Goal: Task Accomplishment & Management: Complete application form

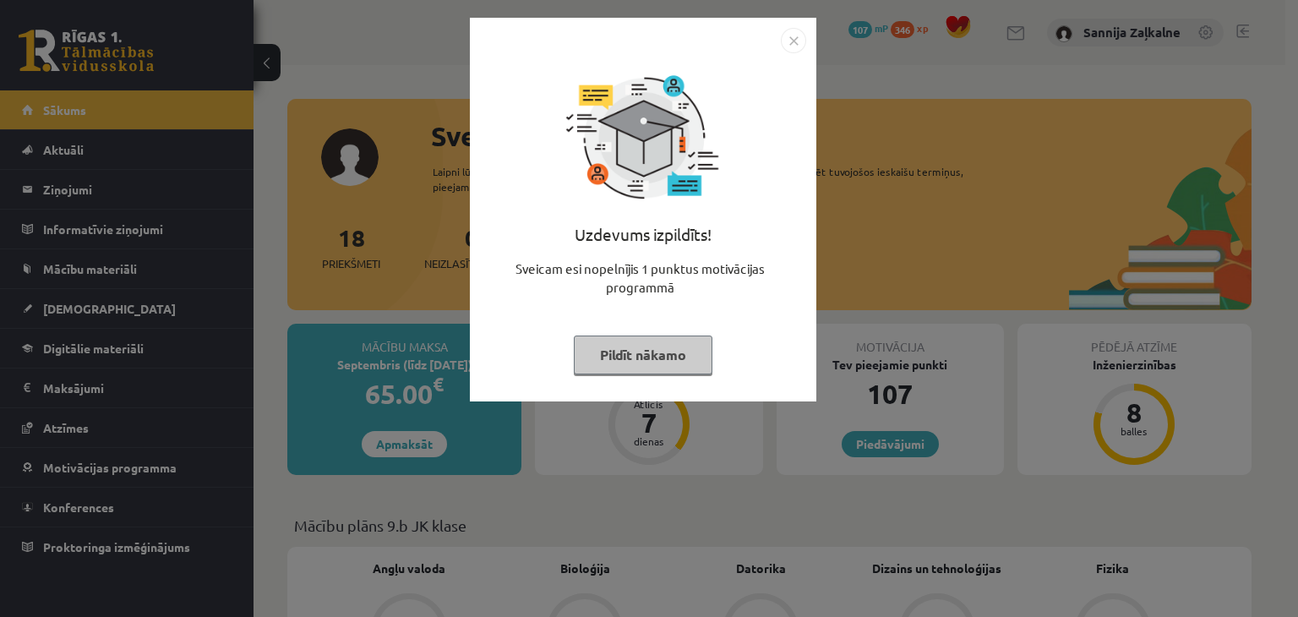
click at [799, 34] on img "Close" at bounding box center [793, 40] width 25 height 25
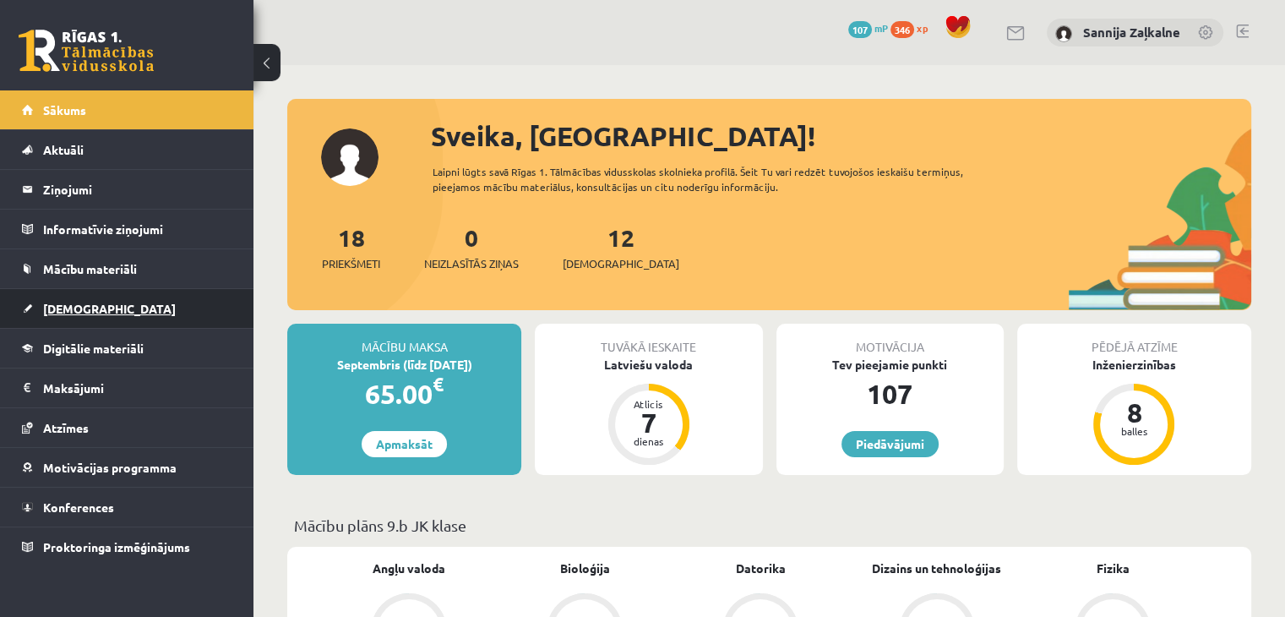
click at [149, 313] on link "[DEMOGRAPHIC_DATA]" at bounding box center [127, 308] width 210 height 39
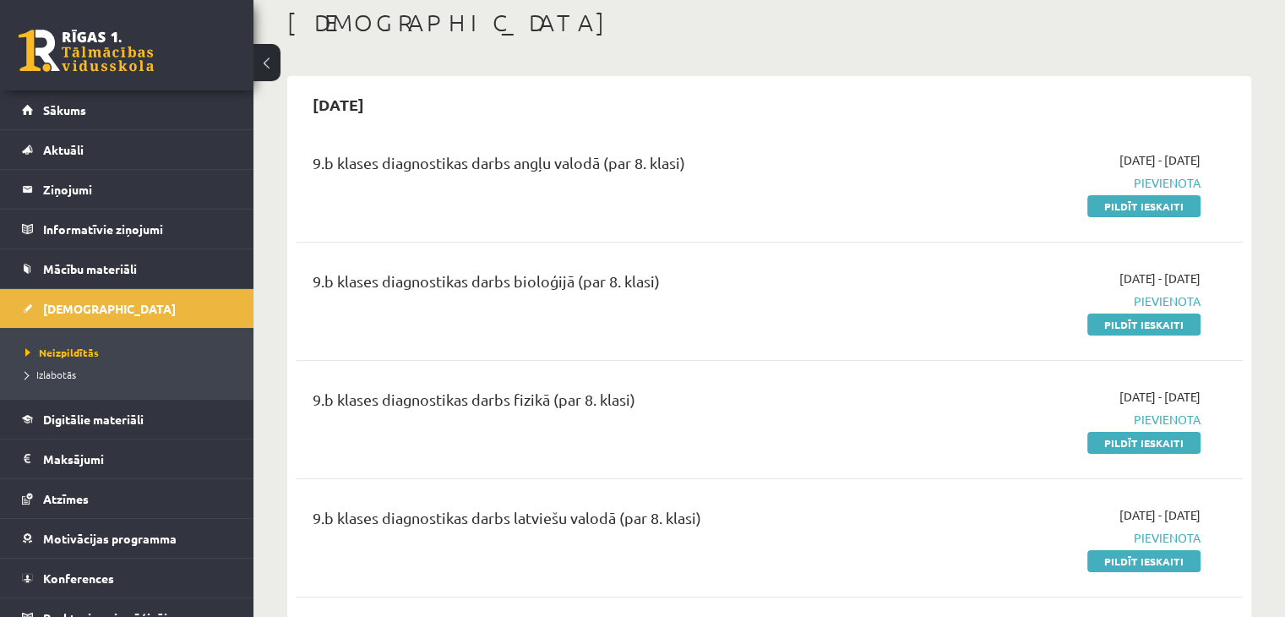
scroll to position [84, 0]
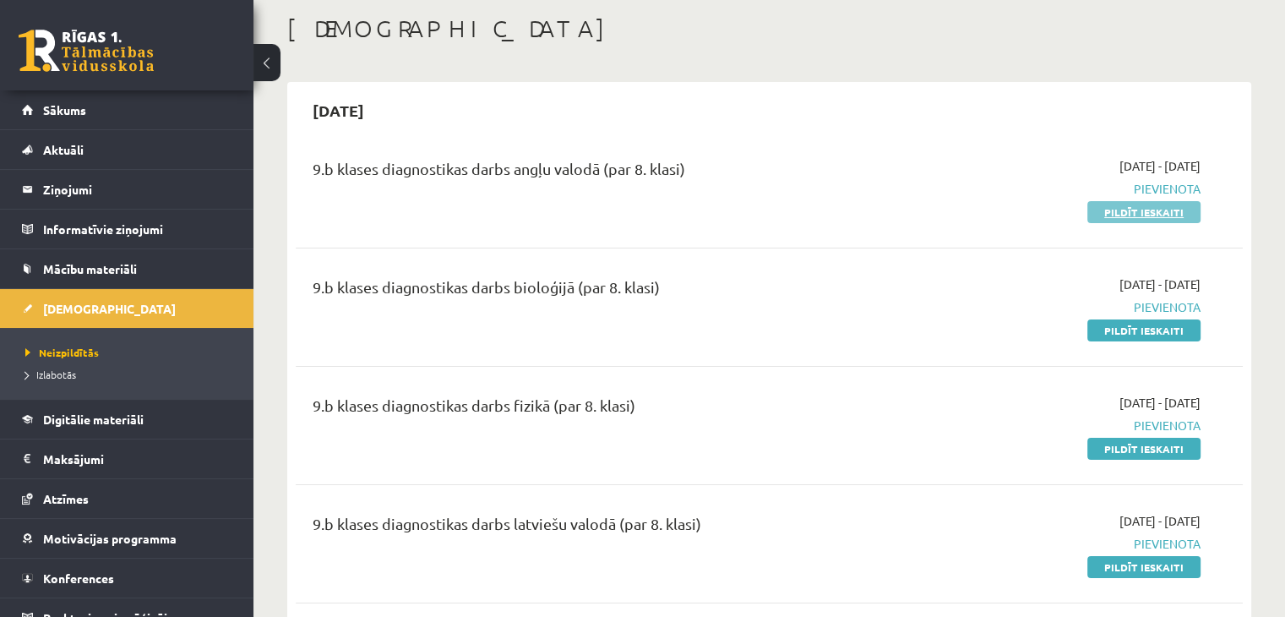
click at [1162, 208] on link "Pildīt ieskaiti" at bounding box center [1143, 212] width 113 height 22
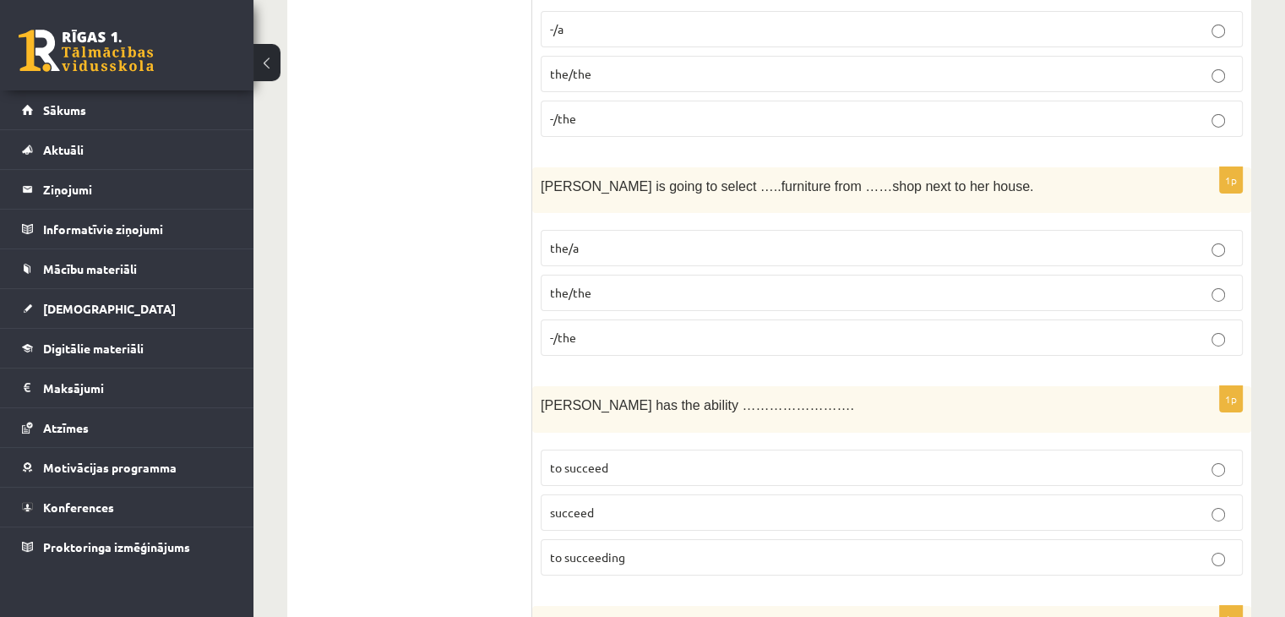
scroll to position [5651, 0]
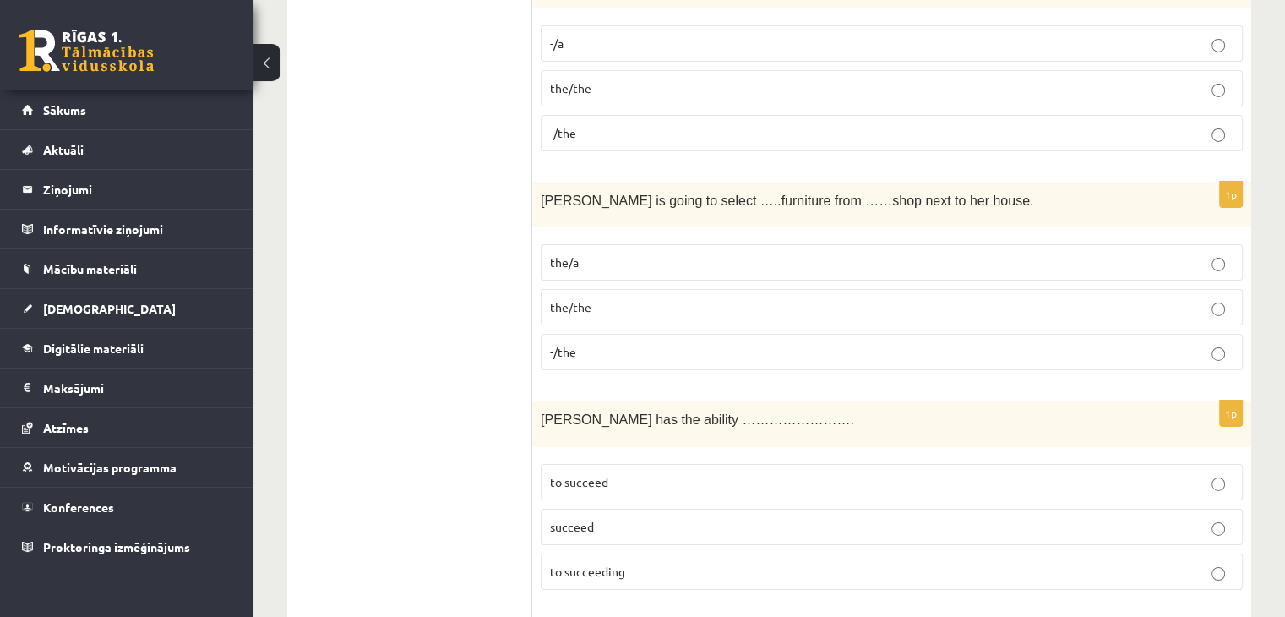
click at [611, 253] on p "the/a" at bounding box center [891, 262] width 683 height 18
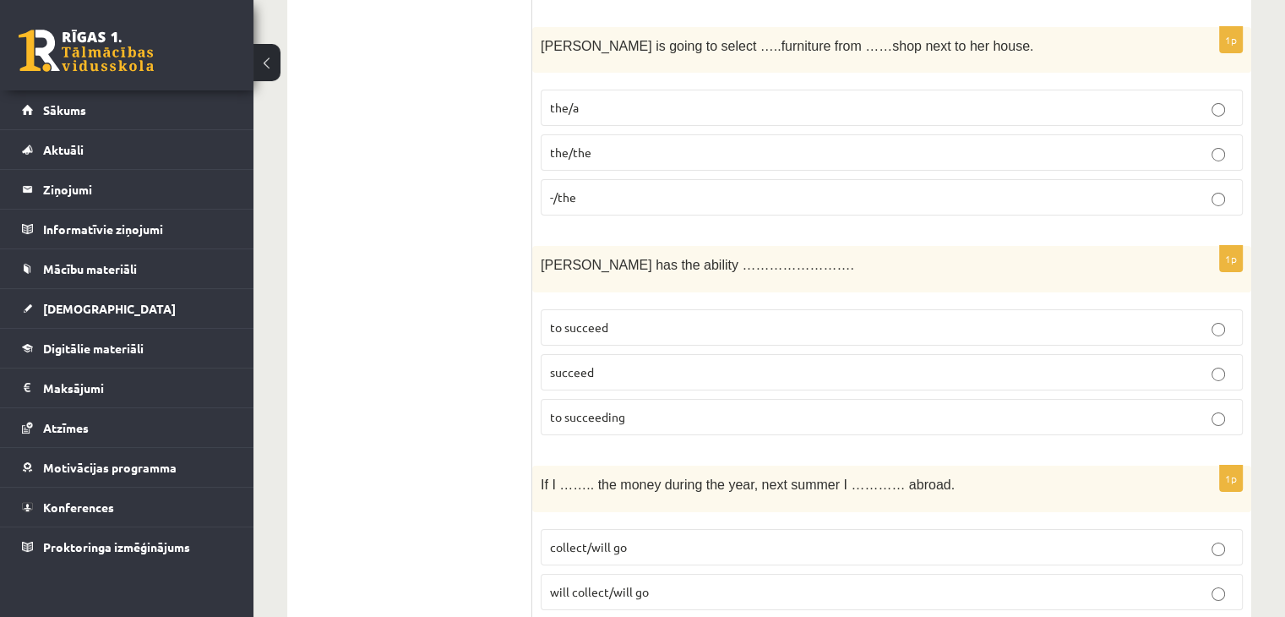
scroll to position [5820, 0]
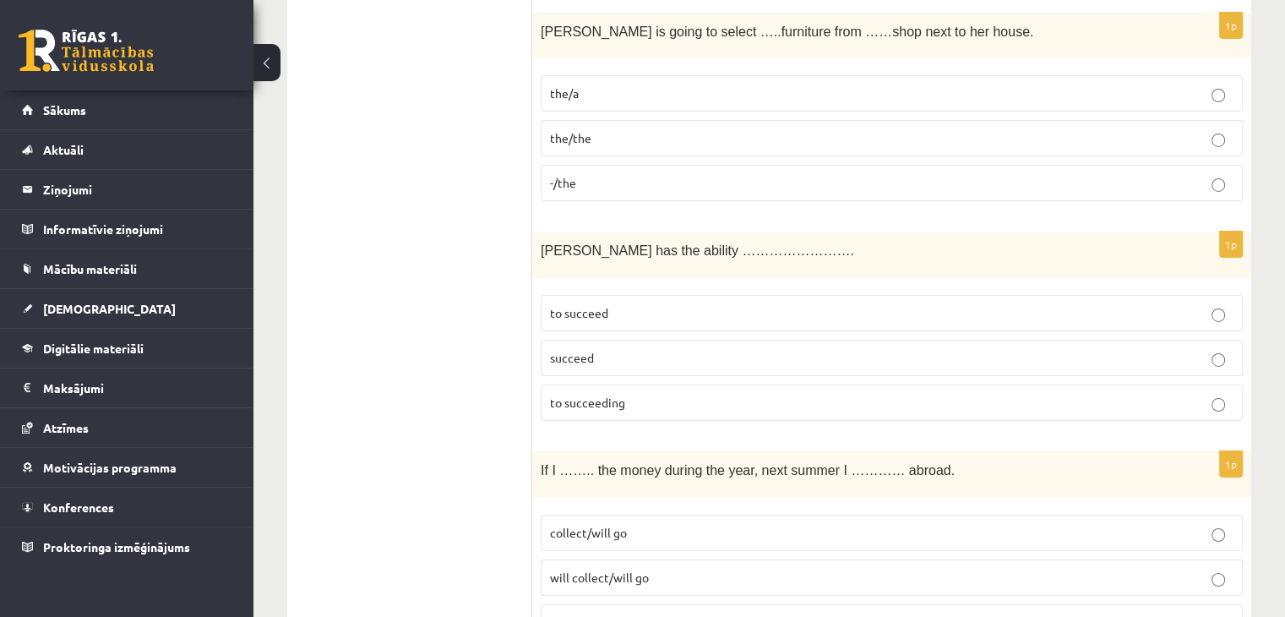
click at [639, 286] on fieldset "to succeed succeed to succeeding" at bounding box center [892, 355] width 702 height 139
click at [640, 304] on p "to succeed" at bounding box center [891, 313] width 683 height 18
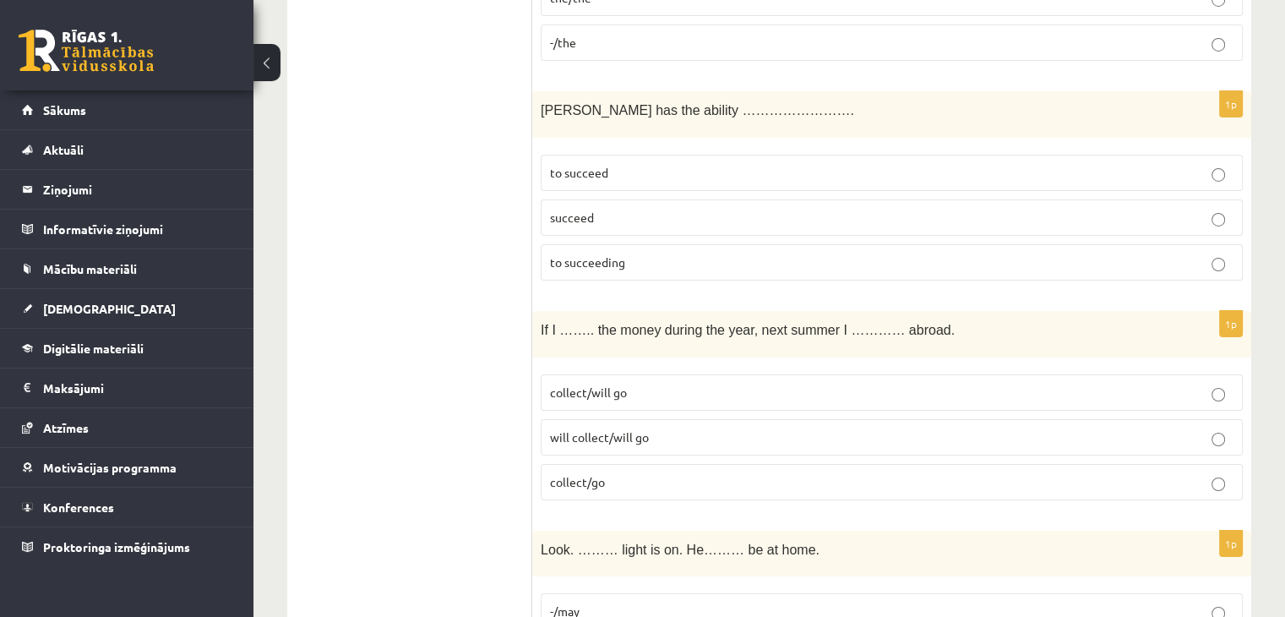
scroll to position [5988, 0]
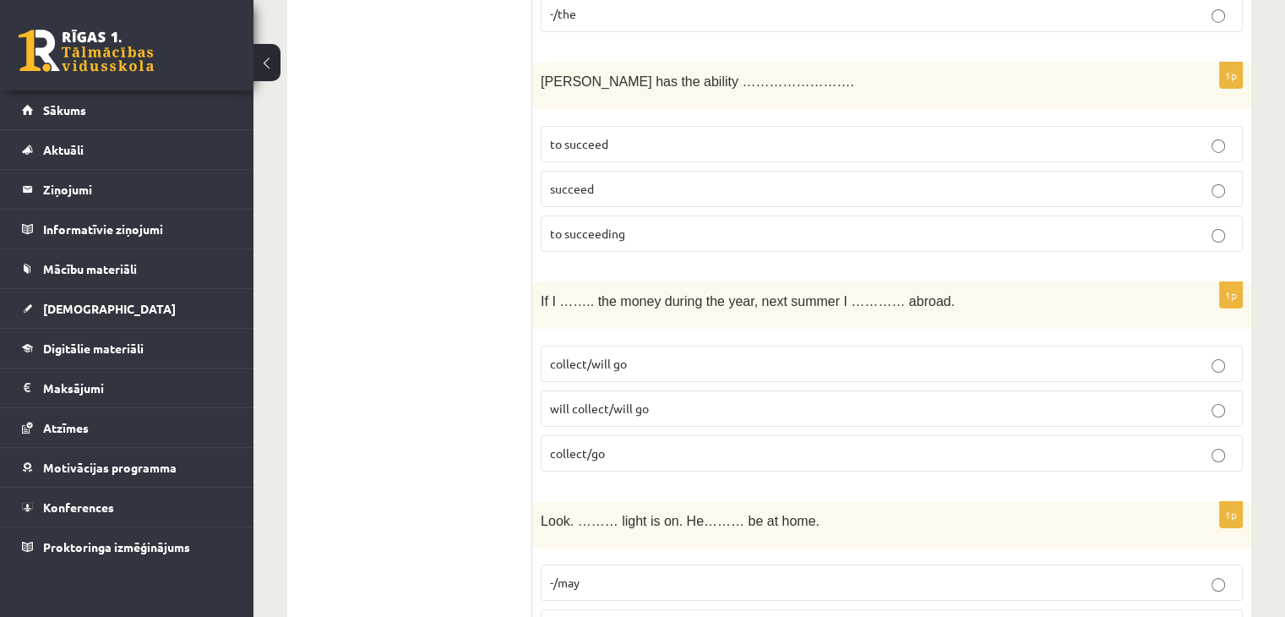
click at [596, 356] on span "collect/will go" at bounding box center [588, 363] width 77 height 15
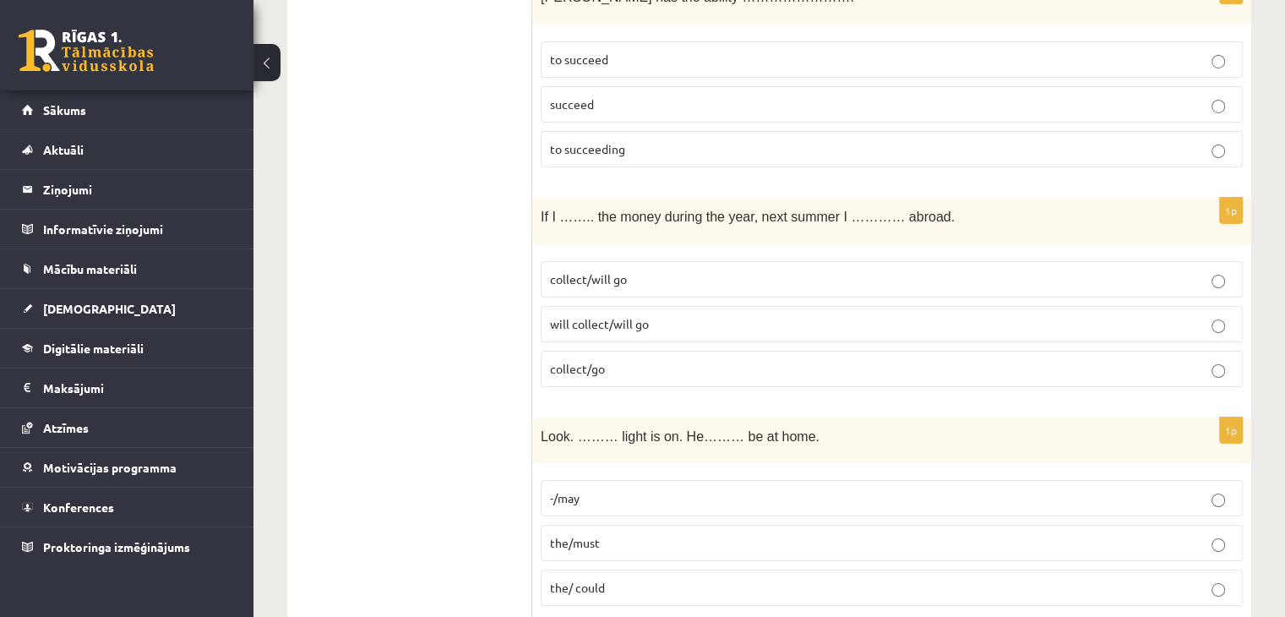
click at [622, 534] on p "the/must" at bounding box center [891, 543] width 683 height 18
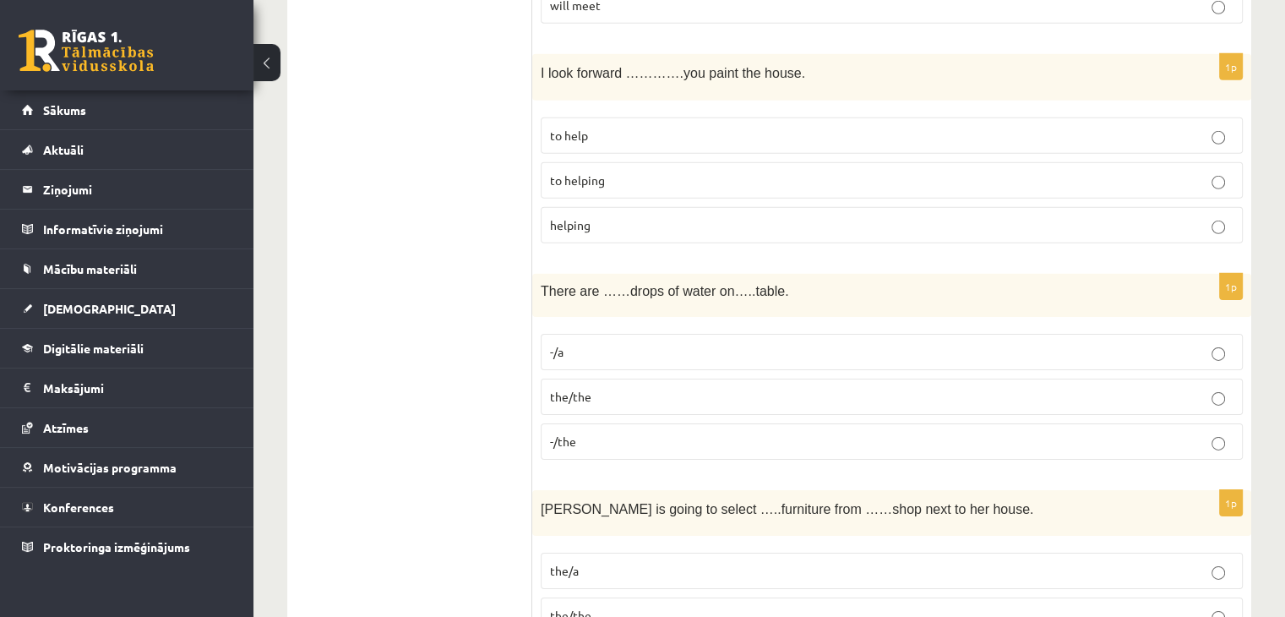
scroll to position [5313, 0]
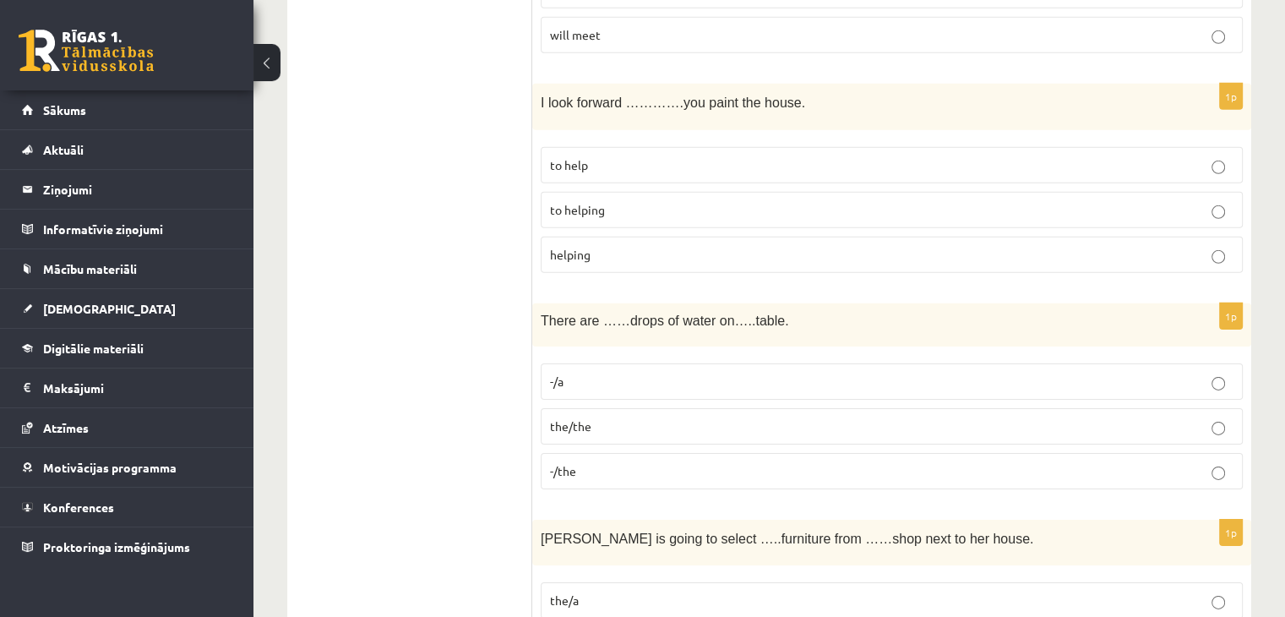
click at [621, 462] on p "-/the" at bounding box center [891, 471] width 683 height 18
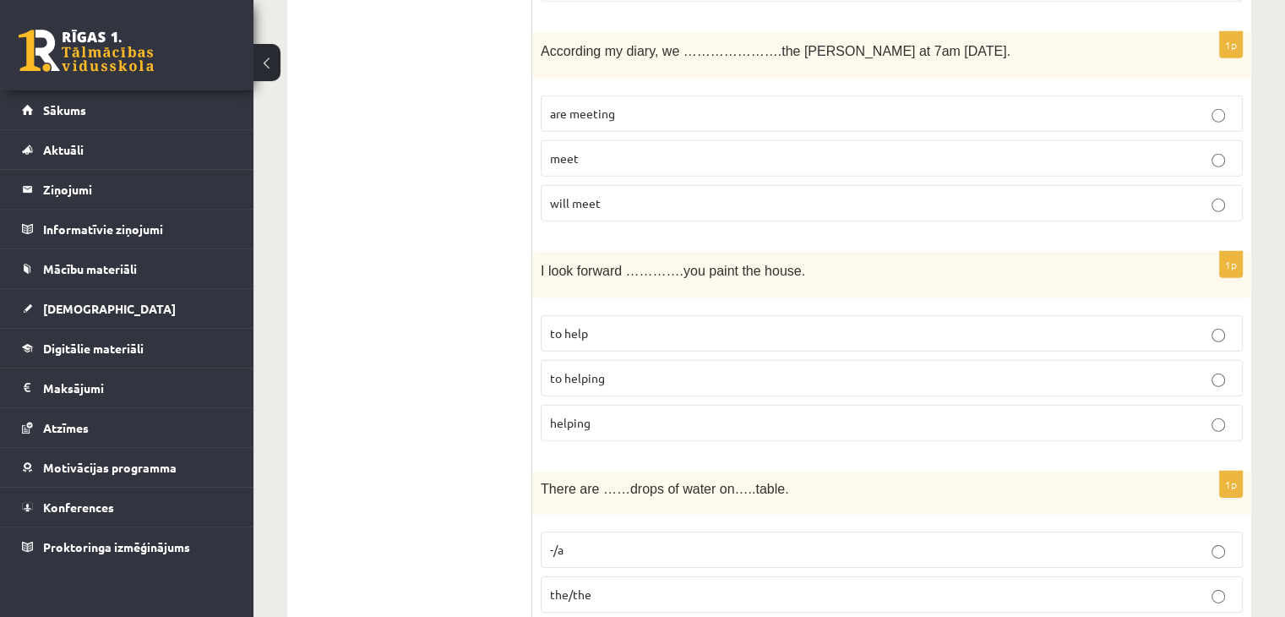
scroll to position [5144, 0]
click at [618, 361] on label "to helping" at bounding box center [892, 379] width 702 height 36
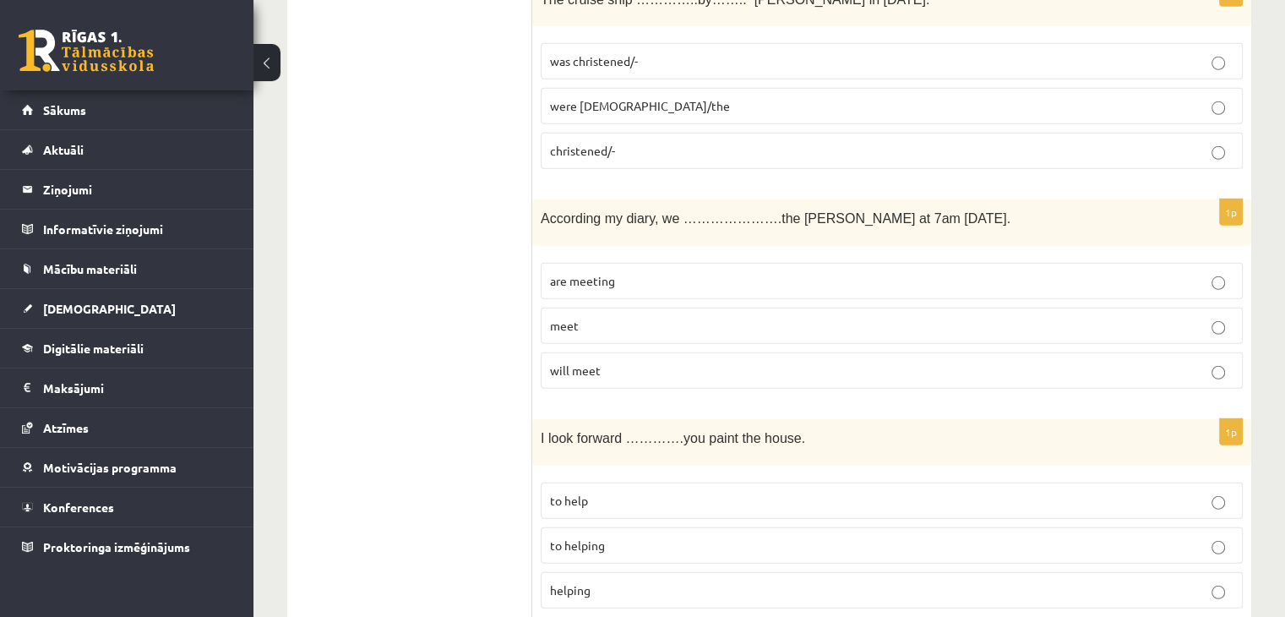
scroll to position [4890, 0]
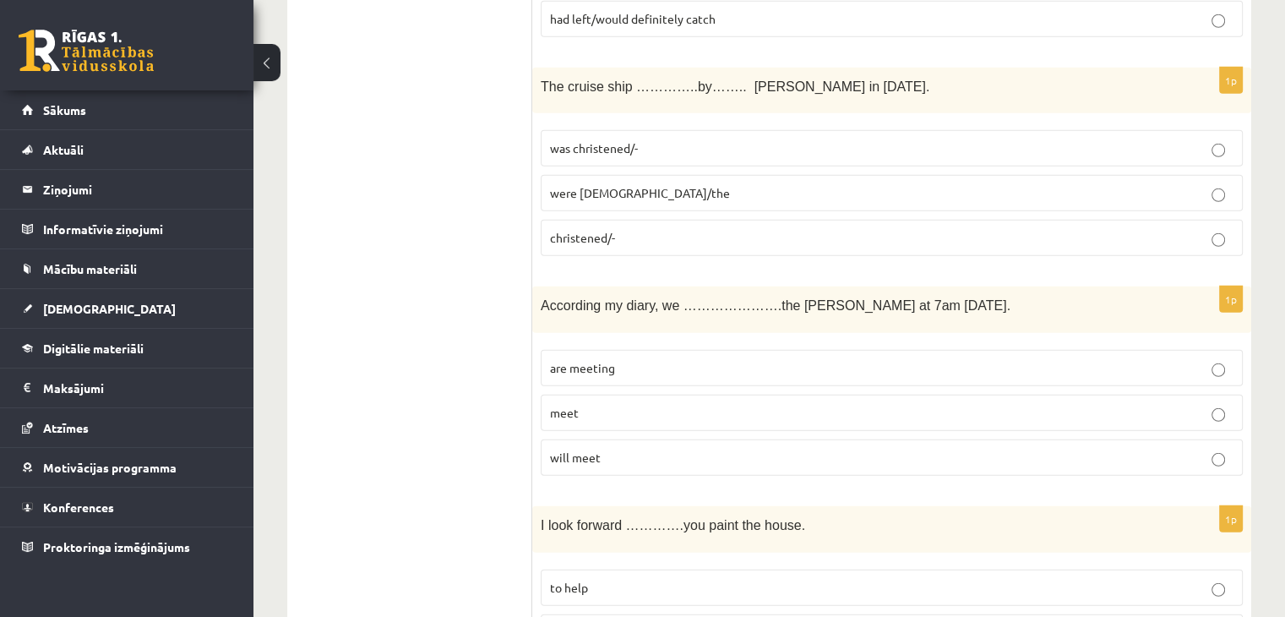
click at [608, 359] on p "are meeting" at bounding box center [891, 368] width 683 height 18
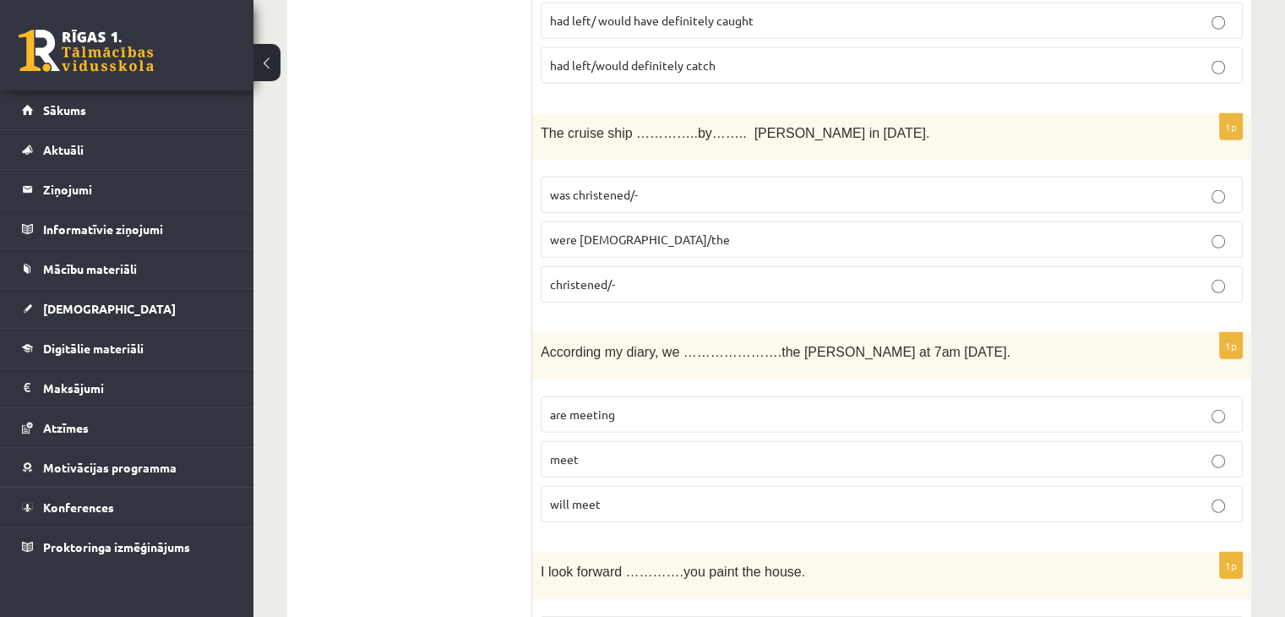
scroll to position [4806, 0]
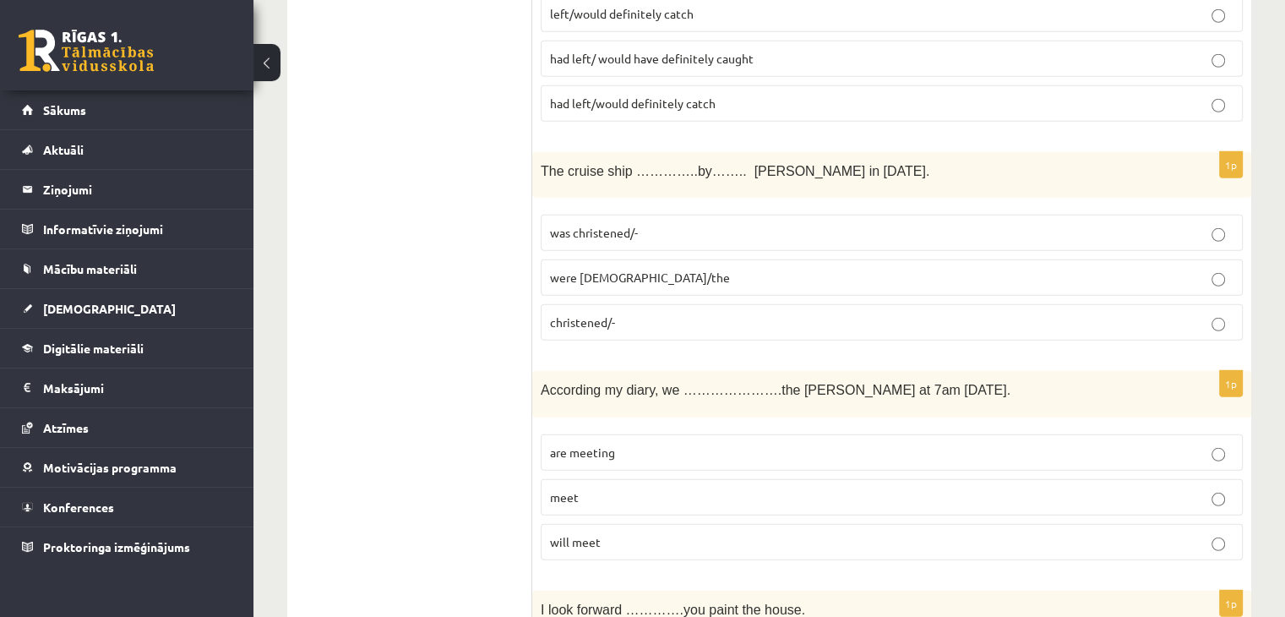
click at [615, 225] on span "was christened/-" at bounding box center [594, 232] width 88 height 15
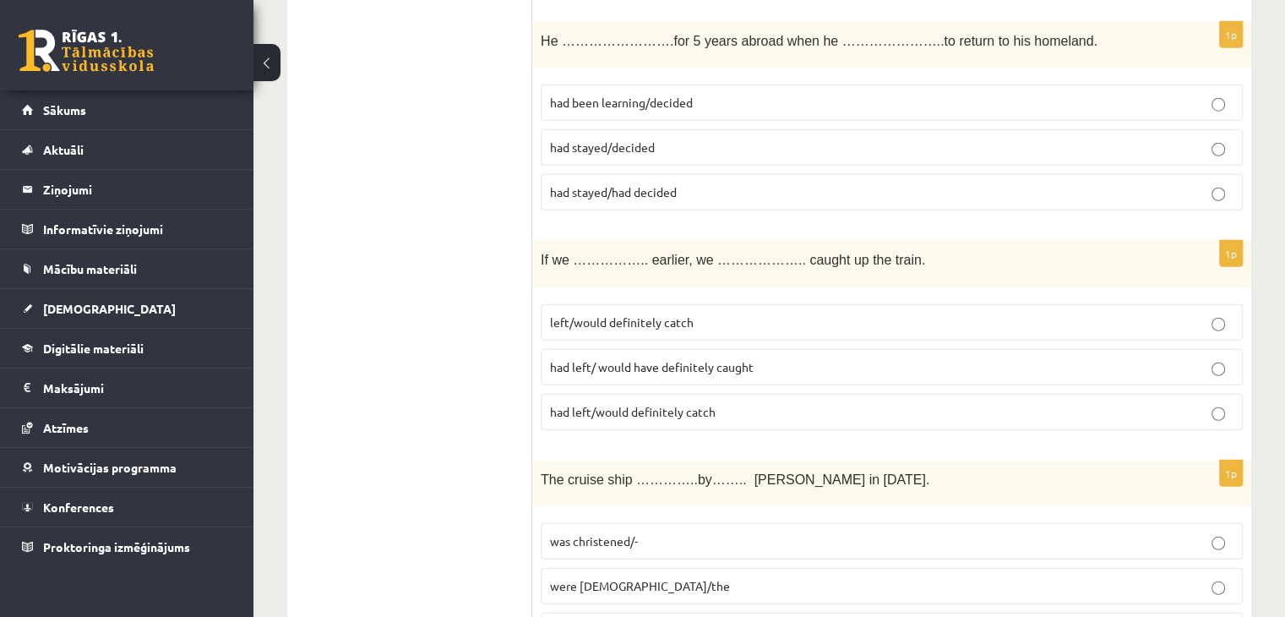
scroll to position [4468, 0]
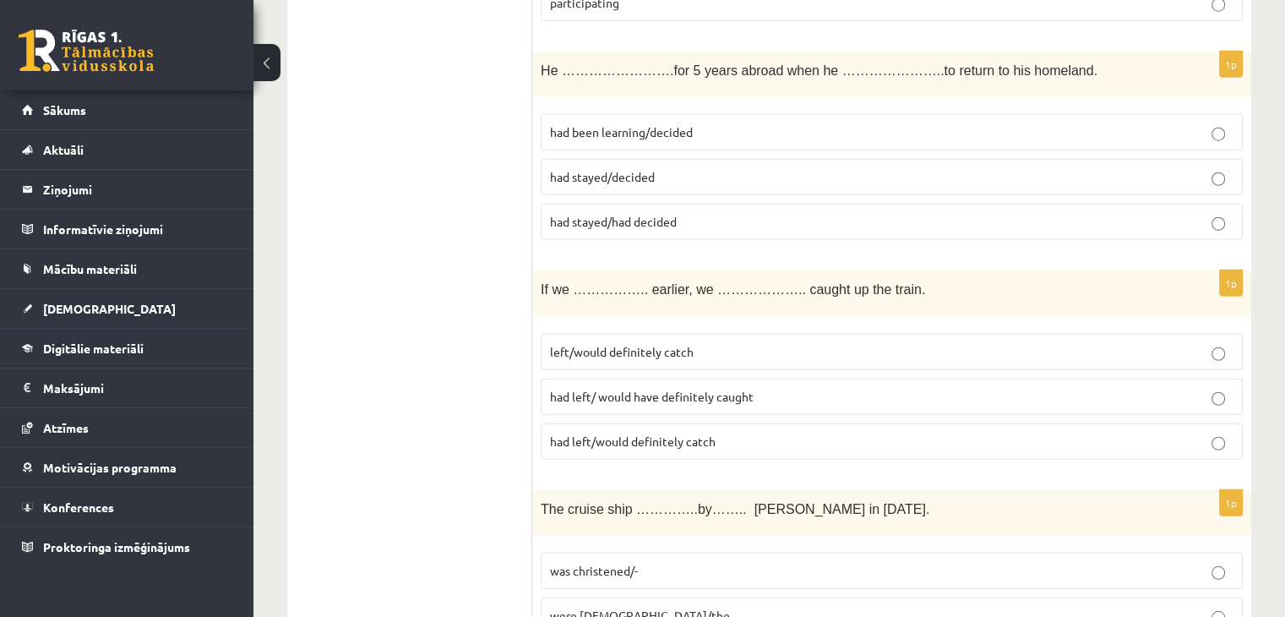
click at [757, 388] on p "had left/ would have definitely caught" at bounding box center [891, 397] width 683 height 18
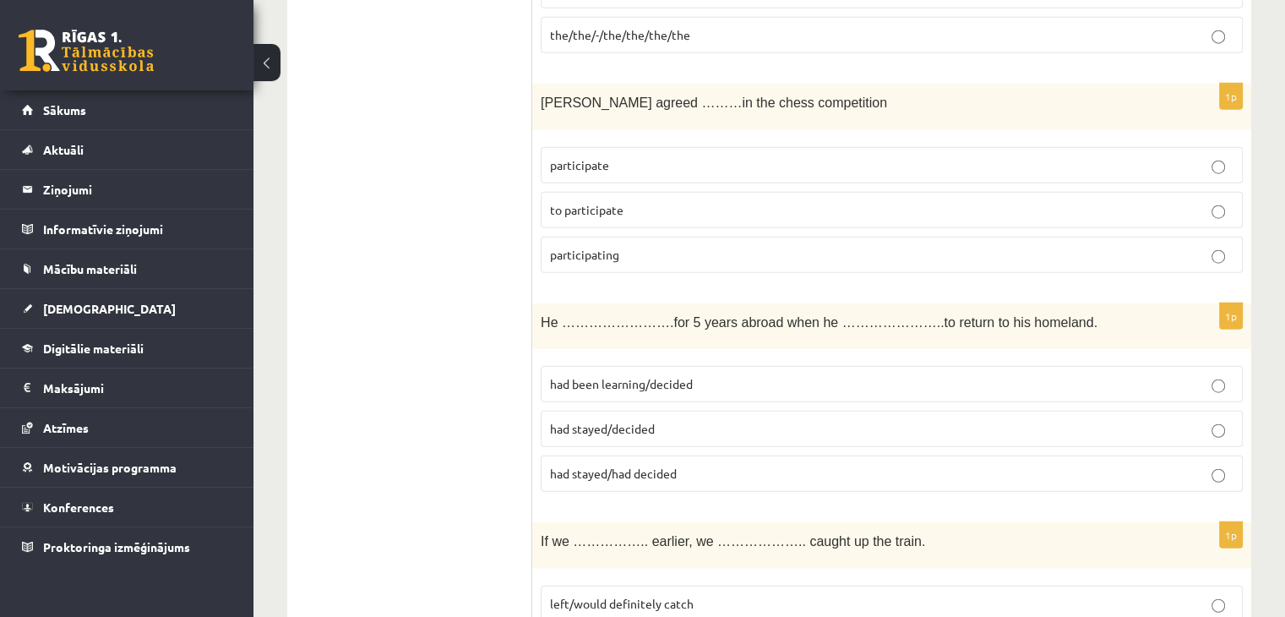
scroll to position [4214, 0]
click at [663, 378] on span "had been learning/decided" at bounding box center [621, 385] width 143 height 15
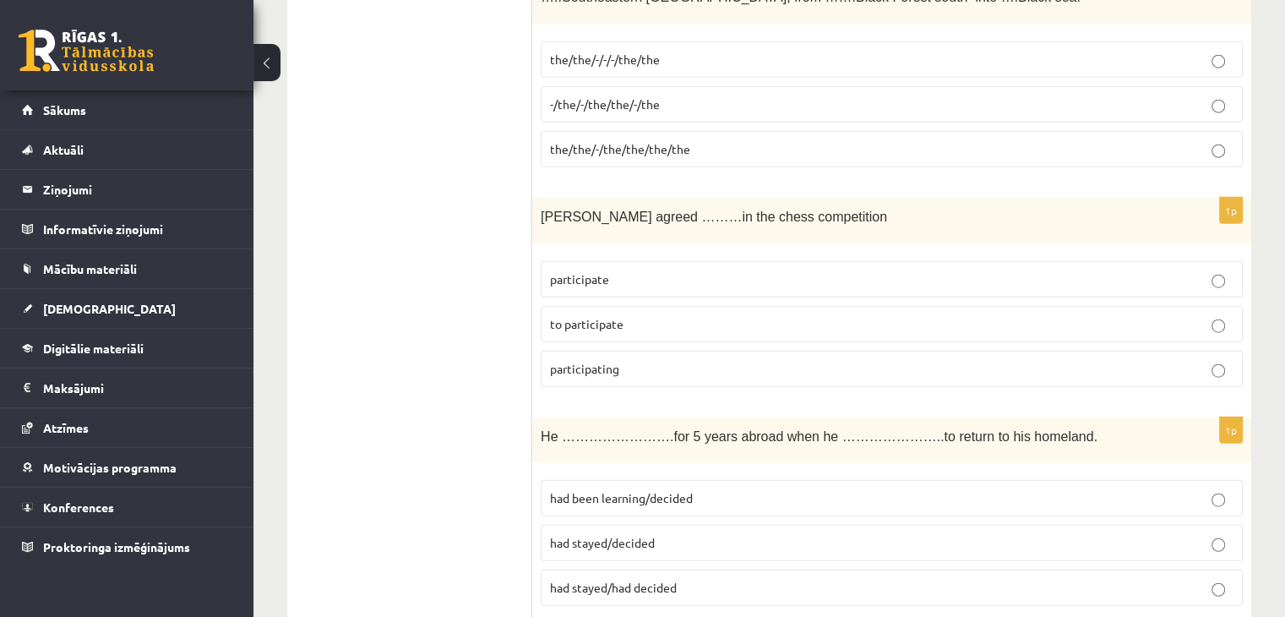
scroll to position [4130, 0]
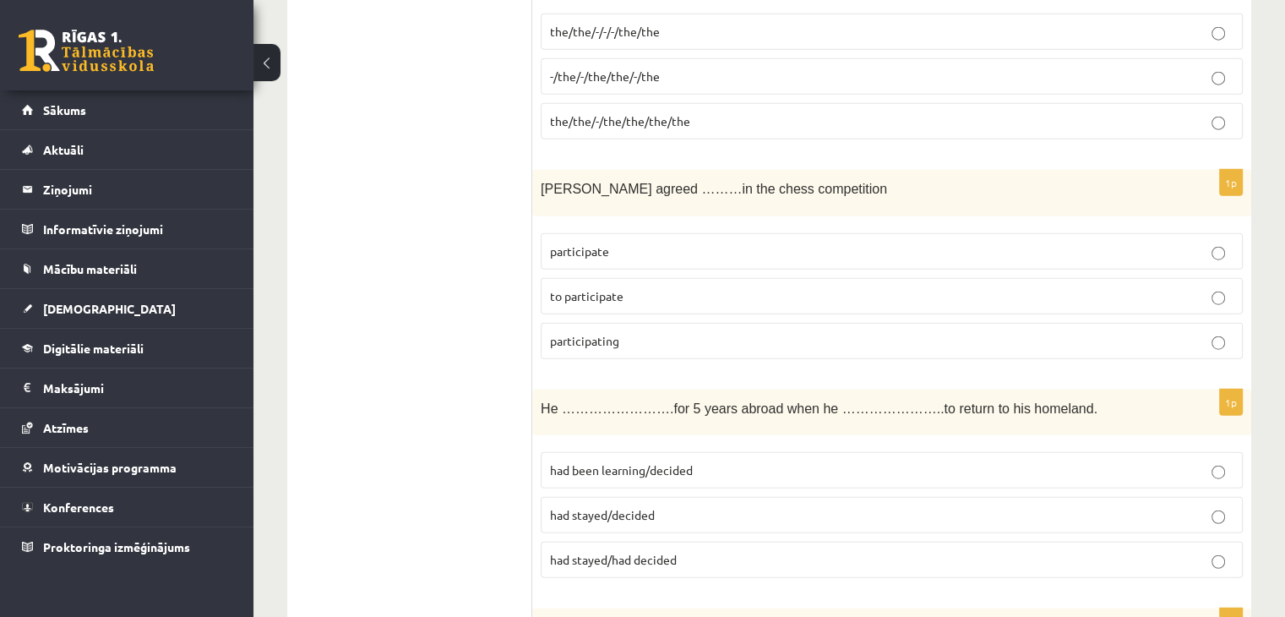
click at [694, 541] on label "had stayed/had decided" at bounding box center [892, 559] width 702 height 36
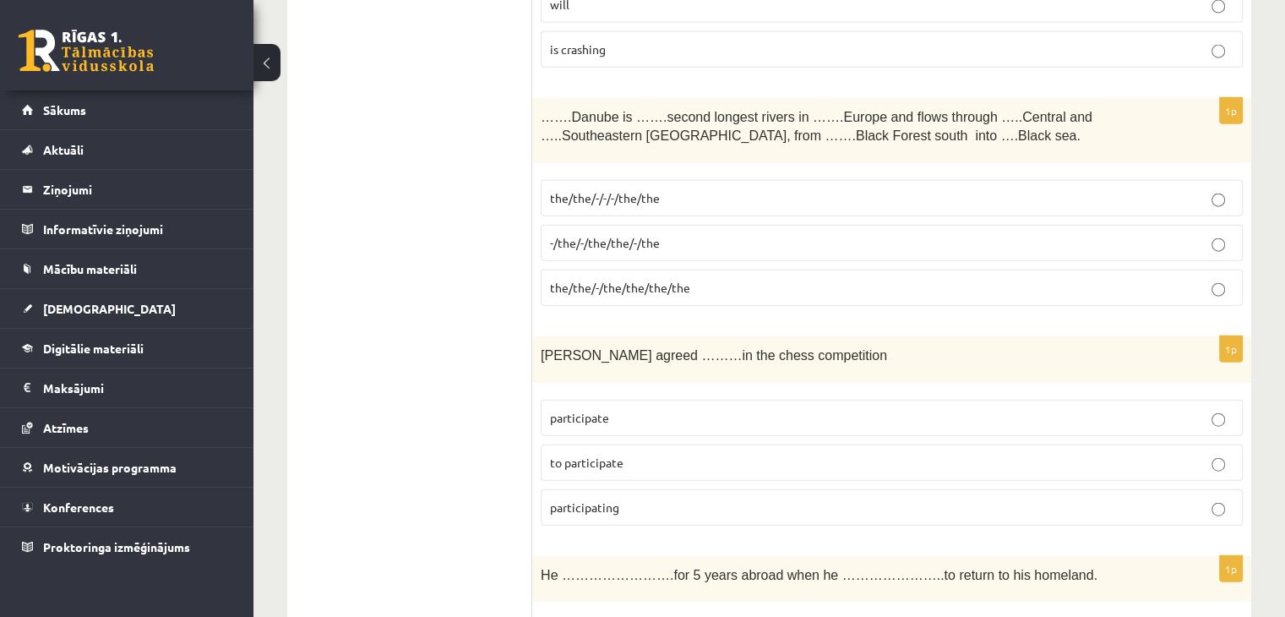
scroll to position [3961, 0]
click at [640, 447] on label "to participate" at bounding box center [892, 465] width 702 height 36
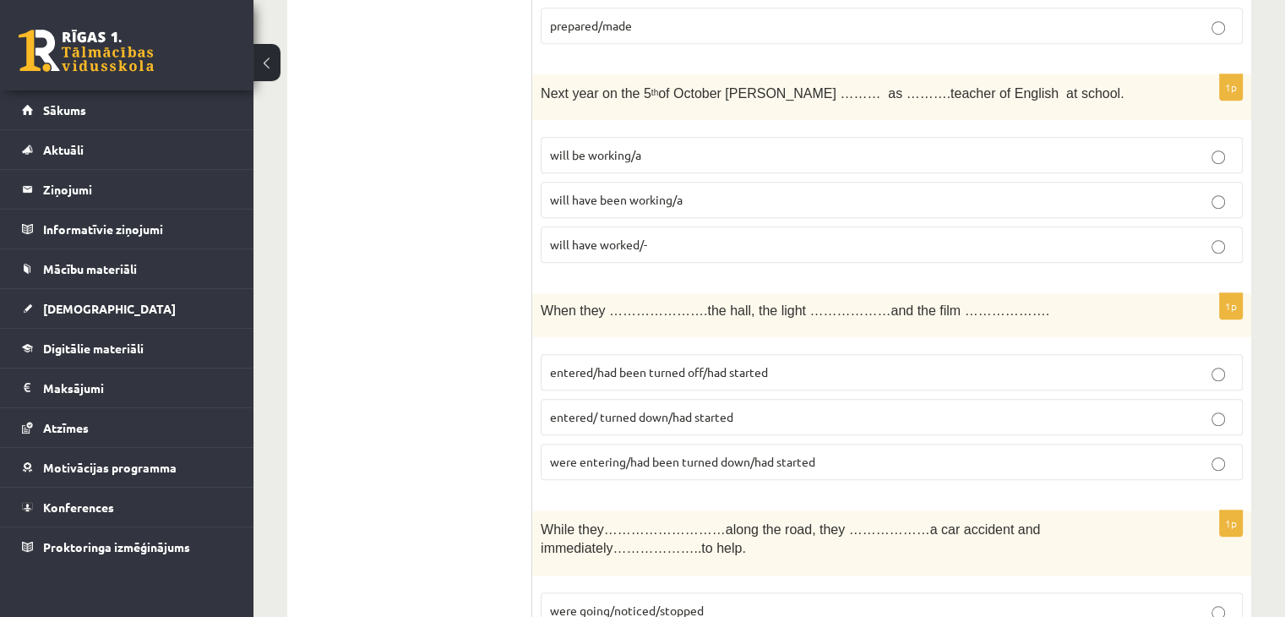
scroll to position [1511, 0]
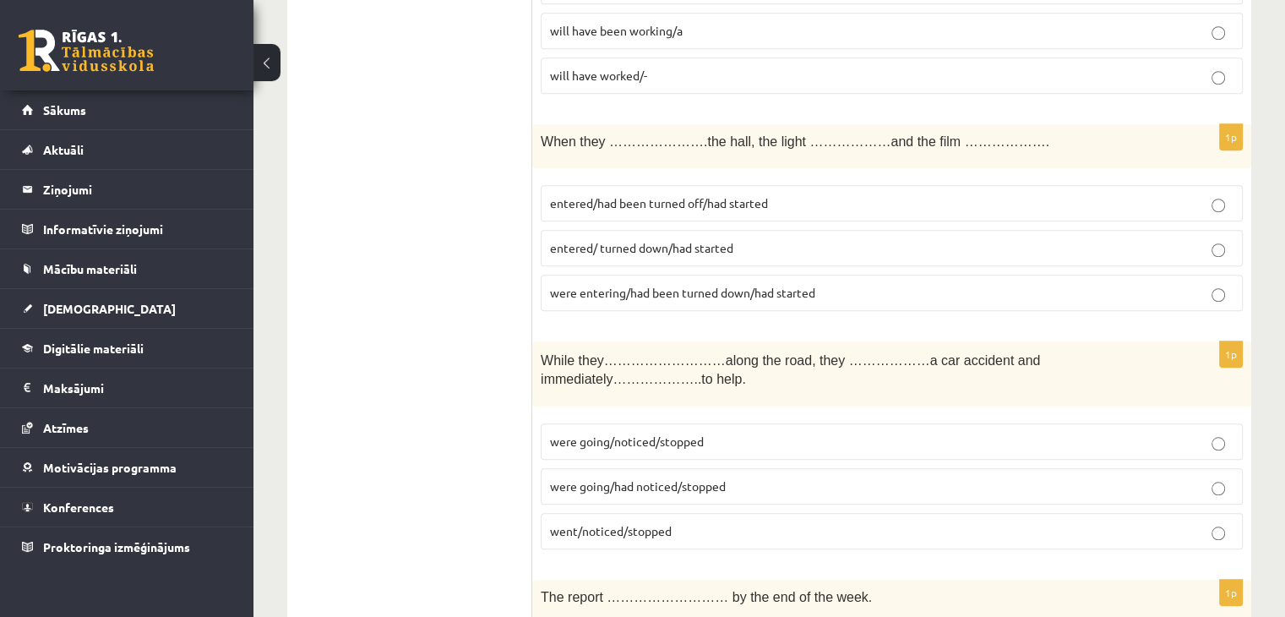
click at [672, 248] on p "entered/ turned down/had started" at bounding box center [891, 248] width 683 height 18
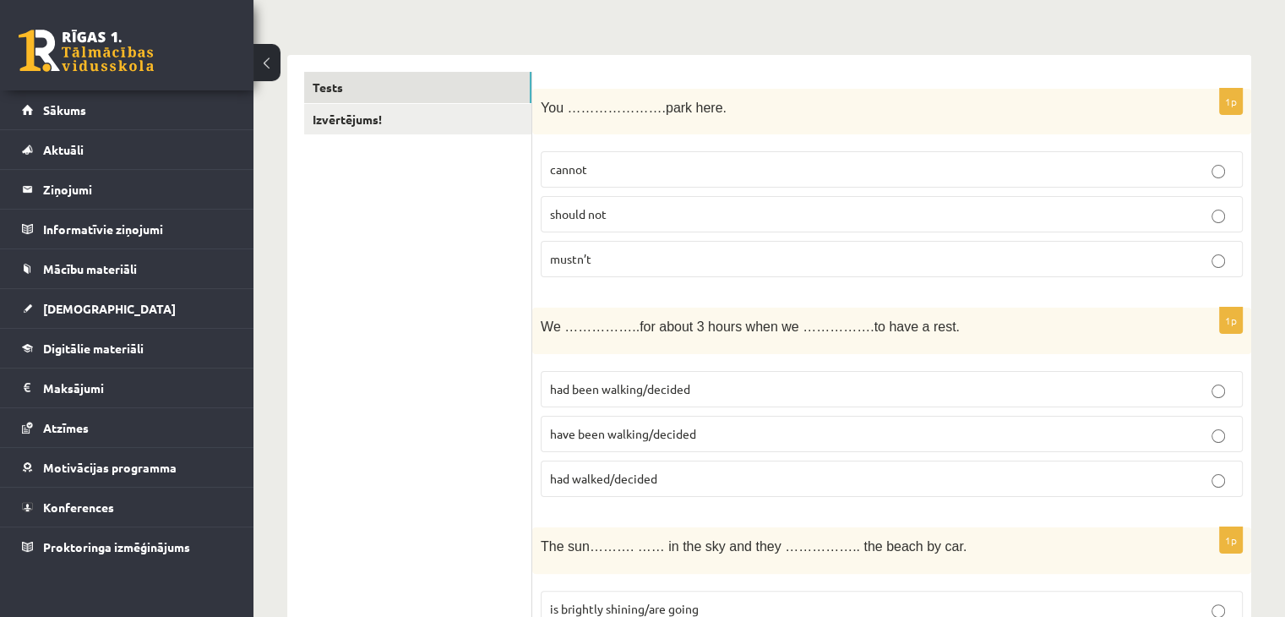
scroll to position [160, 0]
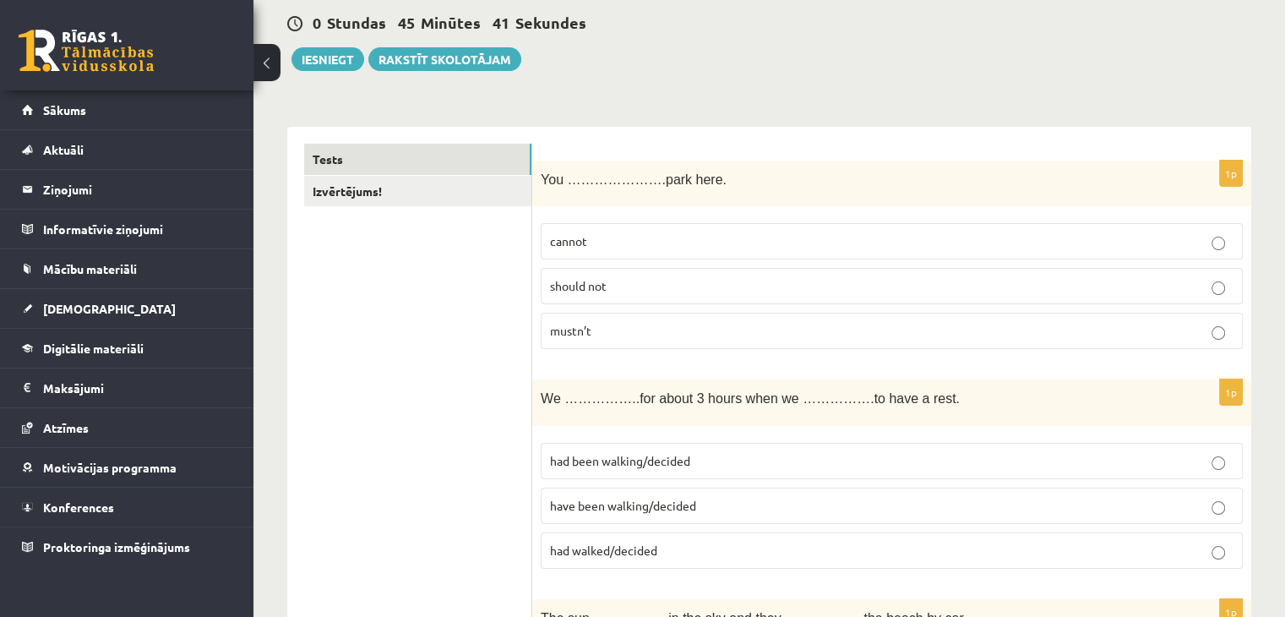
click at [612, 177] on span "You ………………….park here." at bounding box center [634, 179] width 186 height 14
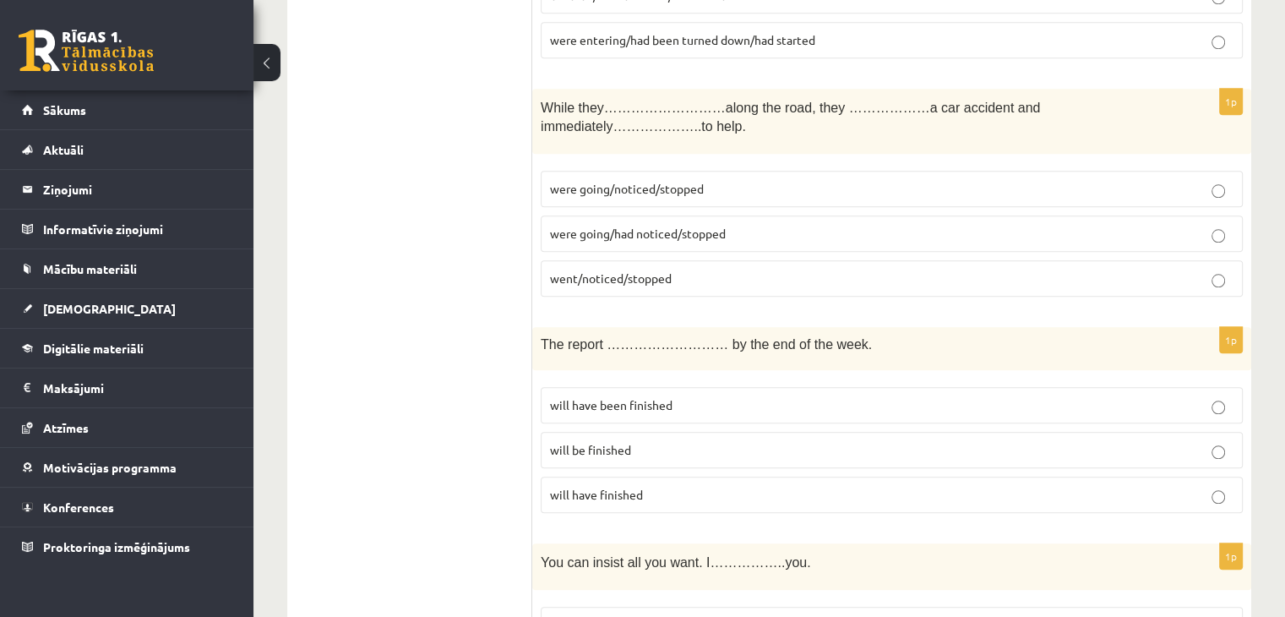
scroll to position [1765, 0]
drag, startPoint x: 717, startPoint y: 158, endPoint x: 721, endPoint y: 166, distance: 9.1
click at [721, 179] on p "were going/noticed/stopped" at bounding box center [891, 188] width 683 height 18
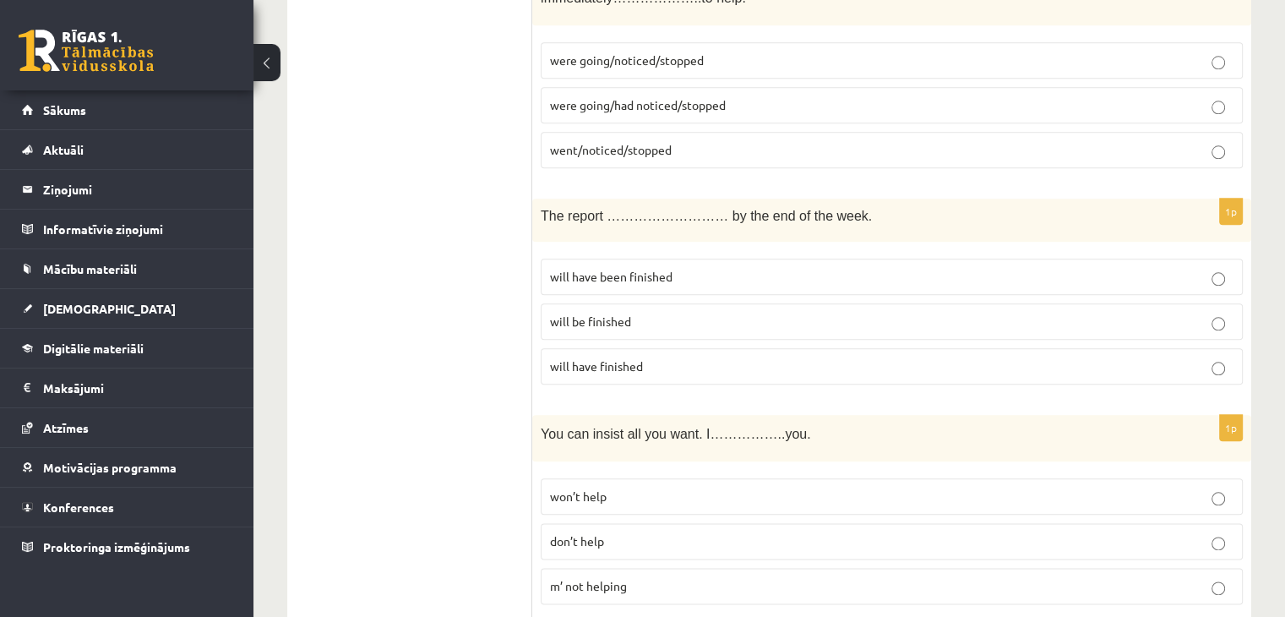
scroll to position [2018, 0]
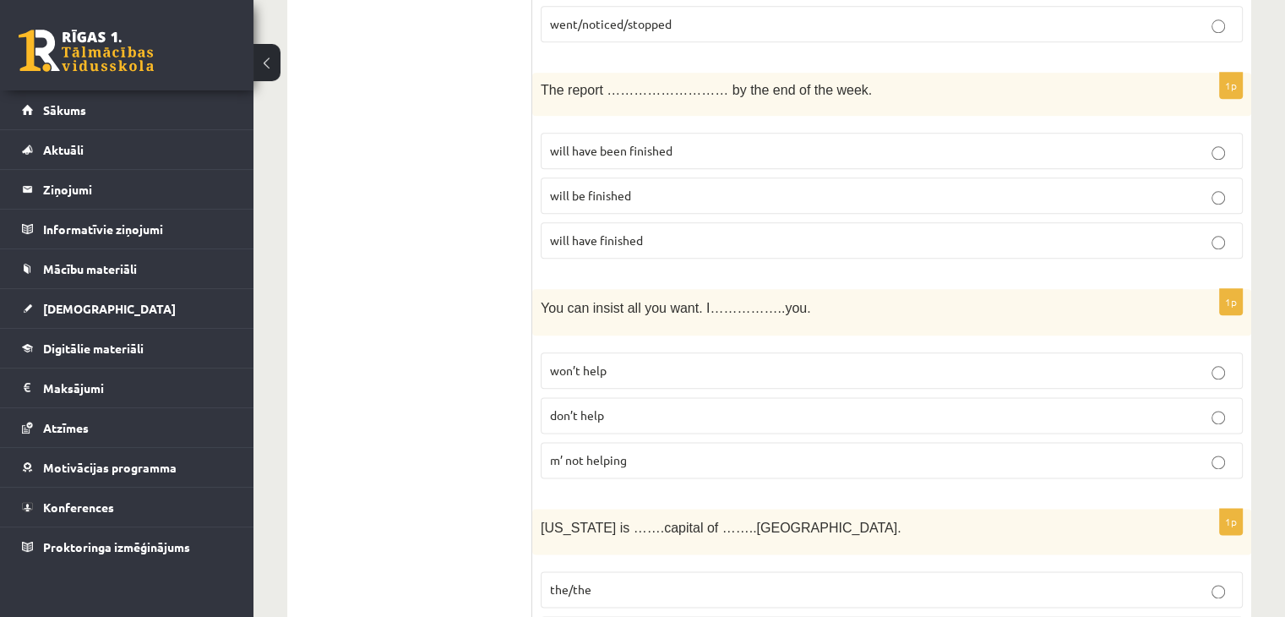
click at [595, 187] on p "will be finished" at bounding box center [891, 196] width 683 height 18
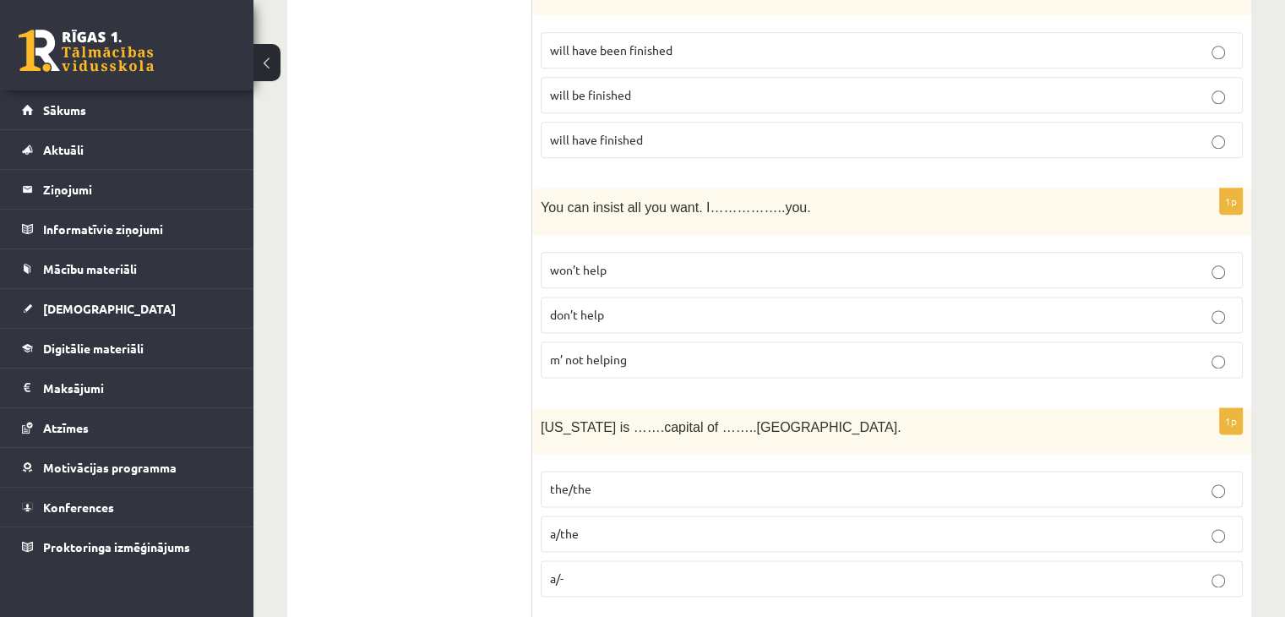
scroll to position [2187, 0]
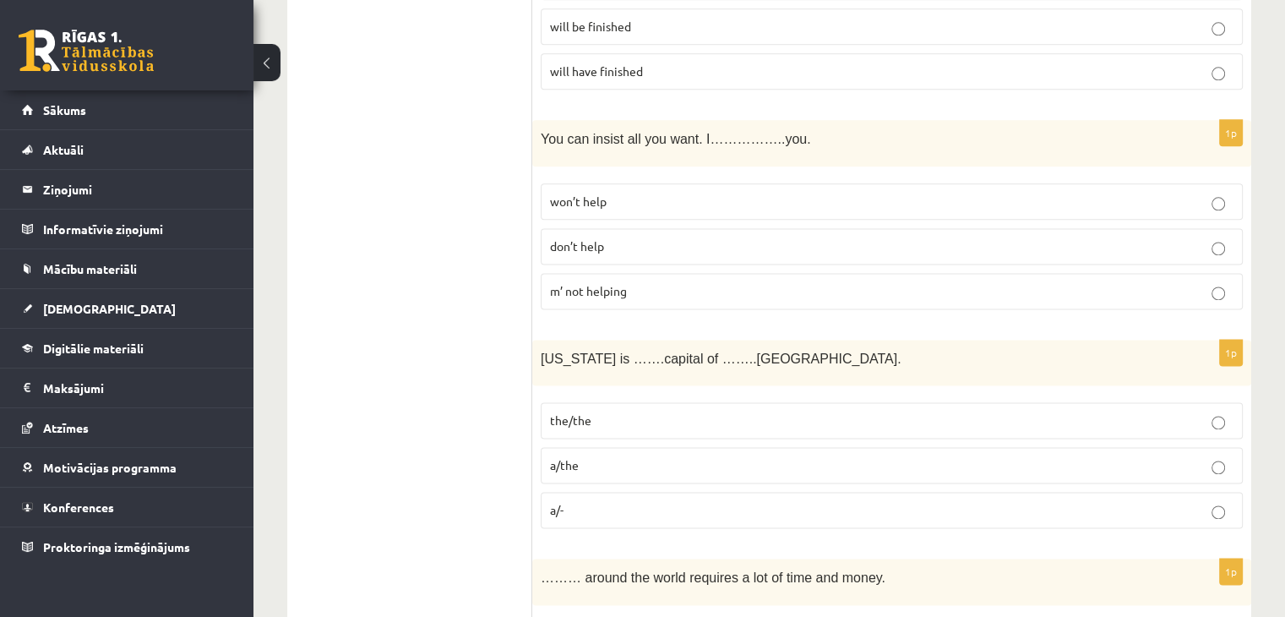
click at [622, 183] on label "won’t help" at bounding box center [892, 201] width 702 height 36
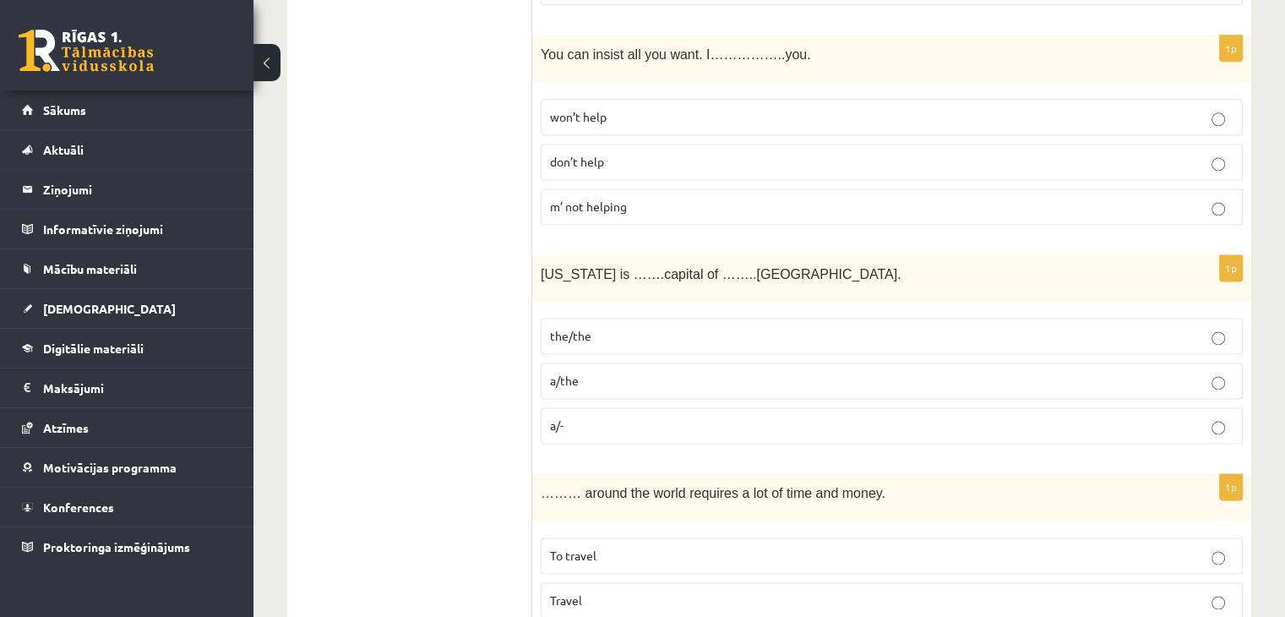
scroll to position [2356, 0]
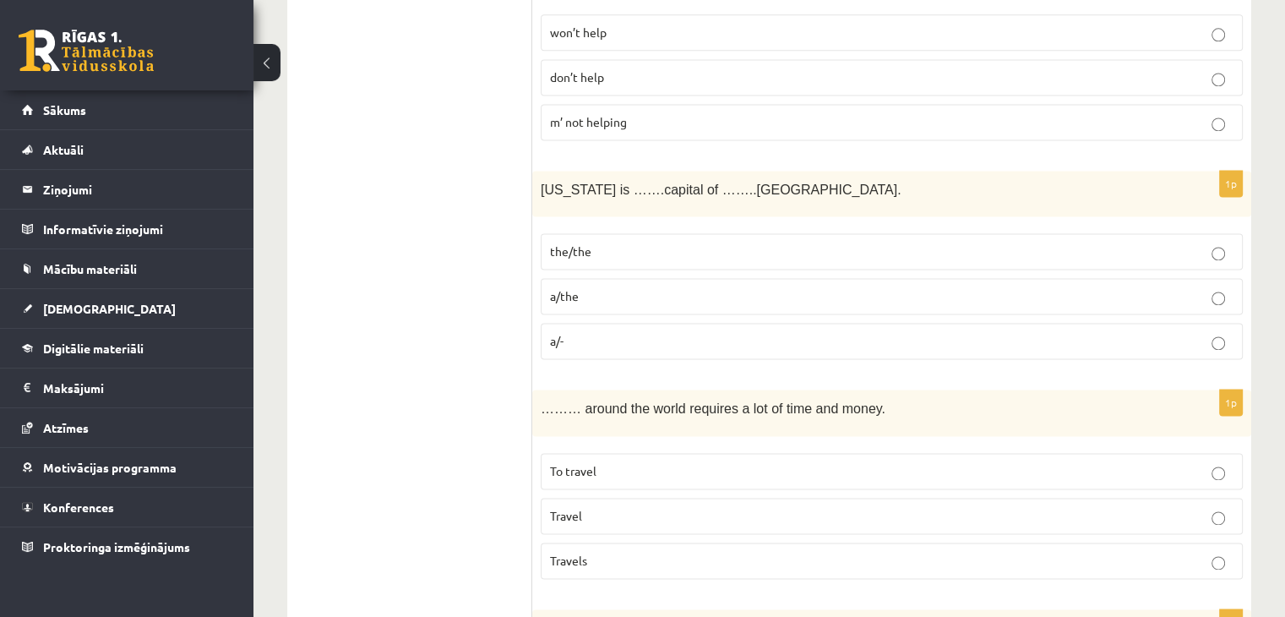
click at [626, 242] on p "the/the" at bounding box center [891, 251] width 683 height 18
click at [599, 323] on label "a/-" at bounding box center [892, 341] width 702 height 36
click at [596, 332] on p "a/-" at bounding box center [891, 341] width 683 height 18
click at [649, 242] on p "the/the" at bounding box center [891, 251] width 683 height 18
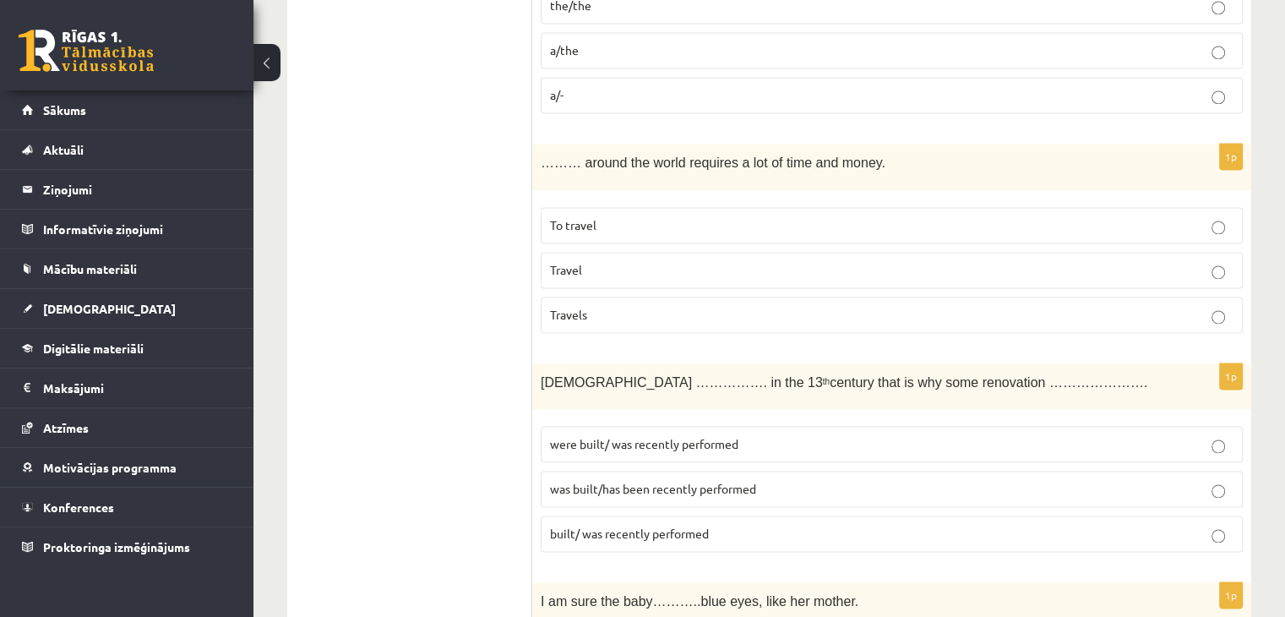
scroll to position [2609, 0]
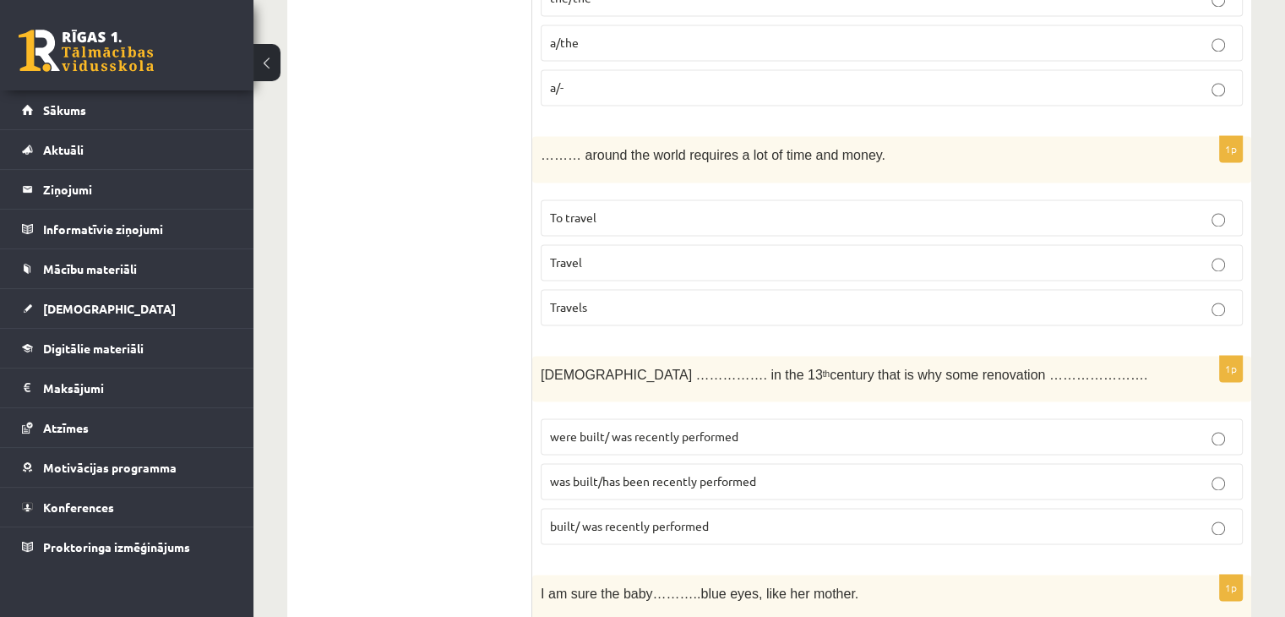
click at [638, 209] on p "To travel" at bounding box center [891, 218] width 683 height 18
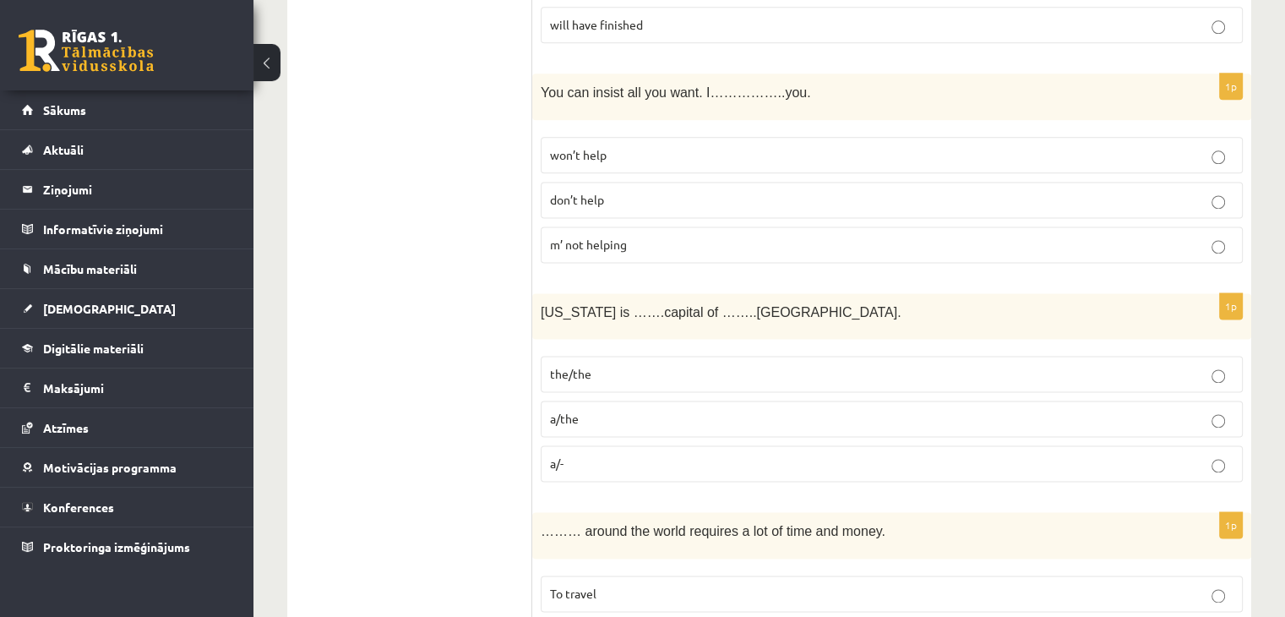
scroll to position [2272, 0]
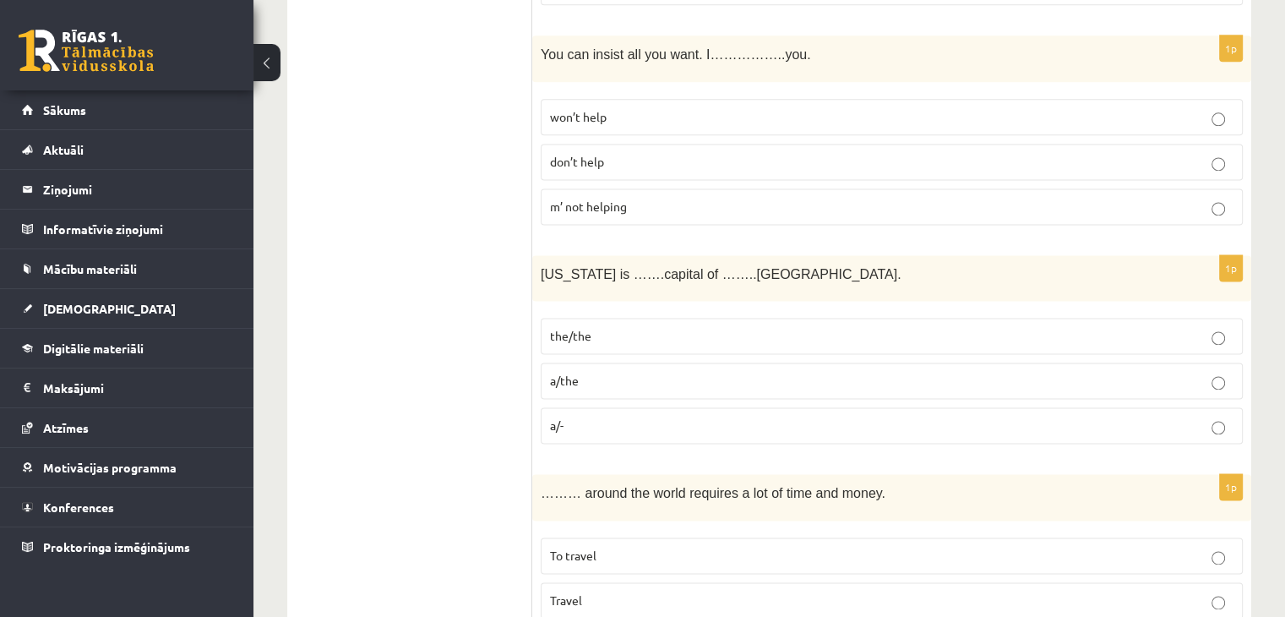
click at [605, 372] on p "a/the" at bounding box center [891, 381] width 683 height 18
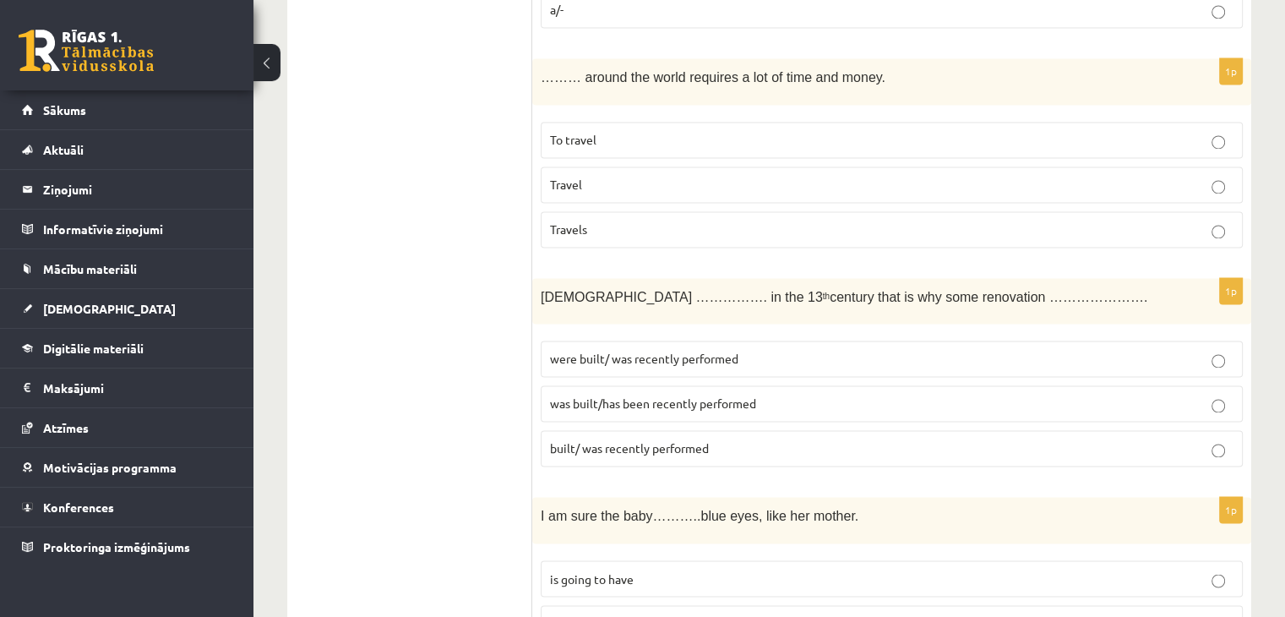
scroll to position [2863, 0]
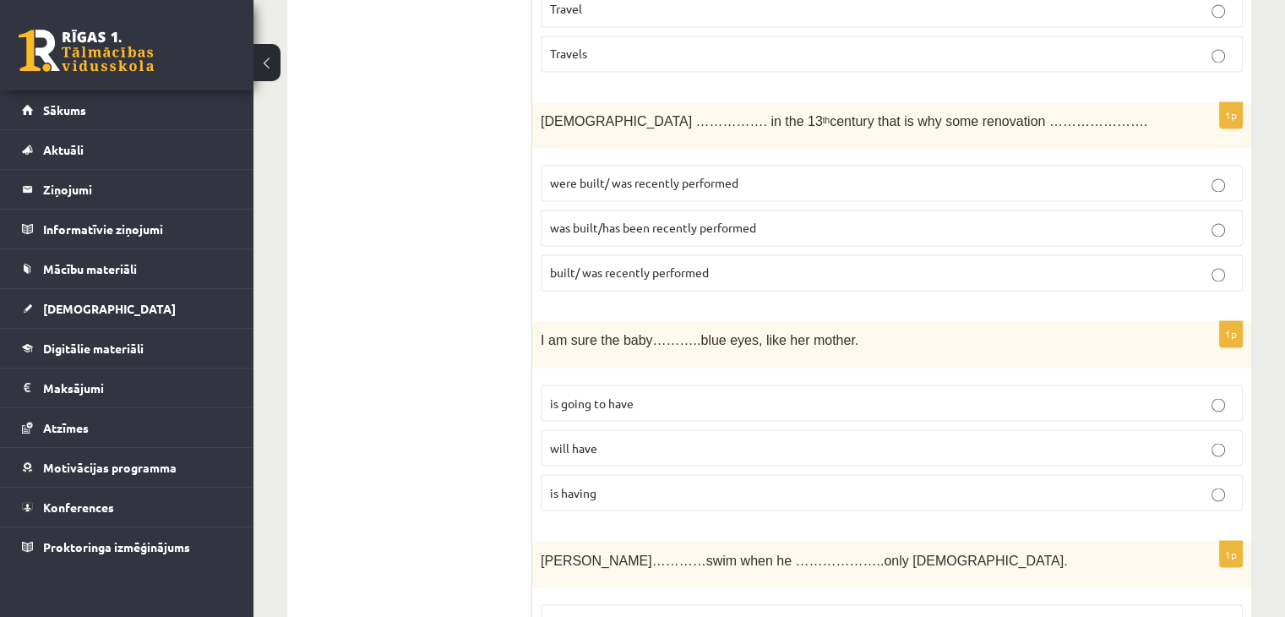
click at [748, 220] on span "was built/has been recently performed" at bounding box center [653, 227] width 206 height 15
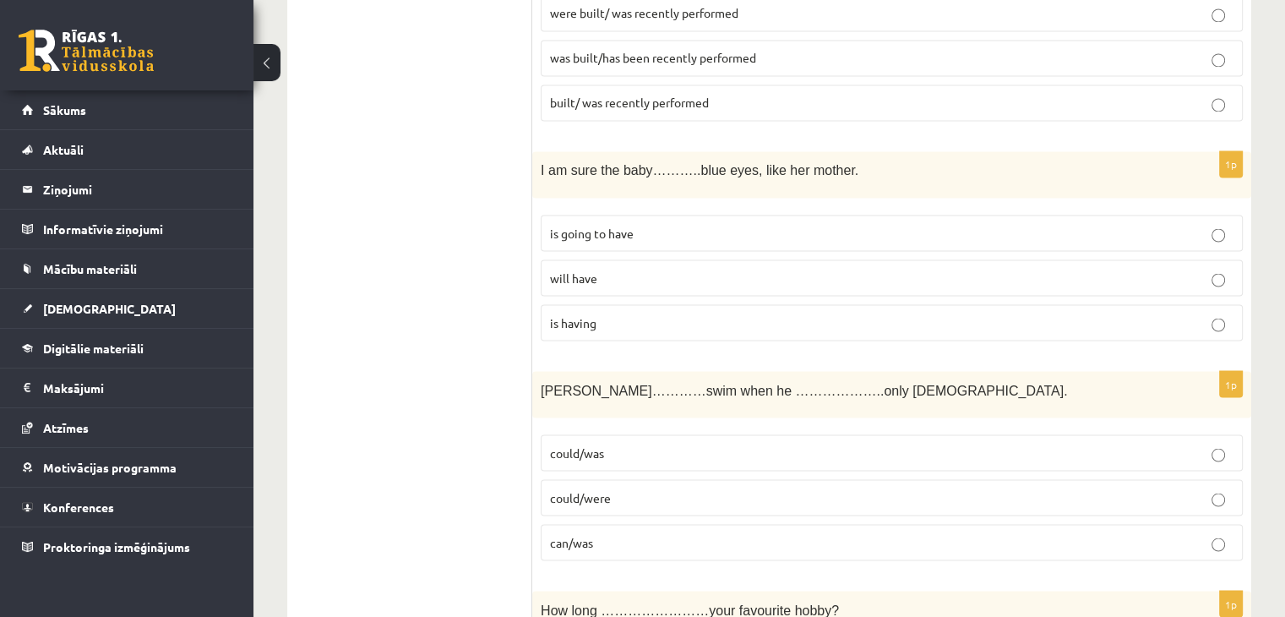
scroll to position [3032, 0]
click at [605, 269] on p "will have" at bounding box center [891, 278] width 683 height 18
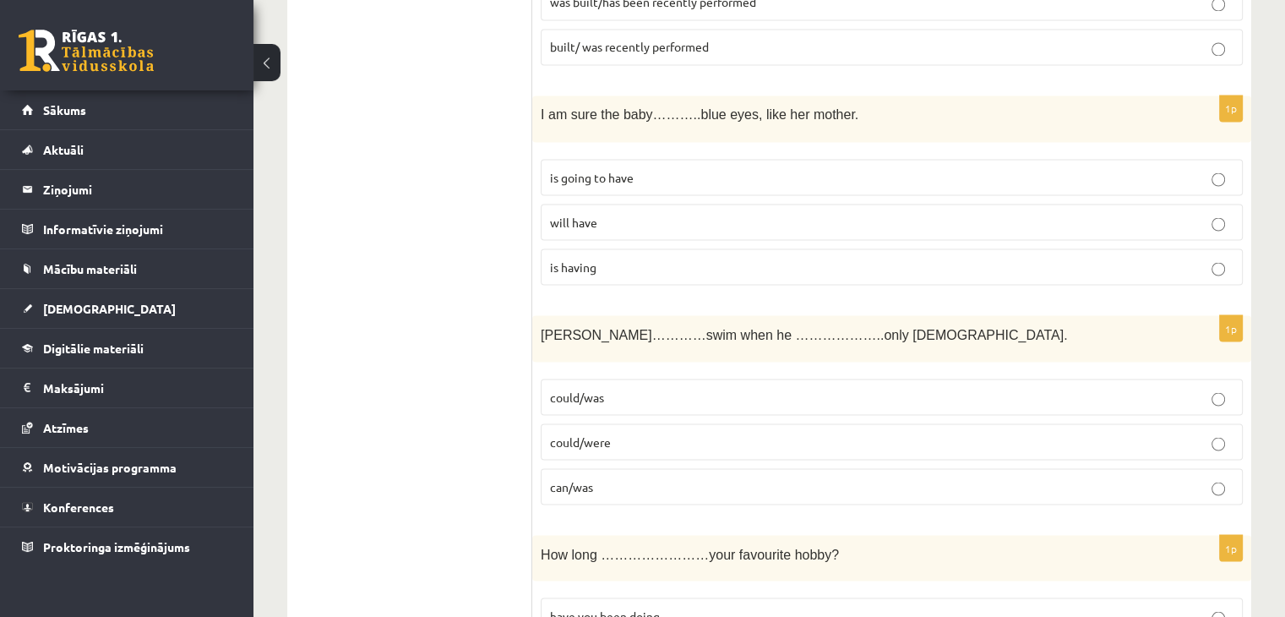
scroll to position [3201, 0]
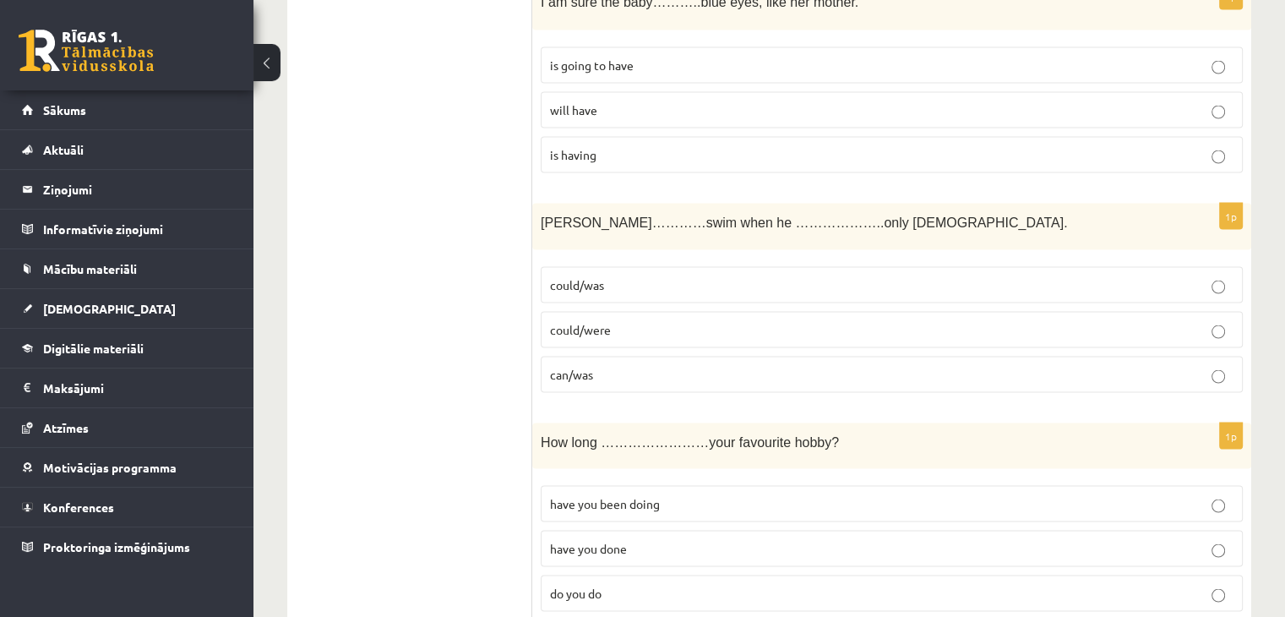
click at [617, 275] on p "could/was" at bounding box center [891, 284] width 683 height 18
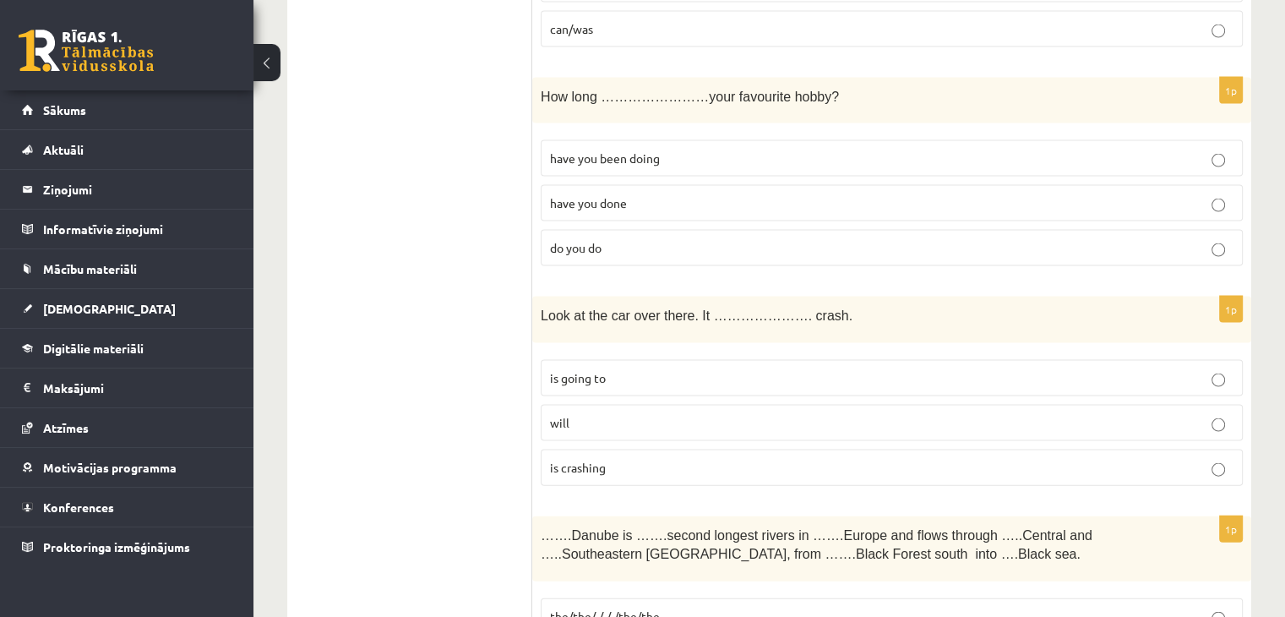
scroll to position [3454, 0]
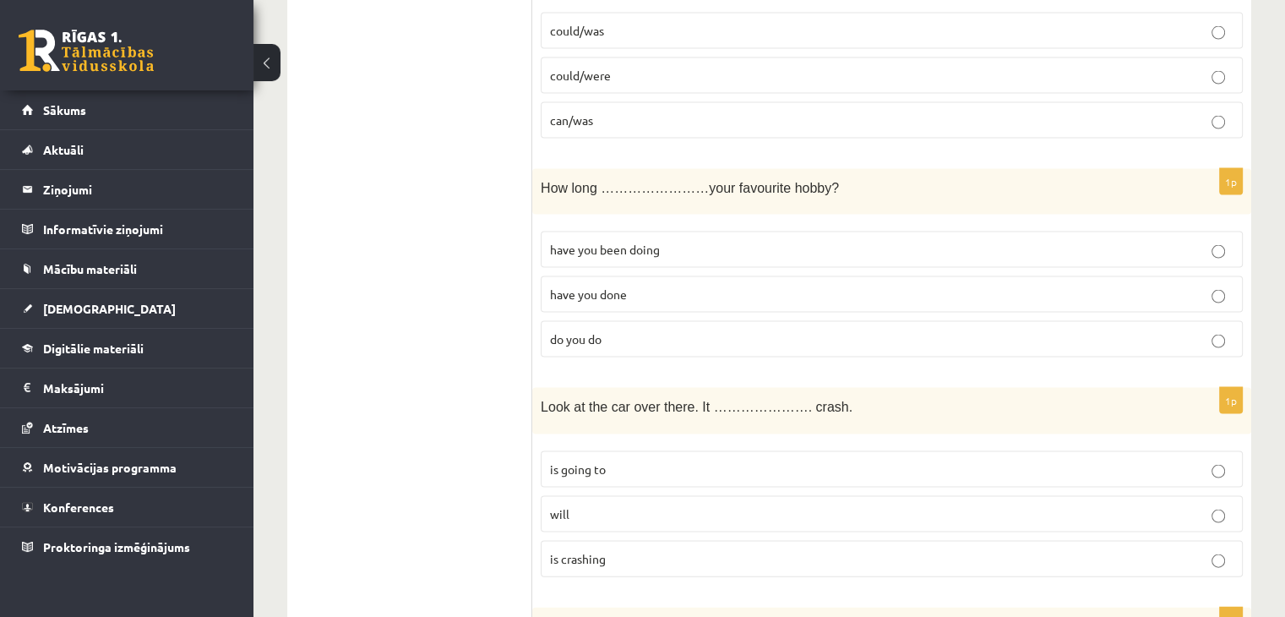
click at [609, 231] on label "have you been doing" at bounding box center [892, 249] width 702 height 36
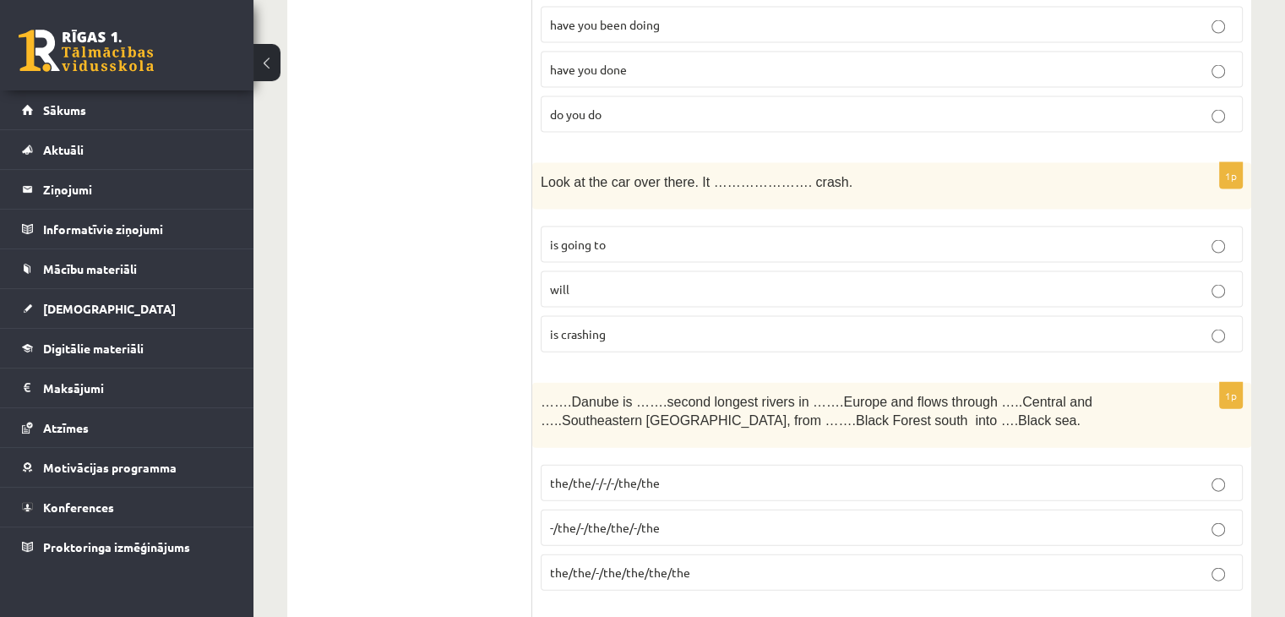
scroll to position [3708, 0]
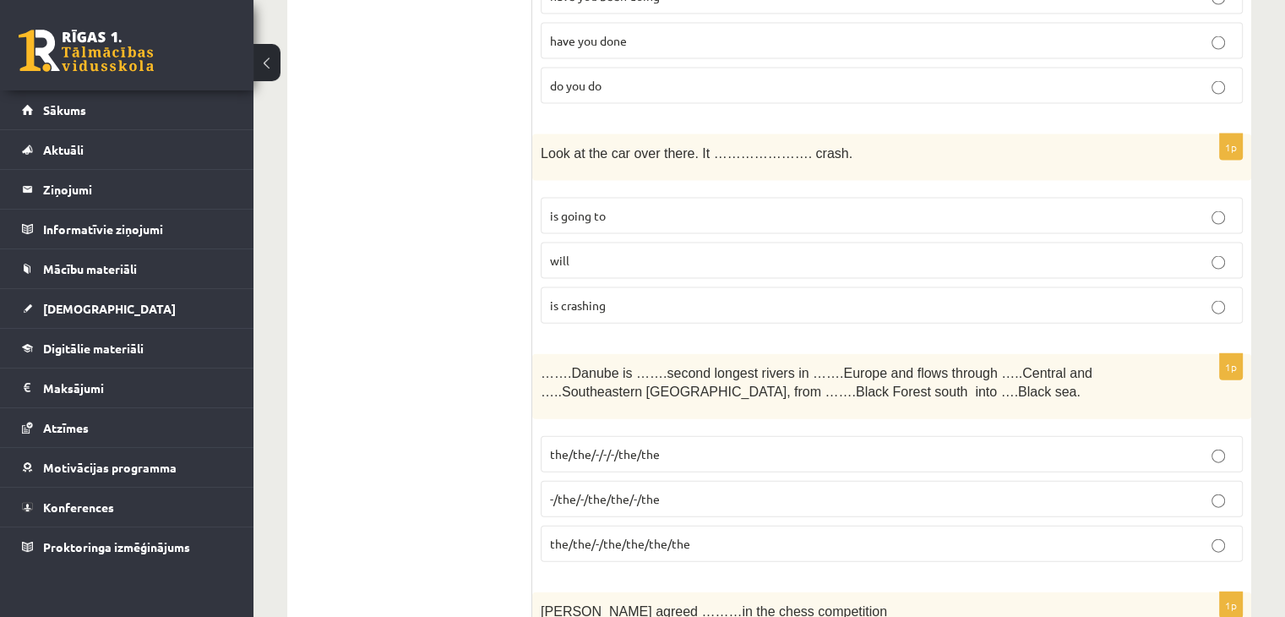
click at [591, 198] on label "is going to" at bounding box center [892, 216] width 702 height 36
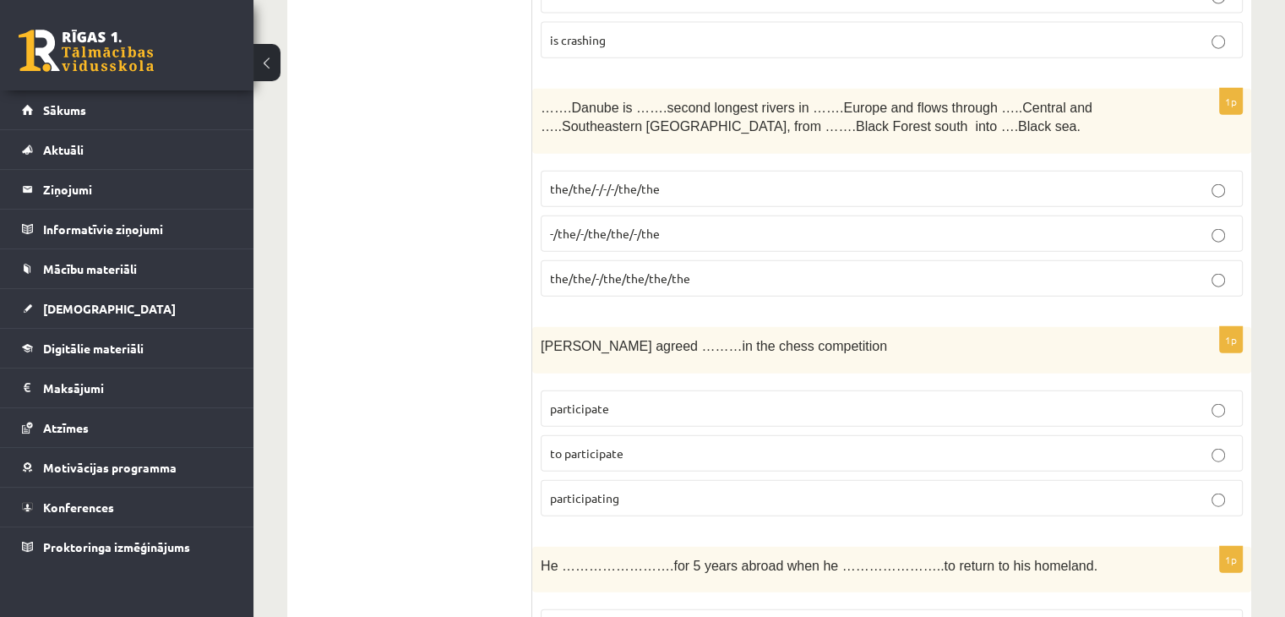
scroll to position [3877, 0]
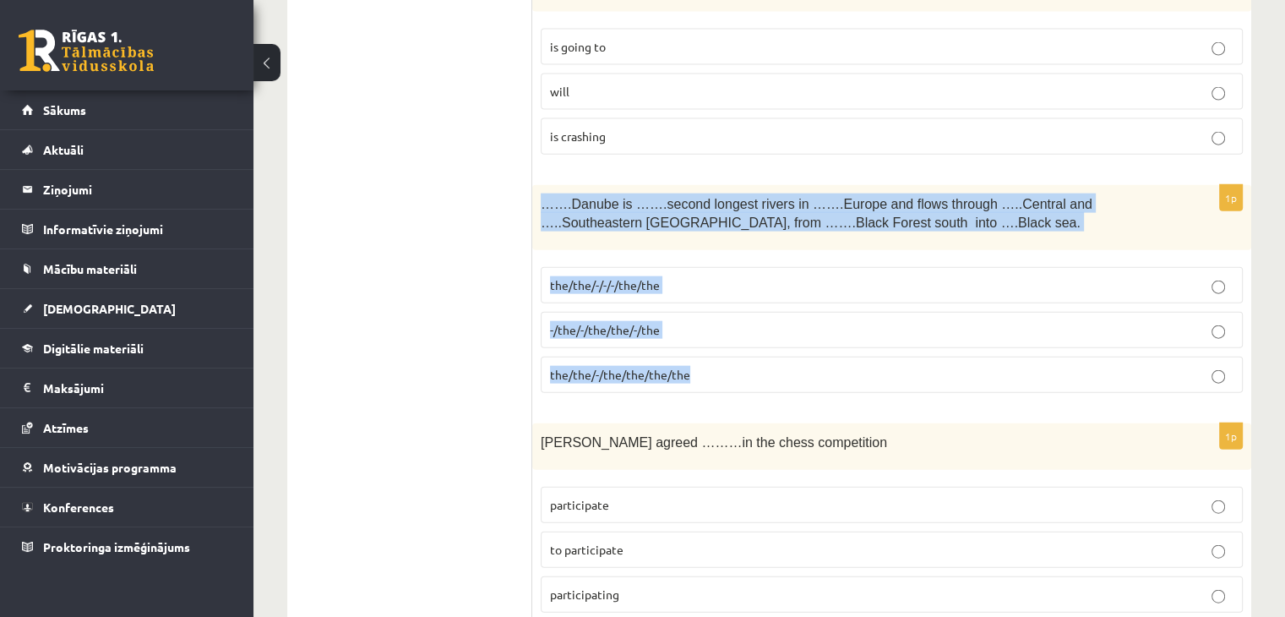
drag, startPoint x: 544, startPoint y: 159, endPoint x: 718, endPoint y: 328, distance: 242.5
click at [717, 329] on div "1p …….Danube is …….second longest rivers in …….Europe and flows through …..Cent…" at bounding box center [891, 295] width 719 height 221
copy div "…….Danube is …….second longest rivers in …….Europe and flows through …..Central…"
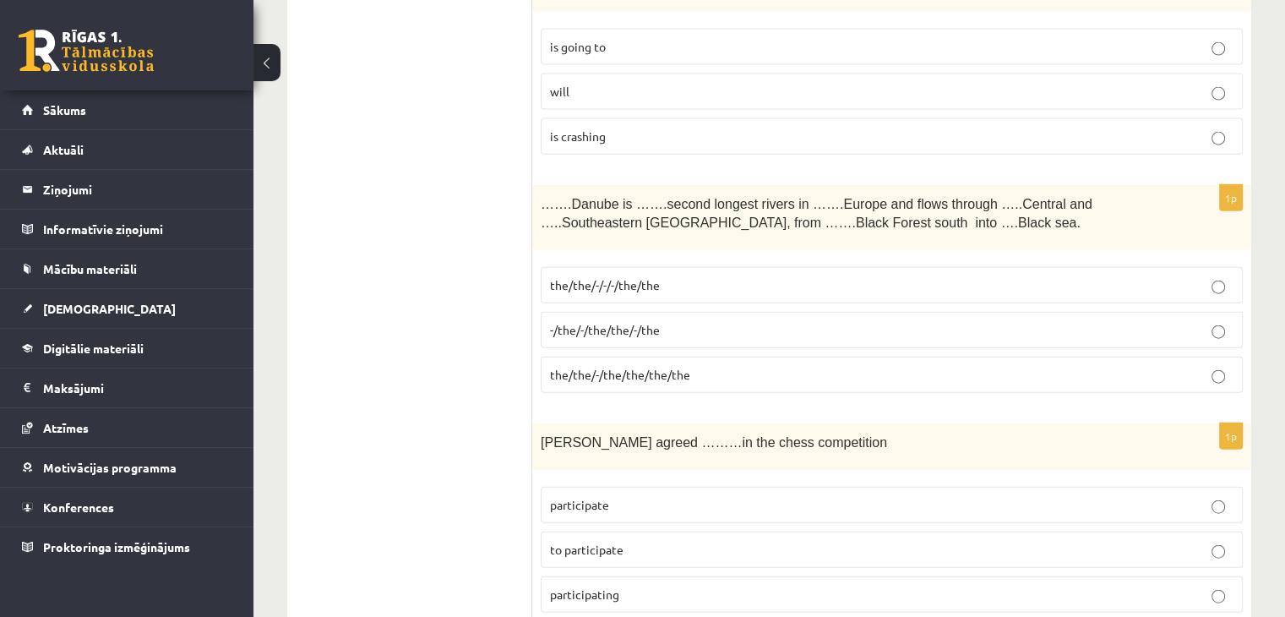
click at [552, 367] on span "the/the/-/the/the/the/the" at bounding box center [620, 374] width 140 height 15
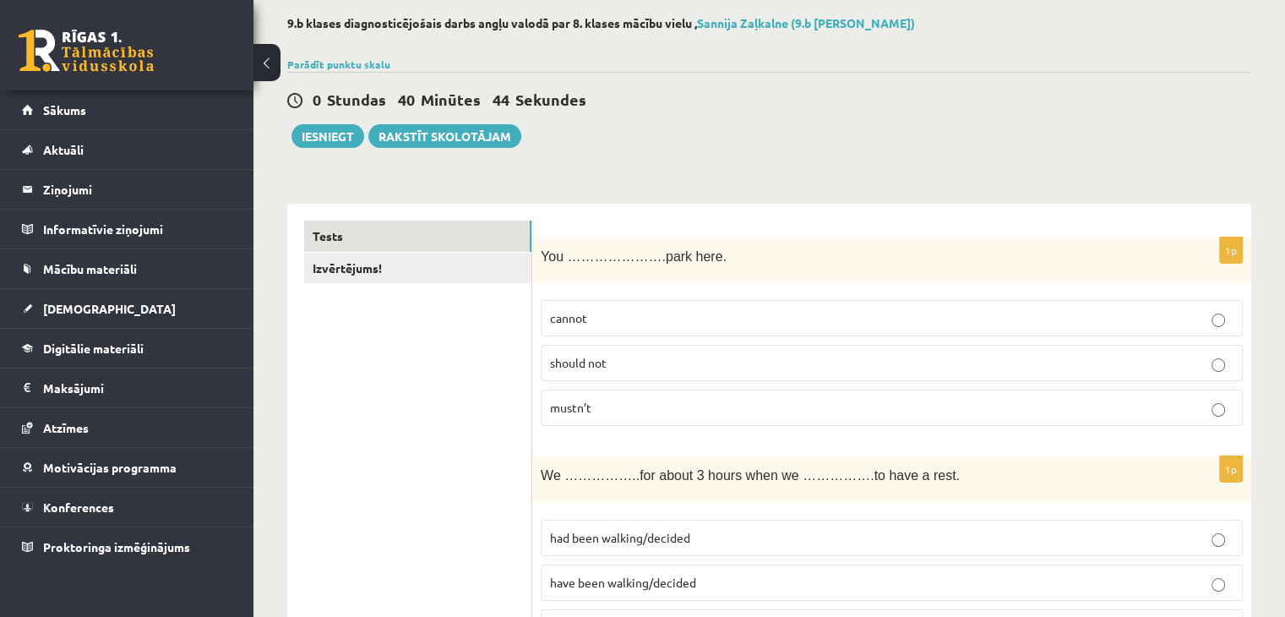
scroll to position [0, 0]
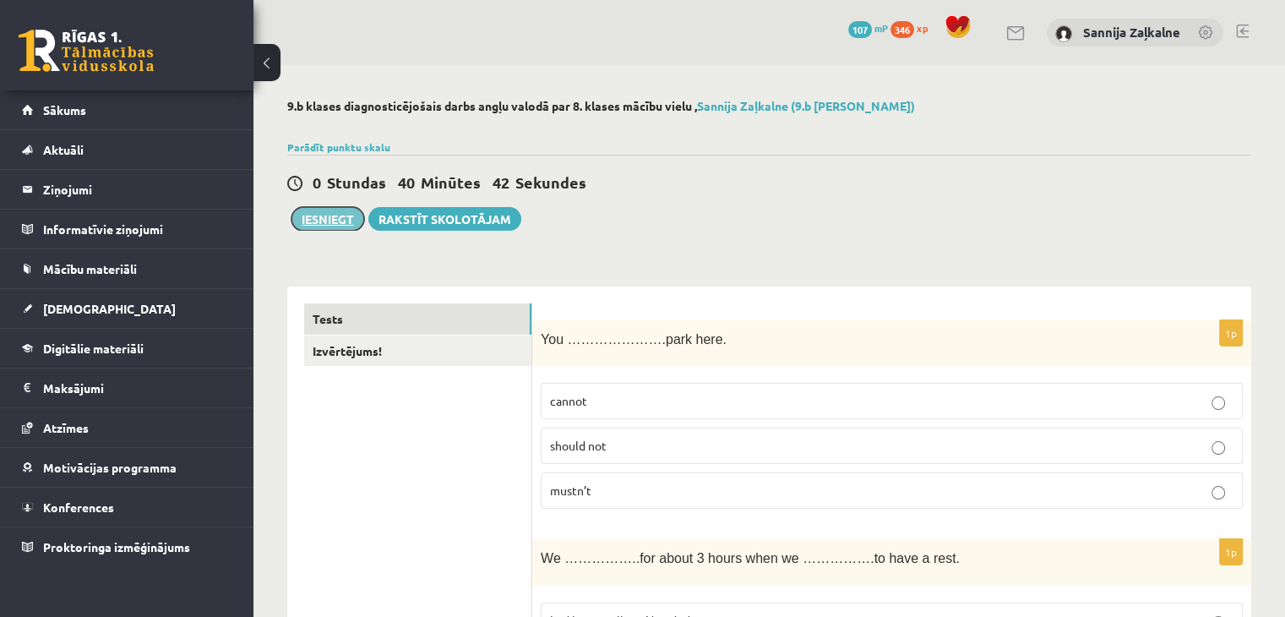
click at [351, 226] on button "Iesniegt" at bounding box center [327, 219] width 73 height 24
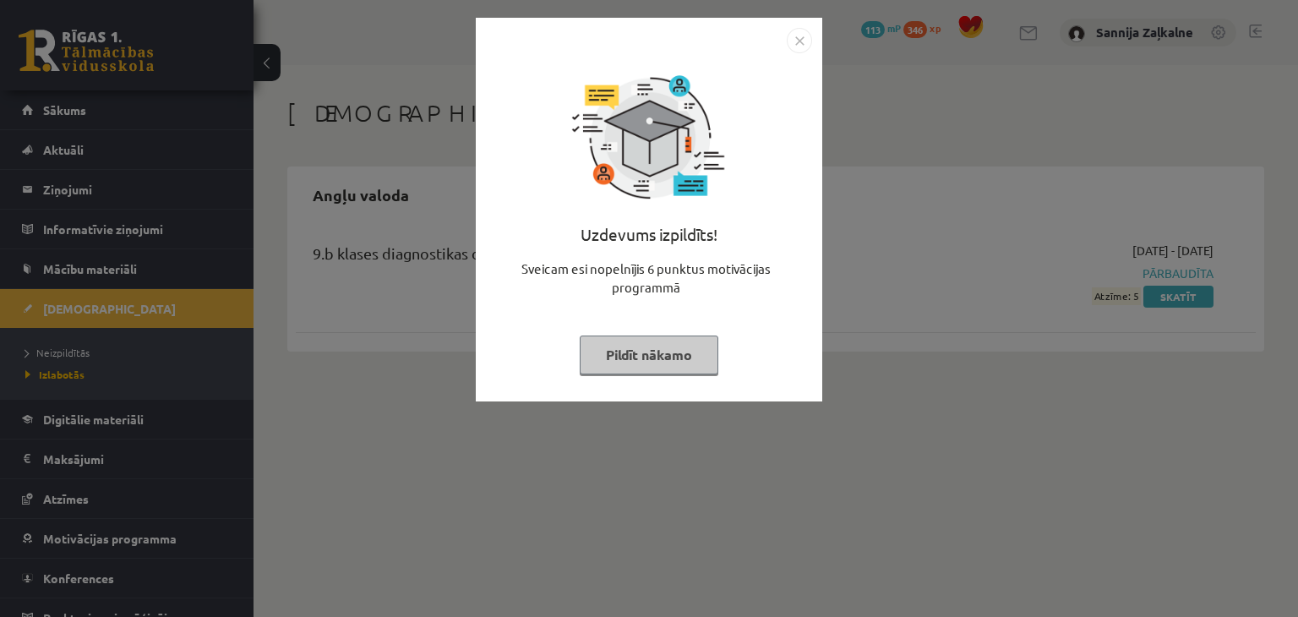
click at [801, 43] on img "Close" at bounding box center [798, 40] width 25 height 25
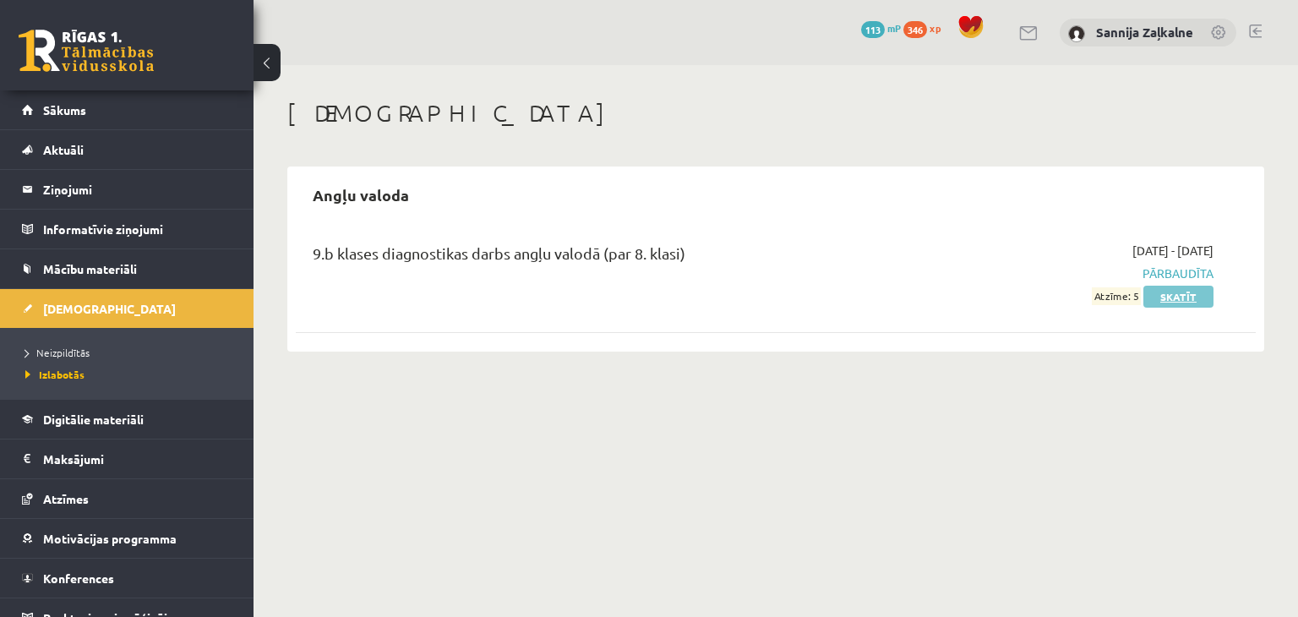
click at [1167, 298] on link "Skatīt" at bounding box center [1178, 297] width 70 height 22
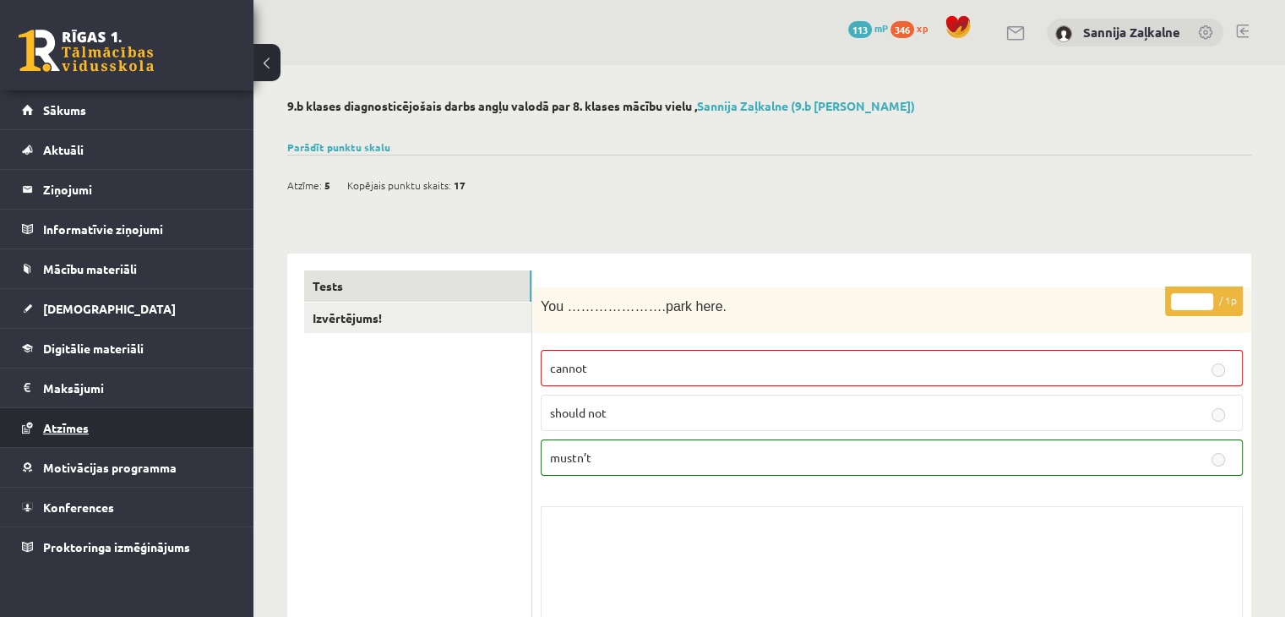
click at [115, 426] on link "Atzīmes" at bounding box center [127, 427] width 210 height 39
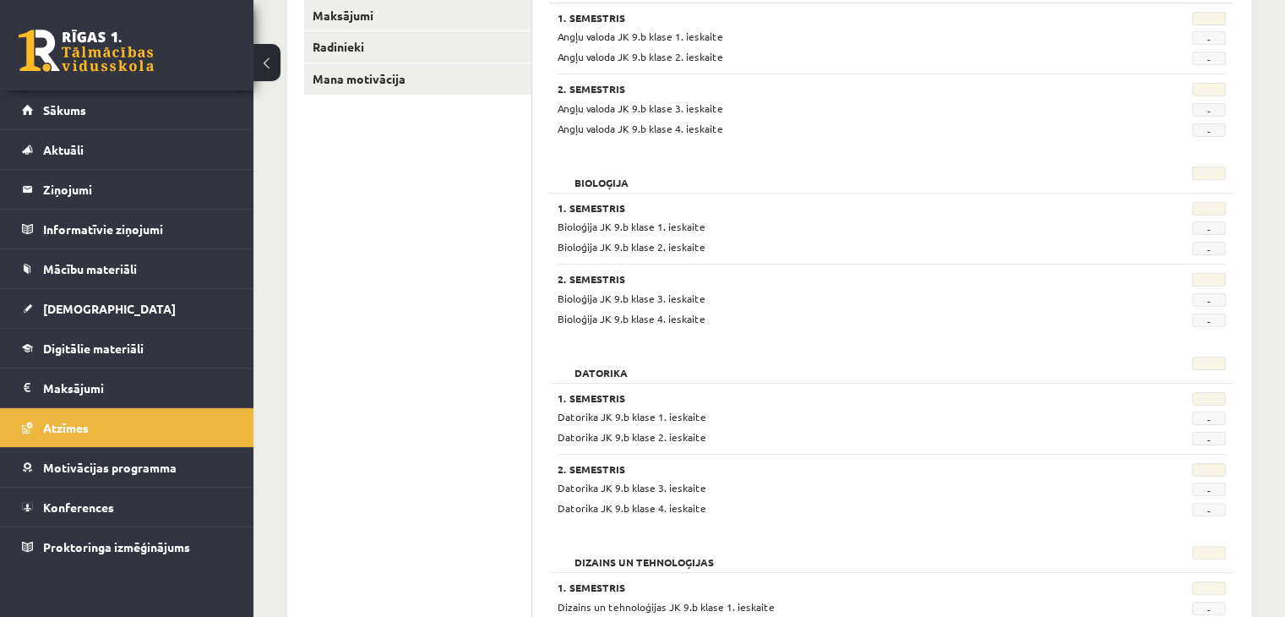
scroll to position [74, 0]
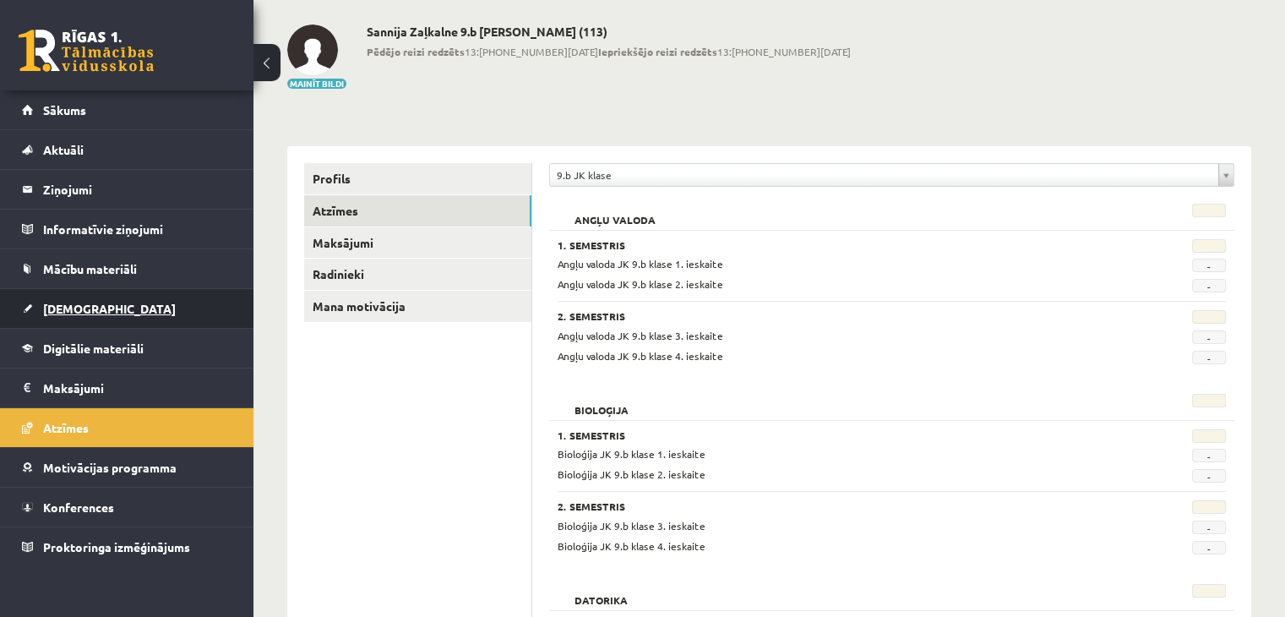
click at [95, 317] on link "[DEMOGRAPHIC_DATA]" at bounding box center [127, 308] width 210 height 39
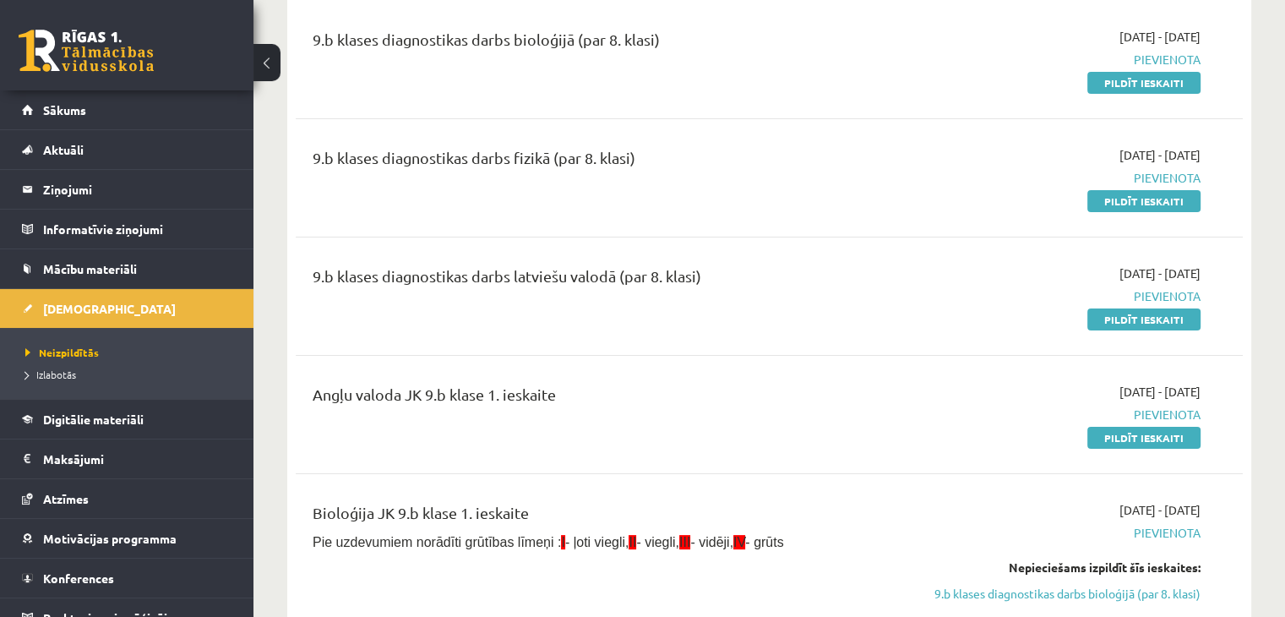
scroll to position [243, 0]
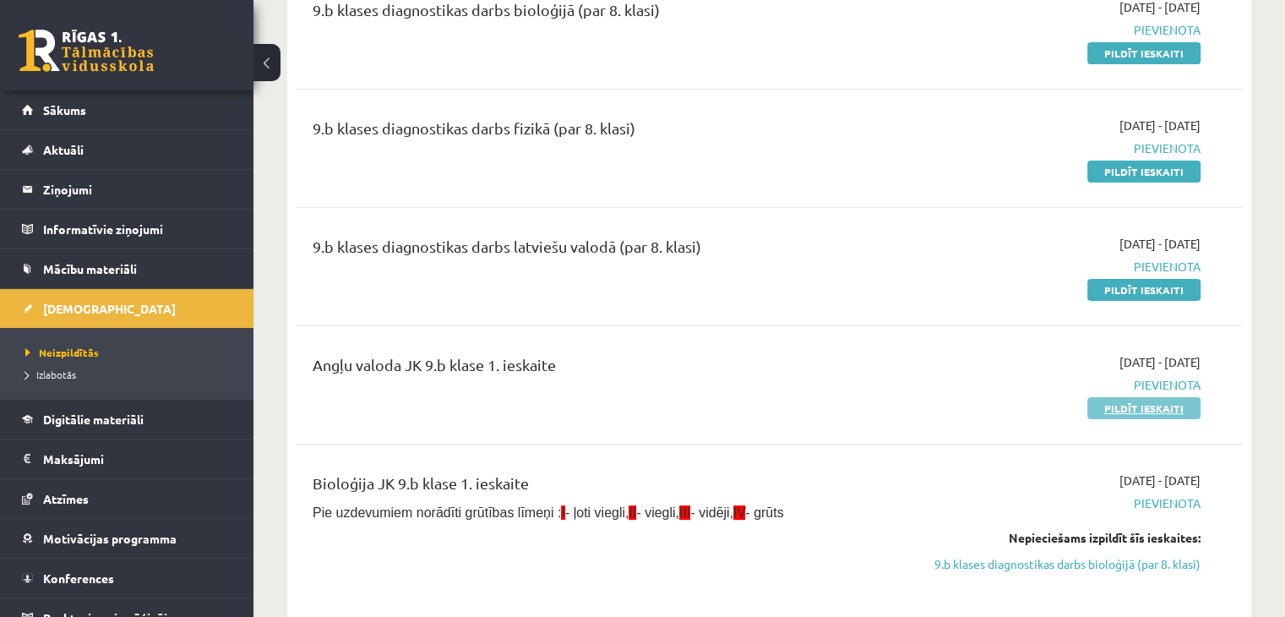
click at [1145, 411] on link "Pildīt ieskaiti" at bounding box center [1143, 408] width 113 height 22
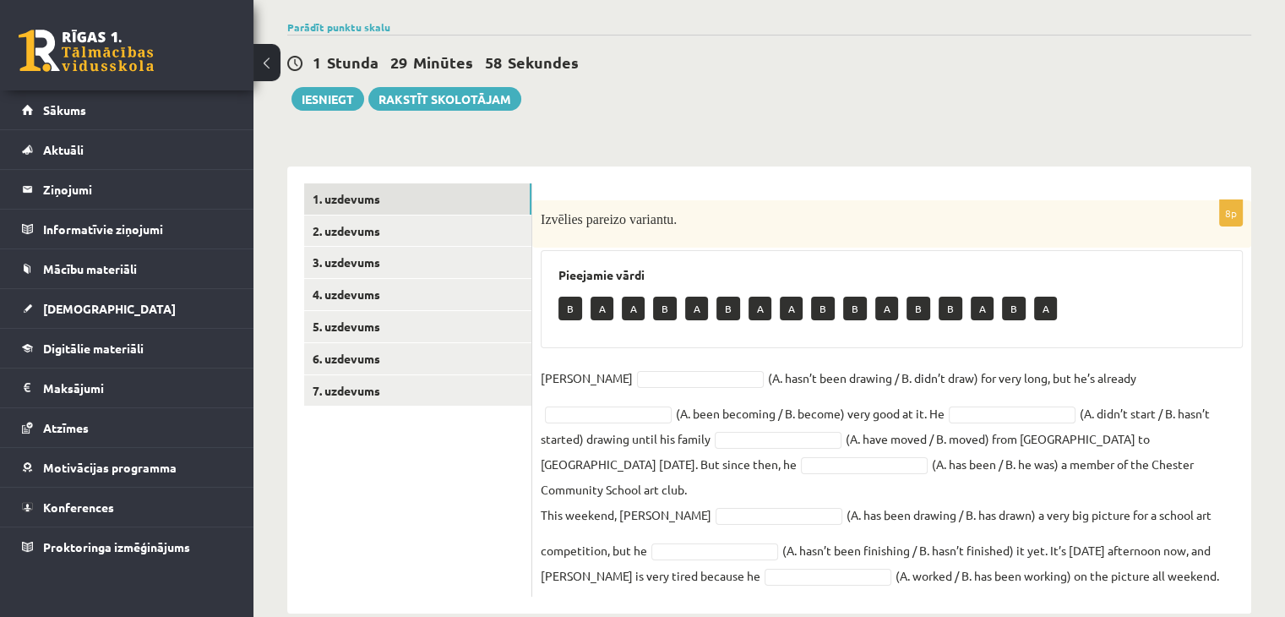
scroll to position [123, 0]
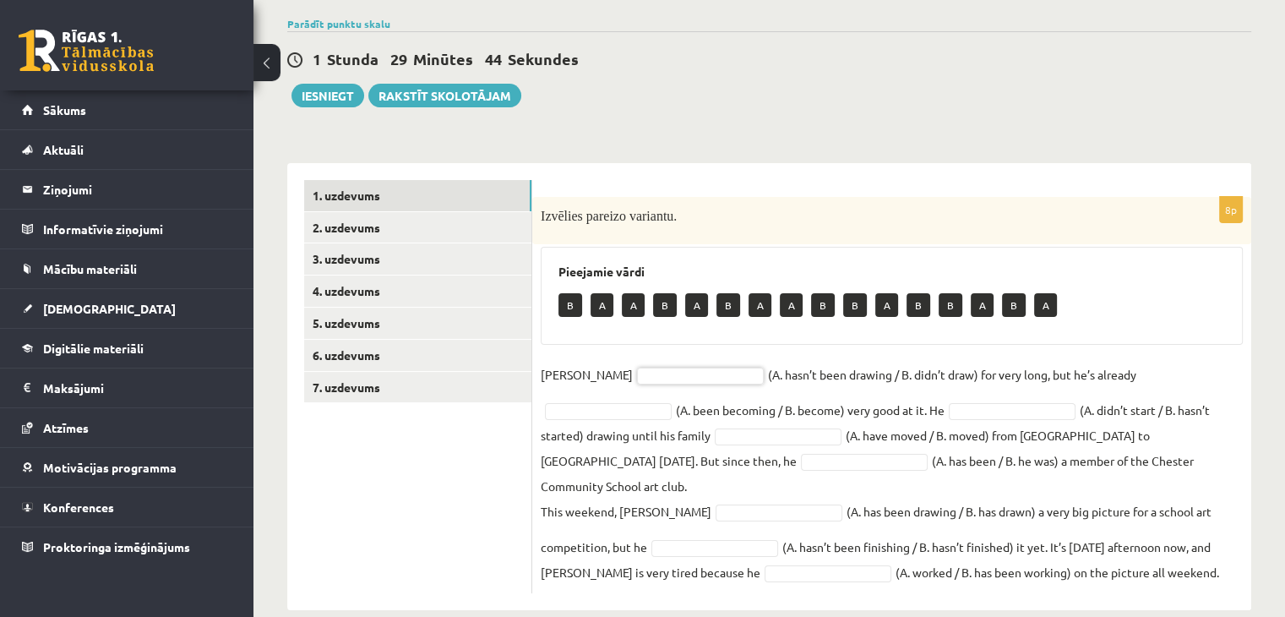
click at [571, 302] on p "B" at bounding box center [570, 305] width 24 height 24
click at [410, 229] on link "2. uzdevums" at bounding box center [417, 227] width 227 height 31
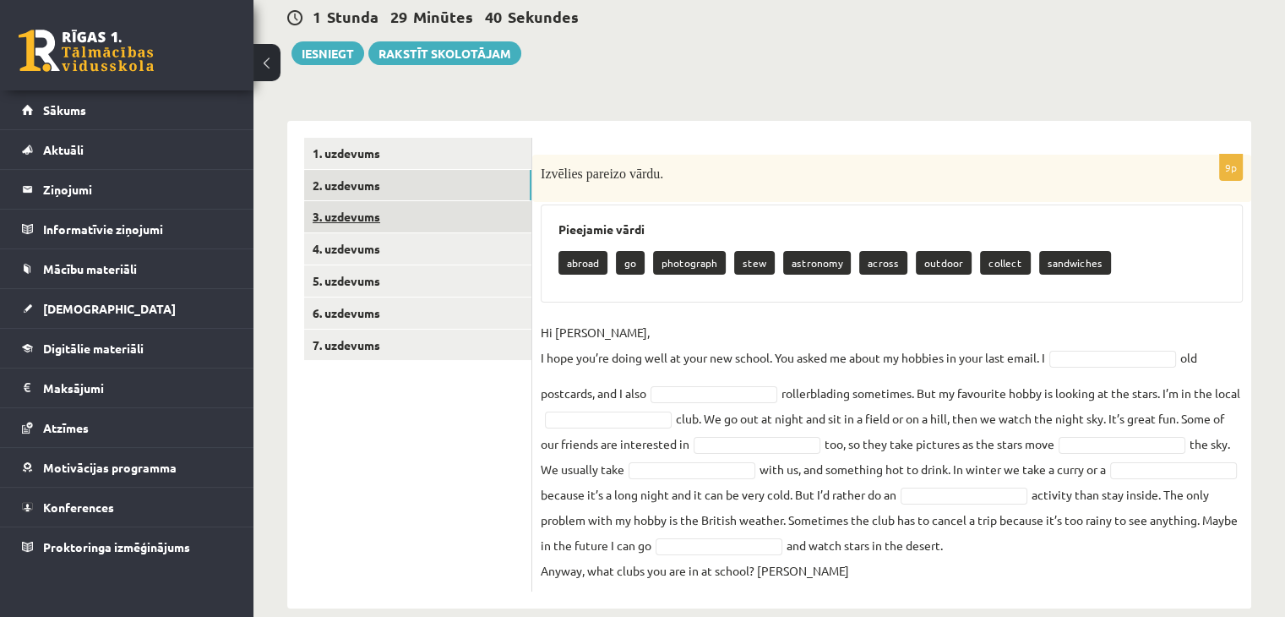
scroll to position [189, 0]
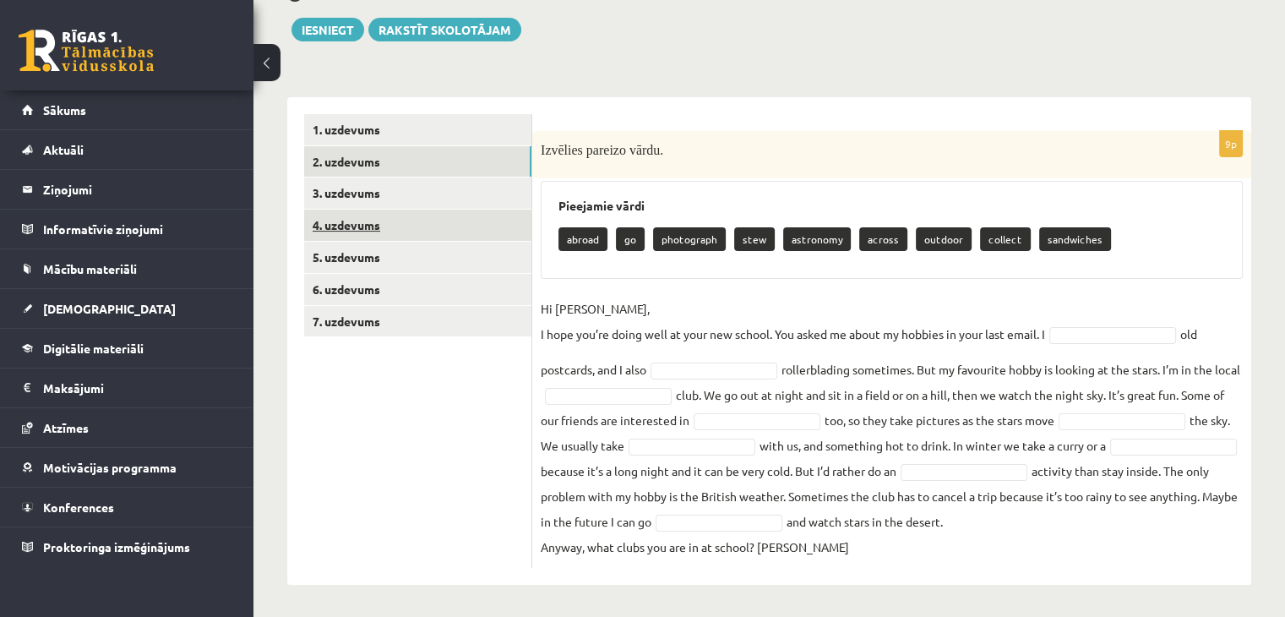
click at [395, 240] on link "4. uzdevums" at bounding box center [417, 224] width 227 height 31
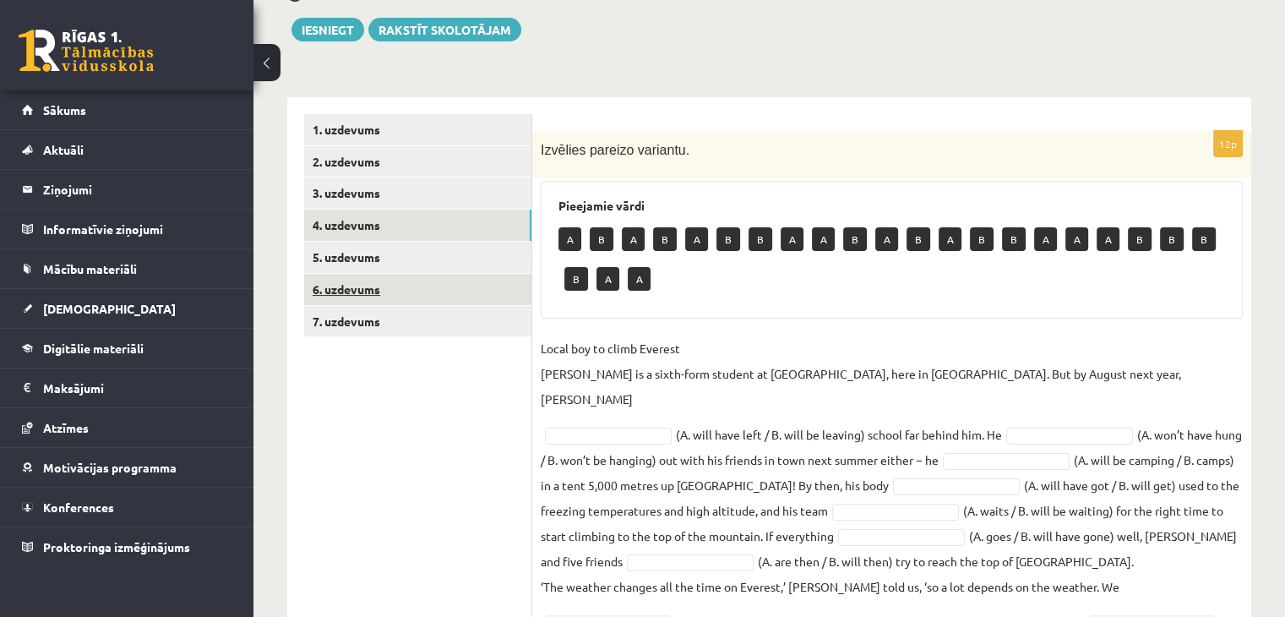
click at [386, 285] on link "6. uzdevums" at bounding box center [417, 289] width 227 height 31
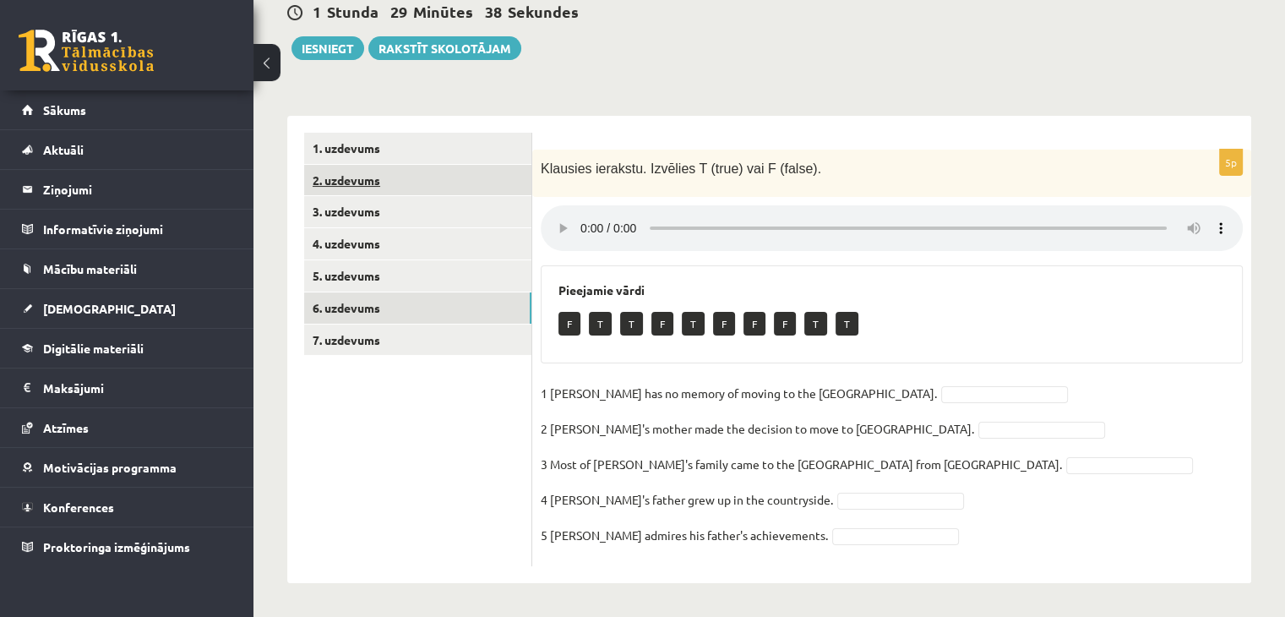
scroll to position [170, 0]
click at [1088, 308] on div "F T T F T F F F T T" at bounding box center [891, 327] width 667 height 40
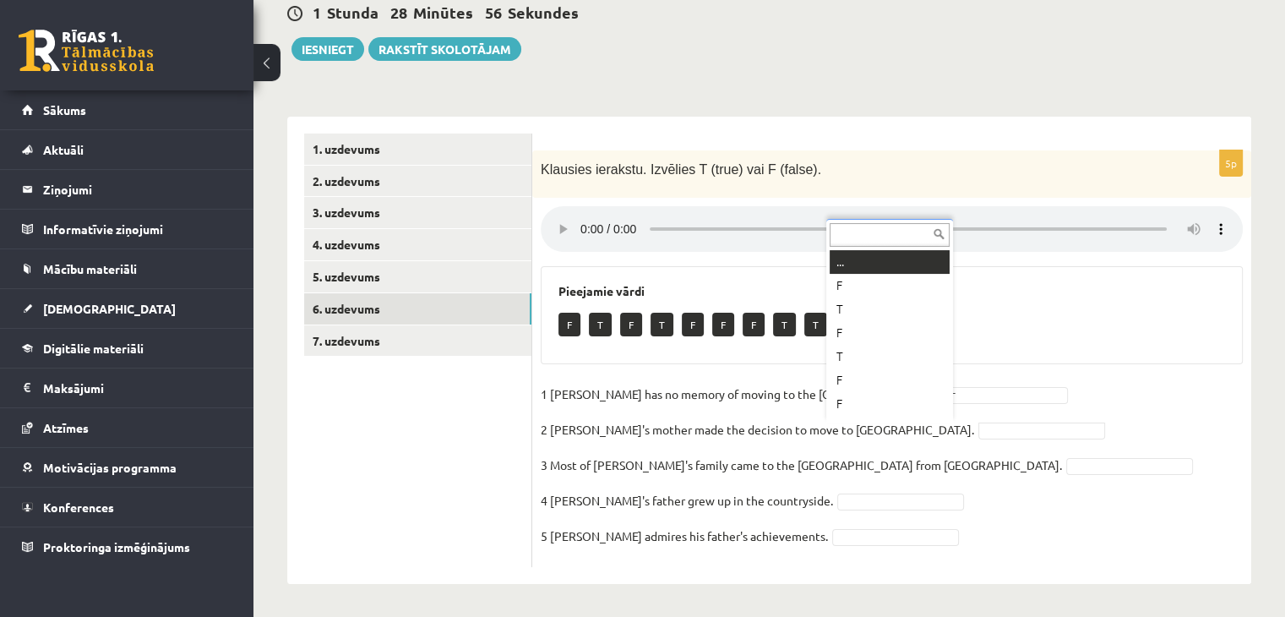
drag, startPoint x: 1241, startPoint y: 355, endPoint x: 1236, endPoint y: 362, distance: 9.1
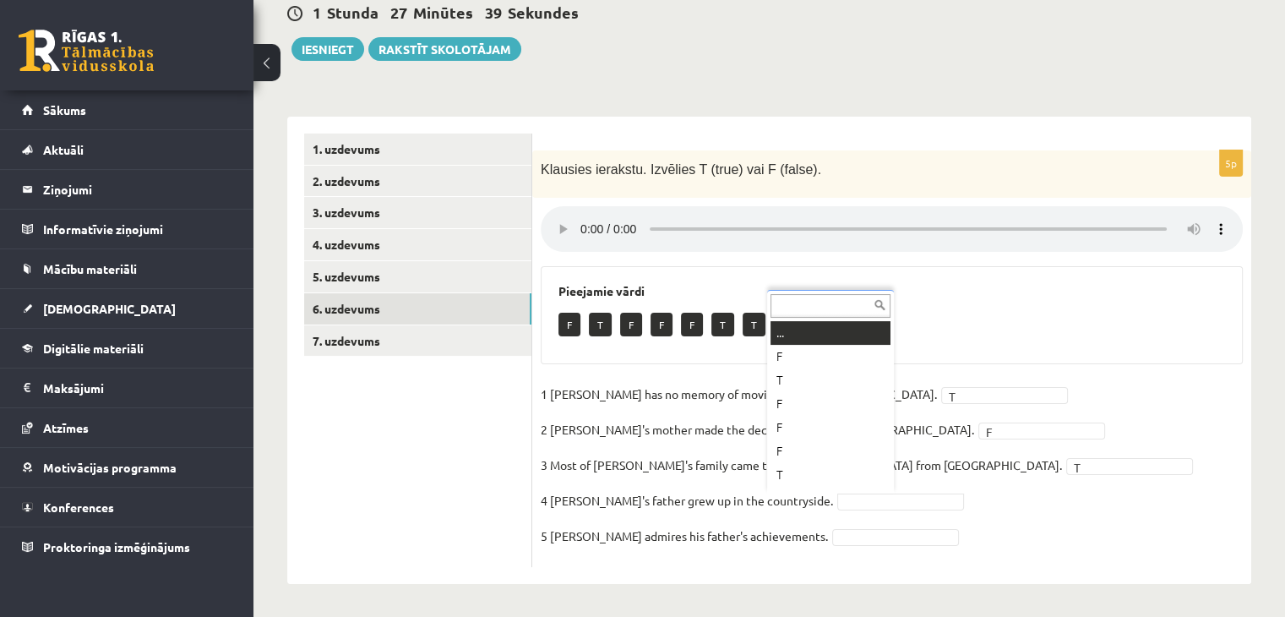
scroll to position [20, 0]
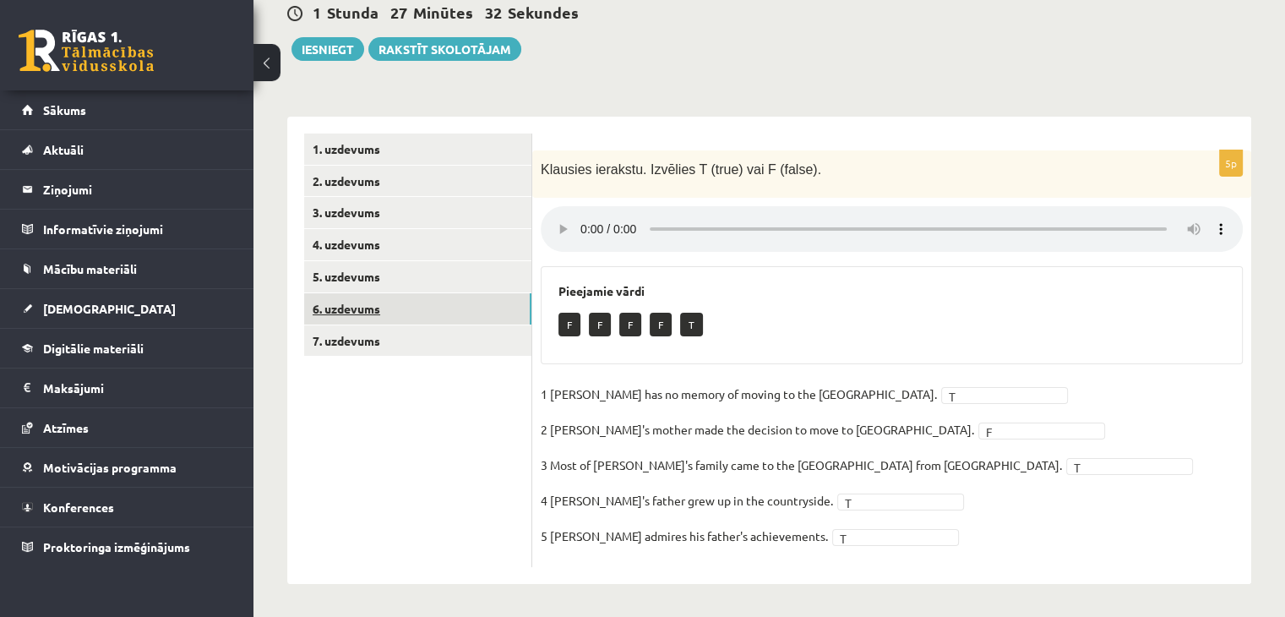
click at [473, 314] on link "6. uzdevums" at bounding box center [417, 308] width 227 height 31
click at [429, 345] on link "7. uzdevums" at bounding box center [417, 340] width 227 height 31
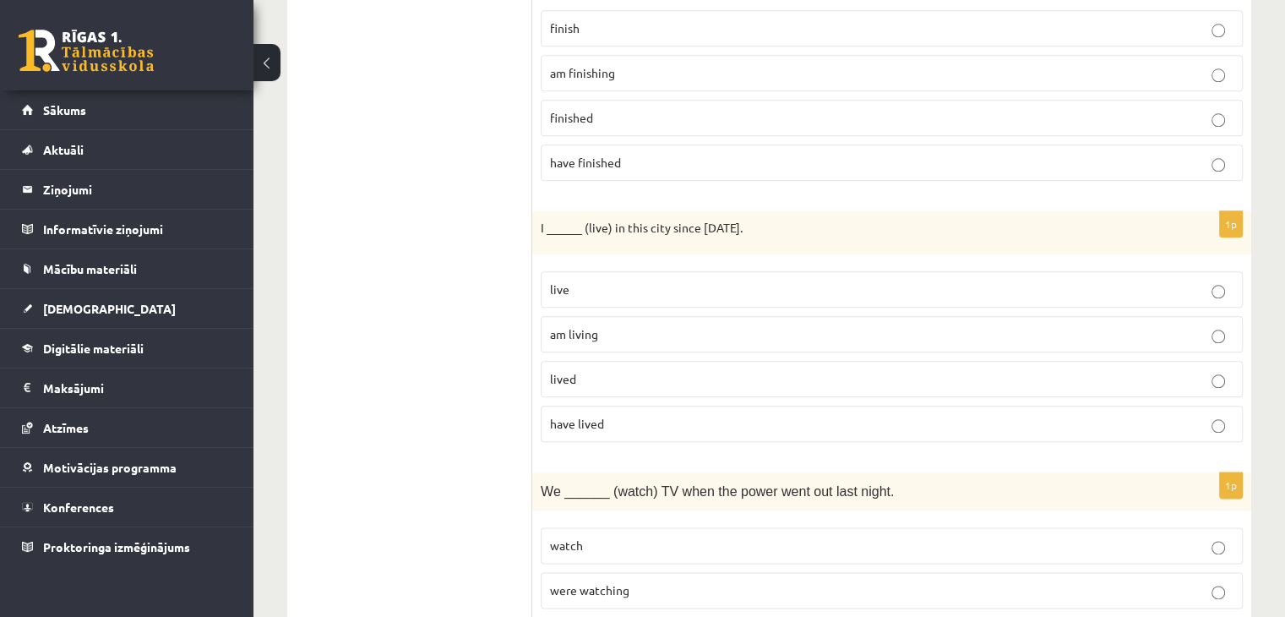
scroll to position [2334, 0]
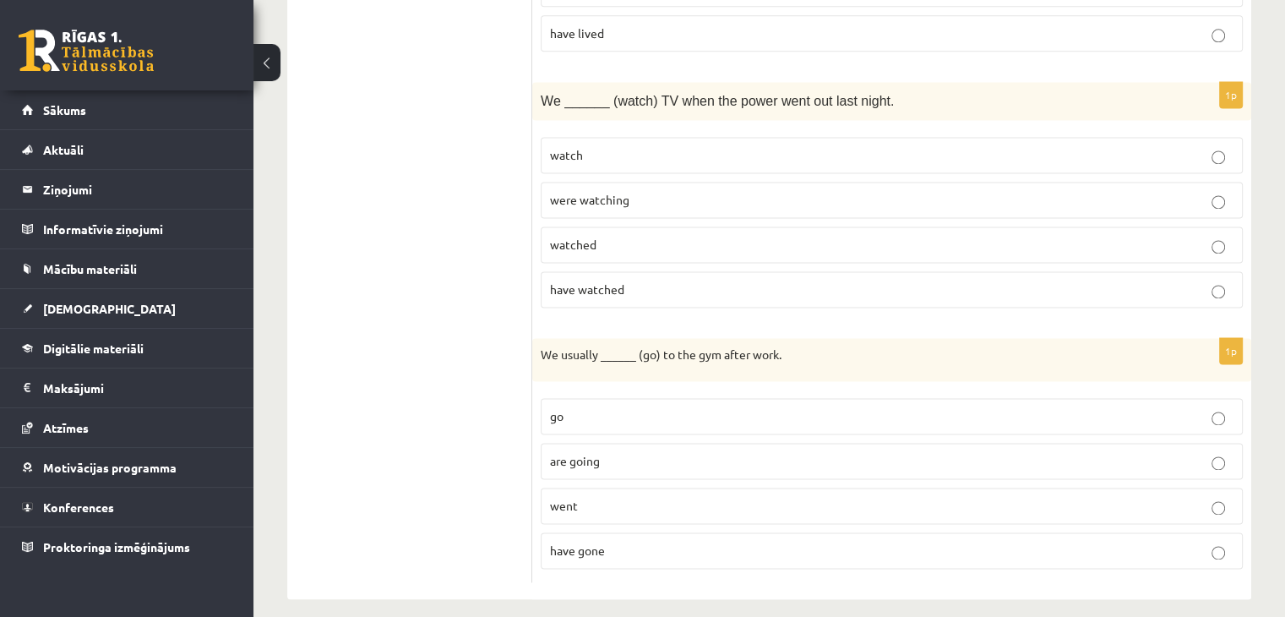
click at [665, 497] on p "went" at bounding box center [891, 506] width 683 height 18
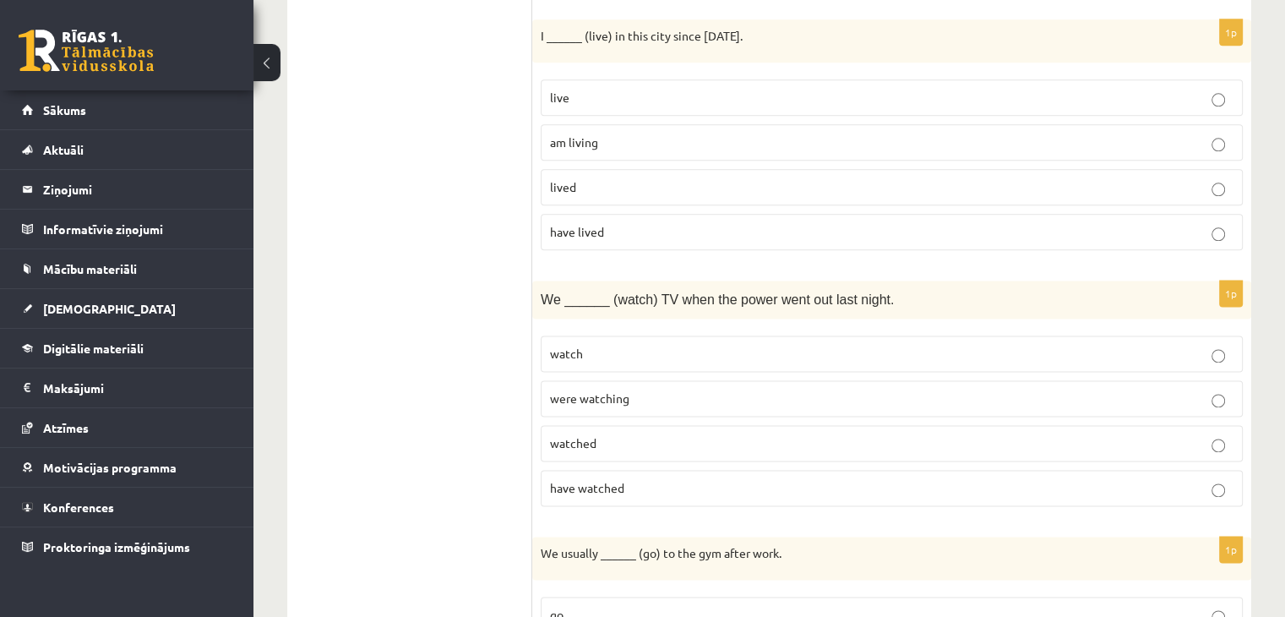
scroll to position [2165, 0]
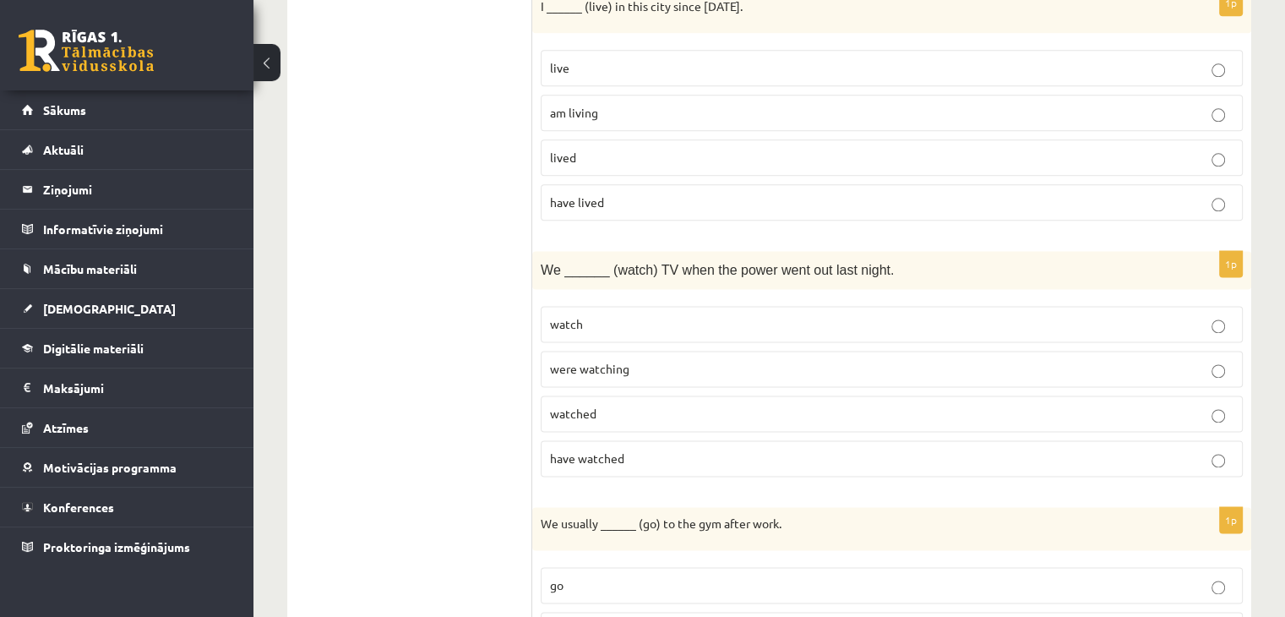
click at [633, 360] on p "were watching" at bounding box center [891, 369] width 683 height 18
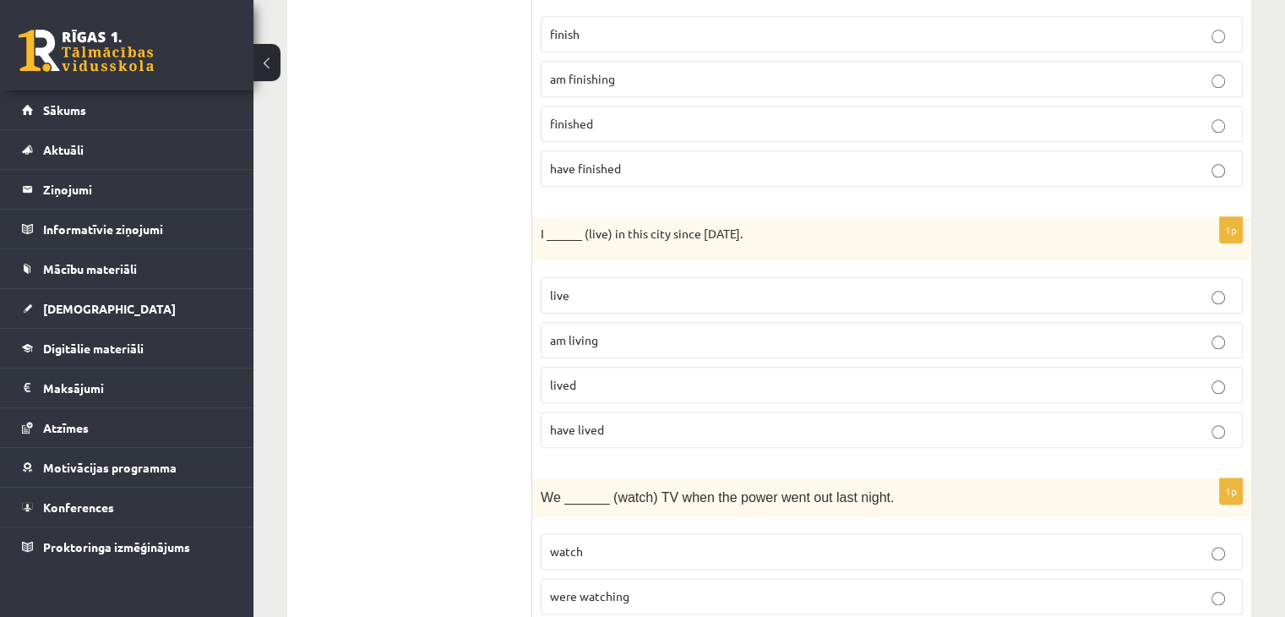
scroll to position [1912, 0]
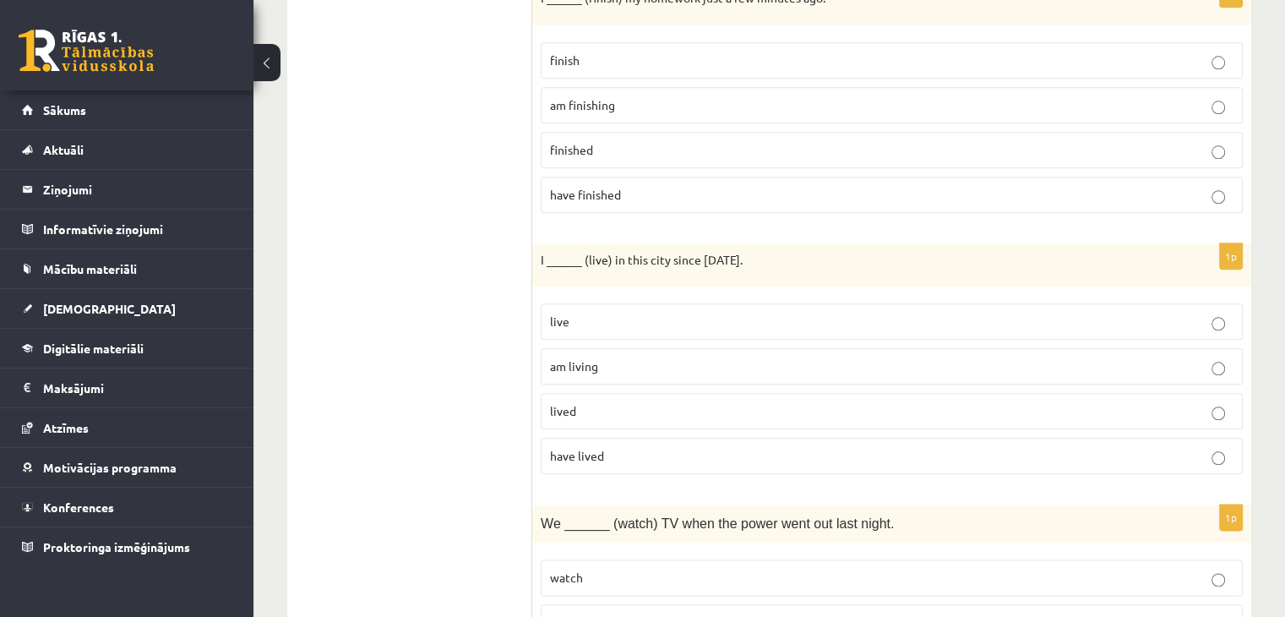
click at [610, 447] on p "have lived" at bounding box center [891, 456] width 683 height 18
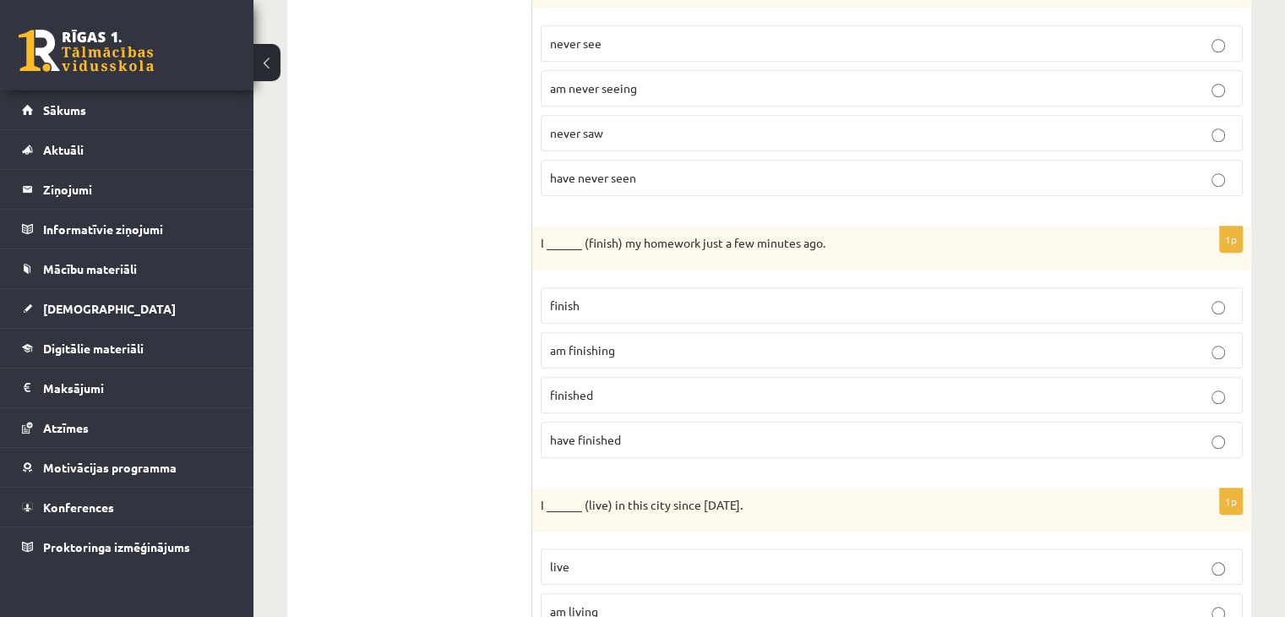
scroll to position [1658, 0]
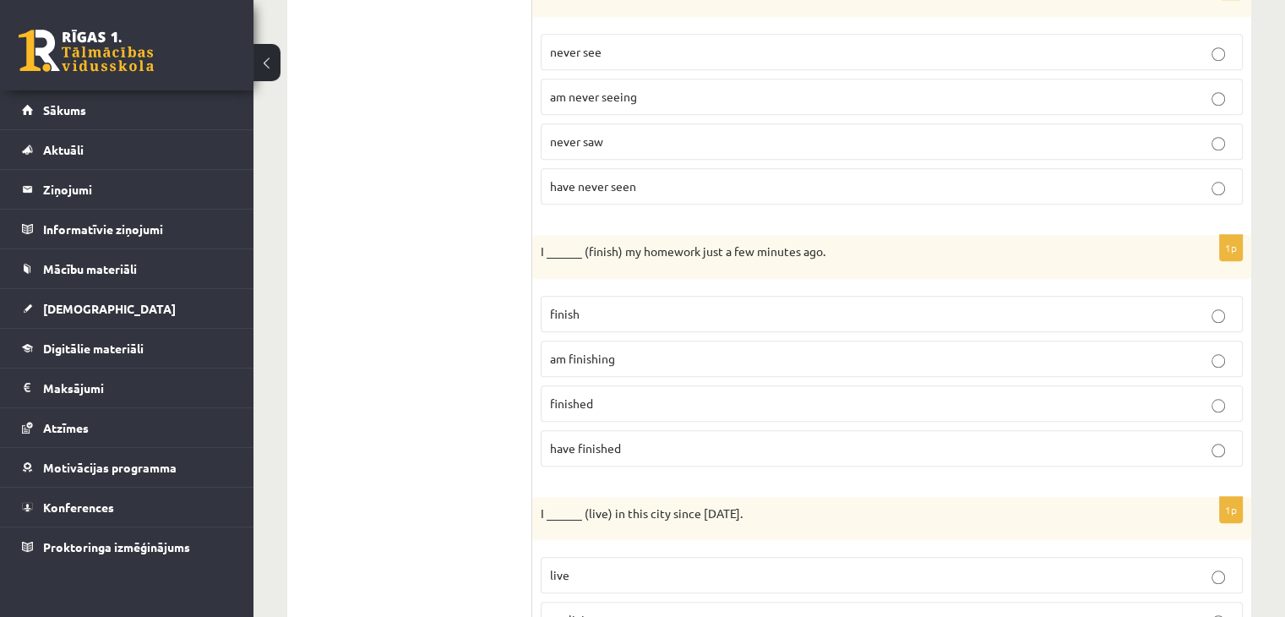
click at [596, 395] on p "finished" at bounding box center [891, 404] width 683 height 18
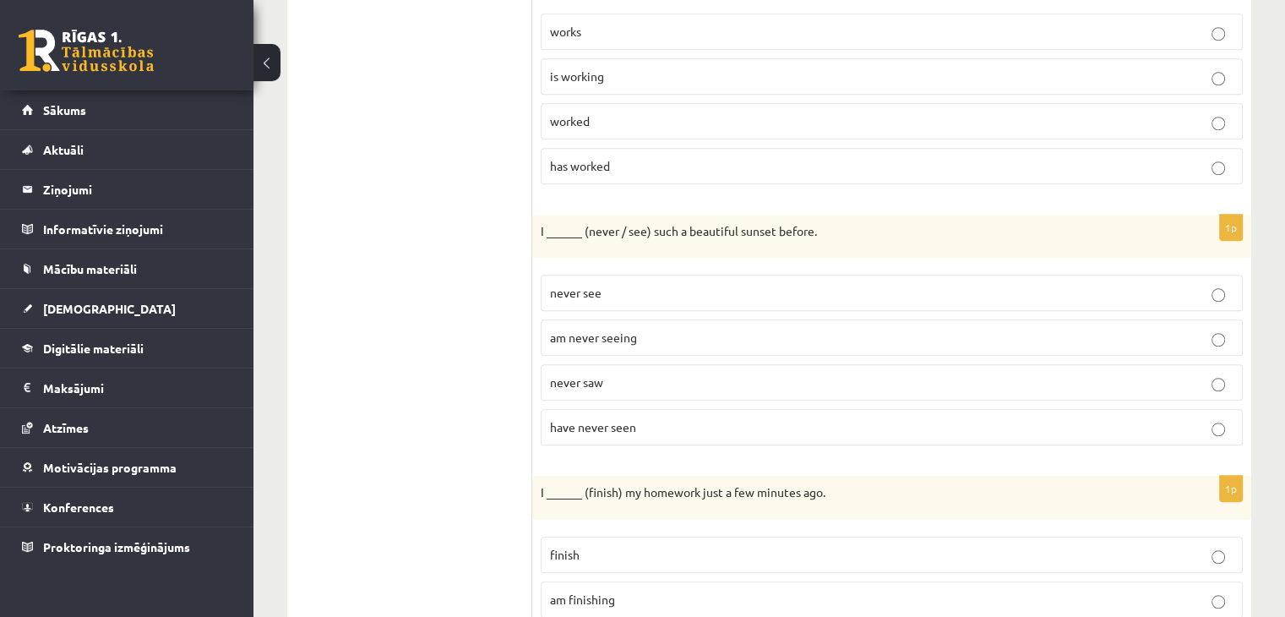
scroll to position [1405, 0]
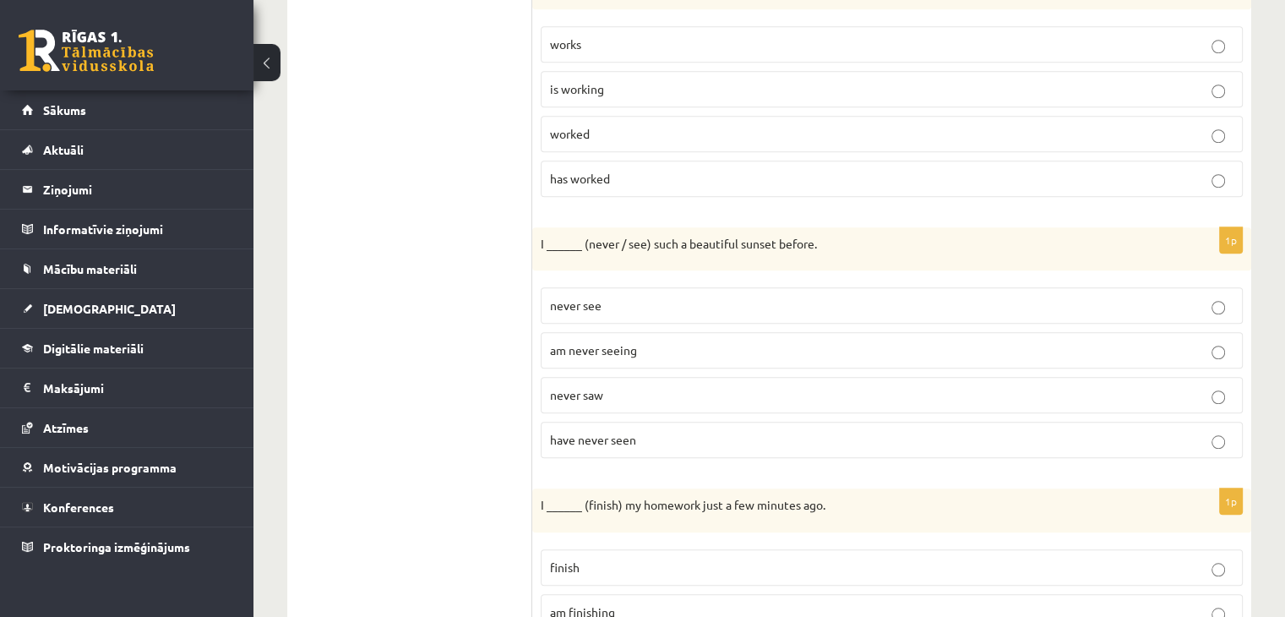
click at [598, 432] on span "have never seen" at bounding box center [593, 439] width 86 height 15
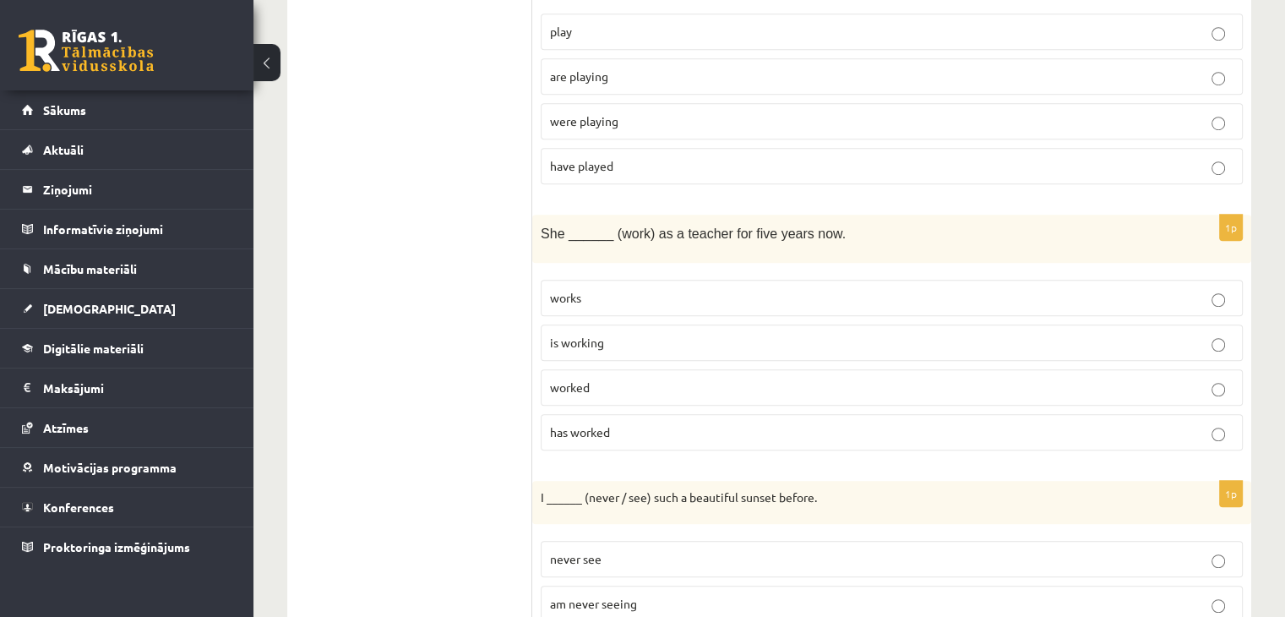
scroll to position [1067, 0]
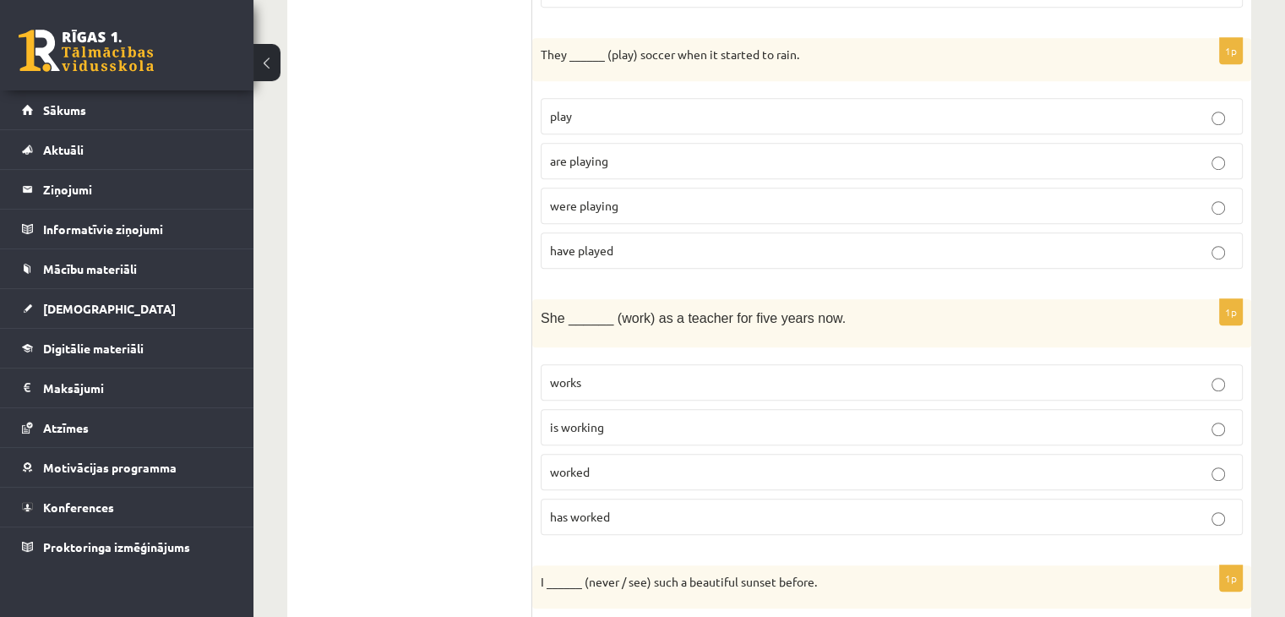
click at [620, 508] on p "has worked" at bounding box center [891, 517] width 683 height 18
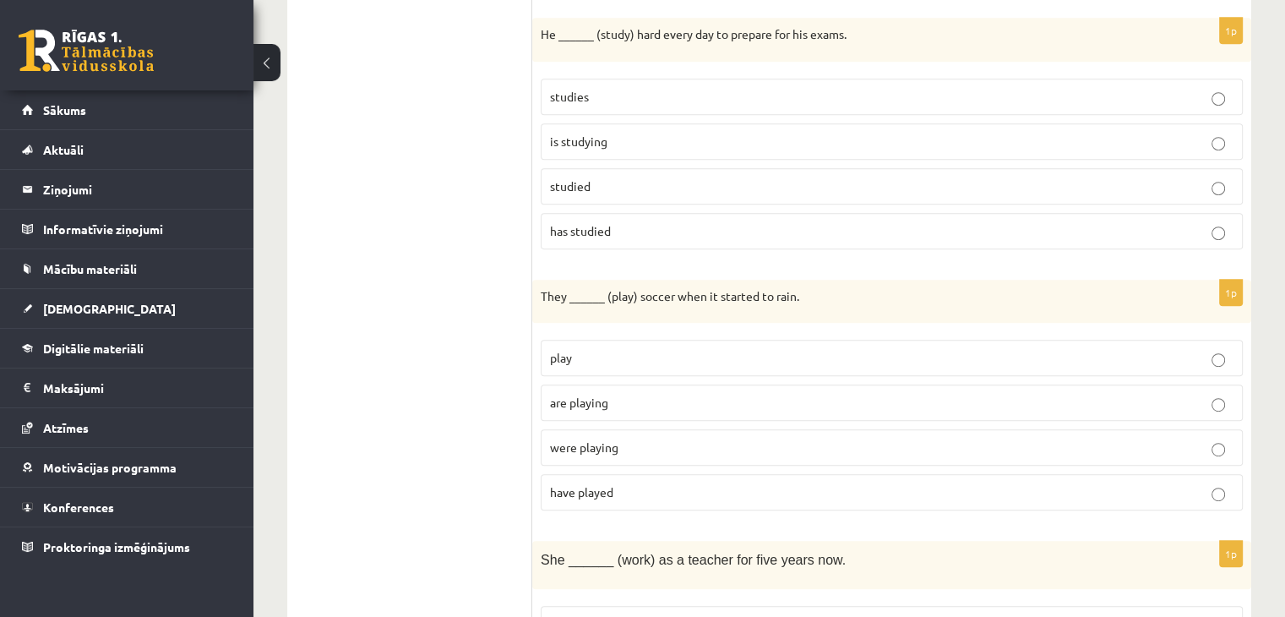
scroll to position [814, 0]
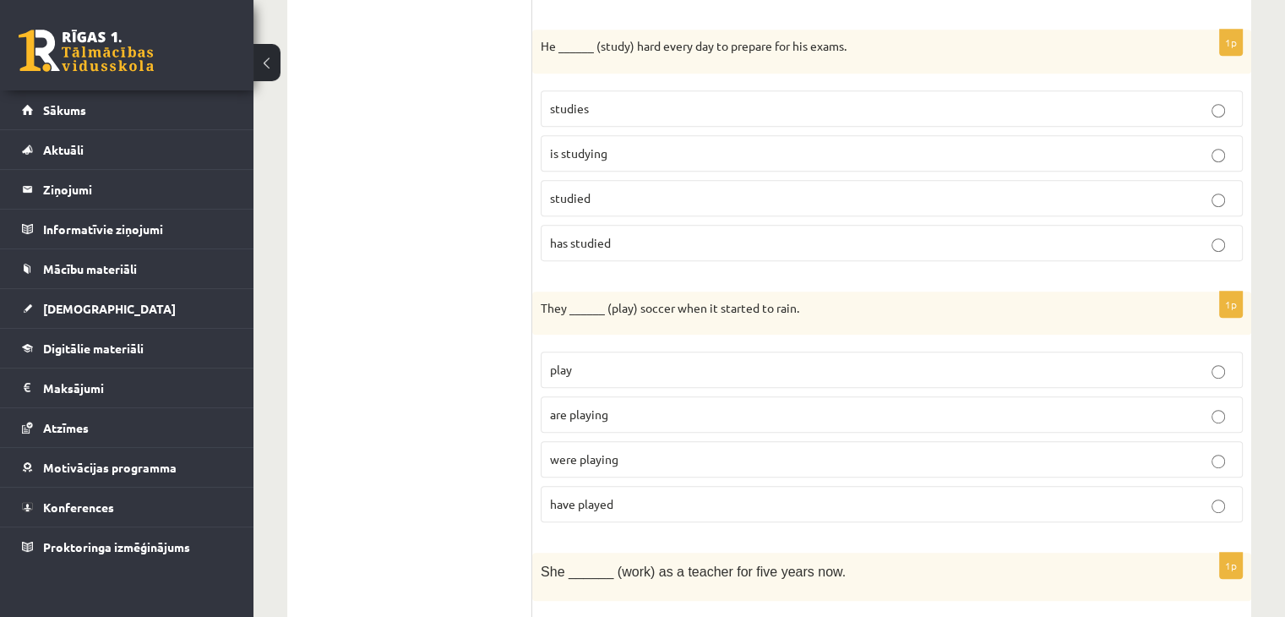
click at [594, 453] on span "were playing" at bounding box center [584, 458] width 68 height 15
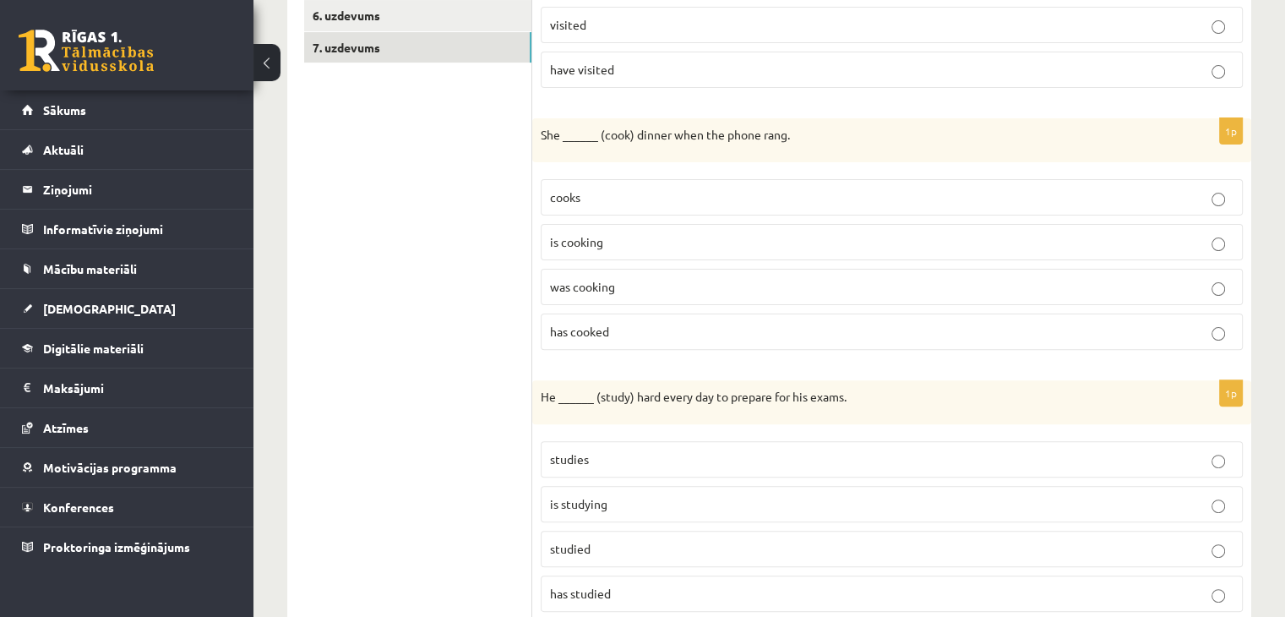
scroll to position [222, 0]
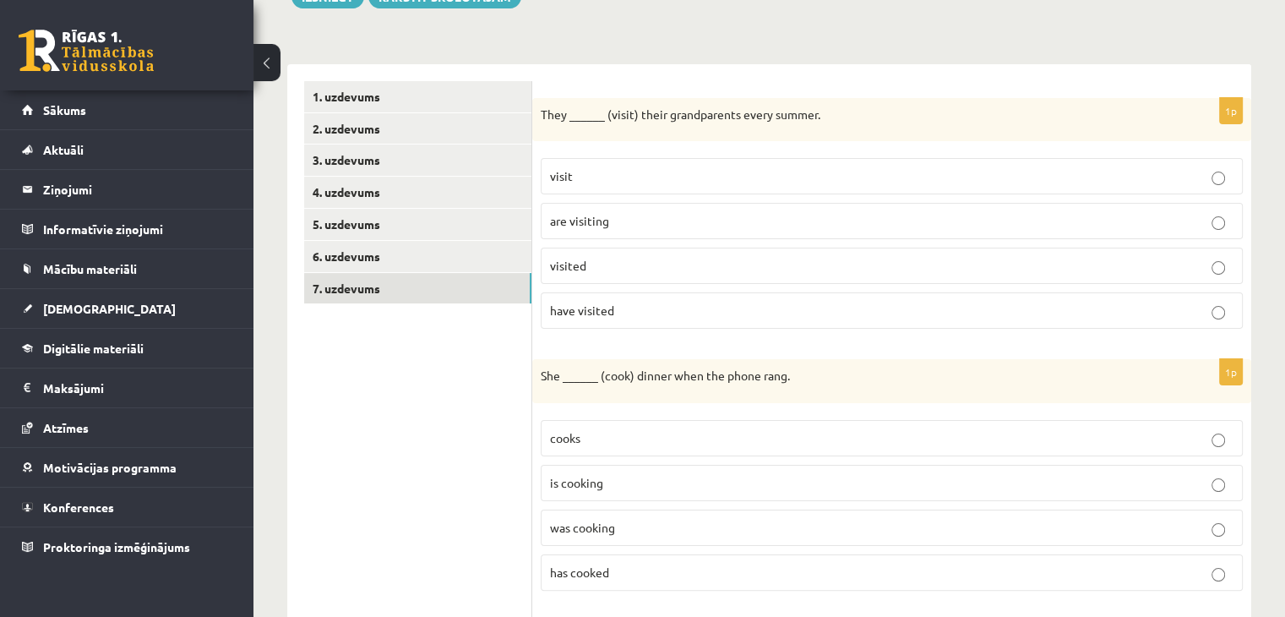
click at [588, 170] on p "visit" at bounding box center [891, 176] width 683 height 18
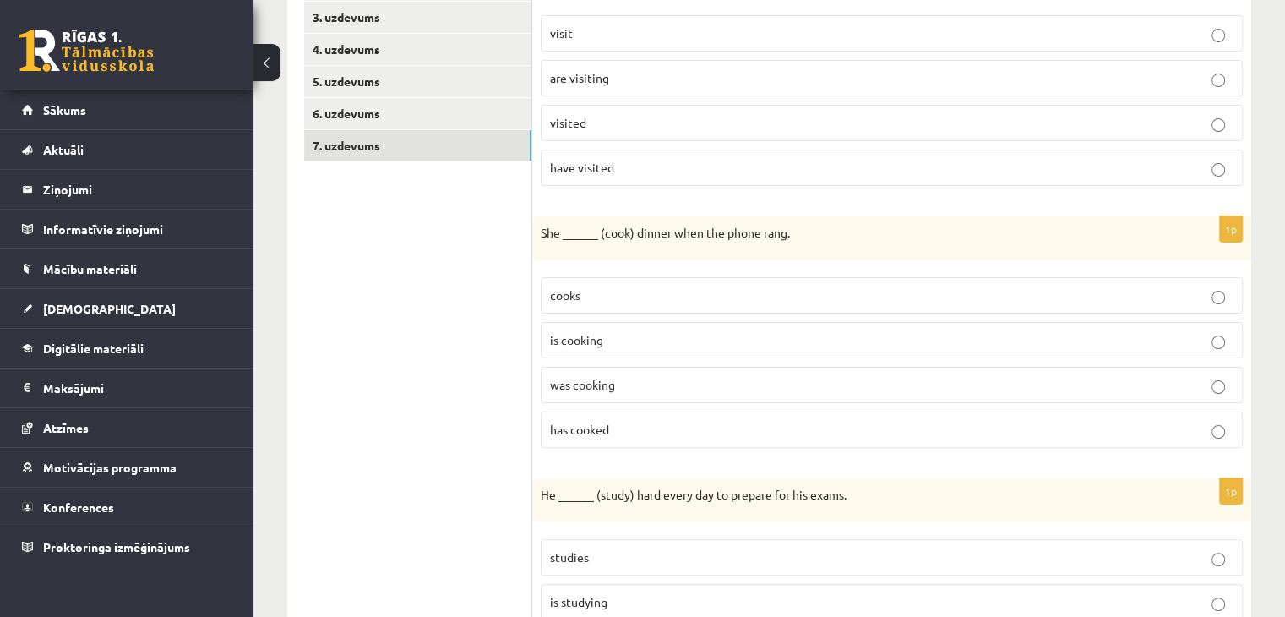
scroll to position [391, 0]
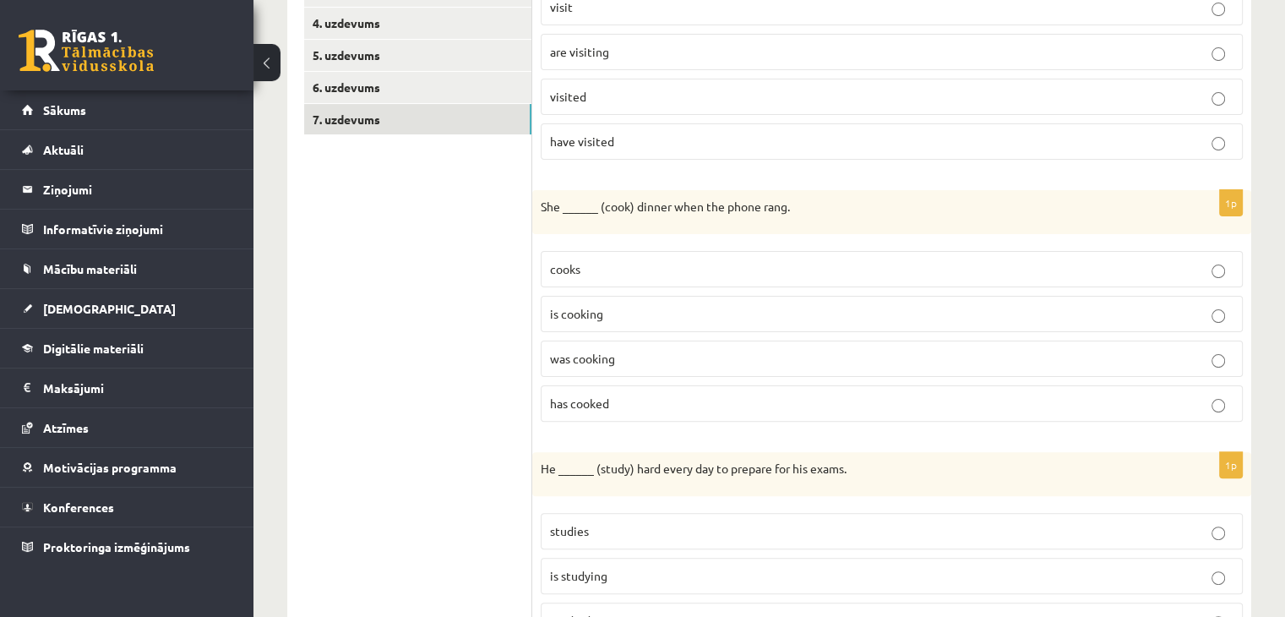
click at [610, 357] on span "was cooking" at bounding box center [582, 358] width 65 height 15
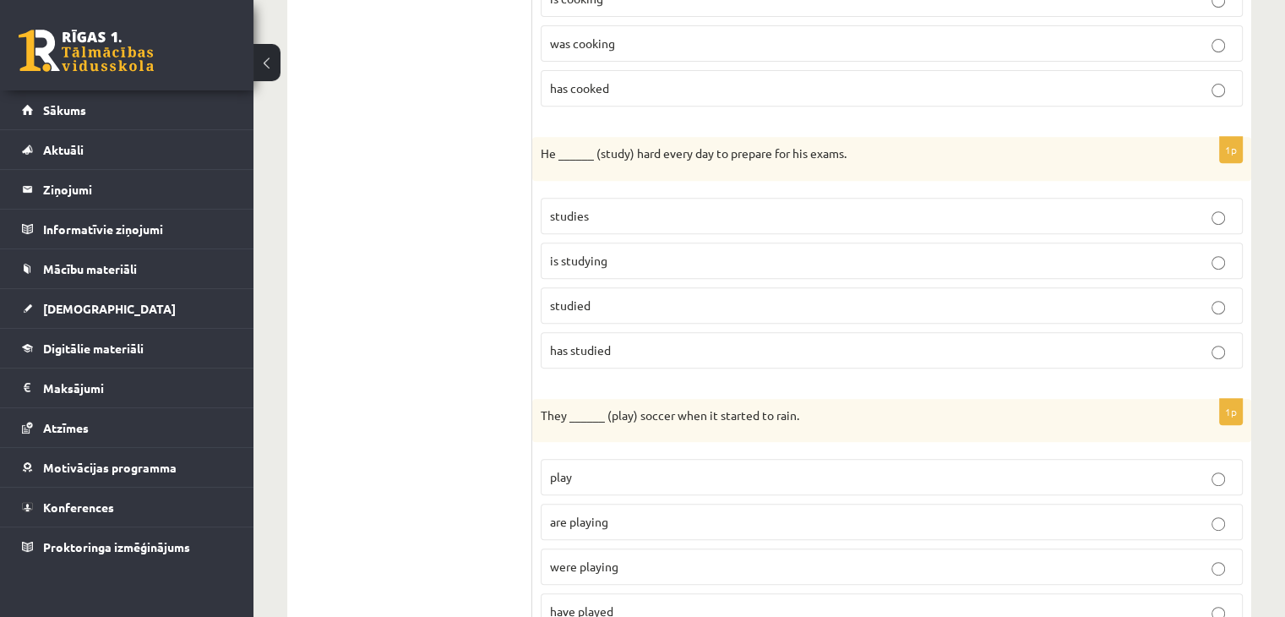
scroll to position [645, 0]
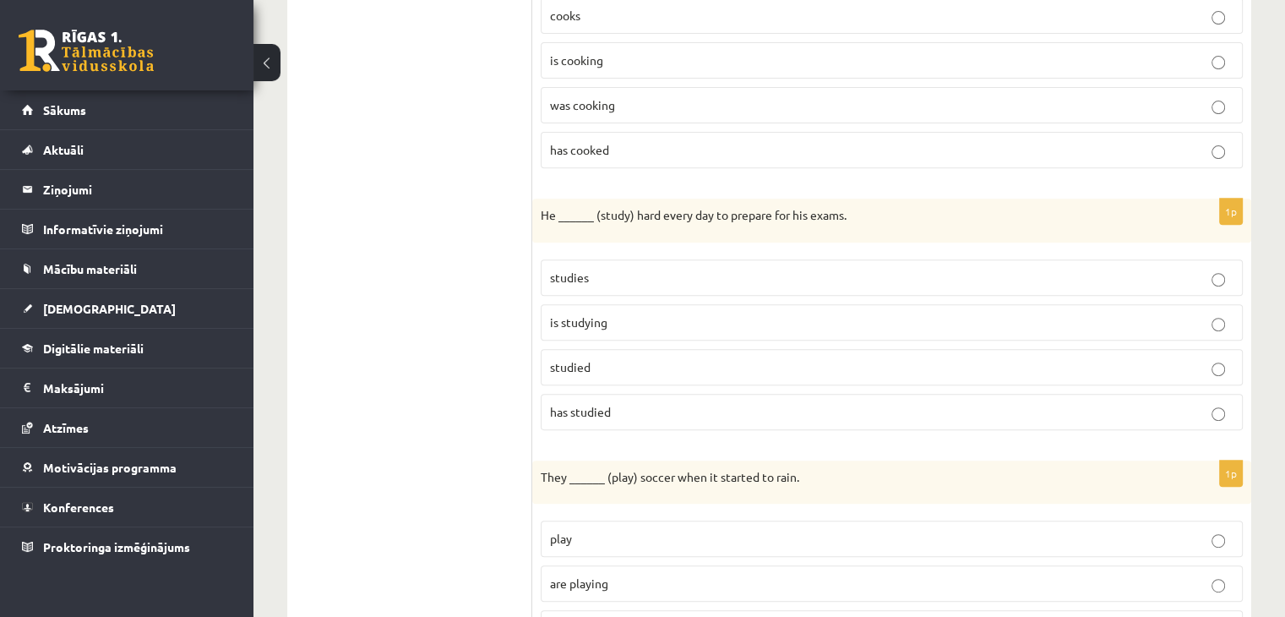
click at [608, 286] on label "studies" at bounding box center [892, 277] width 702 height 36
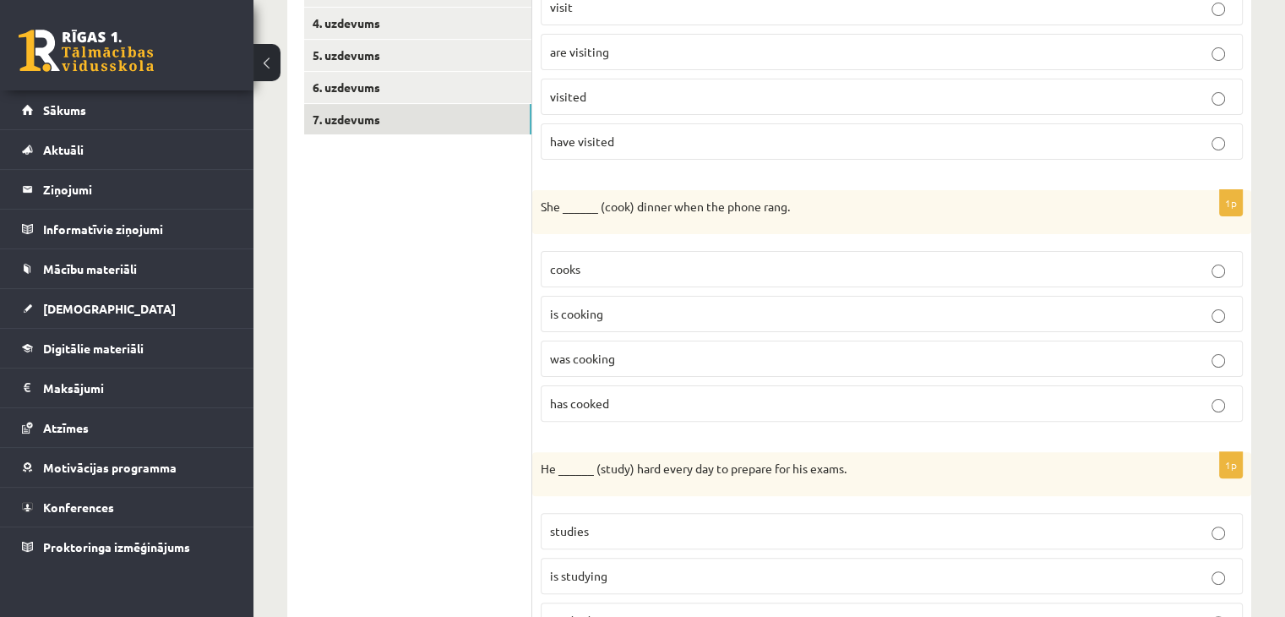
scroll to position [53, 0]
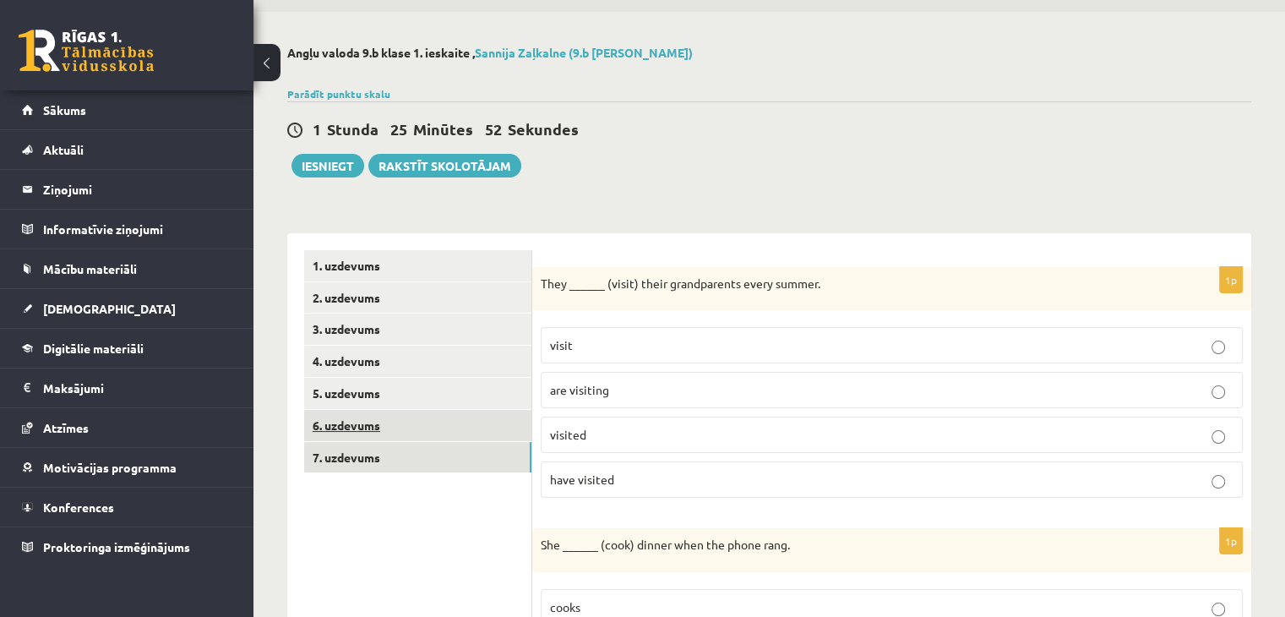
click at [405, 414] on link "6. uzdevums" at bounding box center [417, 425] width 227 height 31
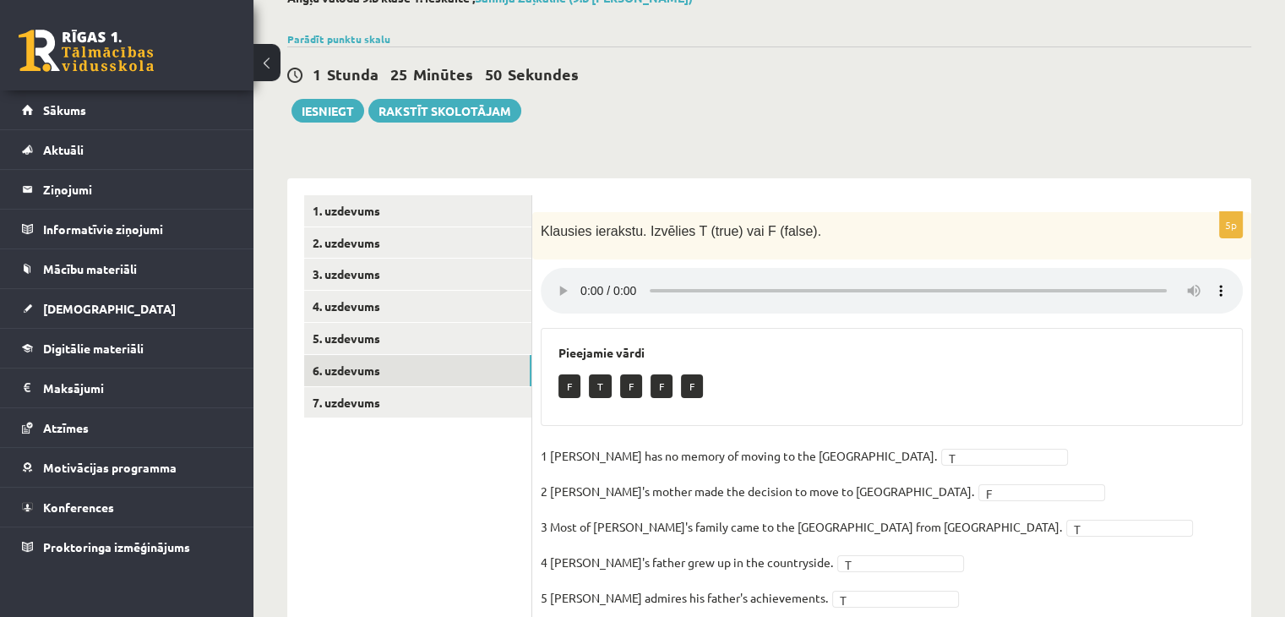
scroll to position [170, 0]
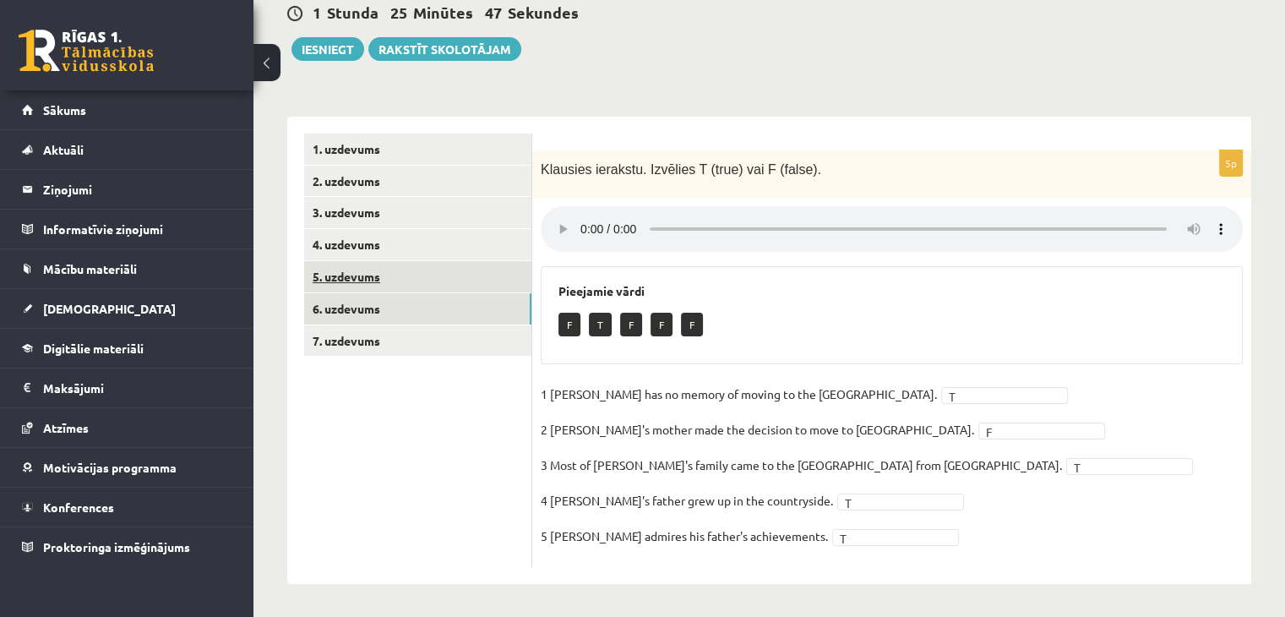
click at [346, 286] on link "5. uzdevums" at bounding box center [417, 276] width 227 height 31
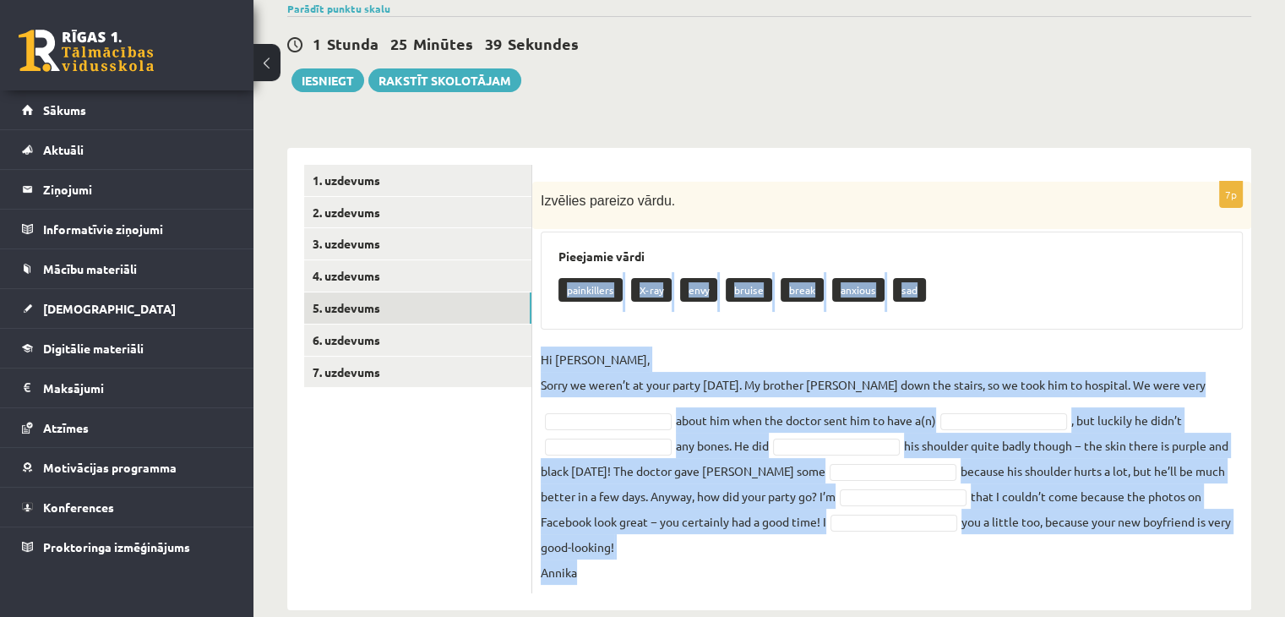
drag, startPoint x: 560, startPoint y: 286, endPoint x: 1229, endPoint y: 541, distance: 716.3
click at [1229, 541] on div "7p Izvēlies pareizo vārdu. Pieejamie vārdi painkillers X-ray envy bruise break …" at bounding box center [891, 387] width 719 height 411
copy div "painkillers X-ray envy bruise break anxious sad Hi Jenny, Sorry we weren’t at y…"
click at [1007, 281] on div "painkillers X-ray envy bruise break anxious sad" at bounding box center [891, 292] width 667 height 40
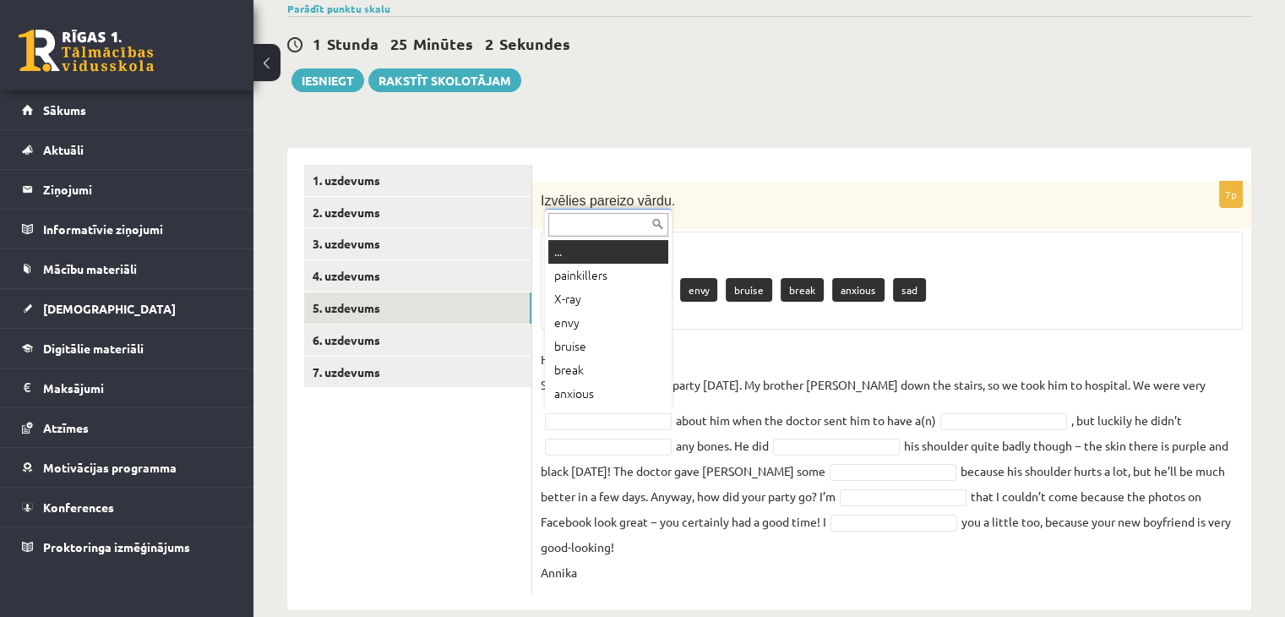
scroll to position [20, 0]
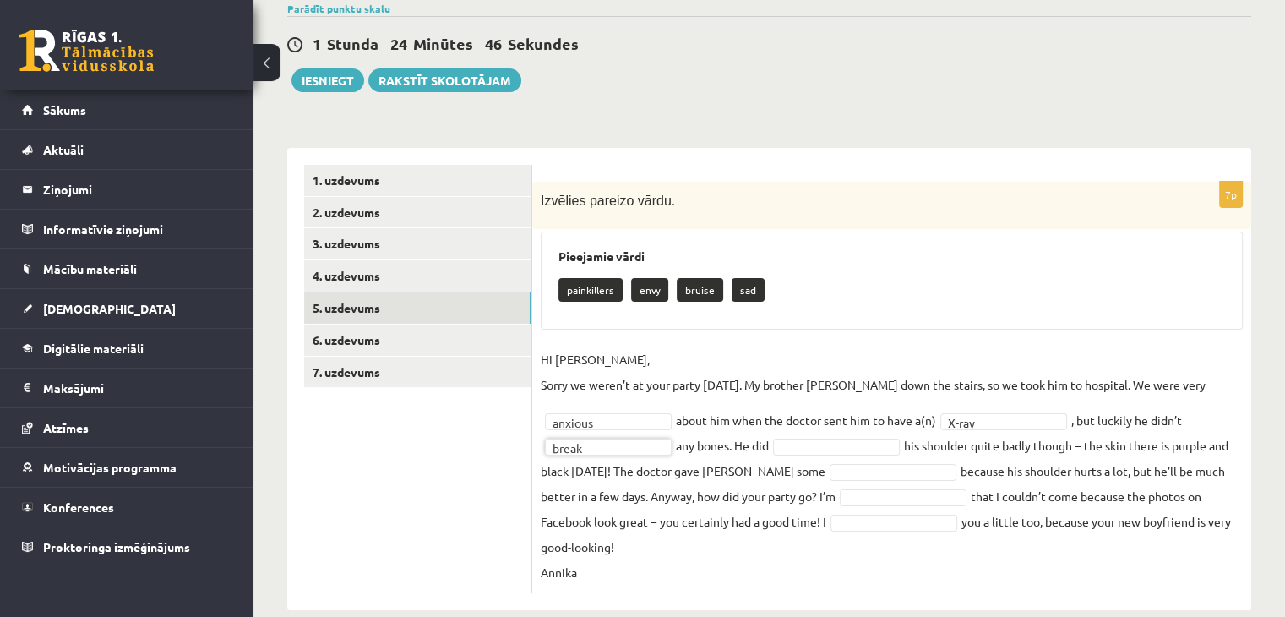
click at [805, 453] on fieldset "Hi Jenny, Sorry we weren’t at your party yesterday. My brother Kevin fell down …" at bounding box center [892, 465] width 702 height 238
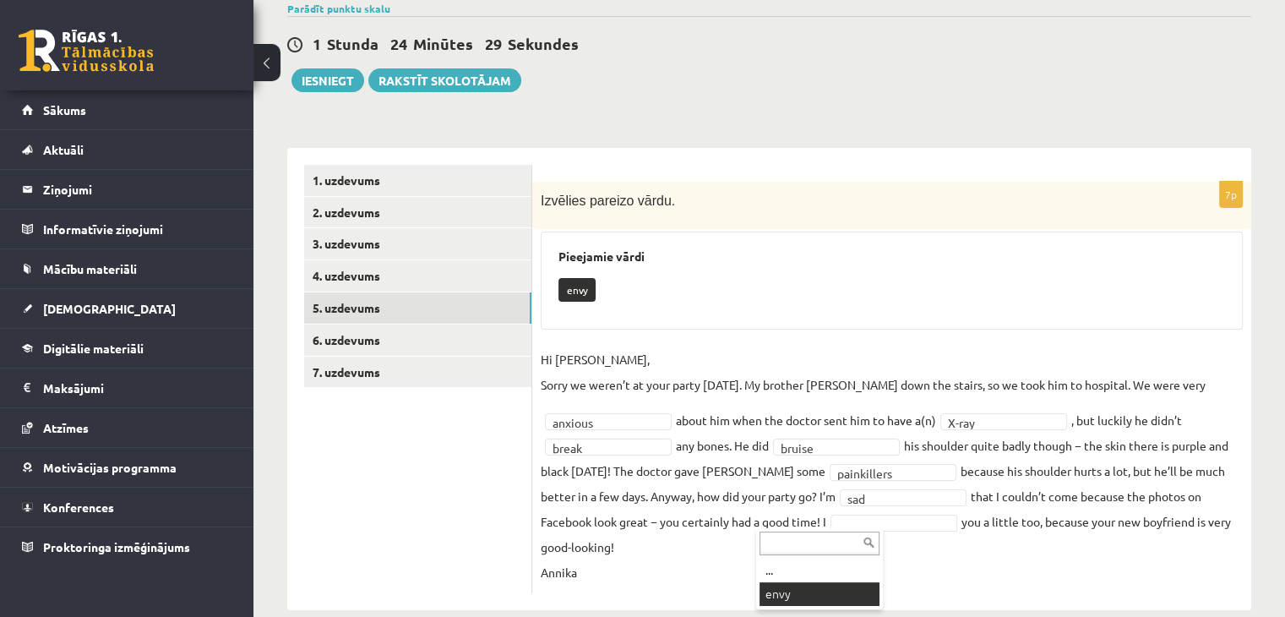
scroll to position [99, 0]
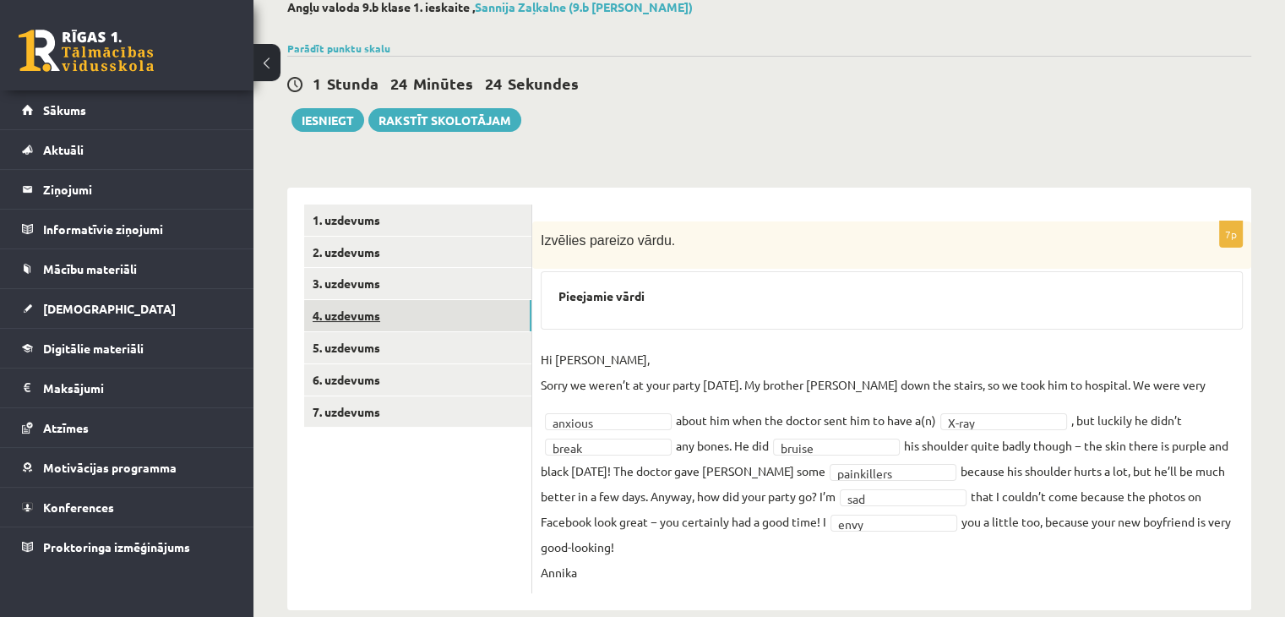
click at [351, 312] on link "4. uzdevums" at bounding box center [417, 315] width 227 height 31
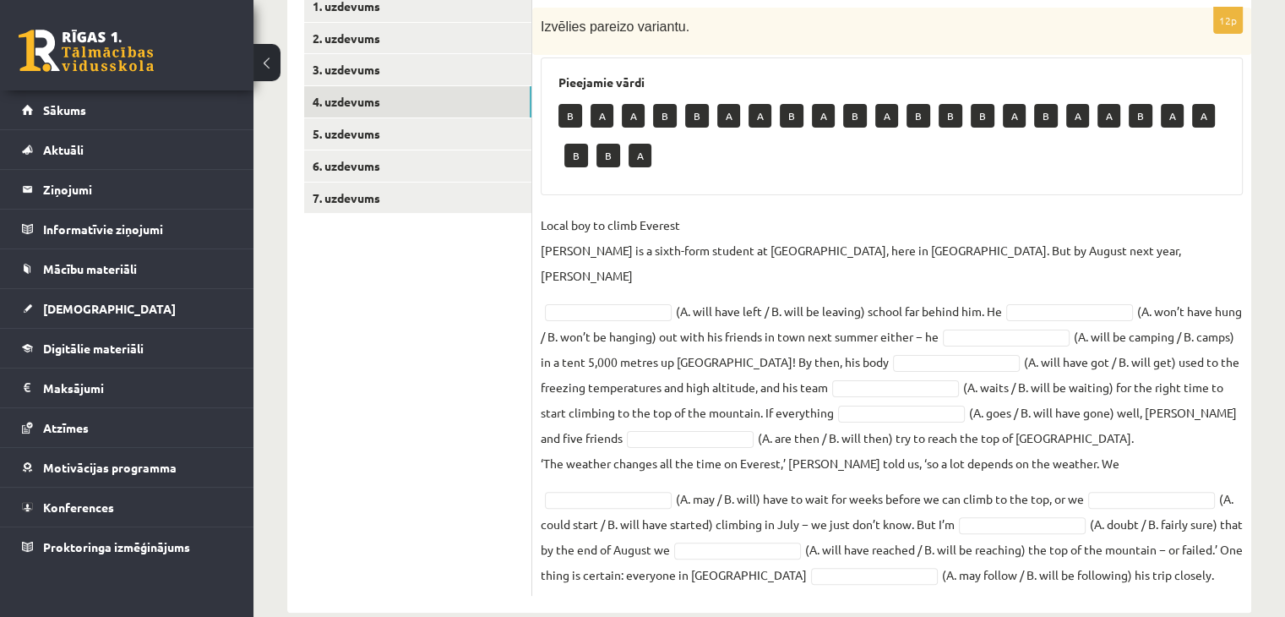
scroll to position [315, 0]
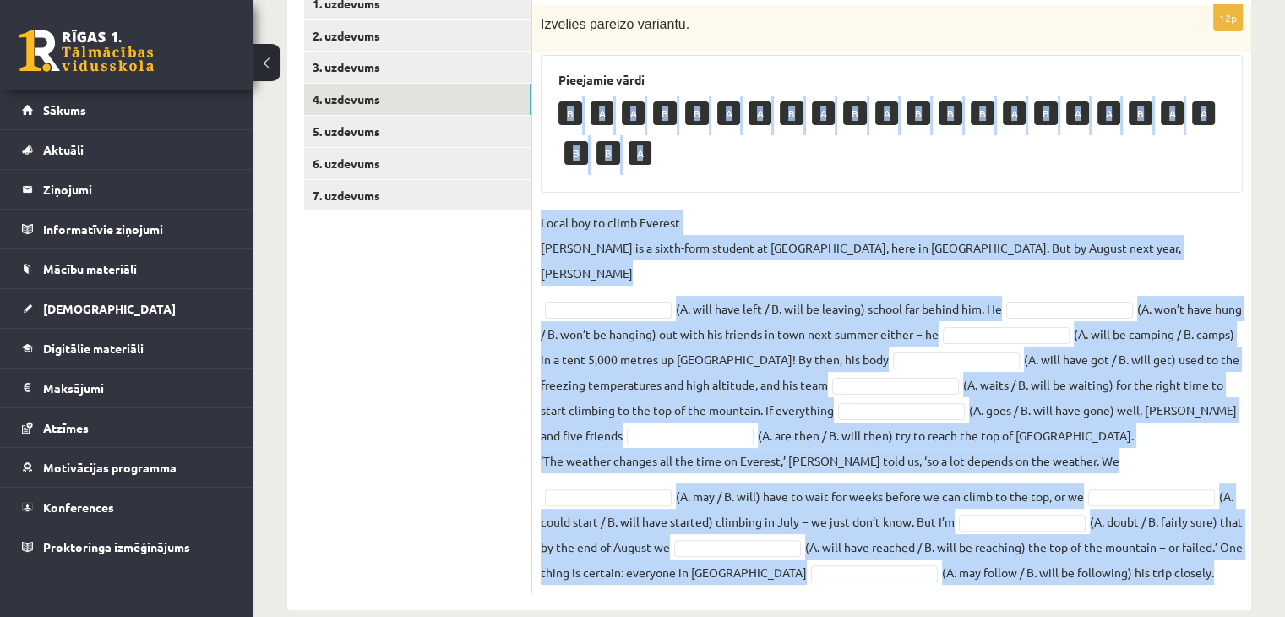
drag, startPoint x: 561, startPoint y: 107, endPoint x: 1091, endPoint y: 541, distance: 685.5
click at [1091, 541] on div "12p Izvēlies pareizo variantu. Pieejamie vārdi B A A B B A A B A B A B B B A B …" at bounding box center [891, 299] width 719 height 588
click at [1091, 541] on fieldset "Local boy to climb Everest Nathan Short is a sixth-form student at Pittville Co…" at bounding box center [892, 396] width 702 height 375
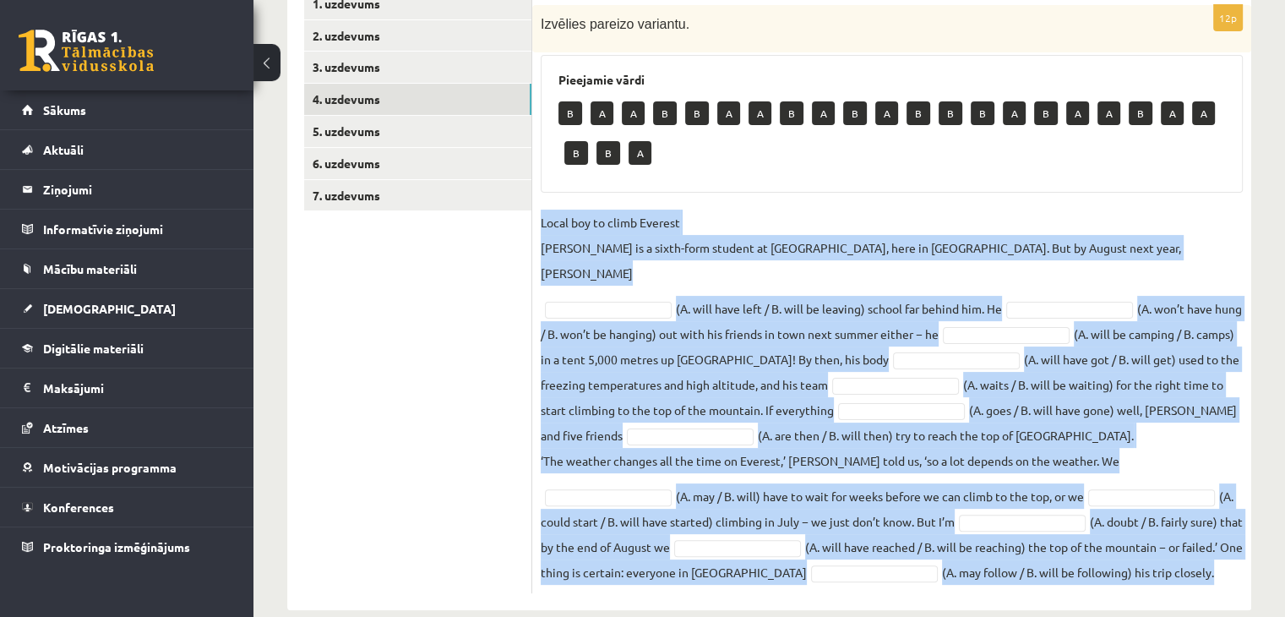
drag, startPoint x: 537, startPoint y: 219, endPoint x: 1125, endPoint y: 539, distance: 669.5
click at [1125, 539] on div "12p Izvēlies pareizo variantu. Pieejamie vārdi B A A B B A A B A B A B B B A B …" at bounding box center [891, 299] width 719 height 588
copy fieldset "Local boy to climb Everest Nathan Short is a sixth-form student at Pittville Co…"
click at [583, 249] on p "Local boy to climb Everest Nathan Short is a sixth-form student at Pittville Co…" at bounding box center [892, 247] width 702 height 76
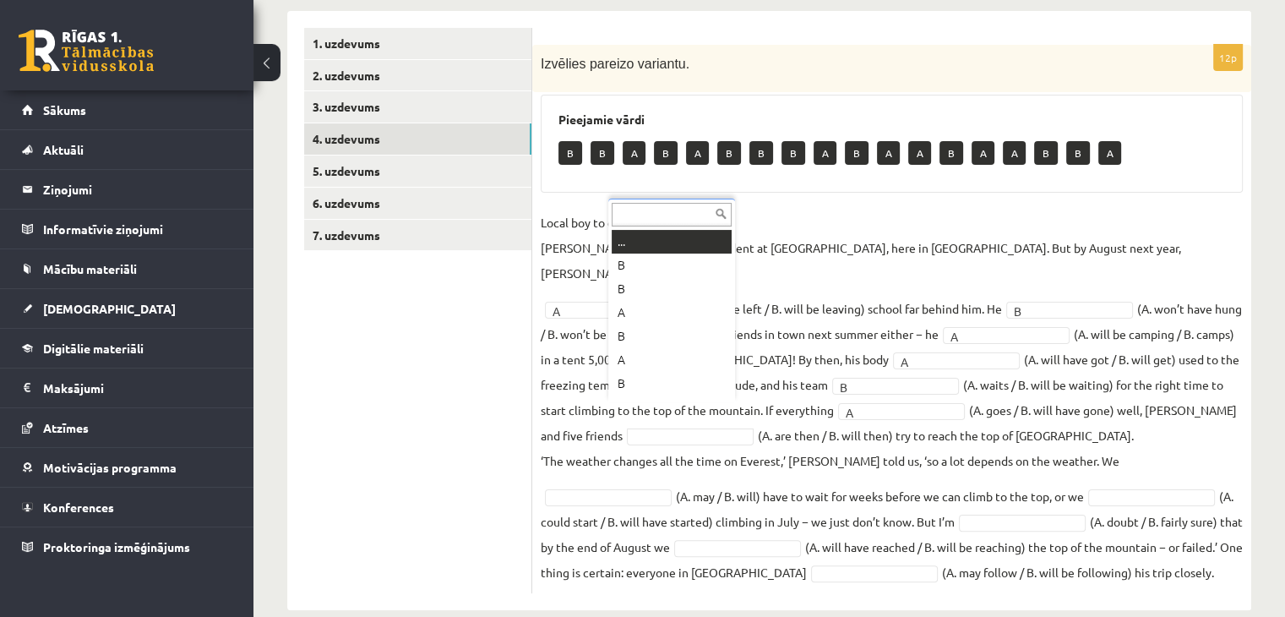
scroll to position [20, 0]
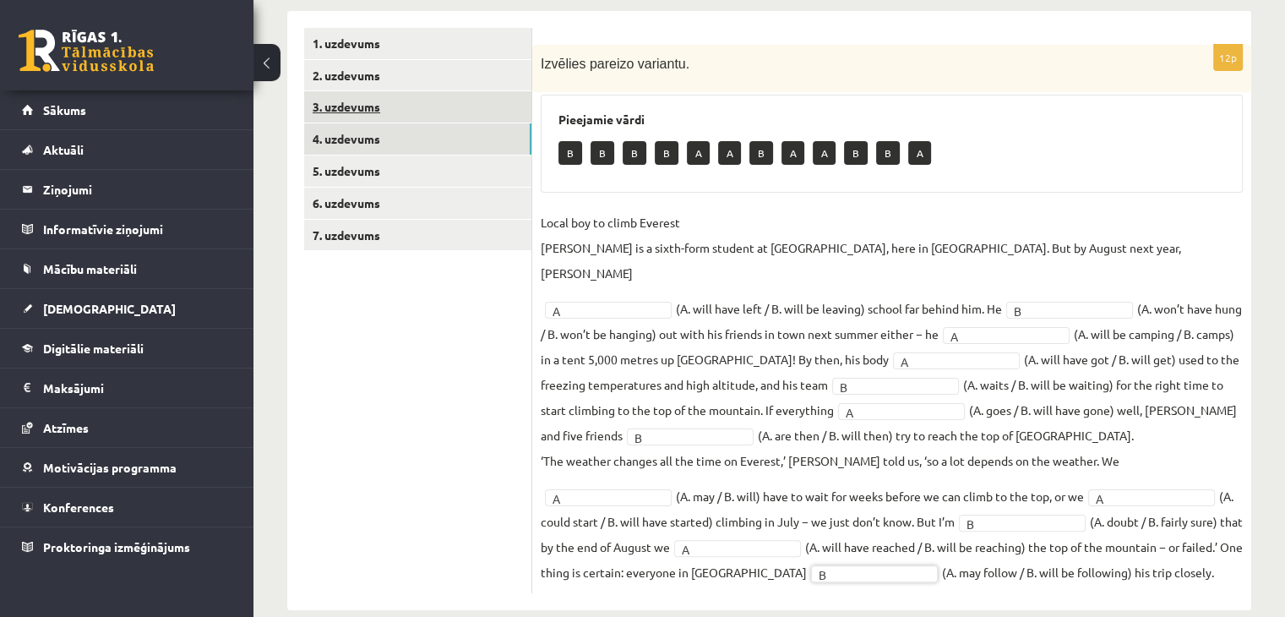
click at [351, 104] on link "3. uzdevums" at bounding box center [417, 106] width 227 height 31
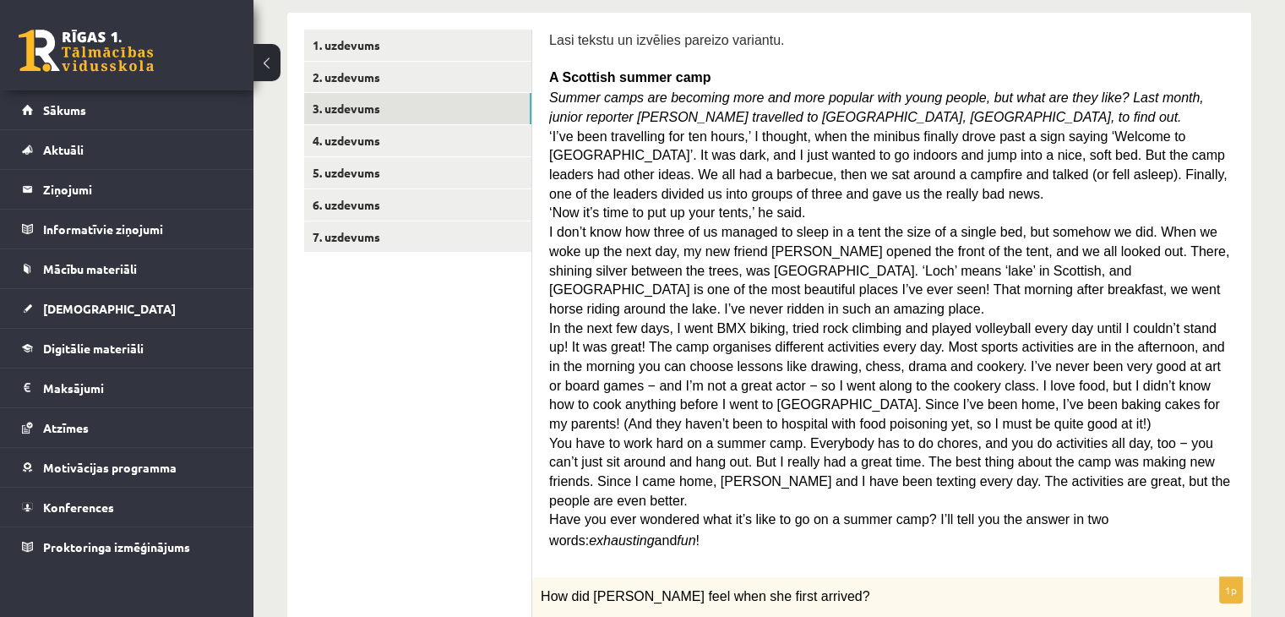
scroll to position [245, 0]
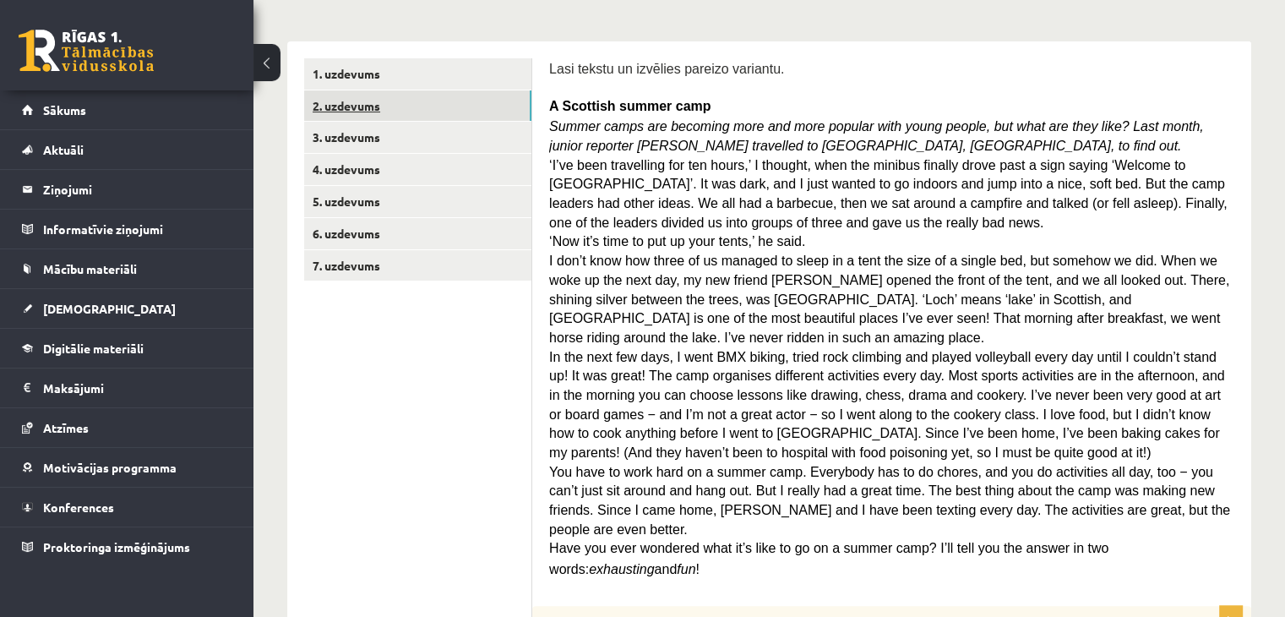
click at [411, 109] on link "2. uzdevums" at bounding box center [417, 105] width 227 height 31
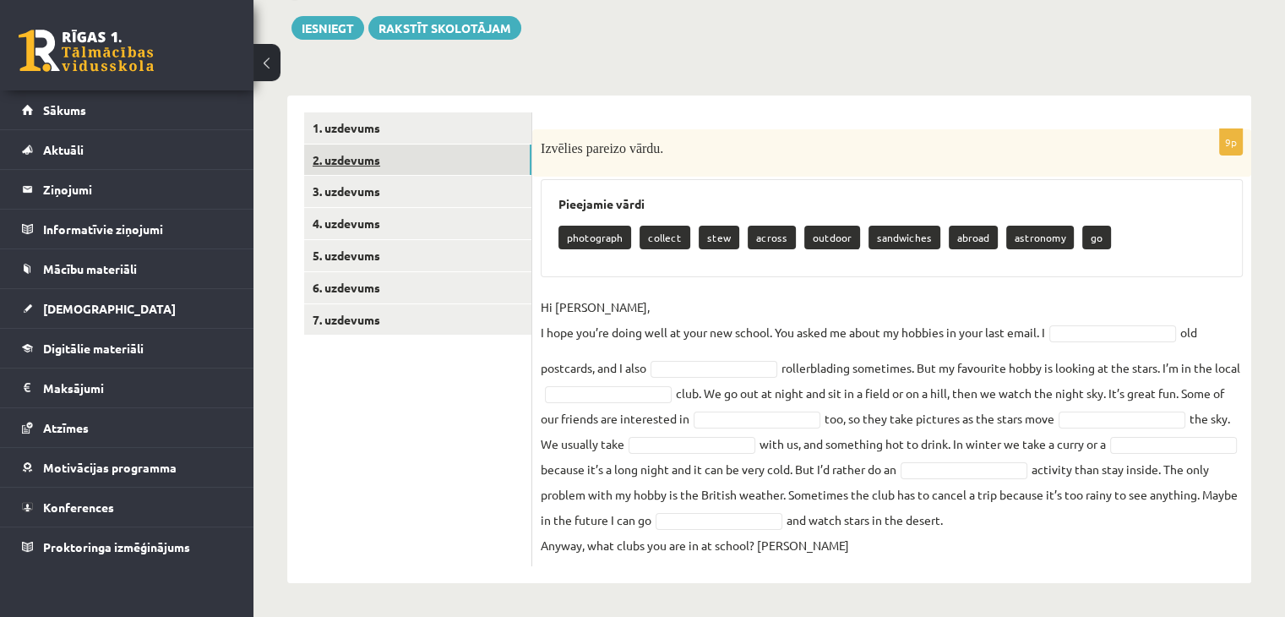
scroll to position [189, 0]
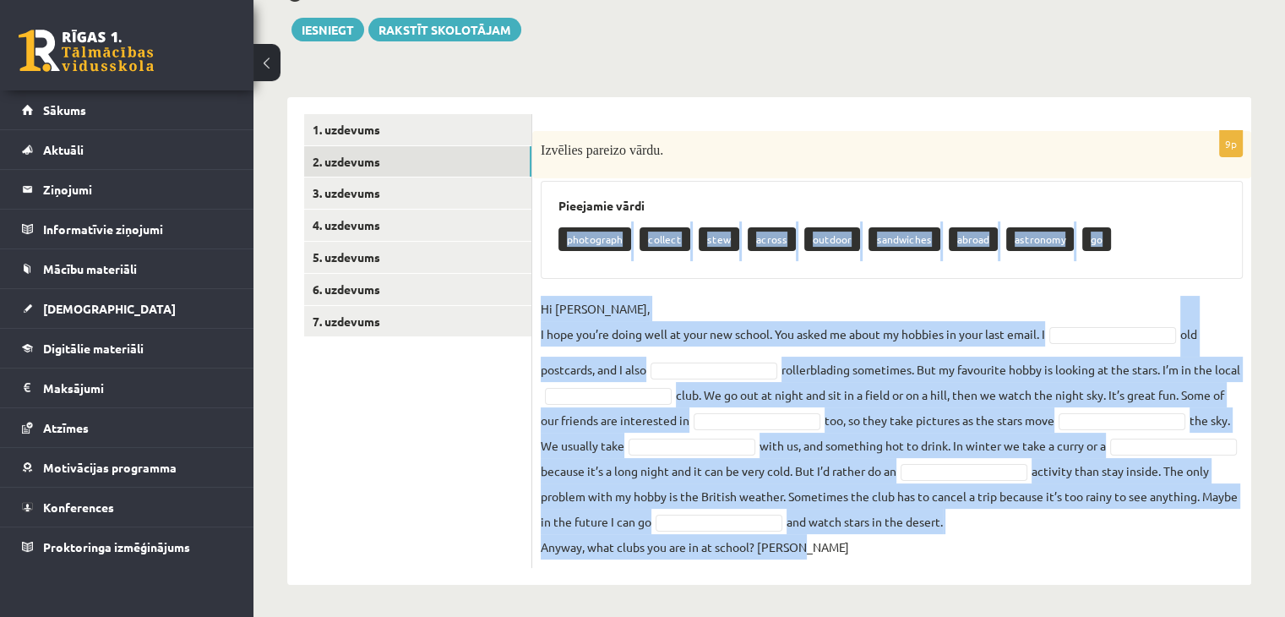
drag, startPoint x: 565, startPoint y: 243, endPoint x: 1008, endPoint y: 549, distance: 538.0
click at [1009, 551] on div "9p Izvēlies pareizo vārdu. Pieejamie vārdi photograph collect stew across outdo…" at bounding box center [891, 349] width 719 height 437
copy div "photograph collect stew across outdoor sandwiches abroad astronomy go Hi Gracie…"
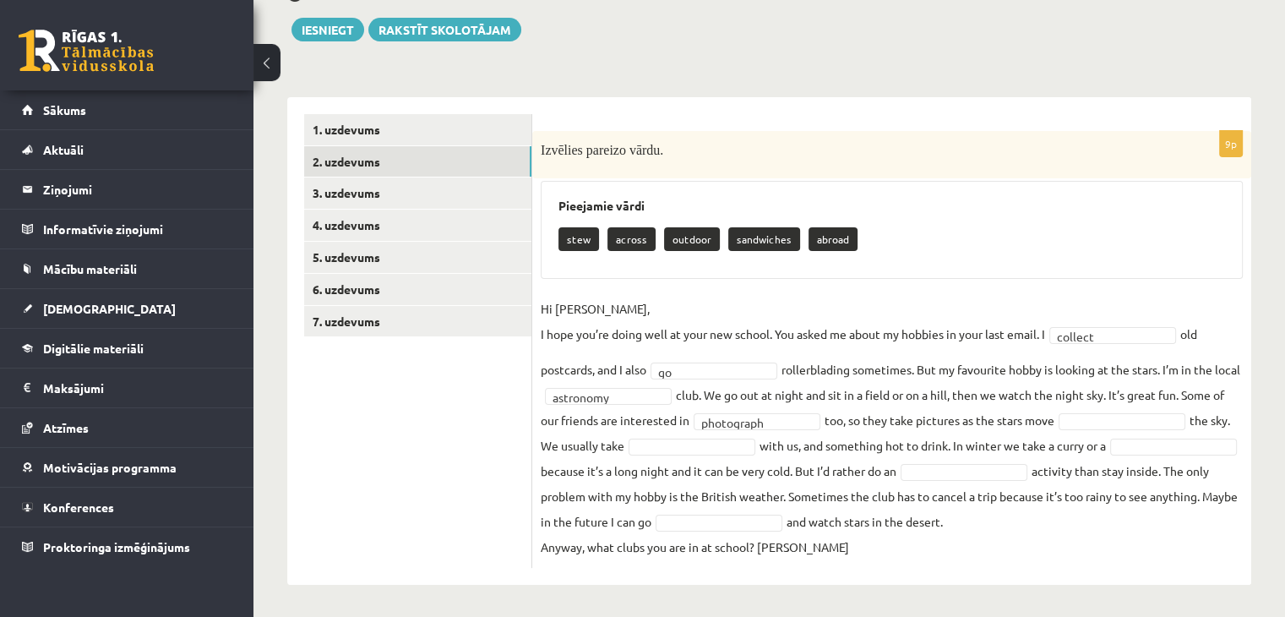
click at [730, 423] on fieldset "**********" at bounding box center [892, 428] width 702 height 264
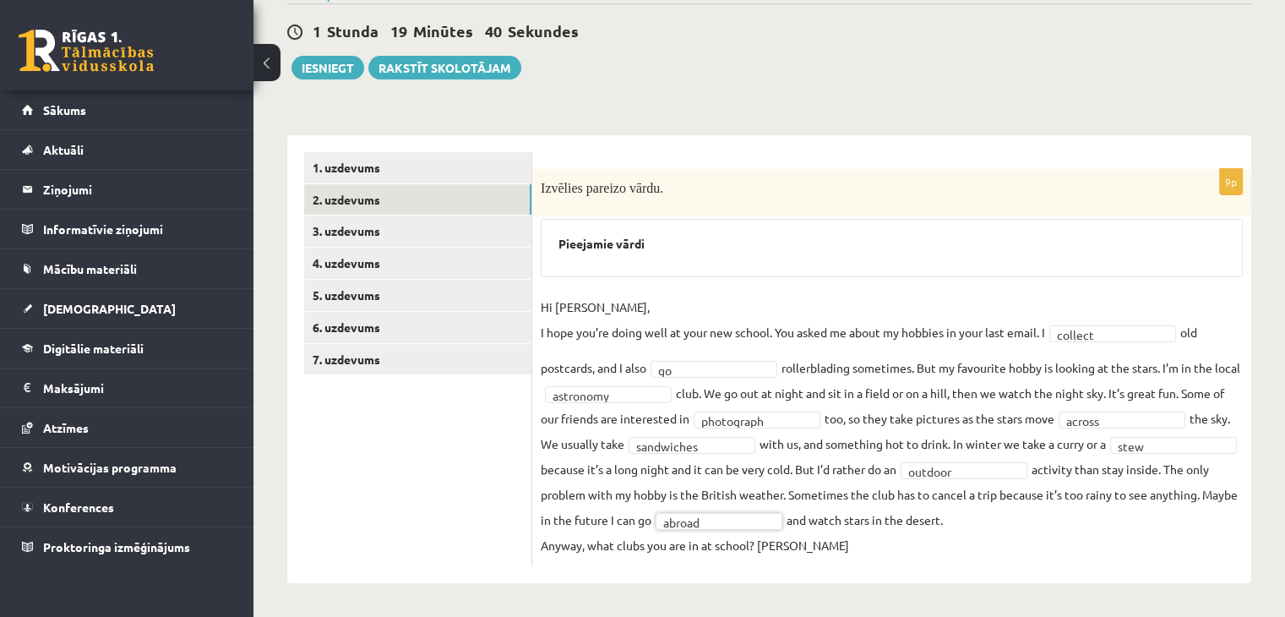
scroll to position [150, 0]
click at [404, 180] on link "1. uzdevums" at bounding box center [417, 169] width 227 height 31
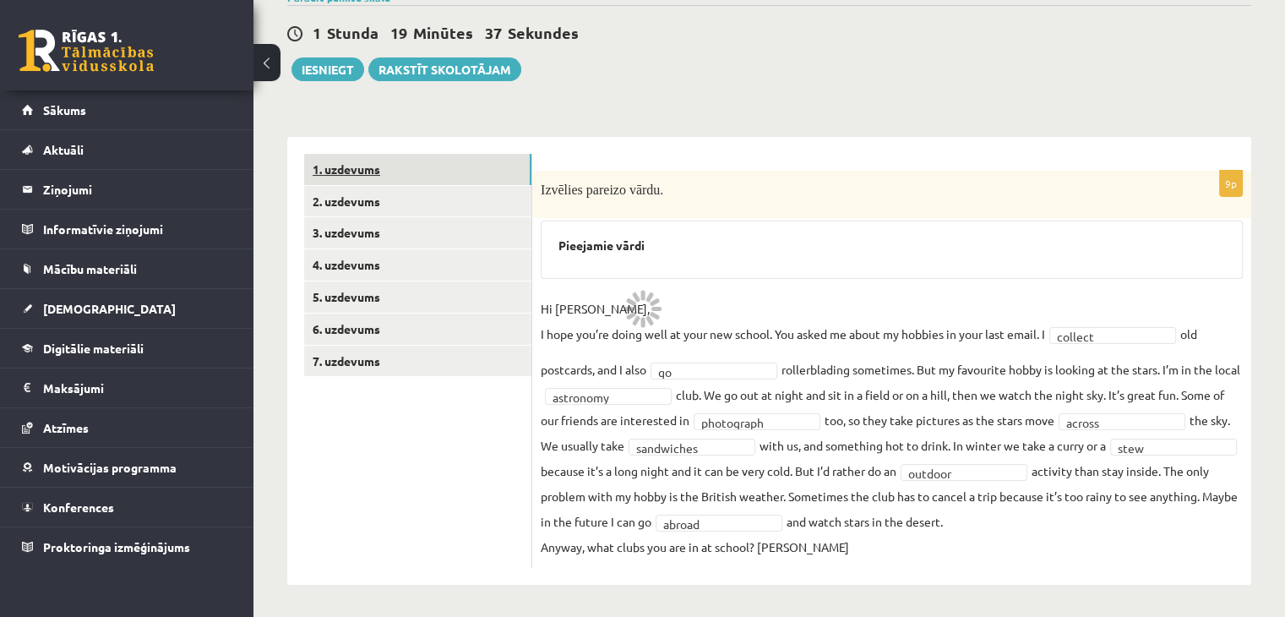
scroll to position [123, 0]
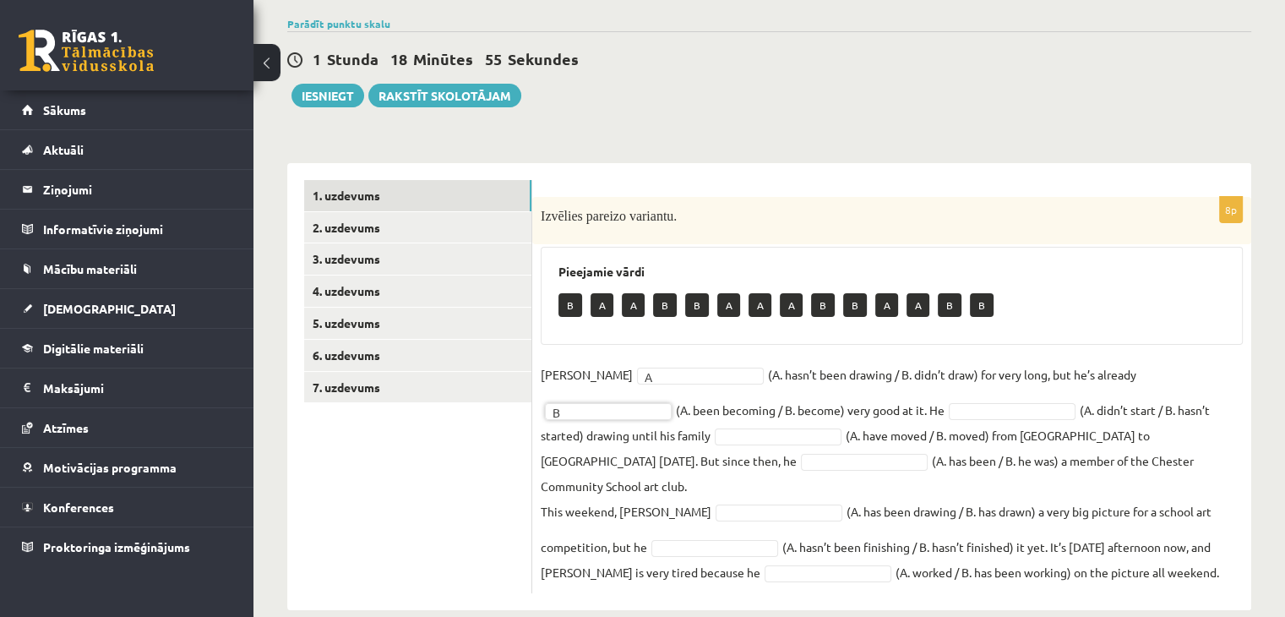
click at [616, 389] on fieldset "Danny A * (A. hasn’t been drawing / B. didn’t draw) for very long, but he’s alr…" at bounding box center [892, 473] width 702 height 223
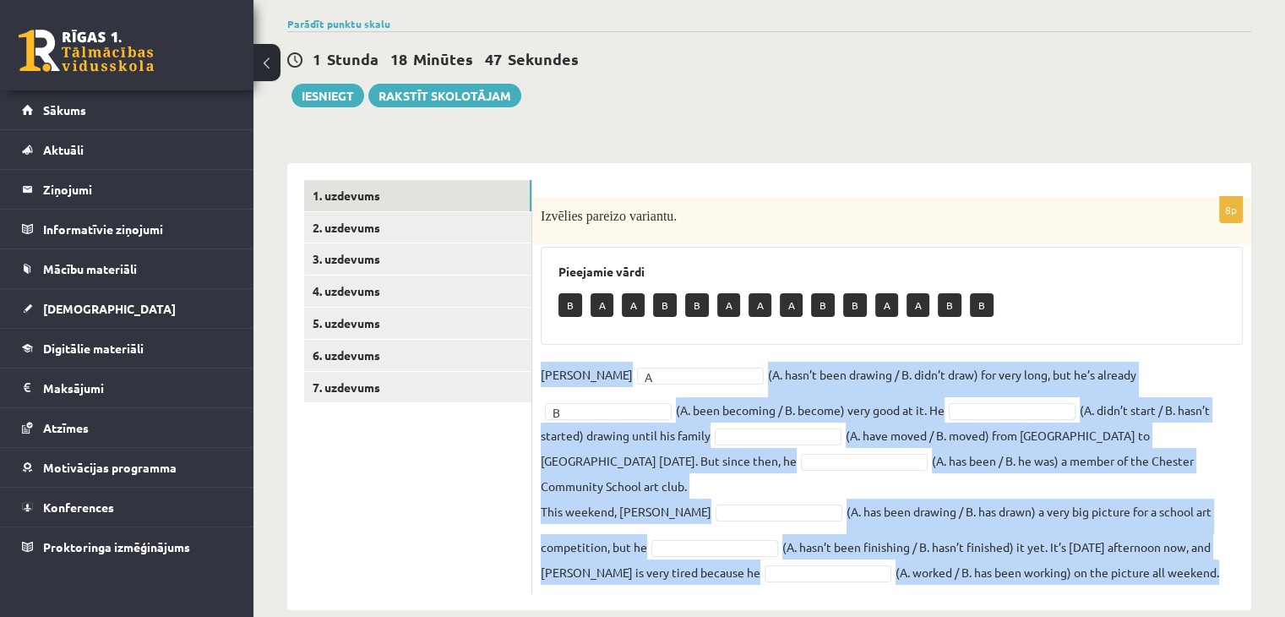
drag, startPoint x: 541, startPoint y: 373, endPoint x: 1129, endPoint y: 571, distance: 620.3
click at [1129, 570] on div "8p Izvēlies pareizo variantu. Pieejamie vārdi B A A B B A A A B B A A B B Danny…" at bounding box center [891, 386] width 719 height 447
copy fieldset "Danny A (A. hasn’t been drawing / B. didn’t draw) for very long, but he’s alrea…"
click at [686, 356] on div "8p Izvēlies pareizo variantu. Pieejamie vārdi B A A B B A A A B B A A B B Danny…" at bounding box center [891, 395] width 719 height 396
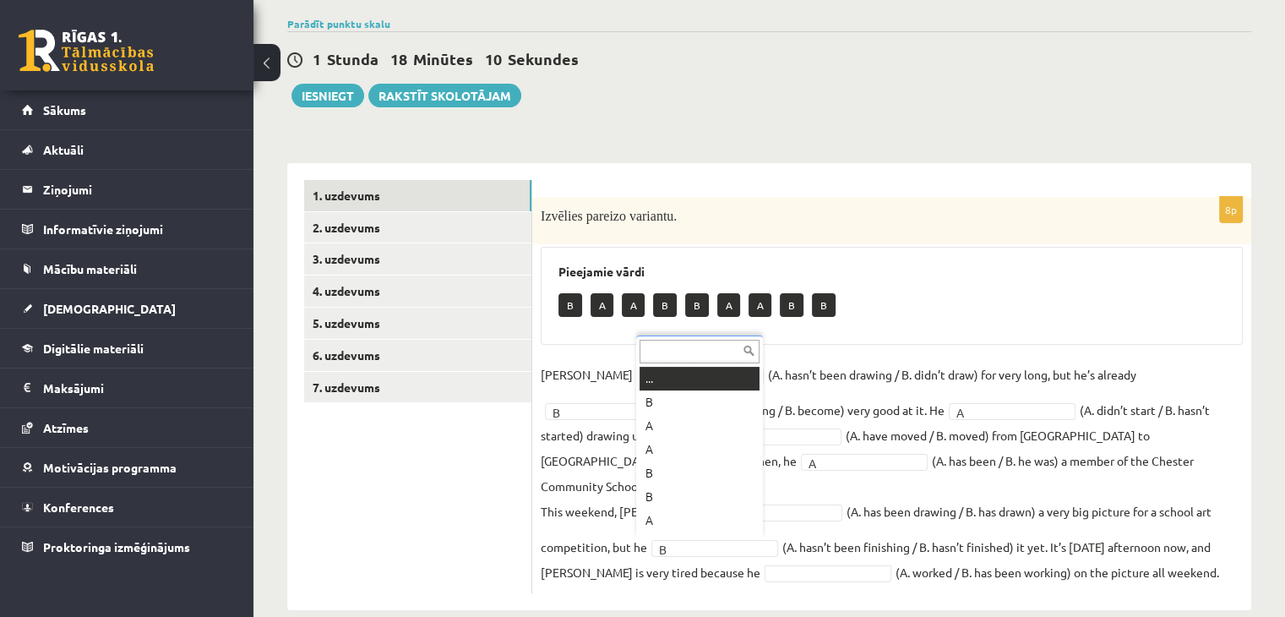
scroll to position [20, 0]
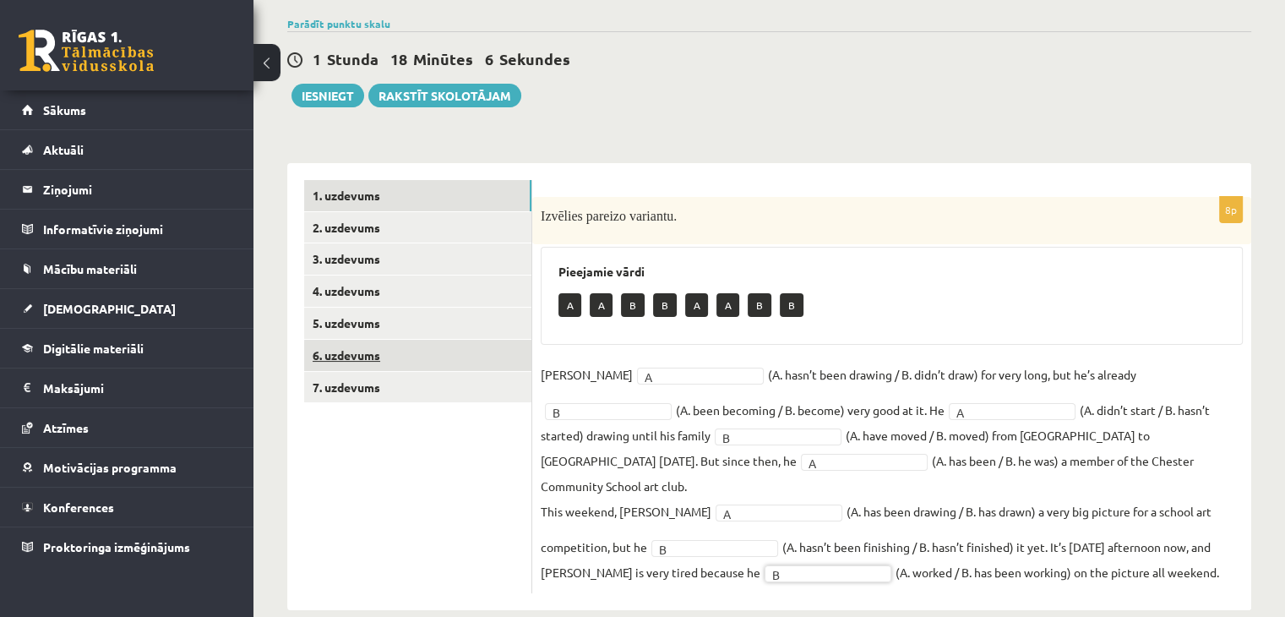
click at [388, 357] on link "6. uzdevums" at bounding box center [417, 355] width 227 height 31
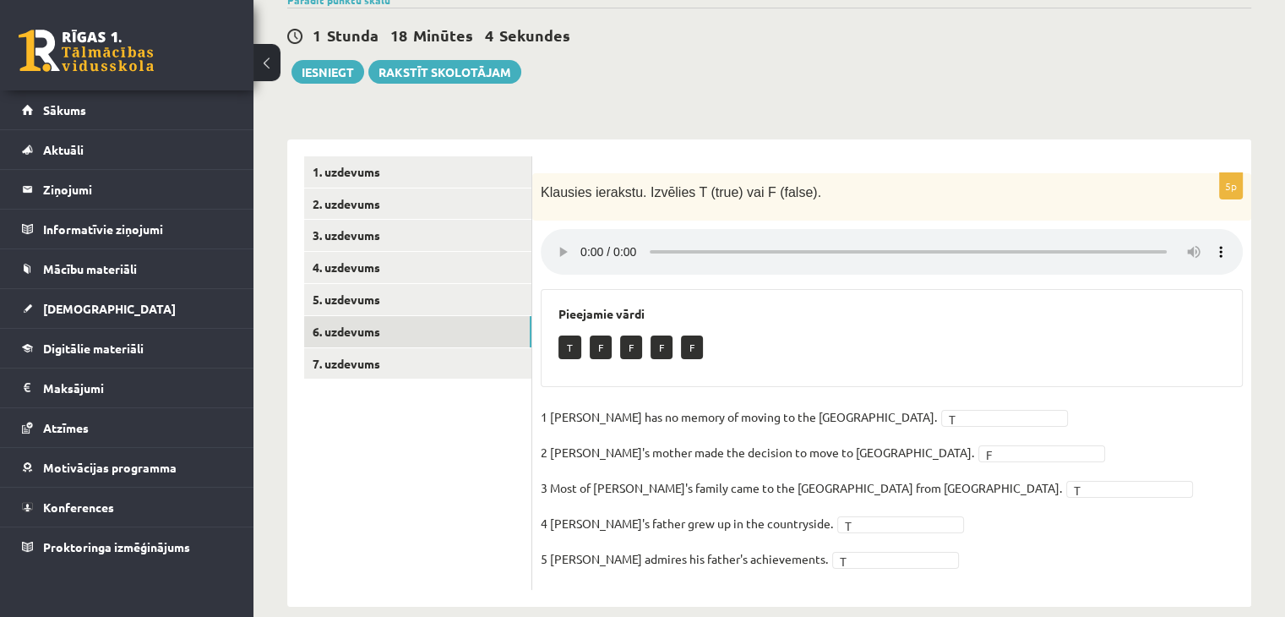
scroll to position [170, 0]
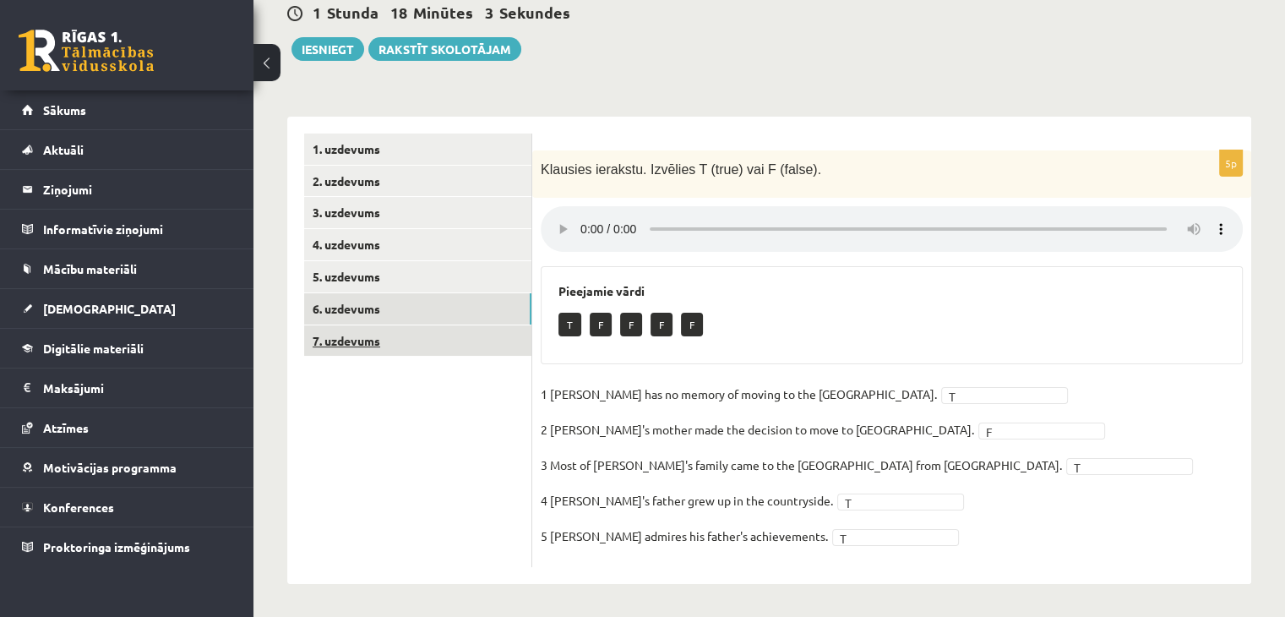
click at [386, 340] on link "7. uzdevums" at bounding box center [417, 340] width 227 height 31
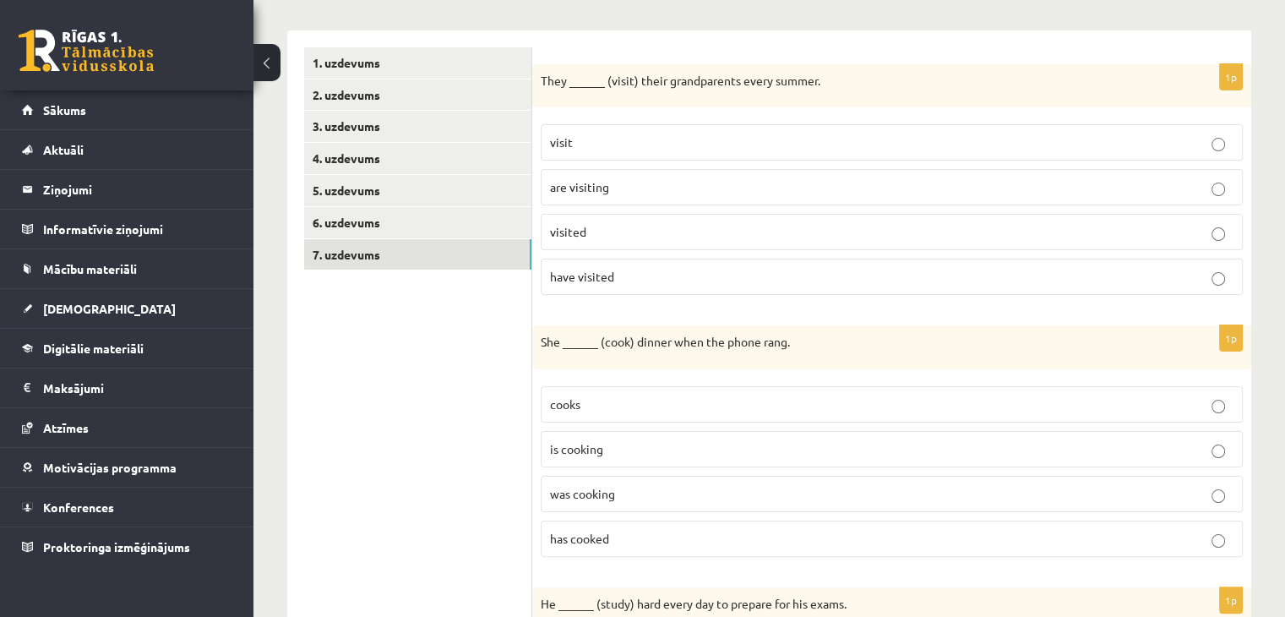
scroll to position [254, 0]
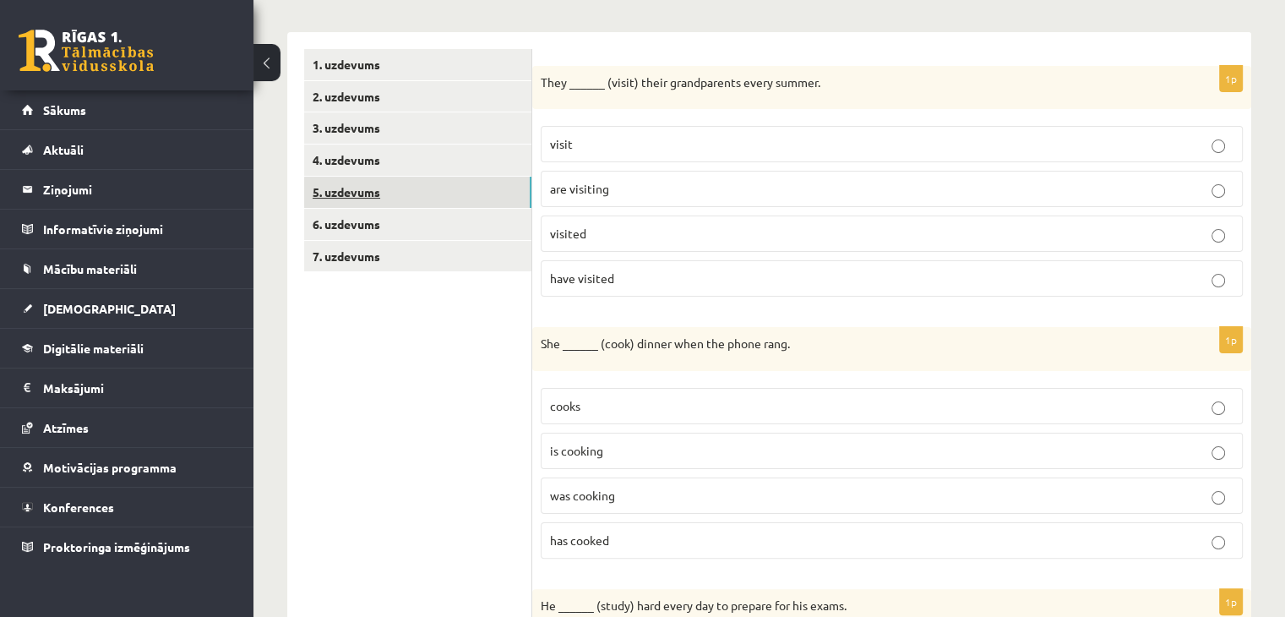
click at [409, 195] on link "5. uzdevums" at bounding box center [417, 192] width 227 height 31
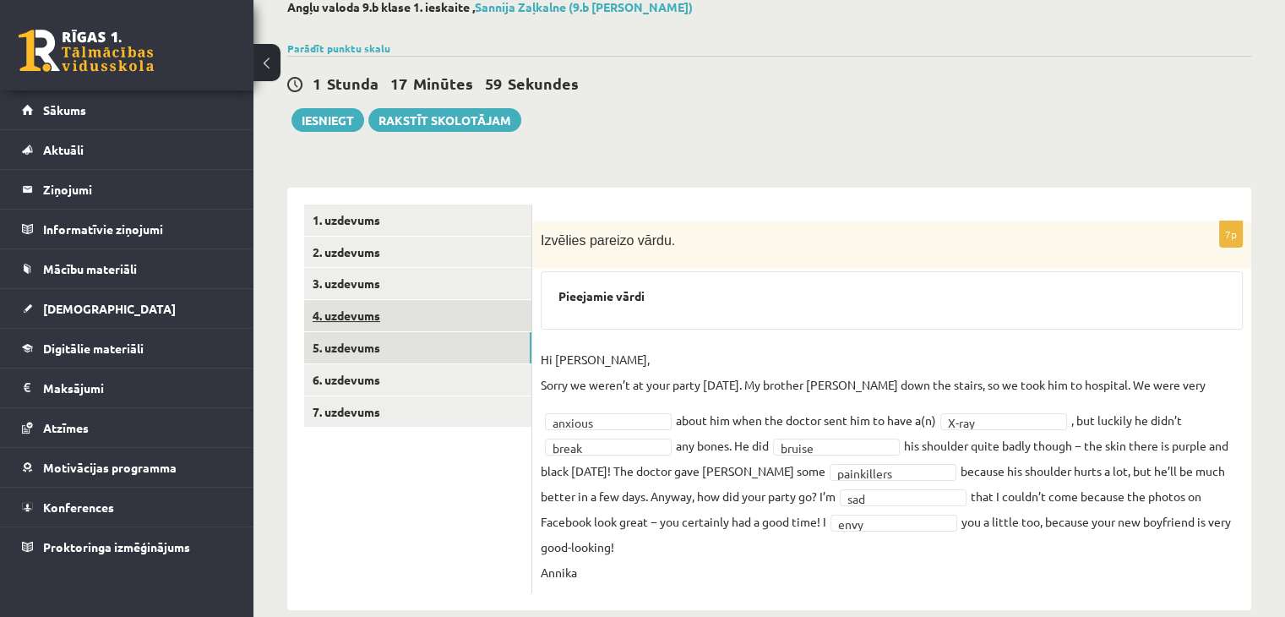
click at [392, 315] on link "4. uzdevums" at bounding box center [417, 315] width 227 height 31
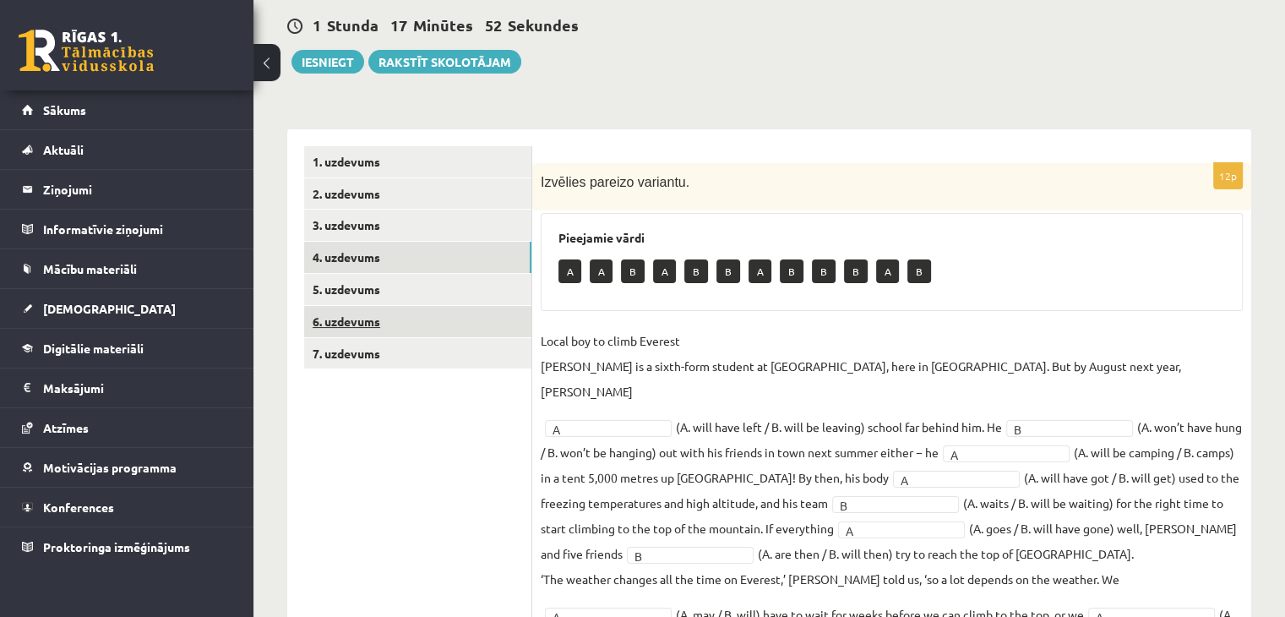
scroll to position [183, 0]
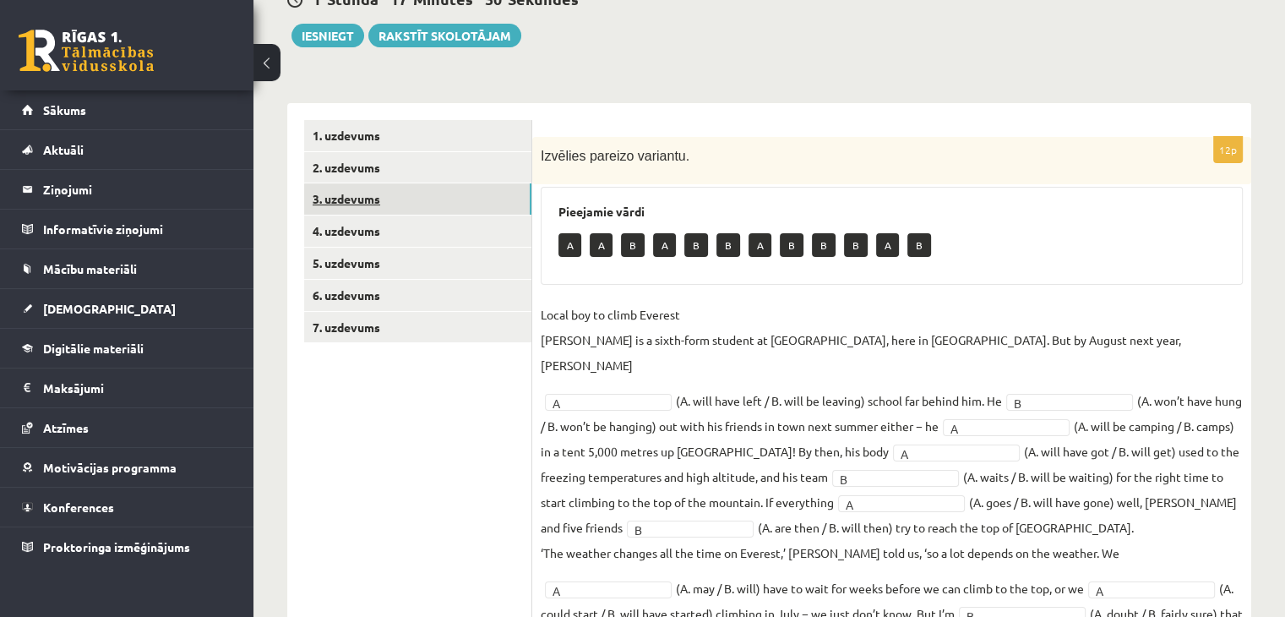
click at [364, 199] on link "3. uzdevums" at bounding box center [417, 198] width 227 height 31
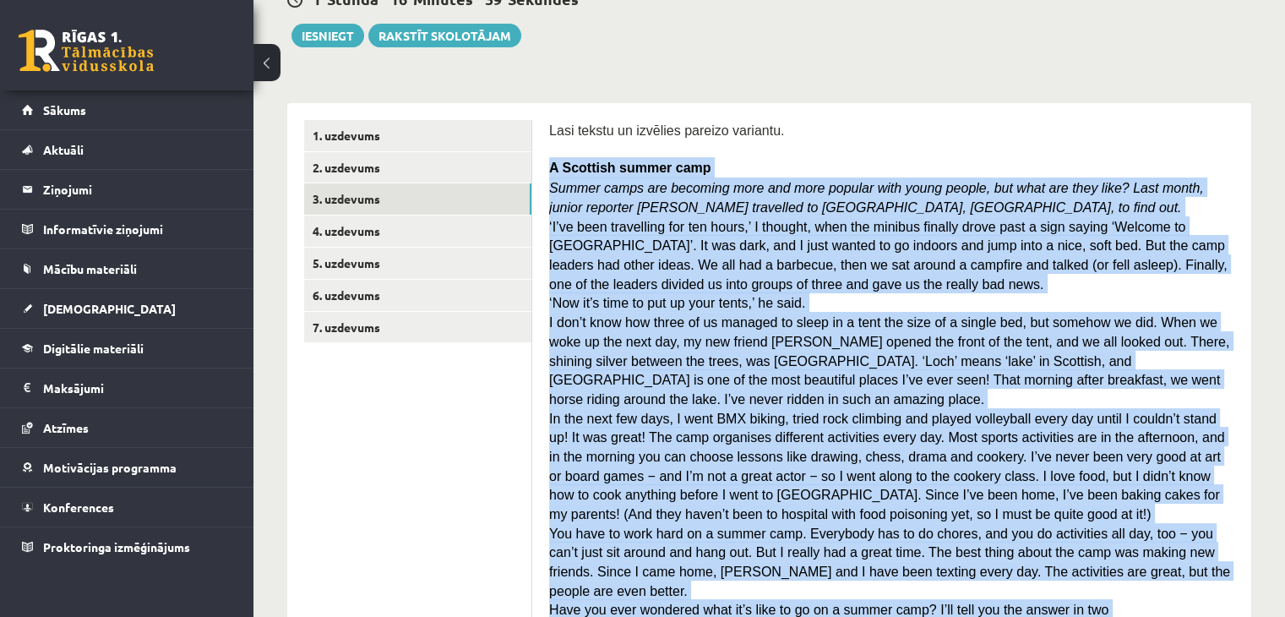
drag, startPoint x: 551, startPoint y: 165, endPoint x: 1238, endPoint y: 560, distance: 792.4
copy div "A Scottish summer camp Summer camps are becoming more and more popular with you…"
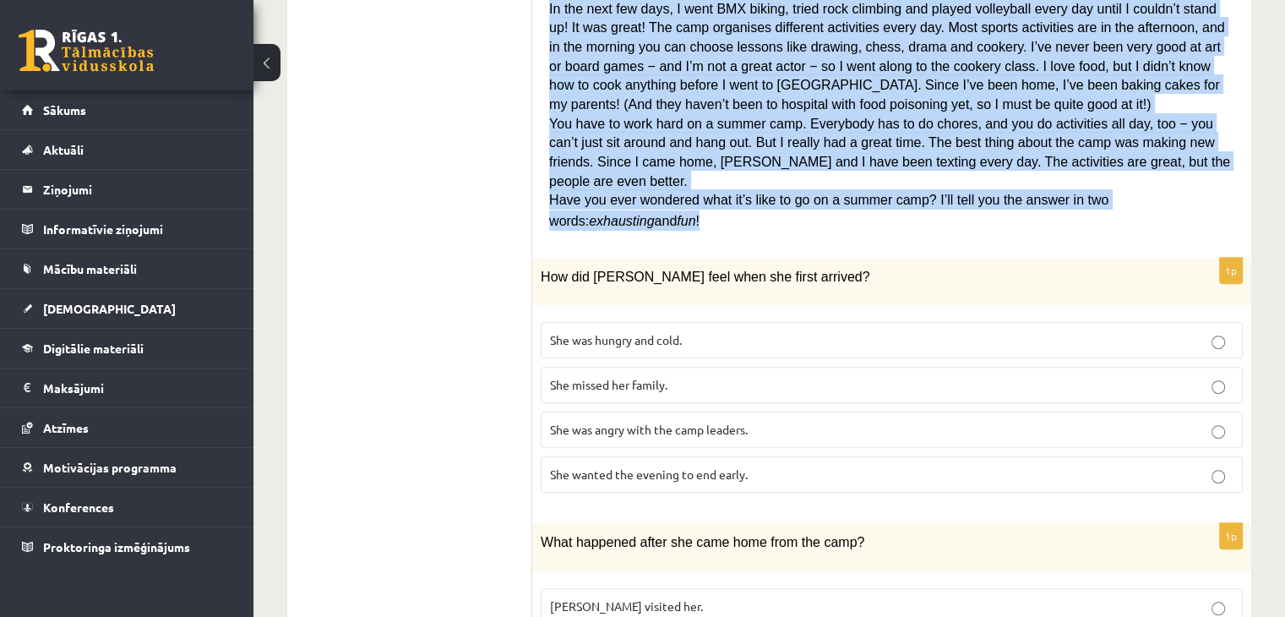
scroll to position [606, 0]
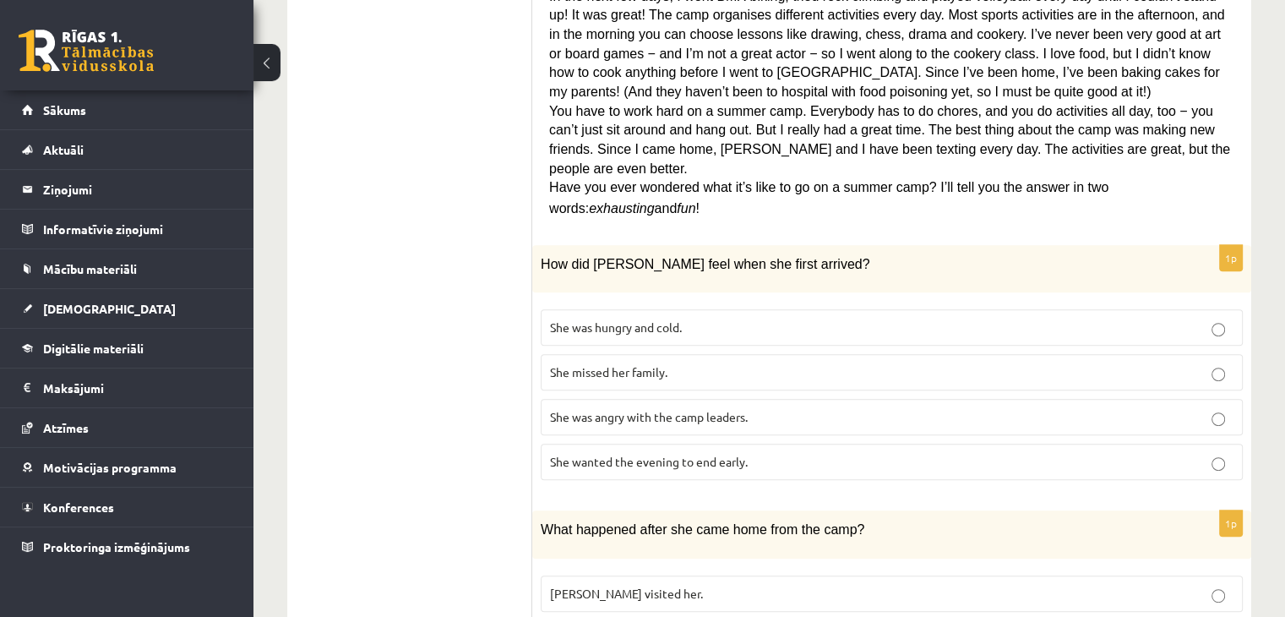
click at [449, 207] on ul "1. uzdevums 2. uzdevums 3. uzdevums 4. uzdevums 5. uzdevums 6. uzdevums 7. uzde…" at bounding box center [418, 627] width 228 height 1858
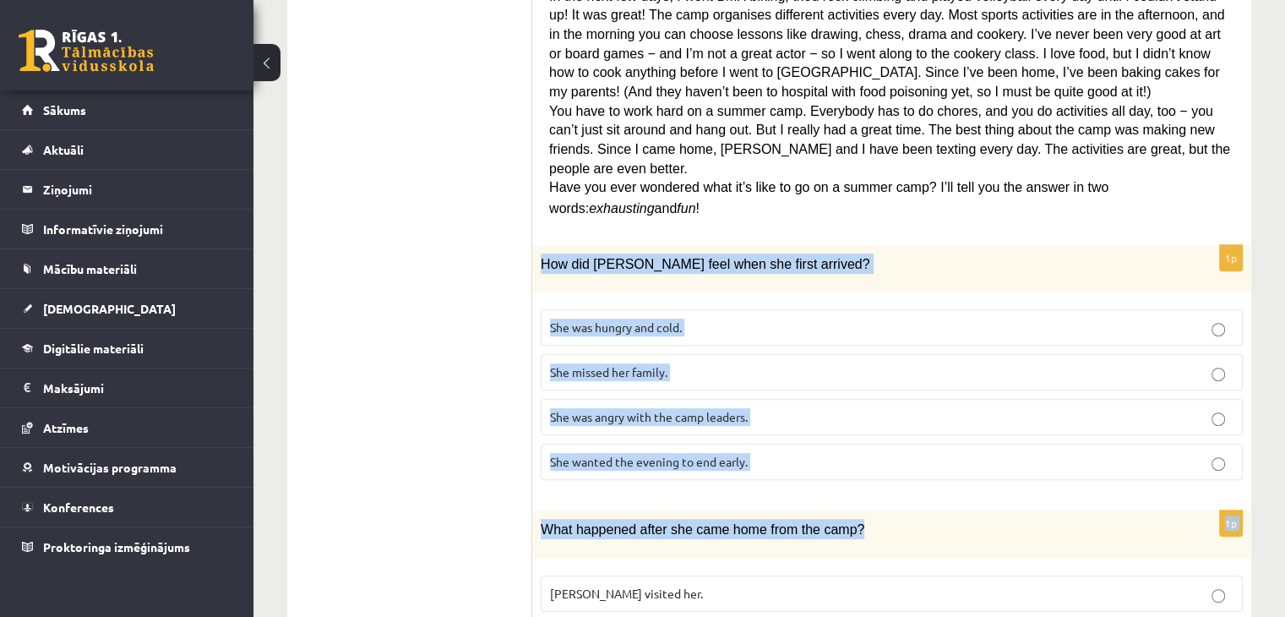
drag, startPoint x: 543, startPoint y: 193, endPoint x: 926, endPoint y: 445, distance: 458.1
click at [926, 445] on form "Lasi tekstu un izvēlies pareizo variantu. A Scottish summer camp Summer camps a…" at bounding box center [891, 627] width 685 height 1858
drag, startPoint x: 926, startPoint y: 445, endPoint x: 954, endPoint y: 432, distance: 31.0
click at [986, 510] on div "What happened after she came home from the camp?" at bounding box center [891, 533] width 719 height 47
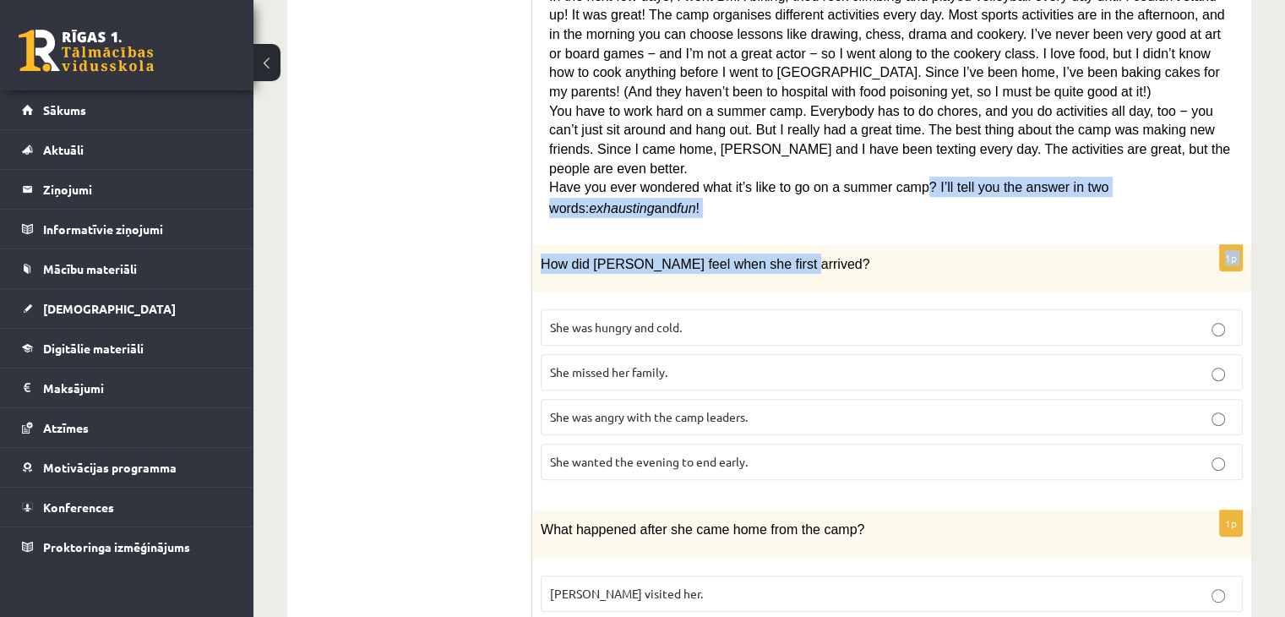
drag, startPoint x: 896, startPoint y: 160, endPoint x: 852, endPoint y: 165, distance: 45.1
click at [889, 165] on form "Lasi tekstu un izvēlies pareizo variantu. A Scottish summer camp Summer camps a…" at bounding box center [891, 627] width 685 height 1858
drag, startPoint x: 848, startPoint y: 193, endPoint x: 767, endPoint y: 200, distance: 81.5
click at [767, 245] on div "How did Sally feel when she first arrived?" at bounding box center [891, 268] width 719 height 47
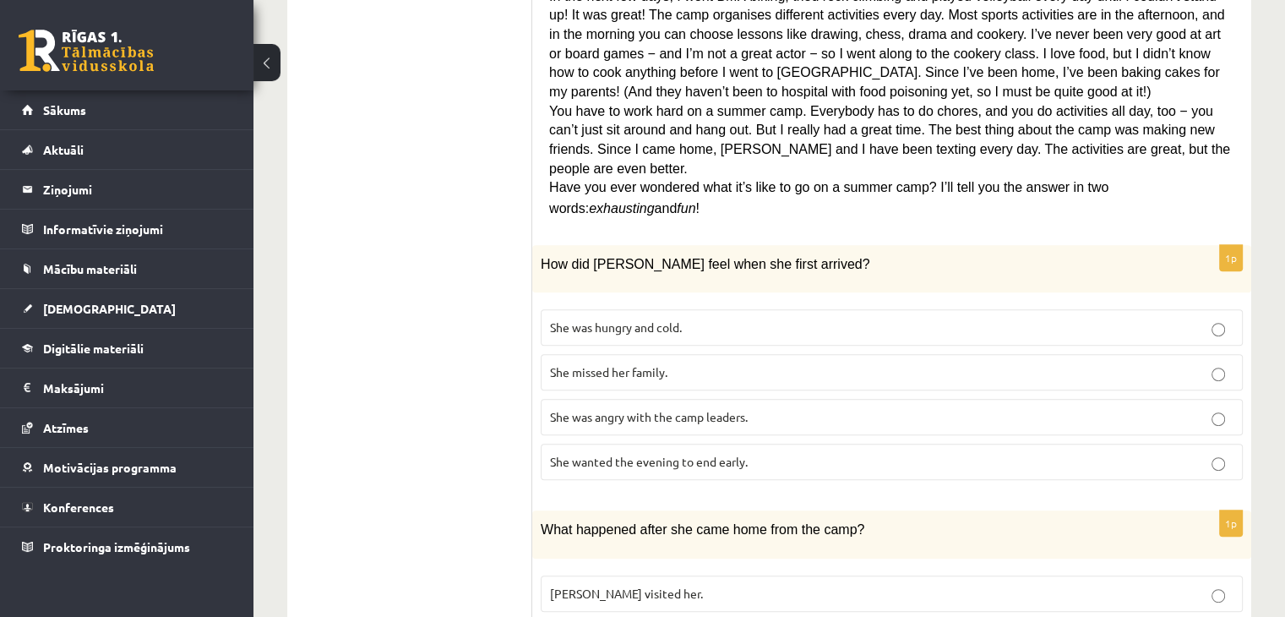
click at [483, 215] on ul "1. uzdevums 2. uzdevums 3. uzdevums 4. uzdevums 5. uzdevums 6. uzdevums 7. uzde…" at bounding box center [418, 627] width 228 height 1858
click at [534, 245] on div "How did Sally feel when she first arrived?" at bounding box center [891, 268] width 719 height 47
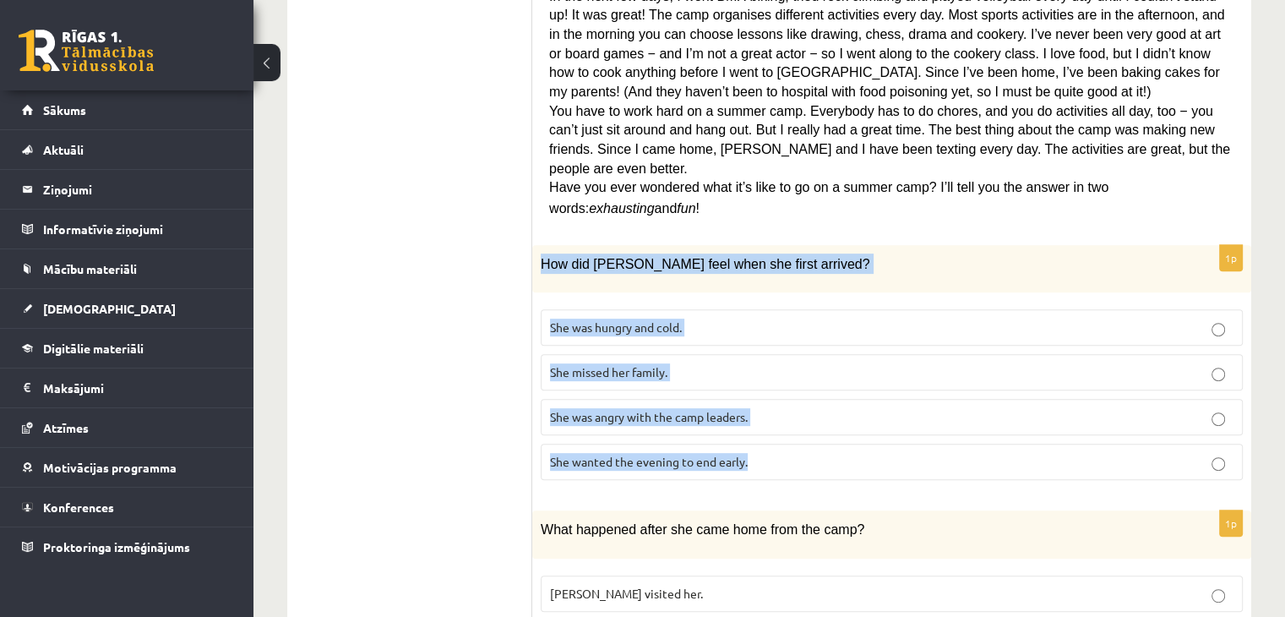
drag, startPoint x: 535, startPoint y: 193, endPoint x: 754, endPoint y: 376, distance: 284.9
click at [754, 376] on div "1p How did Sally feel when she first arrived? She was hungry and cold. She miss…" at bounding box center [891, 369] width 719 height 248
copy div "How did Sally feel when she first arrived? She was hungry and cold. She missed …"
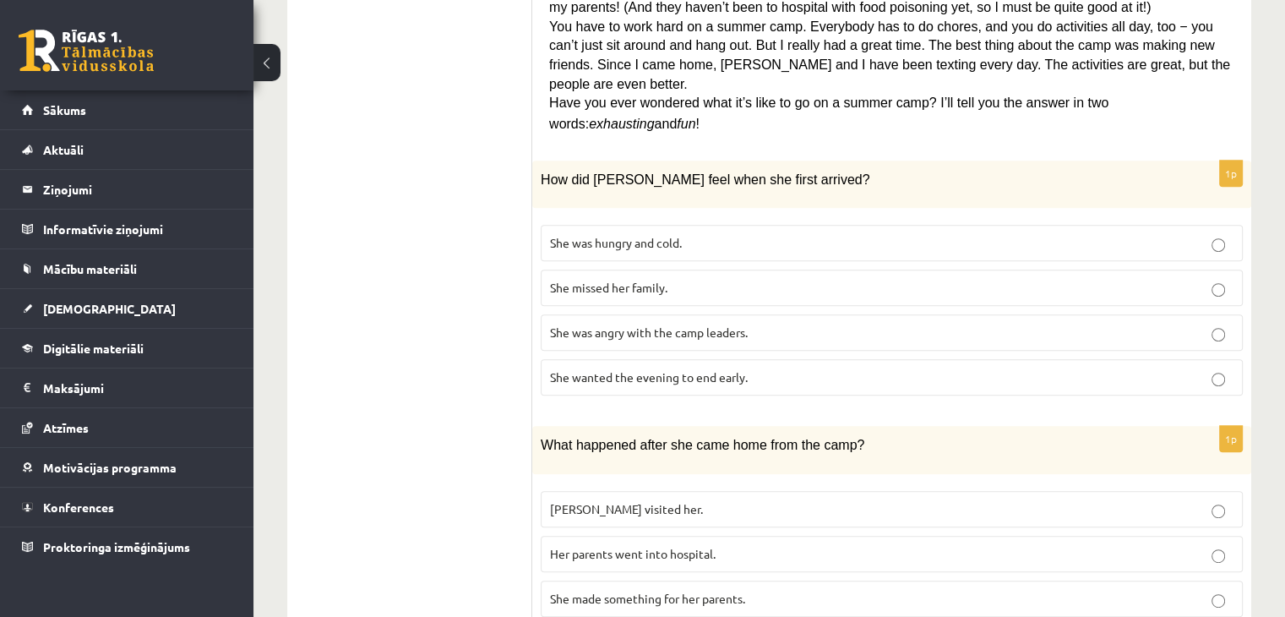
drag, startPoint x: 454, startPoint y: 317, endPoint x: 497, endPoint y: 318, distance: 43.1
click at [455, 318] on ul "1. uzdevums 2. uzdevums 3. uzdevums 4. uzdevums 5. uzdevums 6. uzdevums 7. uzde…" at bounding box center [418, 542] width 228 height 1858
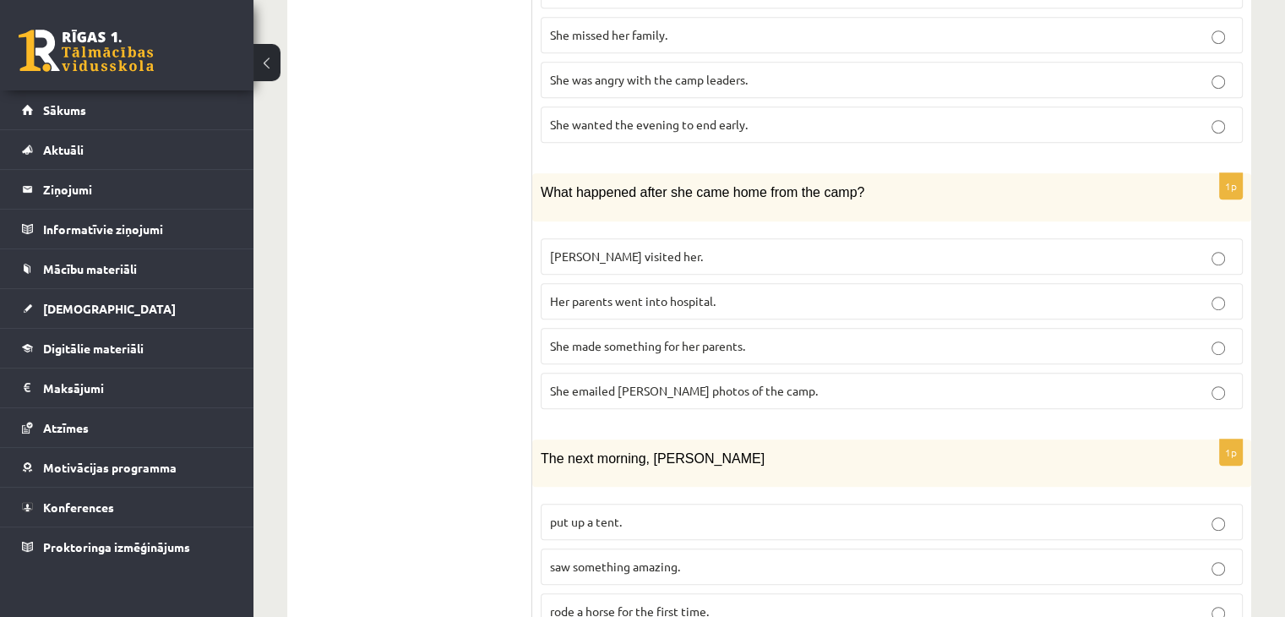
scroll to position [944, 0]
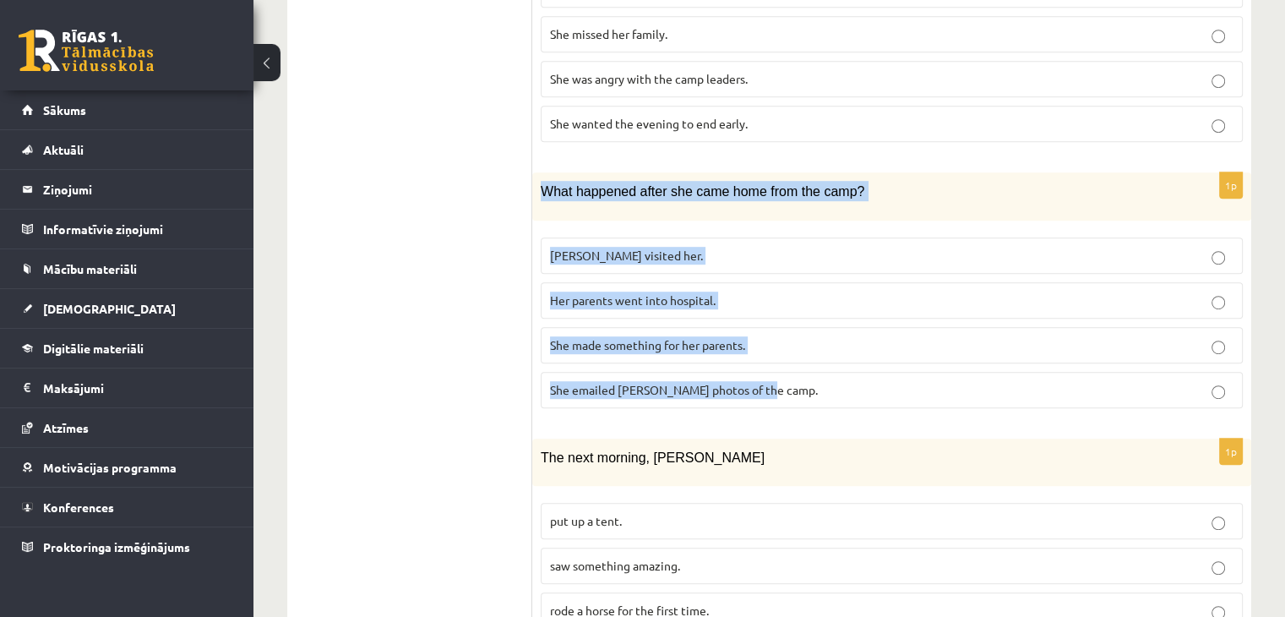
drag, startPoint x: 544, startPoint y: 120, endPoint x: 763, endPoint y: 308, distance: 288.7
click at [763, 308] on div "1p What happened after she came home from the camp? Ingrid visited her. Her par…" at bounding box center [891, 296] width 719 height 248
copy div "What happened after she came home from the camp? Ingrid visited her. Her parent…"
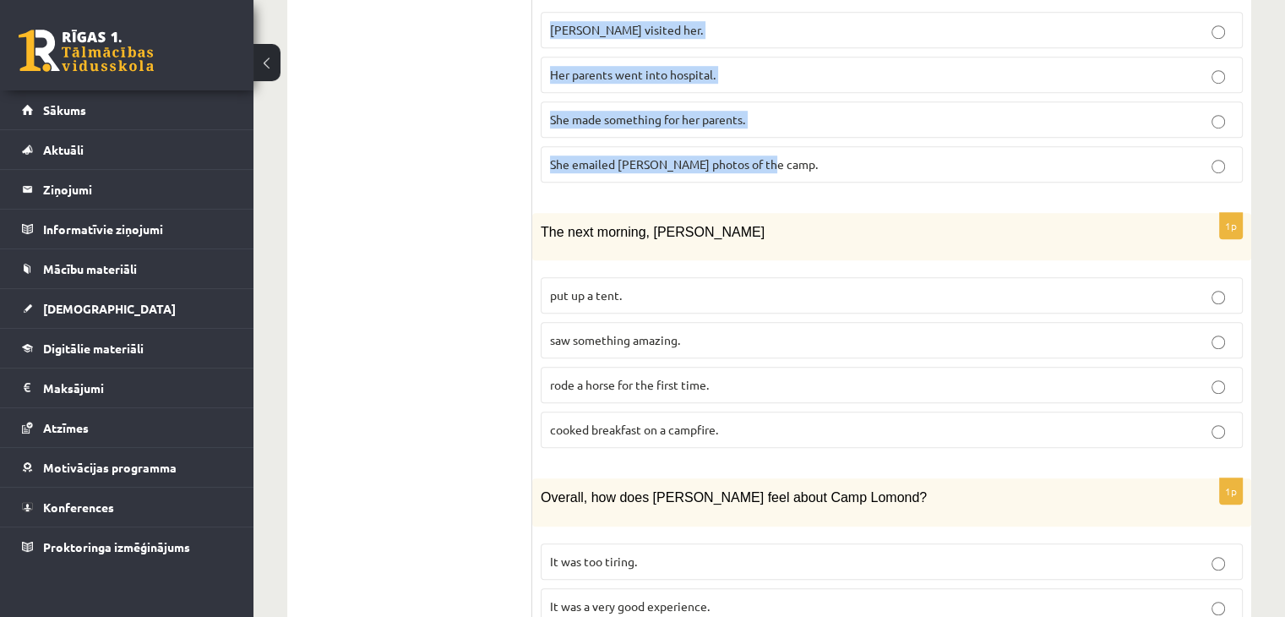
scroll to position [1113, 0]
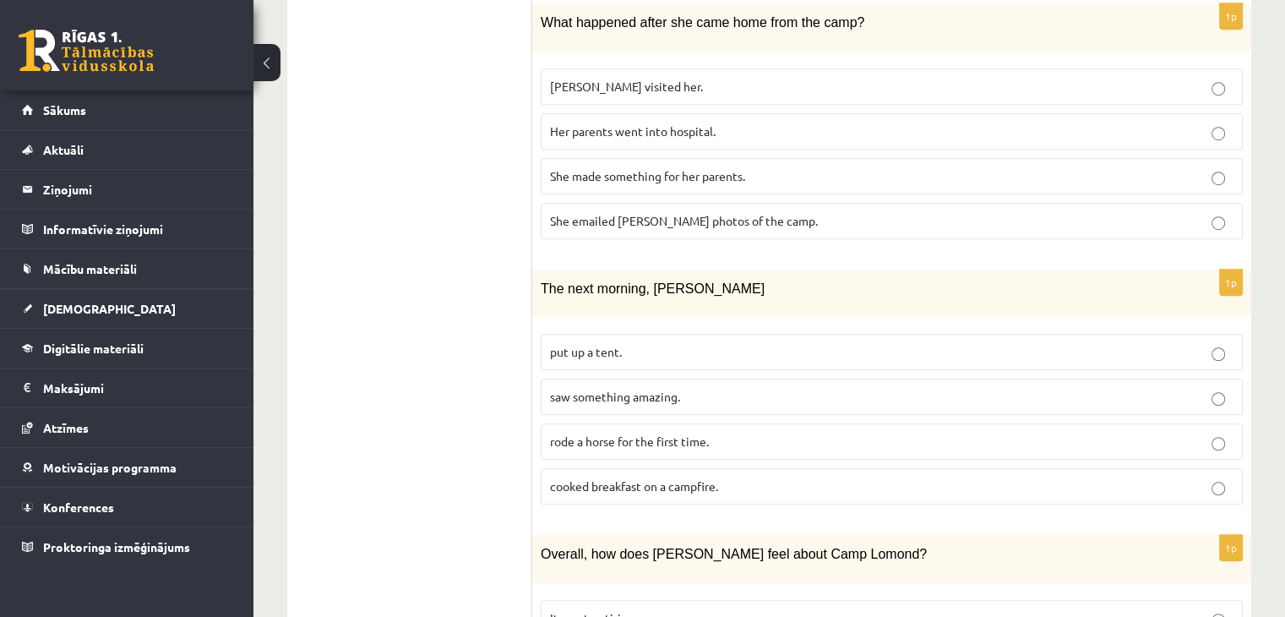
click at [436, 301] on ul "1. uzdevums 2. uzdevums 3. uzdevums 4. uzdevums 5. uzdevums 6. uzdevums 7. uzde…" at bounding box center [418, 120] width 228 height 1858
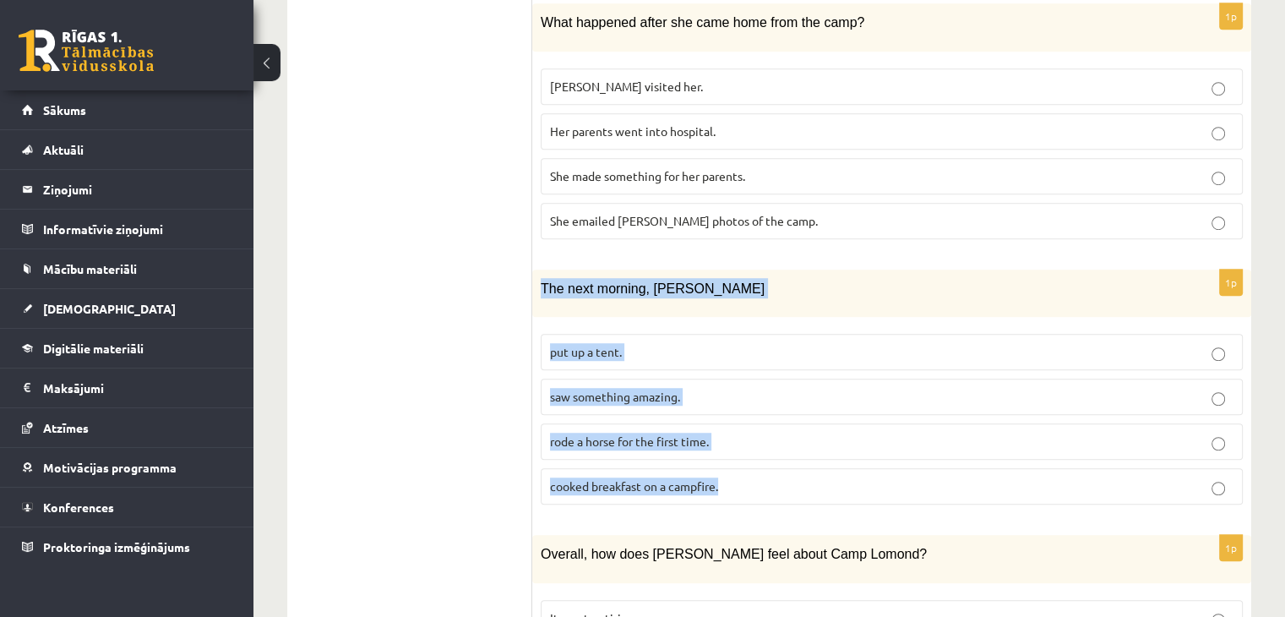
drag, startPoint x: 539, startPoint y: 215, endPoint x: 812, endPoint y: 403, distance: 331.6
click at [812, 403] on div "1p The next morning, Sally put up a tent. saw something amazing. rode a horse f…" at bounding box center [891, 393] width 719 height 248
copy div "The next morning, Sally put up a tent. saw something amazing. rode a horse for …"
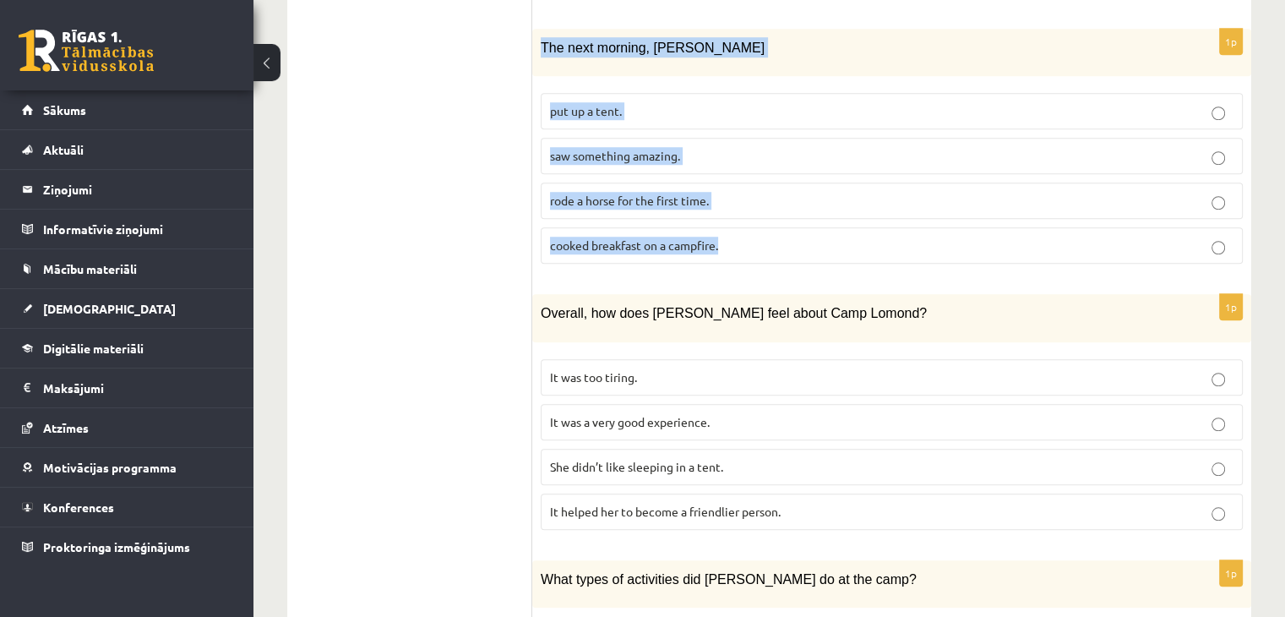
scroll to position [1450, 0]
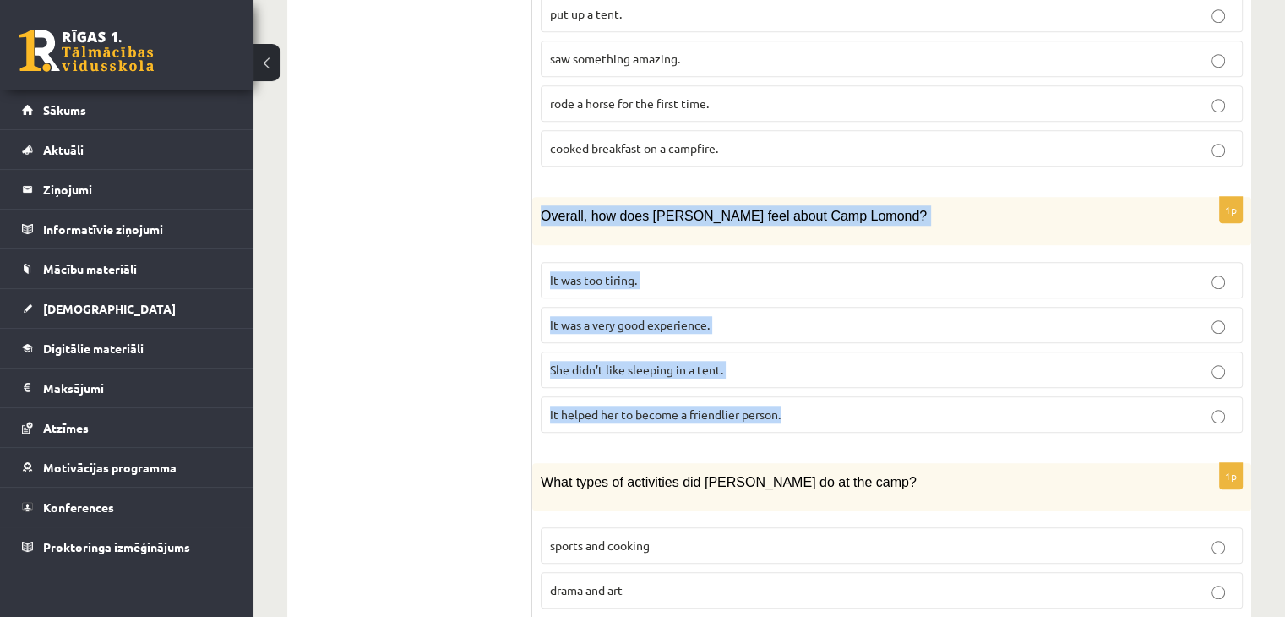
drag, startPoint x: 561, startPoint y: 143, endPoint x: 819, endPoint y: 328, distance: 317.2
click at [819, 328] on div "1p Overall, how does Sally feel about Camp Lomond? It was too tiring. It was a …" at bounding box center [891, 321] width 719 height 248
copy div "Overall, how does Sally feel about Camp Lomond? It was too tiring. It was a ver…"
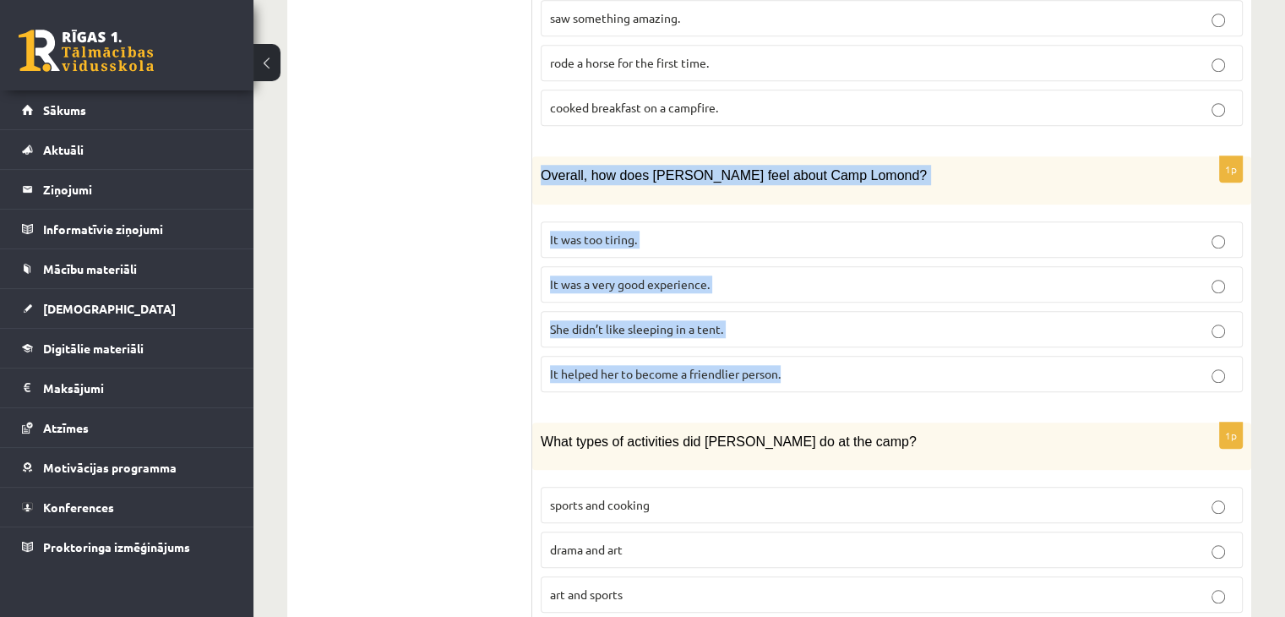
scroll to position [1512, 0]
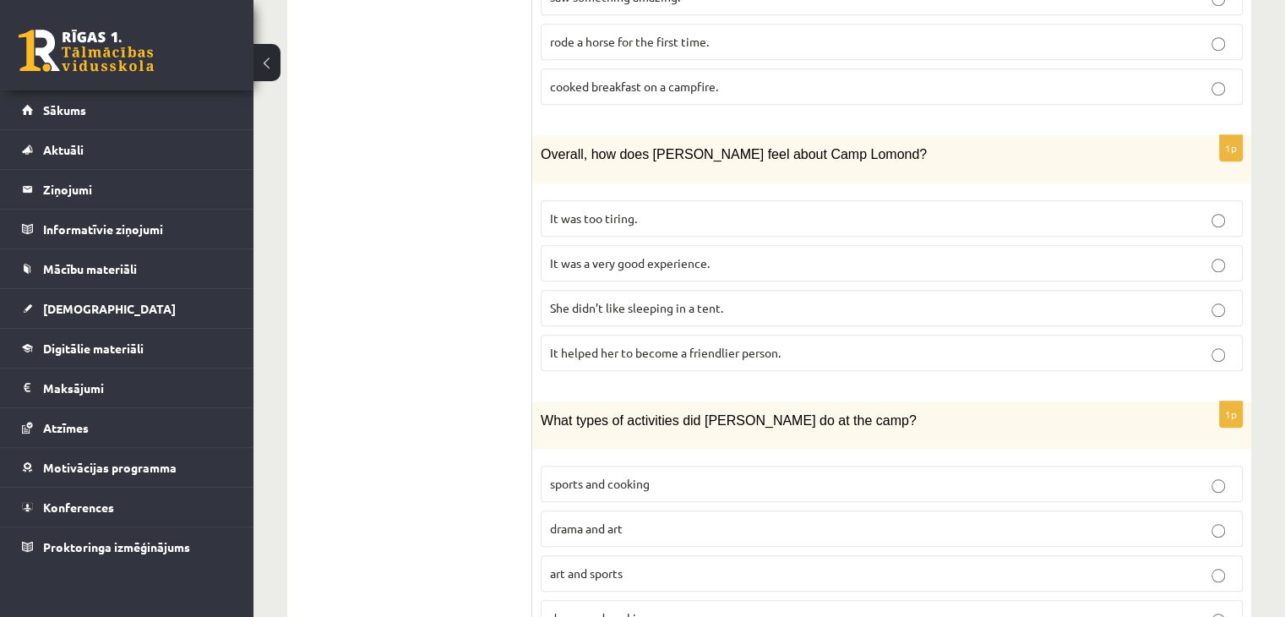
click at [561, 413] on span "What types of activities did Sally do at the camp?" at bounding box center [729, 420] width 376 height 14
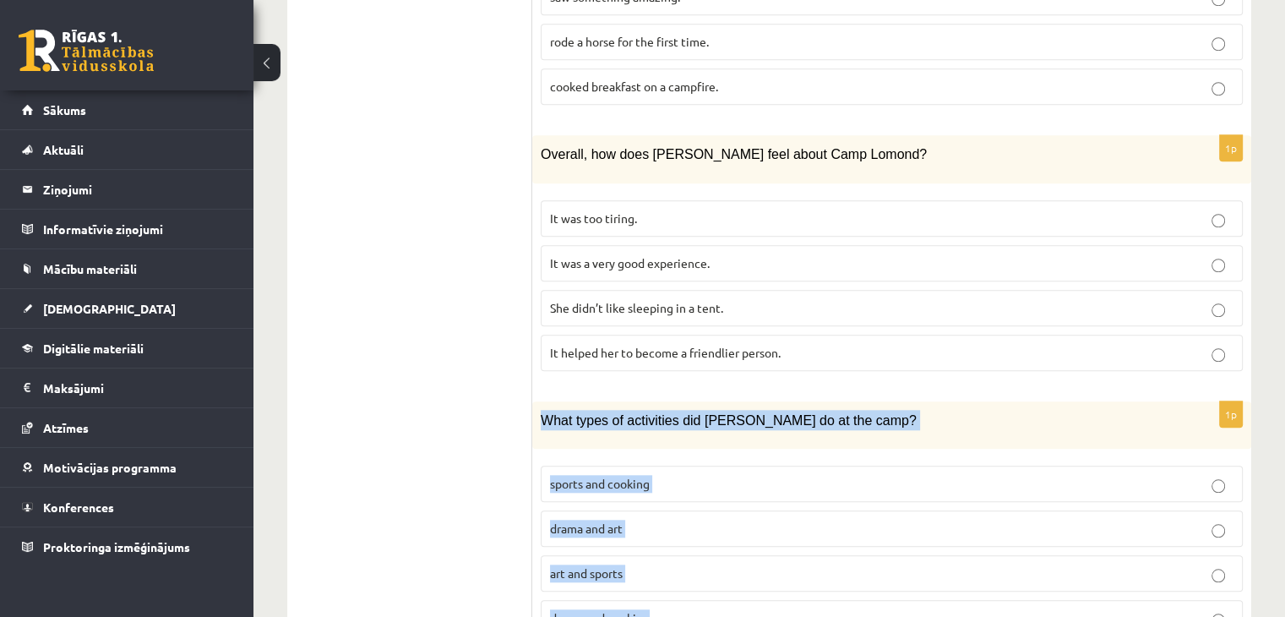
drag, startPoint x: 539, startPoint y: 339, endPoint x: 706, endPoint y: 523, distance: 248.8
click at [706, 523] on div "1p What types of activities did Sally do at the camp? sports and cooking drama …" at bounding box center [891, 525] width 719 height 248
copy div "What types of activities did Sally do at the camp? sports and cooking drama and…"
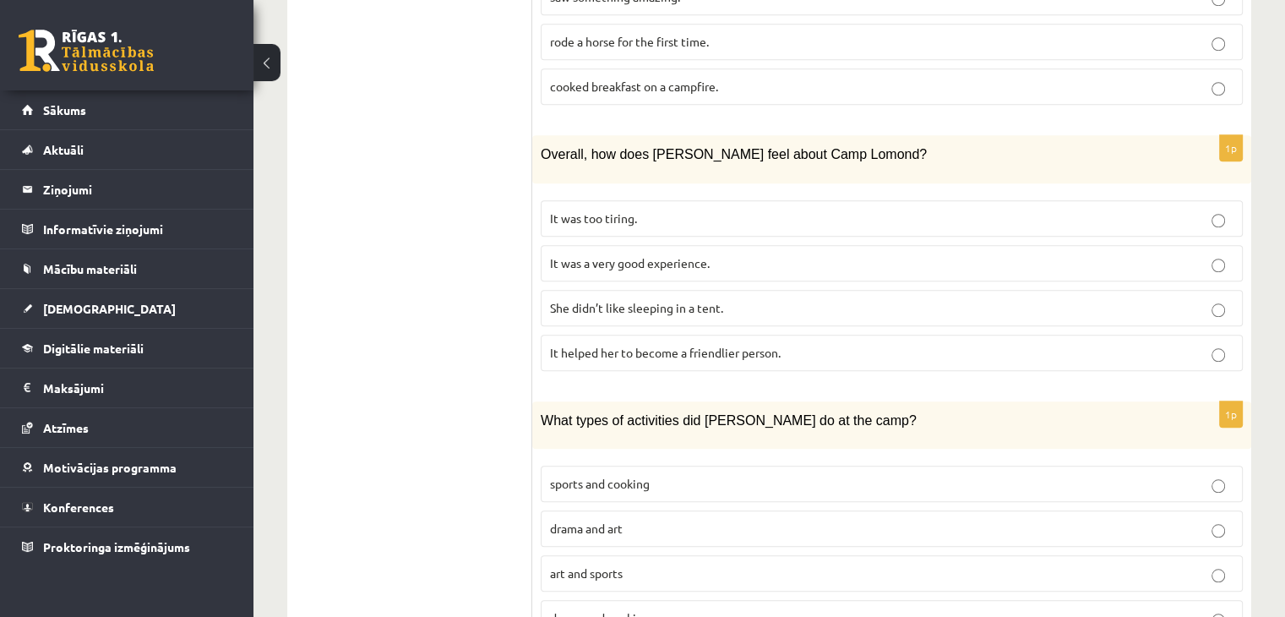
click at [716, 465] on label "sports and cooking" at bounding box center [892, 483] width 702 height 36
click at [693, 255] on span "It was a very good experience." at bounding box center [630, 262] width 160 height 15
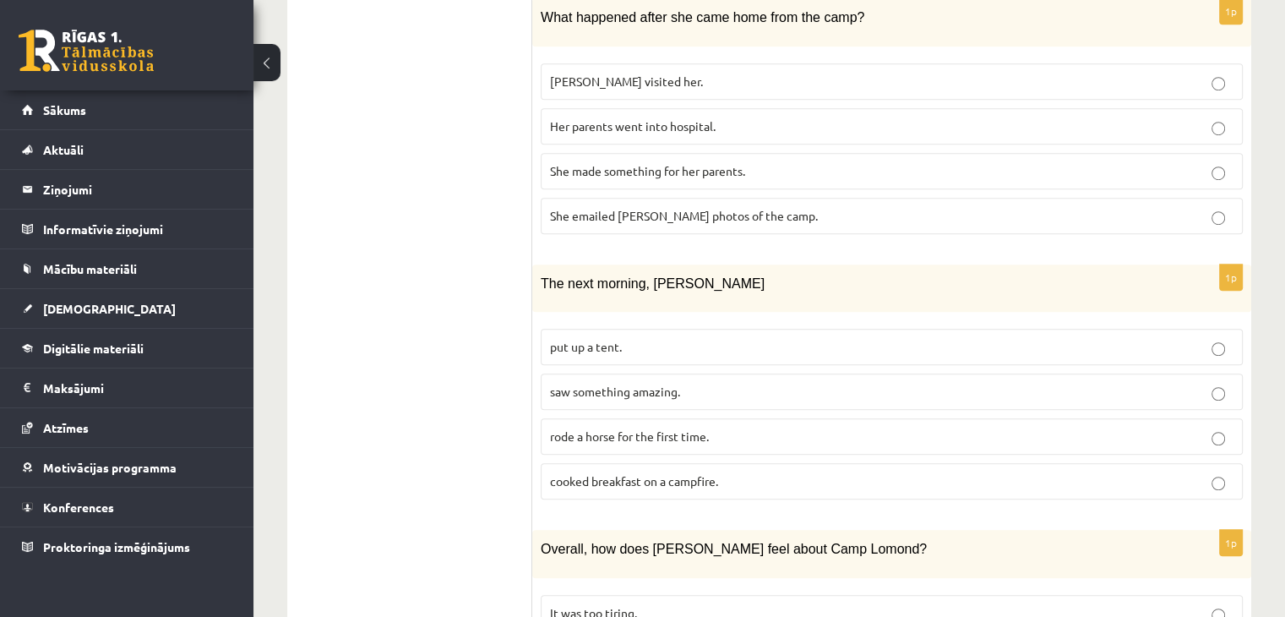
scroll to position [1090, 0]
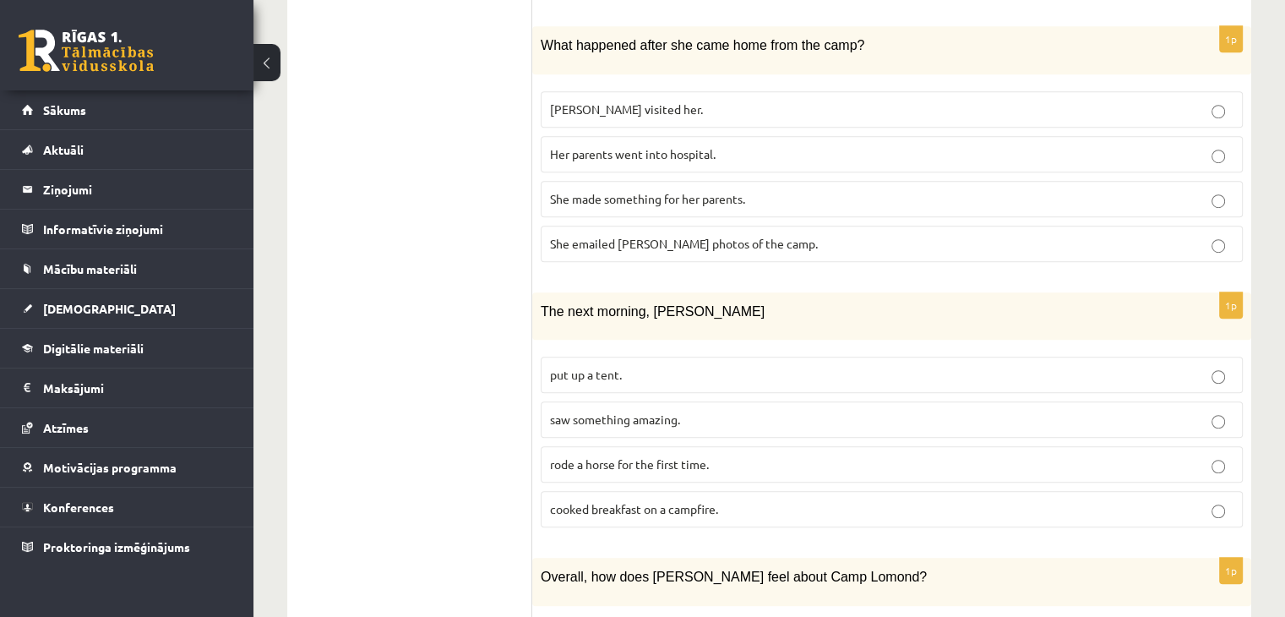
click at [585, 411] on span "saw something amazing." at bounding box center [615, 418] width 130 height 15
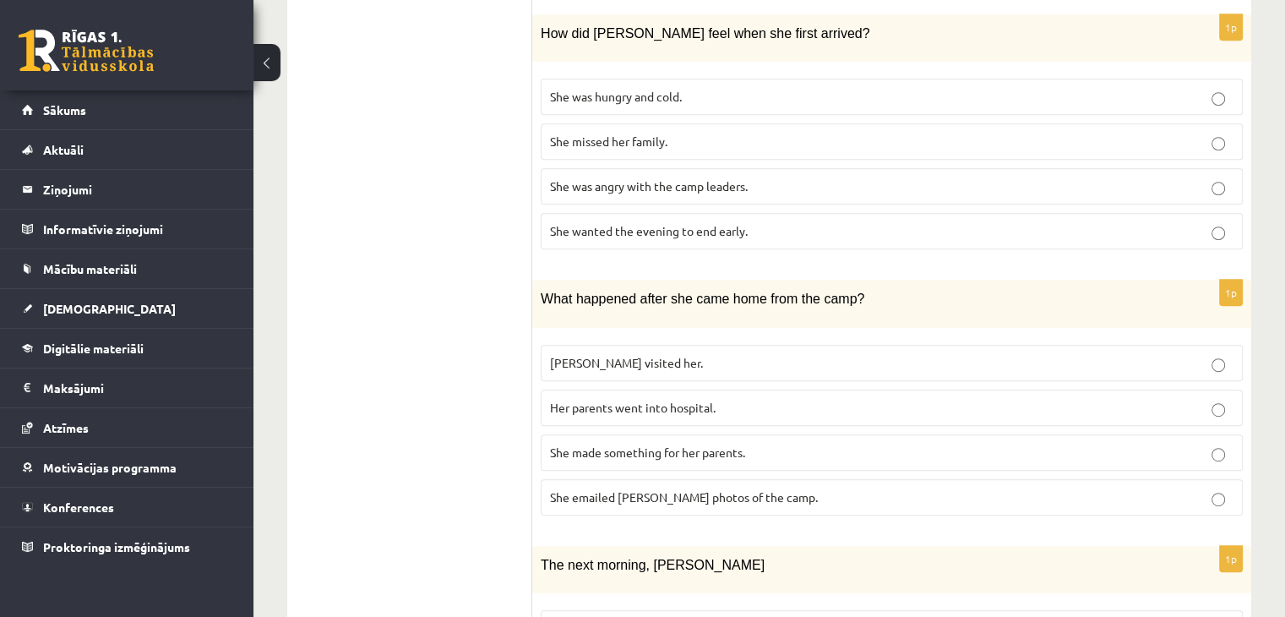
scroll to position [752, 0]
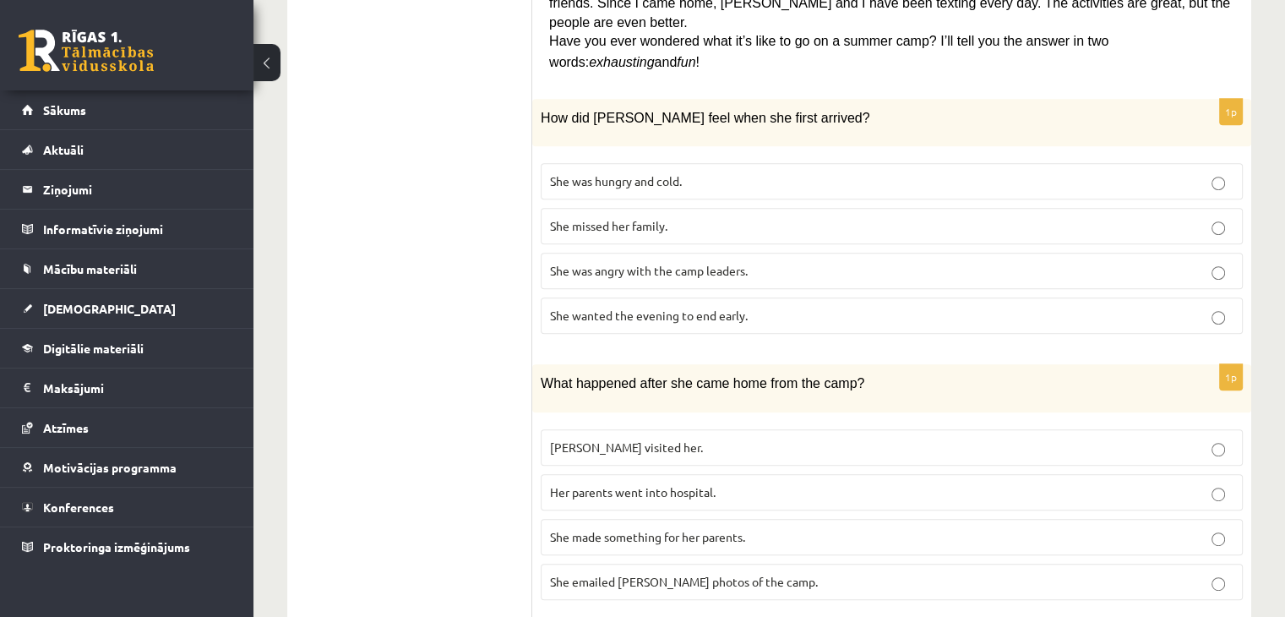
click at [591, 528] on p "She made something for her parents." at bounding box center [891, 537] width 683 height 18
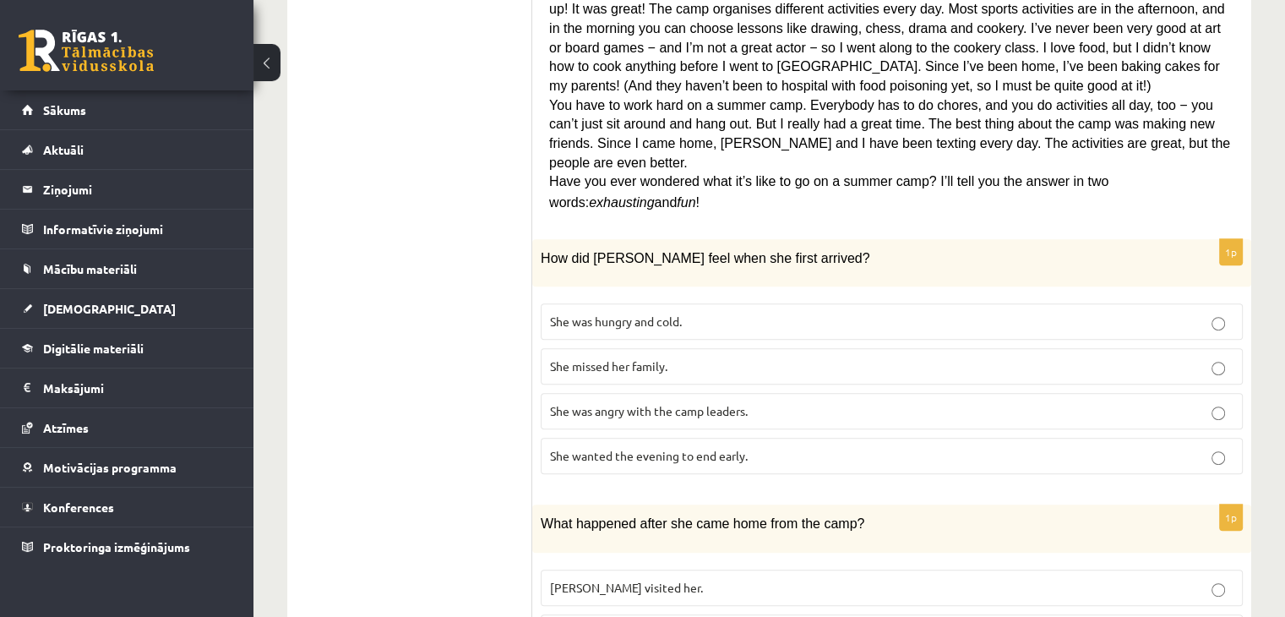
scroll to position [583, 0]
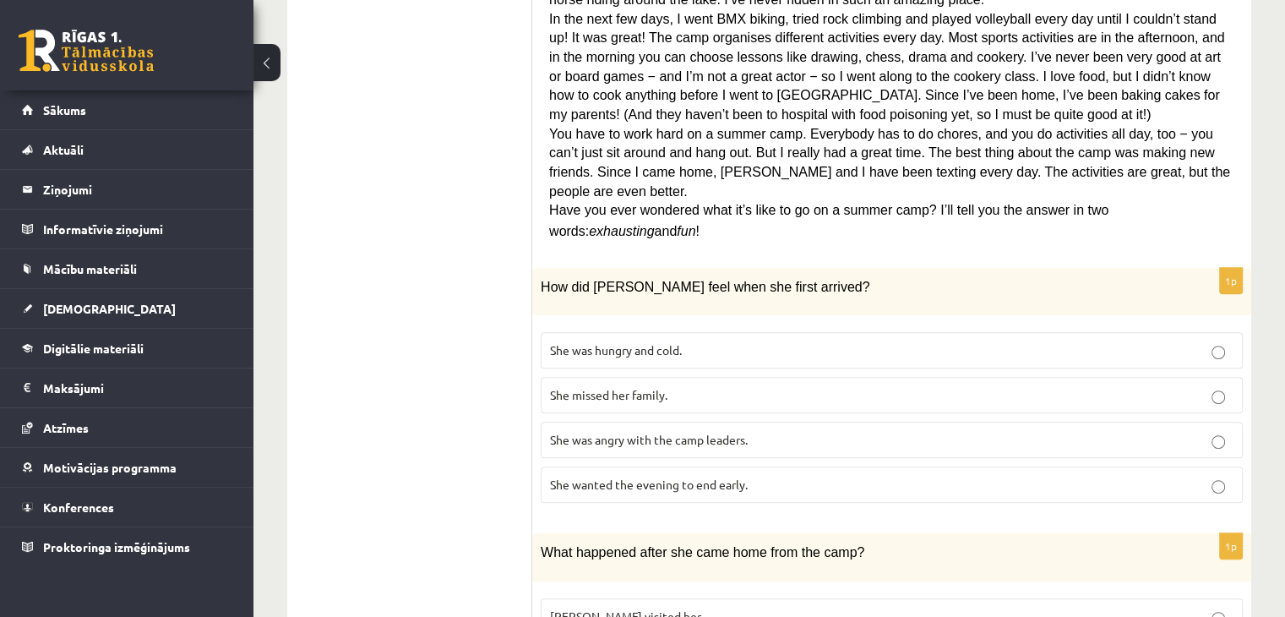
click at [672, 476] on span "She wanted the evening to end early." at bounding box center [649, 483] width 198 height 15
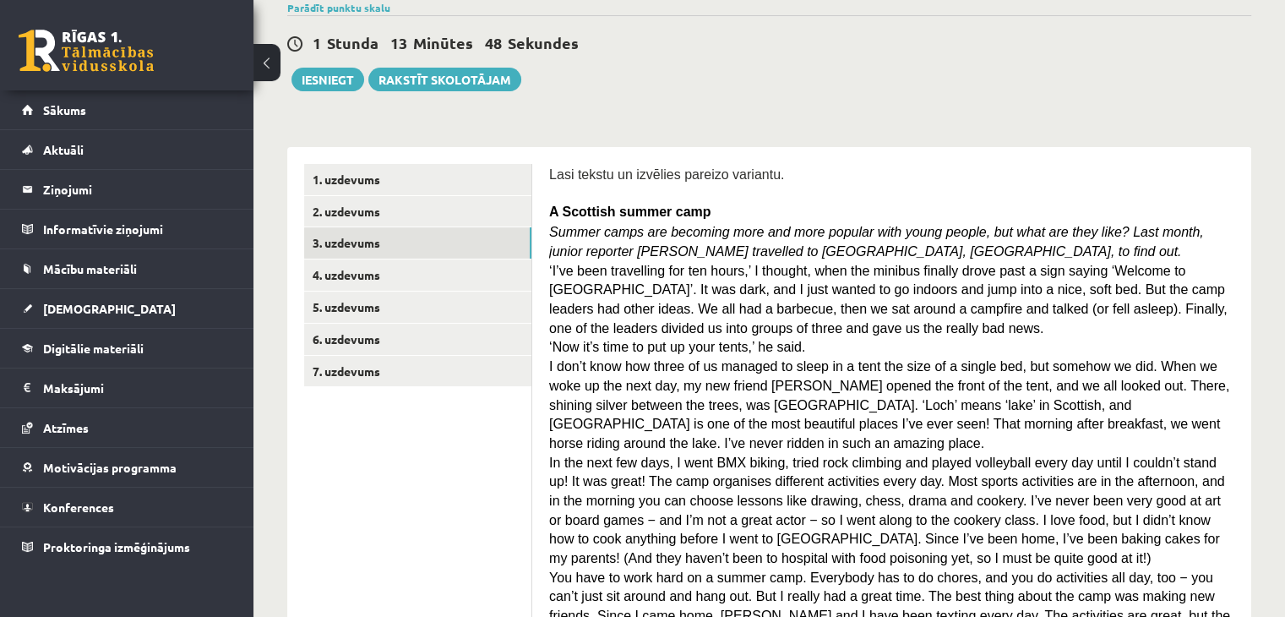
scroll to position [0, 0]
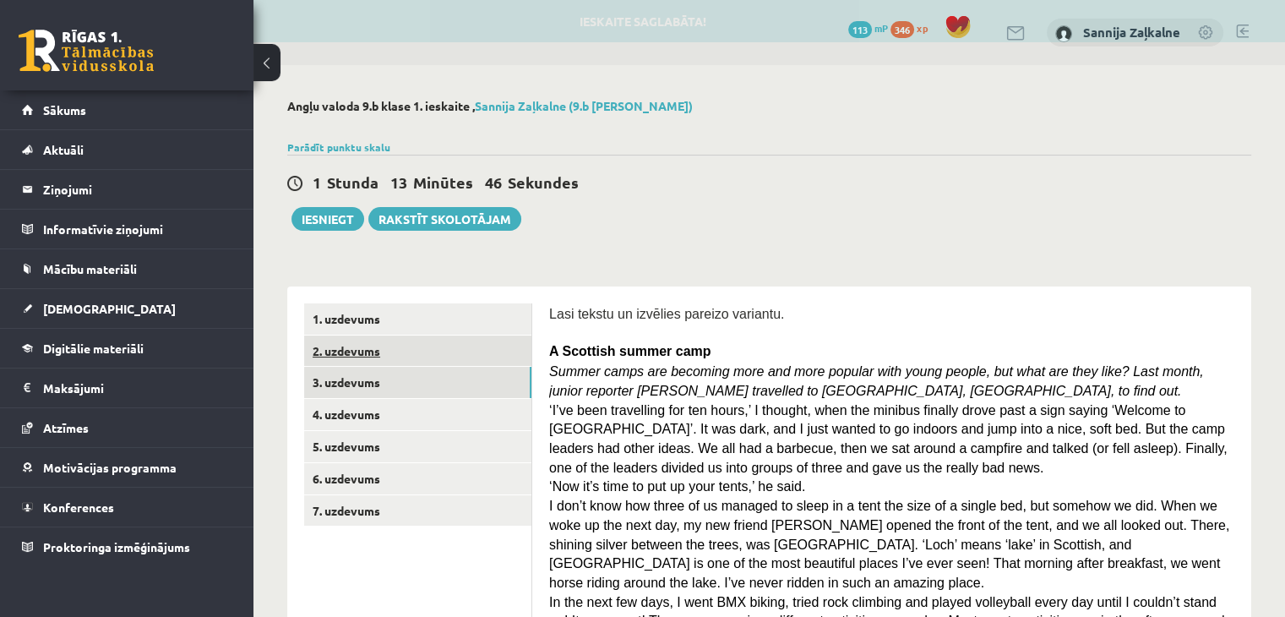
click at [372, 352] on link "2. uzdevums" at bounding box center [417, 350] width 227 height 31
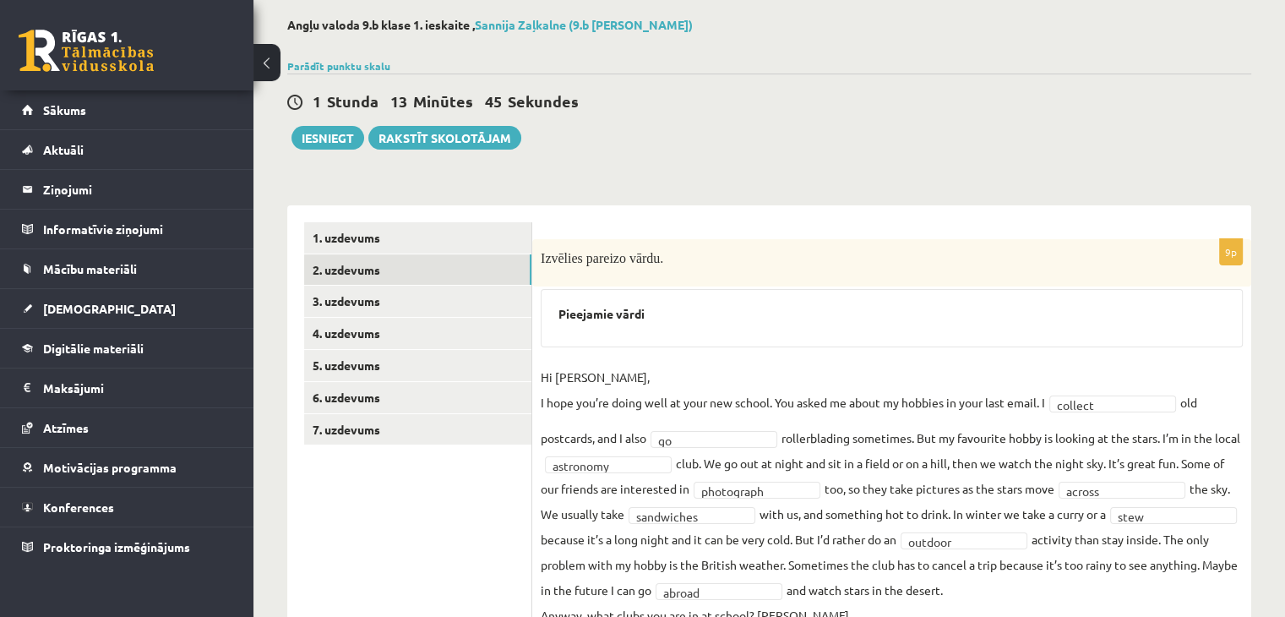
scroll to position [150, 0]
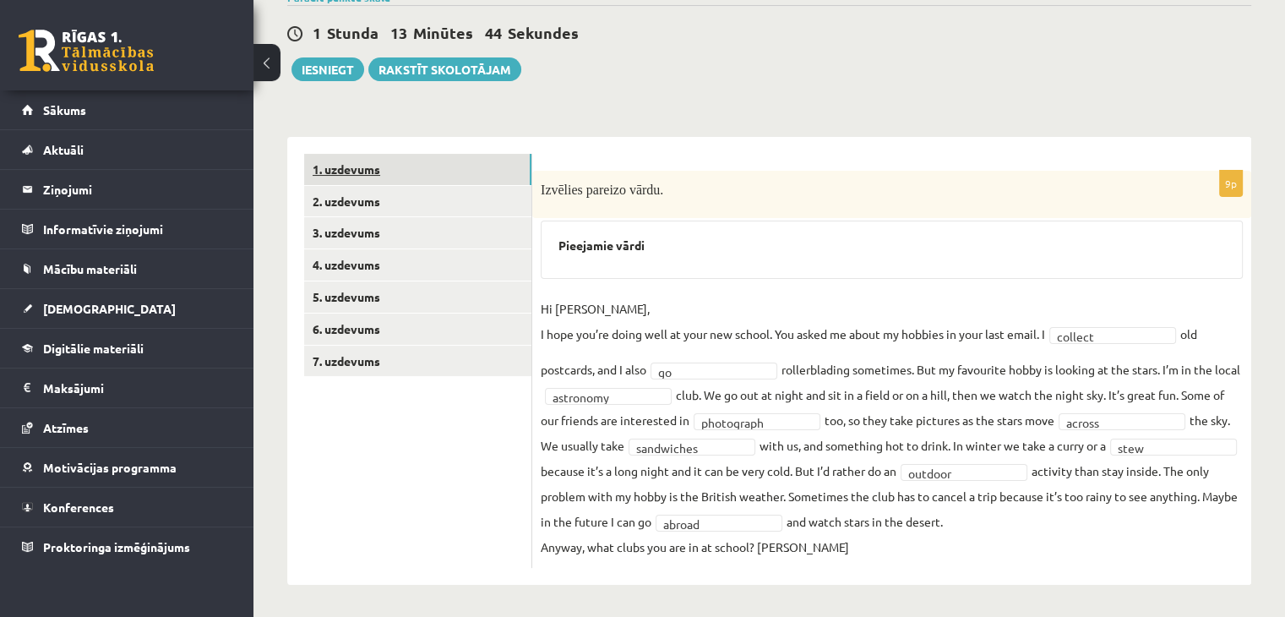
click at [338, 166] on link "1. uzdevums" at bounding box center [417, 169] width 227 height 31
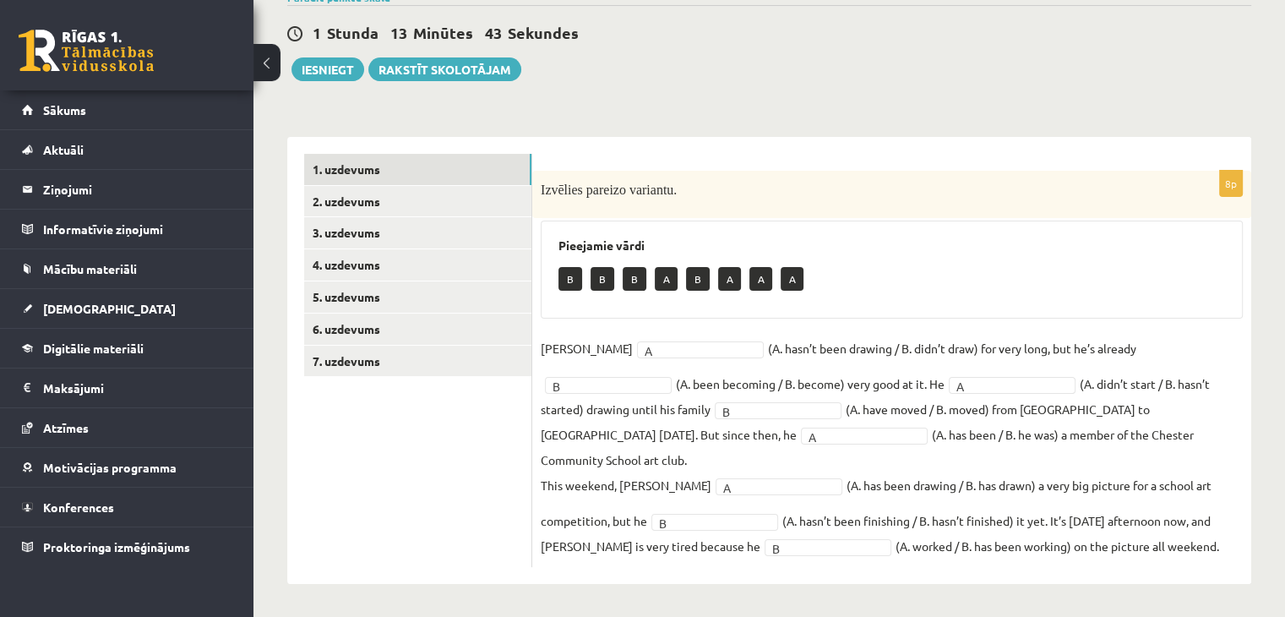
scroll to position [123, 0]
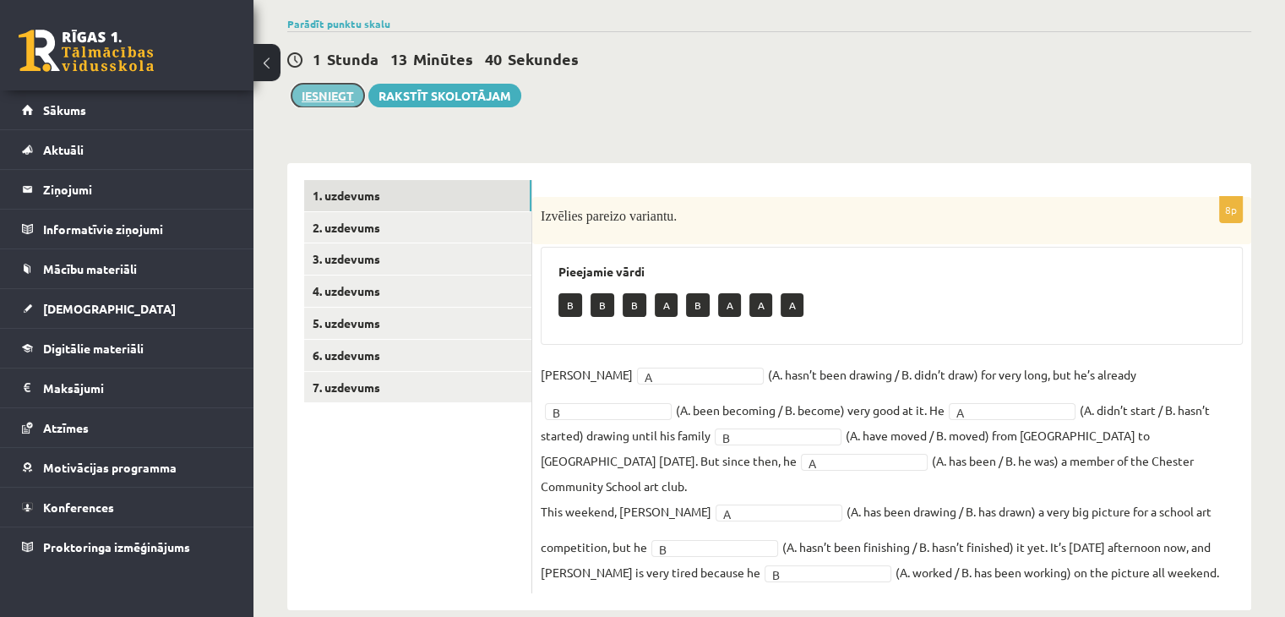
click at [335, 89] on button "Iesniegt" at bounding box center [327, 96] width 73 height 24
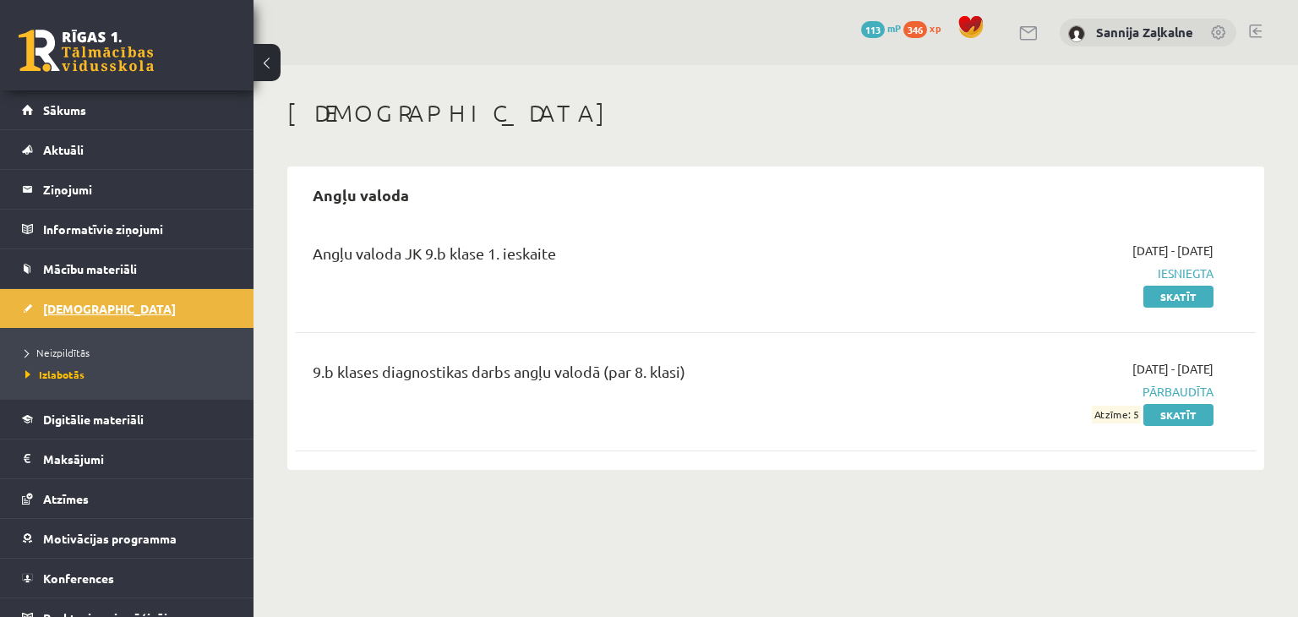
click at [122, 305] on link "[DEMOGRAPHIC_DATA]" at bounding box center [127, 308] width 210 height 39
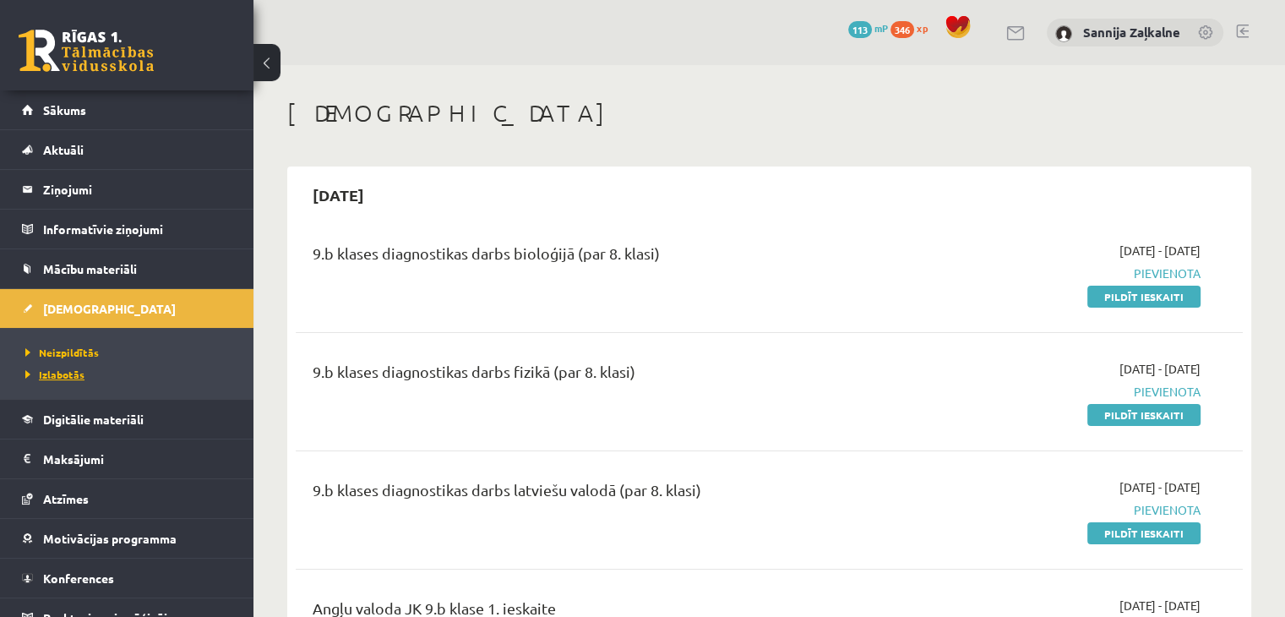
click at [84, 373] on link "Izlabotās" at bounding box center [130, 374] width 211 height 15
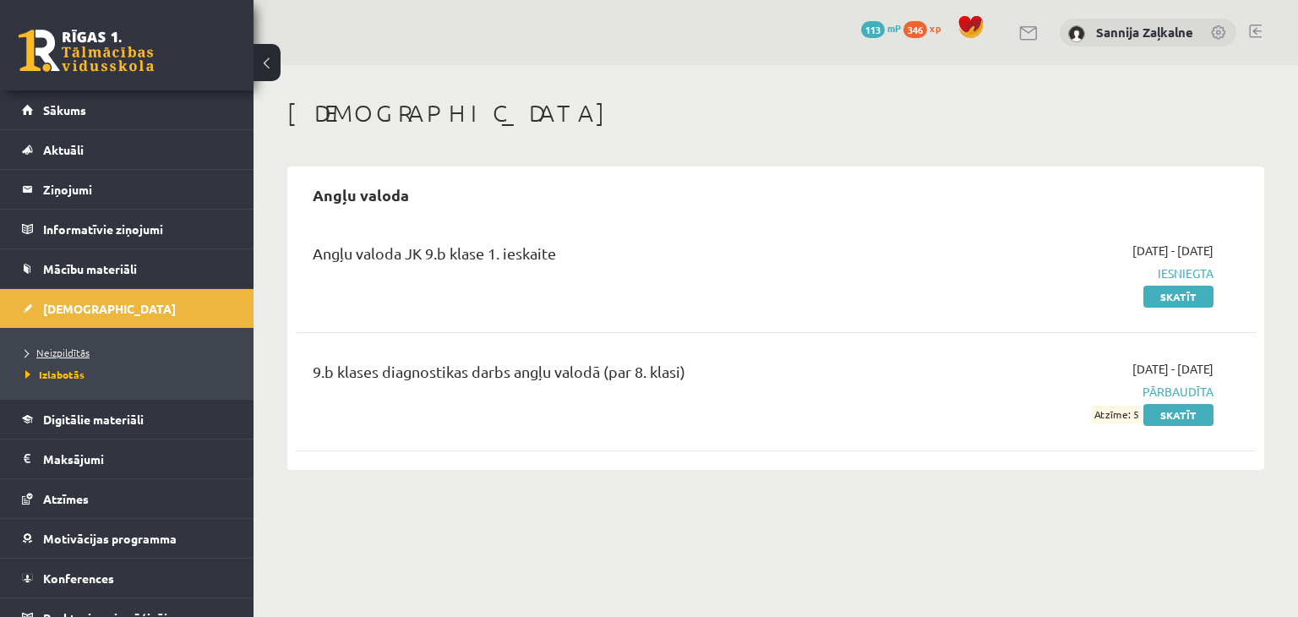
click at [59, 349] on span "Neizpildītās" at bounding box center [57, 353] width 64 height 14
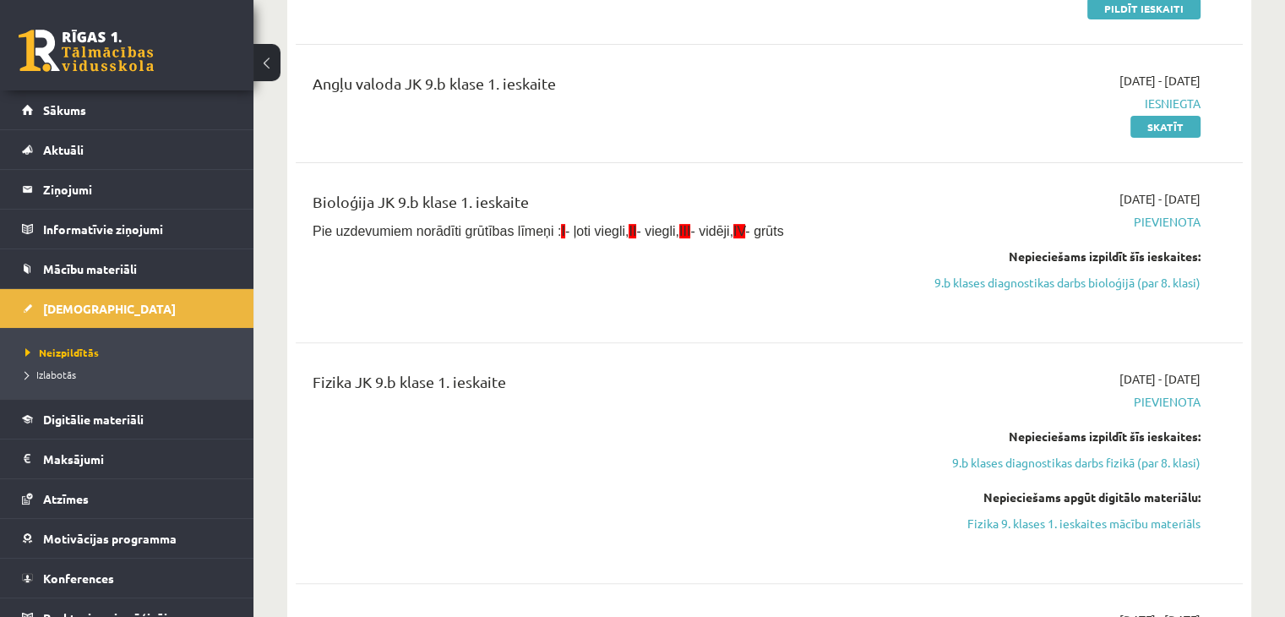
scroll to position [507, 0]
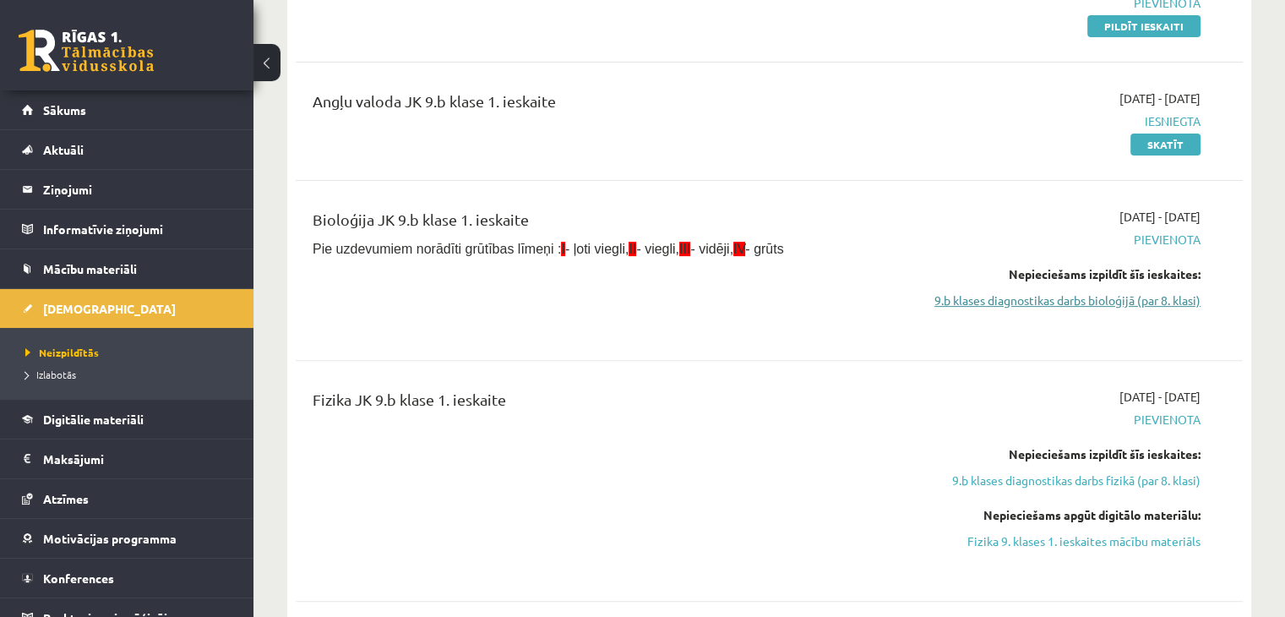
click at [1075, 293] on link "9.b klases diagnostikas darbs bioloģijā (par 8. klasi)" at bounding box center [1061, 300] width 279 height 18
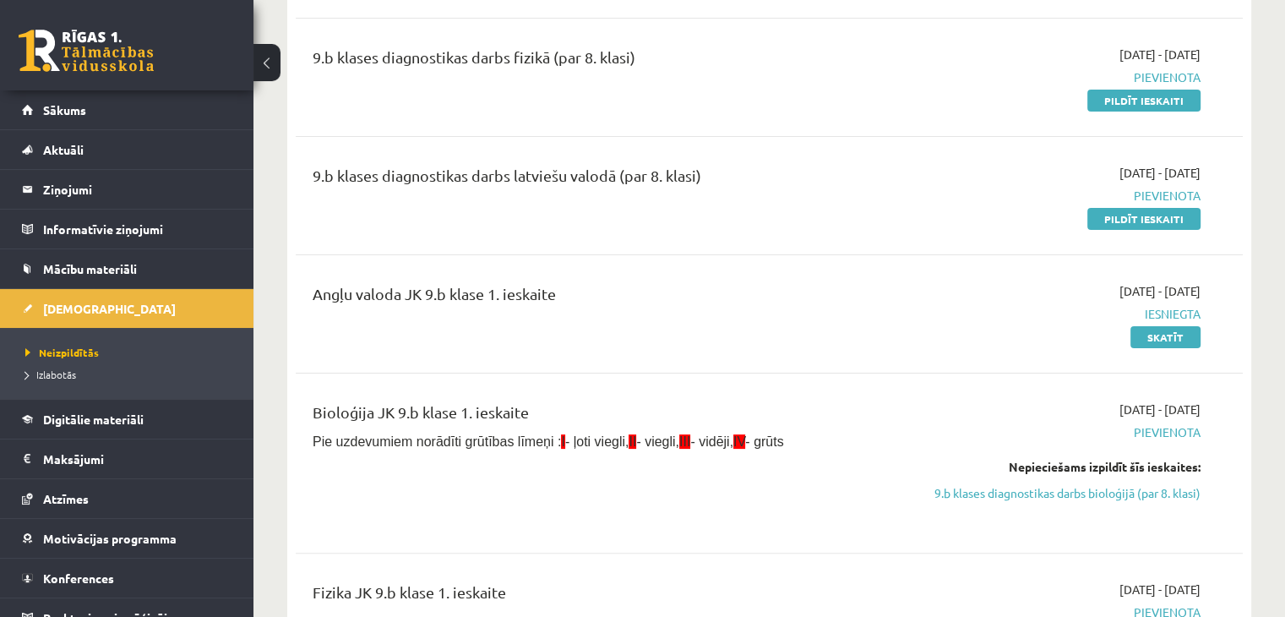
scroll to position [393, 0]
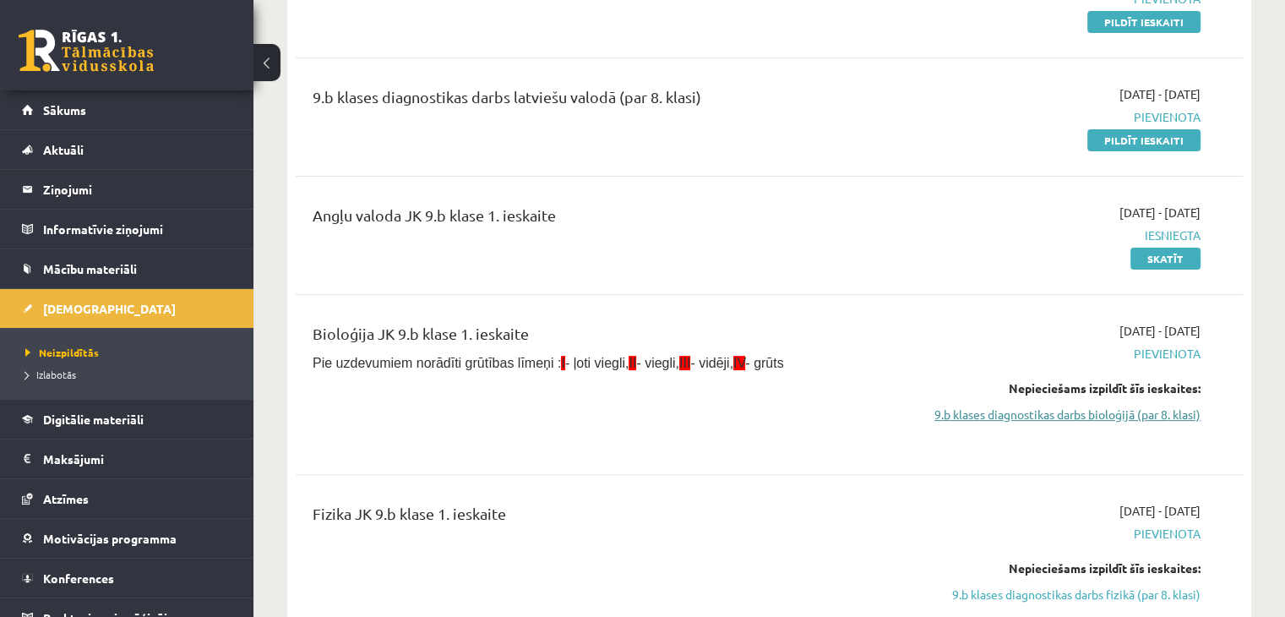
click at [1115, 410] on link "9.b klases diagnostikas darbs bioloģijā (par 8. klasi)" at bounding box center [1061, 414] width 279 height 18
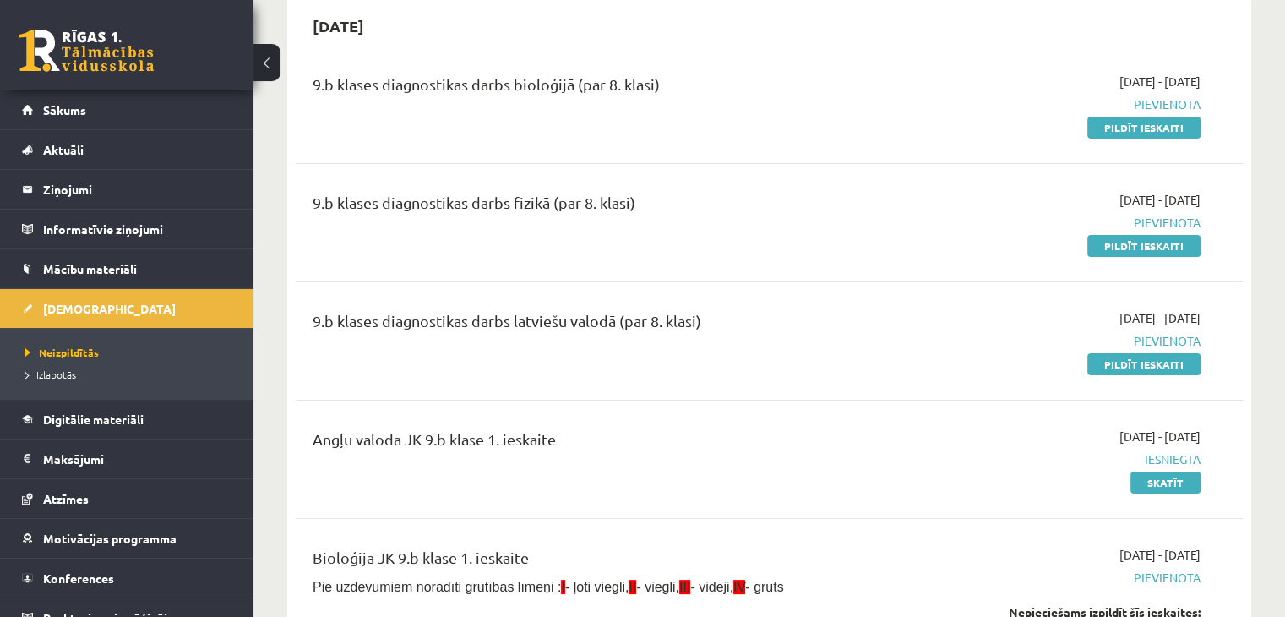
scroll to position [84, 0]
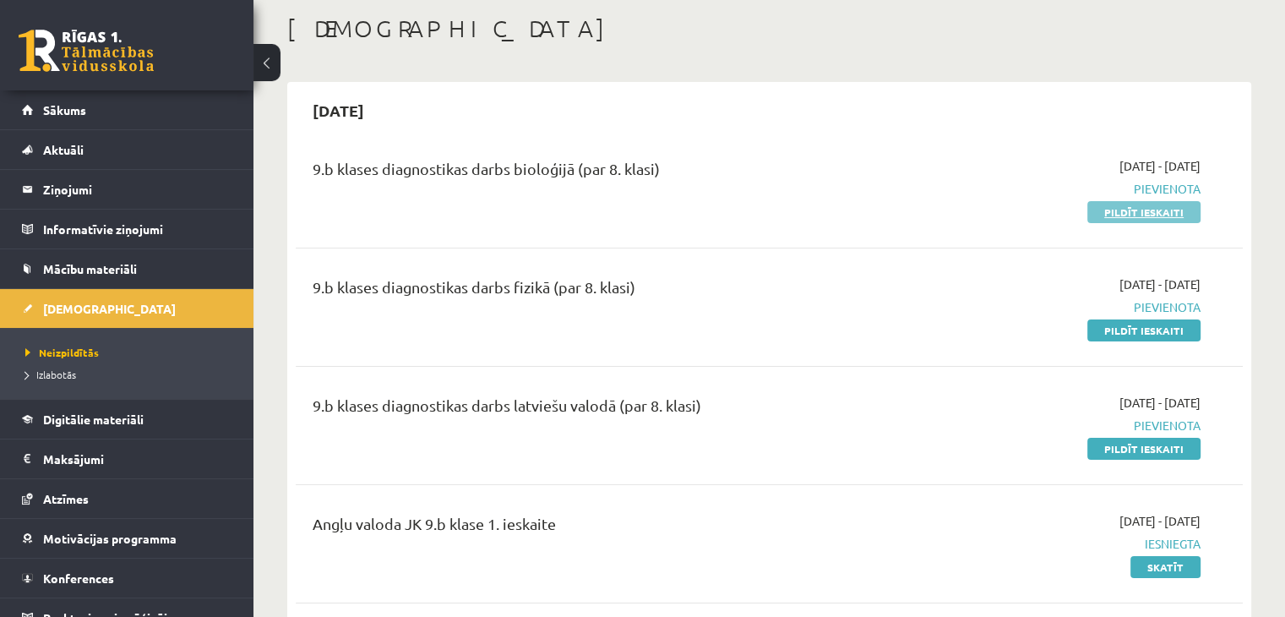
click at [1124, 218] on link "Pildīt ieskaiti" at bounding box center [1143, 212] width 113 height 22
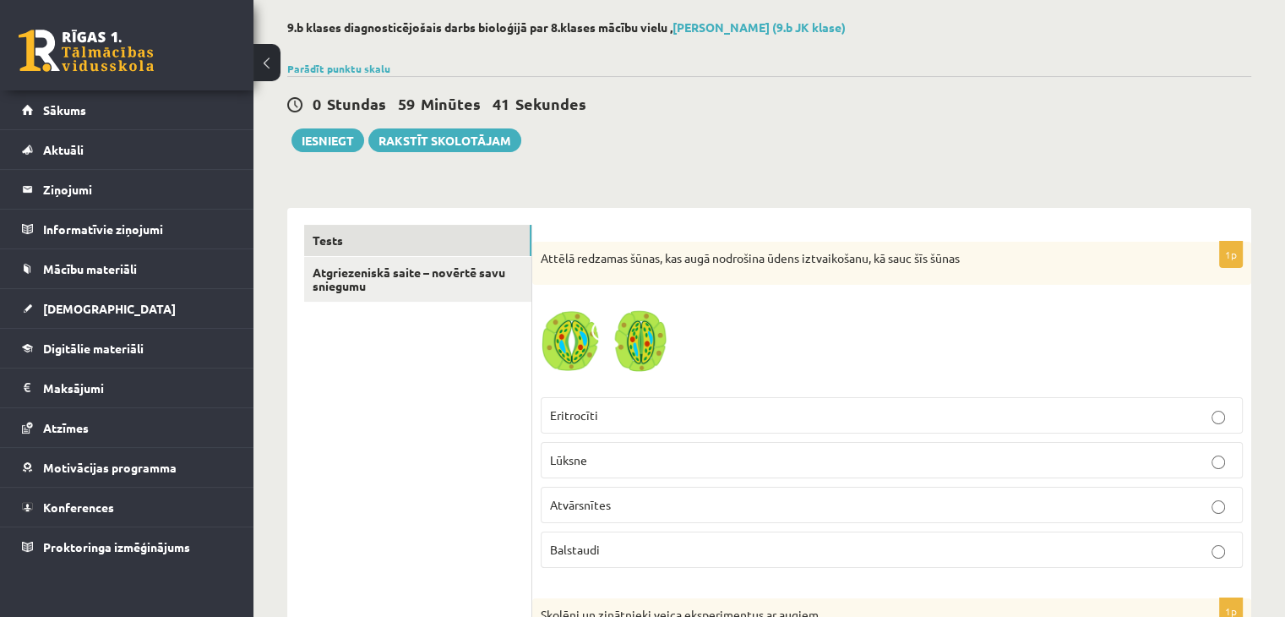
scroll to position [169, 0]
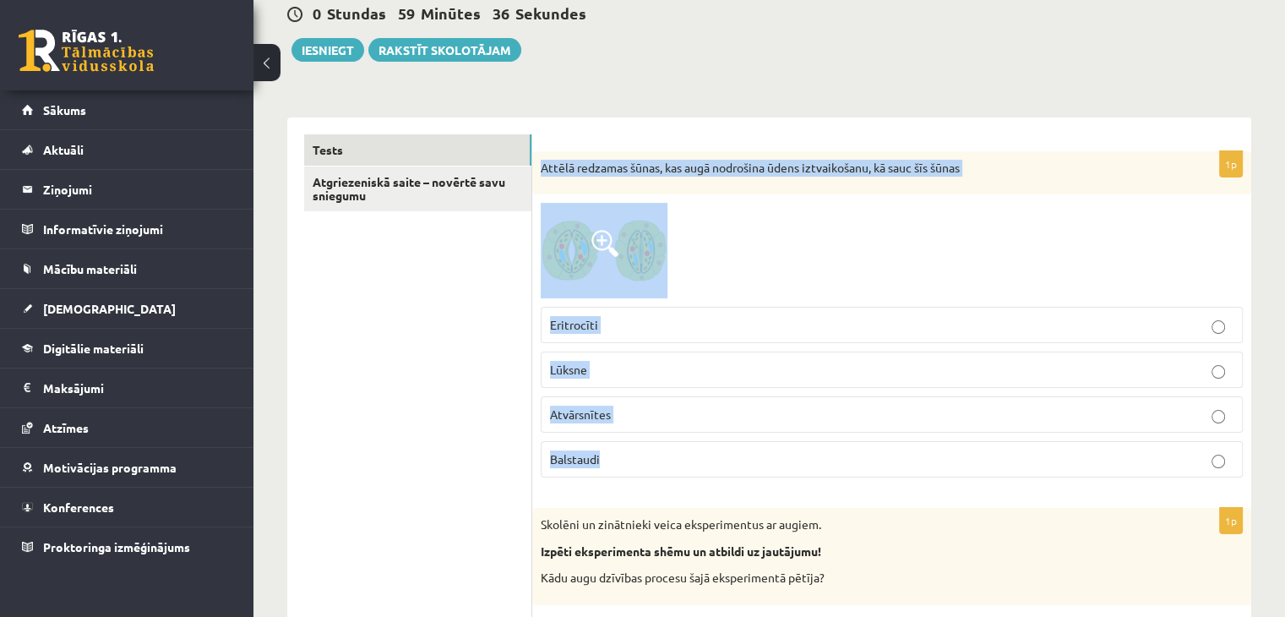
drag, startPoint x: 537, startPoint y: 167, endPoint x: 943, endPoint y: 467, distance: 504.3
click at [943, 467] on div "1p Attēlā redzamas šūnas, kas augā nodrošina ūdens iztvaikošanu, kā sauc šīs šū…" at bounding box center [891, 321] width 719 height 340
copy div "Attēlā redzamas šūnas, kas augā nodrošina ūdens iztvaikošanu, kā sauc šīs šūnas…"
click at [738, 231] on div at bounding box center [892, 250] width 702 height 95
click at [947, 261] on div at bounding box center [892, 250] width 702 height 95
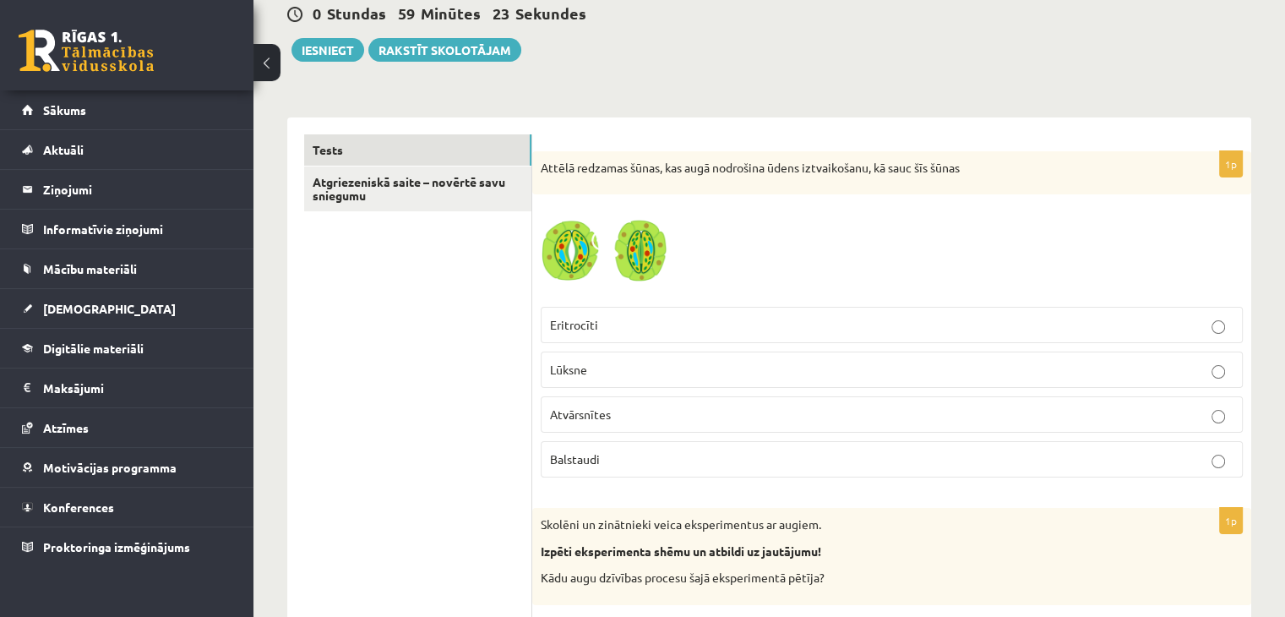
click at [652, 265] on img at bounding box center [604, 250] width 127 height 95
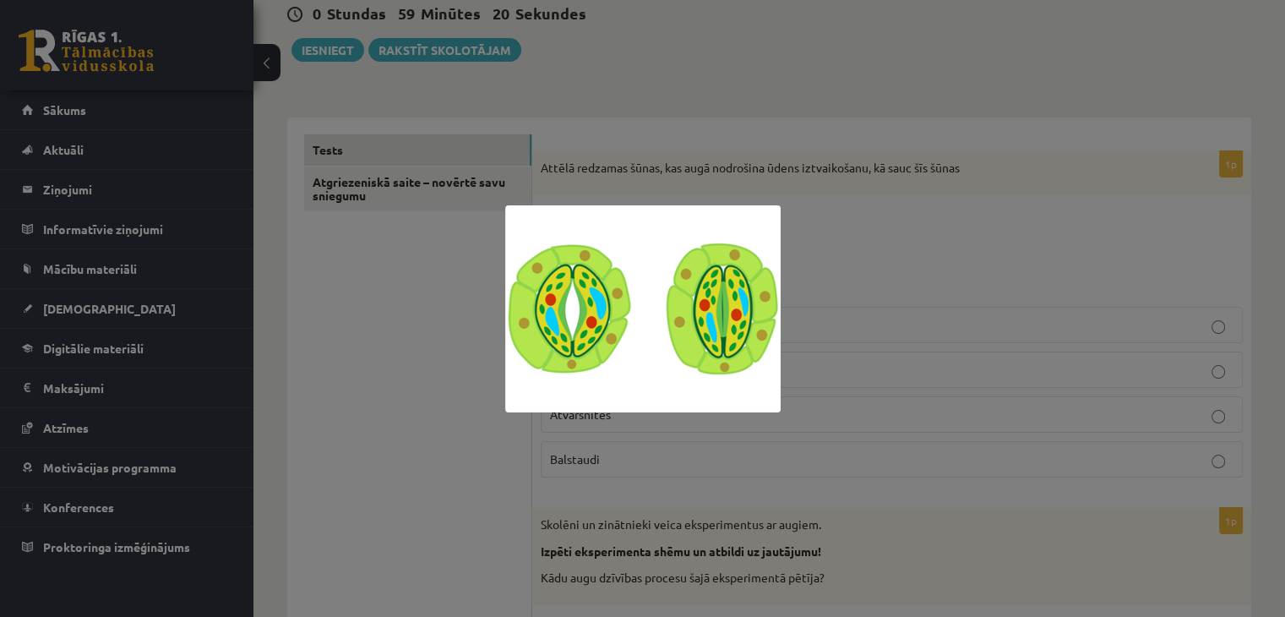
click at [847, 279] on div at bounding box center [642, 308] width 1285 height 617
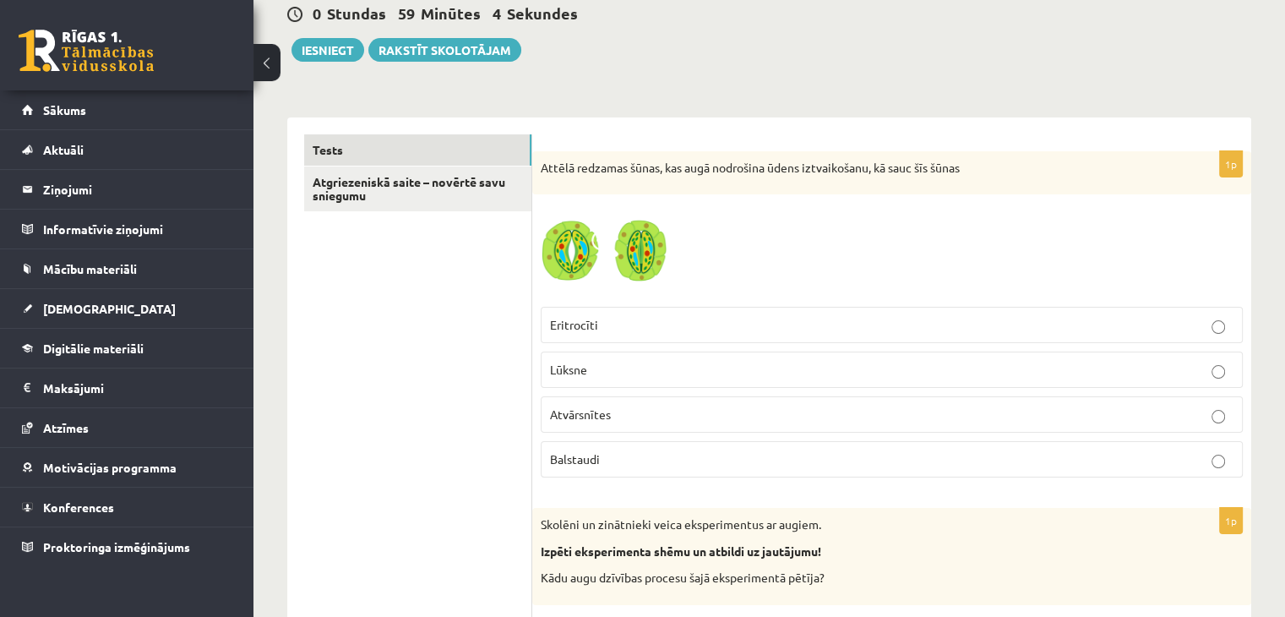
click at [620, 411] on p "Atvārsnītes" at bounding box center [891, 414] width 683 height 18
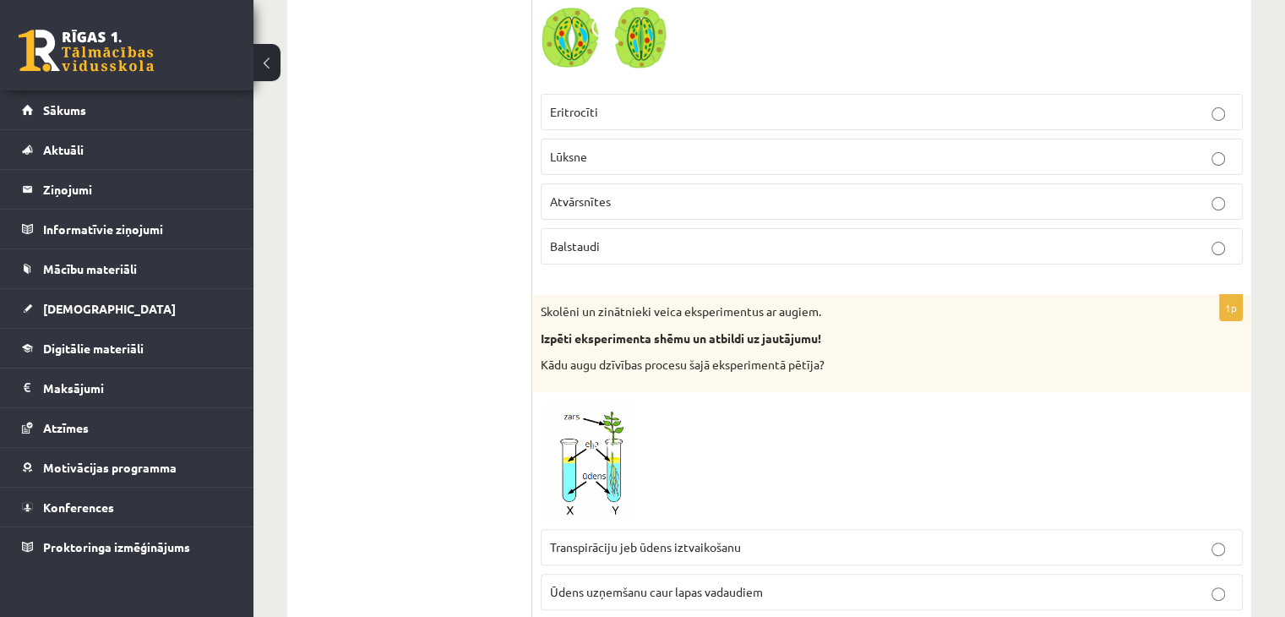
scroll to position [591, 0]
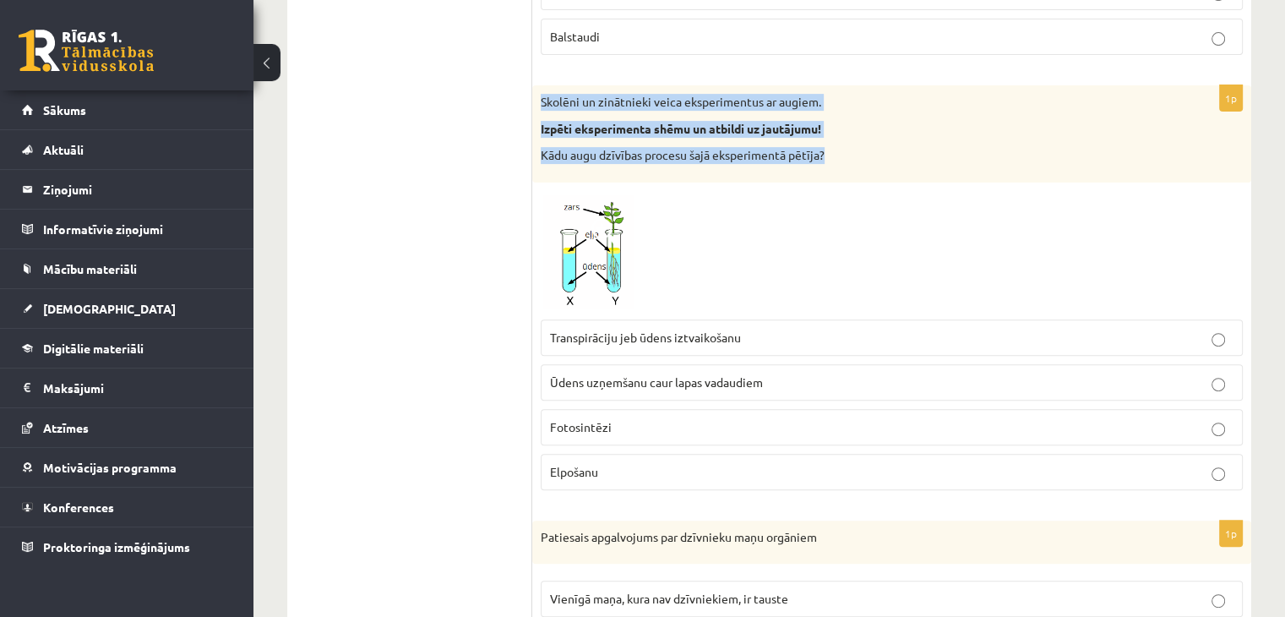
drag, startPoint x: 541, startPoint y: 97, endPoint x: 861, endPoint y: 154, distance: 324.3
click at [861, 154] on div "Skolēni un zinātnieki veica eksperimentus ar augiem. Izpēti eksperimenta shēmu …" at bounding box center [891, 133] width 719 height 97
copy div "Skolēni un zinātnieki veica eksperimentus ar augiem. Izpēti eksperimenta shēmu …"
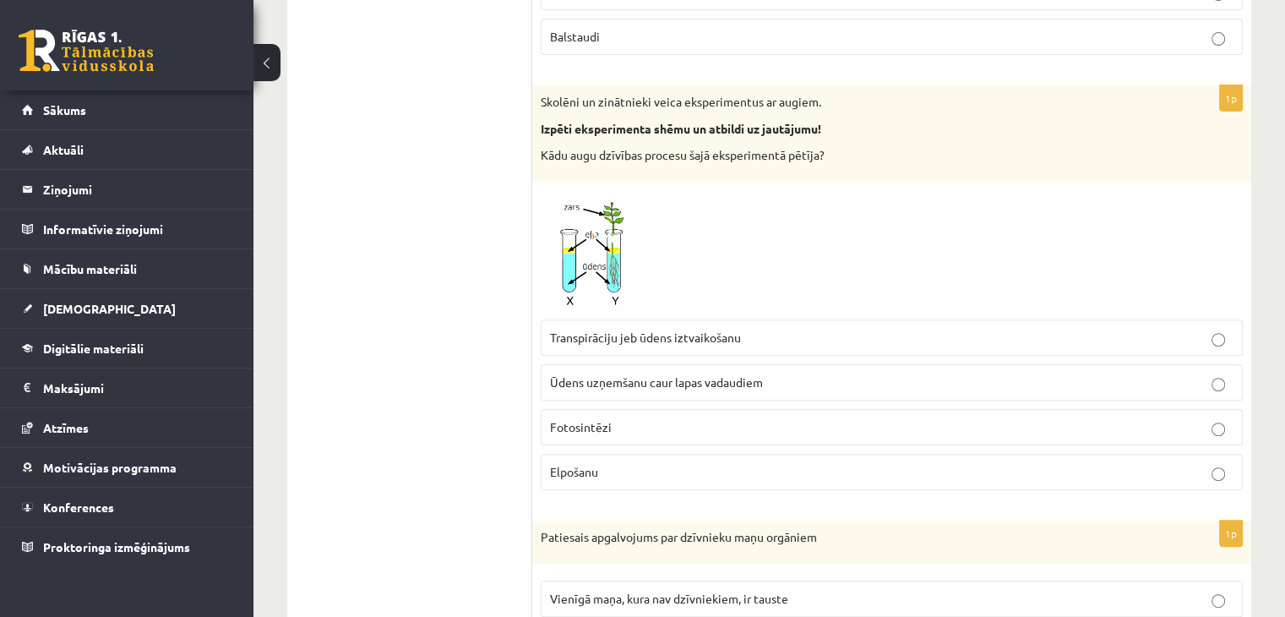
drag, startPoint x: 588, startPoint y: 259, endPoint x: 443, endPoint y: 222, distance: 149.2
drag, startPoint x: 443, startPoint y: 454, endPoint x: 443, endPoint y: 427, distance: 27.9
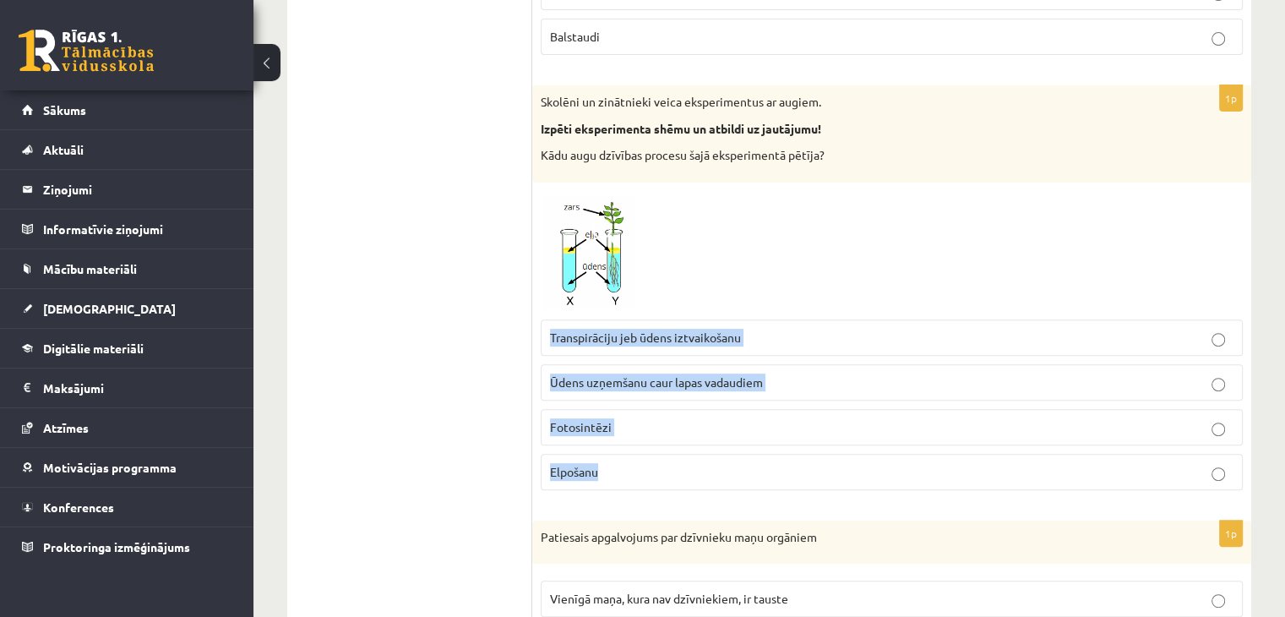
drag, startPoint x: 553, startPoint y: 338, endPoint x: 775, endPoint y: 462, distance: 254.5
click at [775, 462] on fieldset "Transpirāciju jeb ūdens iztvaikošanu Ūdens uzņemšanu caur lapas vadaudiem Fotos…" at bounding box center [892, 403] width 702 height 184
copy fieldset "Transpirāciju jeb ūdens iztvaikošanu Ūdens uzņemšanu caur lapas vadaudiem Fotos…"
click at [553, 388] on p "Ūdens uzņemšanu caur lapas vadaudiem" at bounding box center [891, 382] width 683 height 18
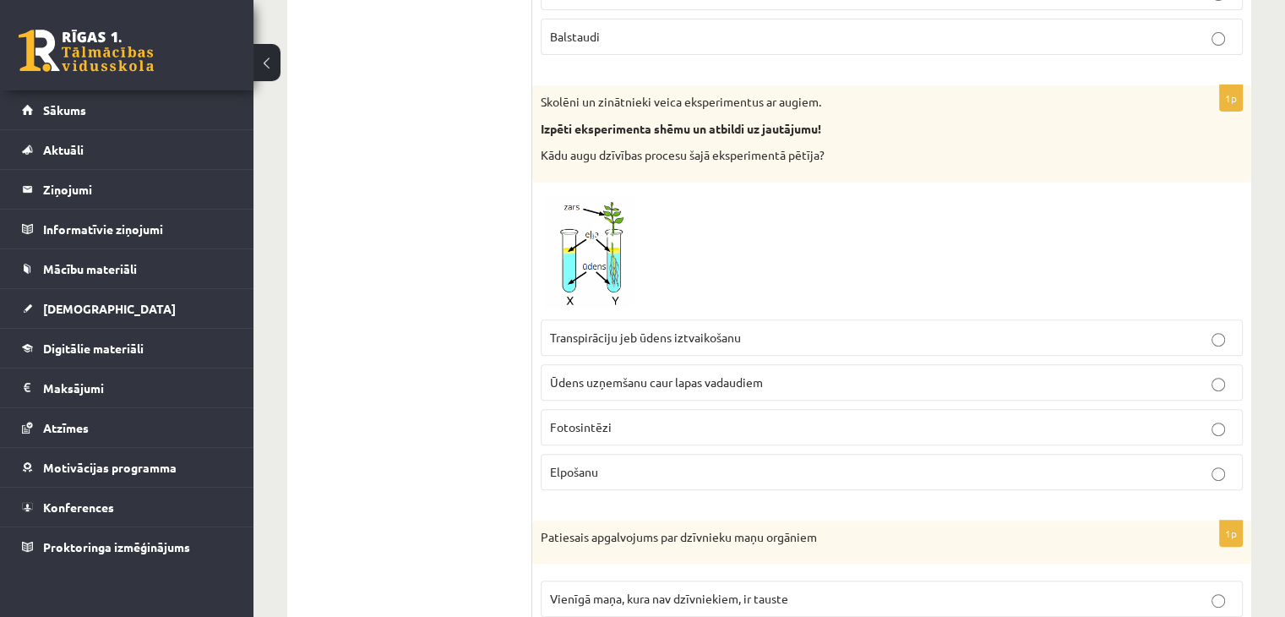
click at [615, 335] on span "Transpirāciju jeb ūdens iztvaikošanu" at bounding box center [645, 336] width 191 height 15
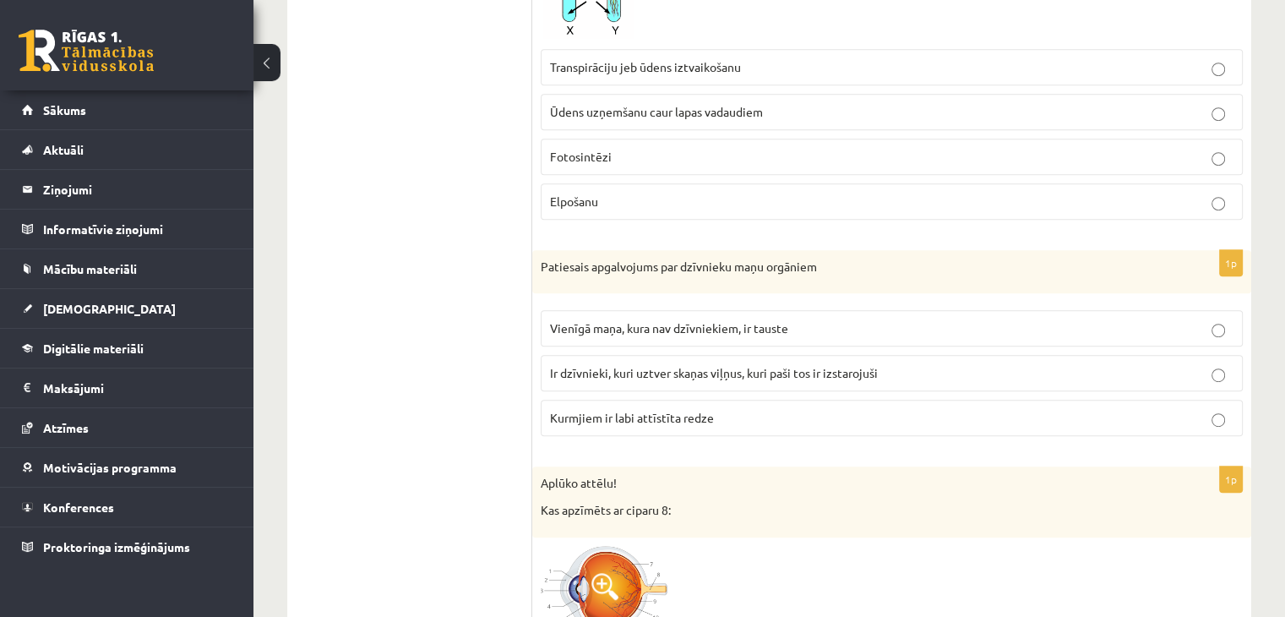
scroll to position [929, 0]
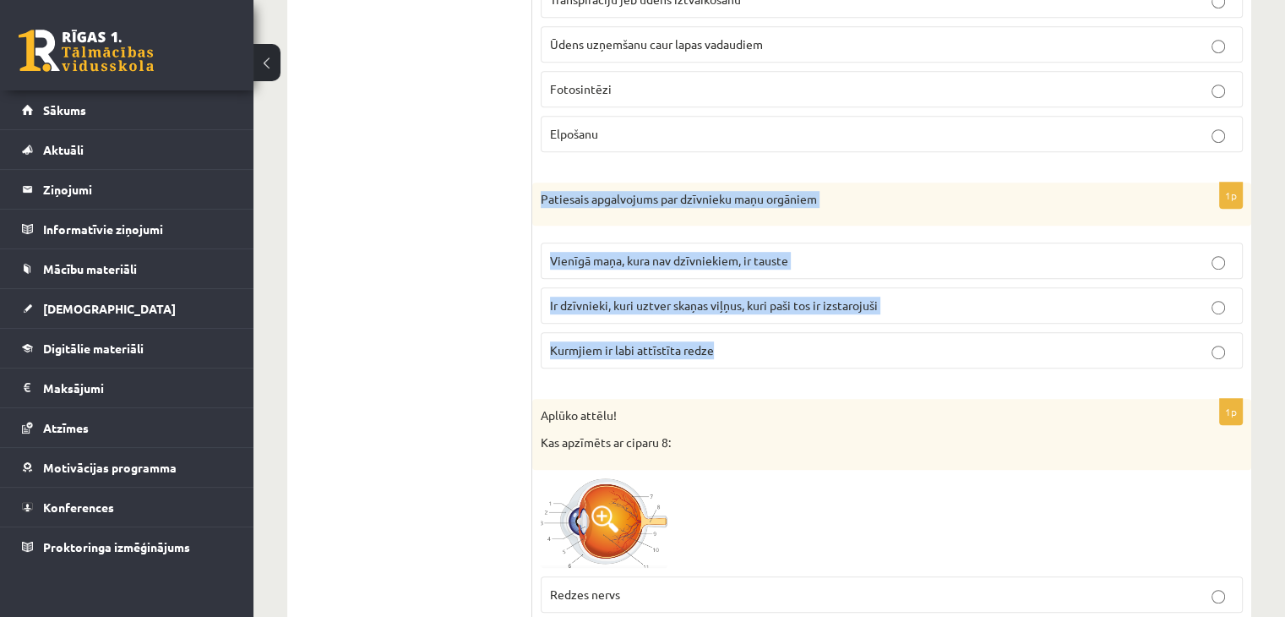
drag, startPoint x: 543, startPoint y: 193, endPoint x: 843, endPoint y: 351, distance: 339.0
click at [843, 351] on div "1p Patiesais apgalvojums par dzīvnieku maņu orgāniem Vienīgā maņa, kura nav dzī…" at bounding box center [891, 282] width 719 height 200
copy div "Patiesais apgalvojums par dzīvnieku maņu orgāniem Vienīgā maņa, kura nav dzīvni…"
click at [537, 258] on div "1p Patiesais apgalvojums par dzīvnieku maņu orgāniem Vienīgā maņa, kura nav dzī…" at bounding box center [891, 282] width 719 height 200
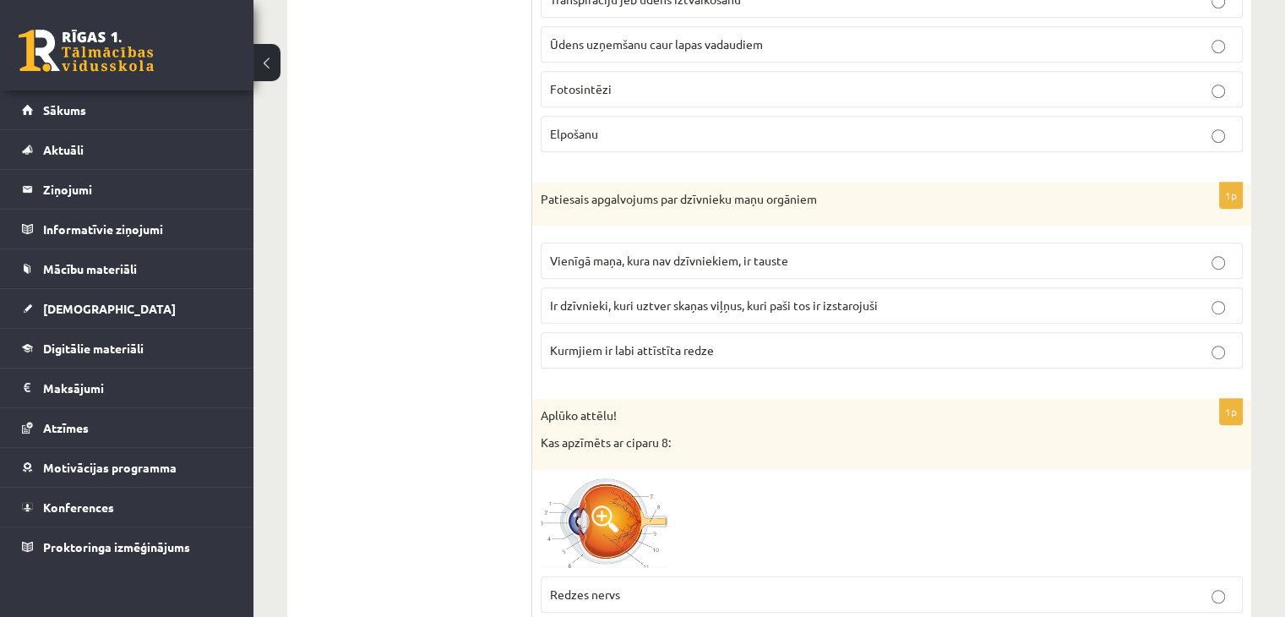
click at [564, 302] on span "Ir dzīvnieki, kuri uztver skaņas viļņus, kuri paši tos ir izstarojuši" at bounding box center [714, 304] width 328 height 15
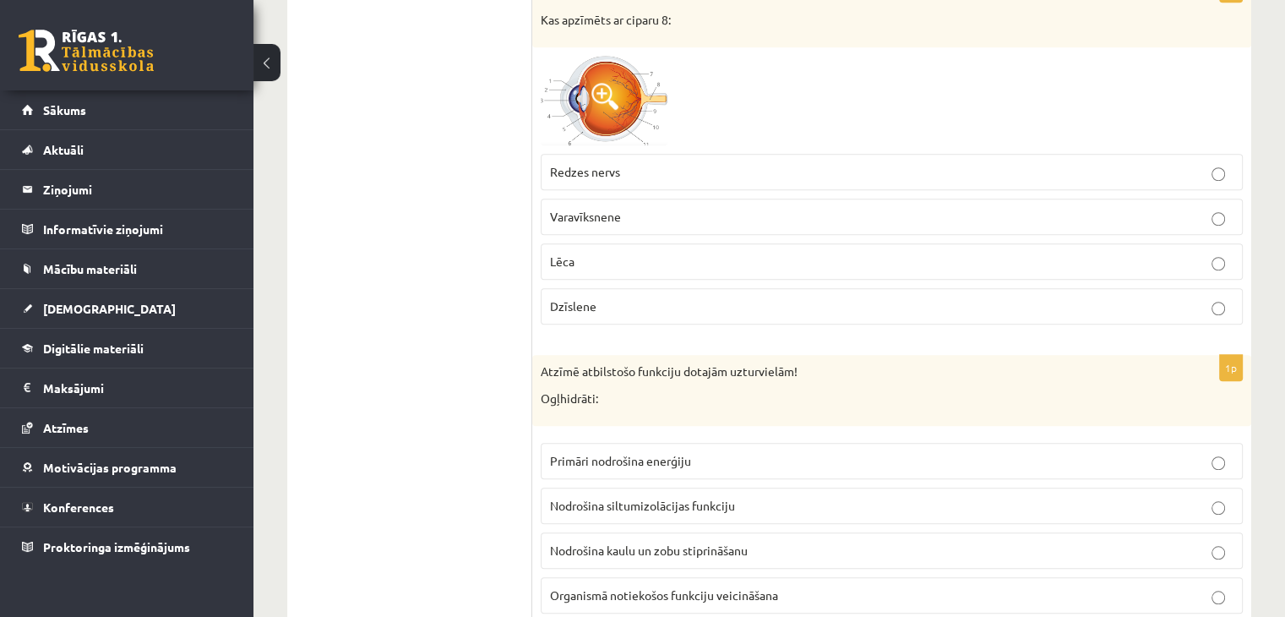
scroll to position [1183, 0]
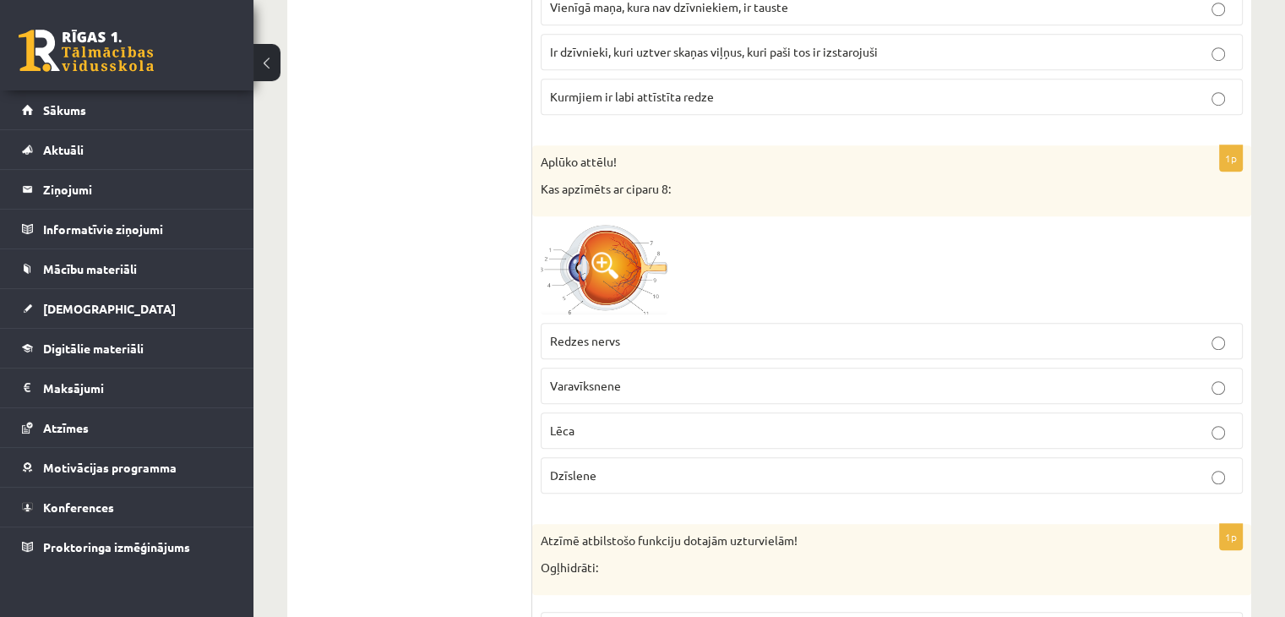
drag, startPoint x: 645, startPoint y: 245, endPoint x: 575, endPoint y: 280, distance: 77.8
click at [575, 280] on img at bounding box center [604, 270] width 127 height 90
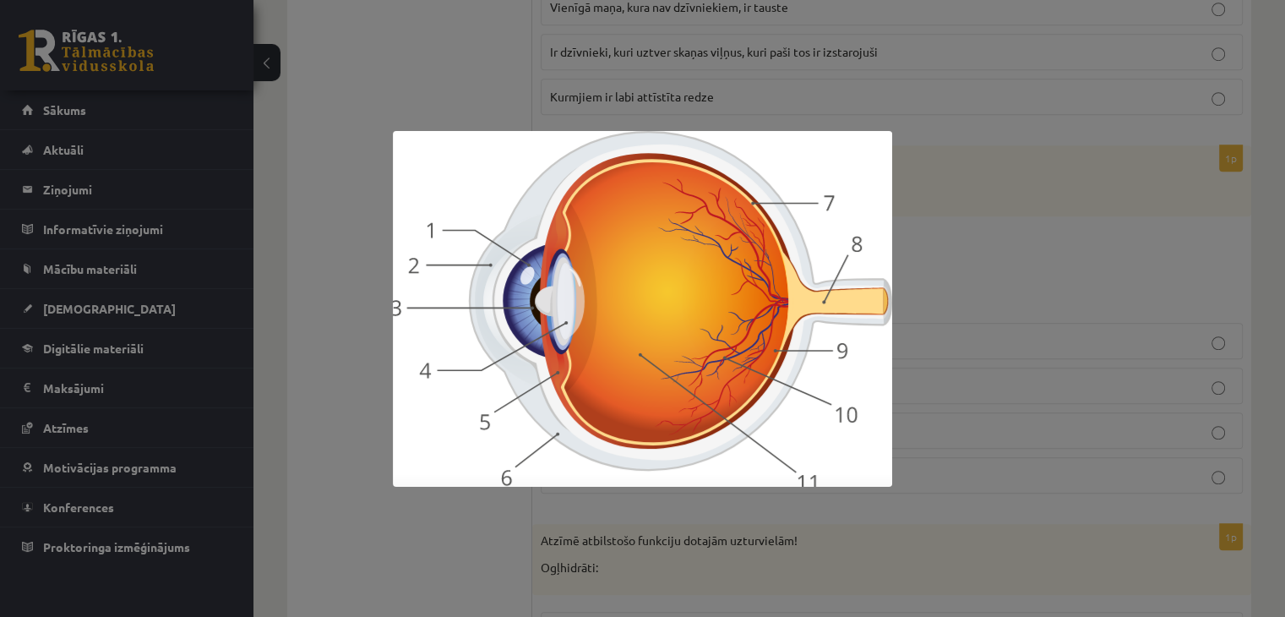
click at [1124, 362] on div at bounding box center [642, 308] width 1285 height 617
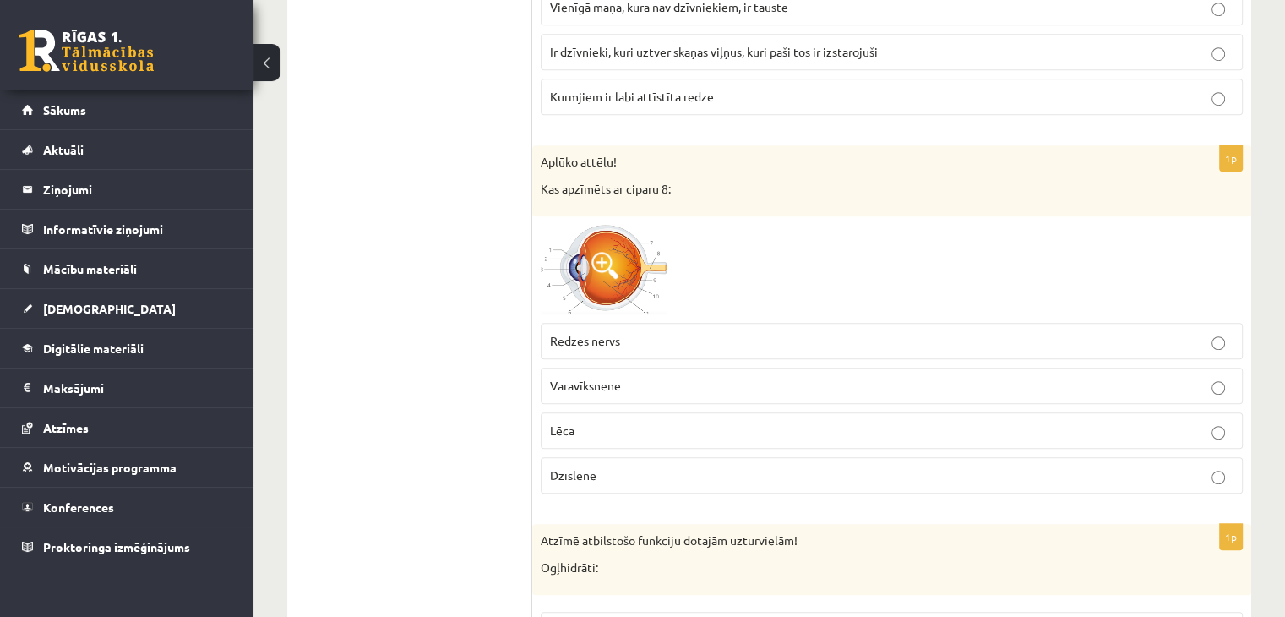
drag, startPoint x: 648, startPoint y: 255, endPoint x: 581, endPoint y: 252, distance: 66.8
click at [581, 252] on img at bounding box center [604, 270] width 127 height 90
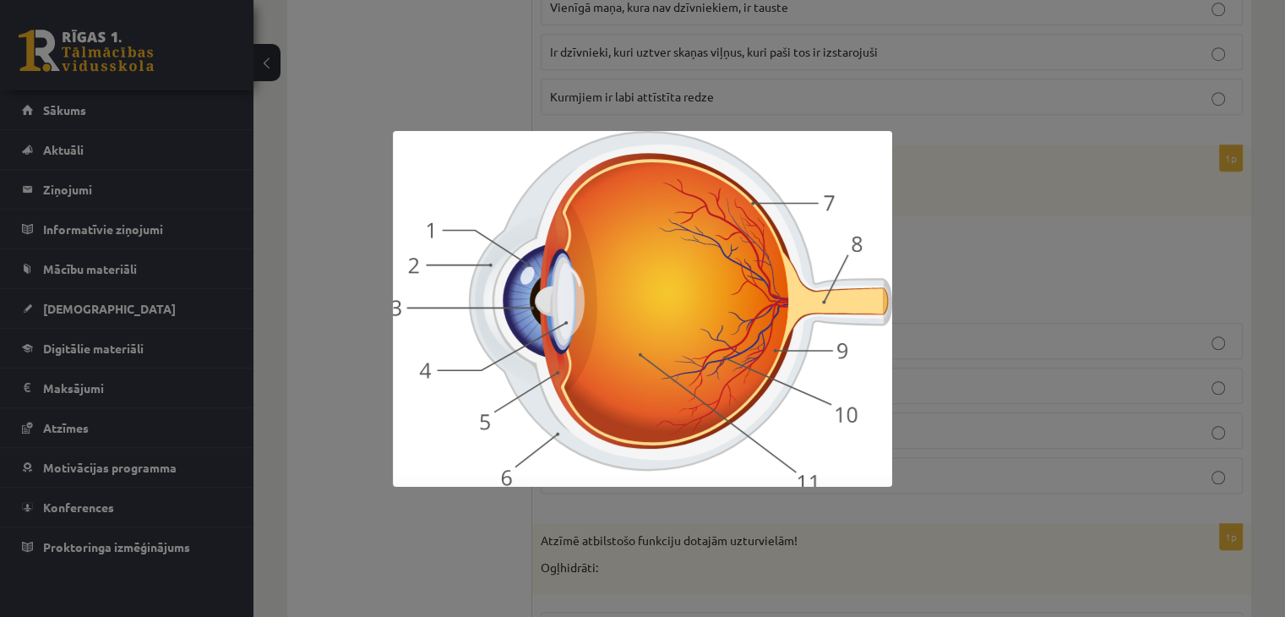
click at [963, 259] on div at bounding box center [642, 308] width 1285 height 617
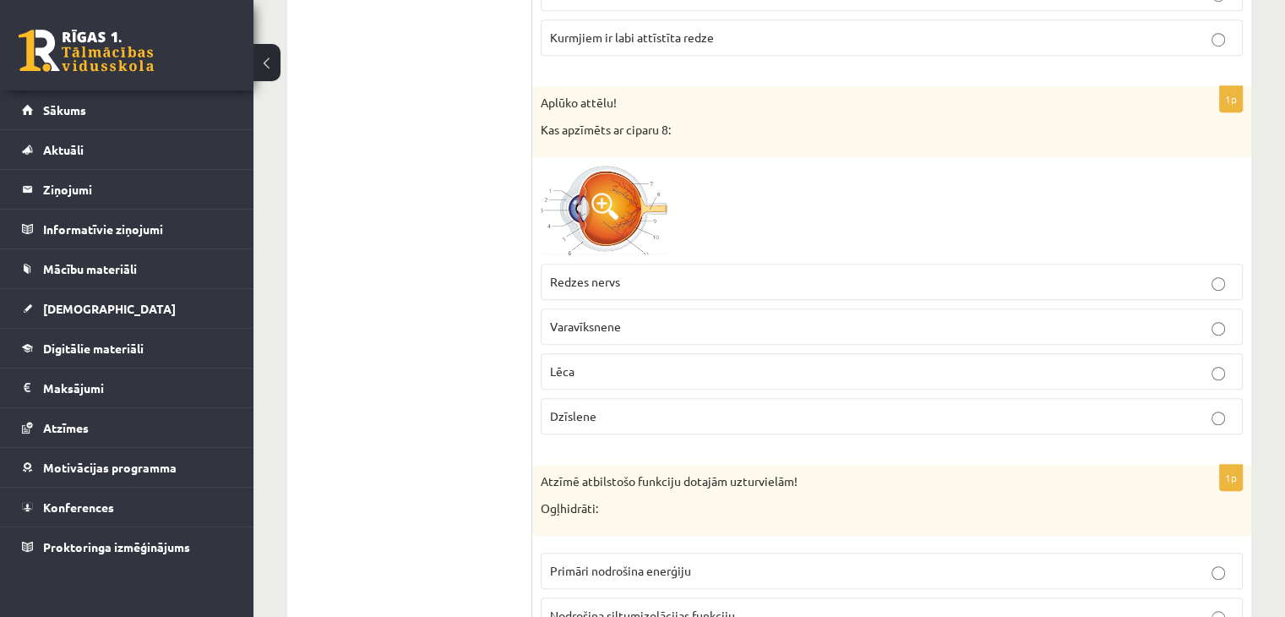
scroll to position [1267, 0]
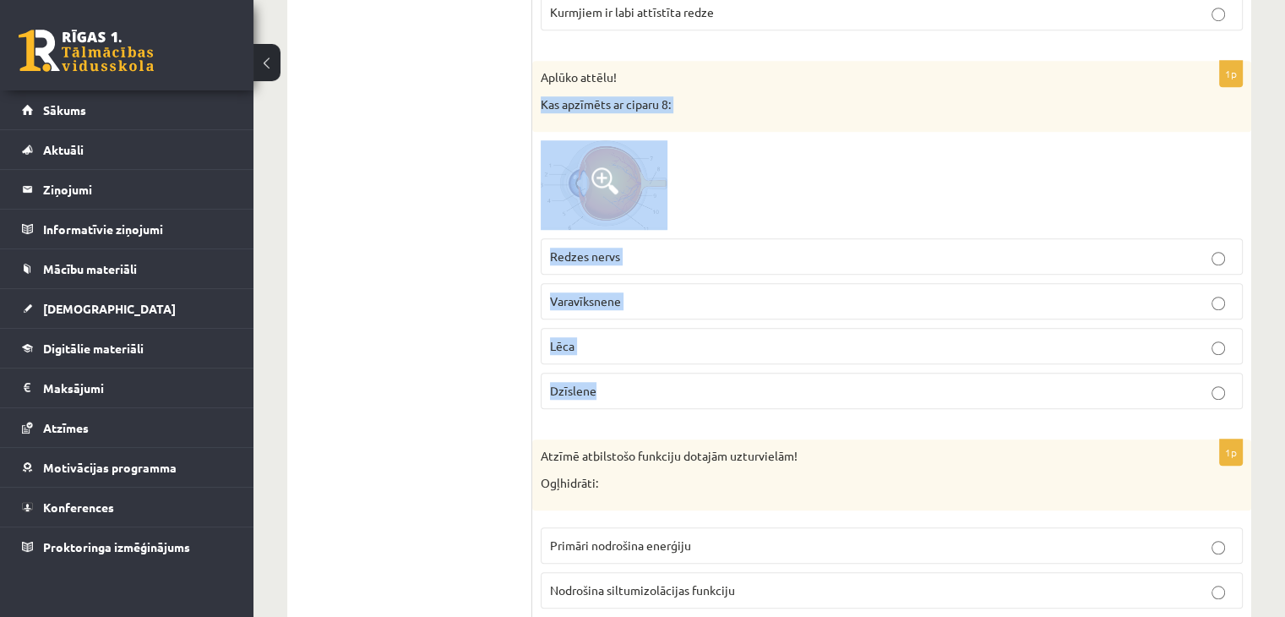
drag, startPoint x: 537, startPoint y: 95, endPoint x: 738, endPoint y: 378, distance: 347.1
click at [738, 378] on div "1p Aplūko attēlu! Kas apzīmēts ar ciparu 8: Redzes nervs Varavīksnene Lēca Dzīs…" at bounding box center [891, 242] width 719 height 362
copy div "Kas apzīmēts ar ciparu 8: Redzes nervs Varavīksnene Lēca Dzīslene"
drag, startPoint x: 483, startPoint y: 162, endPoint x: 554, endPoint y: 175, distance: 72.1
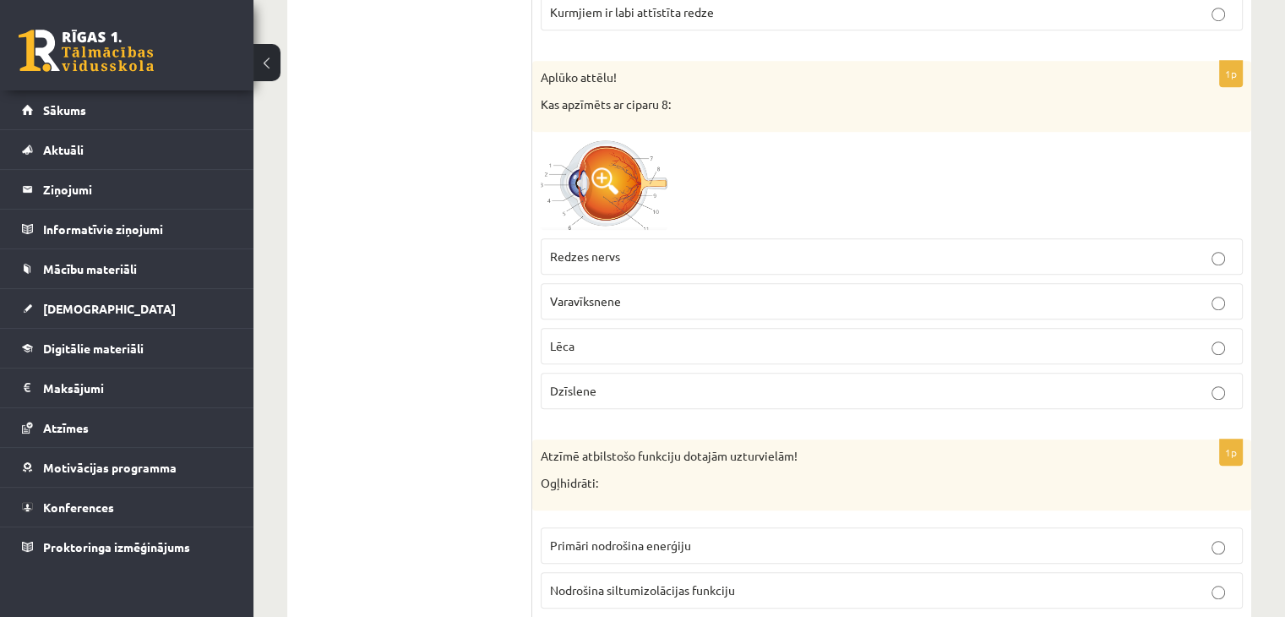
click at [579, 177] on img at bounding box center [604, 185] width 127 height 90
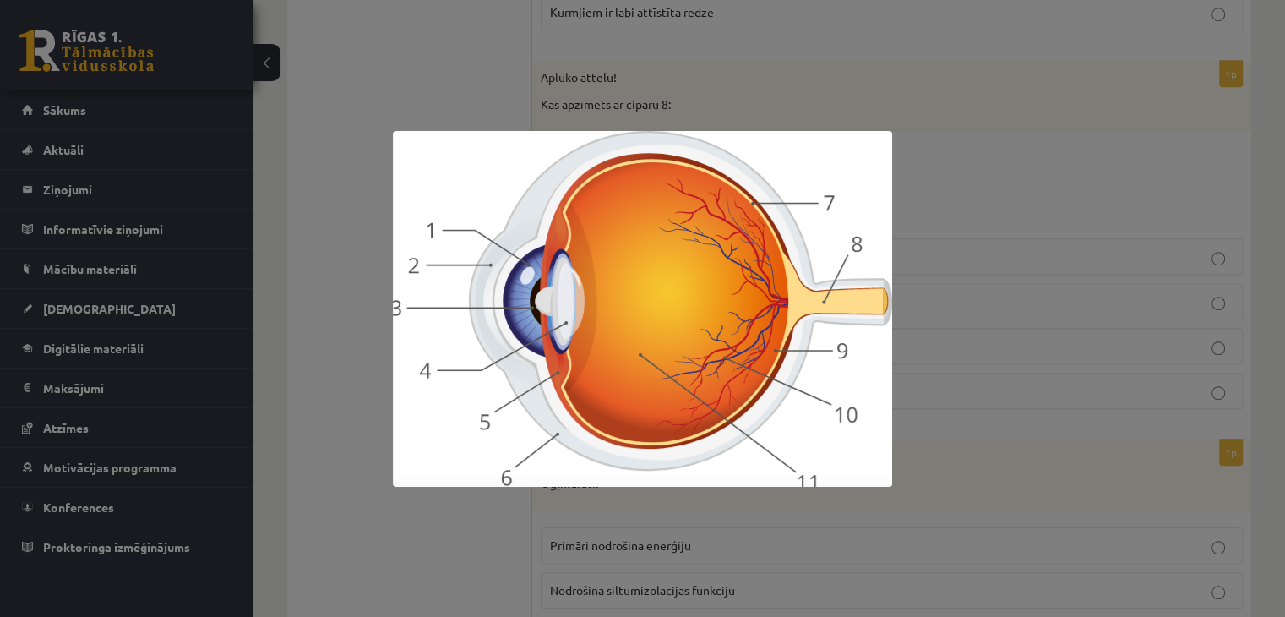
click at [345, 338] on div at bounding box center [642, 308] width 1285 height 617
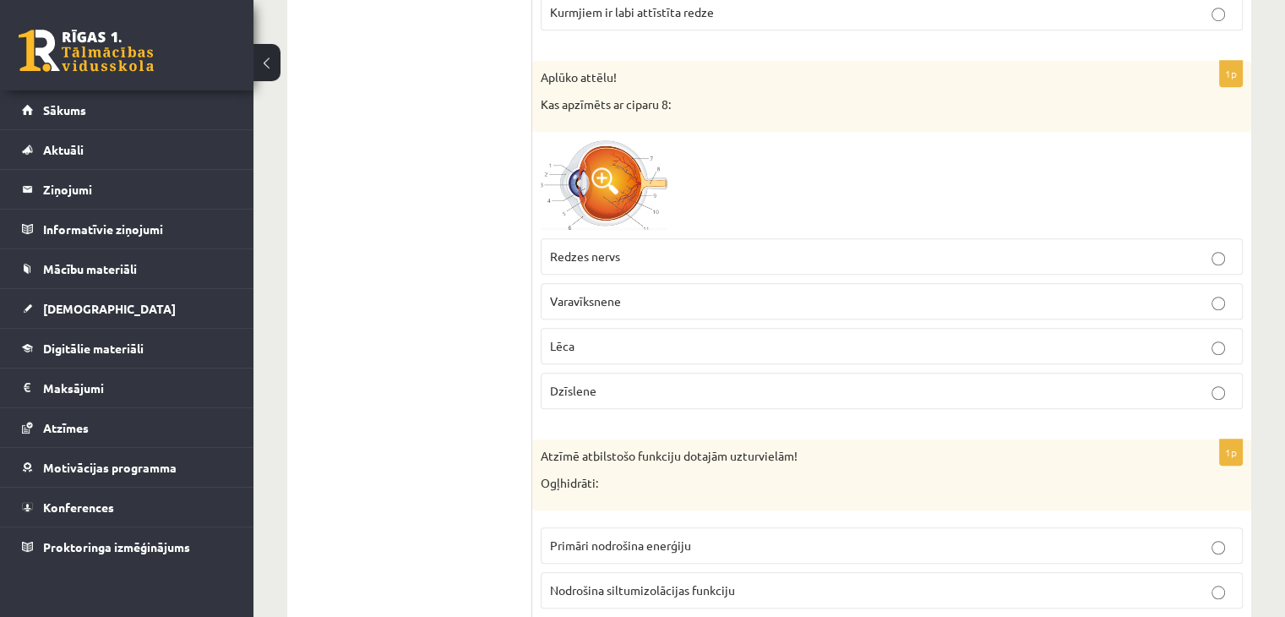
click at [618, 262] on label "Redzes nervs" at bounding box center [892, 256] width 702 height 36
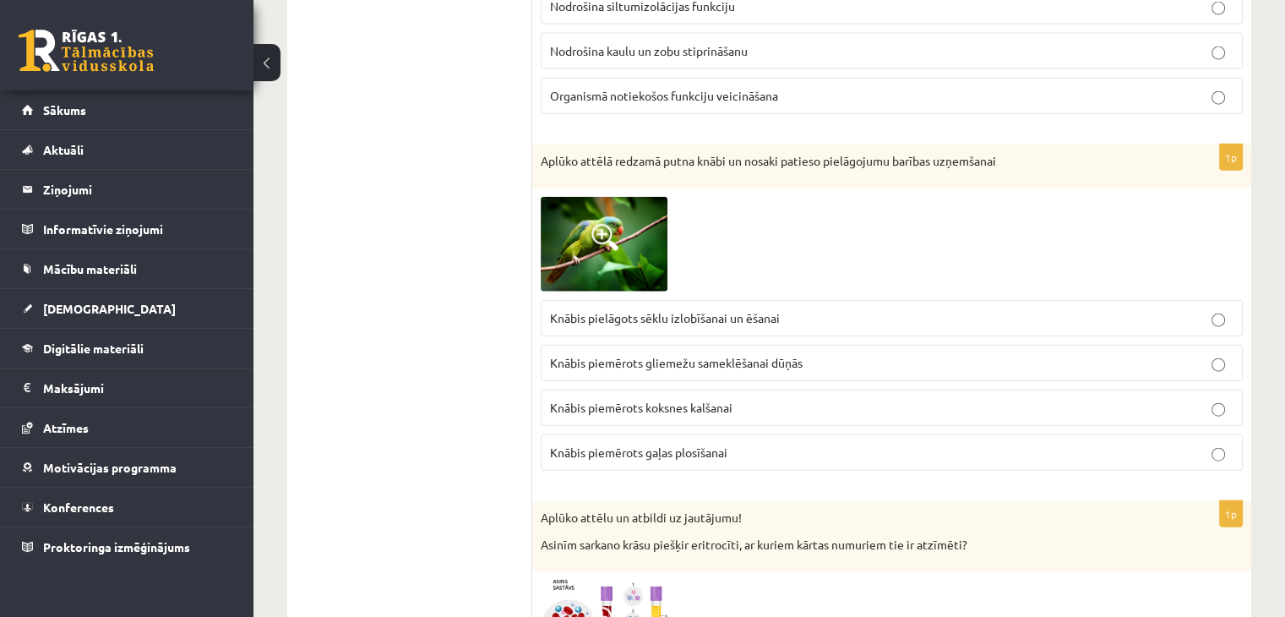
scroll to position [3970, 0]
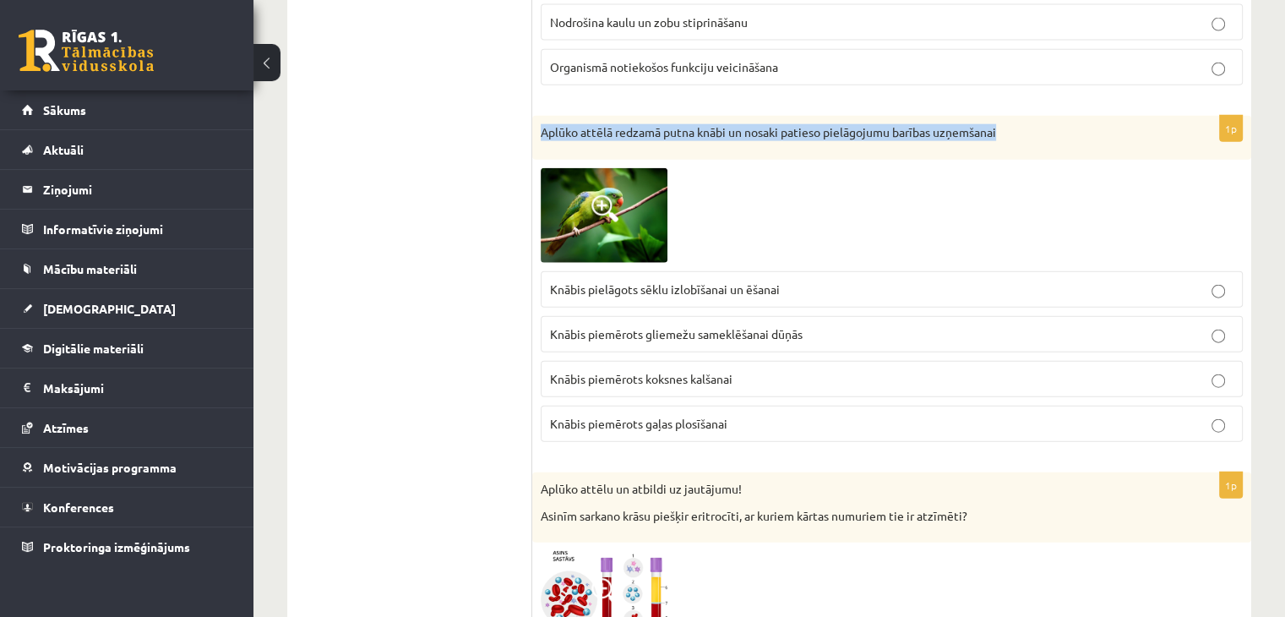
drag, startPoint x: 537, startPoint y: 117, endPoint x: 1020, endPoint y: 84, distance: 484.3
click at [1020, 84] on form "1p Attēlā redzamas šūnas, kas augā nodrošina ūdens iztvaikošanu, kā sauc šīs šū…" at bounding box center [891, 530] width 685 height 8394
copy p "Aplūko attēlā redzamā putna knābi un nosaki patieso pielāgojumu barības uzņemša…"
click at [618, 214] on img at bounding box center [604, 215] width 127 height 95
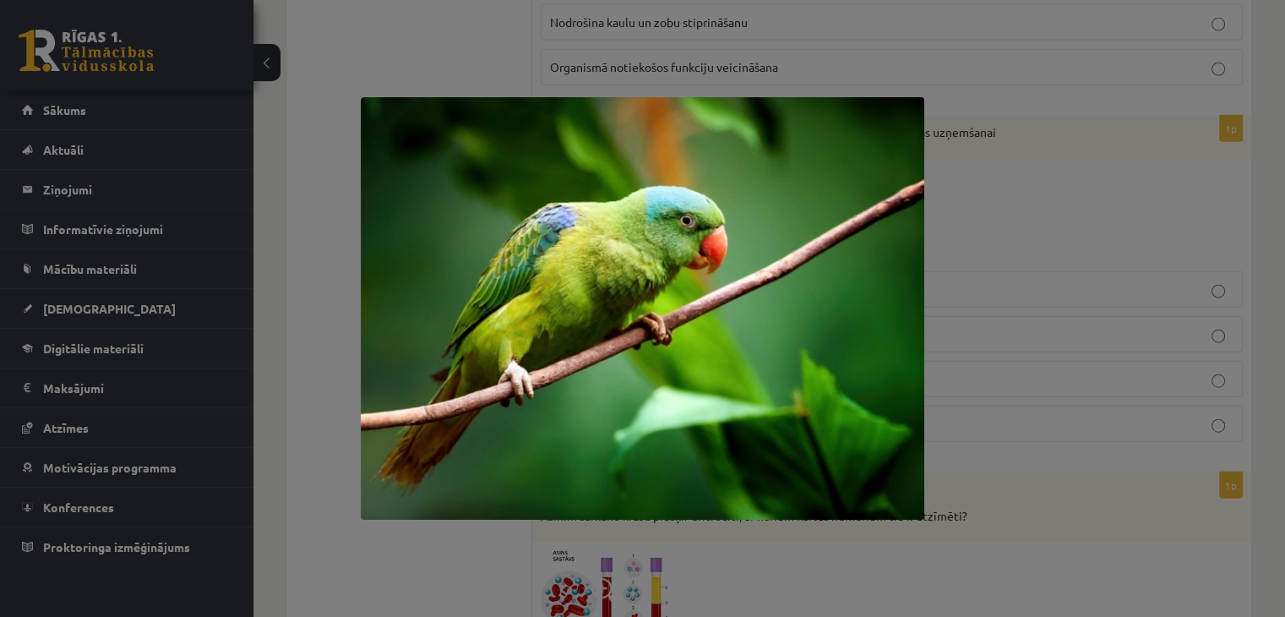
click at [950, 389] on div at bounding box center [642, 308] width 1285 height 617
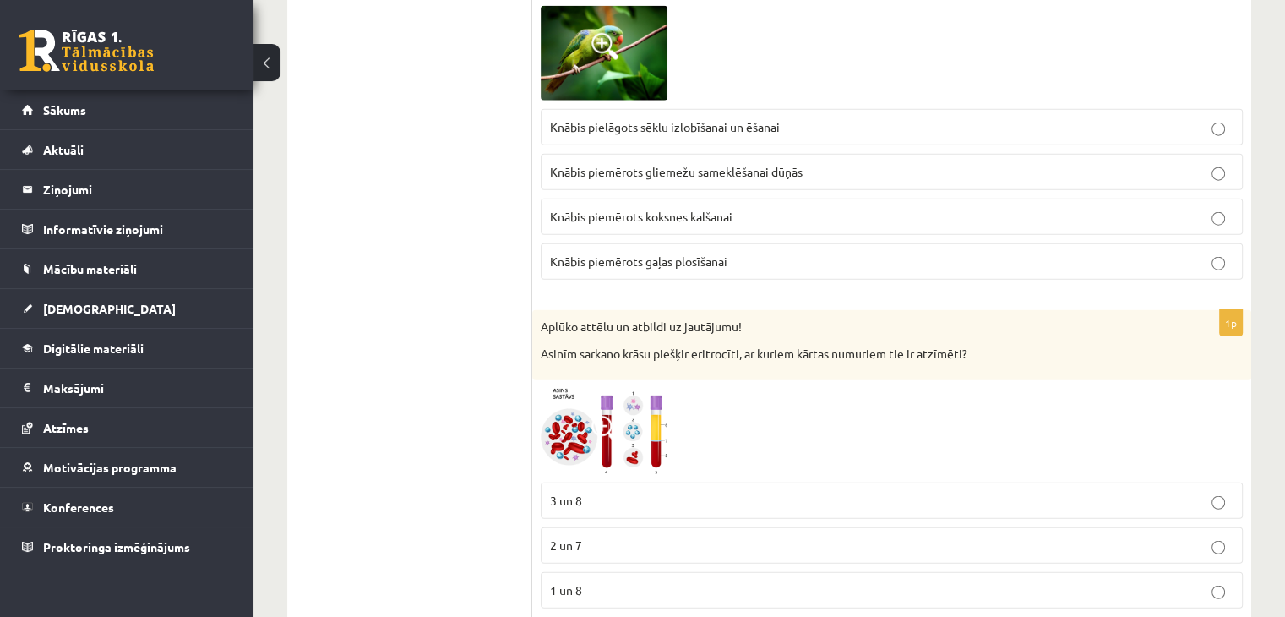
scroll to position [4139, 0]
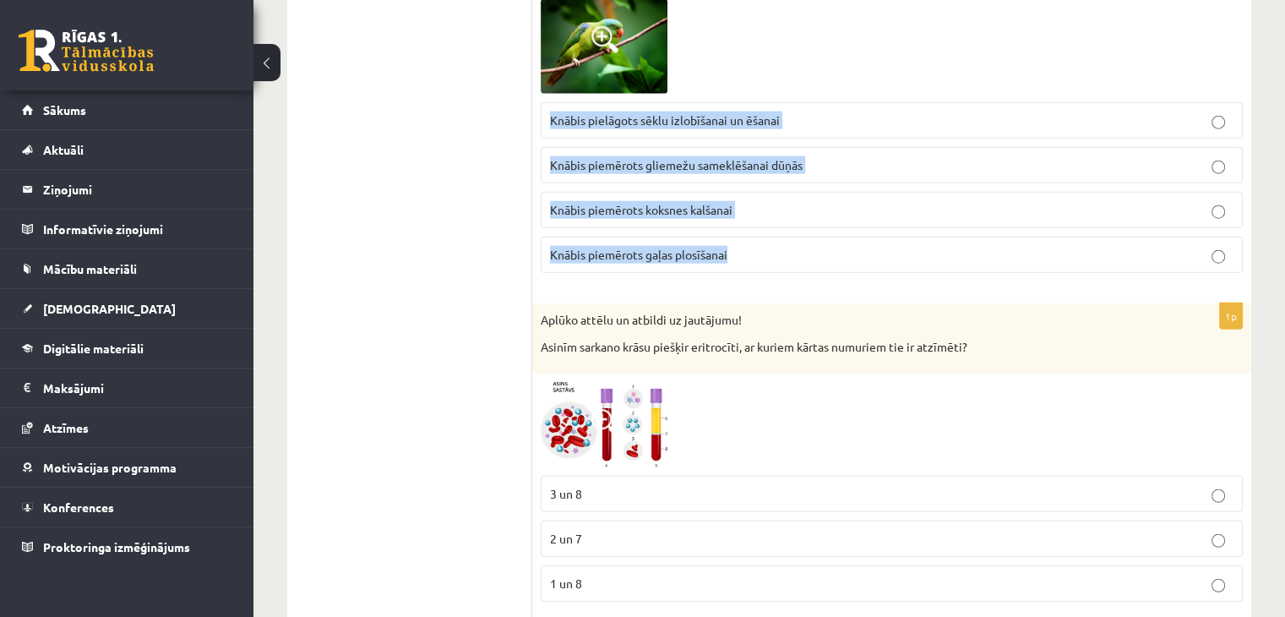
drag, startPoint x: 553, startPoint y: 101, endPoint x: 824, endPoint y: 264, distance: 316.1
click at [823, 268] on div "1p Aplūko attēlā redzamā putna knābi un nosaki patieso pielāgojumu barības uzņe…" at bounding box center [891, 117] width 719 height 340
copy fieldset "Knābis pielāgots sēklu izlobīšanai un ēšanai Knābis piemērots gliemežu sameklēš…"
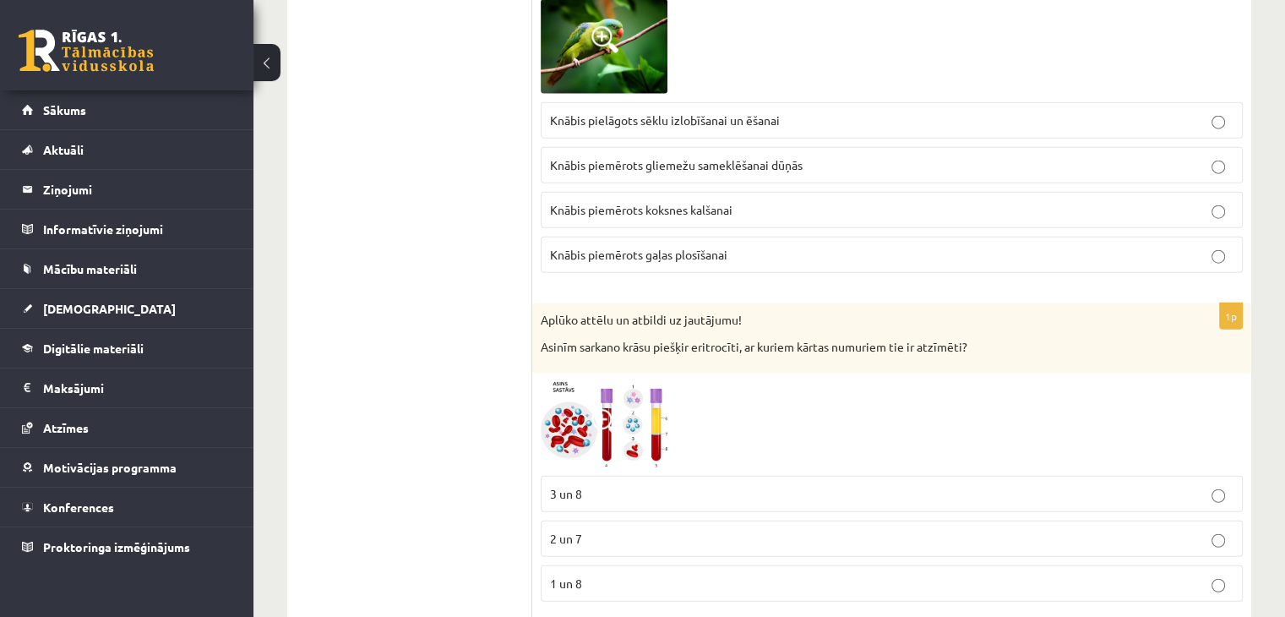
drag, startPoint x: 449, startPoint y: 332, endPoint x: 464, endPoint y: 302, distance: 33.6
click at [451, 332] on ul "Tests Atgriezeniskā saite – novērtē savu sniegumu" at bounding box center [418, 361] width 228 height 8394
click at [616, 112] on span "Knābis pielāgots sēklu izlobīšanai un ēšanai" at bounding box center [665, 119] width 230 height 15
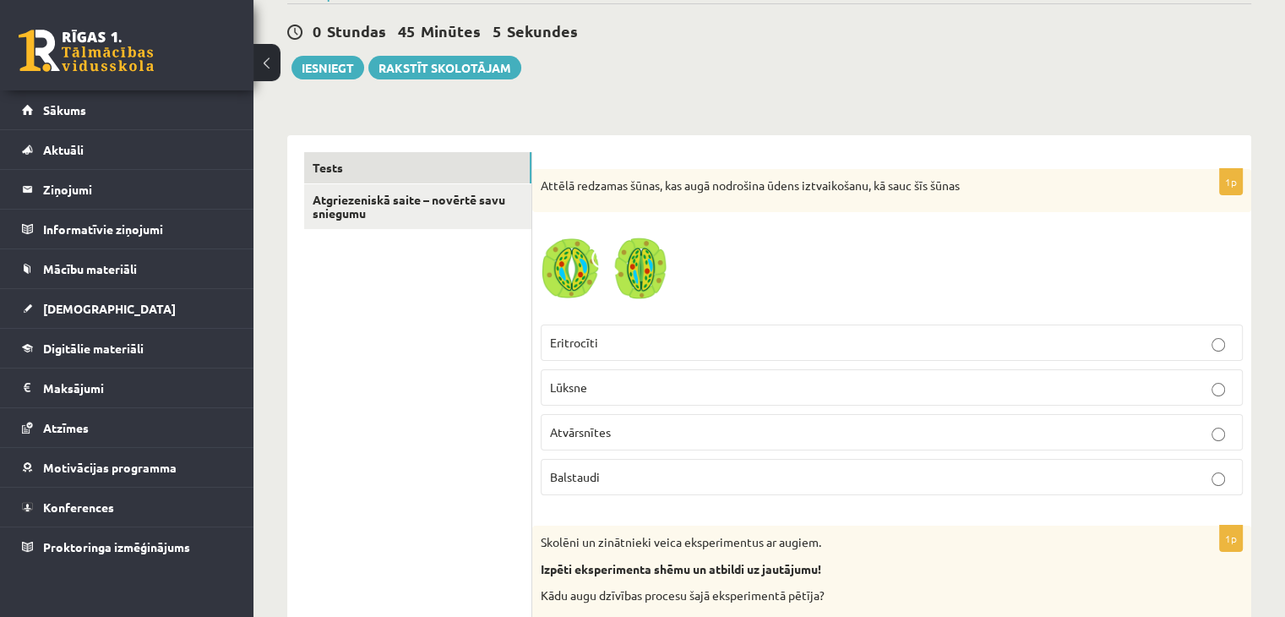
scroll to position [241, 0]
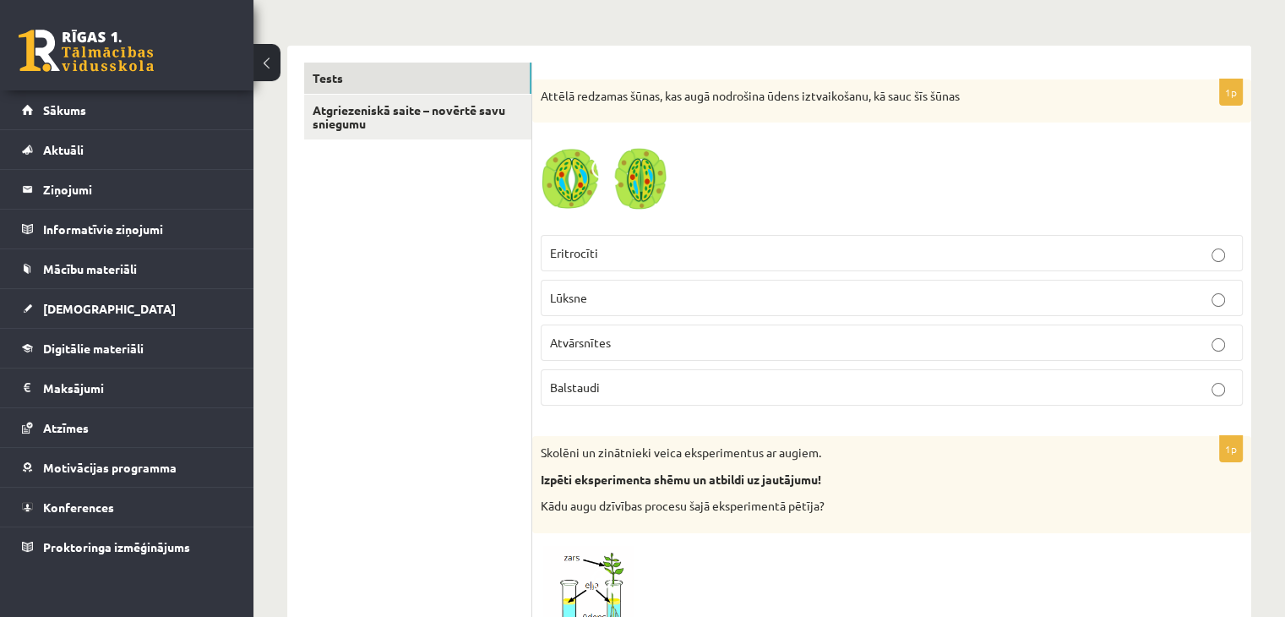
click at [927, 203] on div at bounding box center [892, 178] width 702 height 95
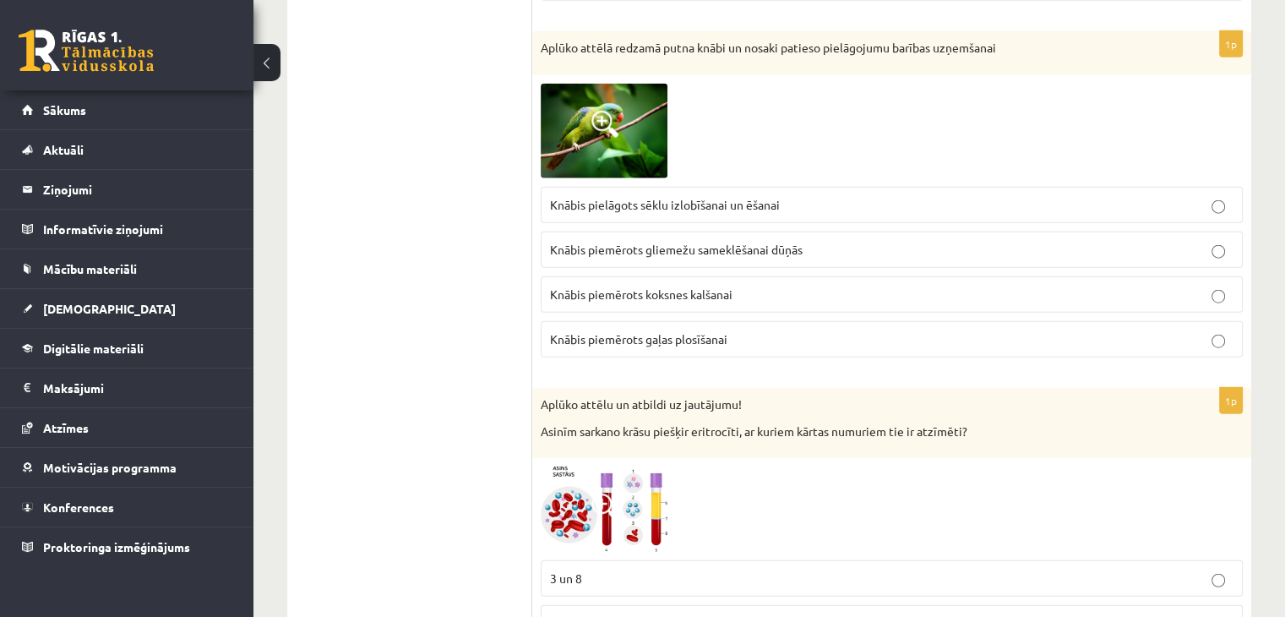
scroll to position [4308, 0]
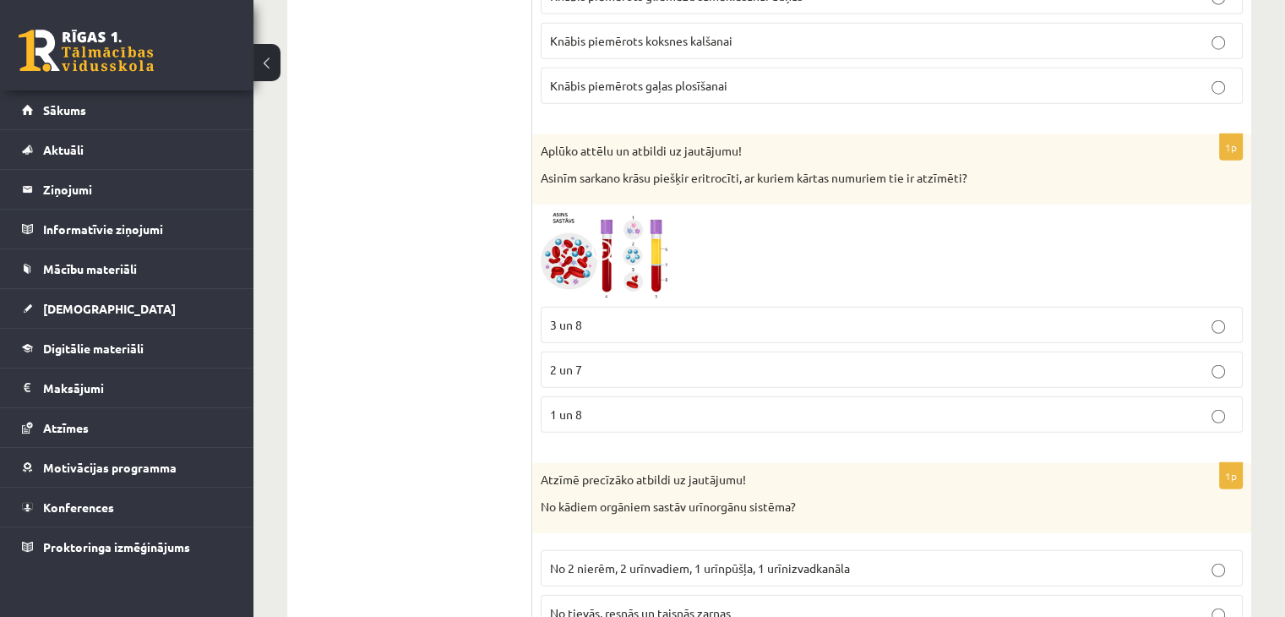
drag, startPoint x: 649, startPoint y: 231, endPoint x: 640, endPoint y: 244, distance: 15.9
click at [640, 244] on img at bounding box center [604, 255] width 127 height 85
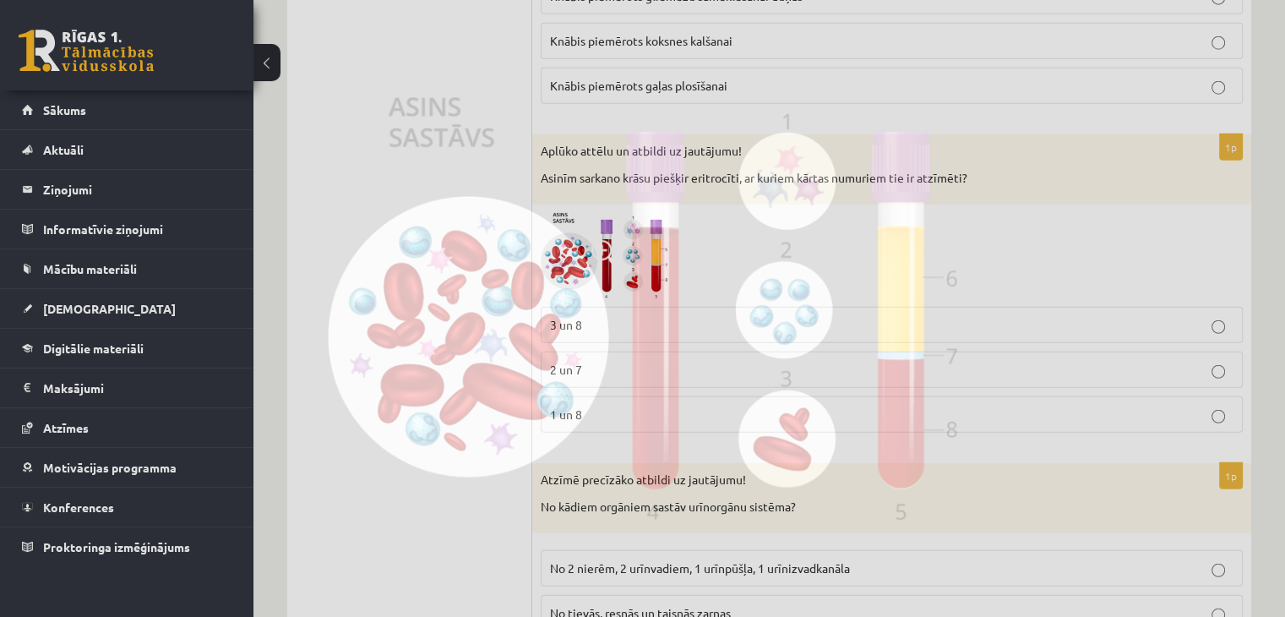
click at [604, 241] on img at bounding box center [642, 308] width 629 height 422
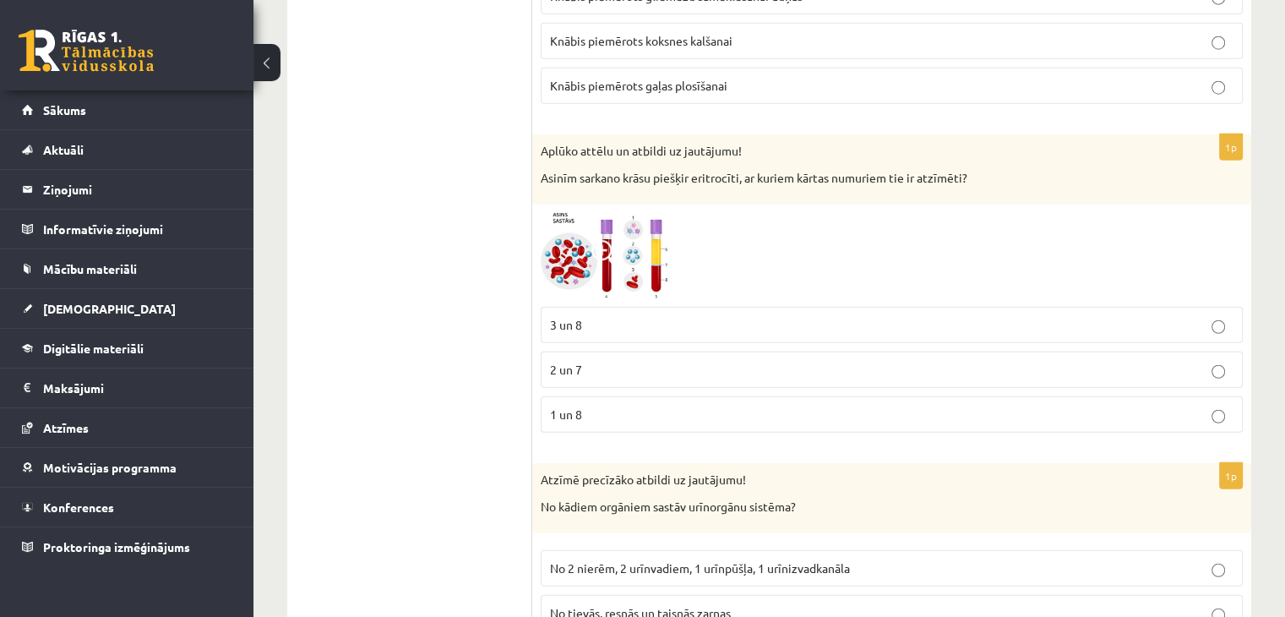
click at [602, 241] on span at bounding box center [604, 253] width 27 height 27
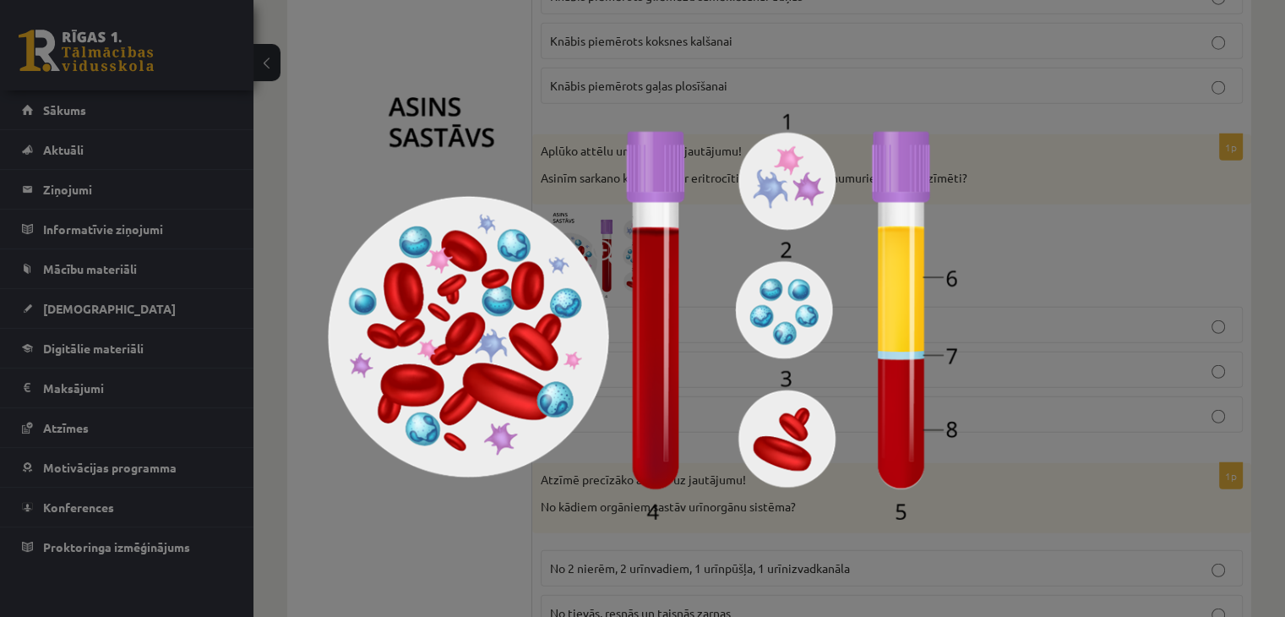
click at [1135, 72] on div at bounding box center [642, 308] width 1285 height 617
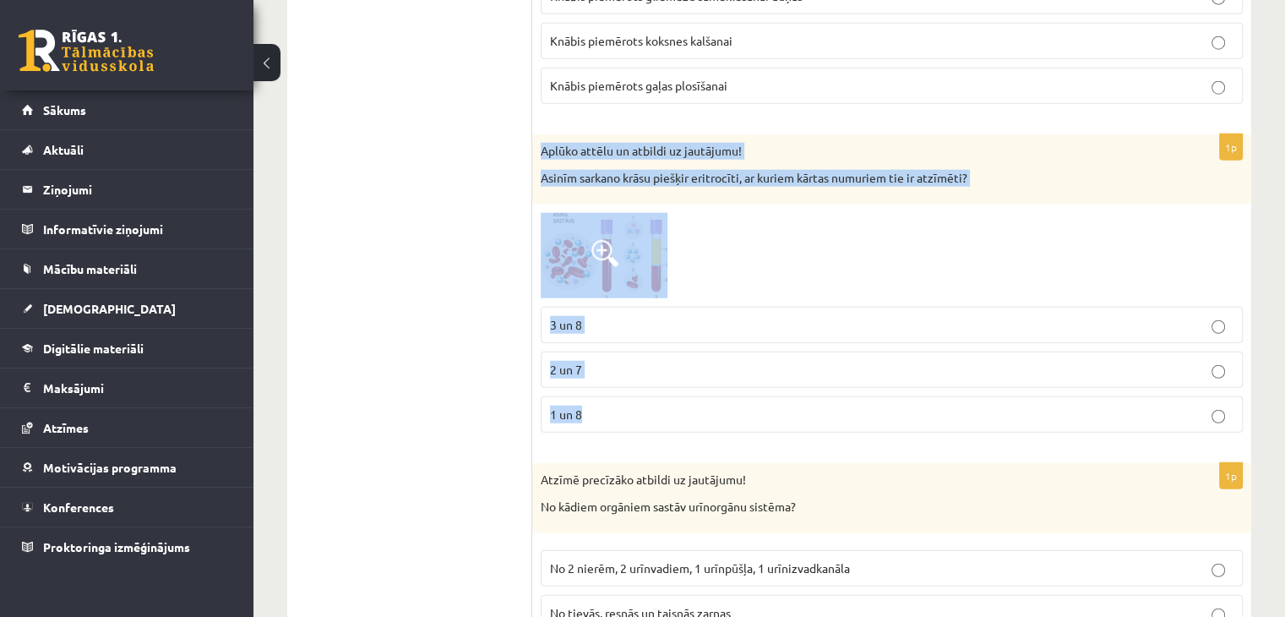
drag, startPoint x: 541, startPoint y: 133, endPoint x: 928, endPoint y: 383, distance: 461.4
click at [928, 383] on div "1p Aplūko attēlu un atbildi uz jautājumu! Asinīm sarkano krāsu piešķir eritrocī…" at bounding box center [891, 290] width 719 height 312
copy div "Aplūko attēlu un atbildi uz jautājumu! Asinīm sarkano krāsu piešķir eritrocīti,…"
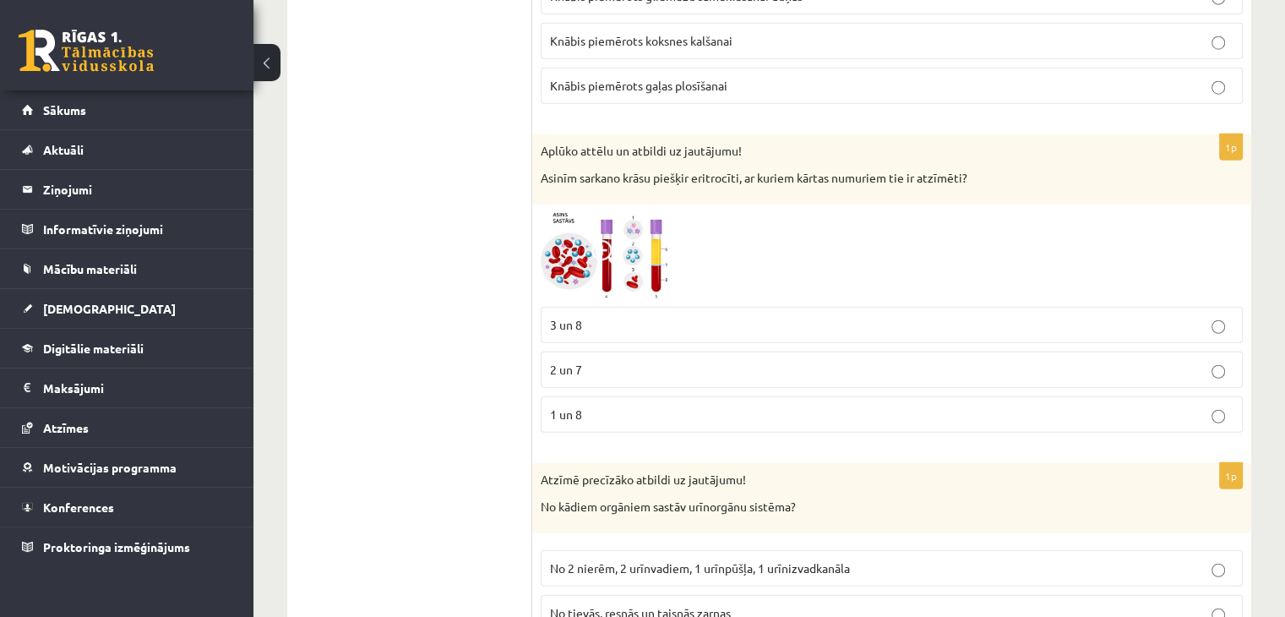
drag, startPoint x: 444, startPoint y: 163, endPoint x: 448, endPoint y: 174, distance: 11.5
click at [444, 163] on ul "Tests Atgriezeniskā saite – novērtē savu sniegumu" at bounding box center [418, 192] width 228 height 8394
click at [619, 316] on p "3 un 8" at bounding box center [891, 325] width 683 height 18
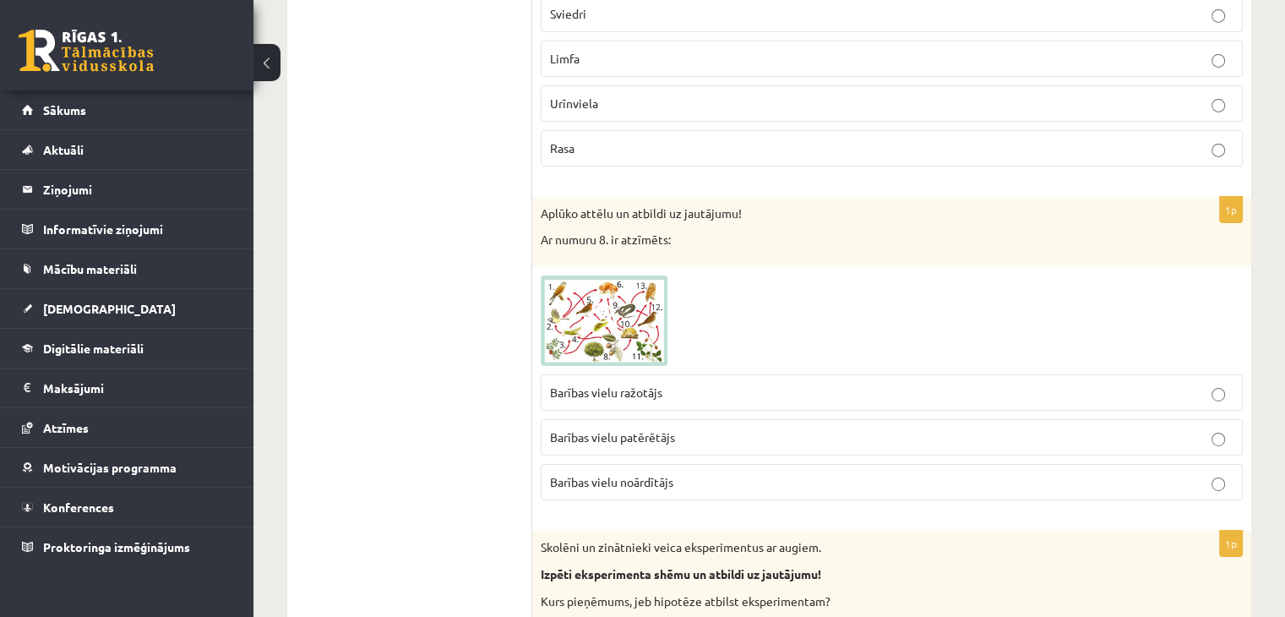
scroll to position [5744, 0]
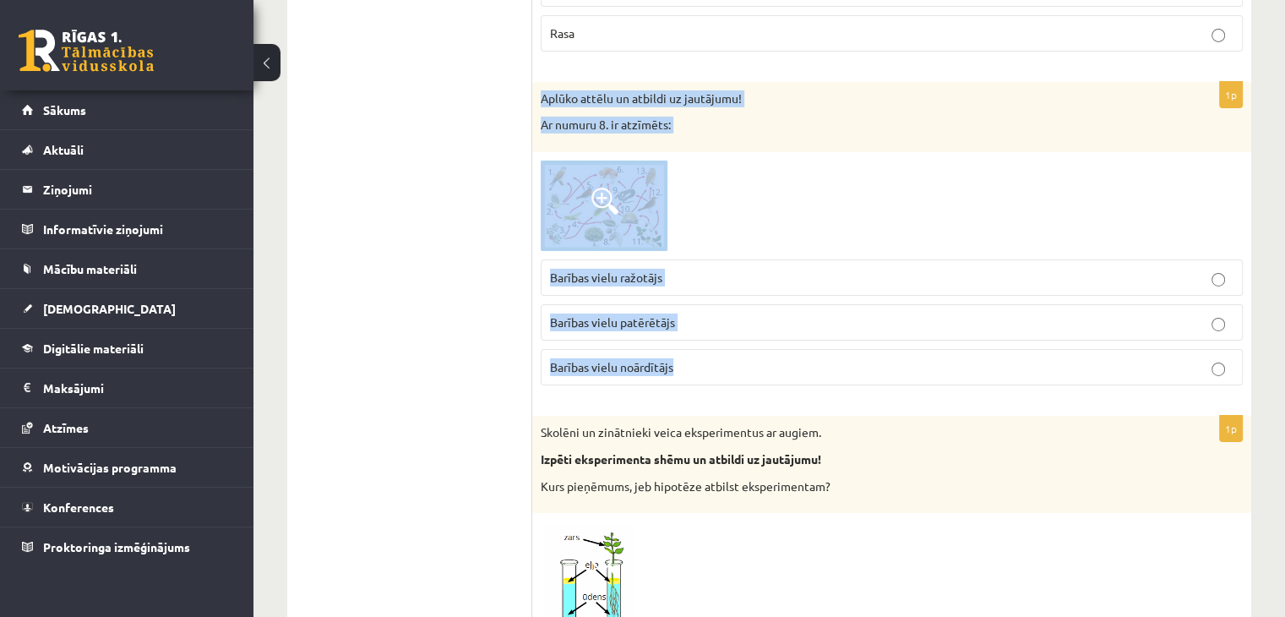
drag, startPoint x: 536, startPoint y: 75, endPoint x: 723, endPoint y: 366, distance: 345.4
click at [723, 366] on div "1p Aplūko attēlu un atbildi uz jautājumu! Ar numuru 8. ir atzīmēts: Barības vie…" at bounding box center [891, 241] width 719 height 318
copy div "Aplūko attēlu un atbildi uz jautājumu! Ar numuru 8. ir atzīmēts: Barības vielu …"
click at [541, 166] on img at bounding box center [604, 206] width 127 height 91
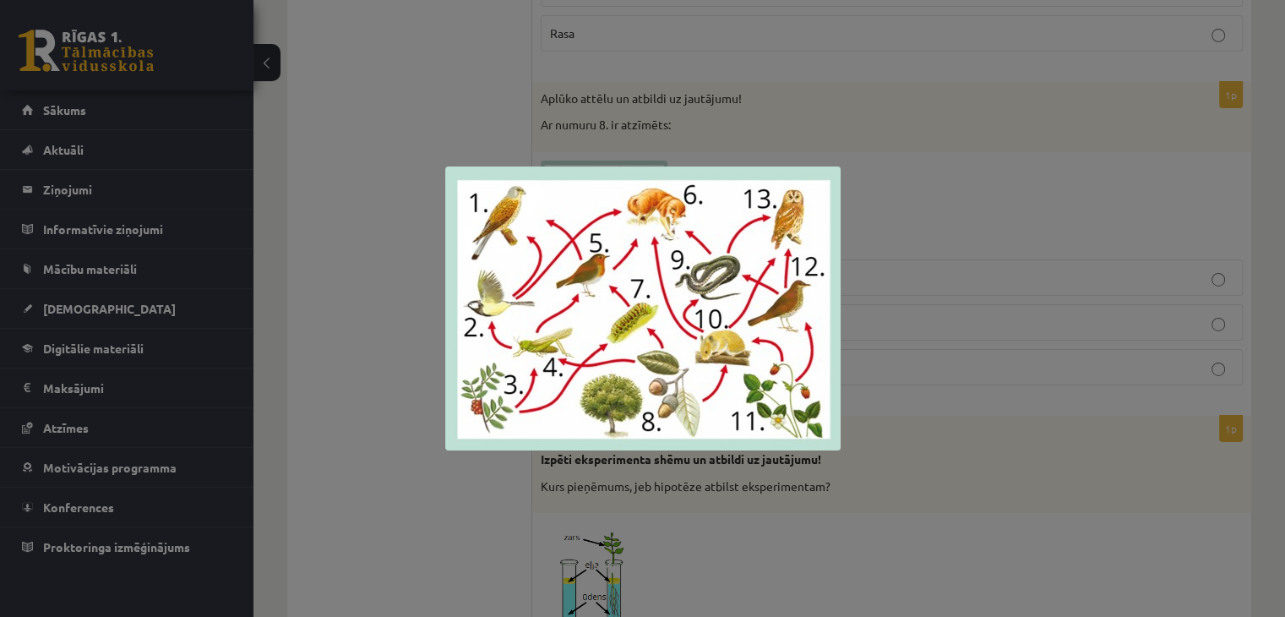
click at [915, 106] on div at bounding box center [642, 308] width 1285 height 617
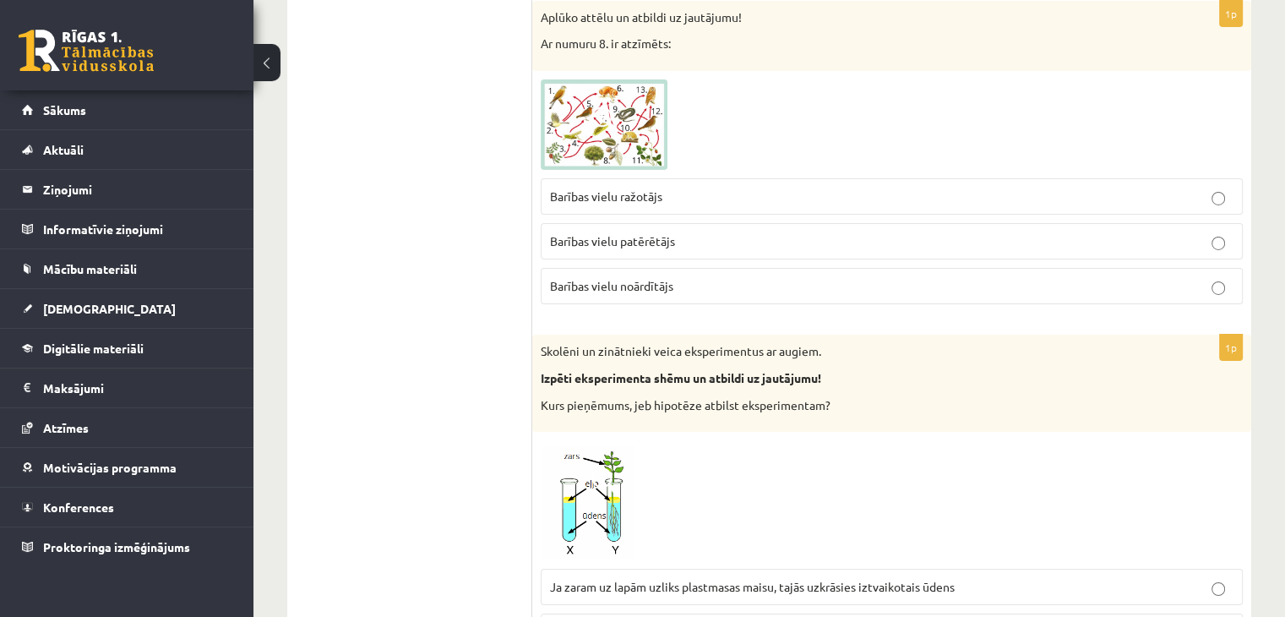
scroll to position [5829, 0]
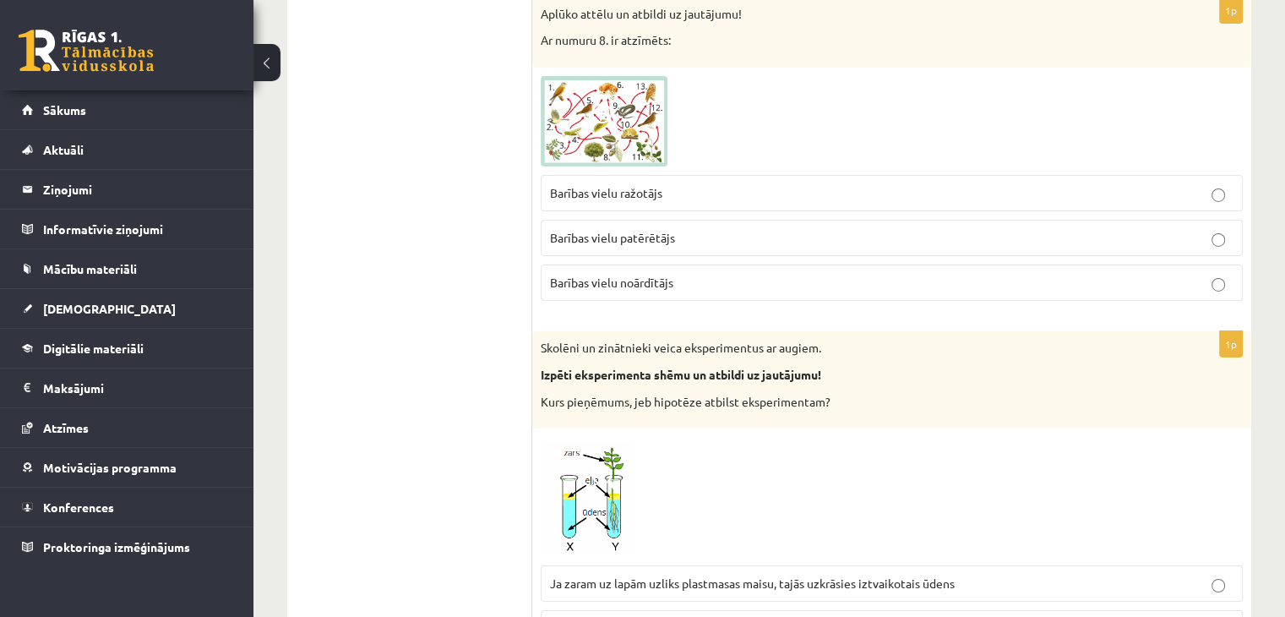
click at [574, 179] on label "Barības vielu ražotājs" at bounding box center [892, 193] width 702 height 36
click at [576, 116] on img at bounding box center [604, 121] width 127 height 91
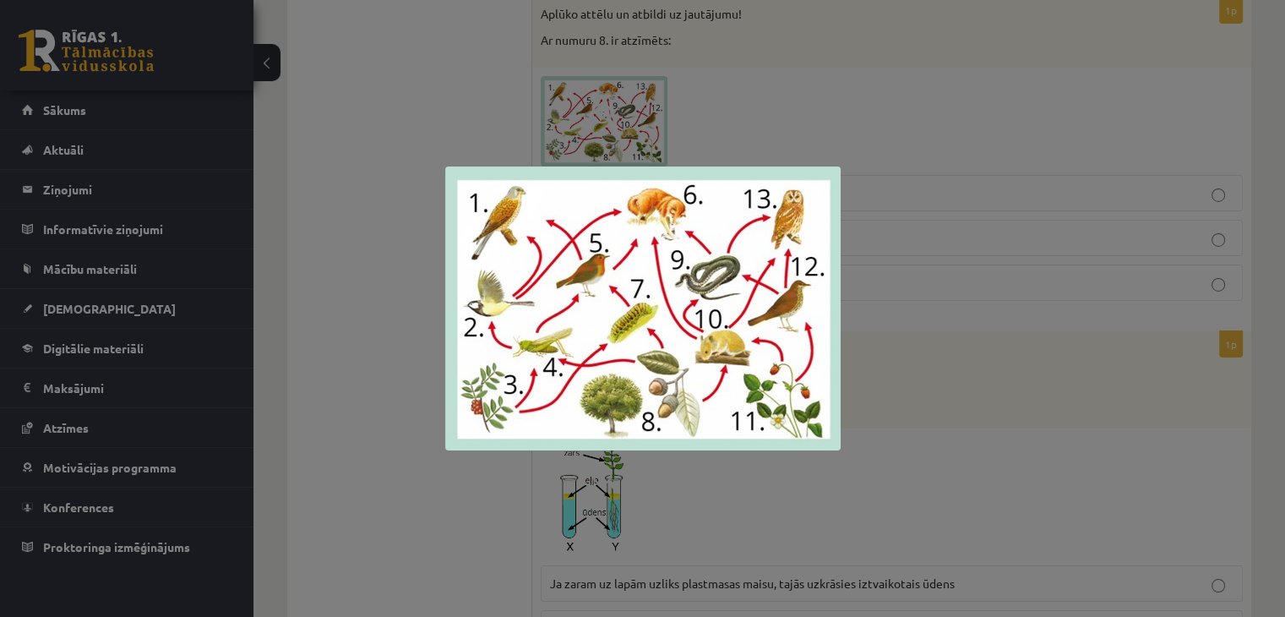
click at [320, 128] on div at bounding box center [642, 308] width 1285 height 617
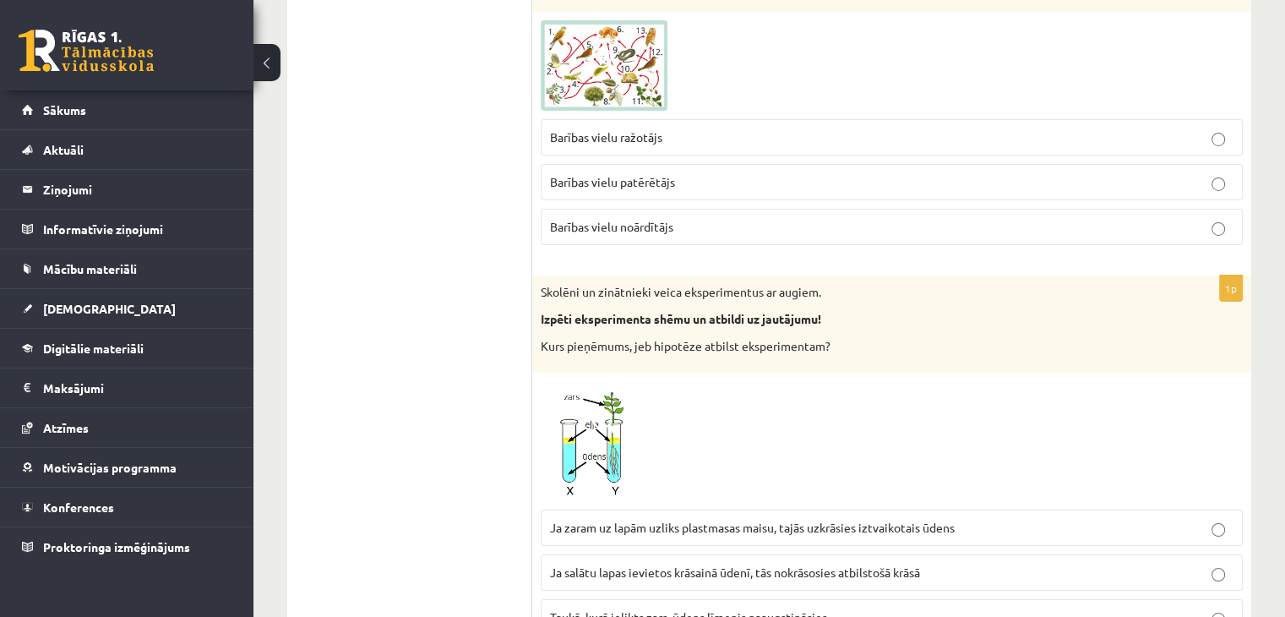
scroll to position [5913, 0]
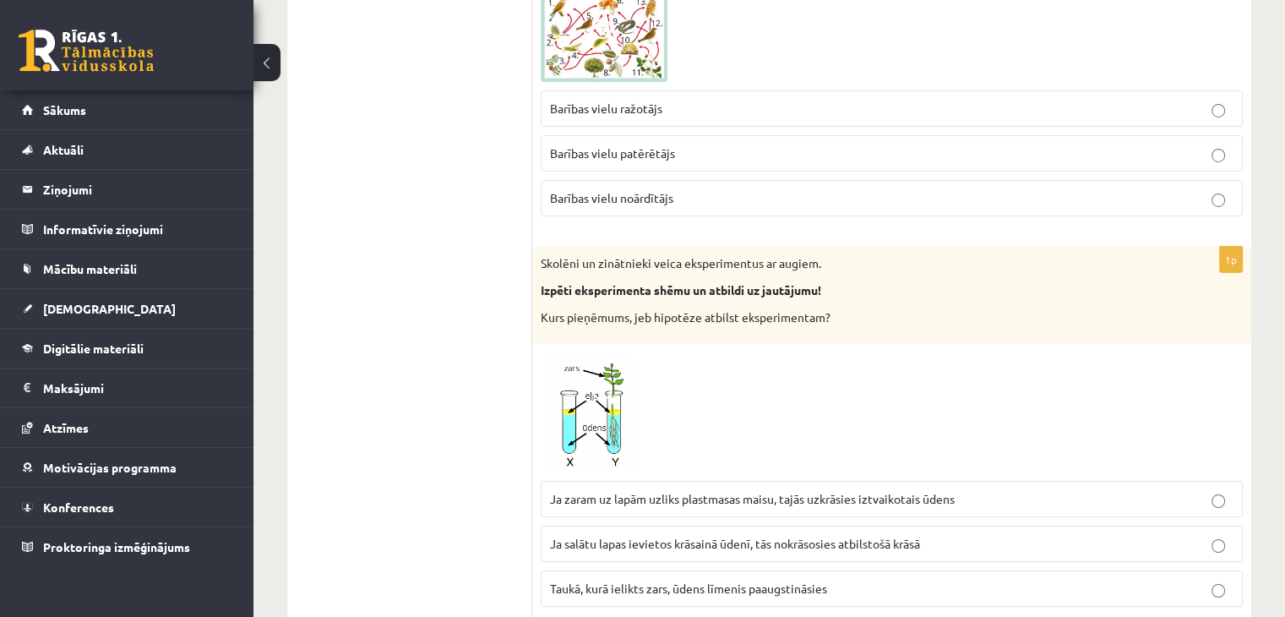
drag, startPoint x: 583, startPoint y: 371, endPoint x: 514, endPoint y: 278, distance: 115.9
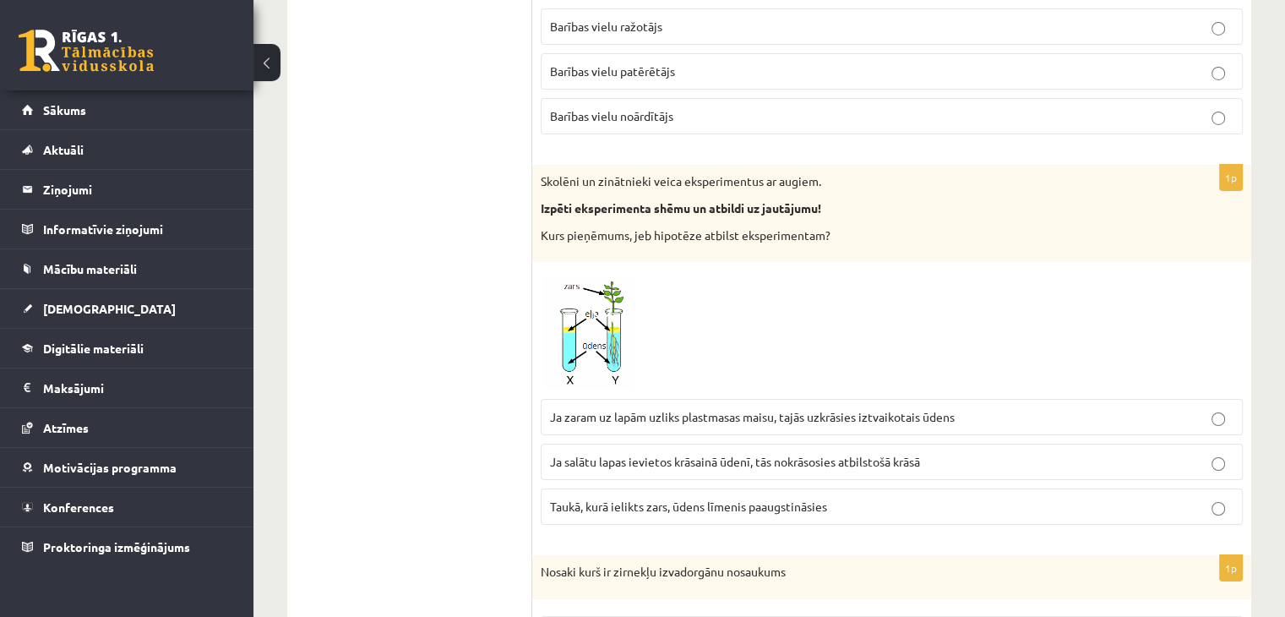
scroll to position [6082, 0]
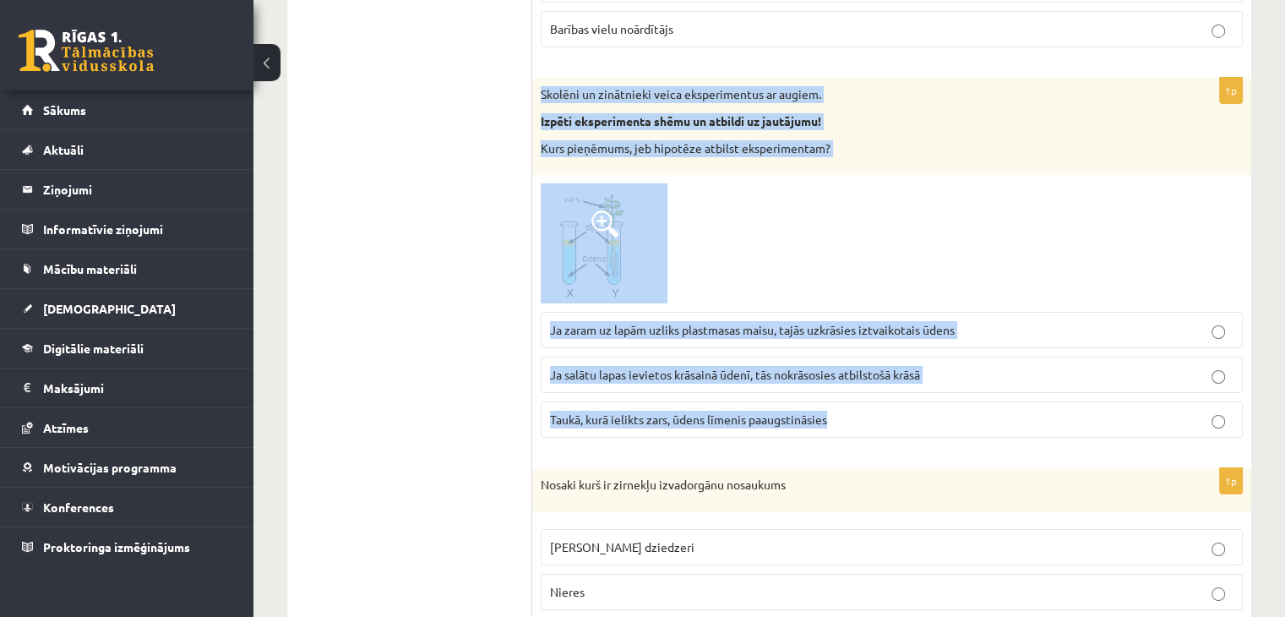
drag, startPoint x: 536, startPoint y: 68, endPoint x: 832, endPoint y: 389, distance: 436.4
click at [832, 389] on div "1p Skolēni un zinātnieki veica eksperimentus ar augiem. Izpēti eksperimenta shē…" at bounding box center [891, 264] width 719 height 373
copy div "Skolēni un zinātnieki veica eksperimentus ar augiem. Izpēti eksperimenta shēmu …"
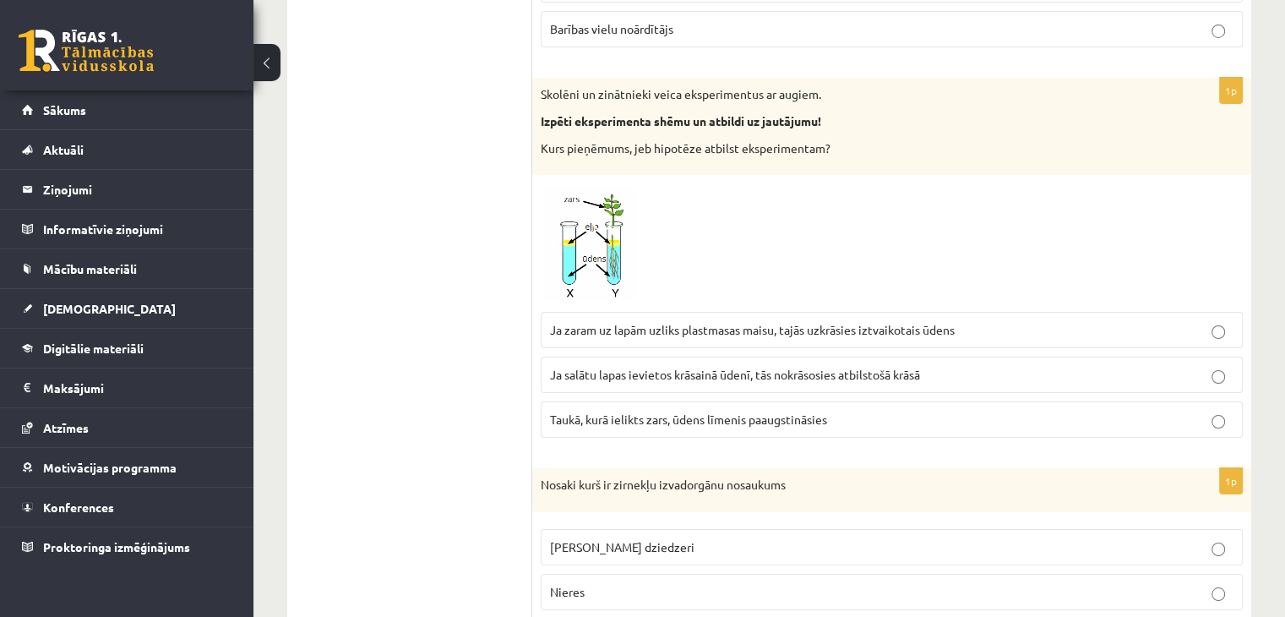
drag, startPoint x: 632, startPoint y: 225, endPoint x: 585, endPoint y: 231, distance: 46.8
click at [585, 231] on img at bounding box center [604, 243] width 127 height 120
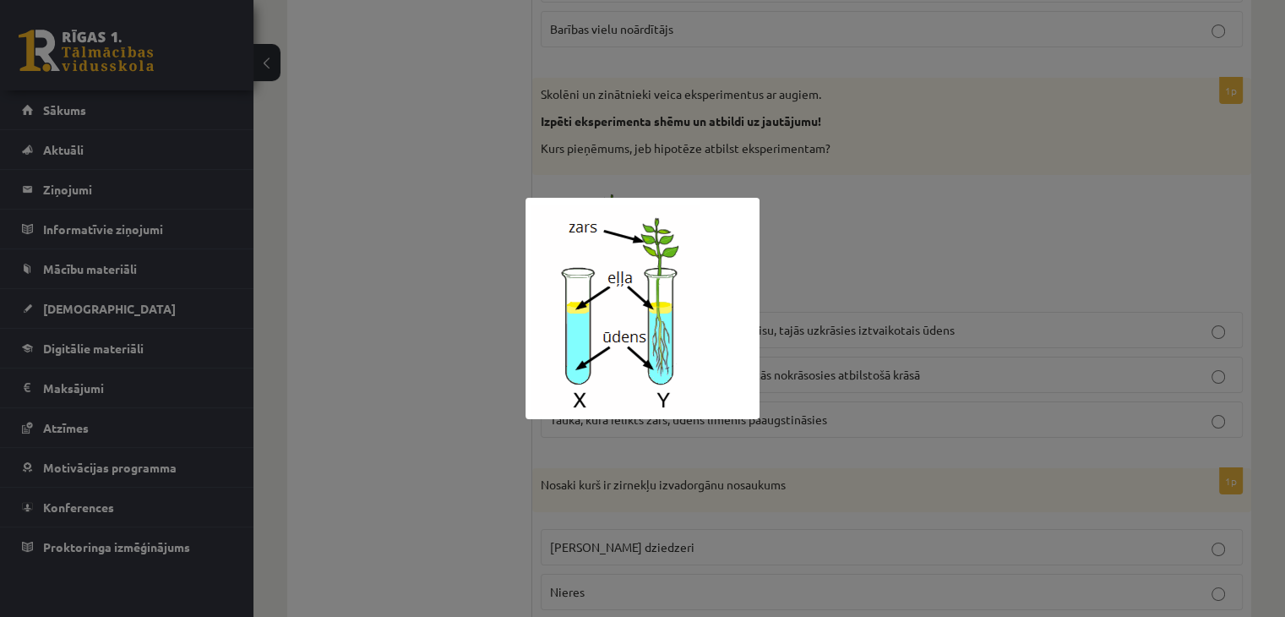
click at [470, 190] on div at bounding box center [642, 308] width 1285 height 617
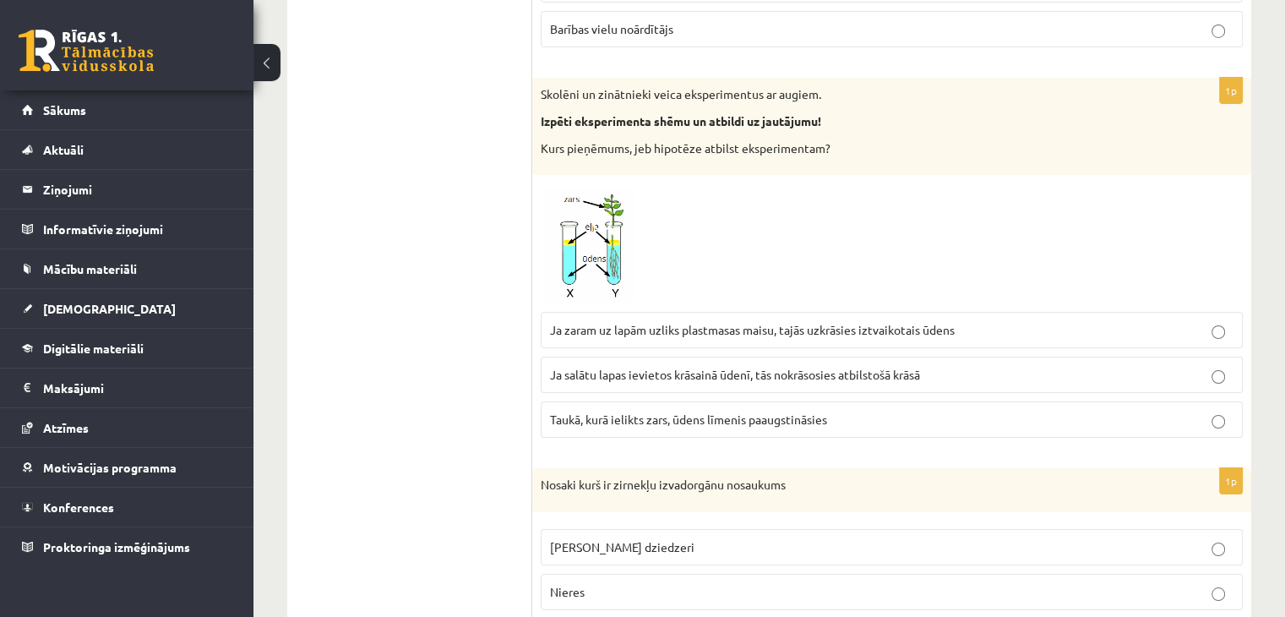
click at [581, 322] on span "Ja zaram uz lapām uzliks plastmasas maisu, tajās uzkrāsies iztvaikotais ūdens" at bounding box center [752, 329] width 405 height 15
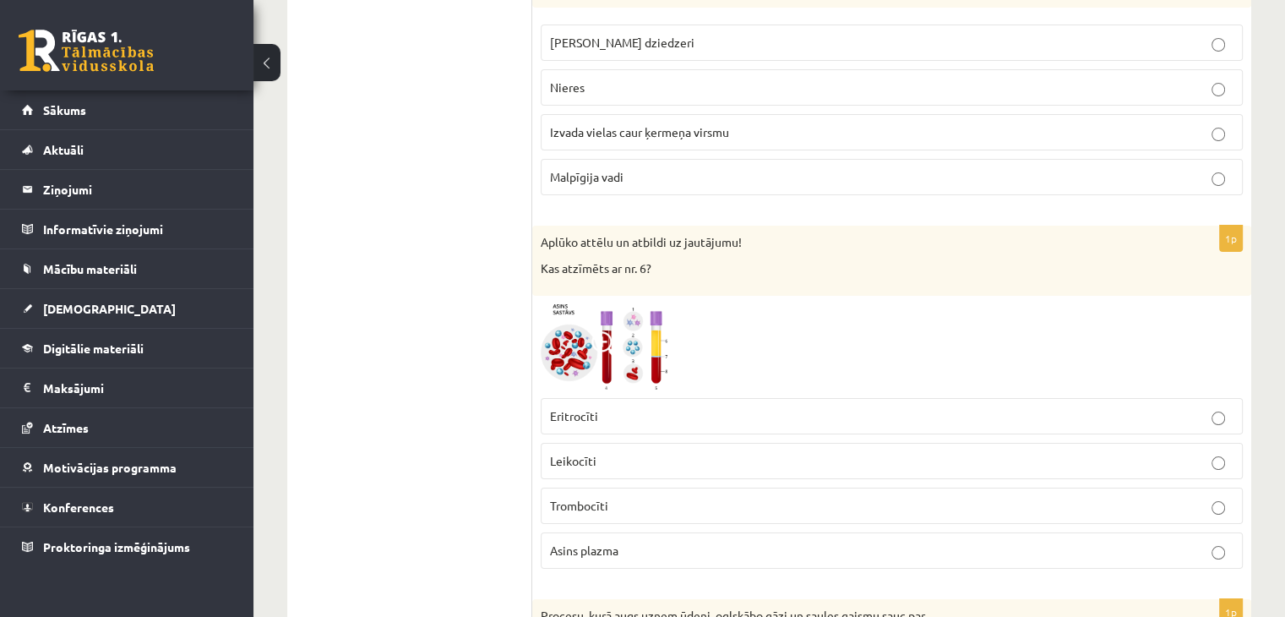
scroll to position [6589, 0]
drag, startPoint x: 614, startPoint y: 302, endPoint x: 585, endPoint y: 339, distance: 47.5
drag, startPoint x: 585, startPoint y: 339, endPoint x: 598, endPoint y: 329, distance: 16.4
click at [598, 329] on span at bounding box center [604, 342] width 27 height 27
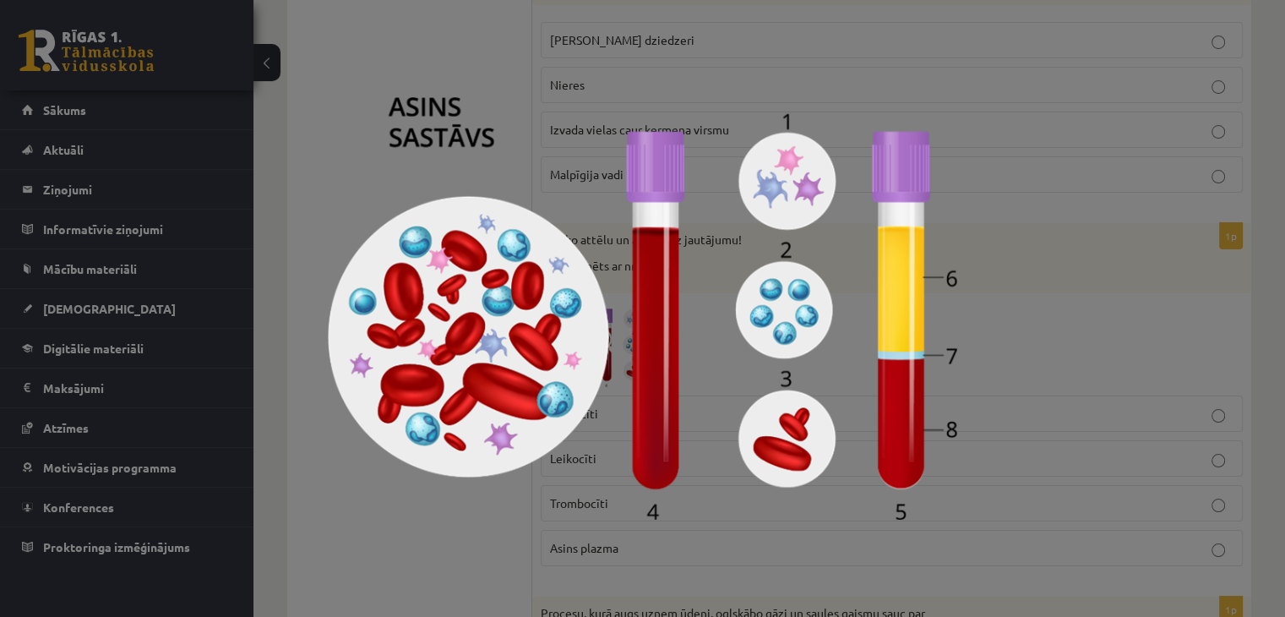
click at [594, 325] on img at bounding box center [642, 308] width 629 height 422
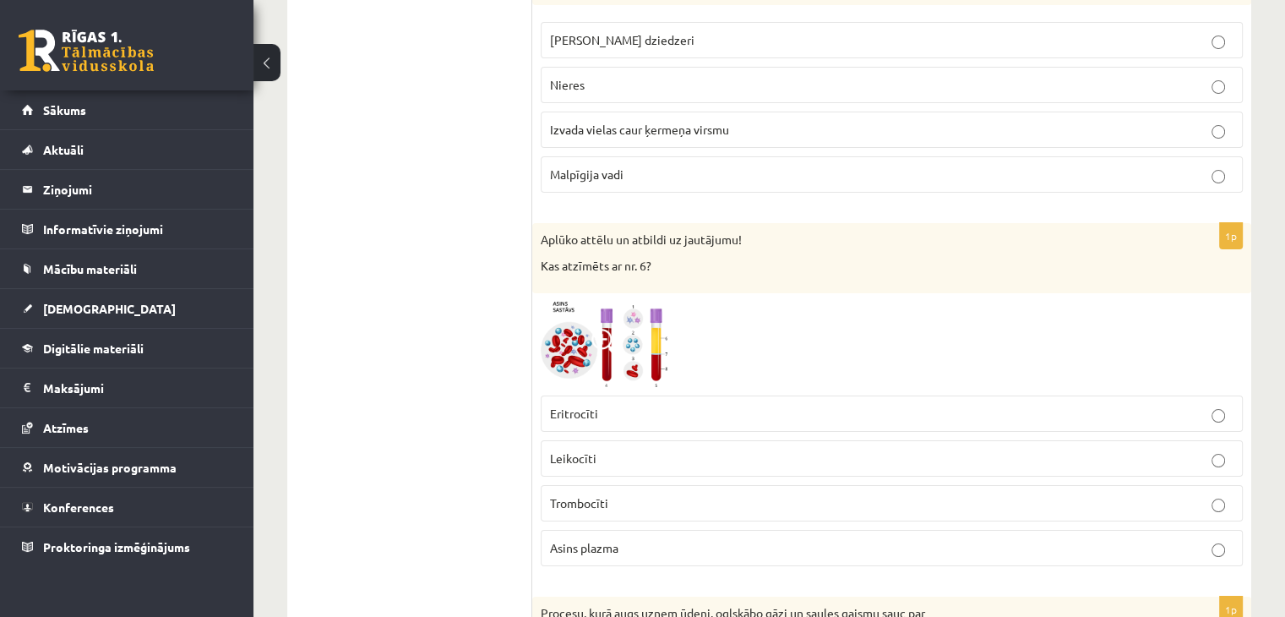
click at [593, 329] on span at bounding box center [604, 342] width 27 height 27
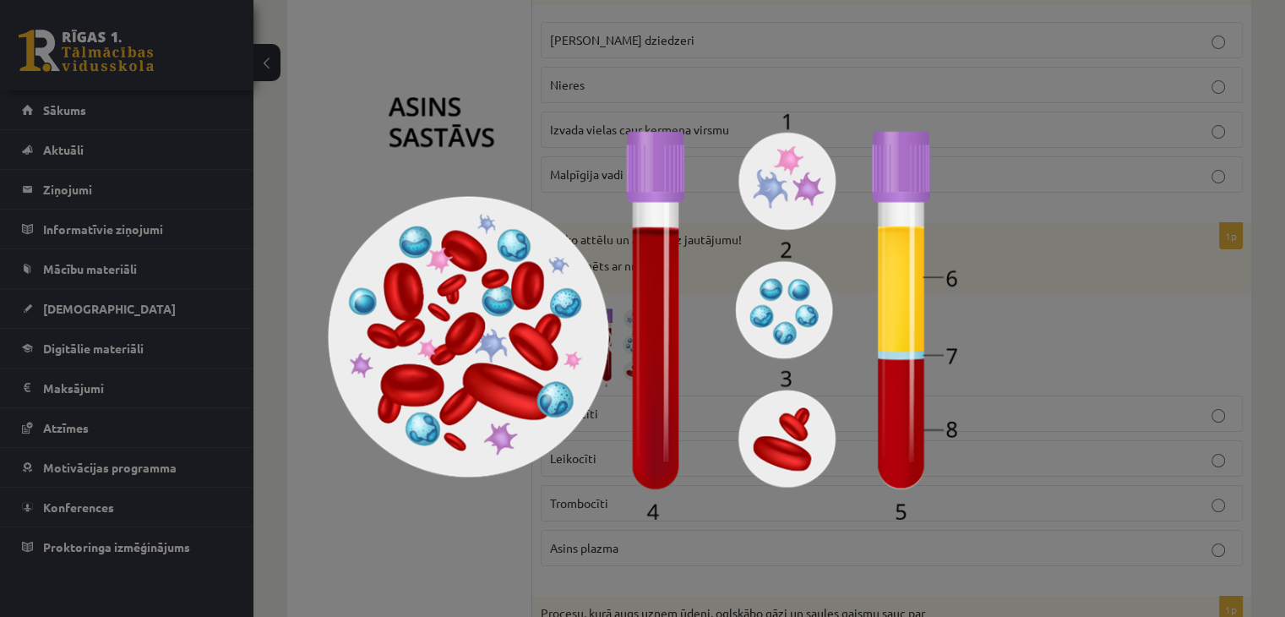
click at [395, 104] on img at bounding box center [642, 308] width 629 height 422
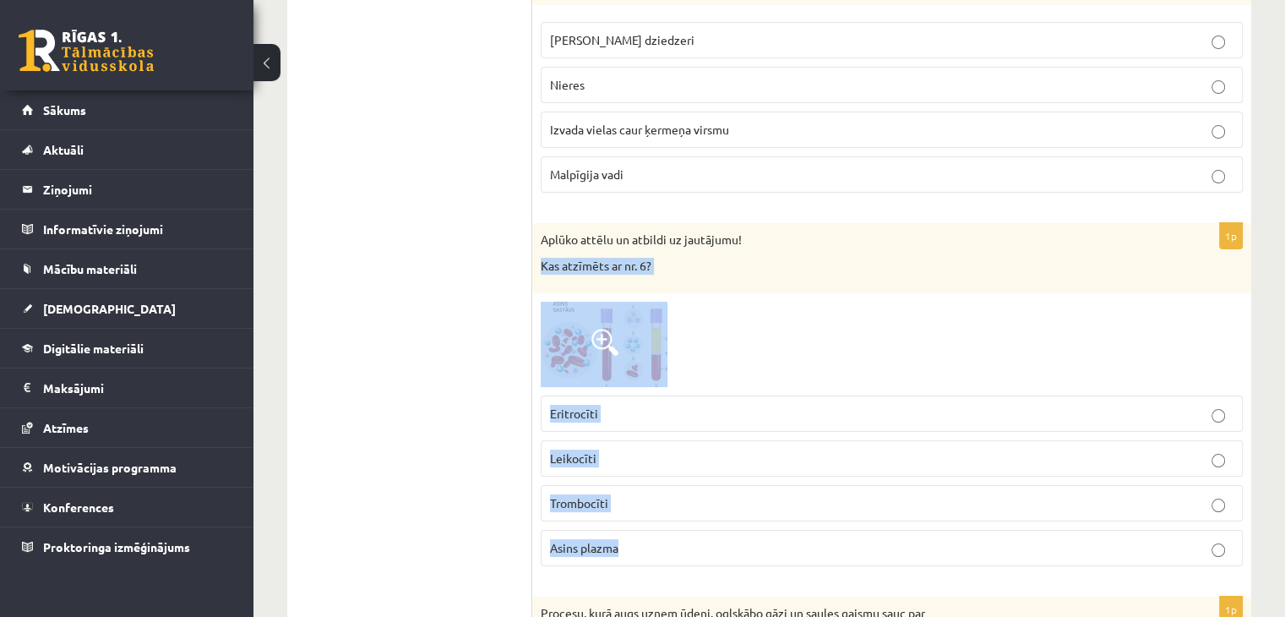
drag, startPoint x: 544, startPoint y: 233, endPoint x: 771, endPoint y: 510, distance: 358.3
click at [771, 510] on div "1p Aplūko attēlu un atbildi uz jautājumu! Kas atzīmēts ar nr. 6? Eritrocīti Lei…" at bounding box center [891, 401] width 719 height 356
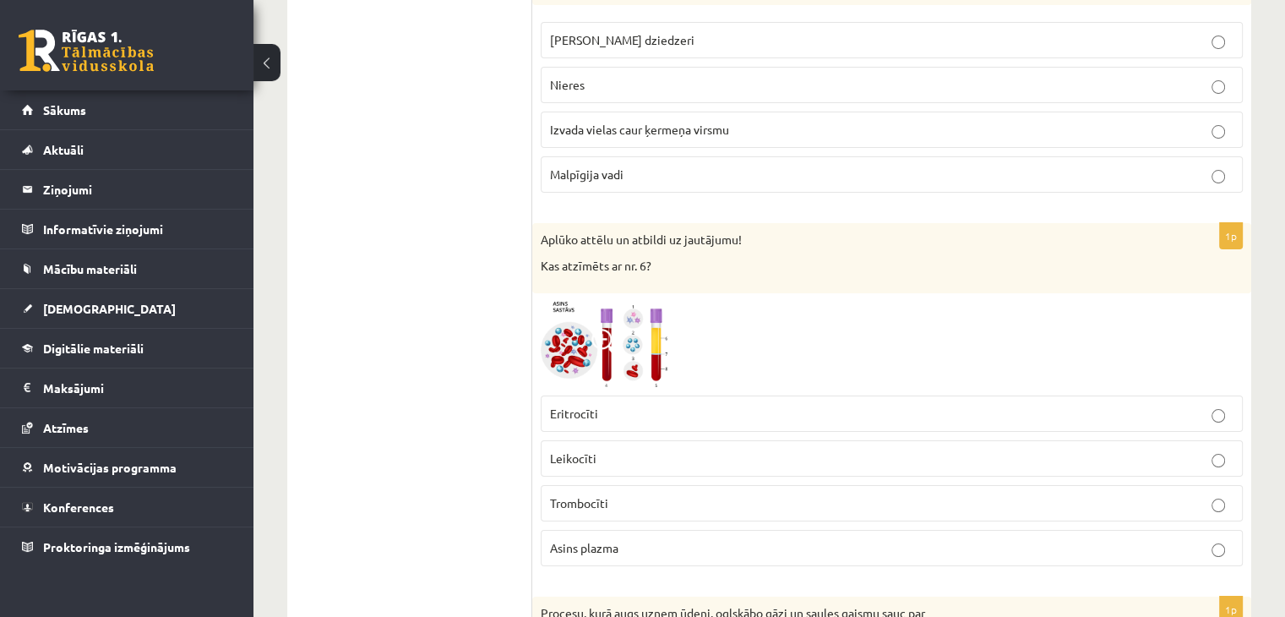
click at [588, 450] on span "Leikocīti" at bounding box center [573, 457] width 46 height 15
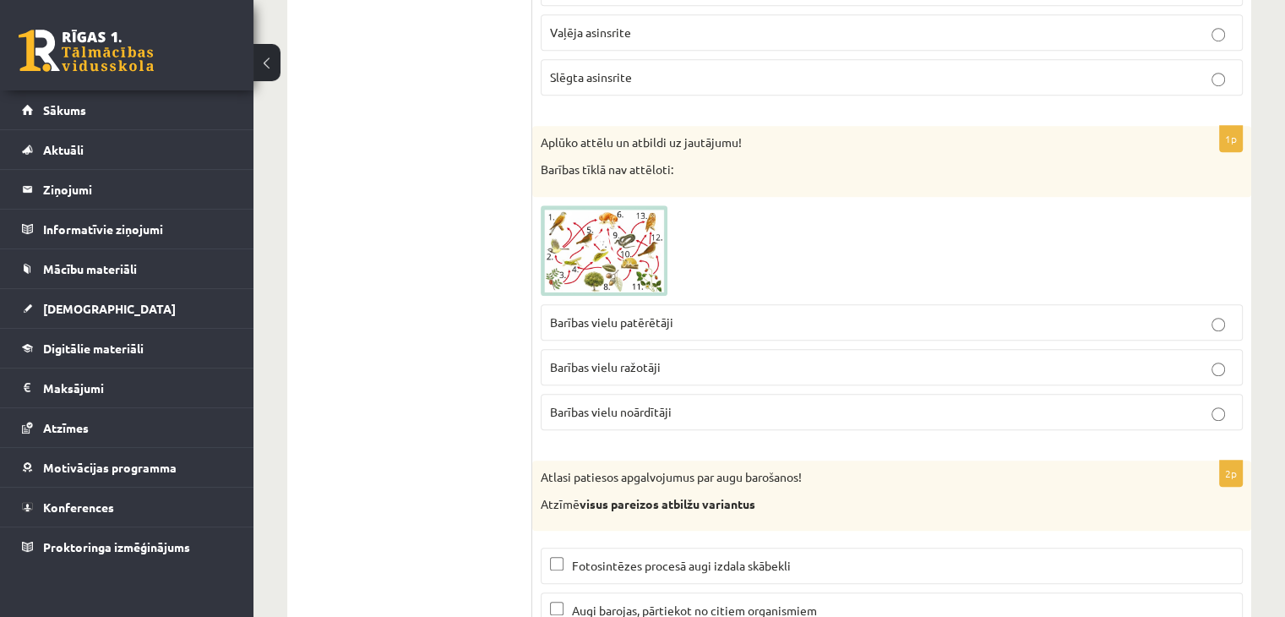
scroll to position [7590, 0]
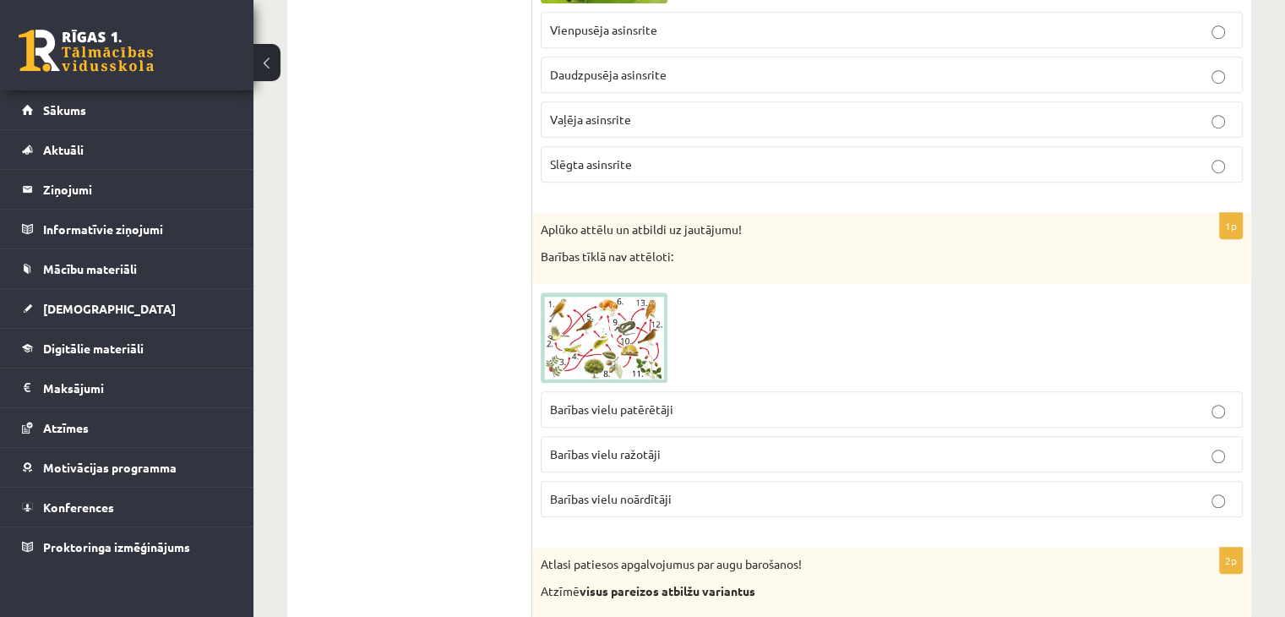
click at [578, 313] on img at bounding box center [604, 337] width 127 height 91
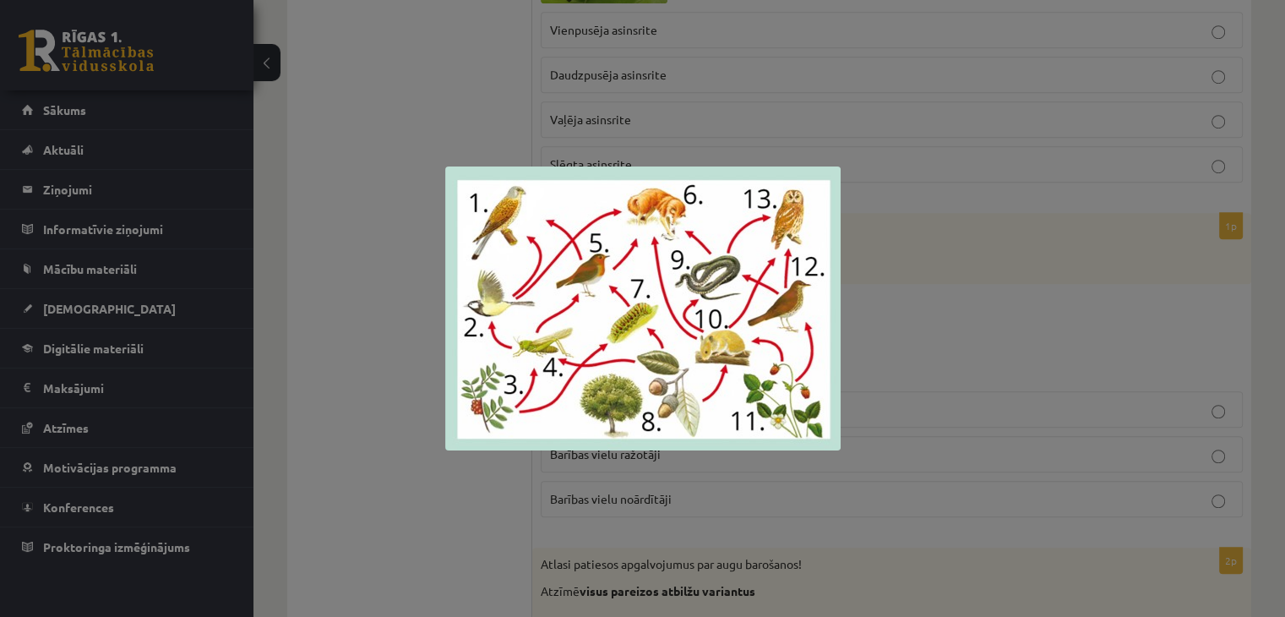
drag, startPoint x: 578, startPoint y: 313, endPoint x: 572, endPoint y: 329, distance: 16.3
click at [418, 54] on div at bounding box center [642, 308] width 1285 height 617
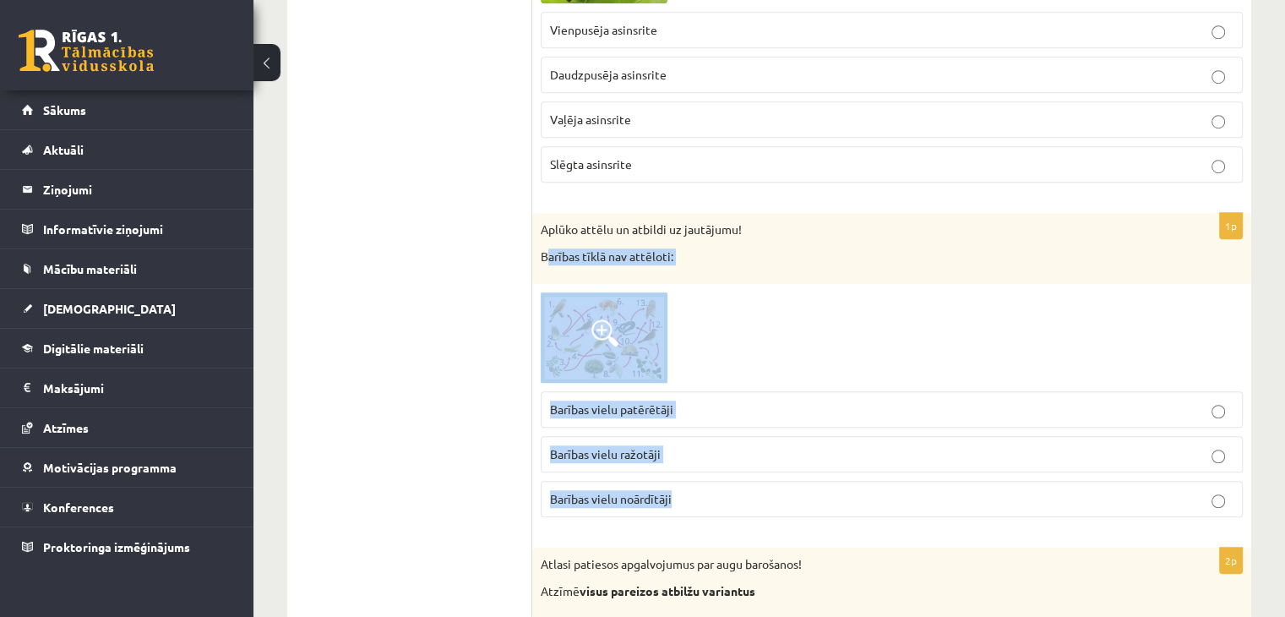
drag, startPoint x: 544, startPoint y: 224, endPoint x: 697, endPoint y: 463, distance: 283.8
click at [698, 462] on div "1p Aplūko attēlu un atbildi uz jautājumu! Barības tīklā nav attēloti: Barības v…" at bounding box center [891, 372] width 719 height 318
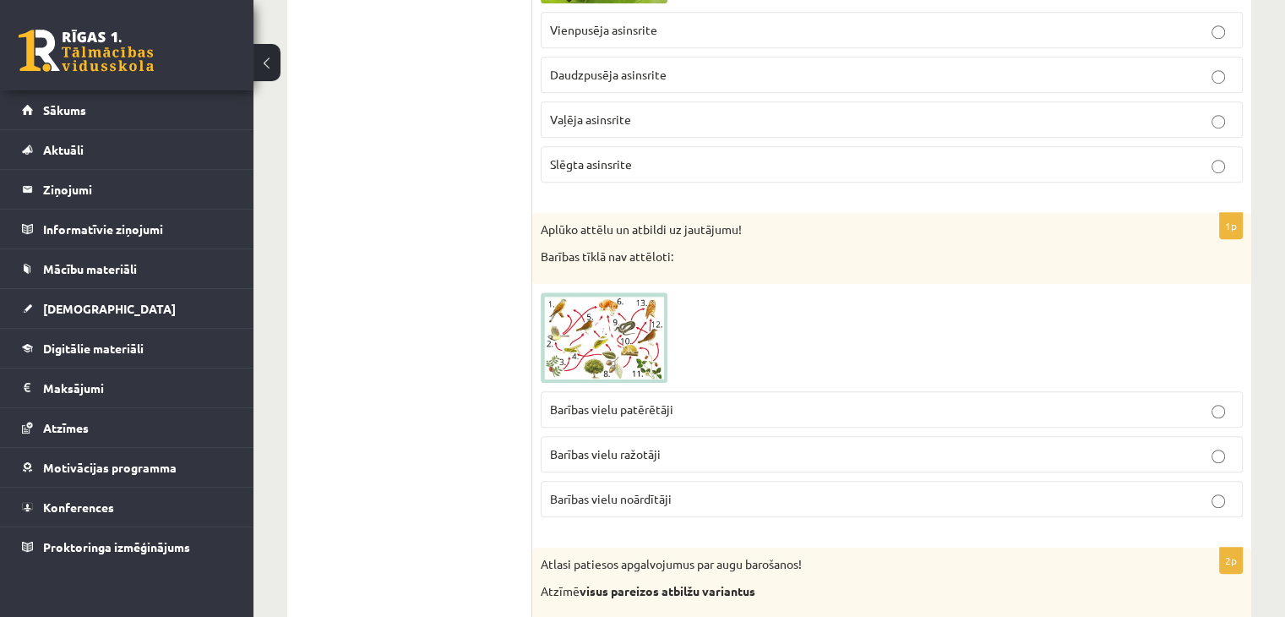
click at [605, 491] on span "Barības vielu noārdītāji" at bounding box center [611, 498] width 122 height 15
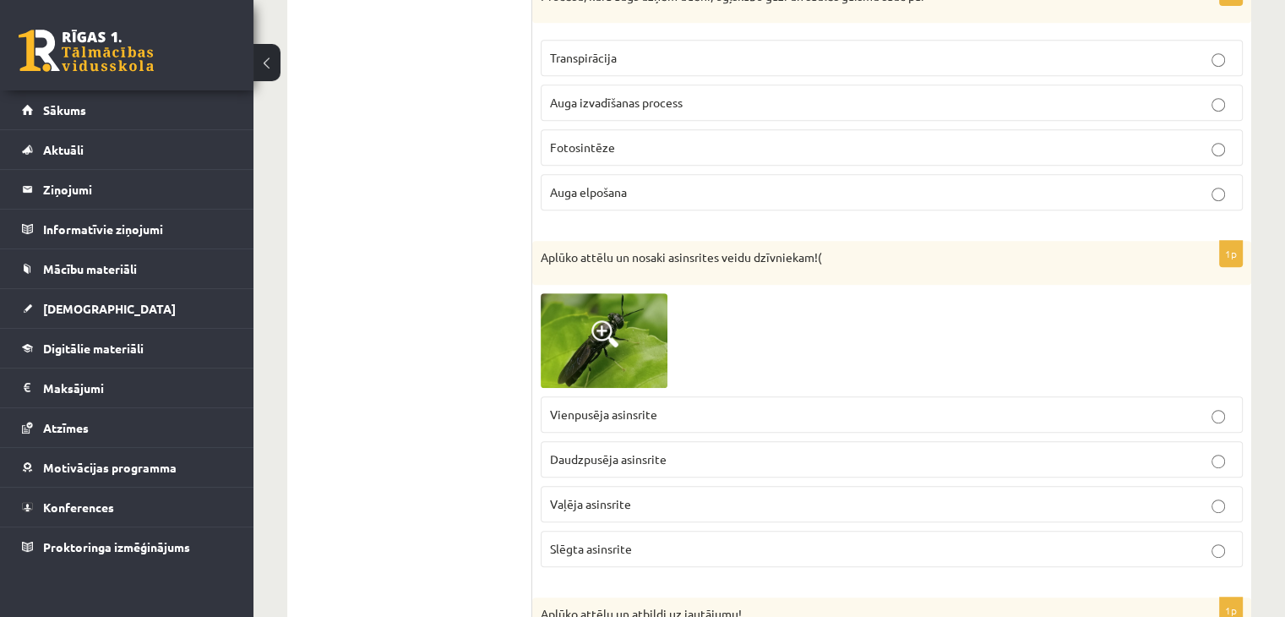
scroll to position [7168, 0]
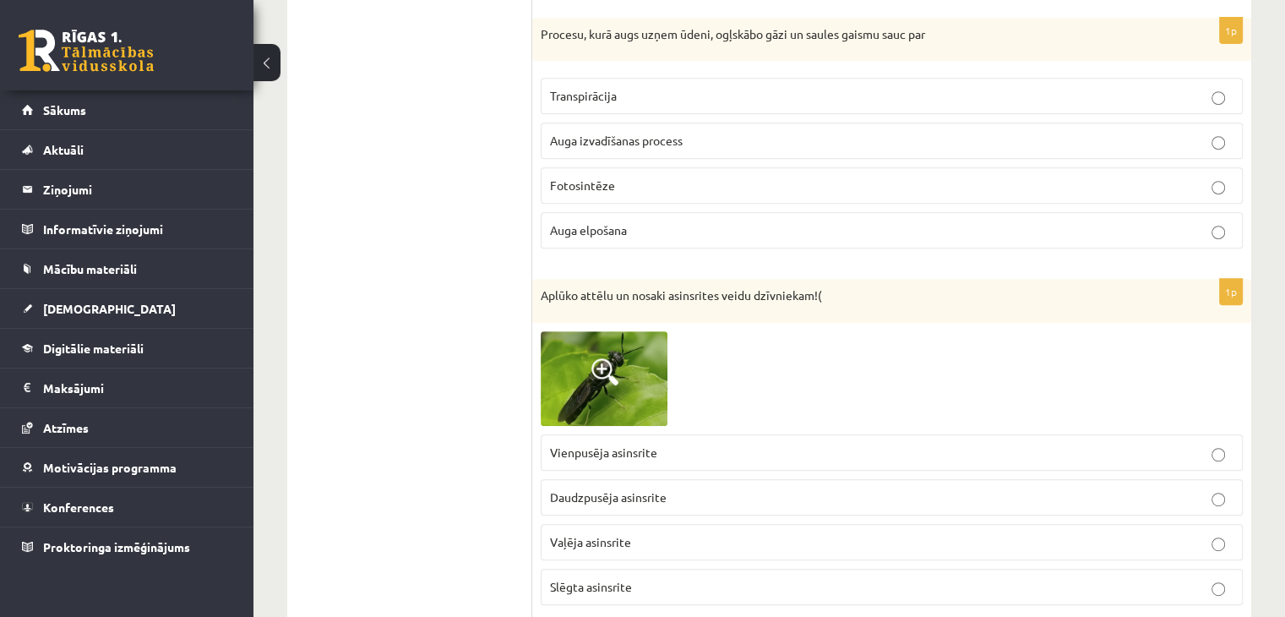
drag, startPoint x: 596, startPoint y: 320, endPoint x: 573, endPoint y: 335, distance: 28.1
click at [573, 335] on img at bounding box center [604, 378] width 127 height 95
click at [573, 339] on img at bounding box center [642, 308] width 563 height 422
click at [574, 331] on img at bounding box center [604, 378] width 127 height 95
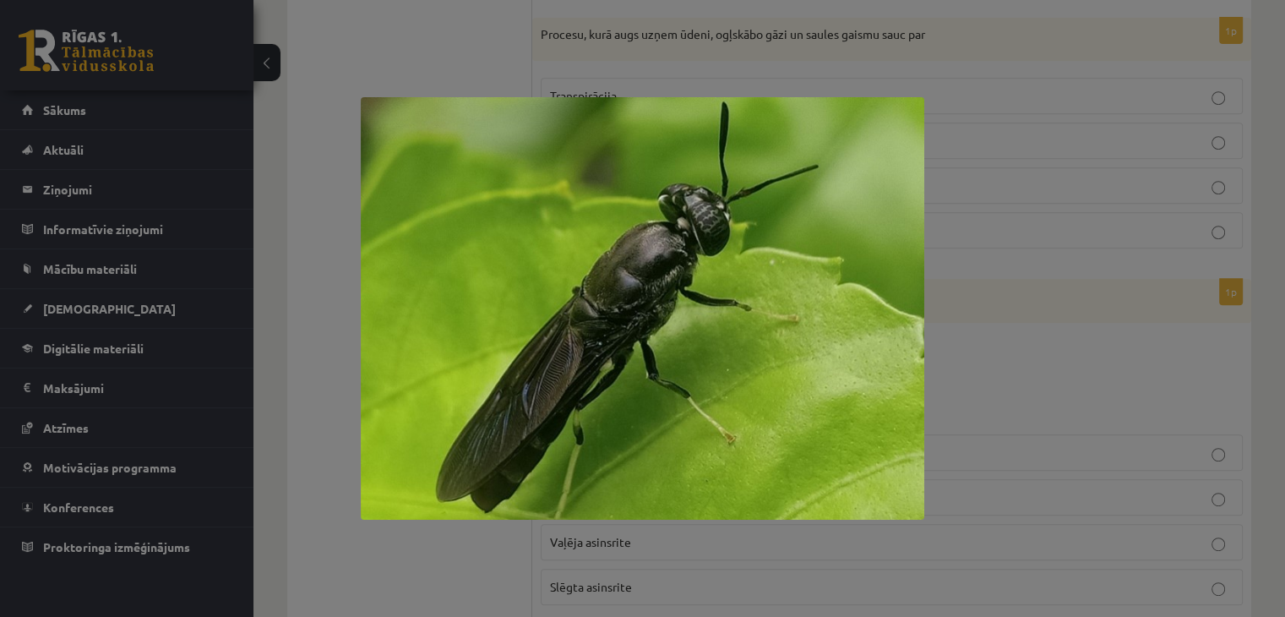
click at [267, 286] on div at bounding box center [642, 308] width 1285 height 617
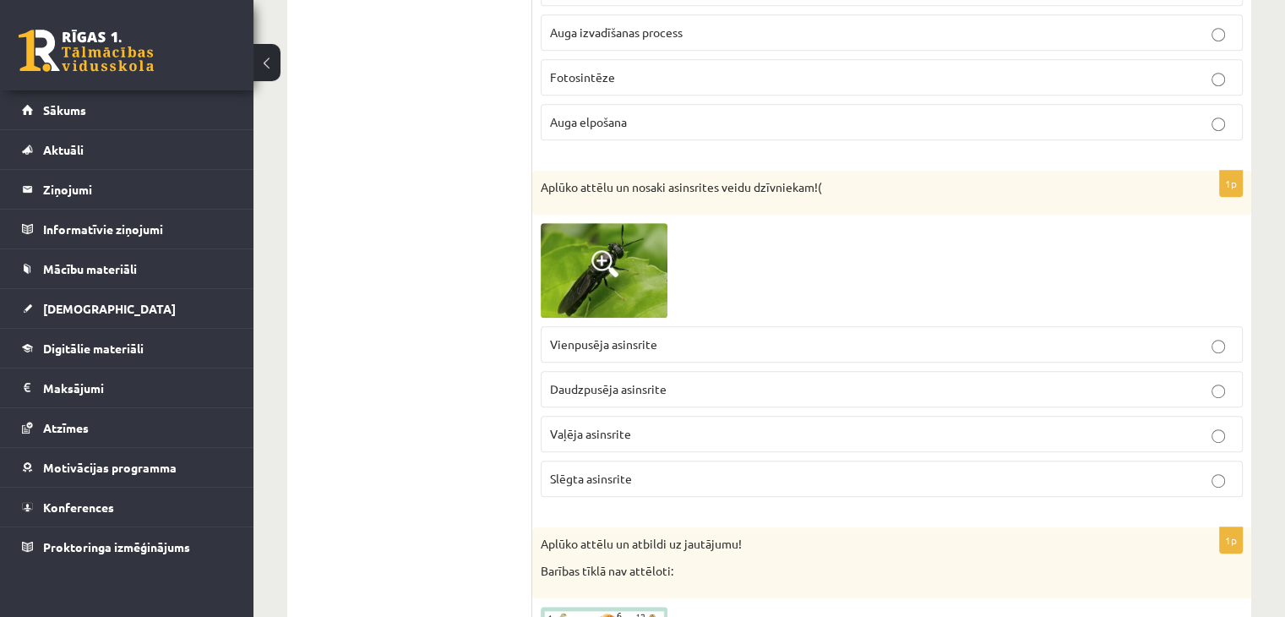
scroll to position [7252, 0]
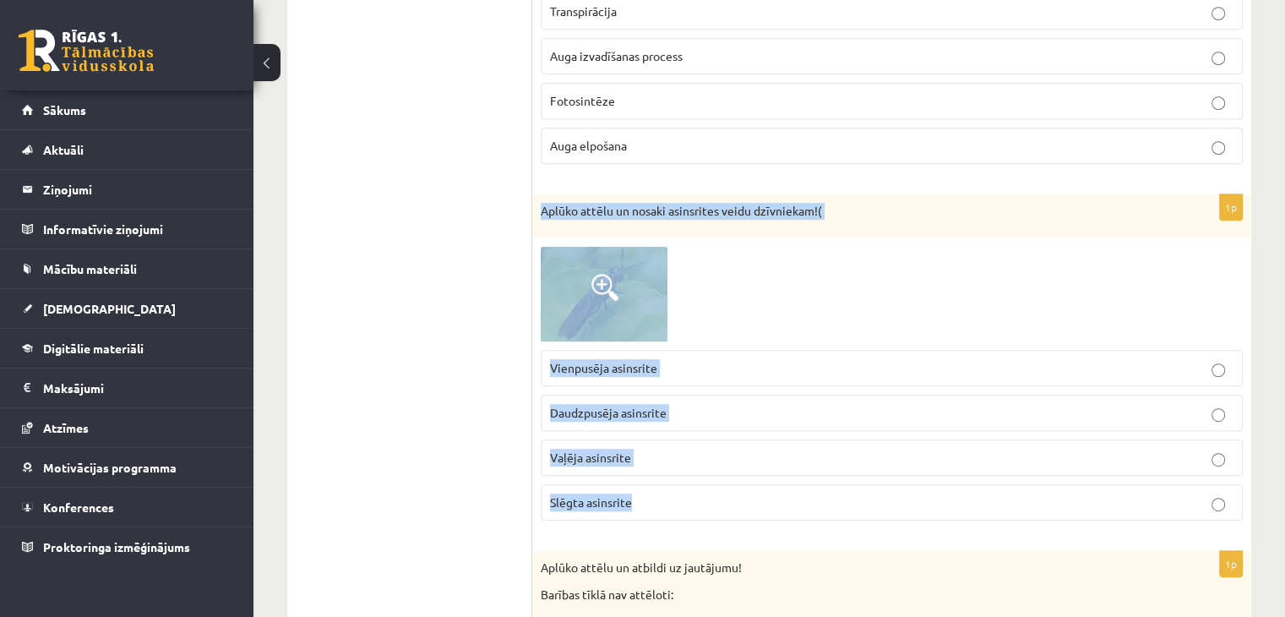
drag, startPoint x: 544, startPoint y: 190, endPoint x: 762, endPoint y: 454, distance: 342.0
click at [762, 454] on div "1p Aplūko attēlu un nosaki asinsrites veidu dzīvniekam!( Vienpusēja asinsrite D…" at bounding box center [891, 364] width 719 height 340
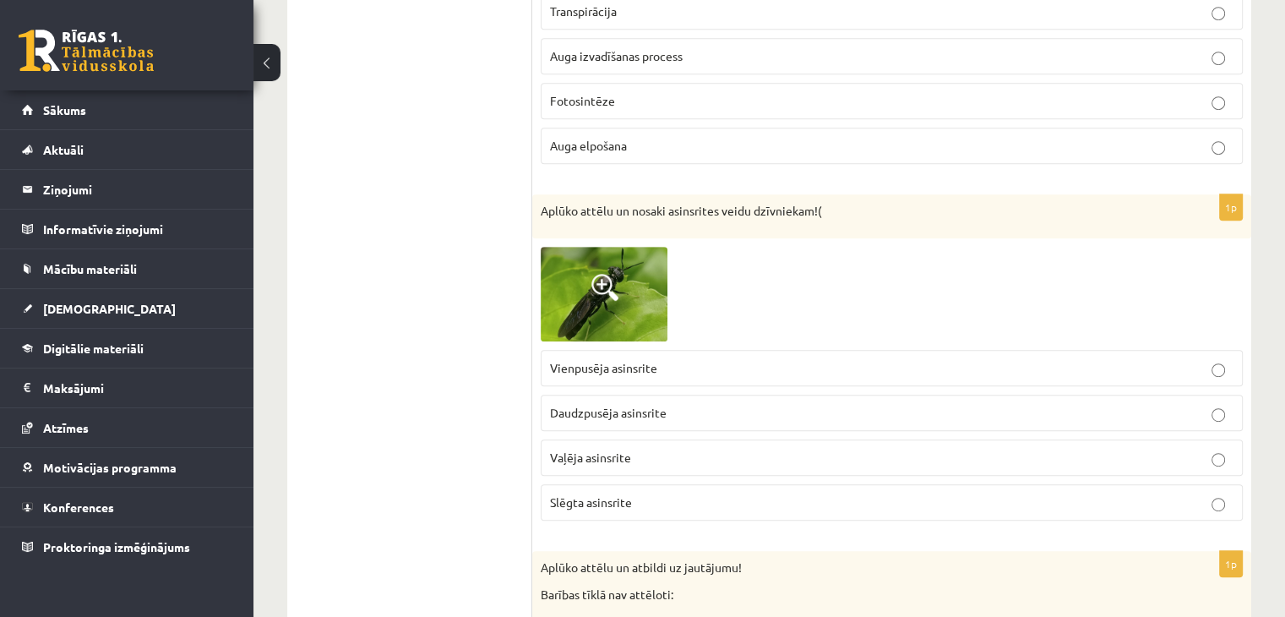
click at [571, 359] on p "Vienpusēja asinsrite" at bounding box center [891, 368] width 683 height 18
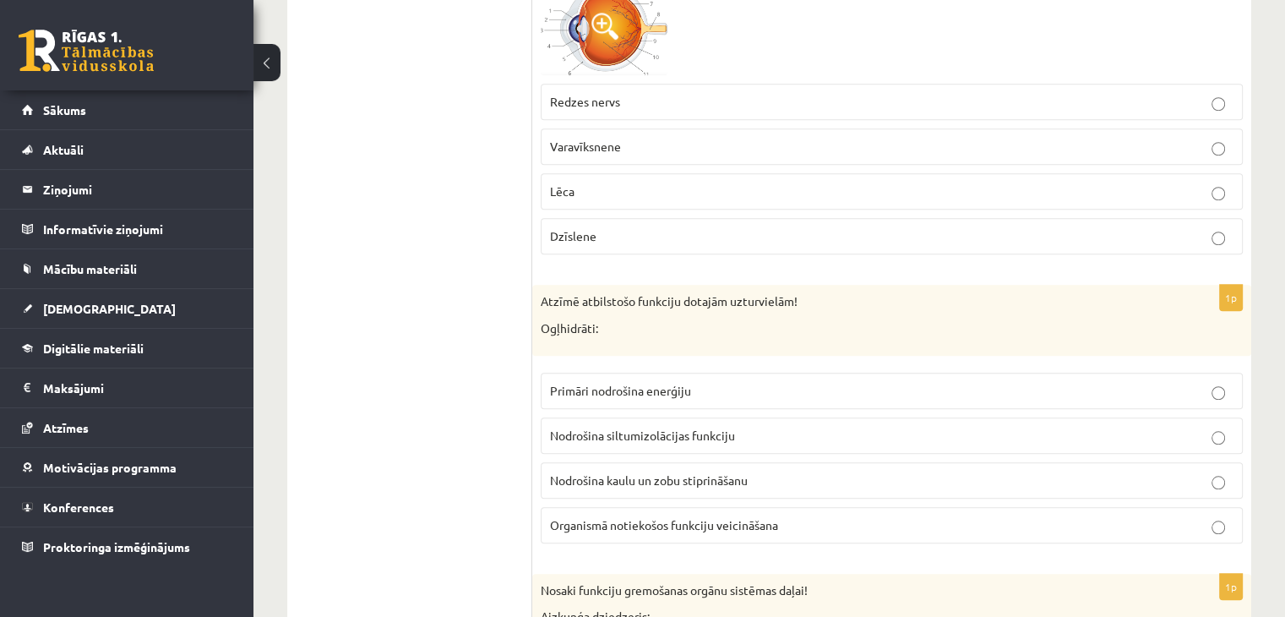
scroll to position [1521, 0]
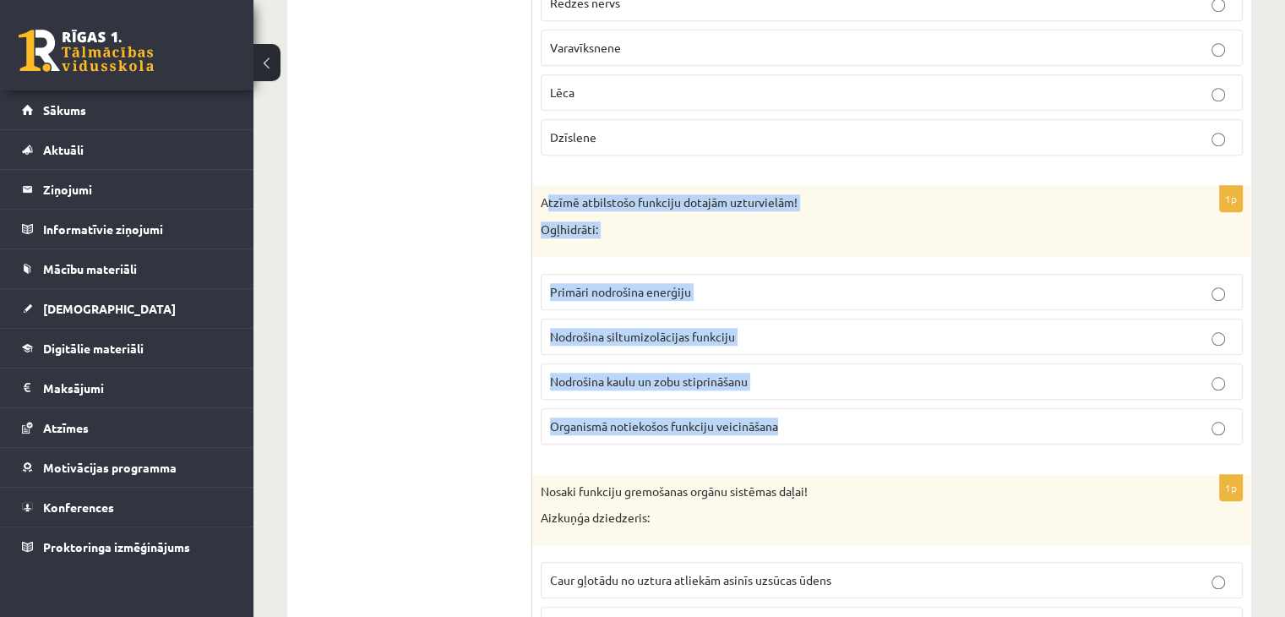
drag, startPoint x: 547, startPoint y: 191, endPoint x: 839, endPoint y: 420, distance: 370.6
click at [839, 420] on div "1p Atzīmē atbilstošo funkciju dotajām uzturvielām! Ogļhidrāti: Primāri nodrošin…" at bounding box center [891, 321] width 719 height 271
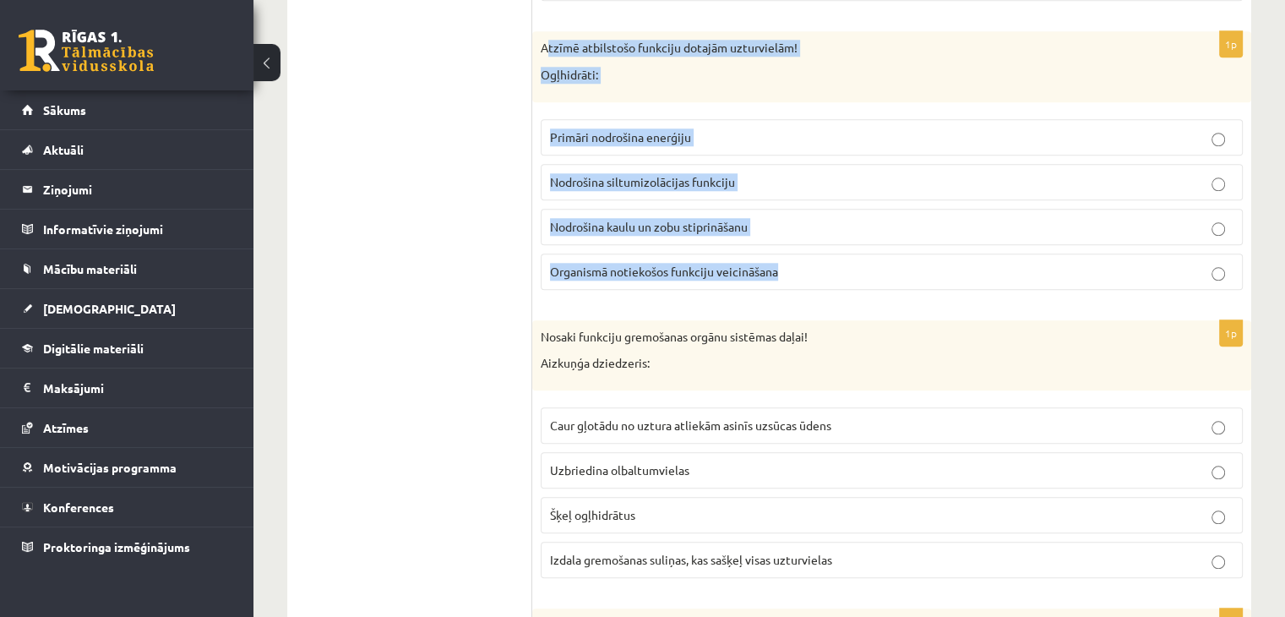
scroll to position [1774, 0]
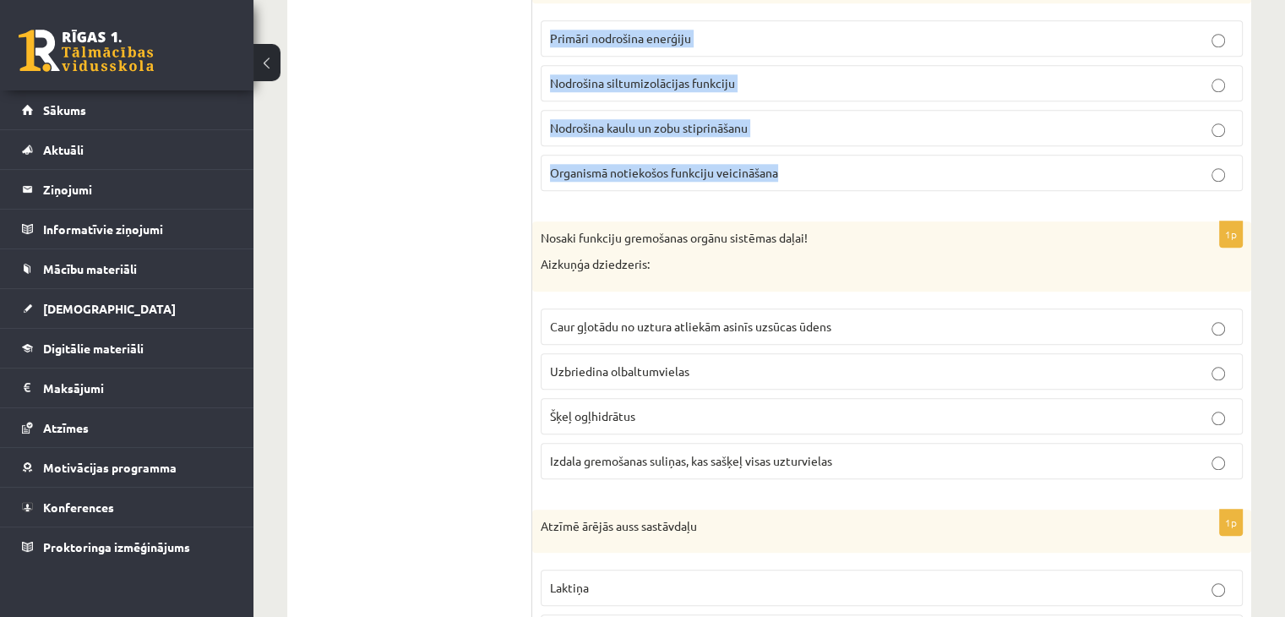
click at [534, 192] on div "1p Atzīmē atbilstošo funkciju dotajām uzturvielām! Ogļhidrāti: Primāri nodrošin…" at bounding box center [891, 67] width 719 height 271
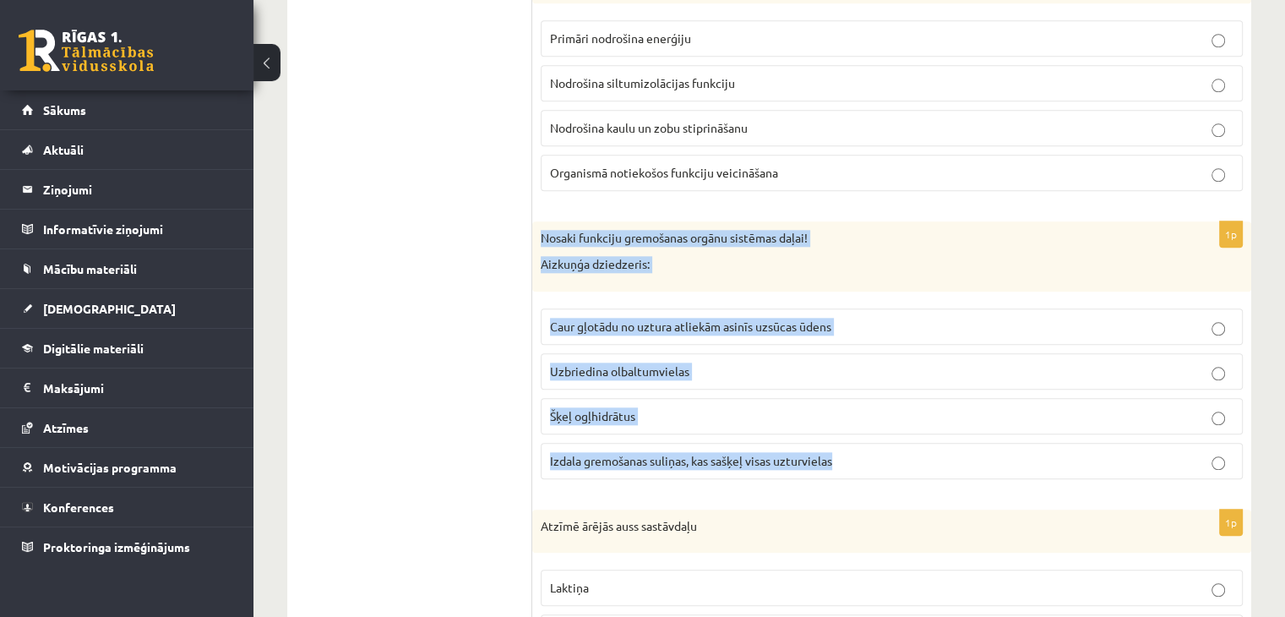
drag, startPoint x: 538, startPoint y: 230, endPoint x: 841, endPoint y: 454, distance: 376.8
click at [841, 454] on div "1p Nosaki funkciju gremošanas orgānu sistēmas daļai! Aizkuņģa dziedzeris: Caur …" at bounding box center [891, 356] width 719 height 271
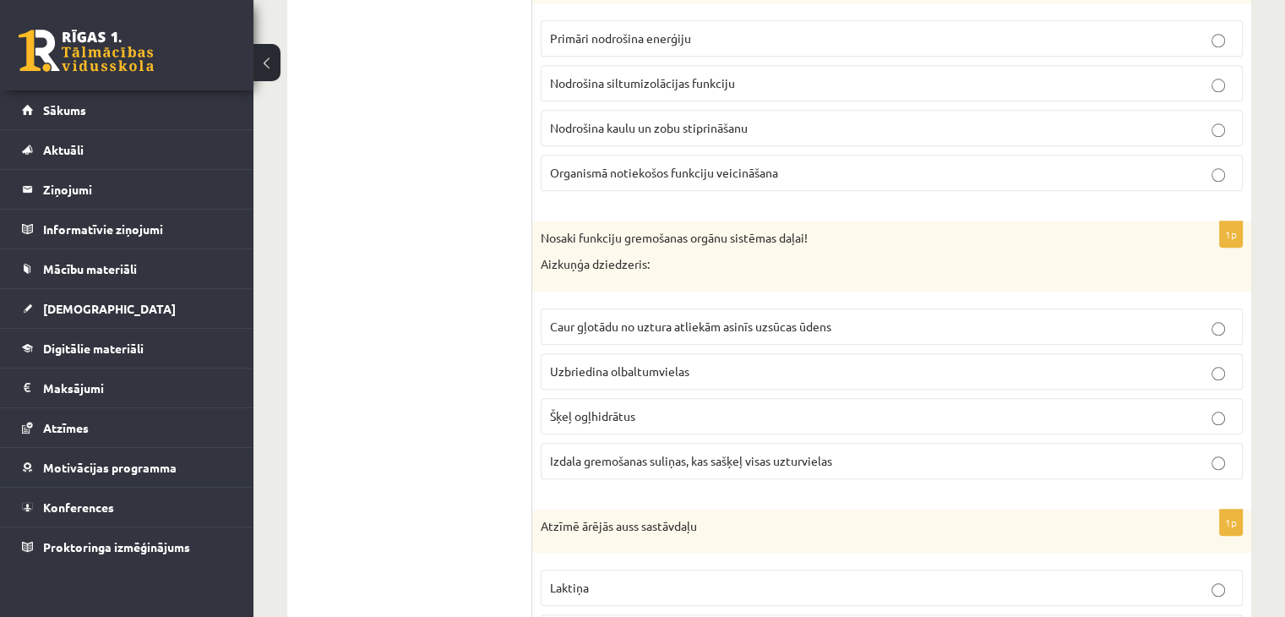
drag, startPoint x: 436, startPoint y: 345, endPoint x: 464, endPoint y: 352, distance: 28.9
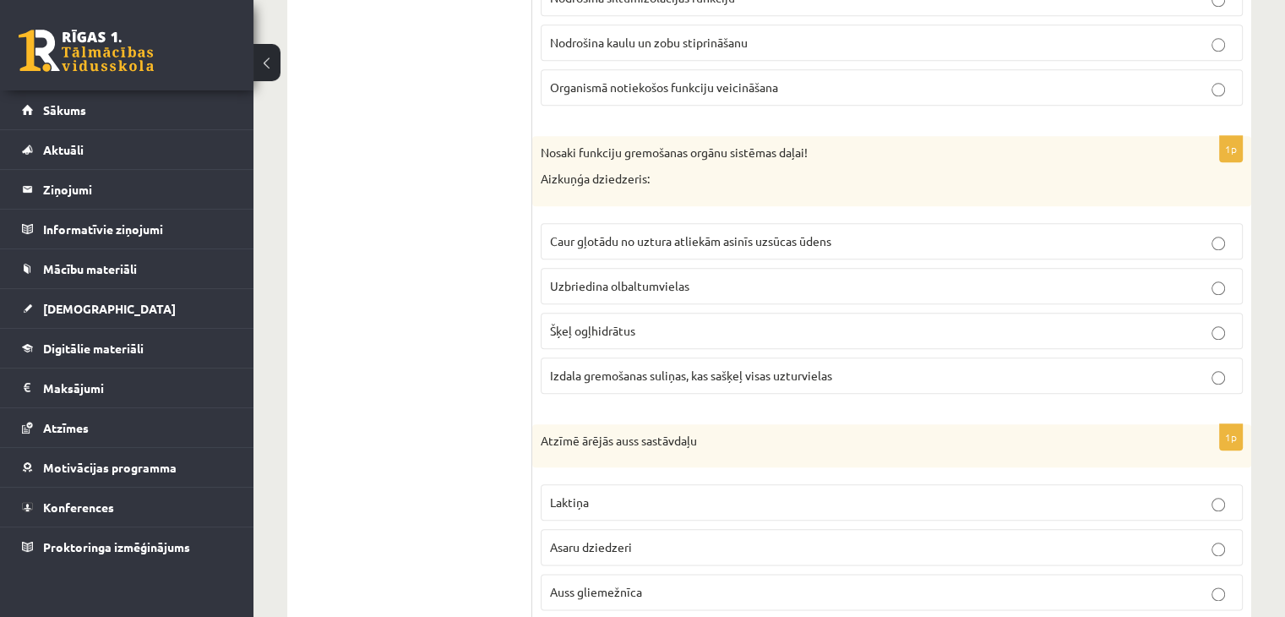
scroll to position [2027, 0]
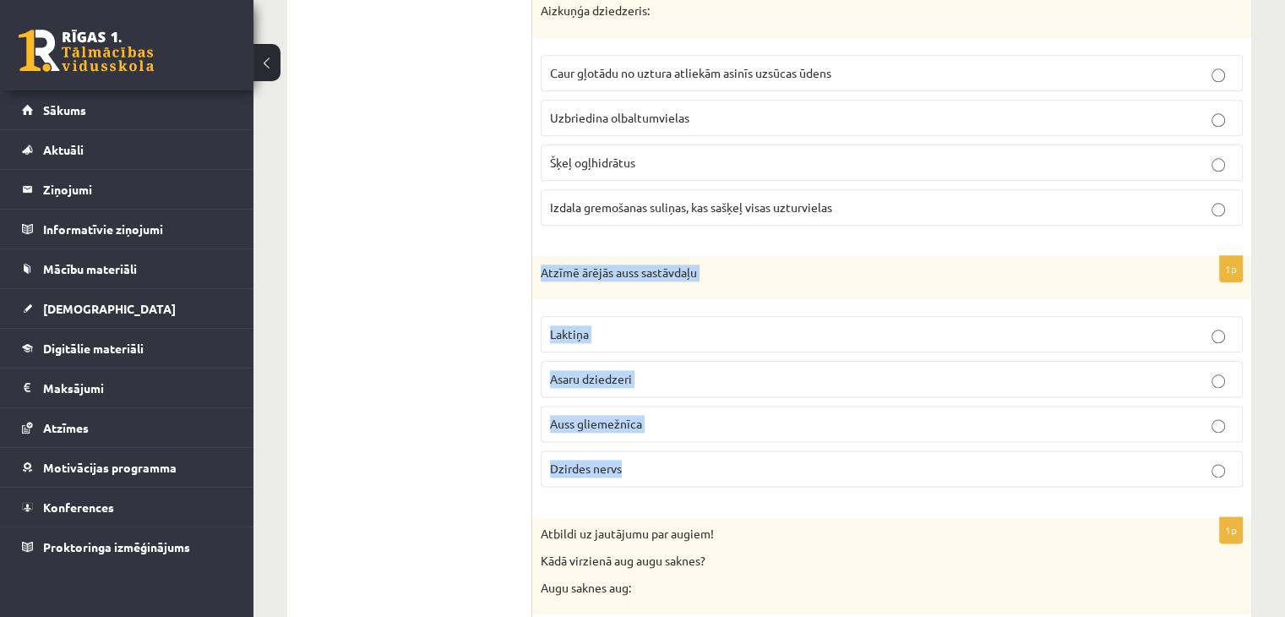
drag, startPoint x: 542, startPoint y: 264, endPoint x: 699, endPoint y: 469, distance: 257.3
click at [699, 469] on div "1p Atzīmē ārējās auss sastāvdaļu Laktiņa Asaru dziedzeri Auss gliemežnīca Dzird…" at bounding box center [891, 378] width 719 height 245
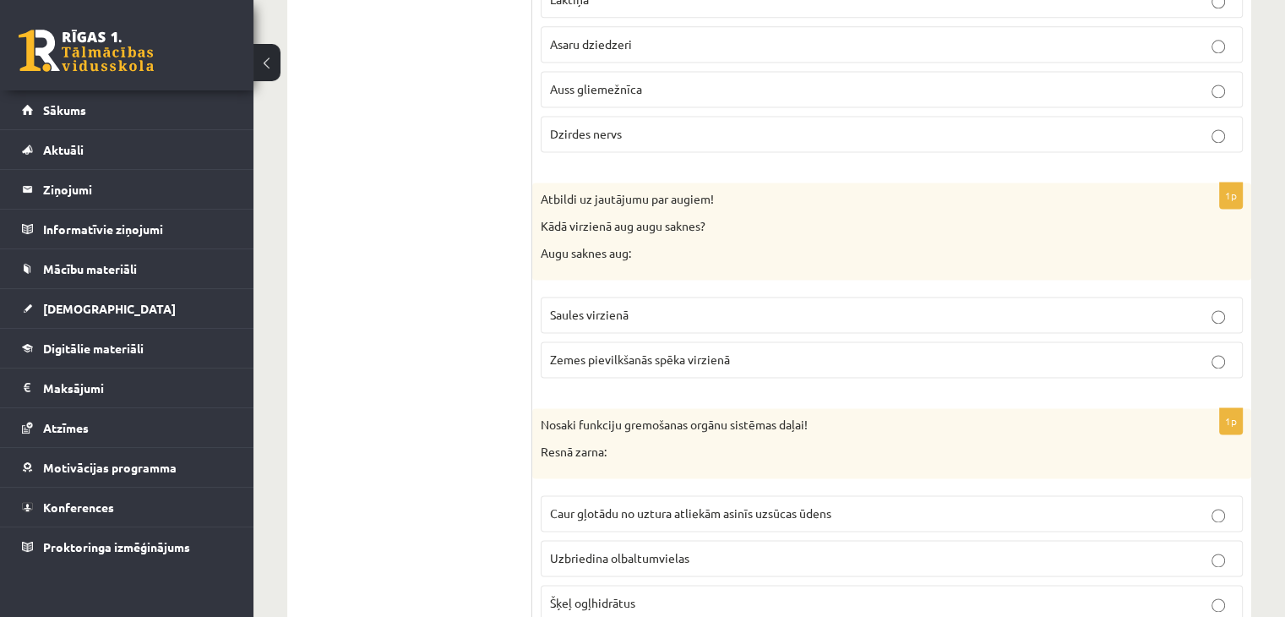
scroll to position [2365, 0]
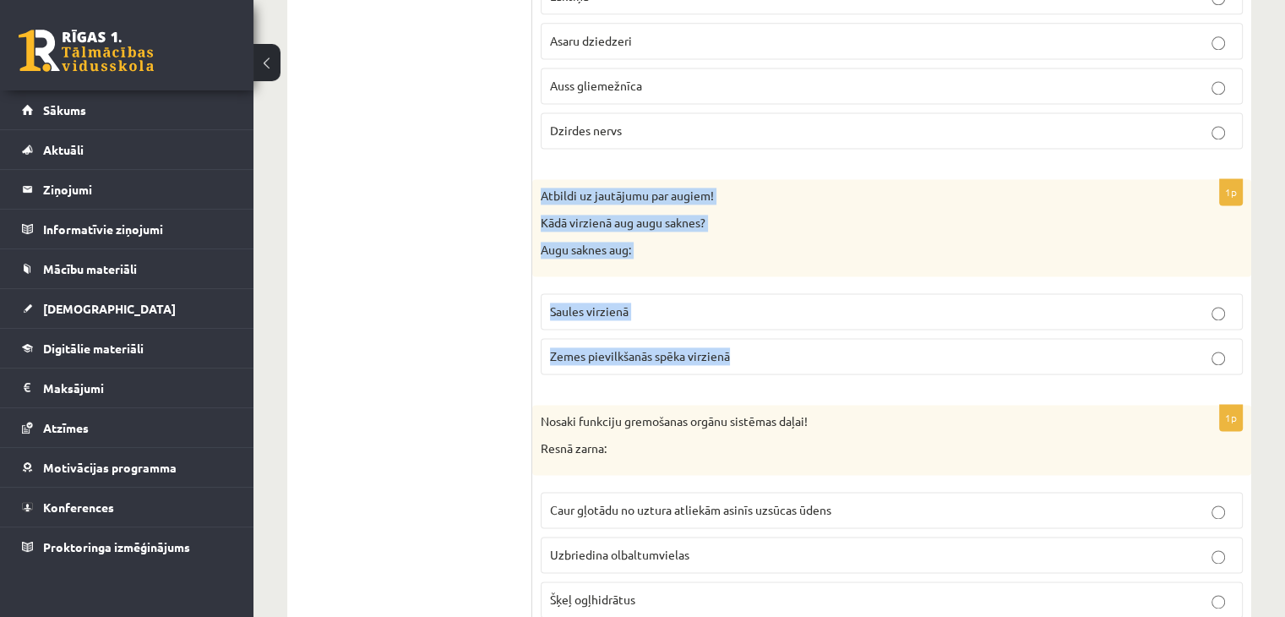
drag, startPoint x: 541, startPoint y: 187, endPoint x: 792, endPoint y: 342, distance: 294.4
click at [792, 342] on div "1p Atbildi uz jautājumu par augiem! Kādā virzienā aug augu saknes? Augu saknes …" at bounding box center [891, 283] width 719 height 209
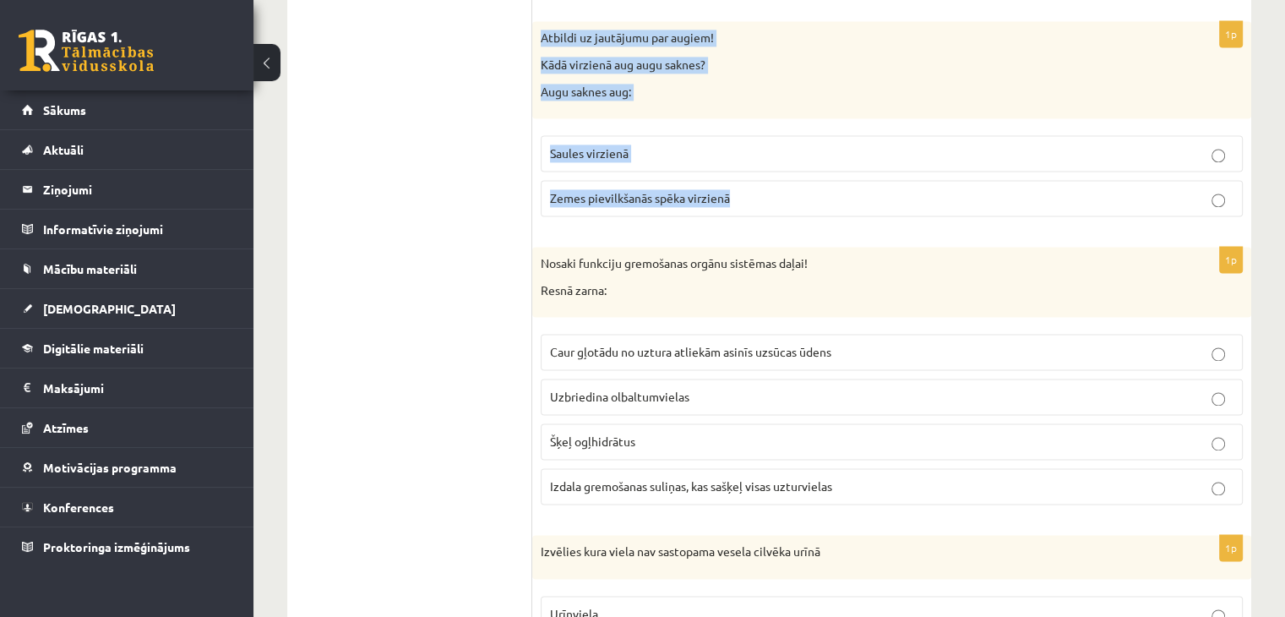
scroll to position [2703, 0]
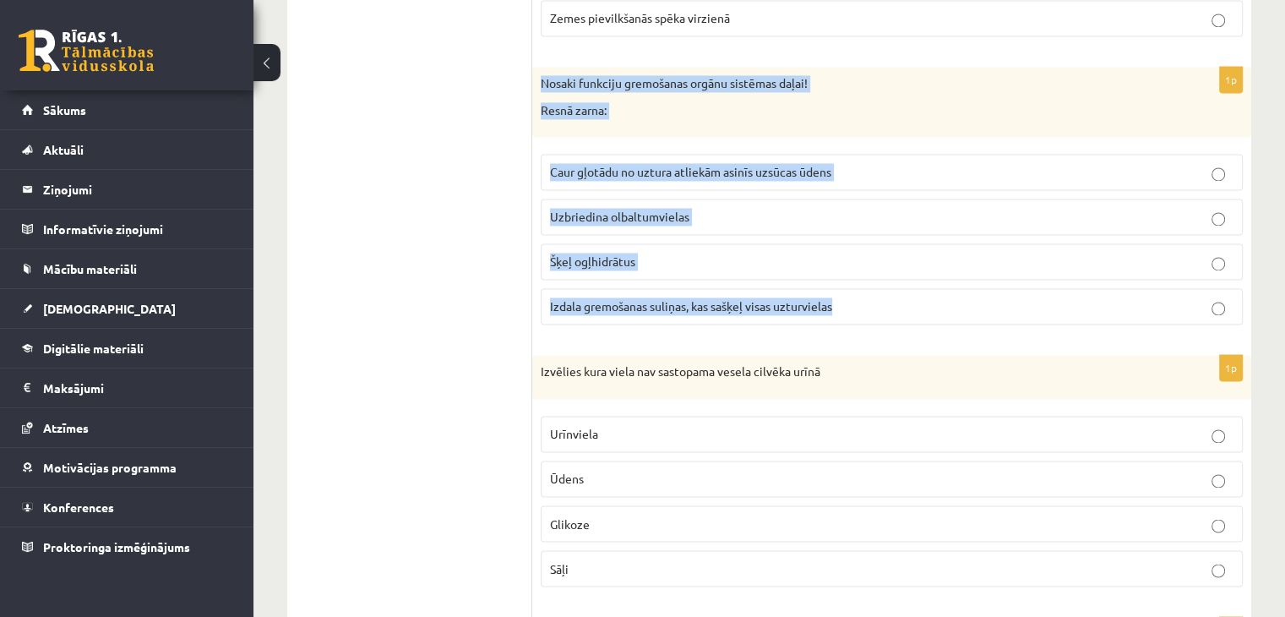
drag, startPoint x: 536, startPoint y: 72, endPoint x: 889, endPoint y: 307, distance: 424.1
click at [889, 307] on div "1p Nosaki funkciju gremošanas orgānu sistēmas daļai! Resnā zarna: Caur gļotādu …" at bounding box center [891, 202] width 719 height 271
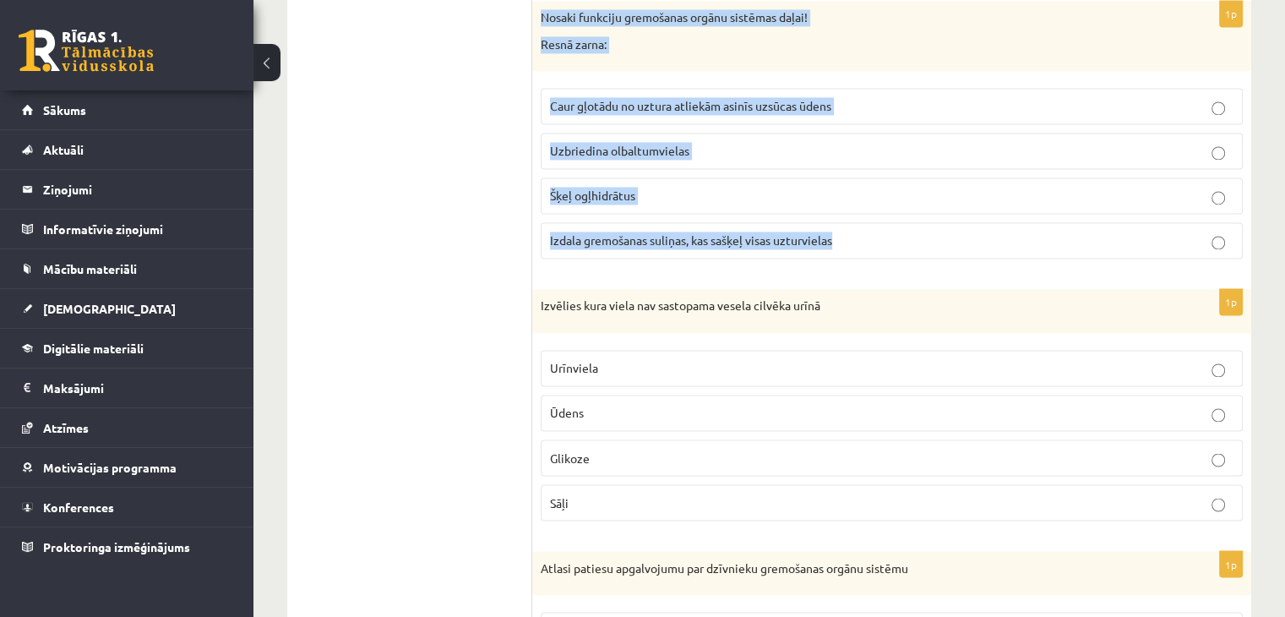
scroll to position [2872, 0]
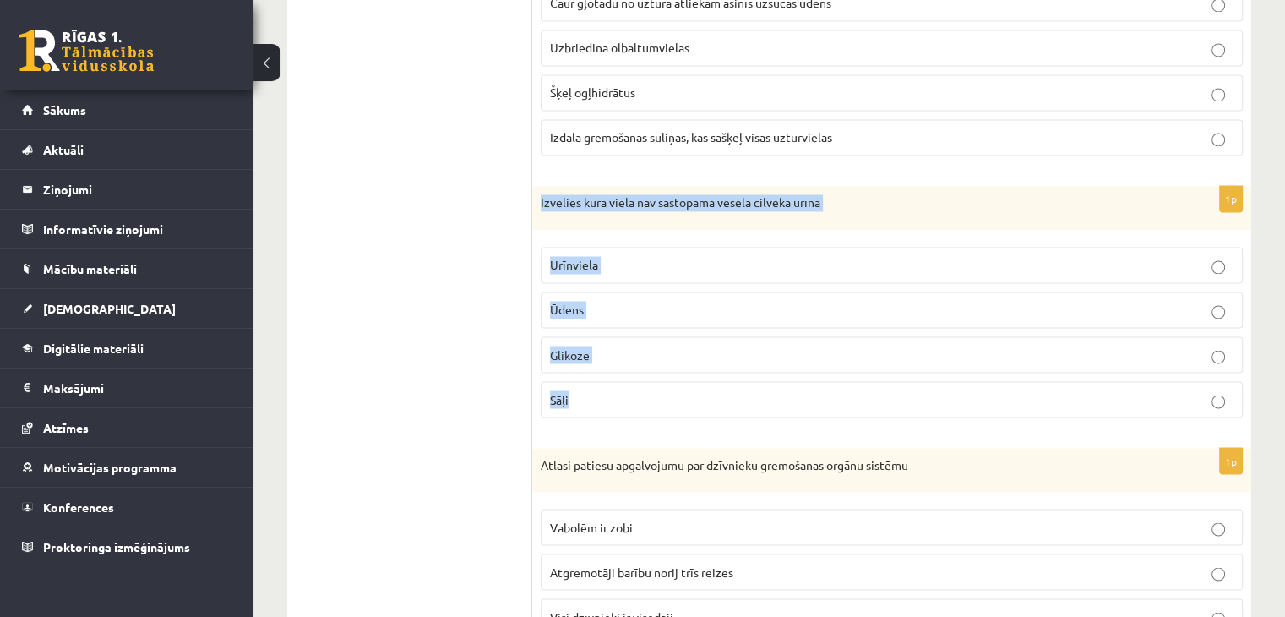
drag, startPoint x: 558, startPoint y: 193, endPoint x: 738, endPoint y: 393, distance: 269.1
click at [738, 393] on div "1p Izvēlies kura viela nav sastopama vesela cilvēka urīnā Urīnviela Ūdens Gliko…" at bounding box center [891, 308] width 719 height 245
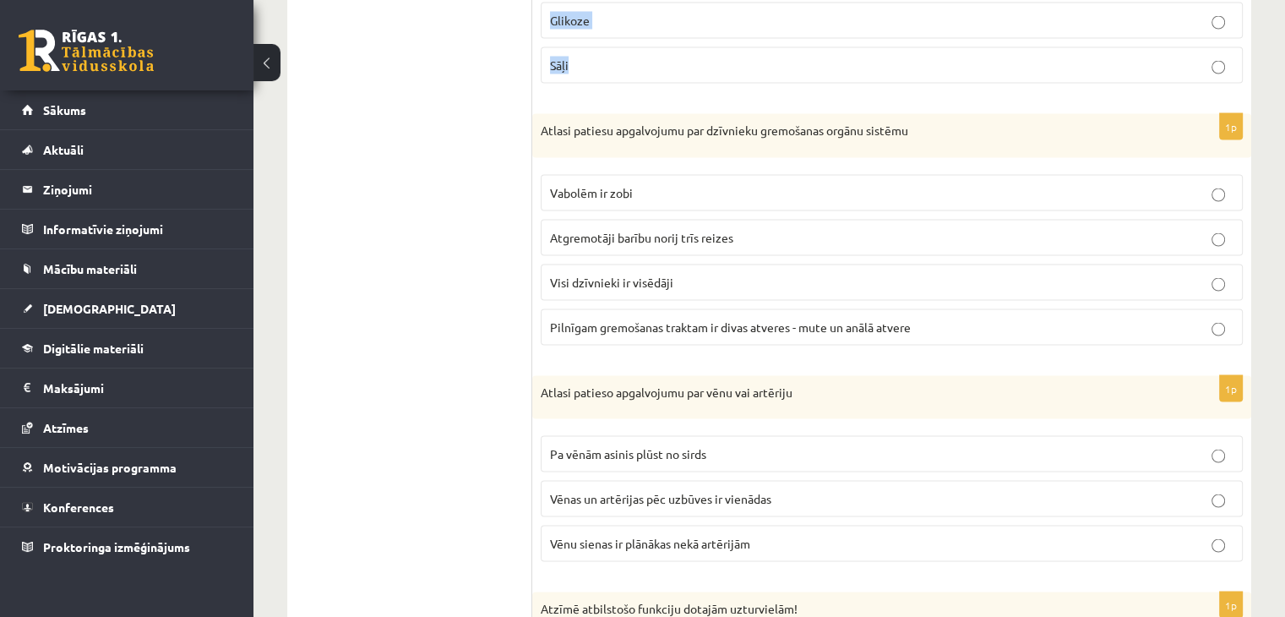
scroll to position [3210, 0]
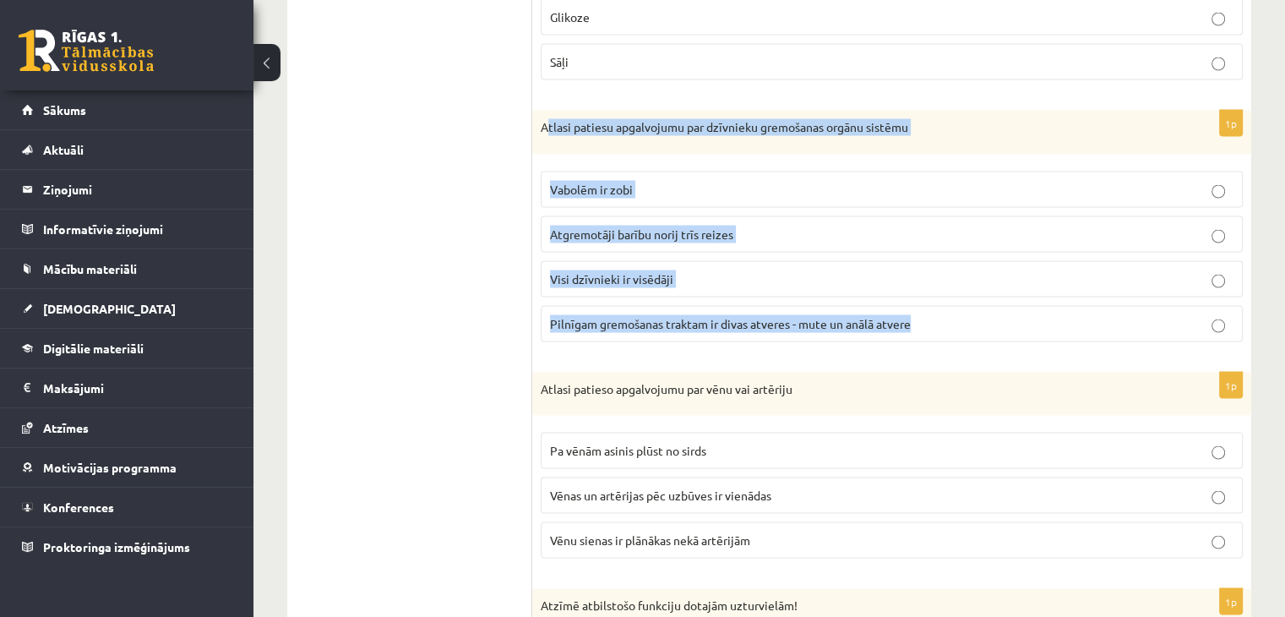
drag, startPoint x: 544, startPoint y: 114, endPoint x: 960, endPoint y: 307, distance: 458.1
click at [960, 307] on div "1p Atlasi patiesu apgalvojumu par dzīvnieku gremošanas orgānu sistēmu Vabolēm i…" at bounding box center [891, 232] width 719 height 245
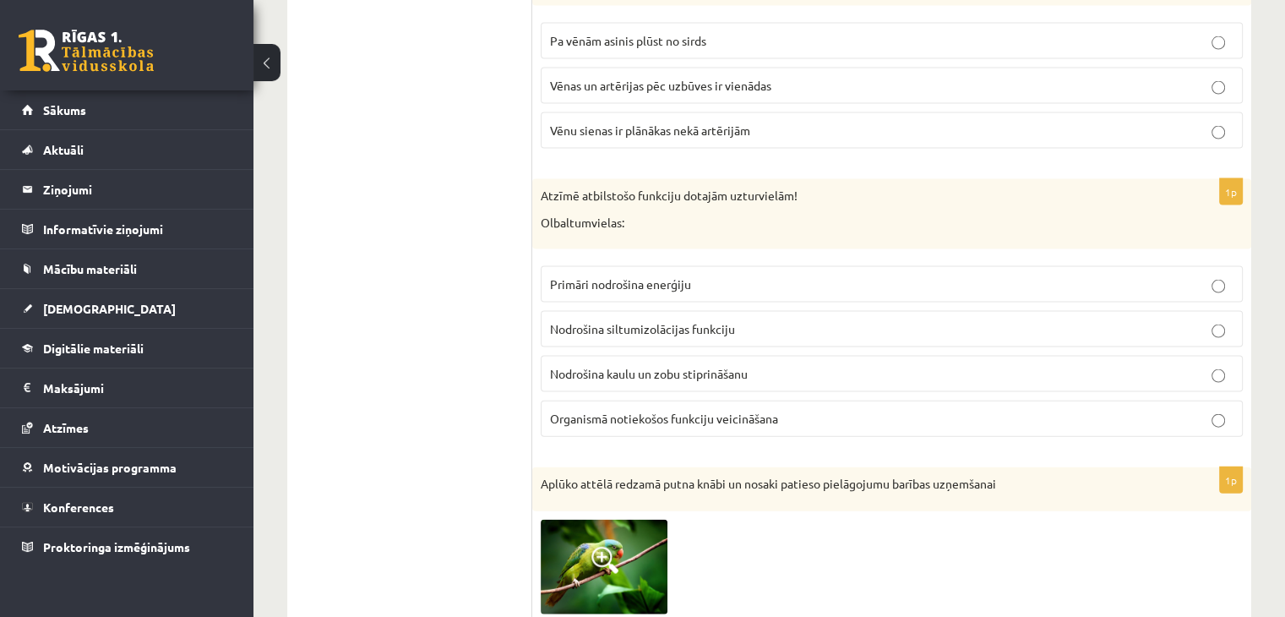
scroll to position [3717, 0]
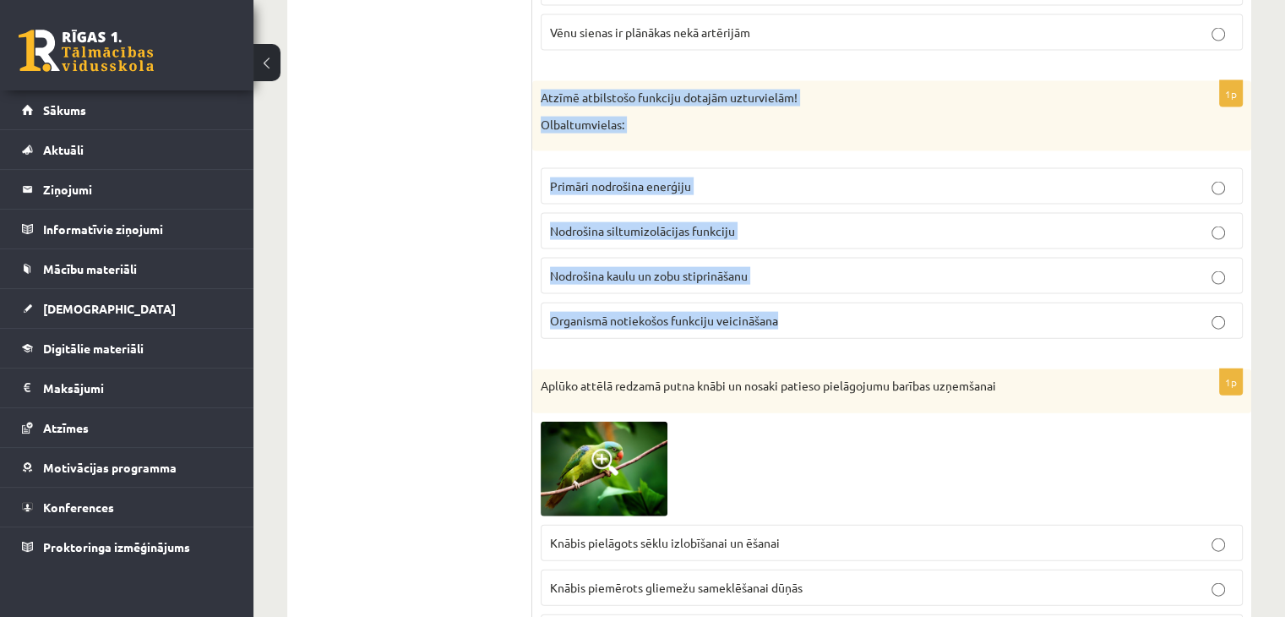
drag, startPoint x: 540, startPoint y: 83, endPoint x: 835, endPoint y: 302, distance: 367.1
click at [833, 303] on div "1p Atzīmē atbilstošo funkciju dotajām uzturvielām! Olbaltumvielas: Primāri nodr…" at bounding box center [891, 216] width 719 height 271
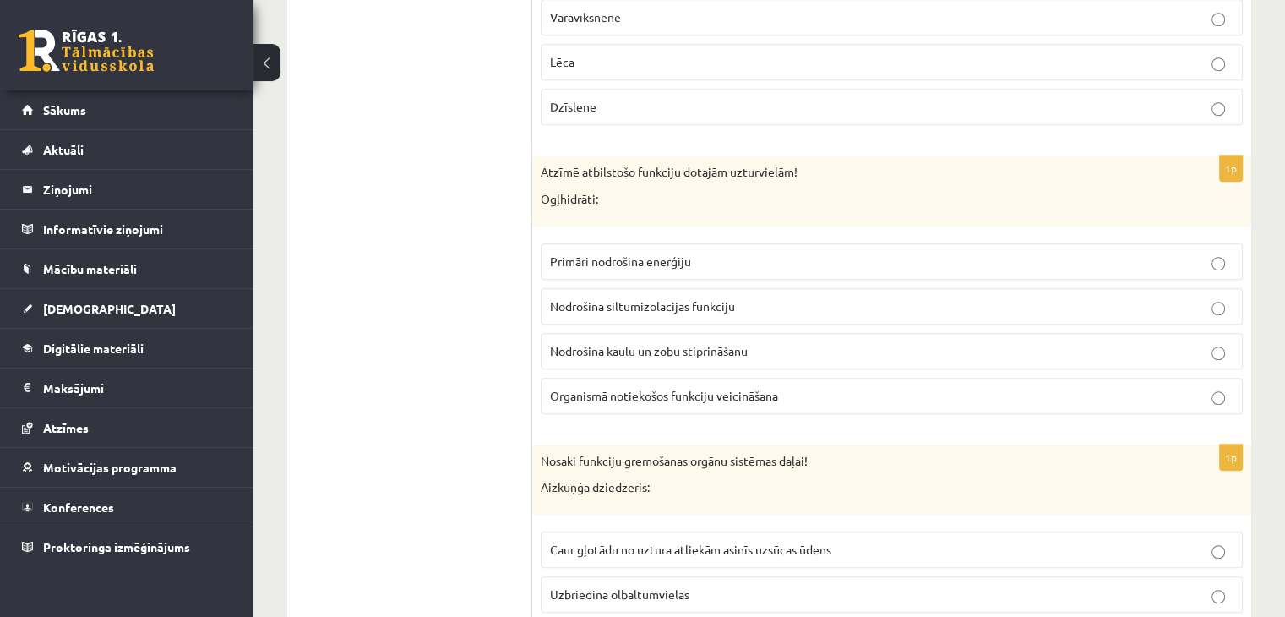
scroll to position [1605, 0]
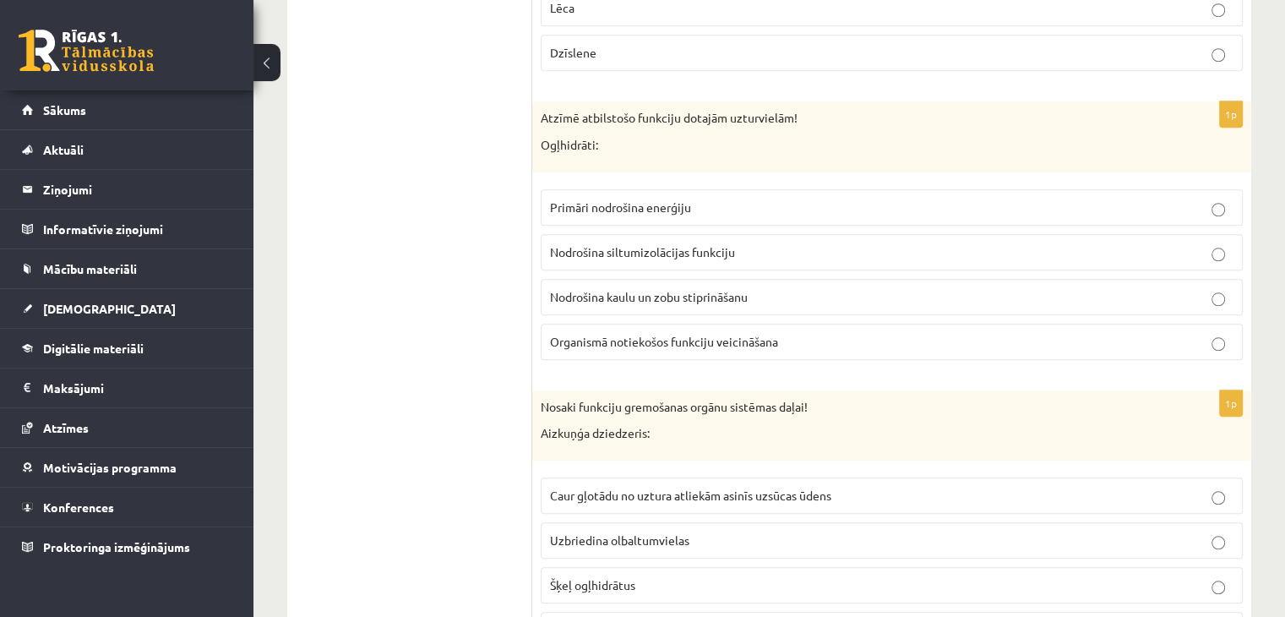
click at [750, 200] on p "Primāri nodrošina enerģiju" at bounding box center [891, 208] width 683 height 18
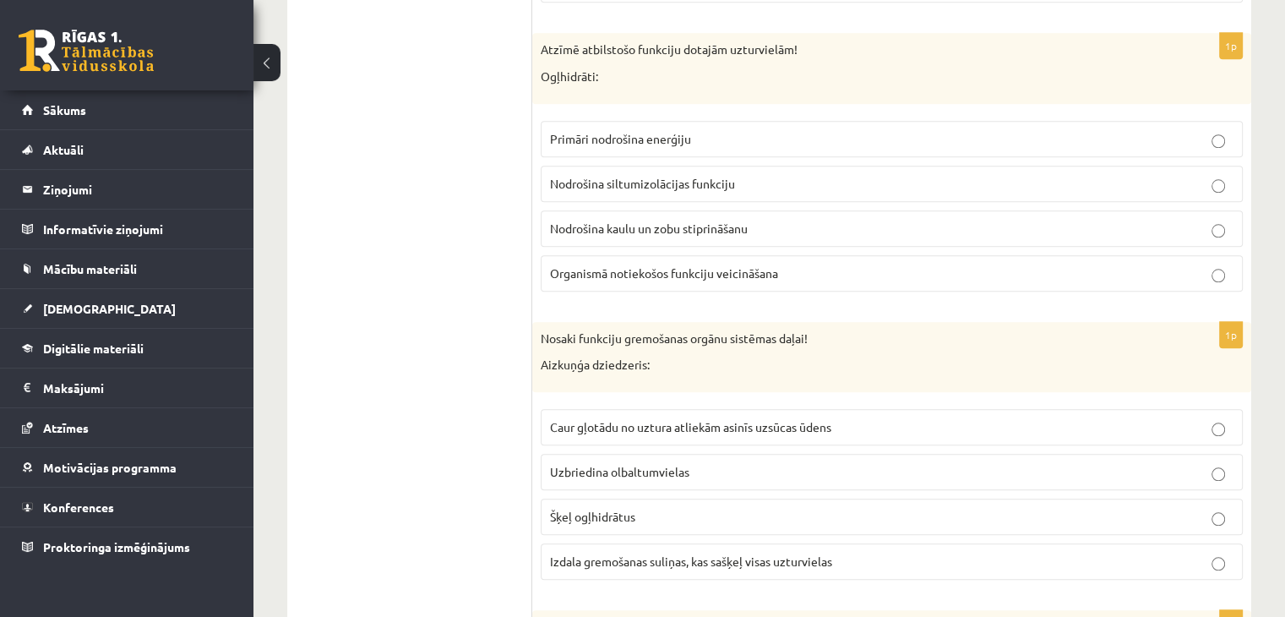
scroll to position [1774, 0]
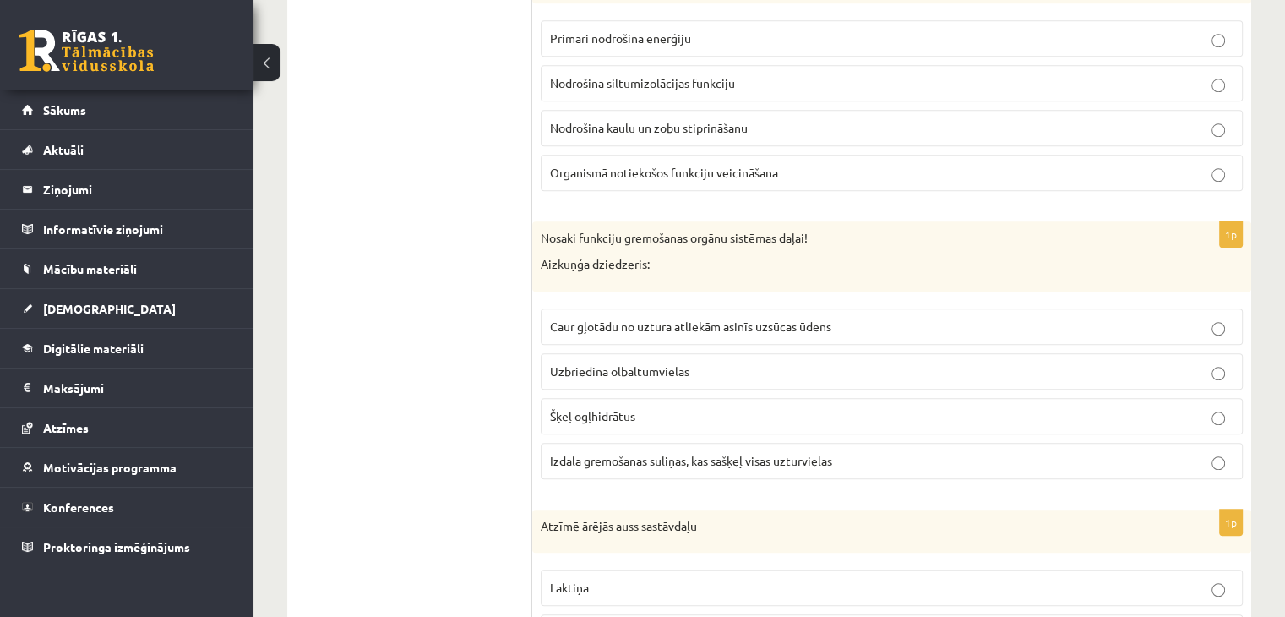
click at [631, 410] on span "Šķeļ ogļhidrātus" at bounding box center [592, 415] width 85 height 15
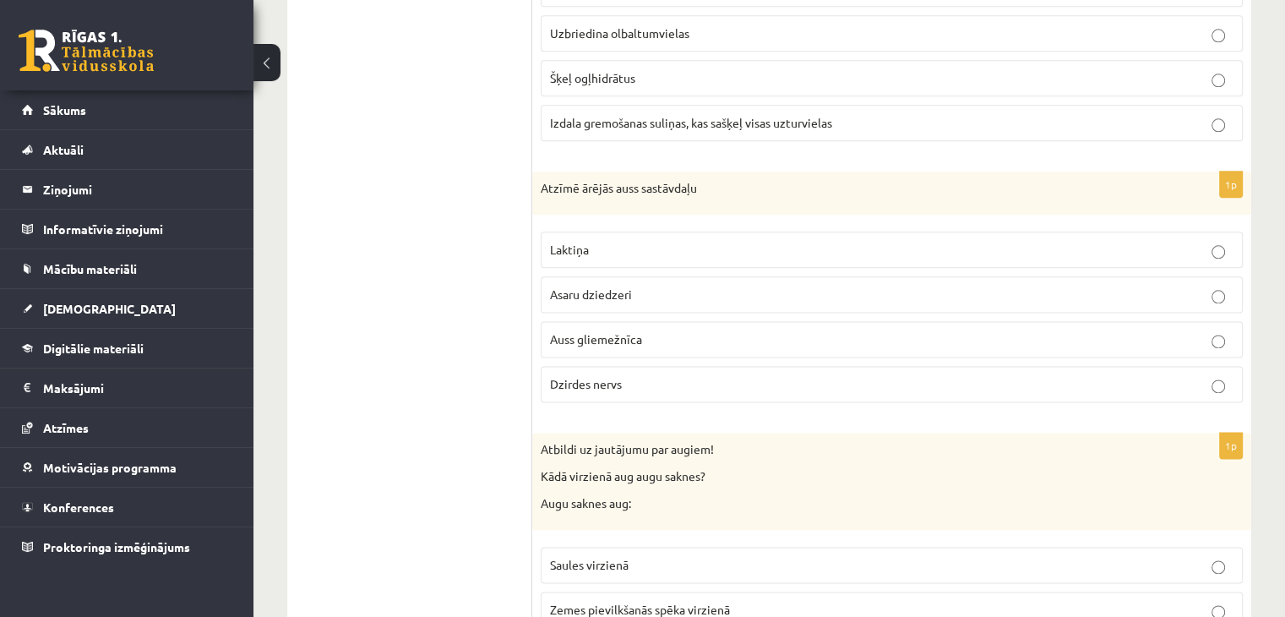
click at [686, 333] on p "Auss gliemežnīca" at bounding box center [891, 339] width 683 height 18
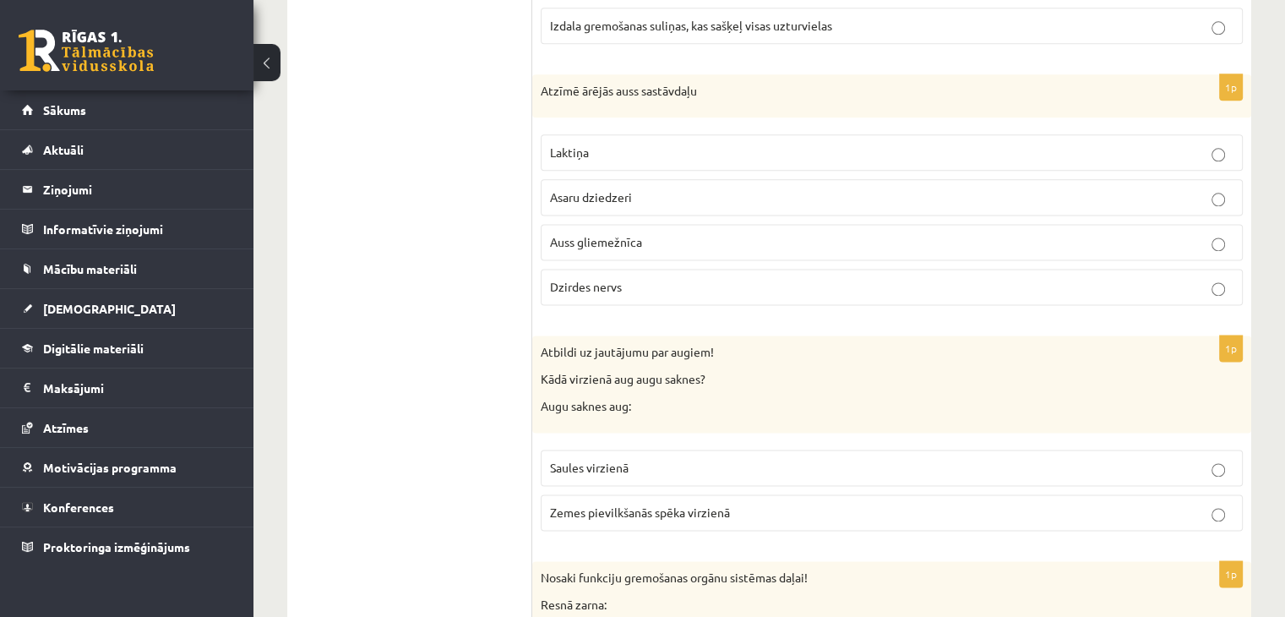
scroll to position [2281, 0]
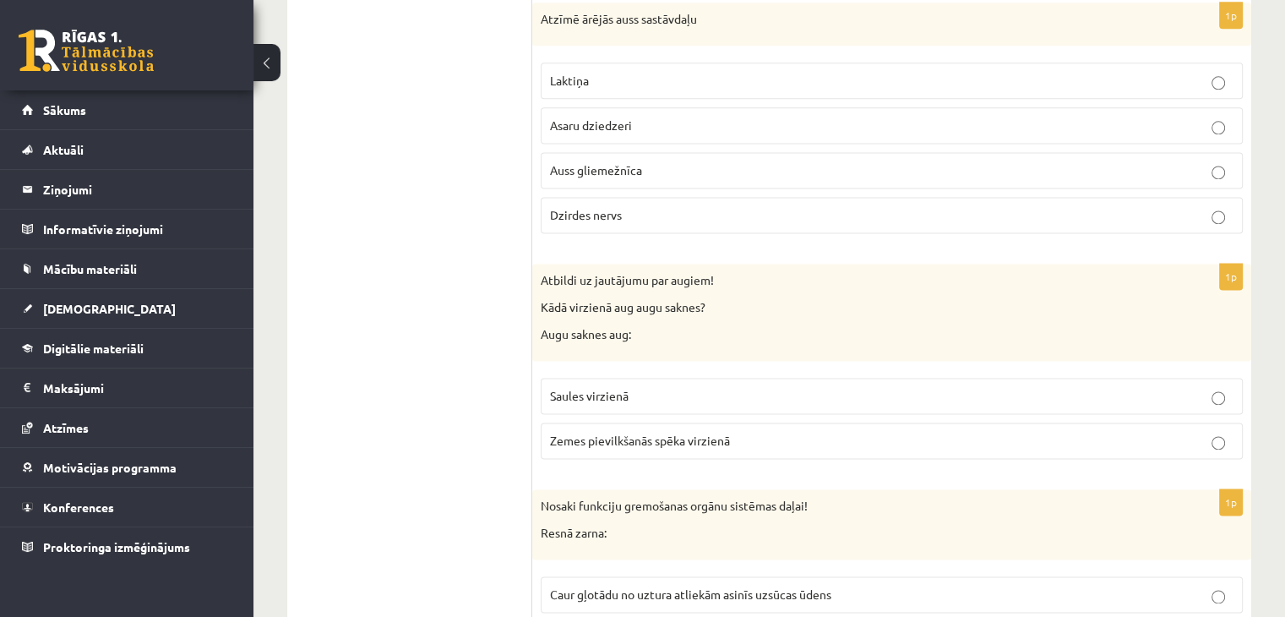
click at [681, 444] on label "Zemes pievilkšanās spēka virzienā" at bounding box center [892, 440] width 702 height 36
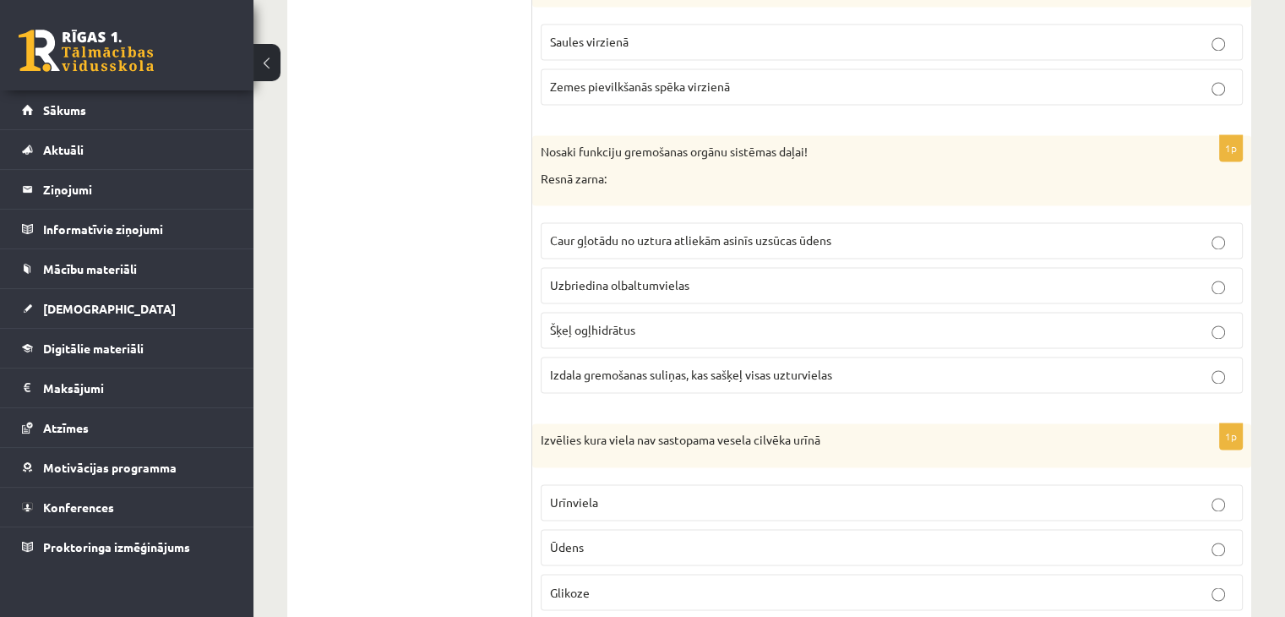
scroll to position [2788, 0]
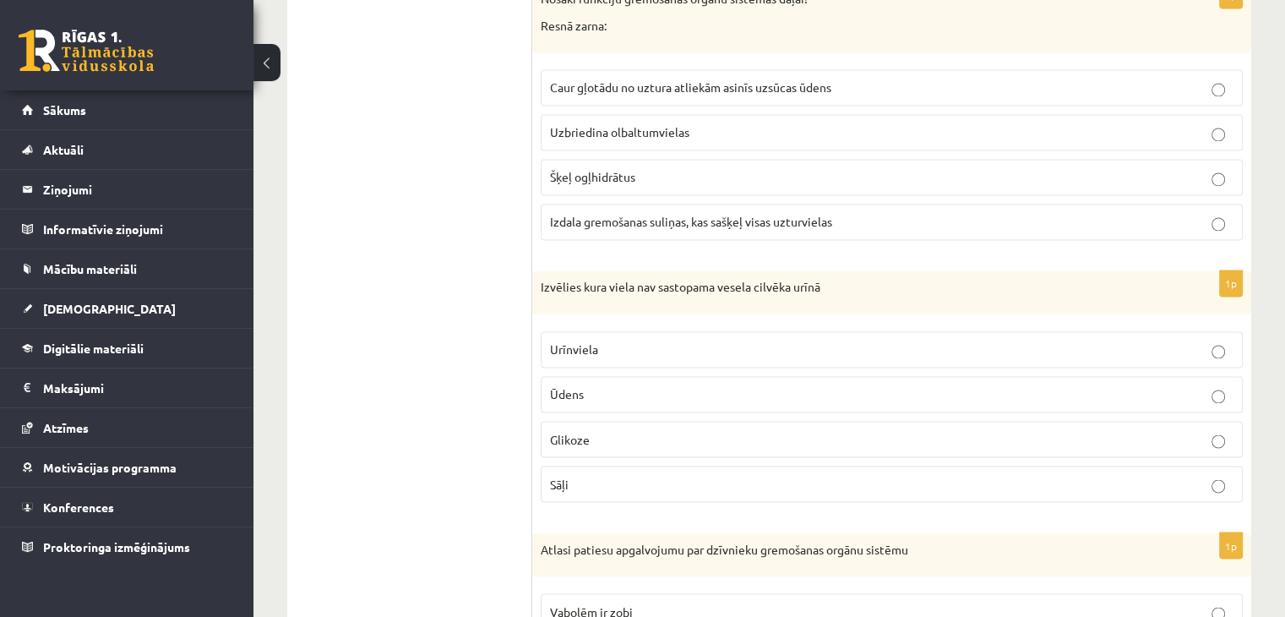
click at [735, 84] on p "Caur gļotādu no uztura atliekām asinīs uzsūcas ūdens" at bounding box center [891, 88] width 683 height 18
click at [760, 430] on p "Glikoze" at bounding box center [891, 439] width 683 height 18
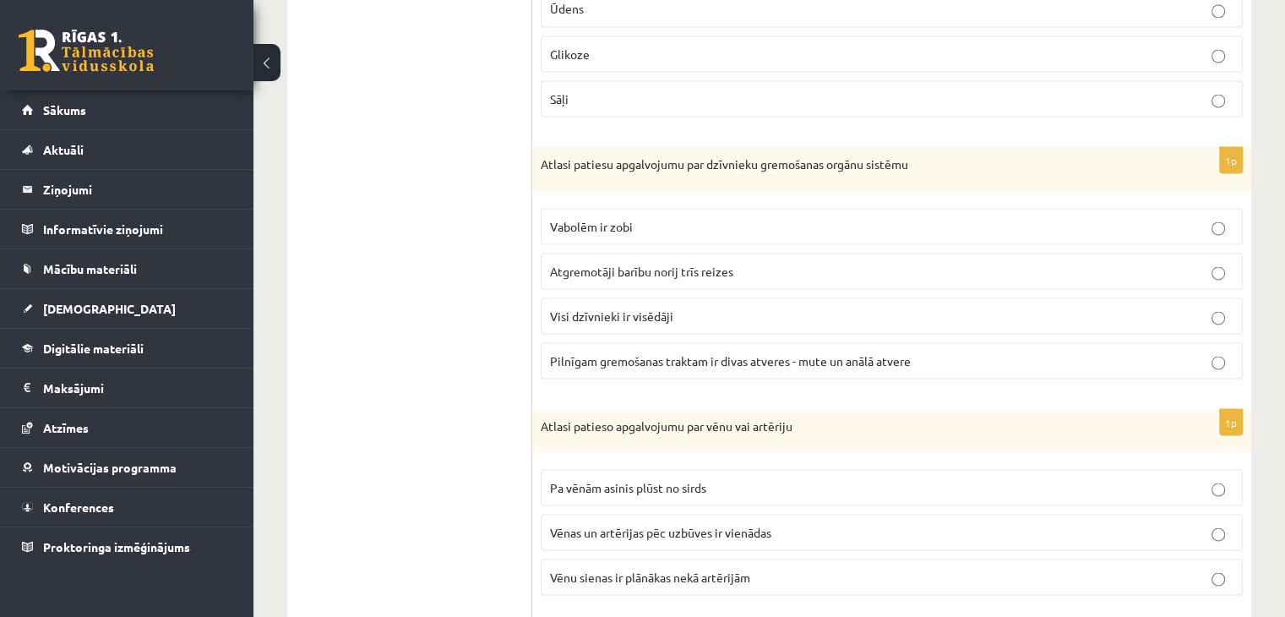
scroll to position [3210, 0]
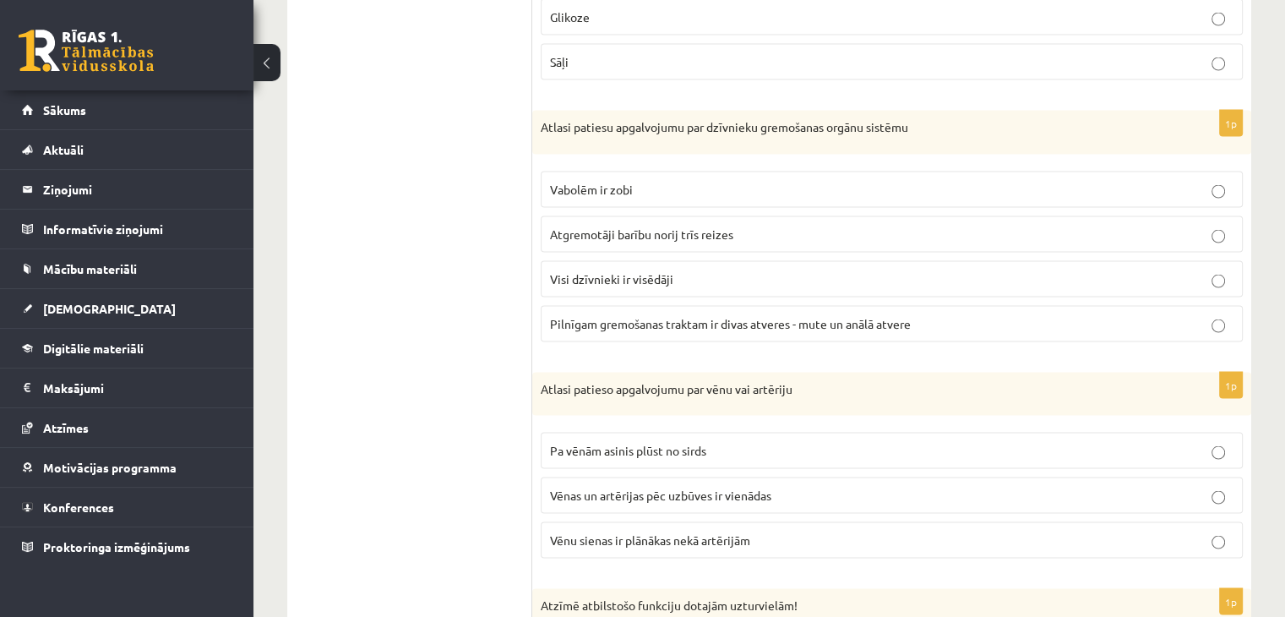
click at [611, 229] on p "Atgremotāji barību norij trīs reizes" at bounding box center [891, 234] width 683 height 18
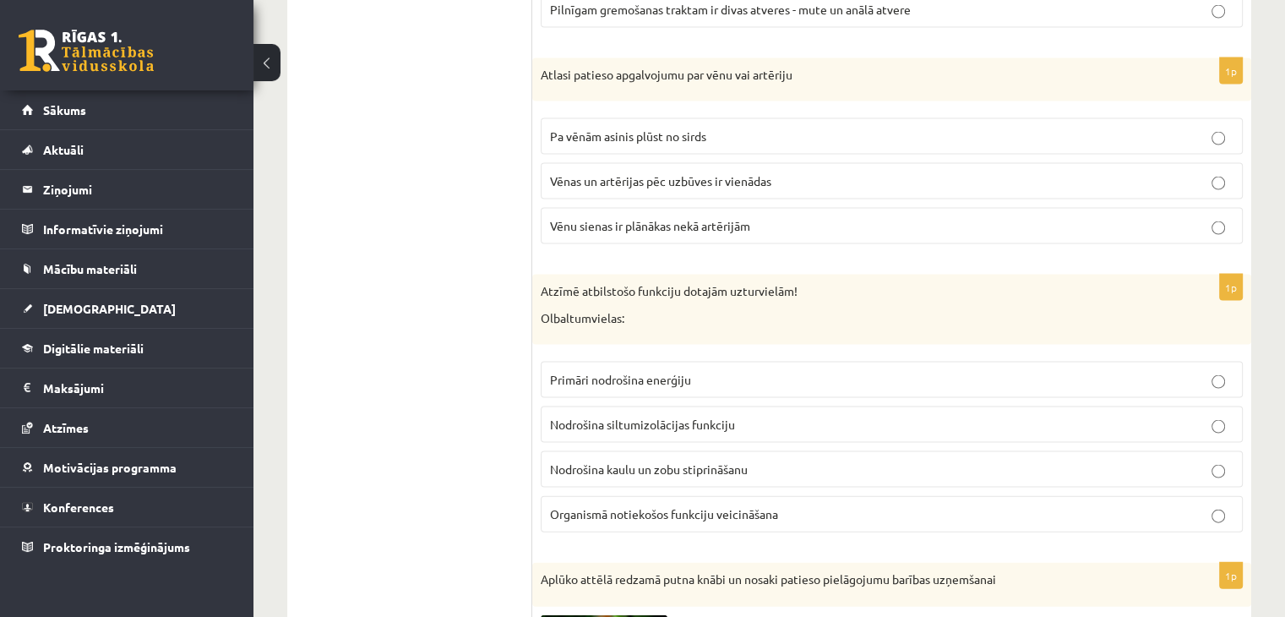
scroll to position [3548, 0]
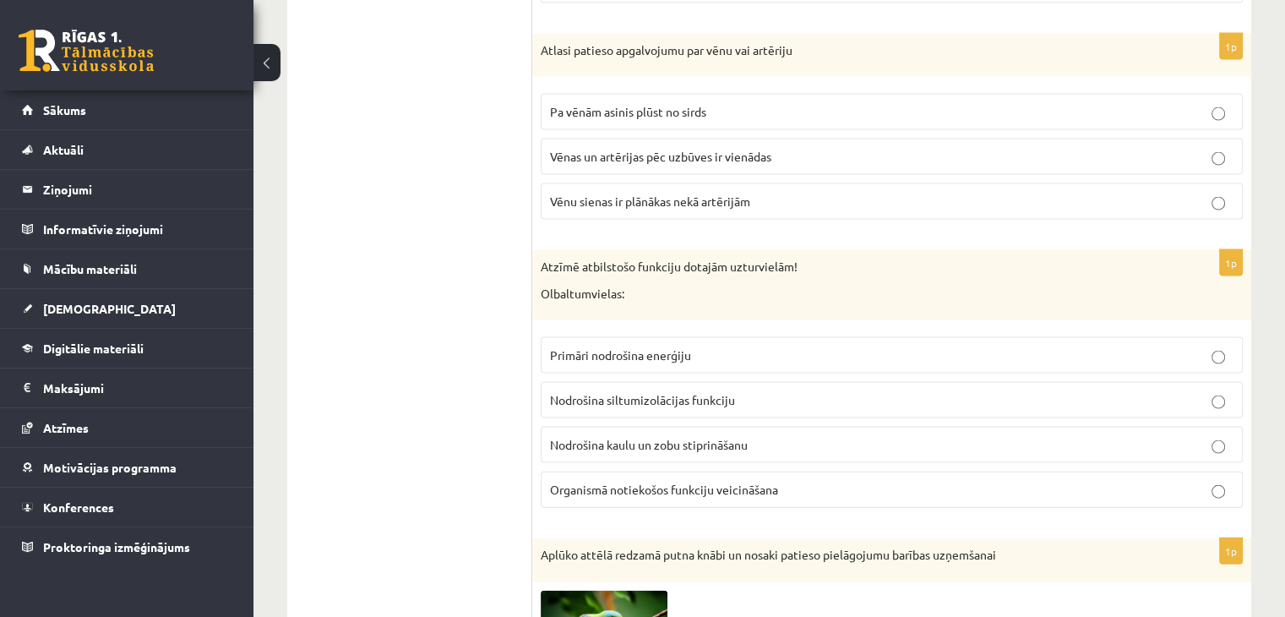
click at [619, 482] on span "Organismā notiekošos funkciju veicināšana" at bounding box center [664, 489] width 228 height 15
click at [1142, 481] on p "Organismā notiekošos funkciju veicināšana" at bounding box center [891, 490] width 683 height 18
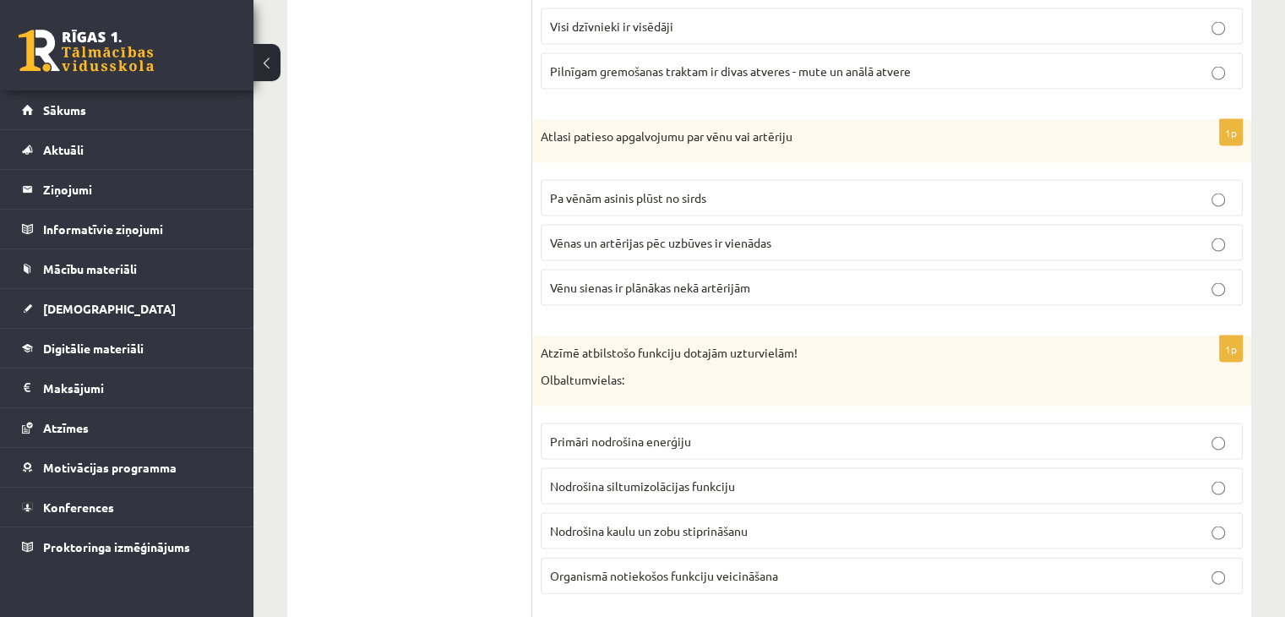
scroll to position [3295, 0]
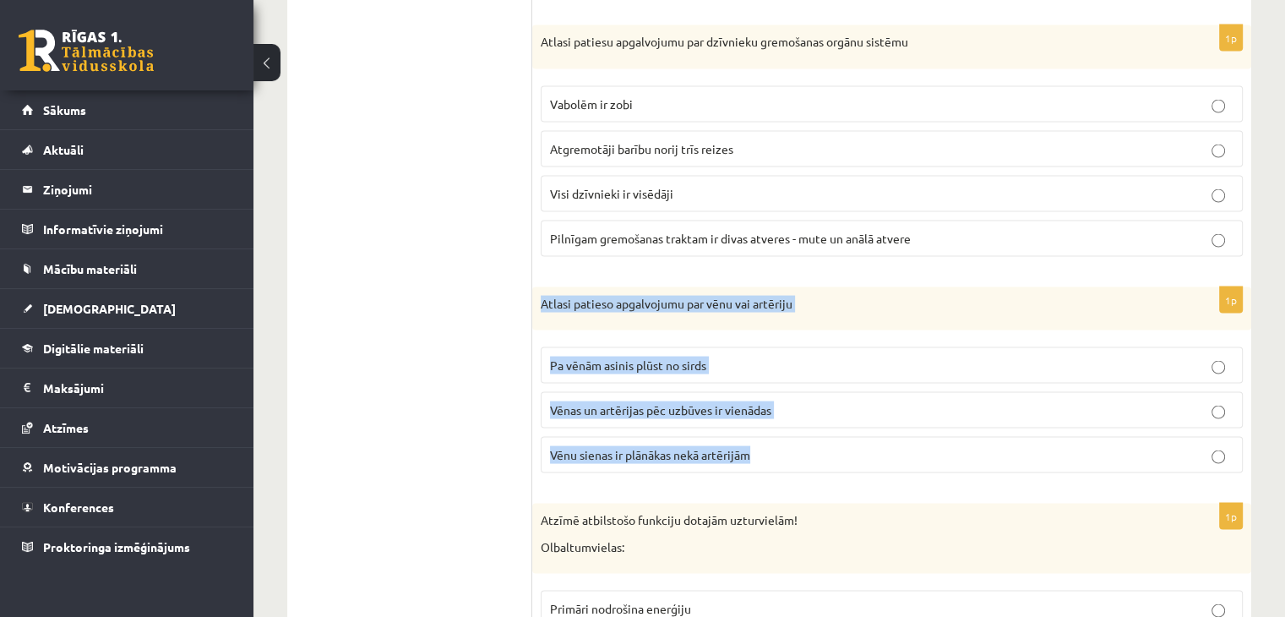
drag, startPoint x: 541, startPoint y: 291, endPoint x: 815, endPoint y: 446, distance: 315.1
click at [815, 446] on div "1p Atlasi patieso apgalvojumu par vēnu vai artēriju Pa vēnām asinis plūst no si…" at bounding box center [891, 387] width 719 height 200
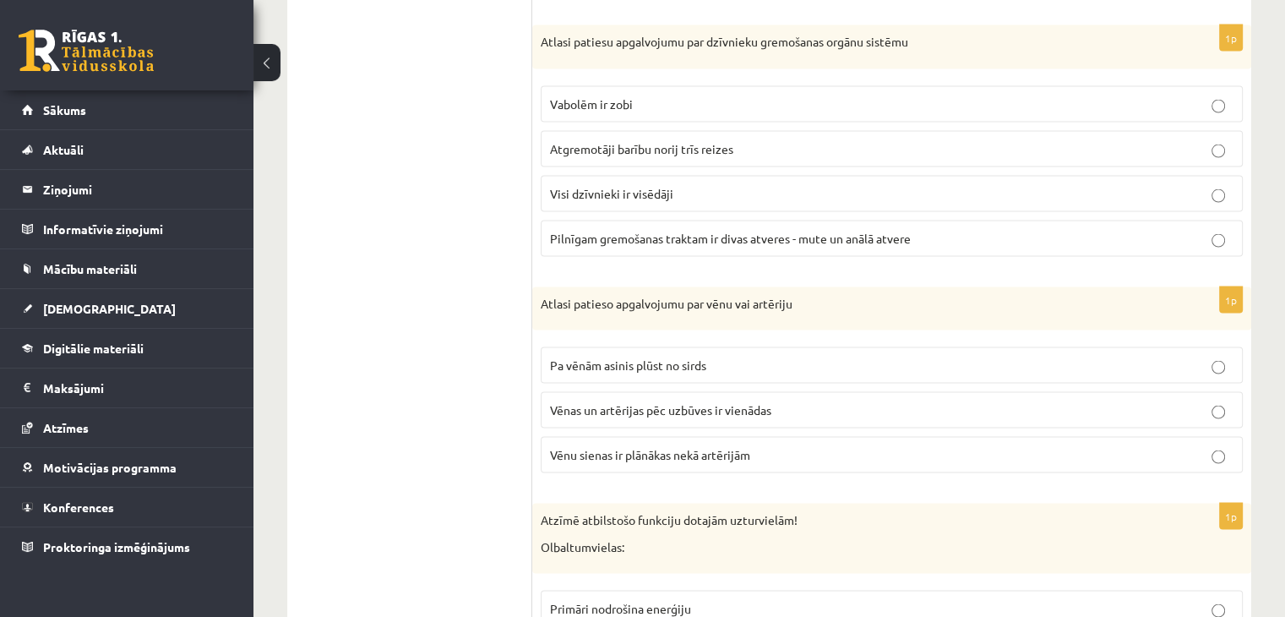
click at [638, 447] on span "Vēnu sienas ir plānākas nekā artērijām" at bounding box center [650, 454] width 200 height 15
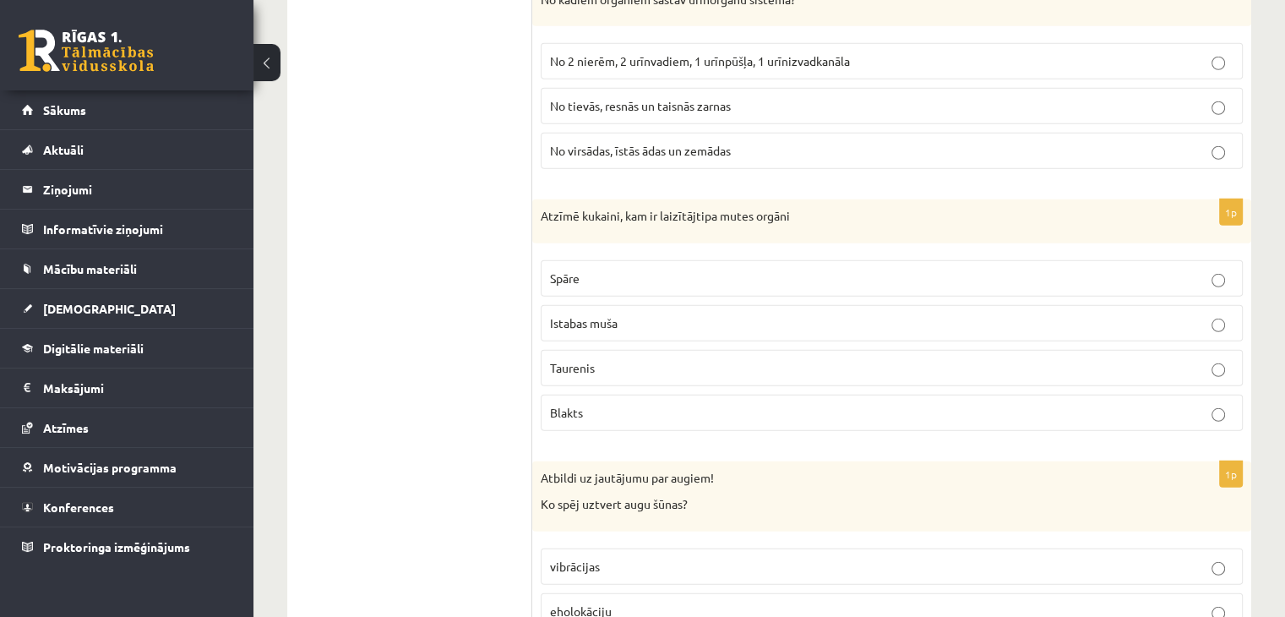
scroll to position [4731, 0]
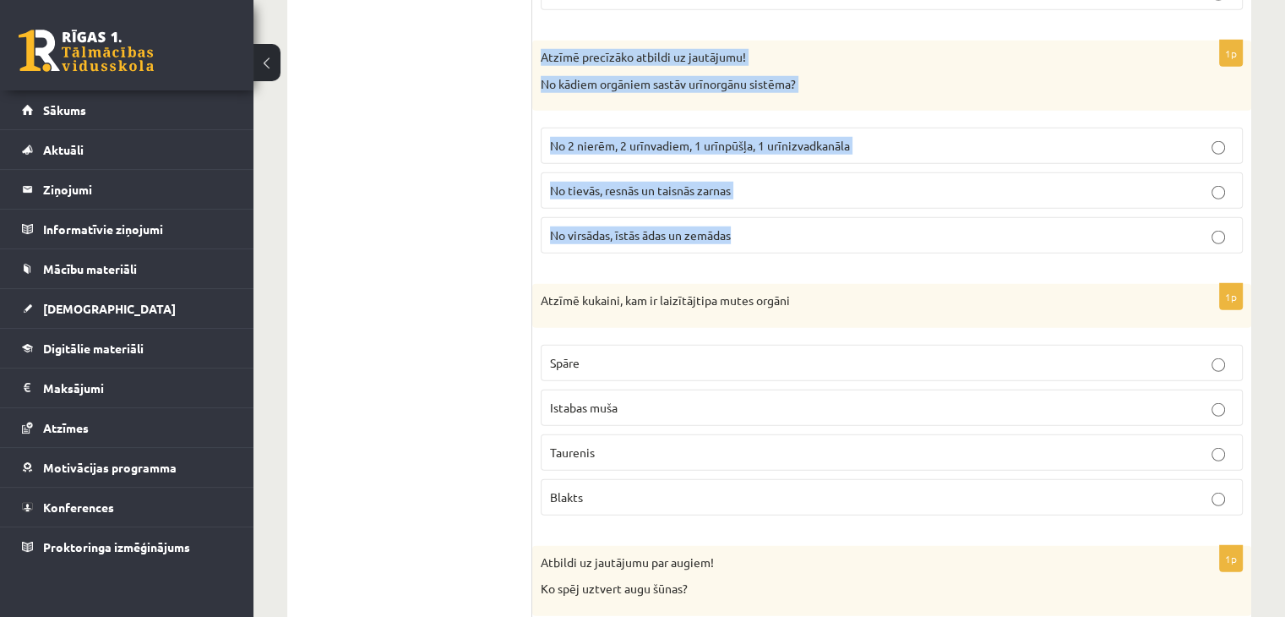
drag, startPoint x: 534, startPoint y: 37, endPoint x: 759, endPoint y: 220, distance: 290.0
click at [759, 220] on div "1p Atzīmē precīzāko atbildi uz jautājumu! No kādiem orgāniem sastāv urīnorgānu …" at bounding box center [891, 154] width 719 height 226
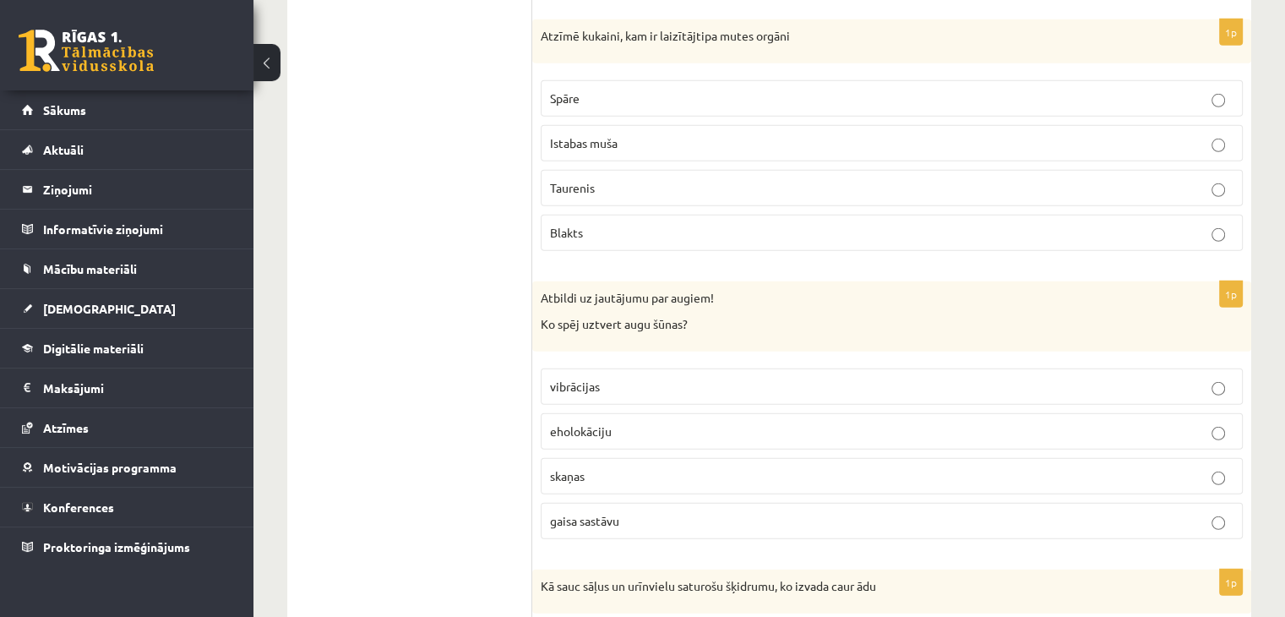
scroll to position [4900, 0]
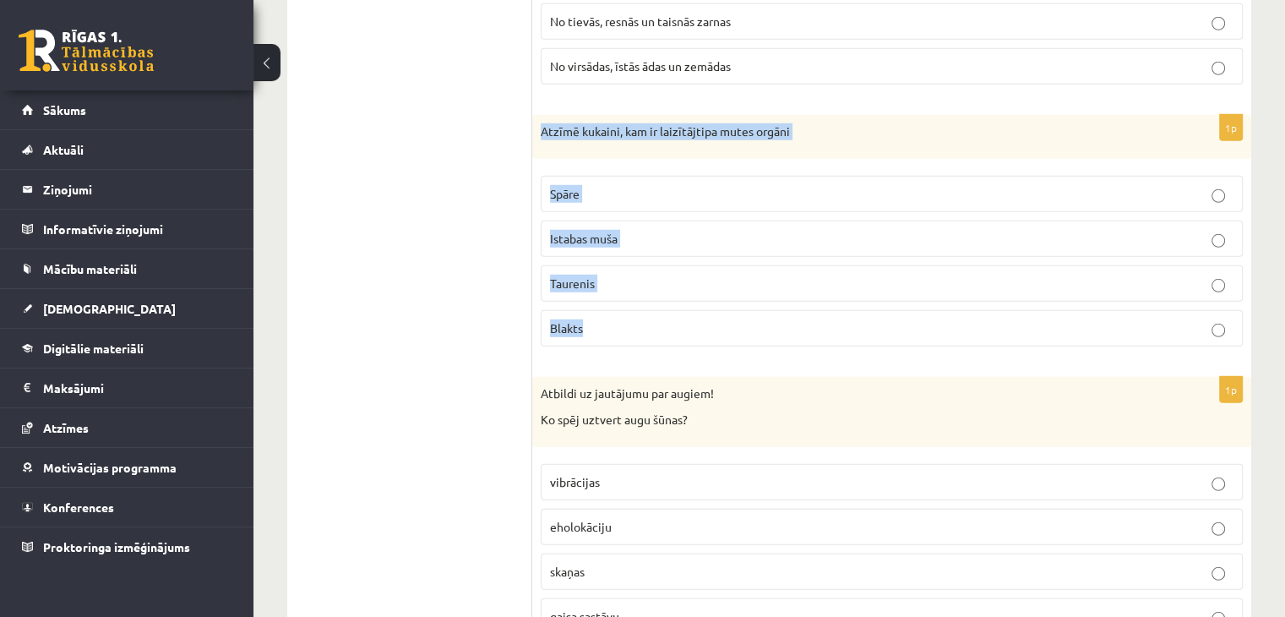
drag, startPoint x: 543, startPoint y: 112, endPoint x: 649, endPoint y: 301, distance: 216.7
click at [649, 301] on div "1p Atzīmē kukaini, kam ir laizītājtipa mutes orgāni Spāre Istabas muša Taurenis…" at bounding box center [891, 237] width 719 height 245
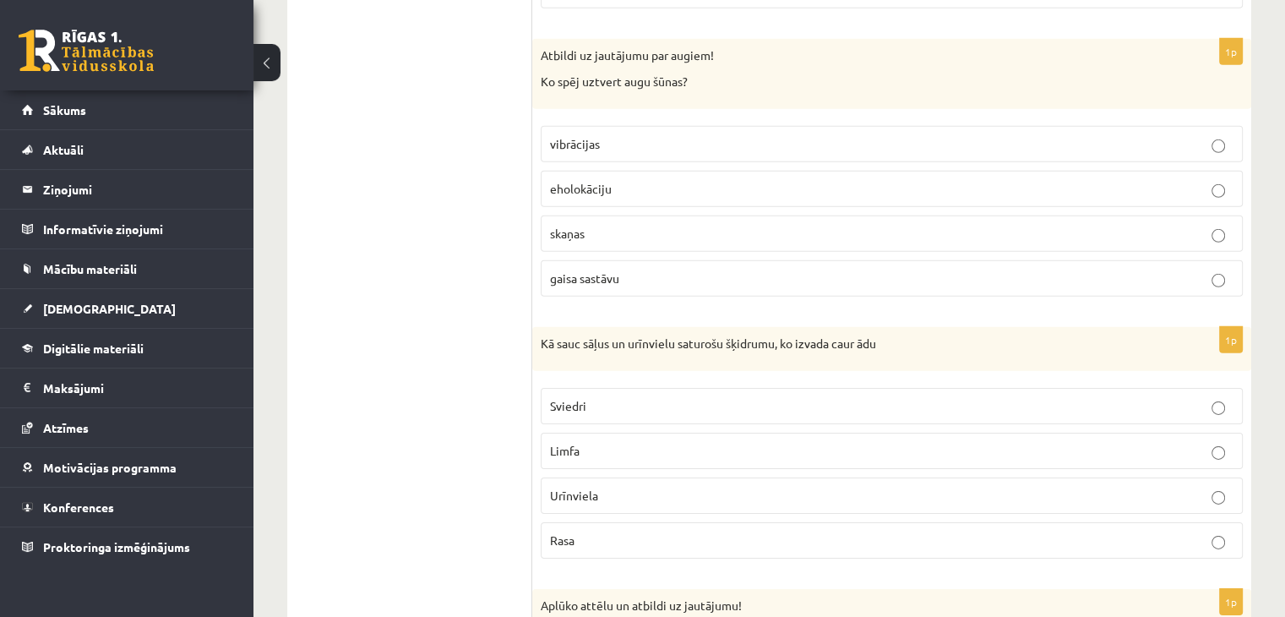
scroll to position [5153, 0]
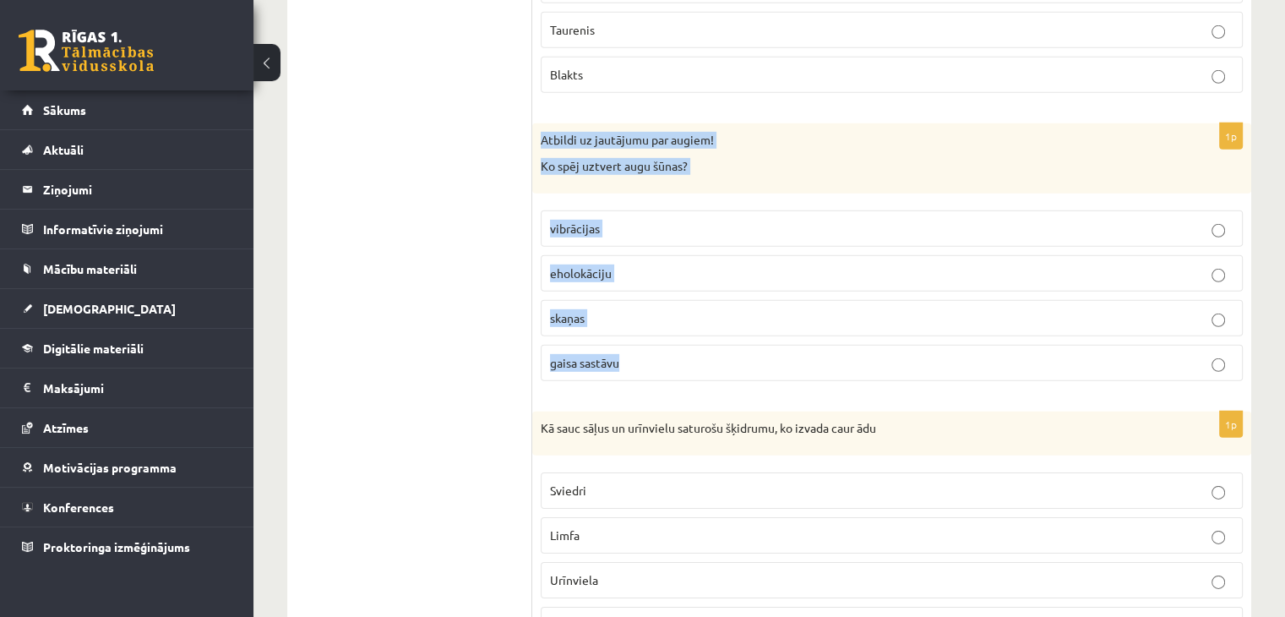
drag, startPoint x: 539, startPoint y: 110, endPoint x: 716, endPoint y: 344, distance: 293.1
click at [716, 344] on div "1p Atbildi uz jautājumu par augiem! Ko spēj uztvert augu šūnas? vibrācijas ehol…" at bounding box center [891, 258] width 719 height 271
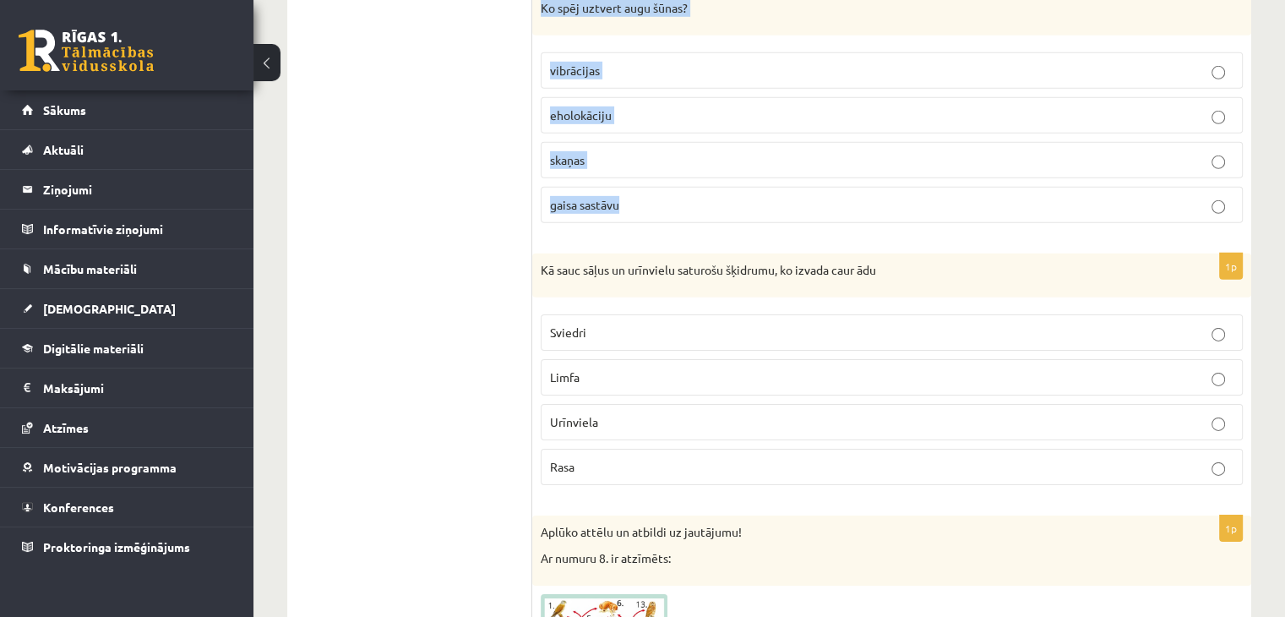
scroll to position [5322, 0]
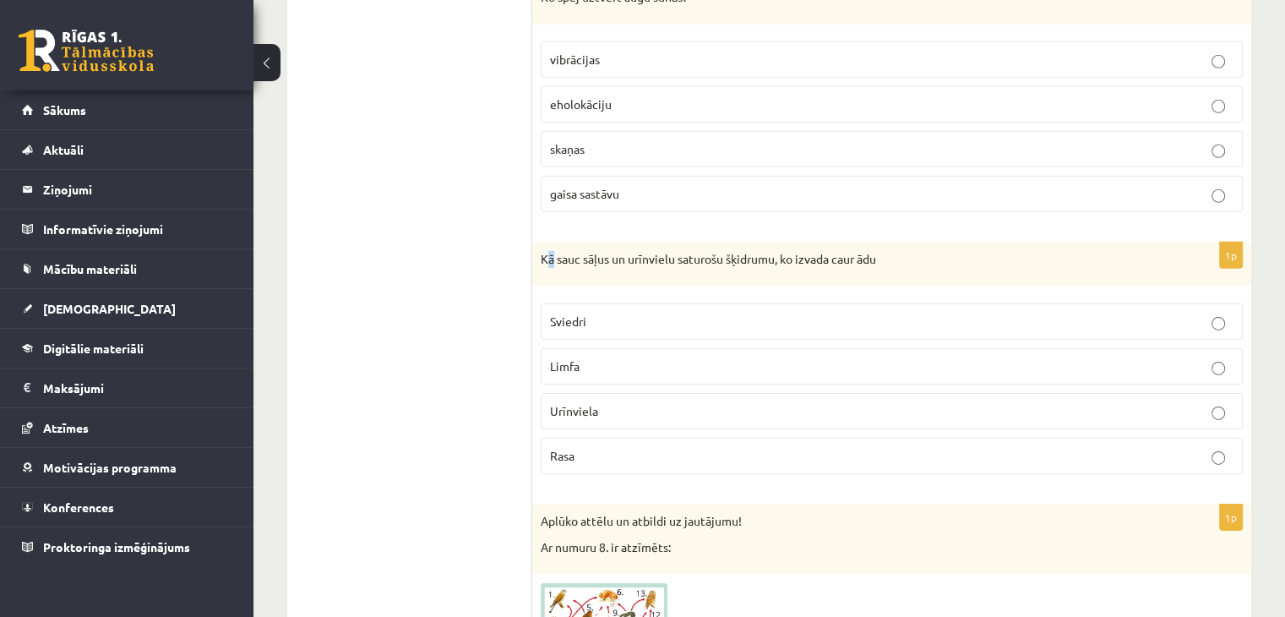
click at [552, 251] on p "Kā sauc sāļus un urīnvielu saturošu šķidrumu, ko izvada caur ādu" at bounding box center [850, 259] width 618 height 17
click at [541, 251] on p "Kā sauc sāļus un urīnvielu saturošu šķidrumu, ko izvada caur ādu" at bounding box center [850, 259] width 618 height 17
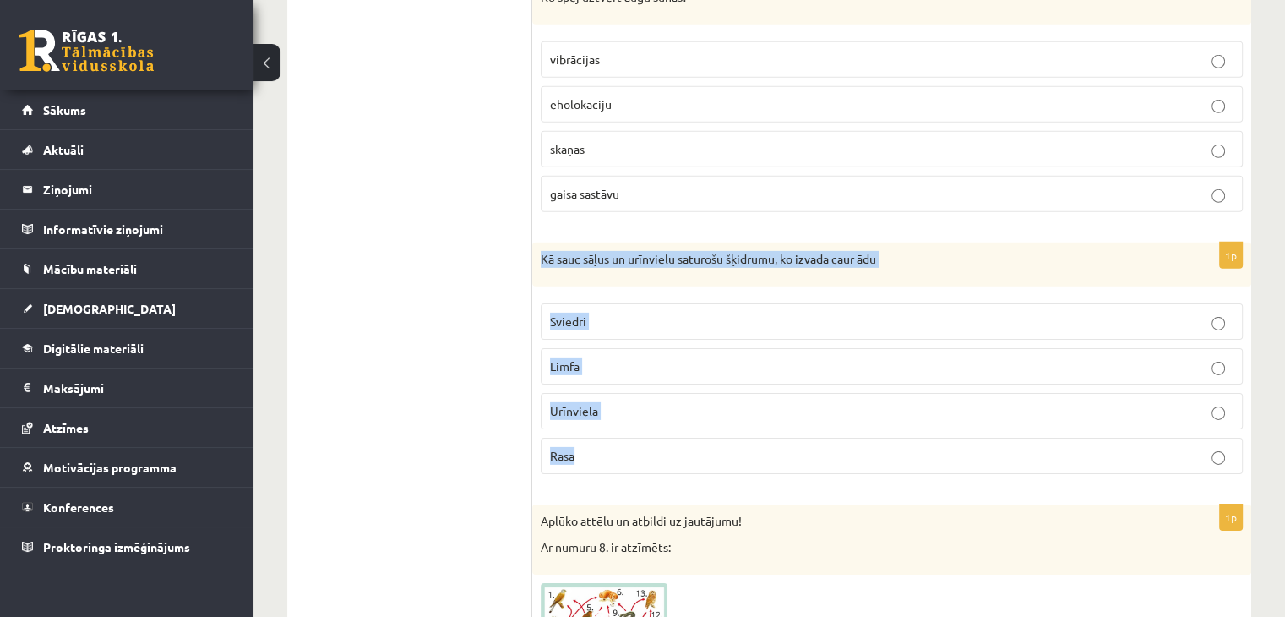
drag, startPoint x: 541, startPoint y: 239, endPoint x: 700, endPoint y: 425, distance: 245.0
click at [699, 425] on div "1p Kā sauc sāļus un urīnvielu saturošu šķidrumu, ko izvada caur ādu Sviedri Lim…" at bounding box center [891, 364] width 719 height 245
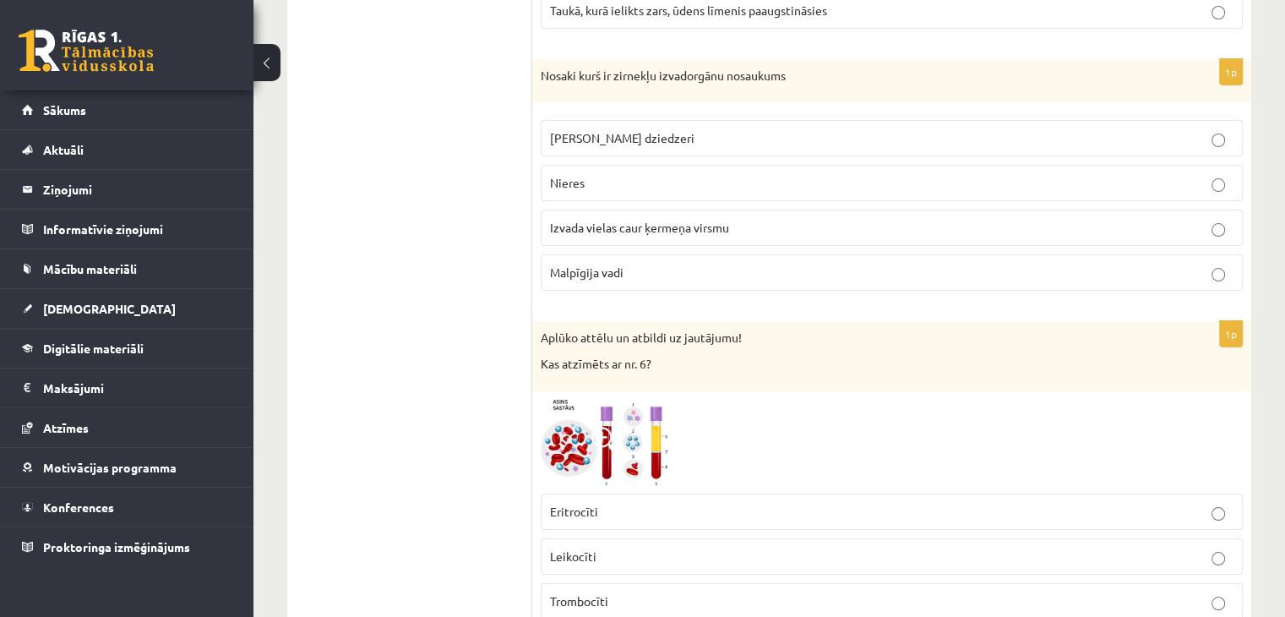
scroll to position [6420, 0]
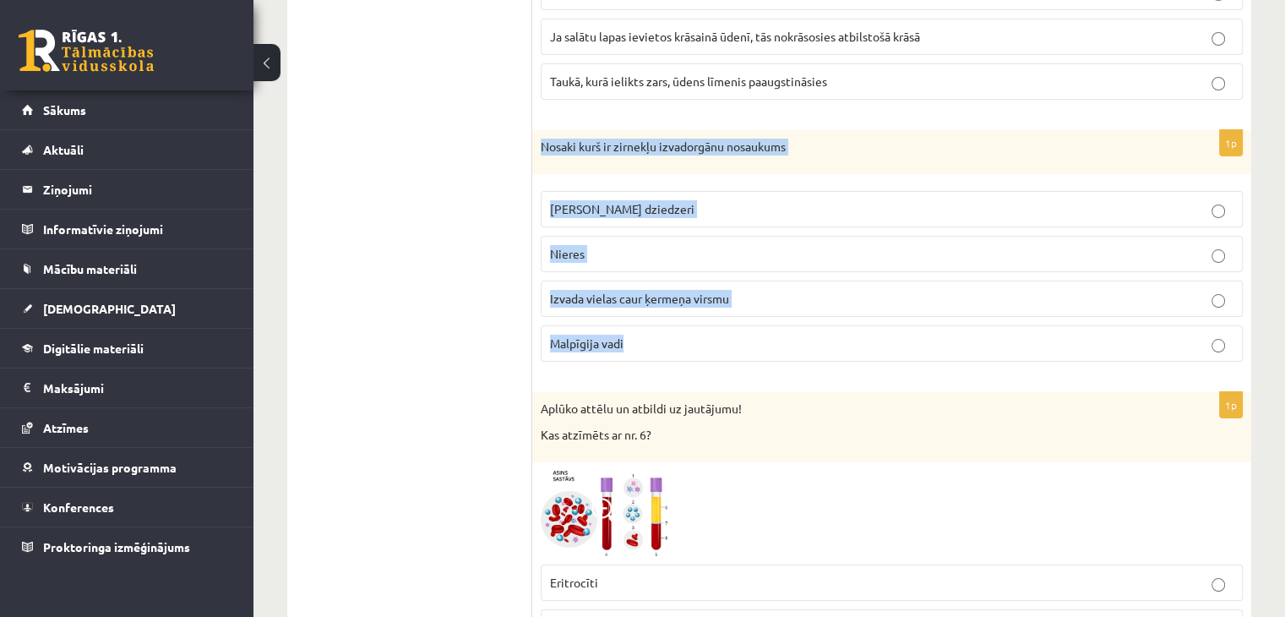
drag, startPoint x: 540, startPoint y: 119, endPoint x: 712, endPoint y: 307, distance: 255.3
click at [710, 308] on div "1p Nosaki kurš ir zirnekļu izvadorgānu nosaukums Zaļie dziedzeri Nieres Izvada …" at bounding box center [891, 252] width 719 height 245
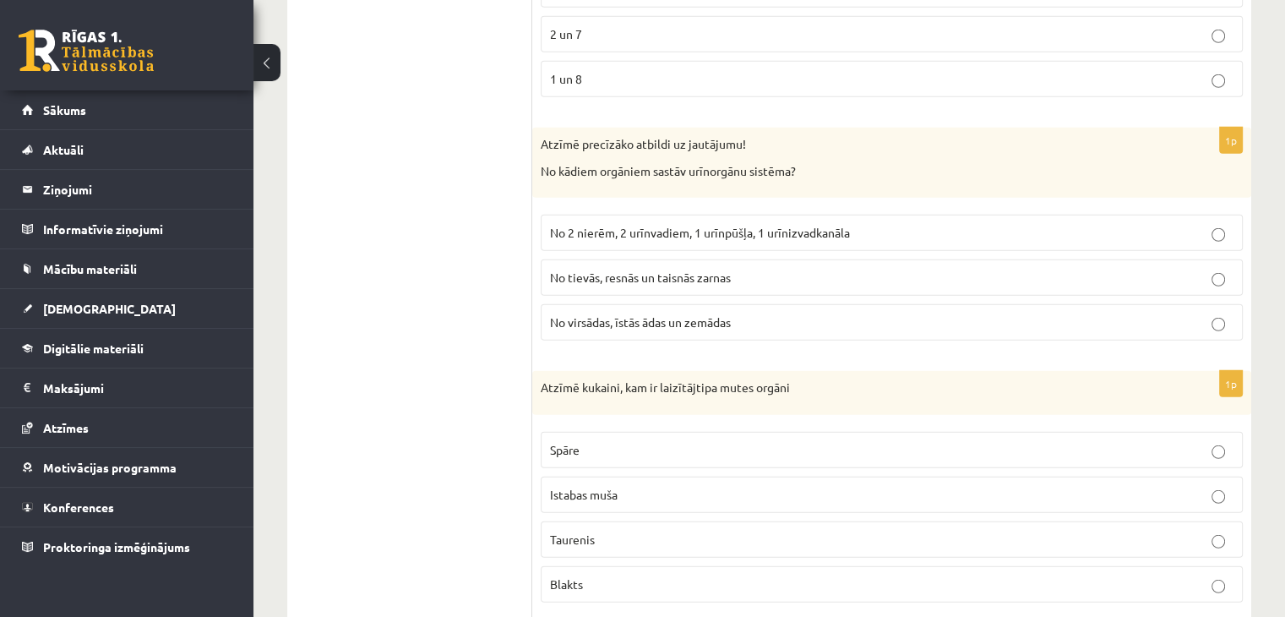
scroll to position [4731, 0]
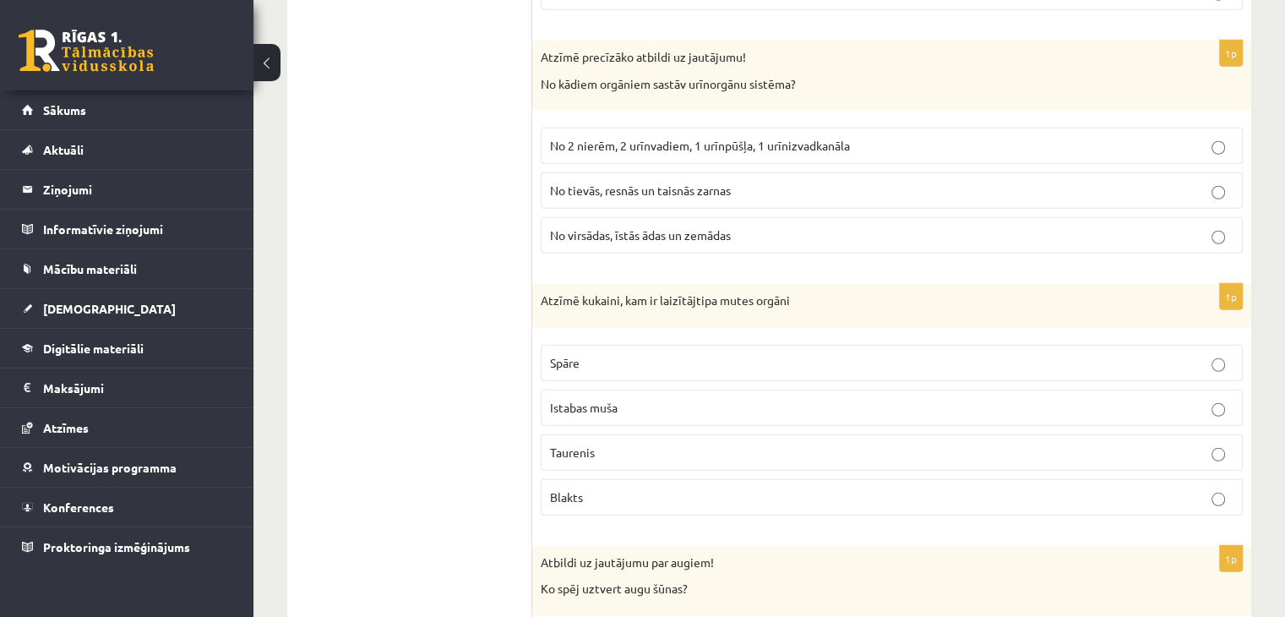
click at [564, 138] on span "No 2 nierēm, 2 urīnvadiem, 1 urīnpūšļa, 1 urīnizvadkanāla" at bounding box center [700, 145] width 300 height 15
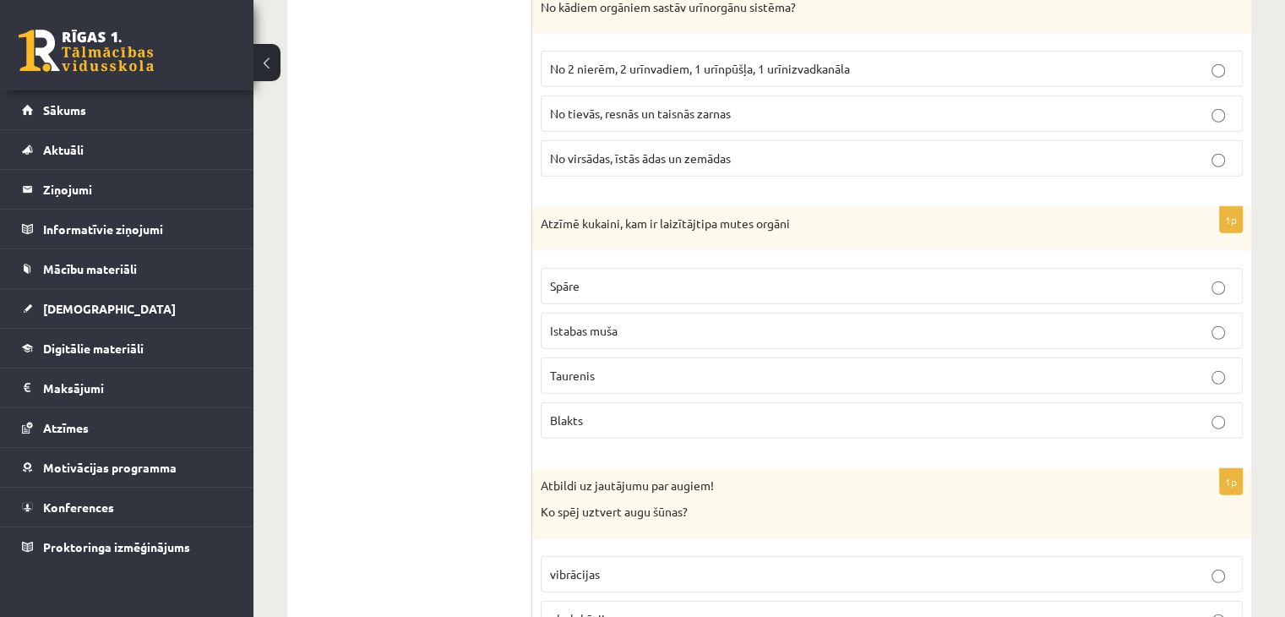
scroll to position [4900, 0]
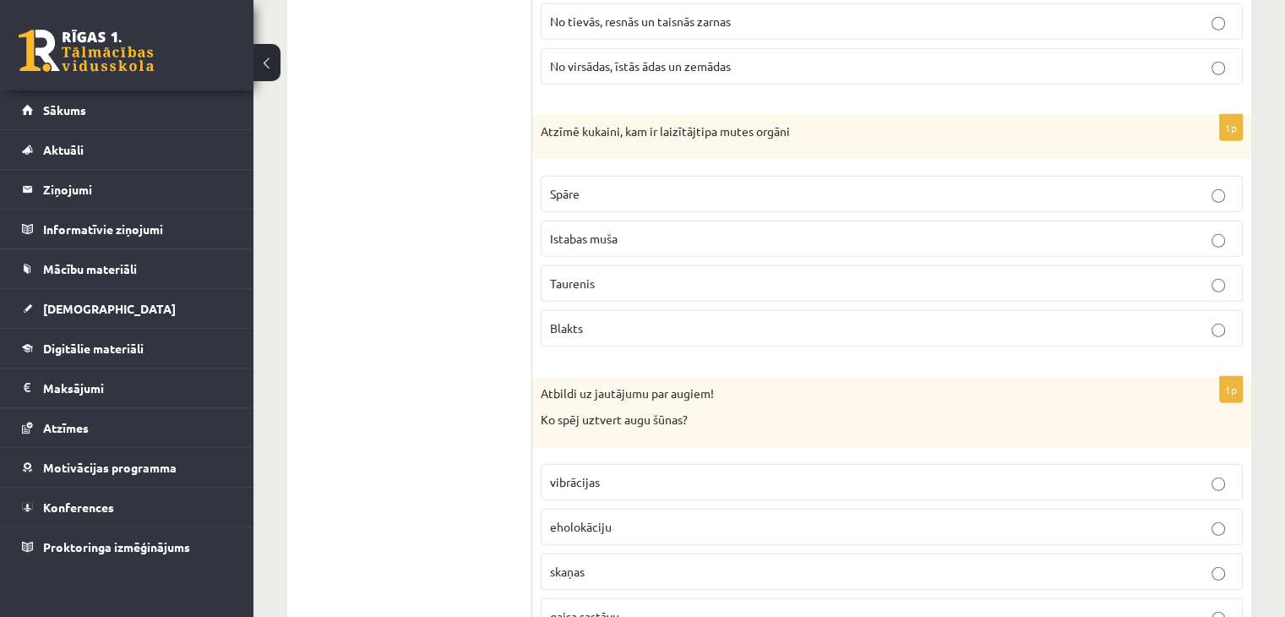
click at [594, 275] on span "Taurenis" at bounding box center [572, 282] width 45 height 15
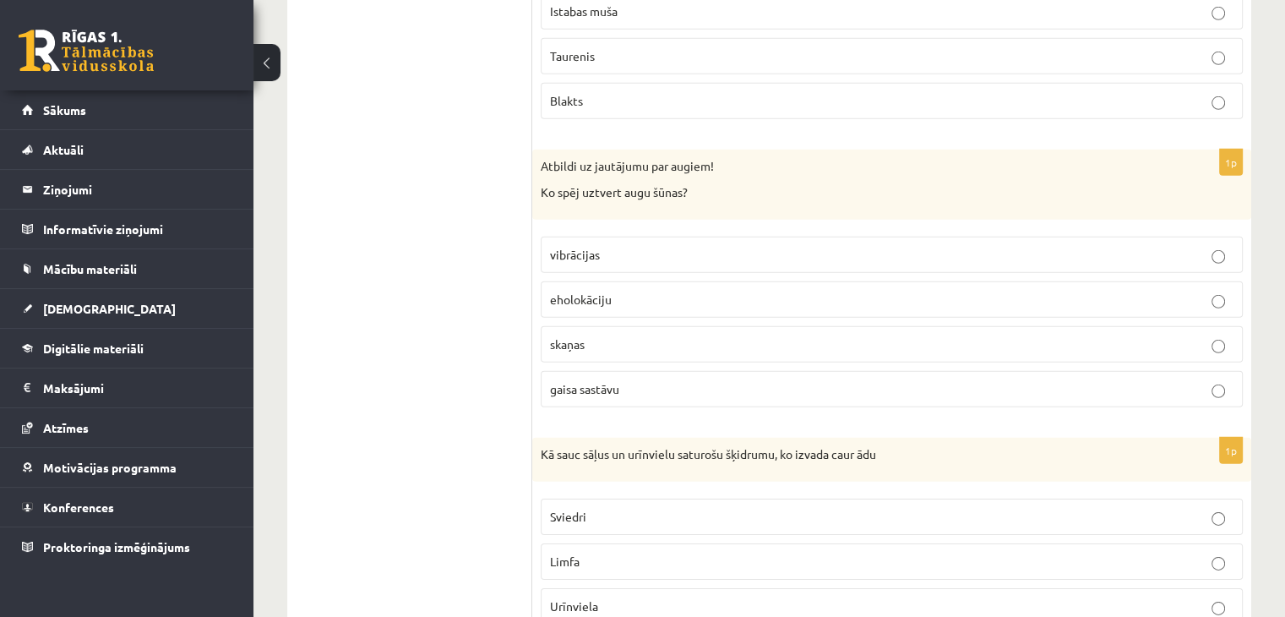
scroll to position [5153, 0]
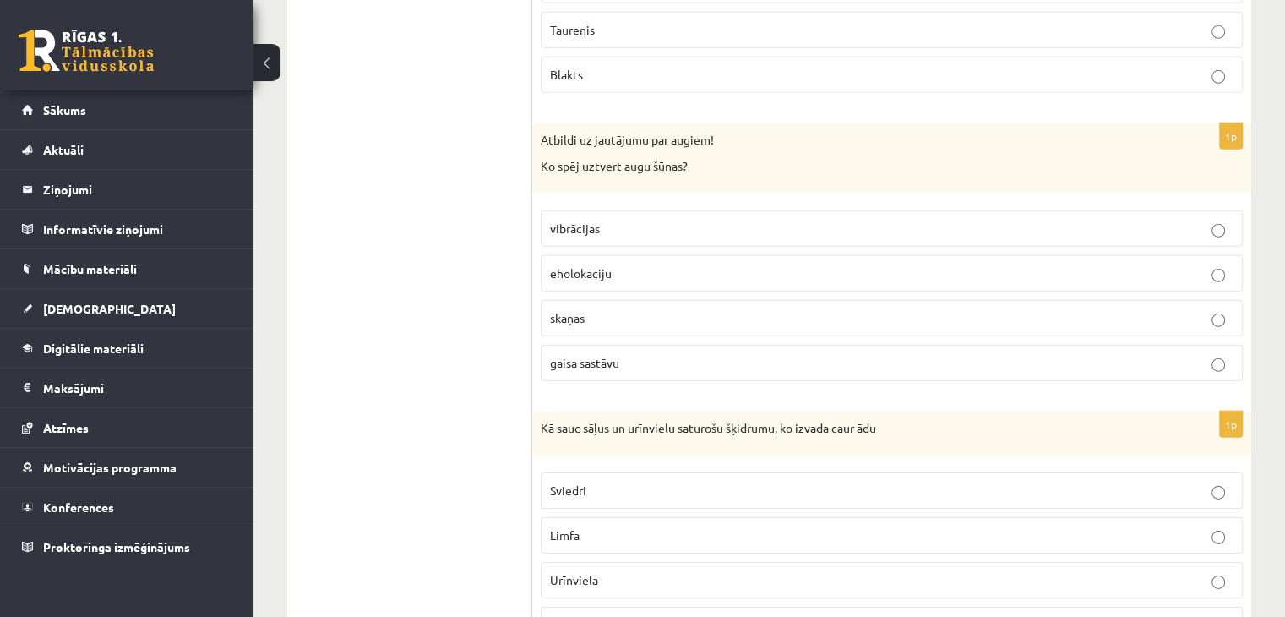
click at [583, 220] on p "vibrācijas" at bounding box center [891, 229] width 683 height 18
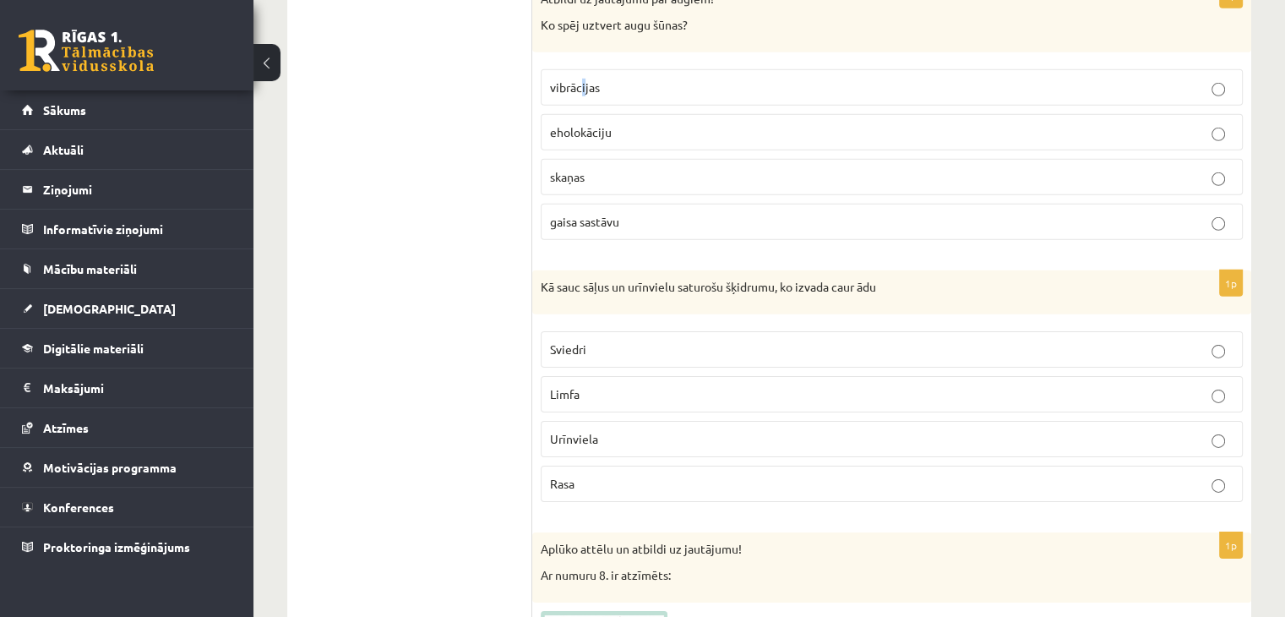
scroll to position [5237, 0]
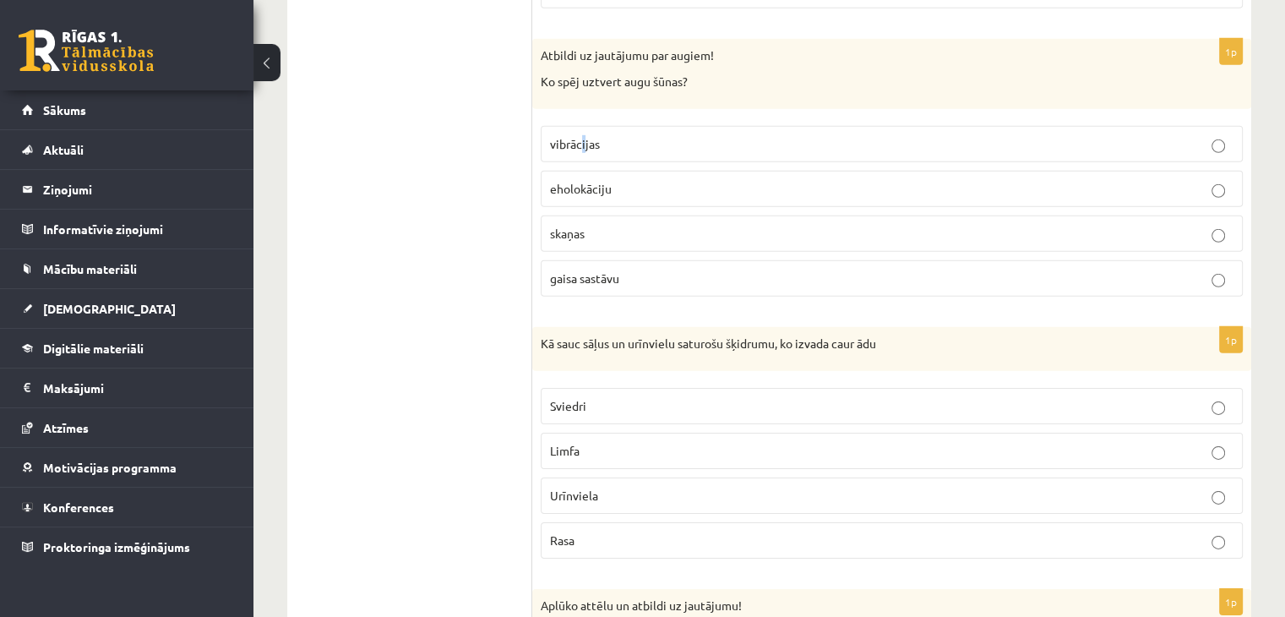
click at [679, 135] on p "vibrācijas" at bounding box center [891, 144] width 683 height 18
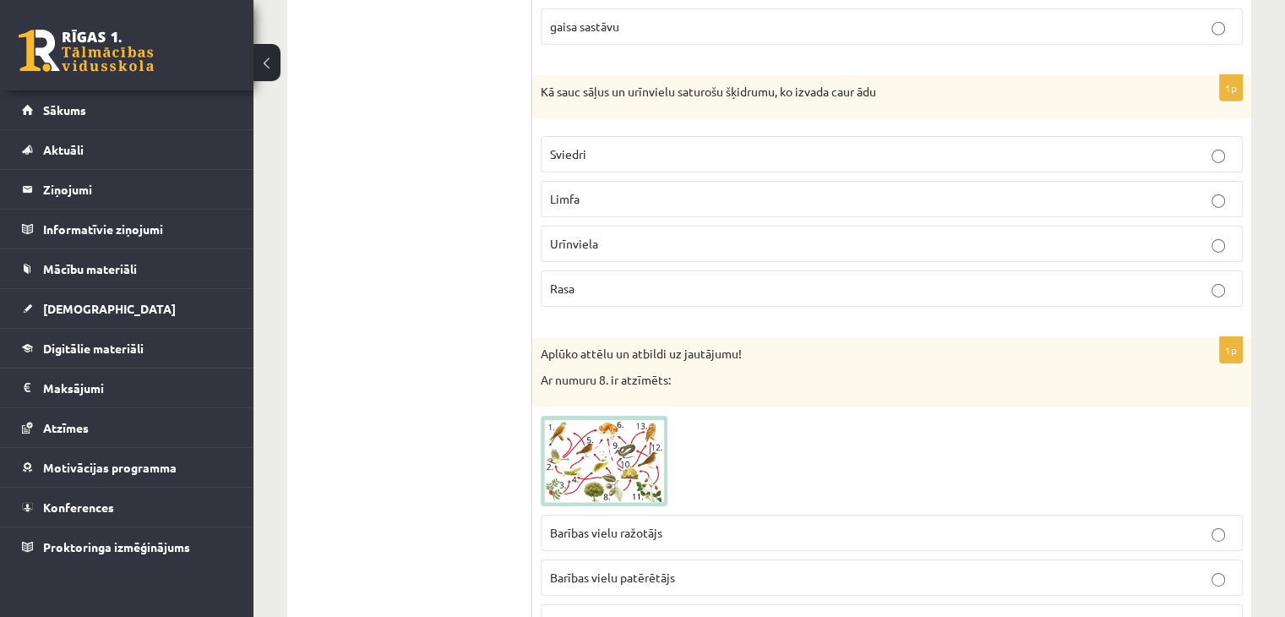
scroll to position [5491, 0]
click at [623, 144] on p "Sviedri" at bounding box center [891, 153] width 683 height 18
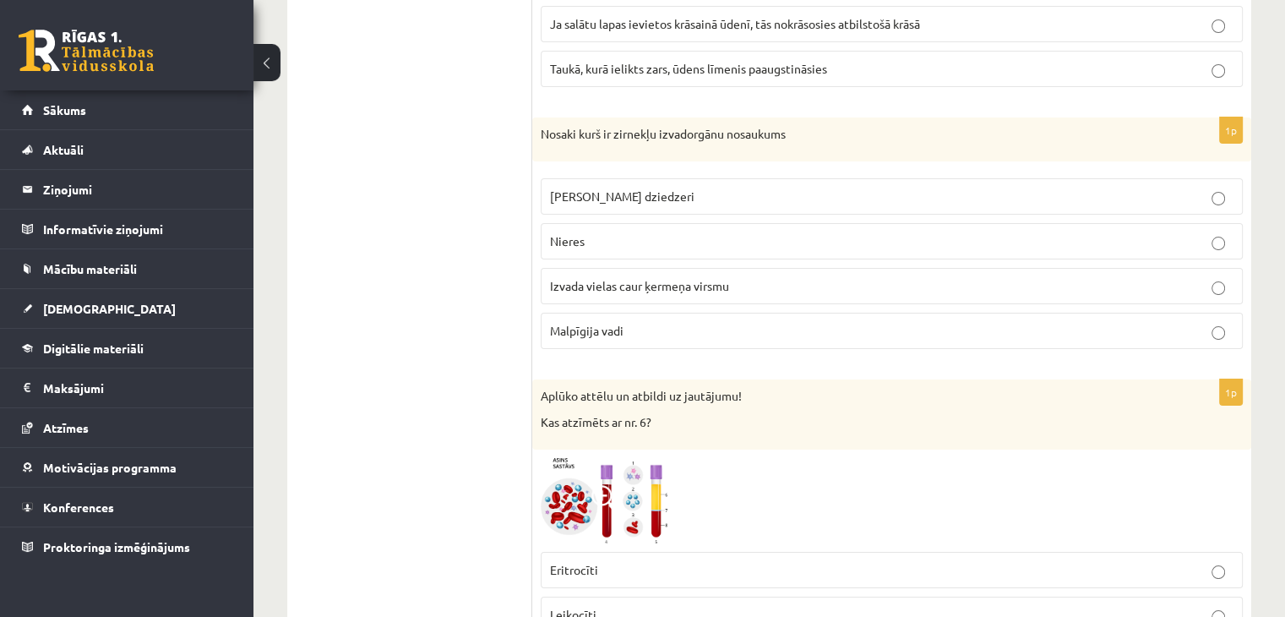
scroll to position [6336, 0]
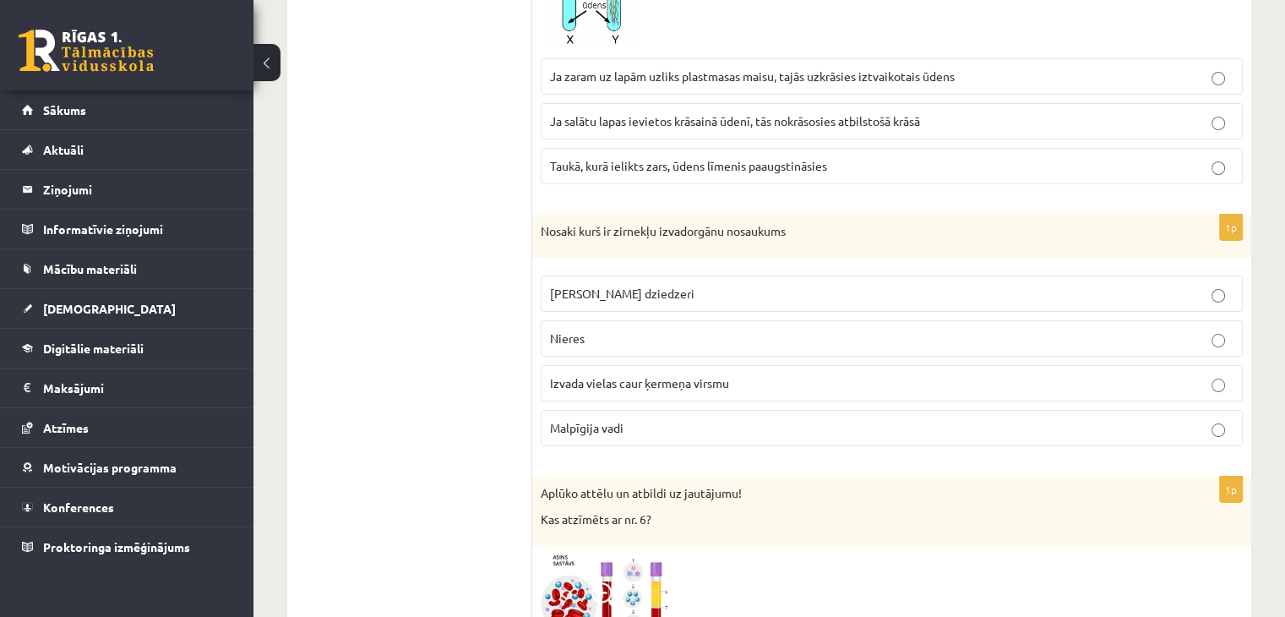
click at [629, 419] on p "Malpīgija vadi" at bounding box center [891, 428] width 683 height 18
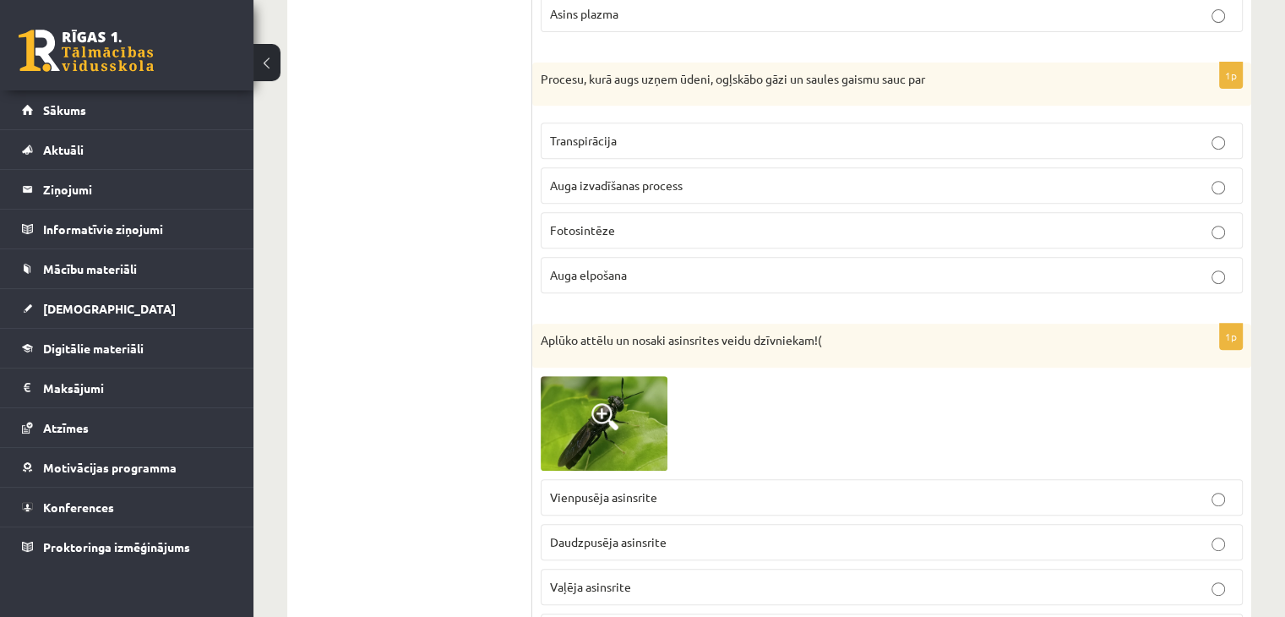
scroll to position [7096, 0]
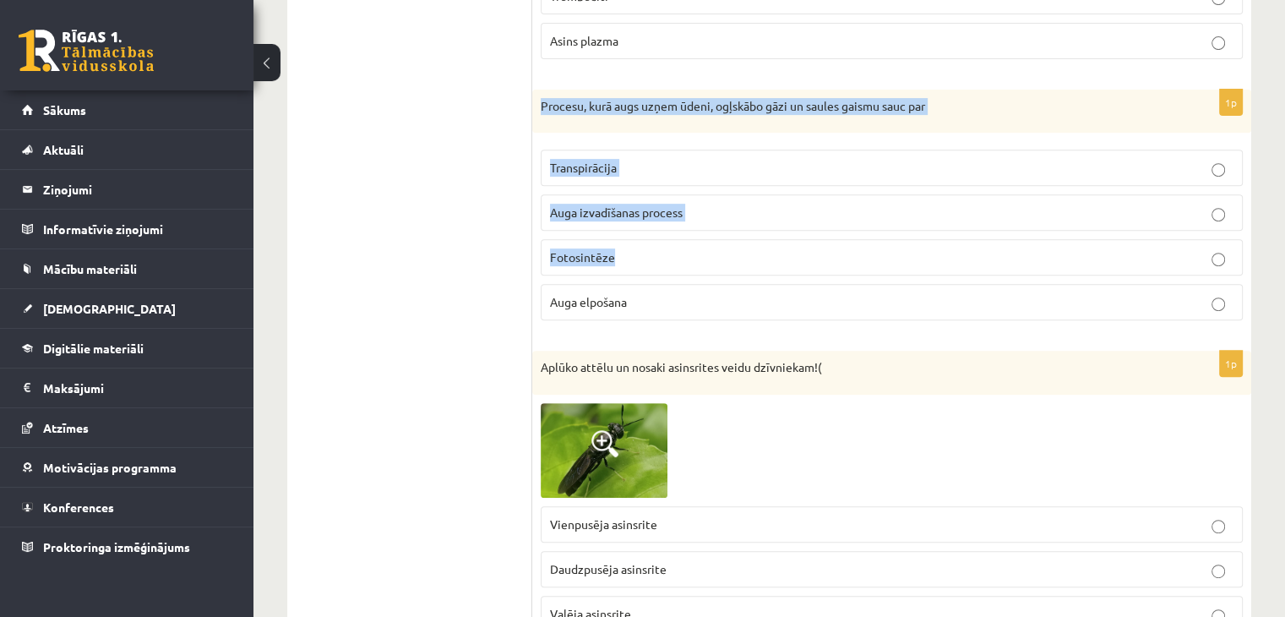
drag, startPoint x: 541, startPoint y: 79, endPoint x: 753, endPoint y: 243, distance: 267.8
click at [754, 220] on div "1p Procesu, kurā augs uzņem ūdeni, ogļskābo gāzi un saules gaismu sauc par Tran…" at bounding box center [891, 212] width 719 height 245
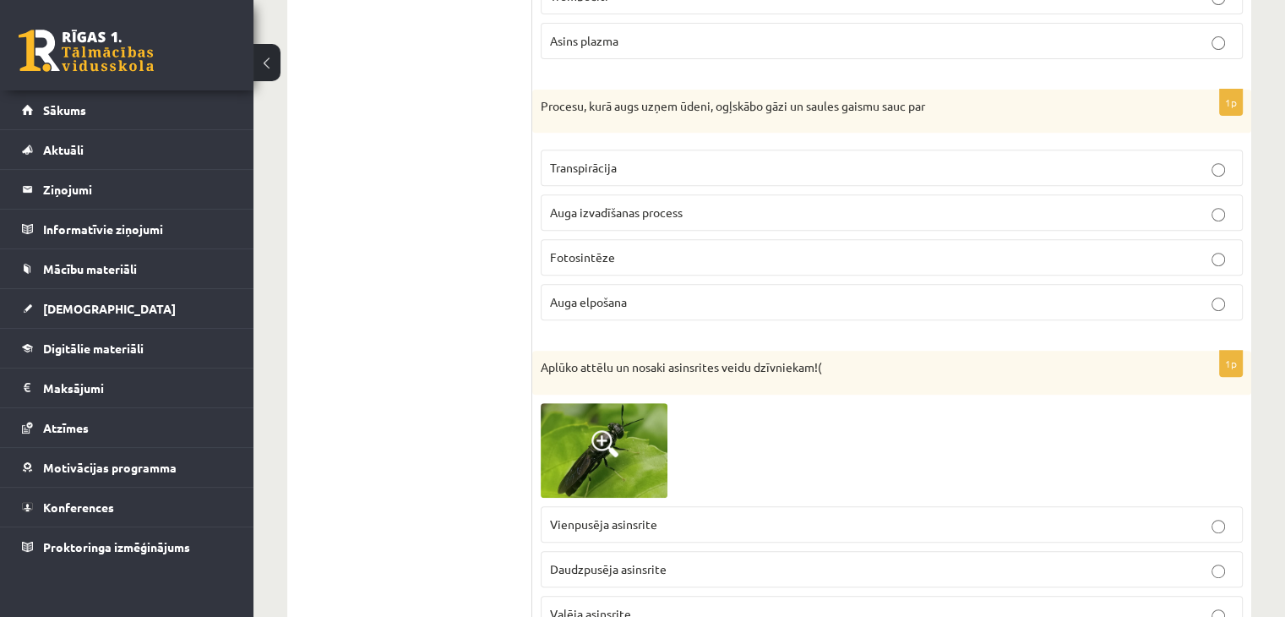
drag, startPoint x: 749, startPoint y: 263, endPoint x: 745, endPoint y: 271, distance: 9.4
click at [746, 271] on fieldset "Transpirācija Auga izvadīšanas process Fotosintēze Auga elpošana" at bounding box center [892, 233] width 702 height 184
click at [745, 293] on p "Auga elpošana" at bounding box center [891, 302] width 683 height 18
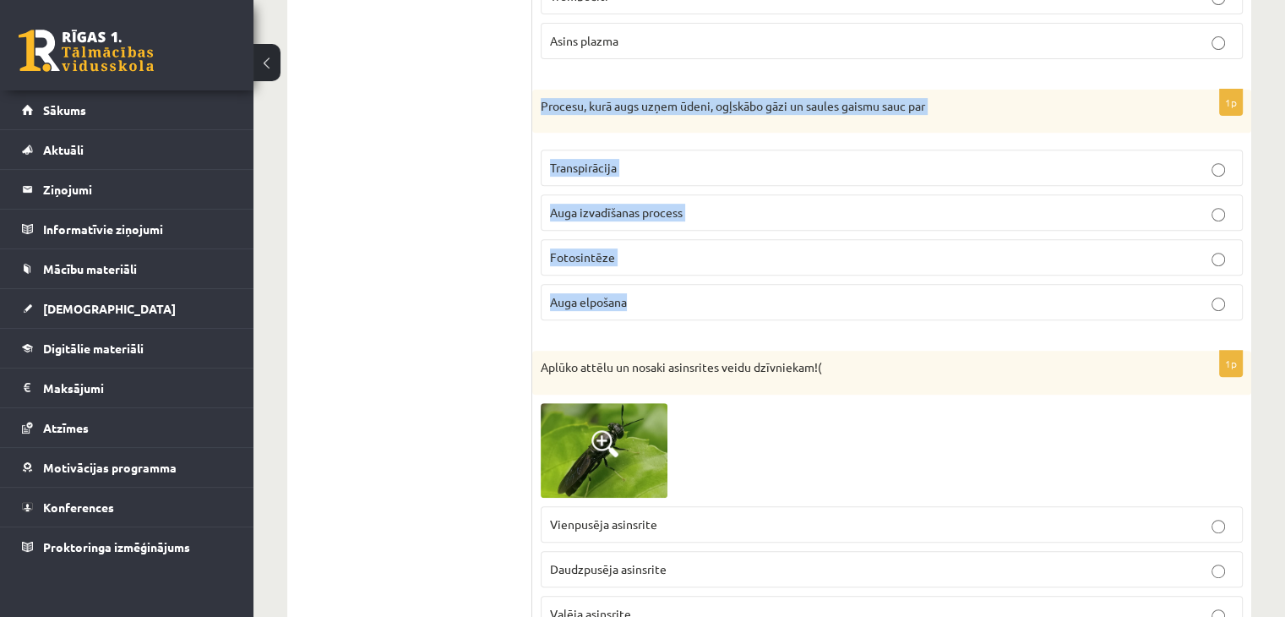
drag, startPoint x: 540, startPoint y: 75, endPoint x: 734, endPoint y: 267, distance: 273.0
click at [734, 267] on div "1p Procesu, kurā augs uzņem ūdeni, ogļskābo gāzi un saules gaismu sauc par Tran…" at bounding box center [891, 212] width 719 height 245
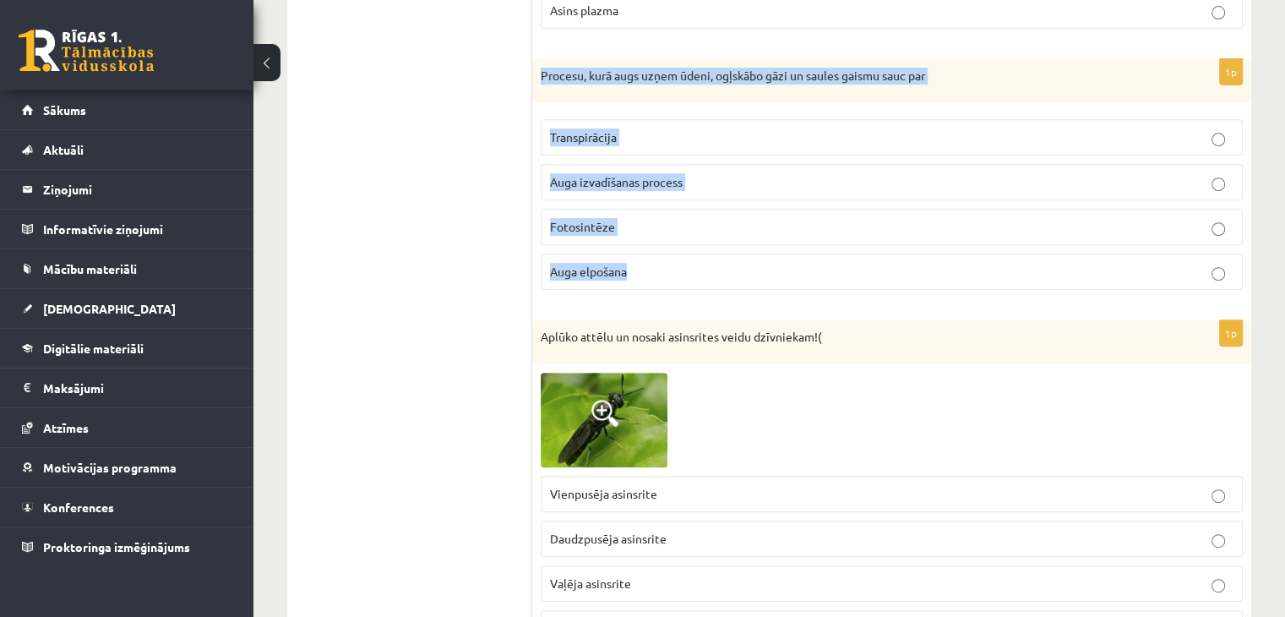
scroll to position [7180, 0]
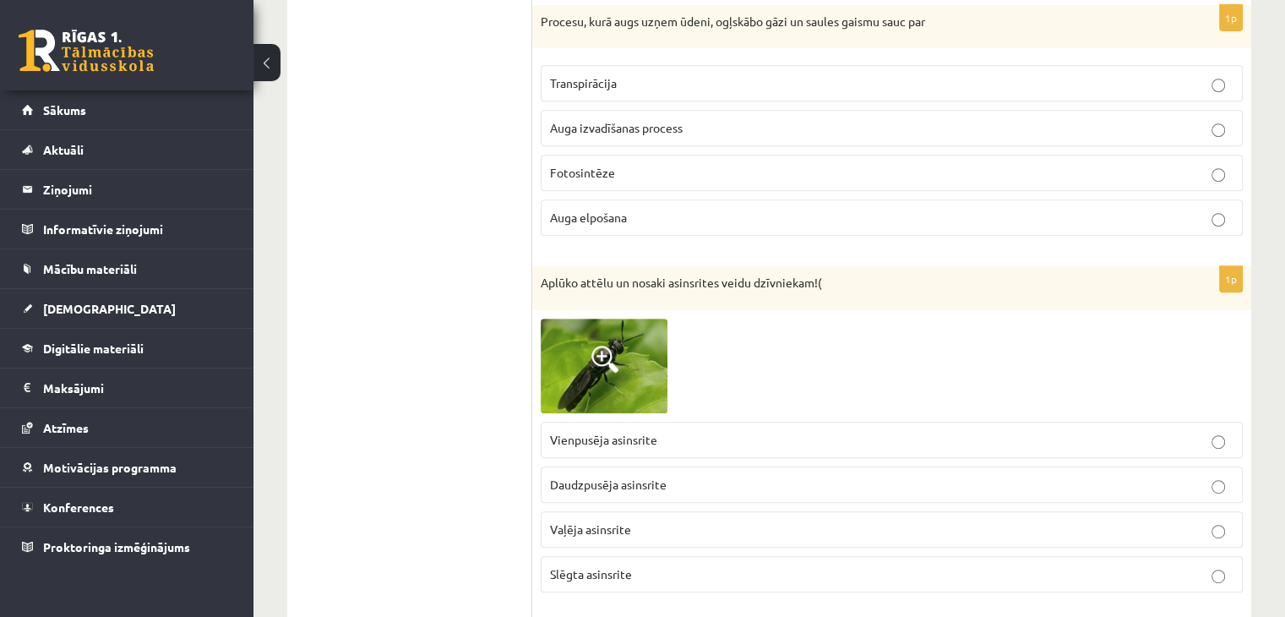
click at [999, 329] on div at bounding box center [892, 365] width 702 height 95
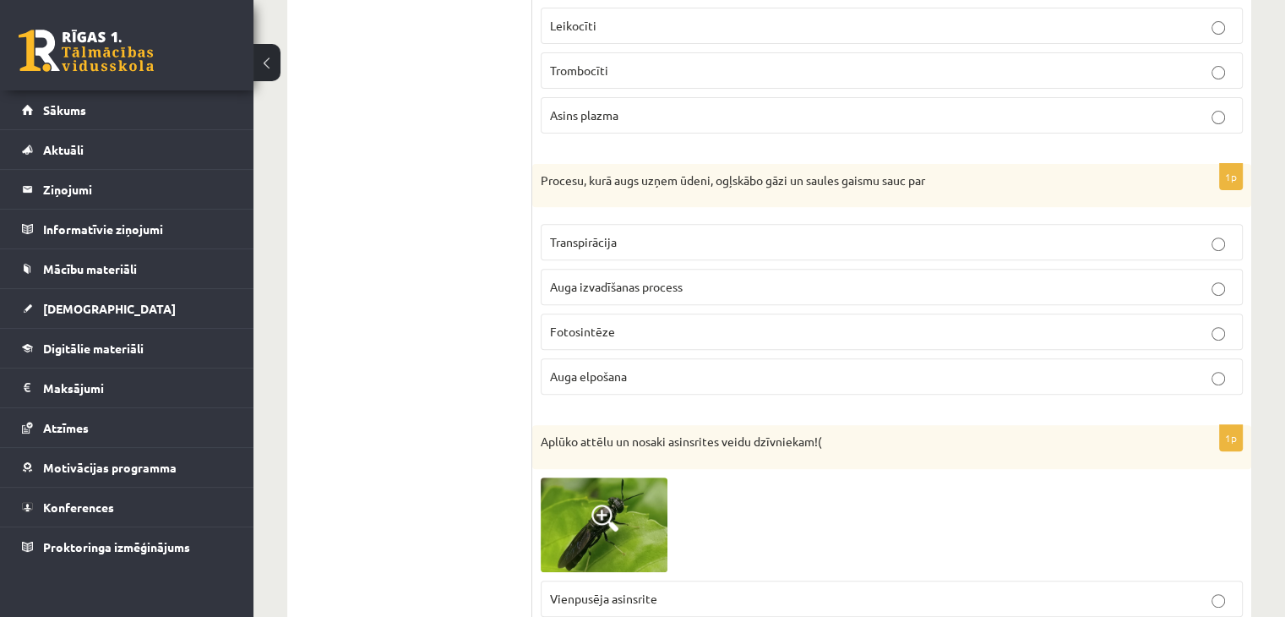
scroll to position [7011, 0]
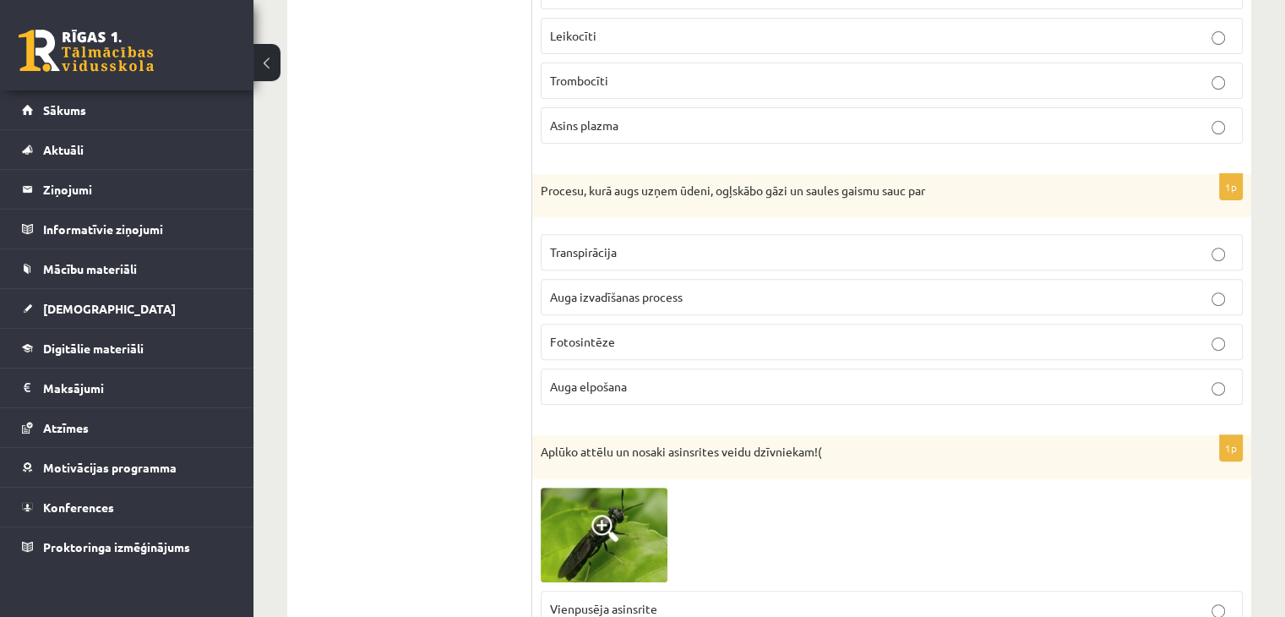
click at [643, 333] on p "Fotosintēze" at bounding box center [891, 342] width 683 height 18
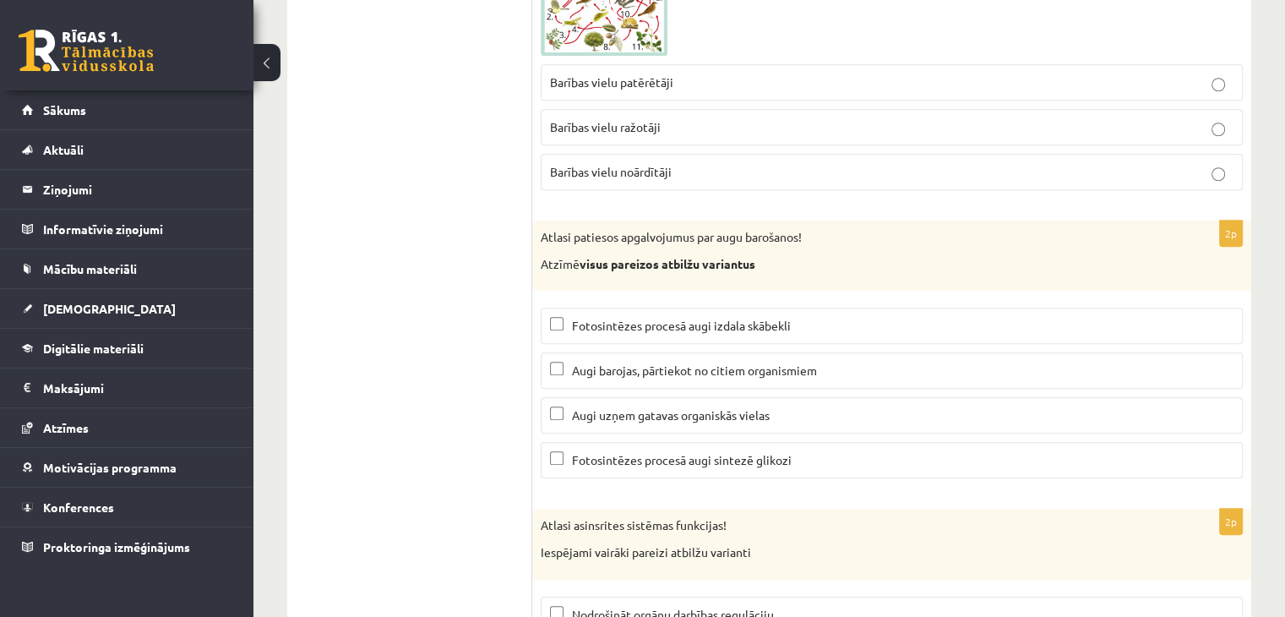
scroll to position [8097, 0]
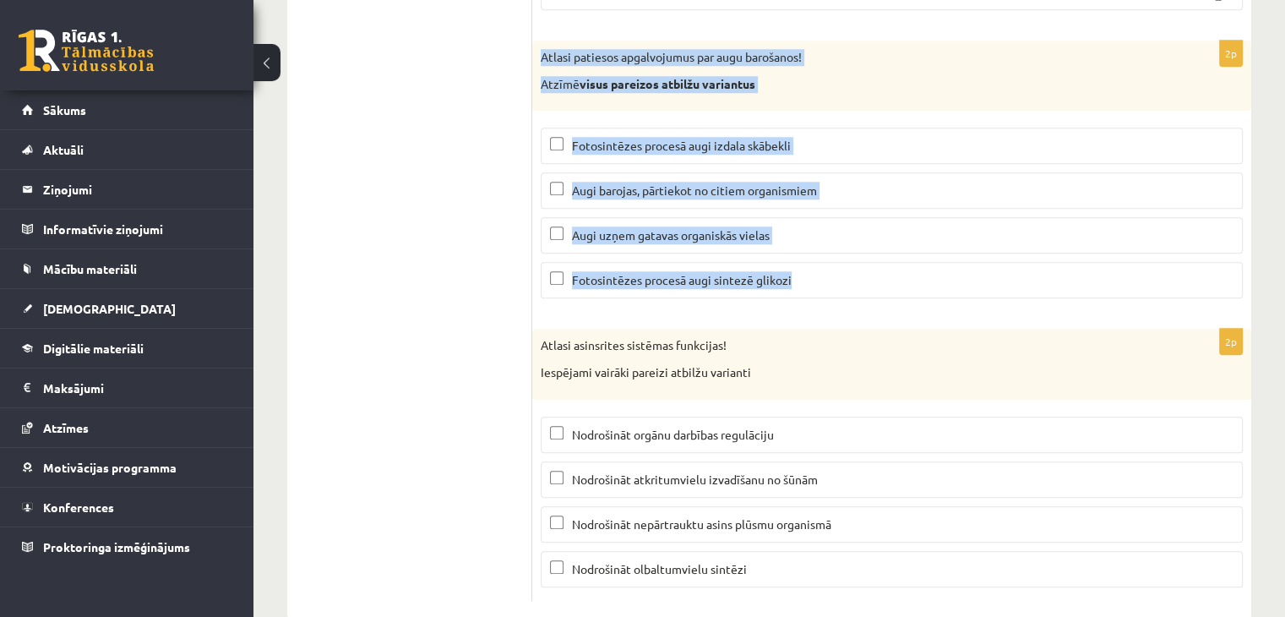
drag, startPoint x: 541, startPoint y: 23, endPoint x: 853, endPoint y: 237, distance: 379.1
click at [853, 237] on div "2p Atlasi patiesos apgalvojumus par augu barošanos! Atzīmē visus pareizos atbil…" at bounding box center [891, 176] width 719 height 271
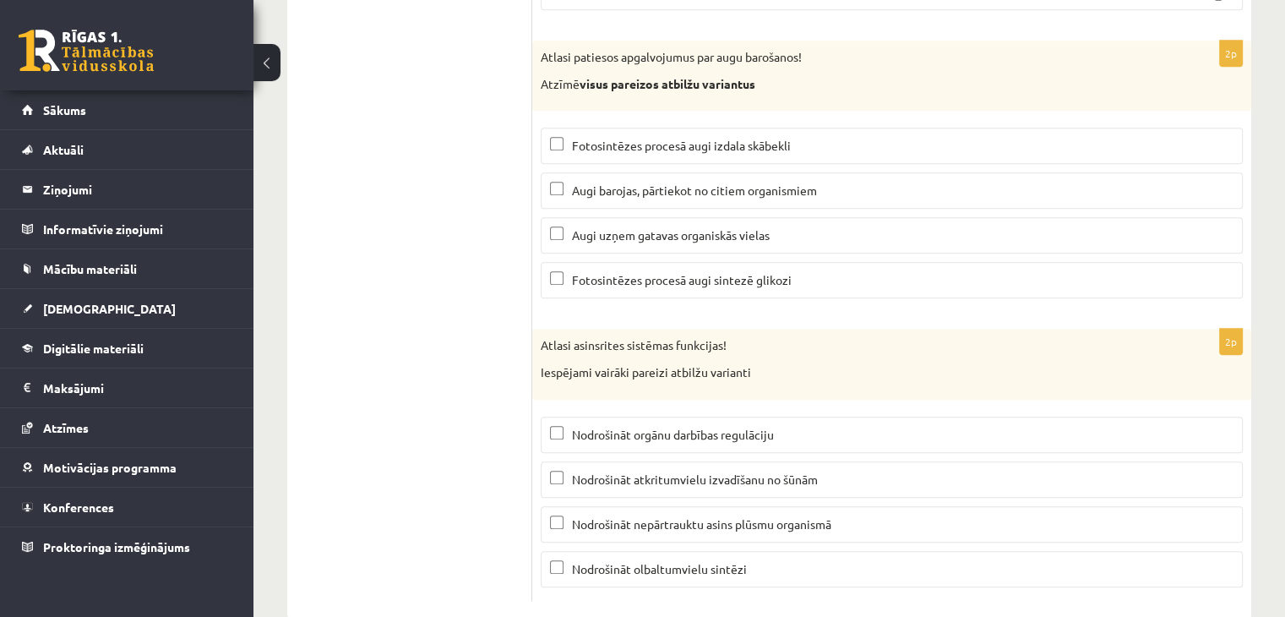
click at [564, 137] on p "Fotosintēzes procesā augi izdala skābekli" at bounding box center [891, 146] width 683 height 18
click at [583, 271] on p "Fotosintēzes procesā augi sintezē glikozi" at bounding box center [891, 280] width 683 height 18
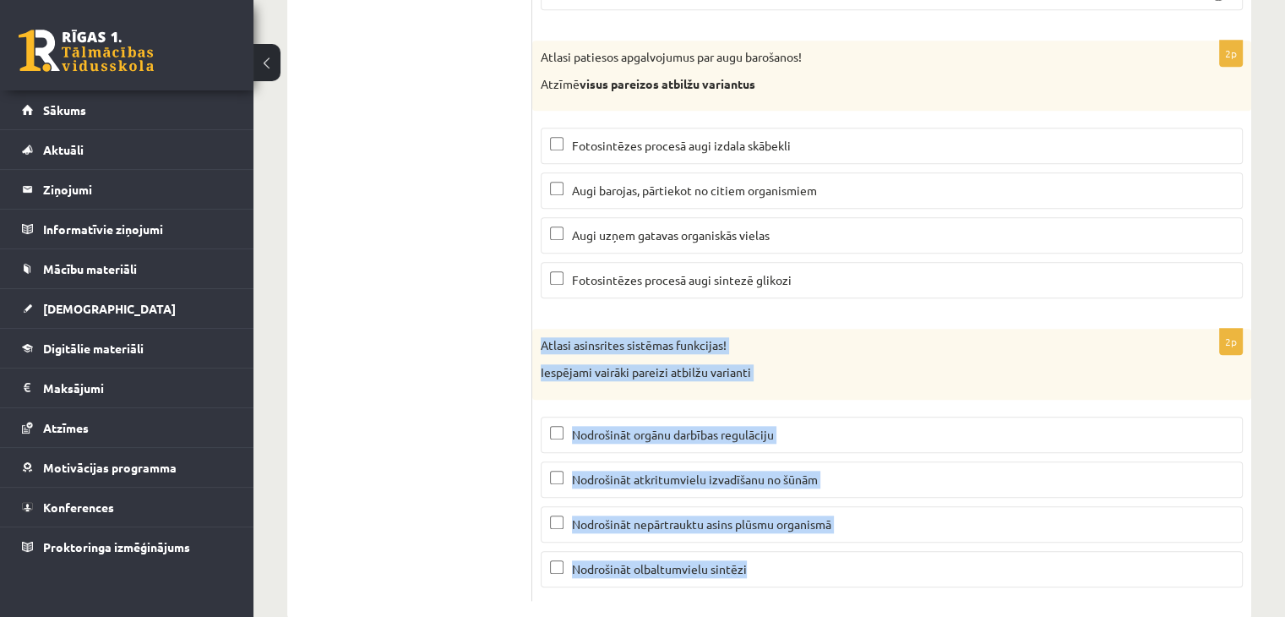
drag, startPoint x: 538, startPoint y: 313, endPoint x: 850, endPoint y: 520, distance: 374.6
click at [850, 520] on div "2p Atlasi asinsrites sistēmas funkcijas! Iespējami vairāki pareizi atbilžu vari…" at bounding box center [891, 464] width 719 height 271
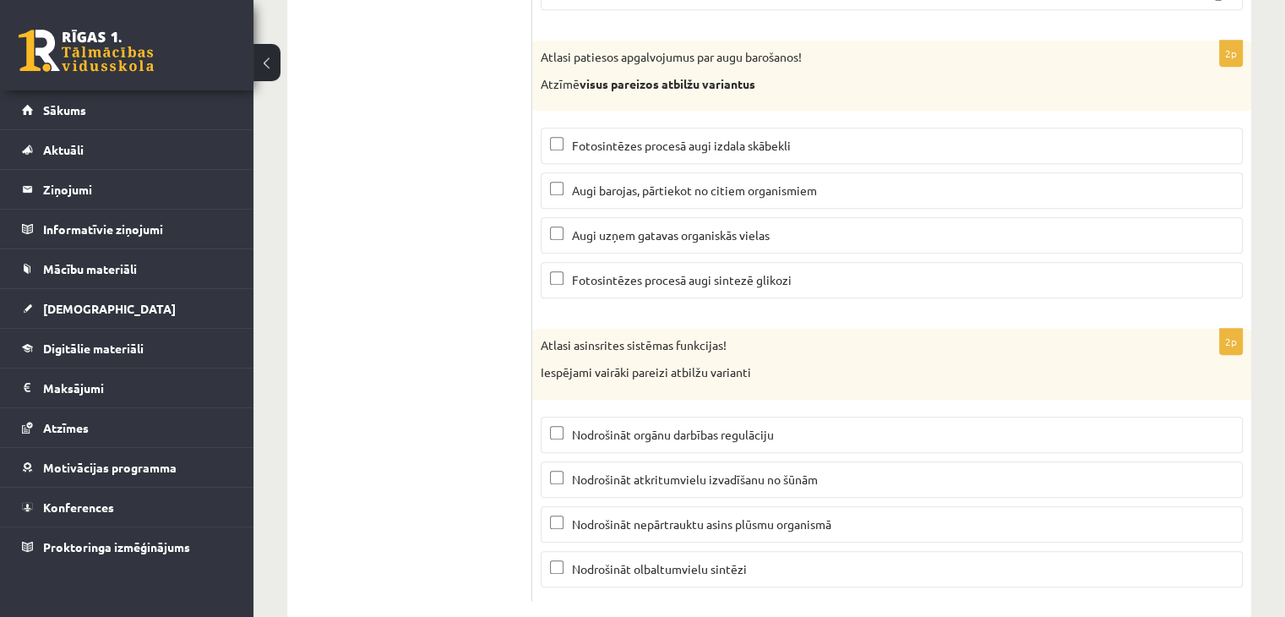
click at [567, 426] on p "Nodrošināt orgānu darbības regulāciju" at bounding box center [891, 435] width 683 height 18
click at [687, 461] on label "Nodrošināt atkritumvielu izvadīšanu no šūnām" at bounding box center [892, 479] width 702 height 36
click at [725, 516] on span "Nodrošināt nepārtrauktu asins plūsmu organismā" at bounding box center [701, 523] width 259 height 15
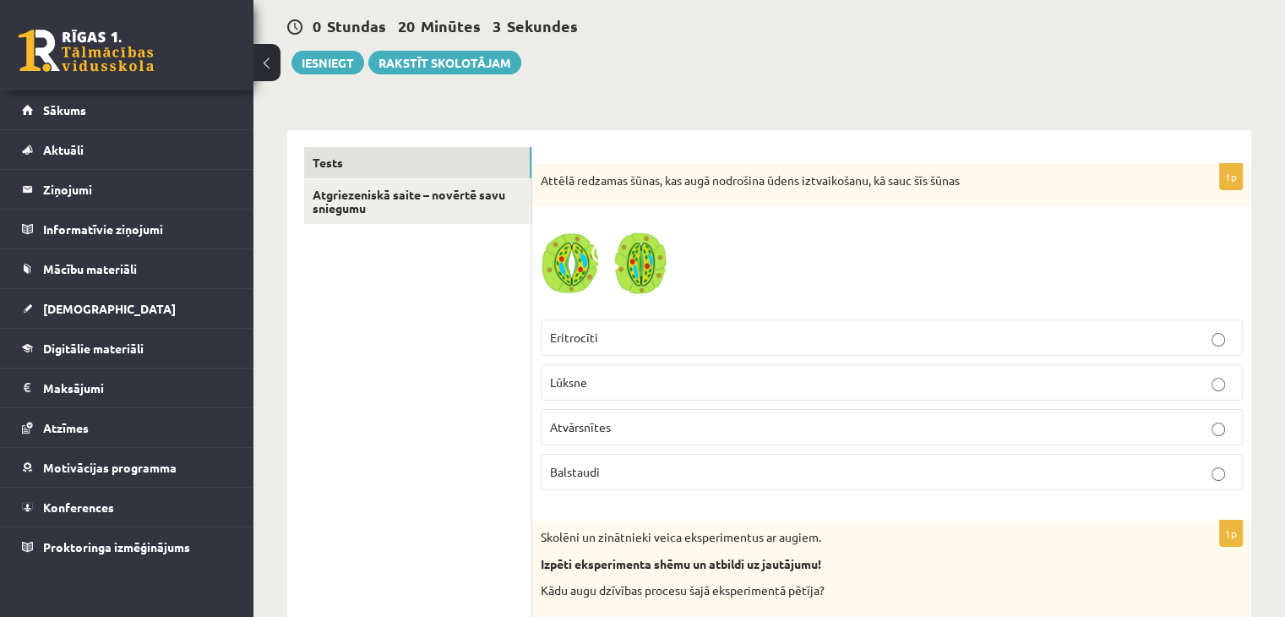
scroll to position [0, 0]
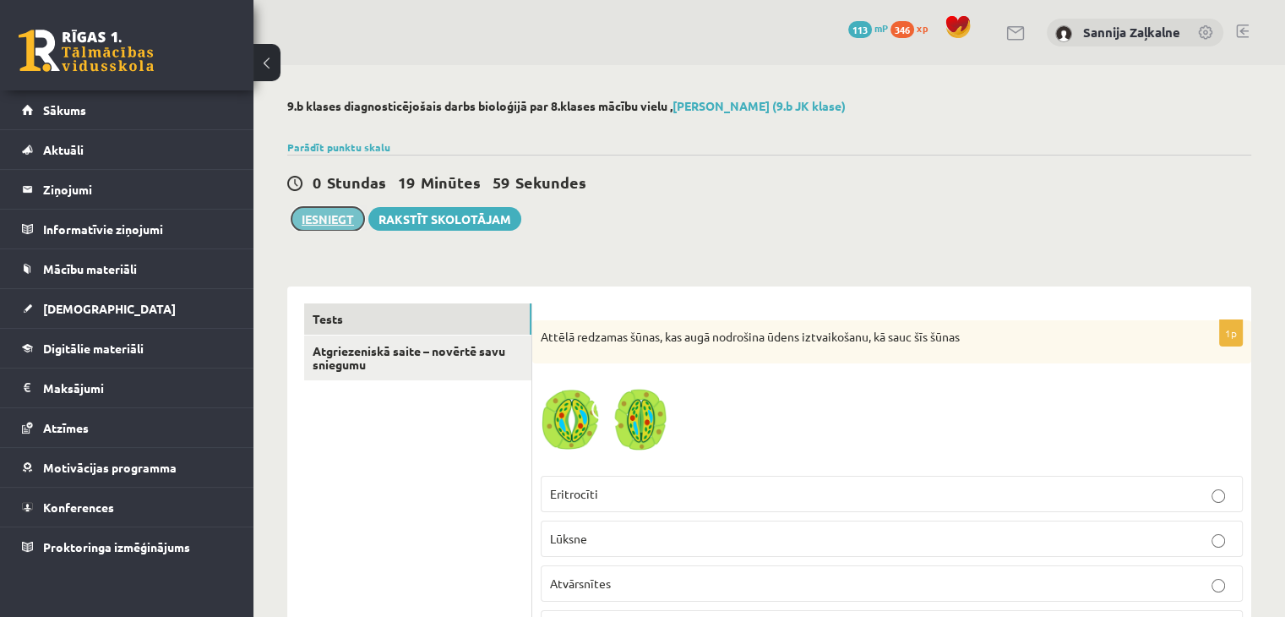
click at [333, 215] on button "Iesniegt" at bounding box center [327, 219] width 73 height 24
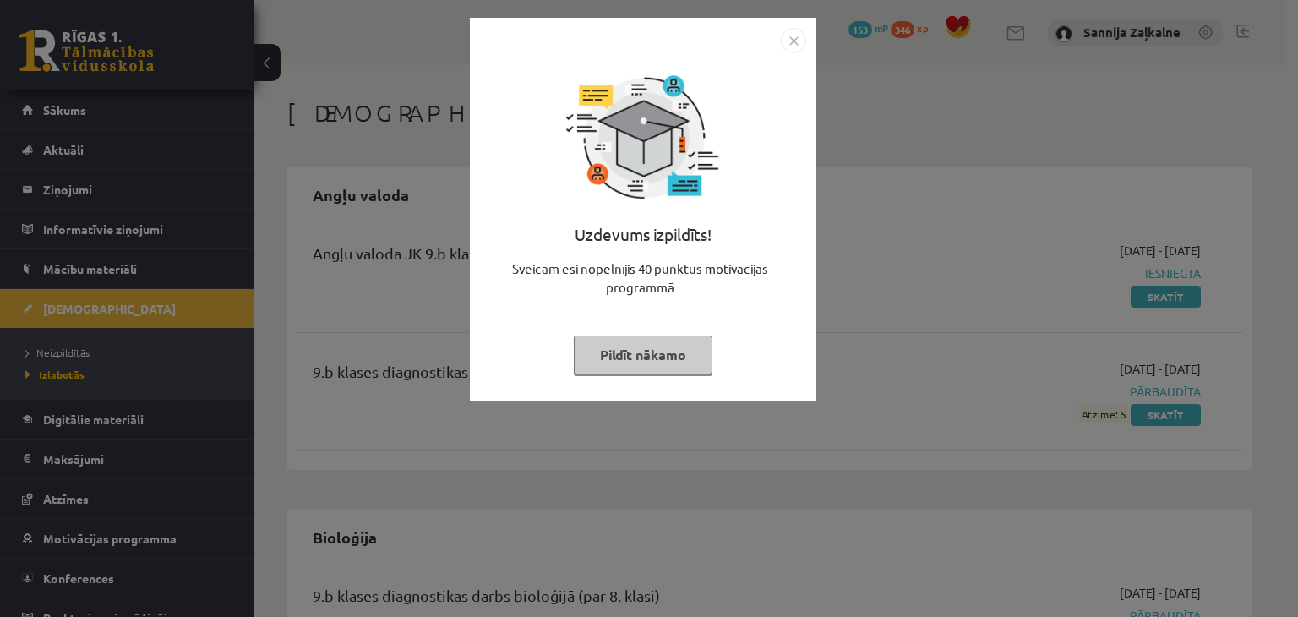
click at [645, 352] on button "Pildīt nākamo" at bounding box center [643, 354] width 139 height 39
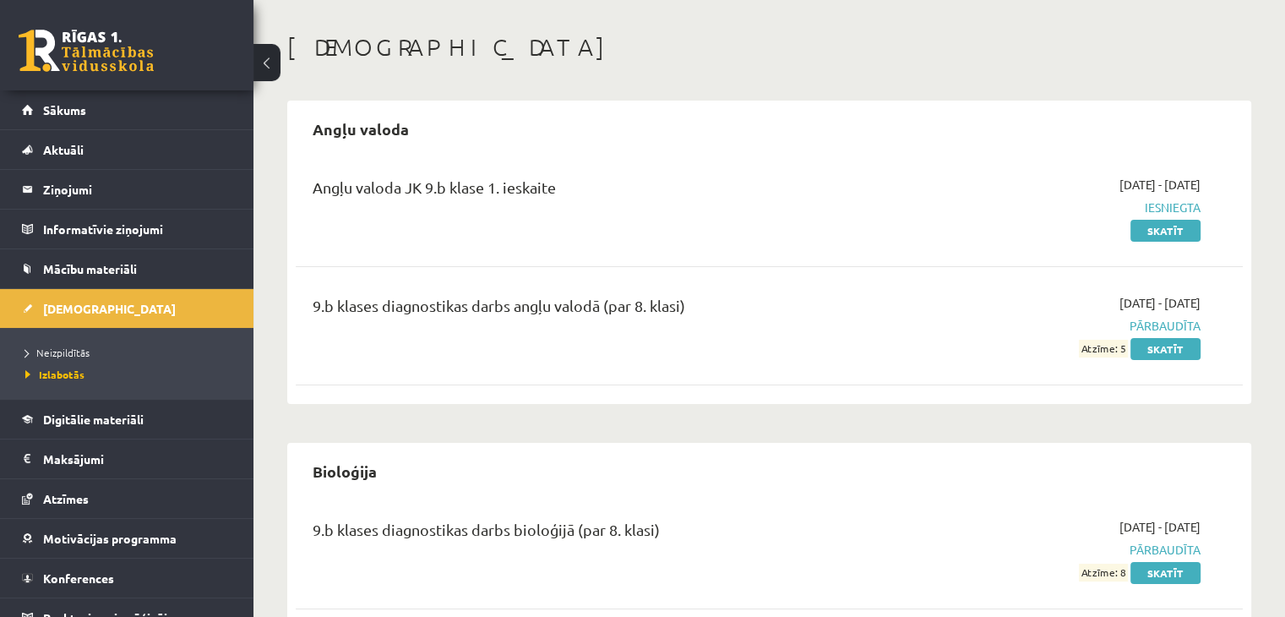
scroll to position [110, 0]
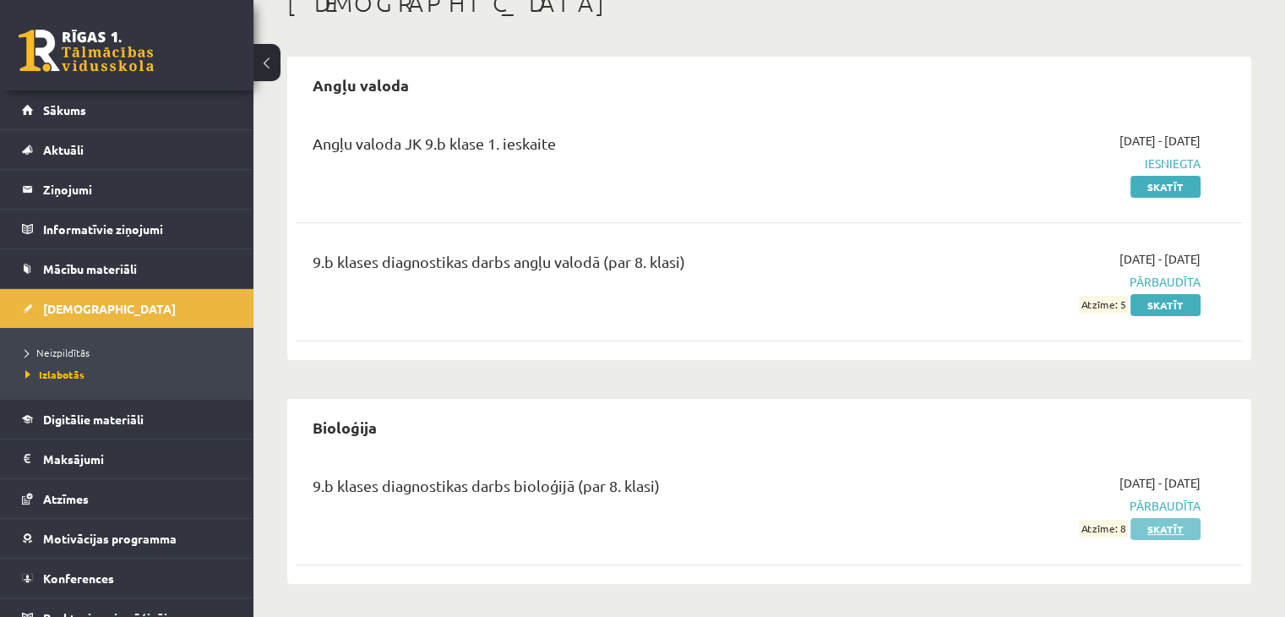
click at [1167, 536] on link "Skatīt" at bounding box center [1165, 529] width 70 height 22
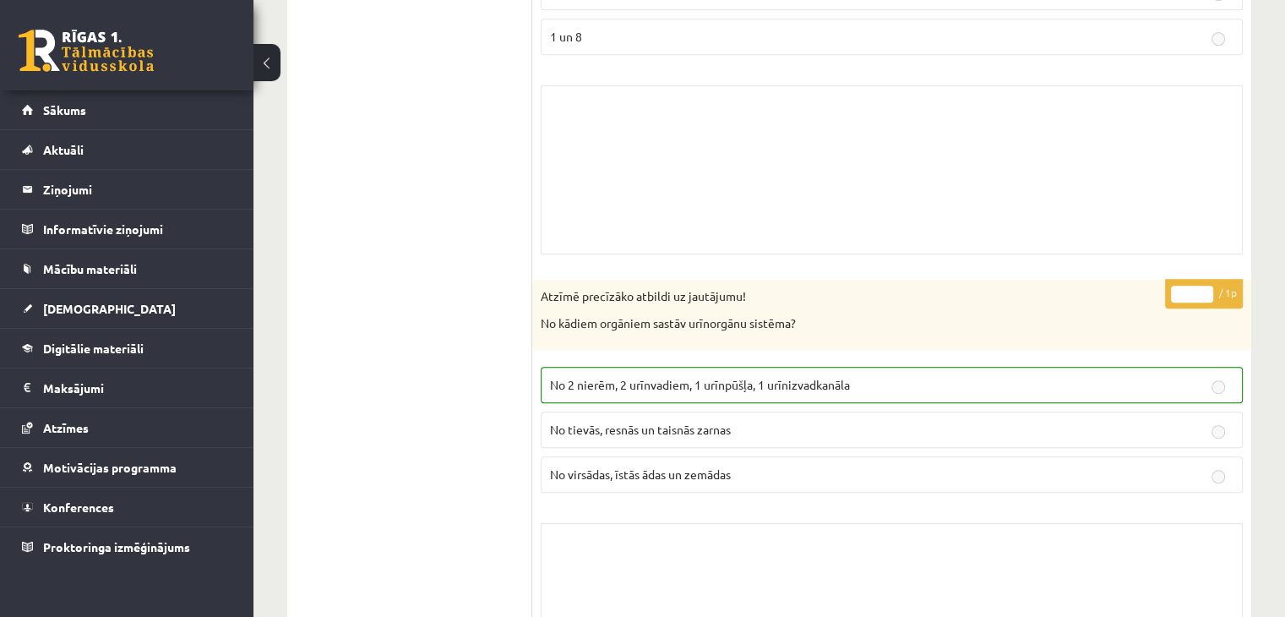
scroll to position [7434, 0]
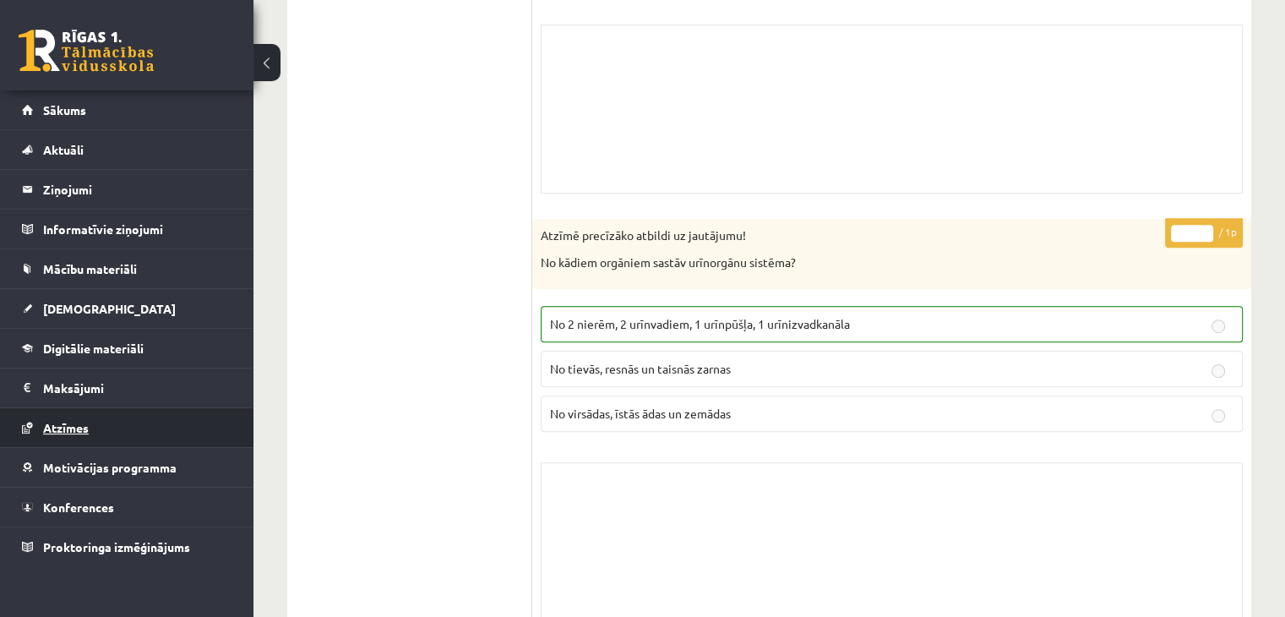
click at [119, 423] on link "Atzīmes" at bounding box center [127, 427] width 210 height 39
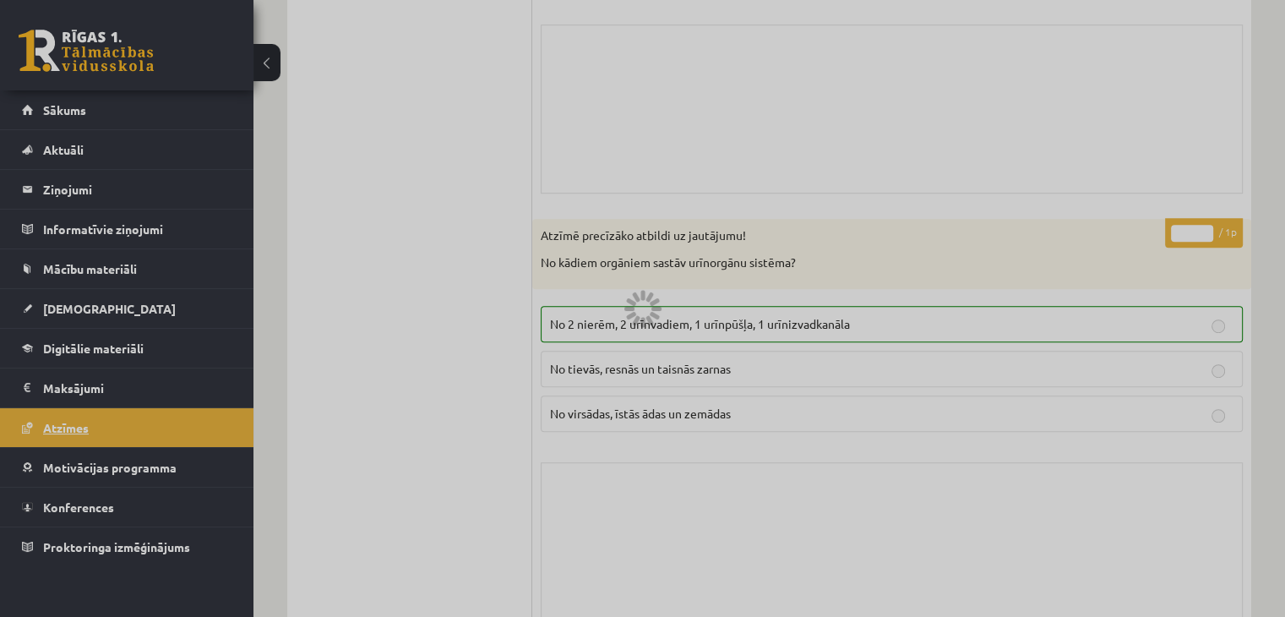
scroll to position [3115, 0]
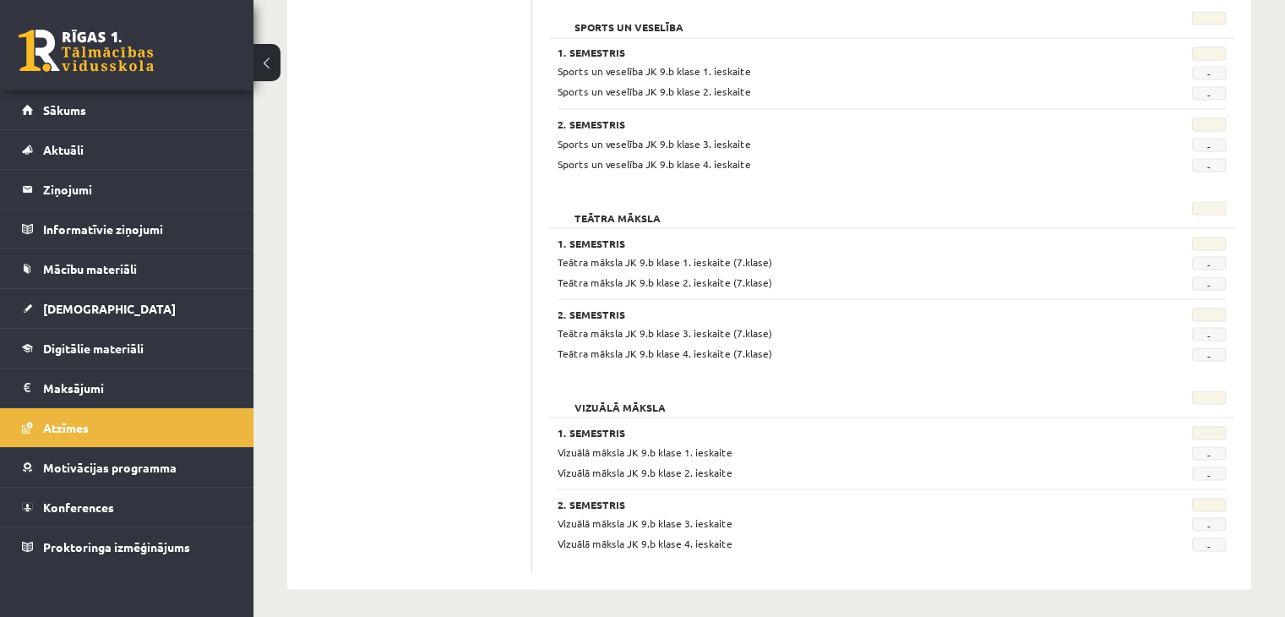
click at [1211, 301] on div "2. Semestris Teātra māksla JK 9.b klase 3. ieskaite (7.klase) - Teātra māksla J…" at bounding box center [892, 329] width 668 height 63
click at [1206, 329] on span "-" at bounding box center [1209, 334] width 34 height 14
click at [1209, 327] on span "-" at bounding box center [1209, 334] width 34 height 14
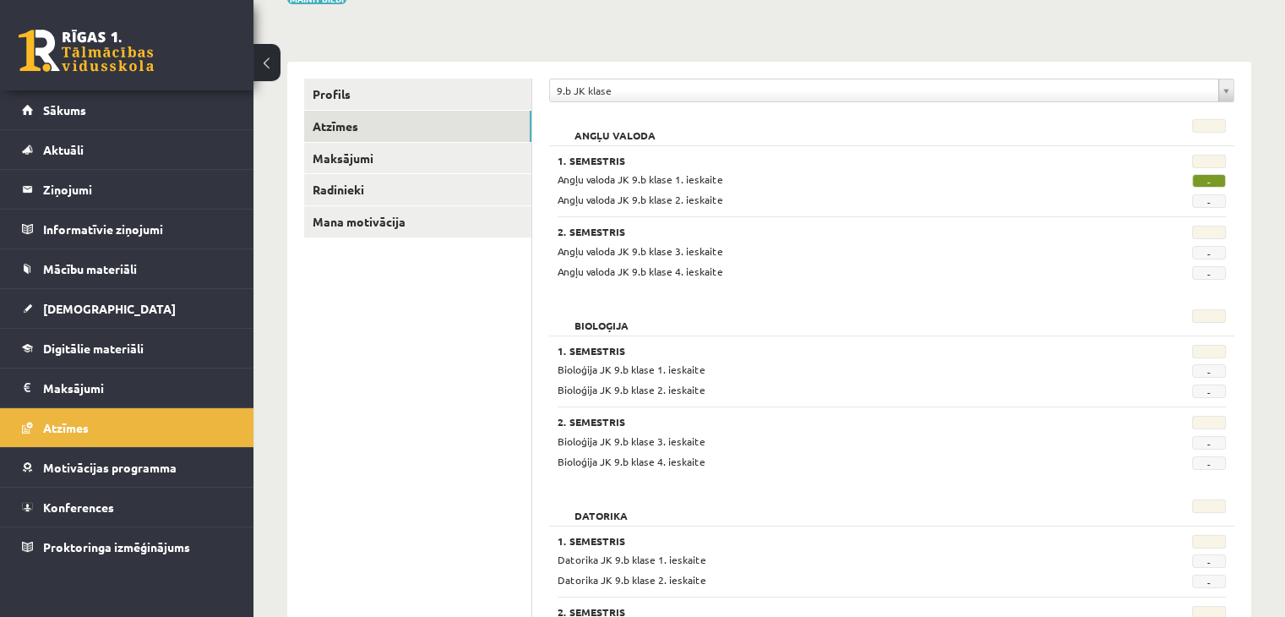
scroll to position [0, 0]
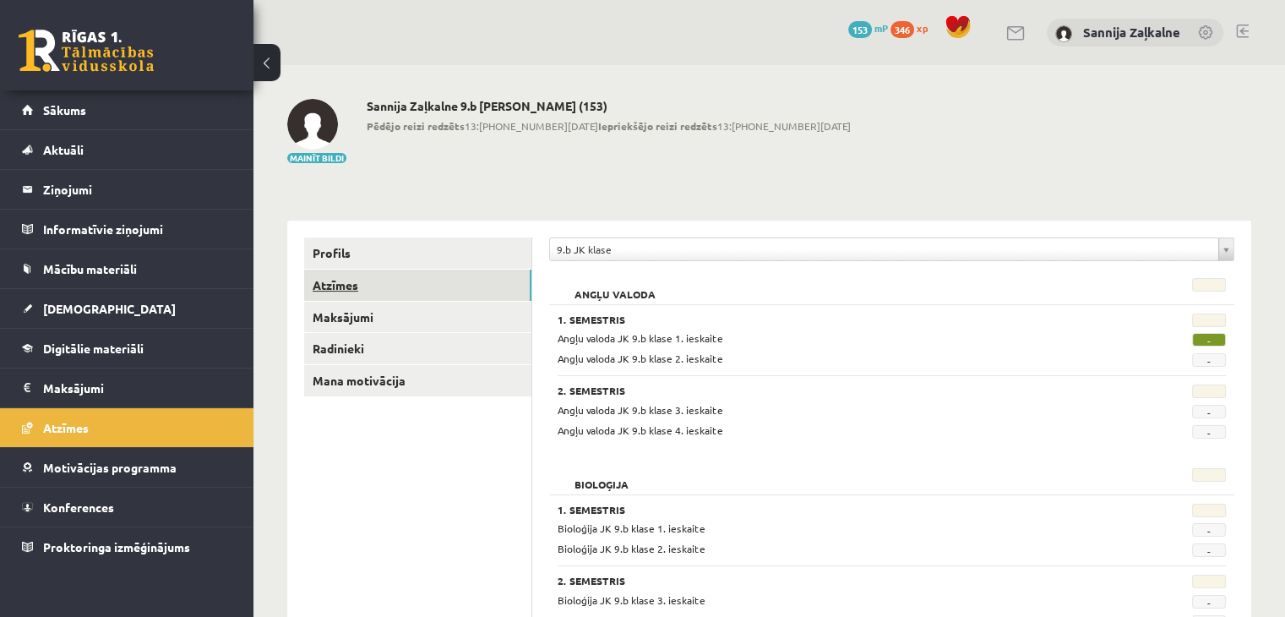
click at [343, 291] on link "Atzīmes" at bounding box center [417, 284] width 227 height 31
click at [114, 312] on link "[DEMOGRAPHIC_DATA]" at bounding box center [127, 308] width 210 height 39
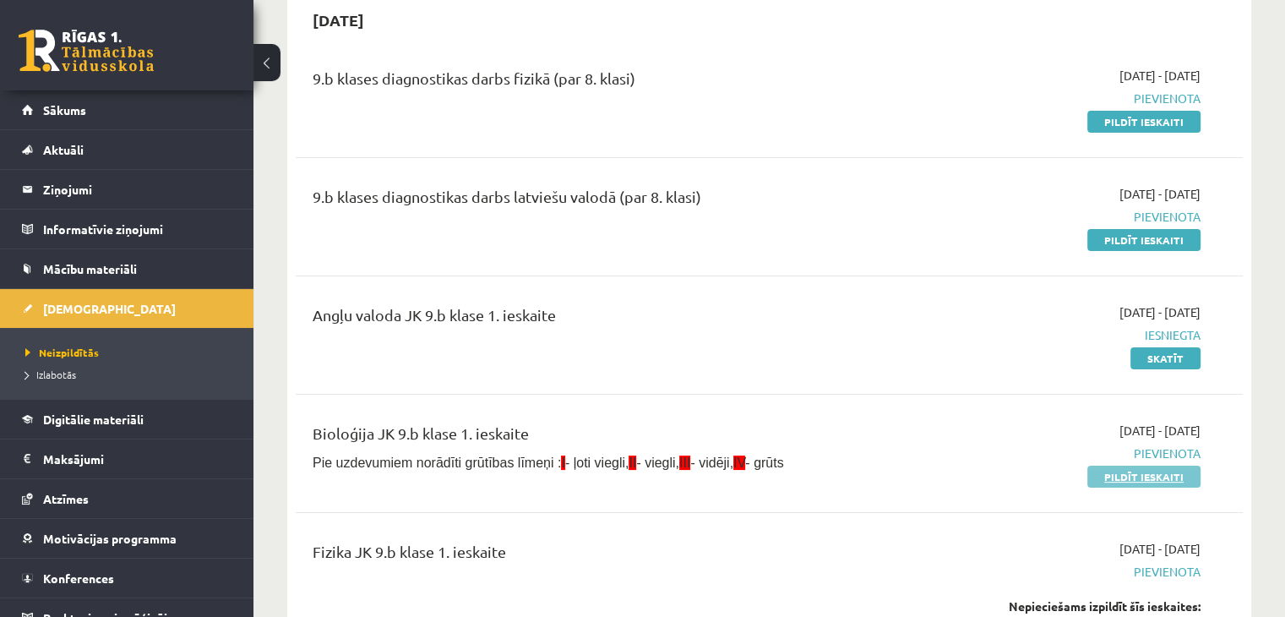
scroll to position [338, 0]
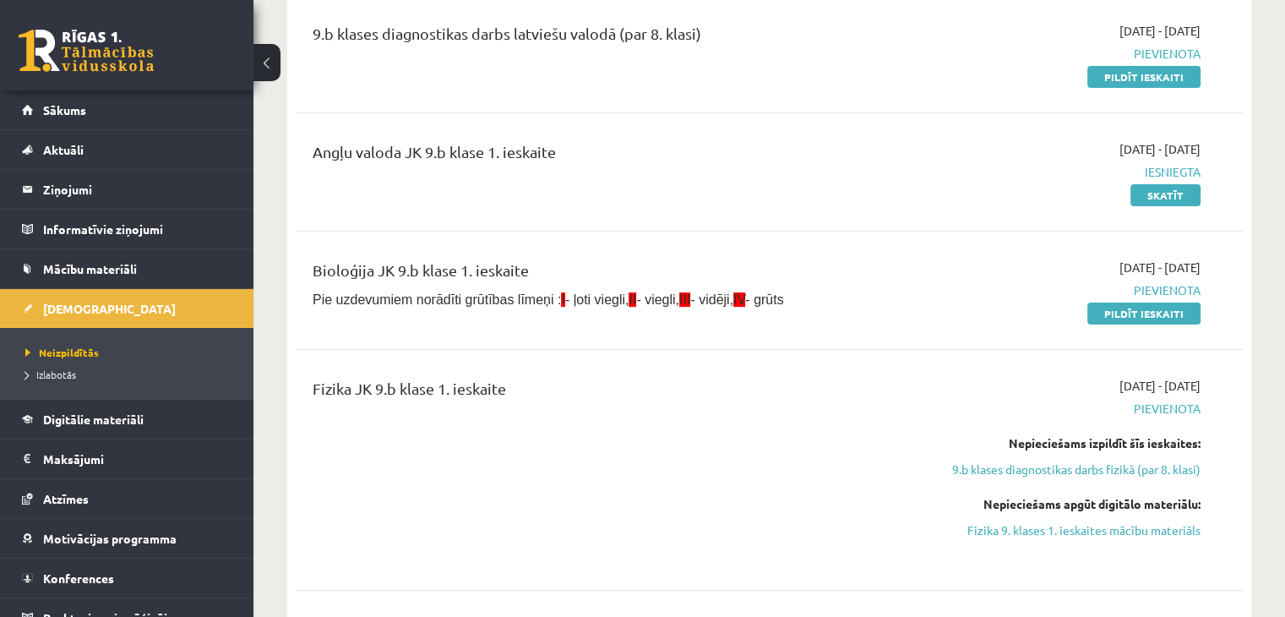
drag, startPoint x: 1177, startPoint y: 307, endPoint x: 720, endPoint y: 92, distance: 505.2
click at [1177, 307] on link "Pildīt ieskaiti" at bounding box center [1143, 313] width 113 height 22
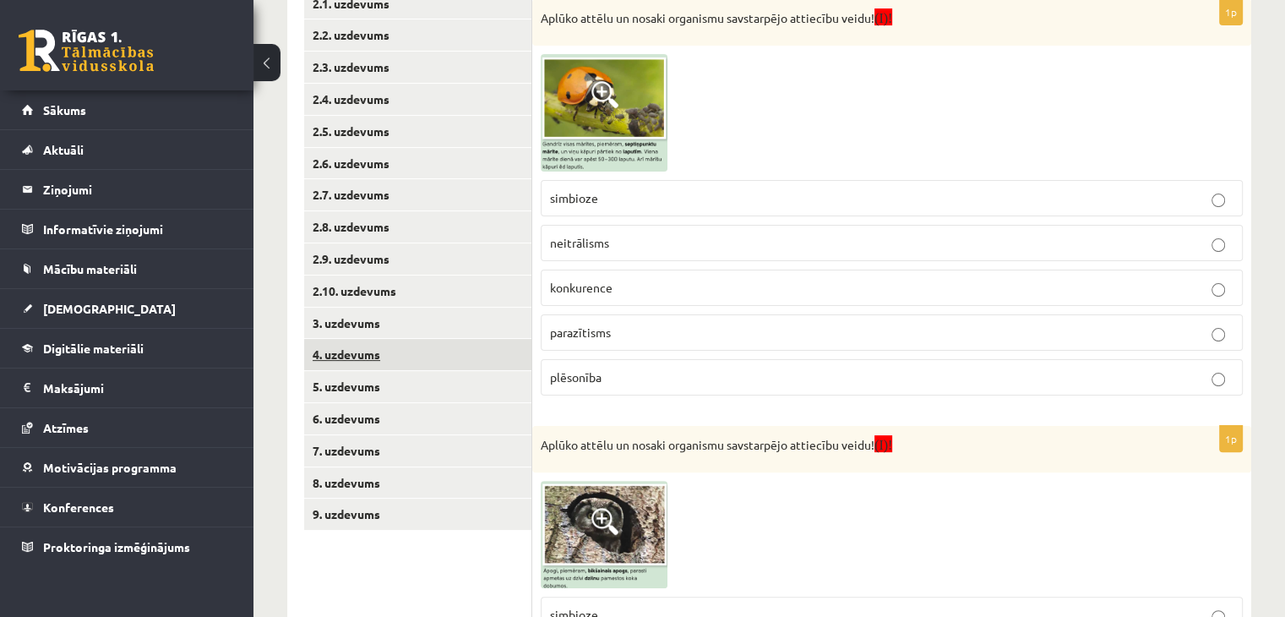
scroll to position [378, 0]
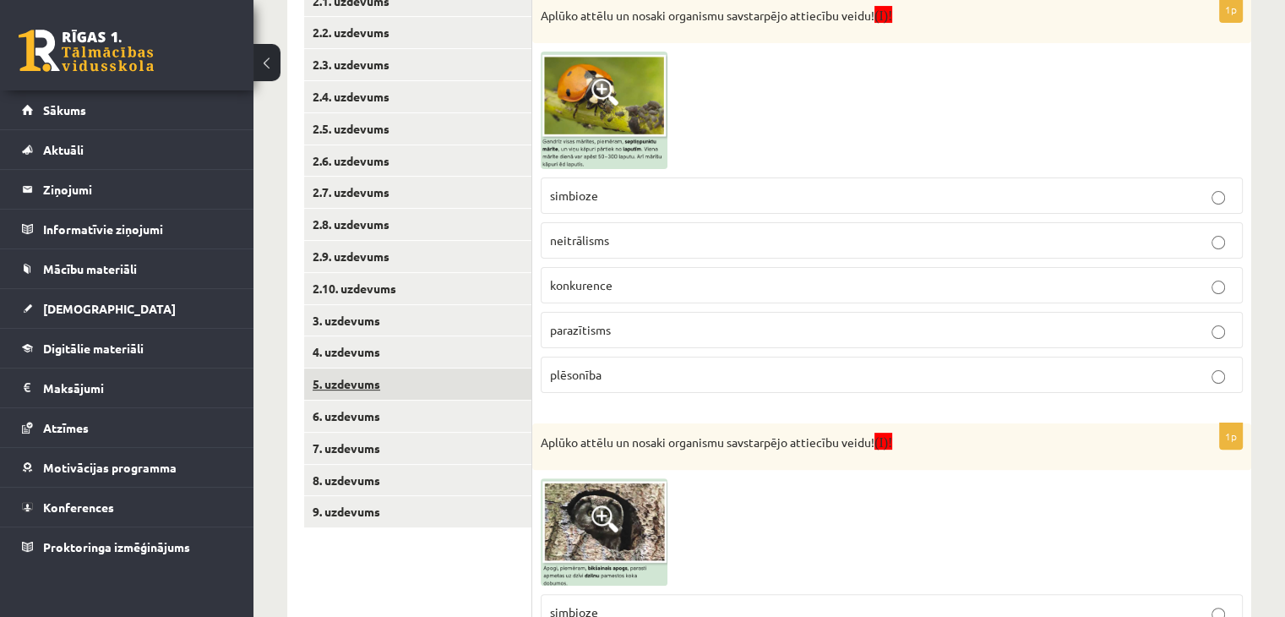
click at [367, 393] on link "5. uzdevums" at bounding box center [417, 383] width 227 height 31
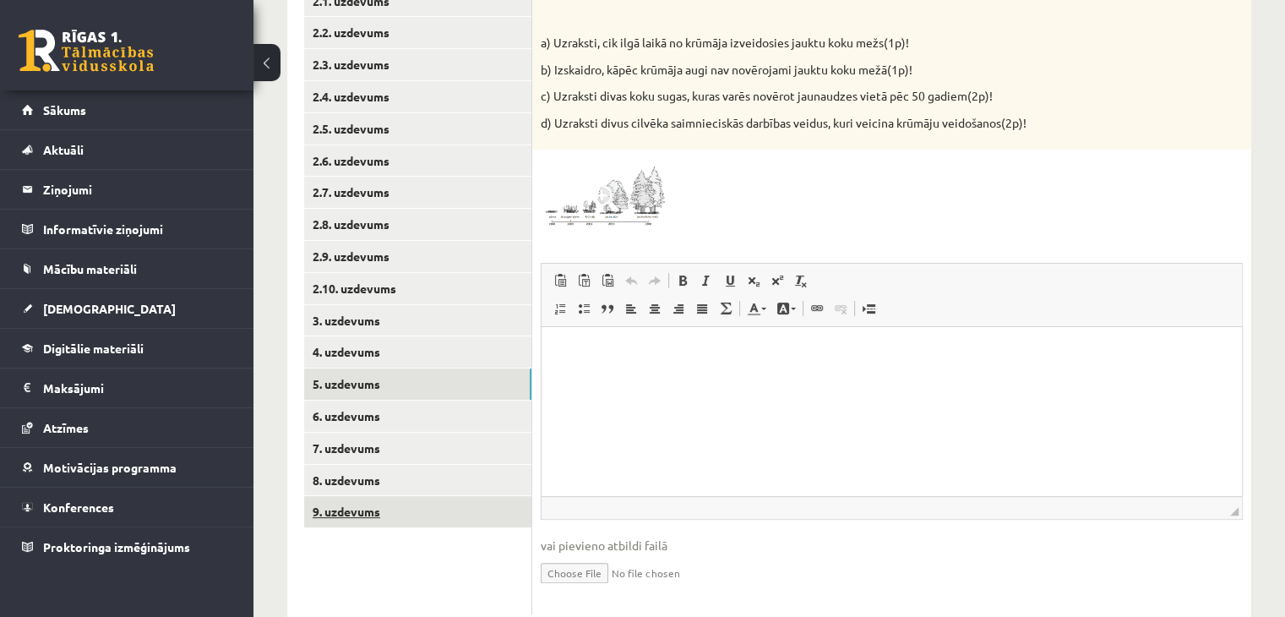
scroll to position [0, 0]
click at [351, 509] on link "9. uzdevums" at bounding box center [417, 511] width 227 height 31
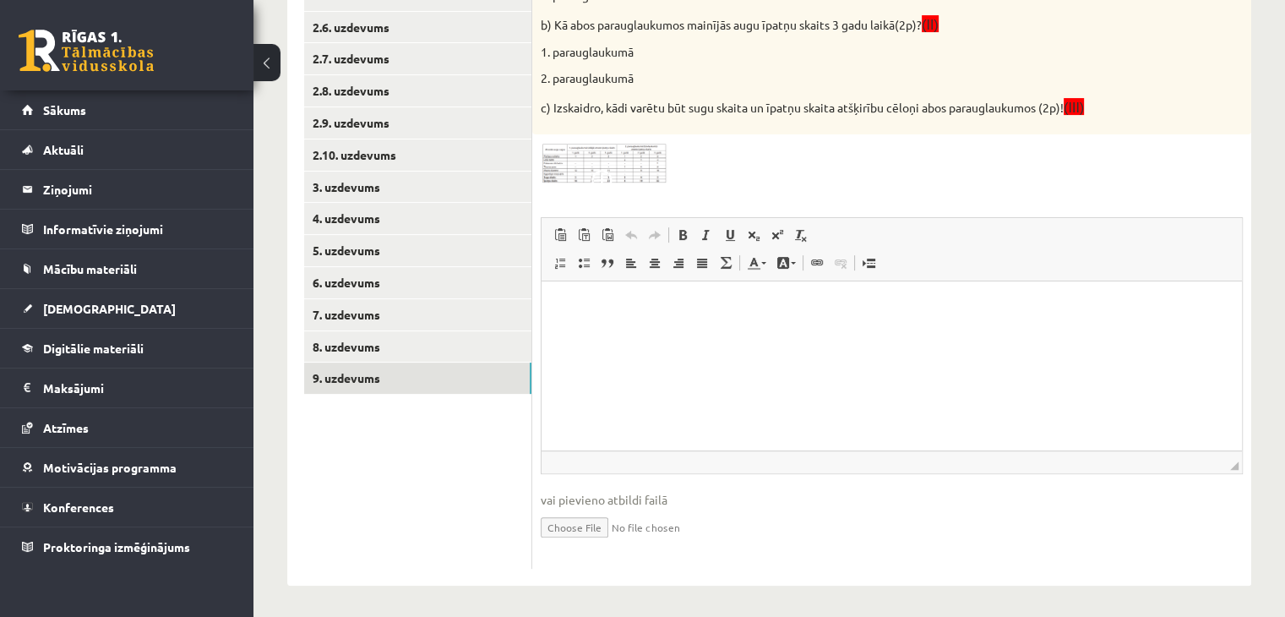
scroll to position [513, 0]
click at [601, 158] on img at bounding box center [604, 161] width 127 height 41
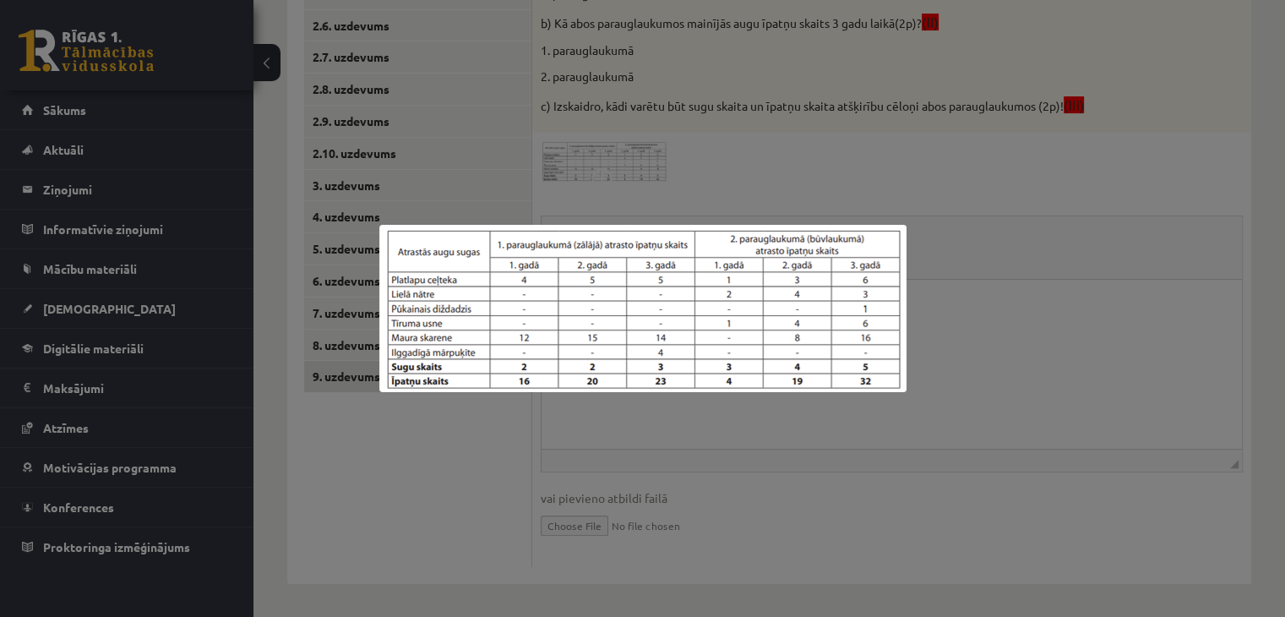
click at [625, 152] on div at bounding box center [642, 308] width 1285 height 617
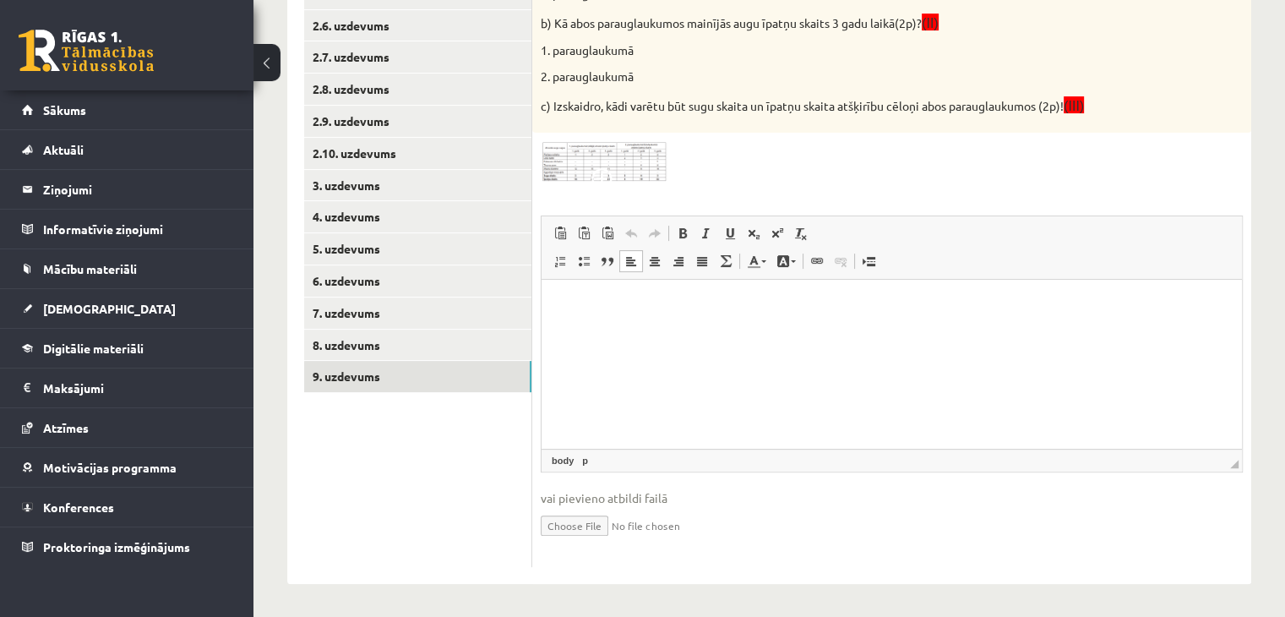
click at [580, 315] on html at bounding box center [891, 305] width 700 height 52
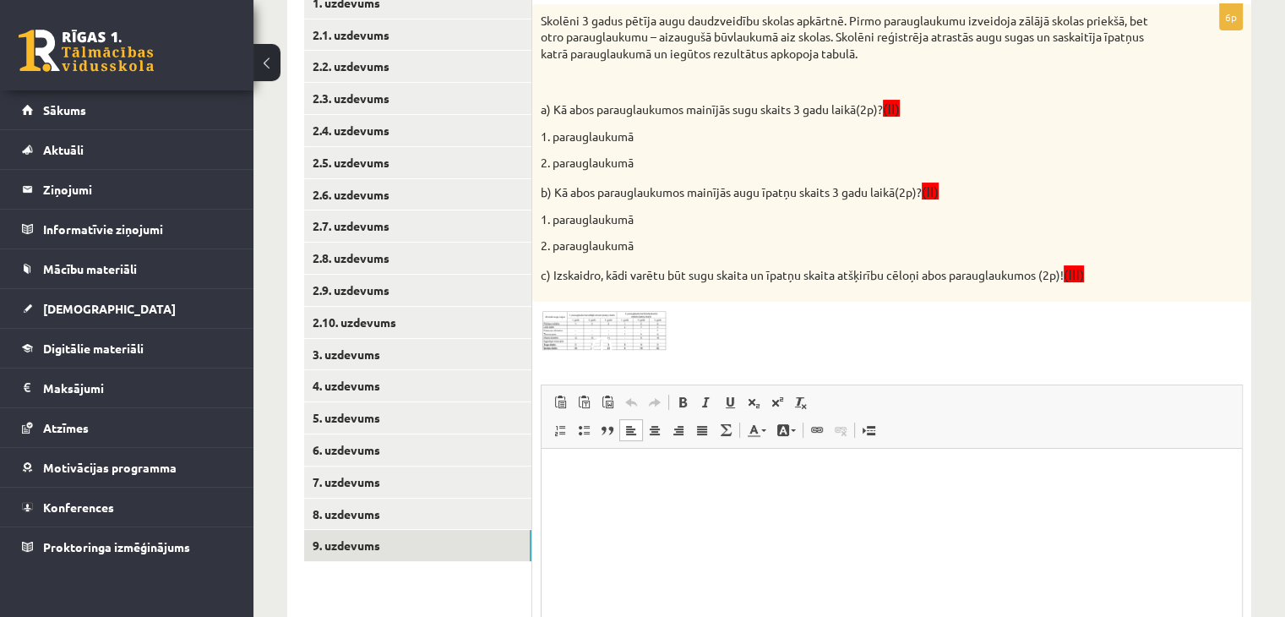
scroll to position [259, 0]
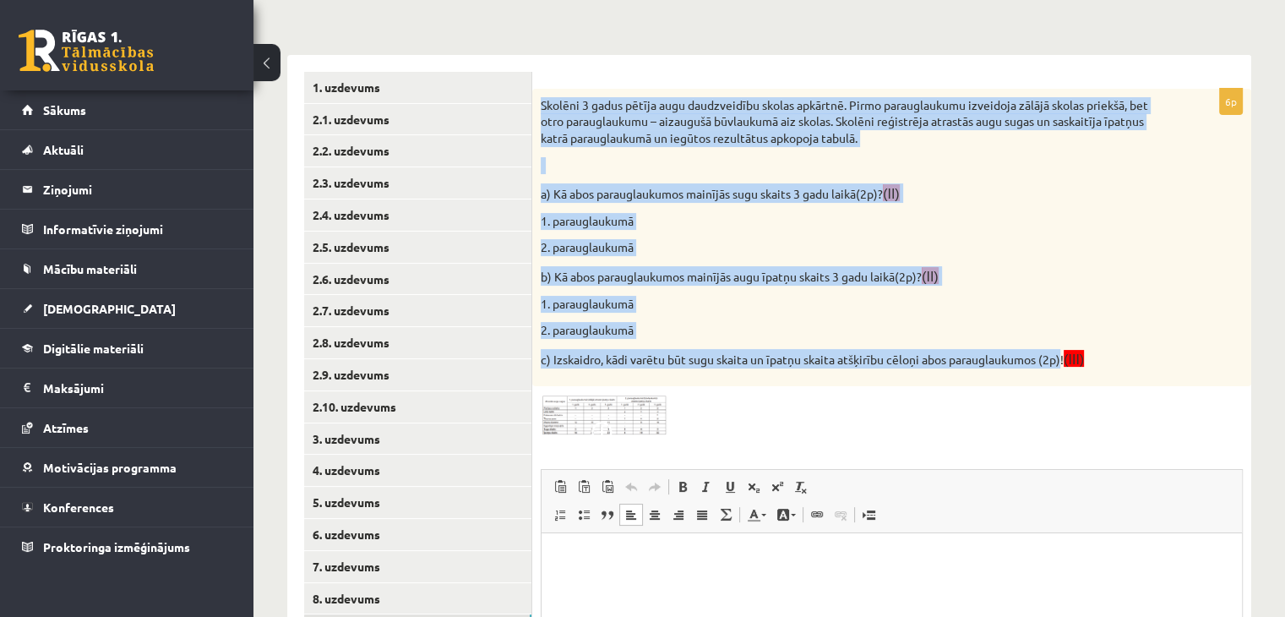
drag, startPoint x: 541, startPoint y: 105, endPoint x: 1067, endPoint y: 353, distance: 581.9
click at [1067, 353] on div "Skolēni 3 gadus pētīja augu daudzveidību skolas apkārtnē. Pirmo parauglaukumu i…" at bounding box center [891, 238] width 719 height 298
copy div "Skolēni 3 gadus pētīja augu daudzveidību skolas apkārtnē. Pirmo parauglaukumu i…"
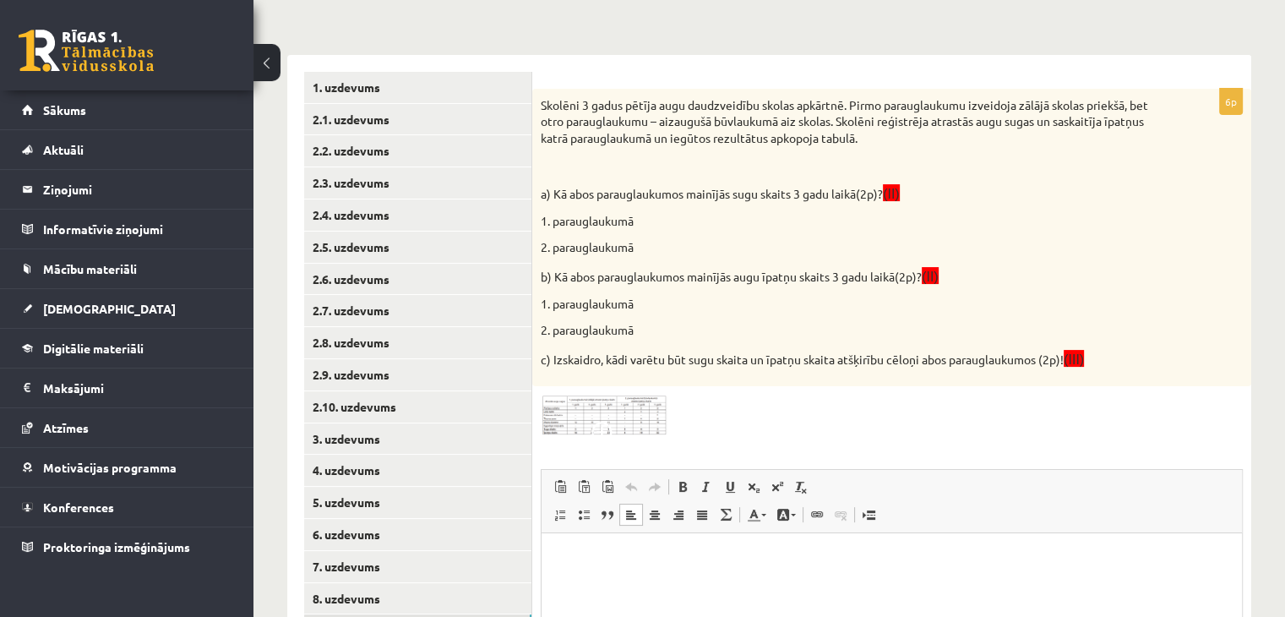
click at [713, 440] on div "6p Skolēni 3 gadus pētīja augu daudzveidību skolas apkārtnē. Pirmo parauglaukum…" at bounding box center [891, 455] width 719 height 732
click at [630, 411] on img at bounding box center [604, 415] width 127 height 41
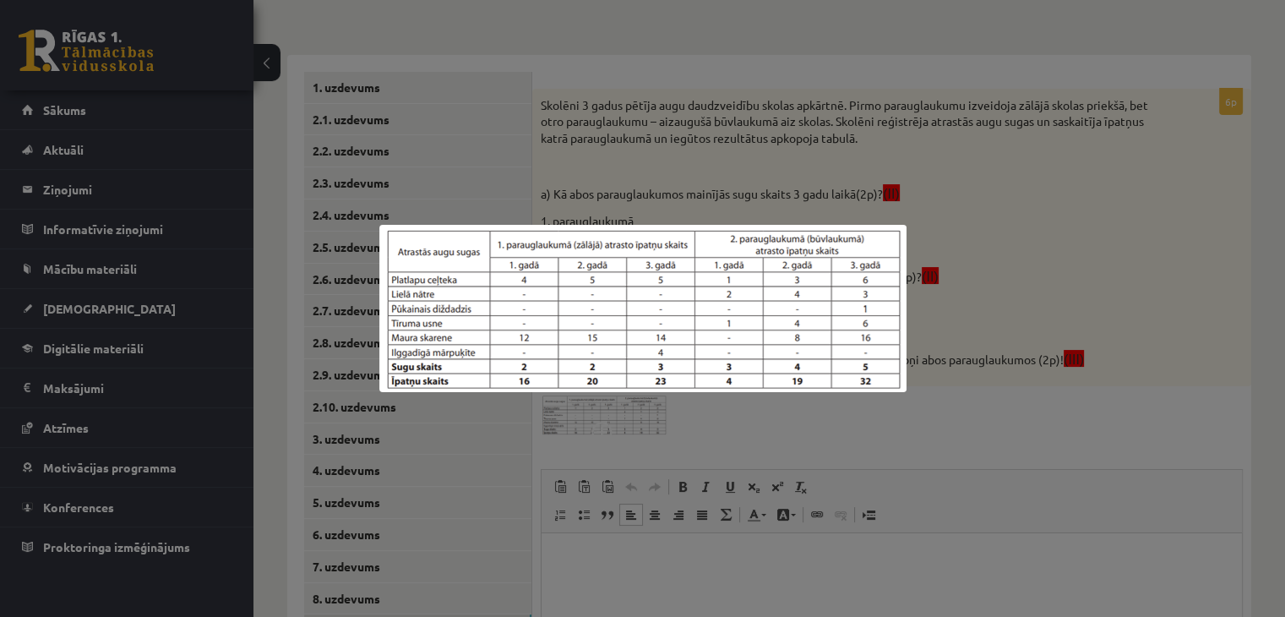
click at [673, 147] on div at bounding box center [642, 308] width 1285 height 617
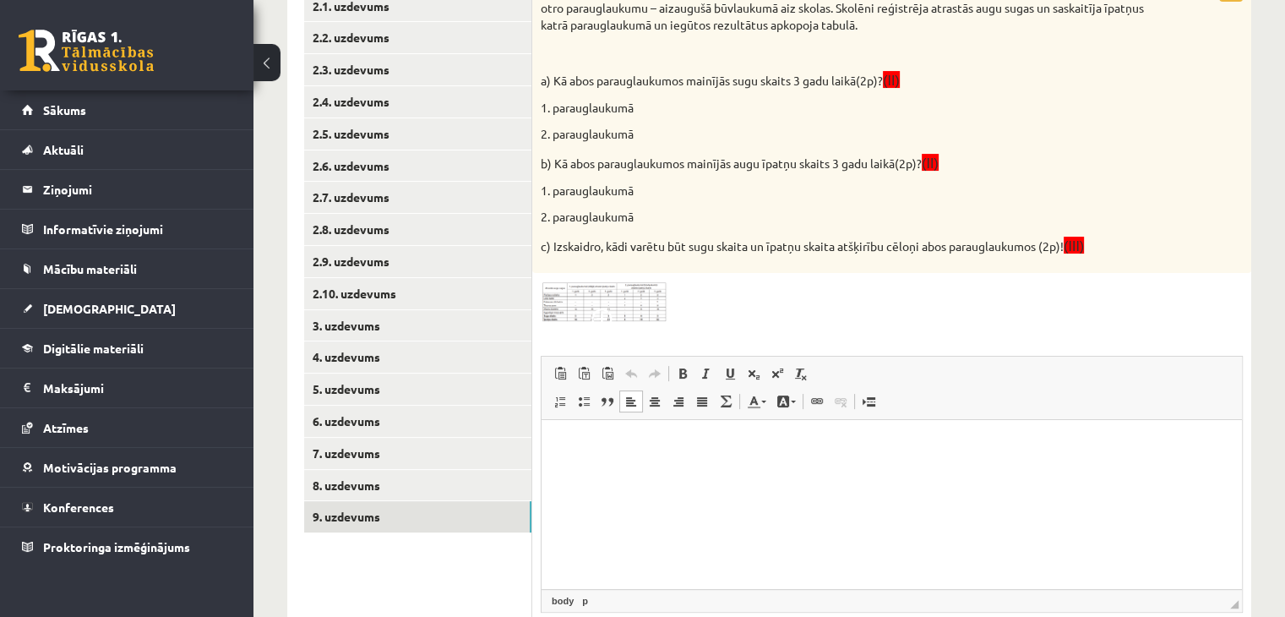
scroll to position [344, 0]
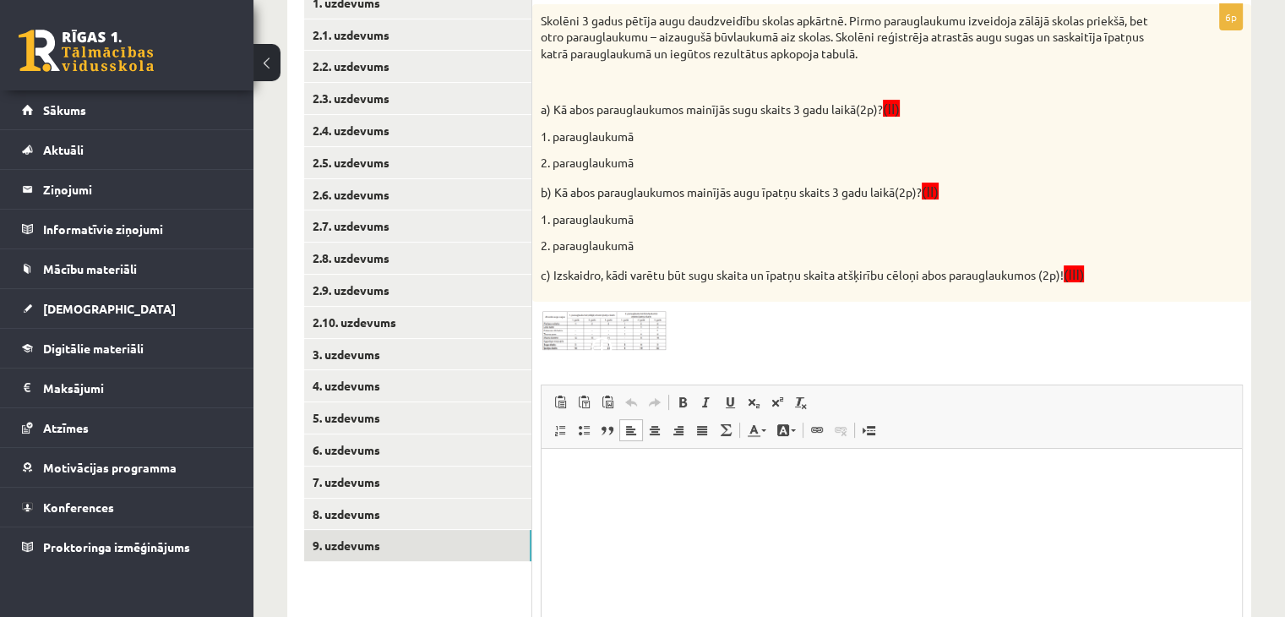
click at [765, 475] on p "Bagātinātā teksta redaktors, wiswyg-editor-user-answer-47024959416820" at bounding box center [891, 474] width 667 height 18
click at [797, 488] on span "Ielīmēt" at bounding box center [808, 488] width 47 height 24
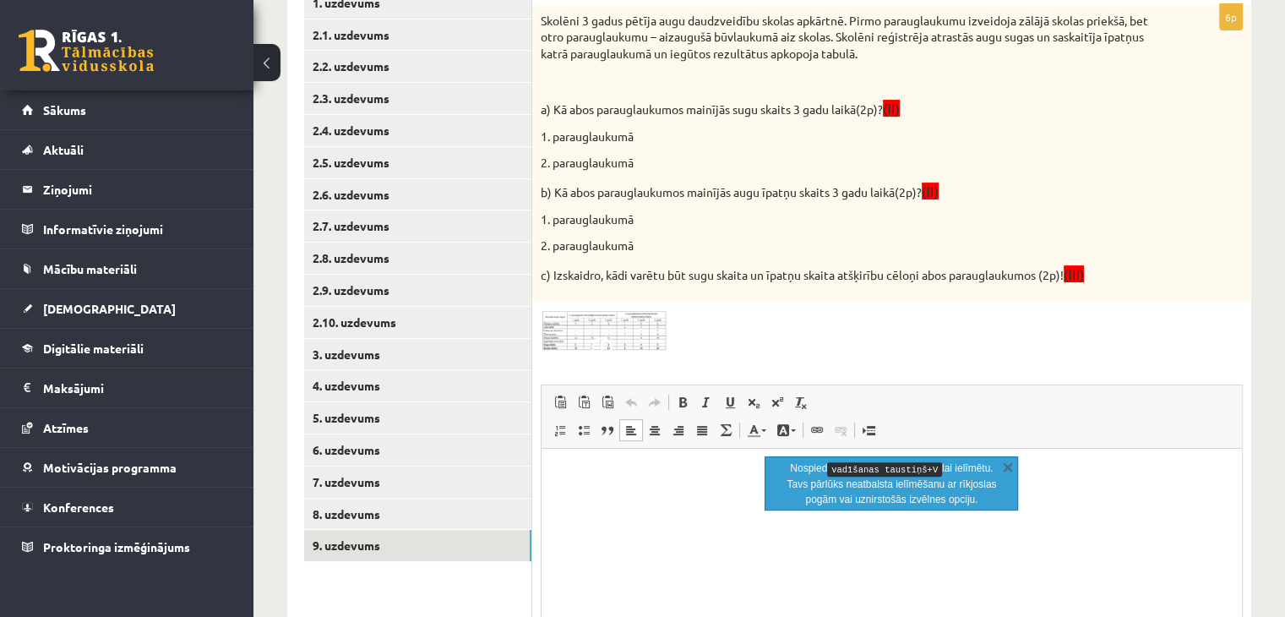
click at [748, 499] on html at bounding box center [891, 474] width 700 height 52
click at [599, 473] on p "Bagātinātā teksta redaktors, wiswyg-editor-user-answer-47024959416820" at bounding box center [891, 474] width 667 height 18
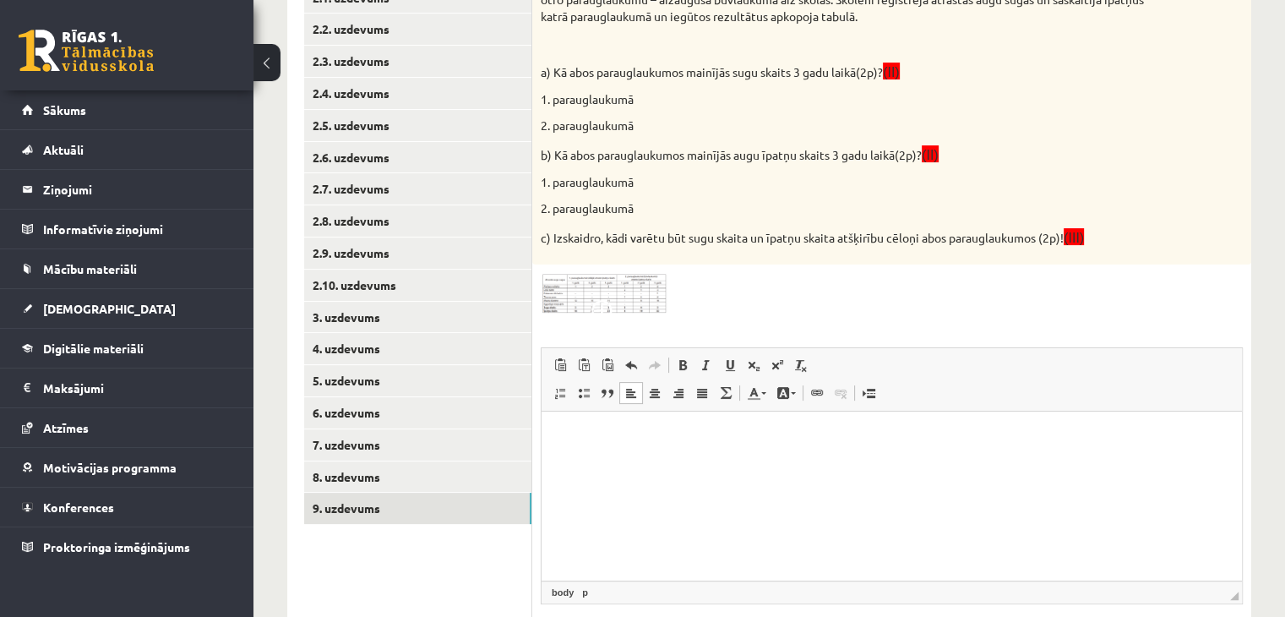
scroll to position [344, 0]
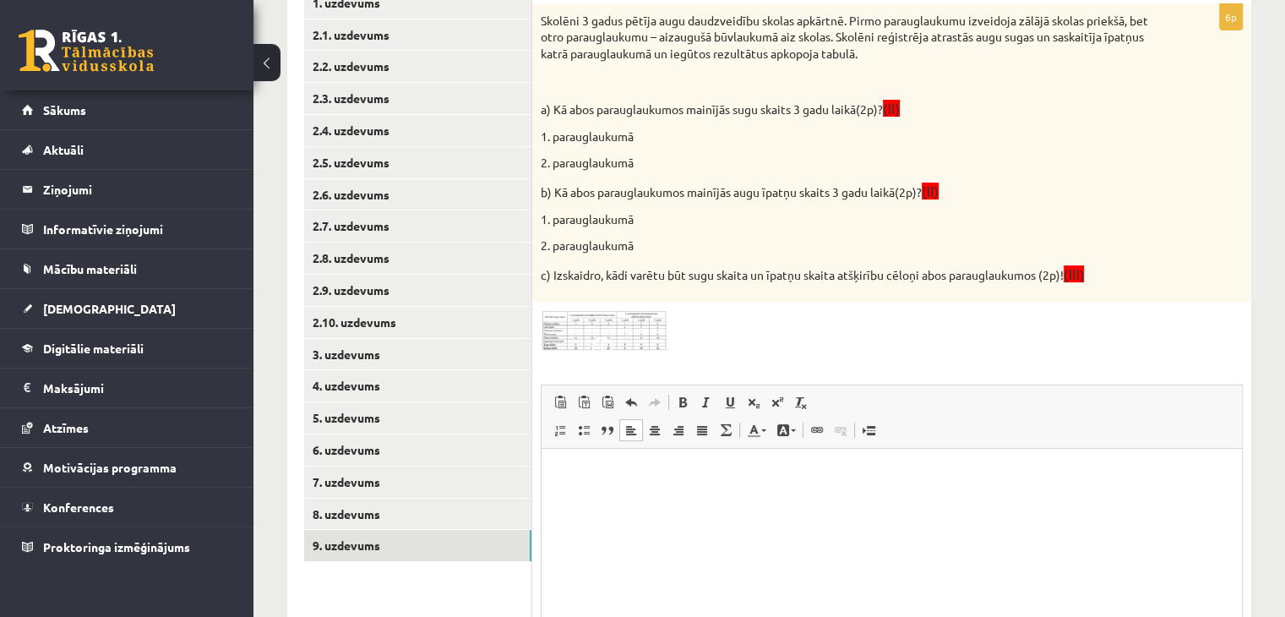
click at [582, 474] on p "Bagātinātā teksta redaktors, wiswyg-editor-user-answer-47024959416820" at bounding box center [891, 474] width 667 height 18
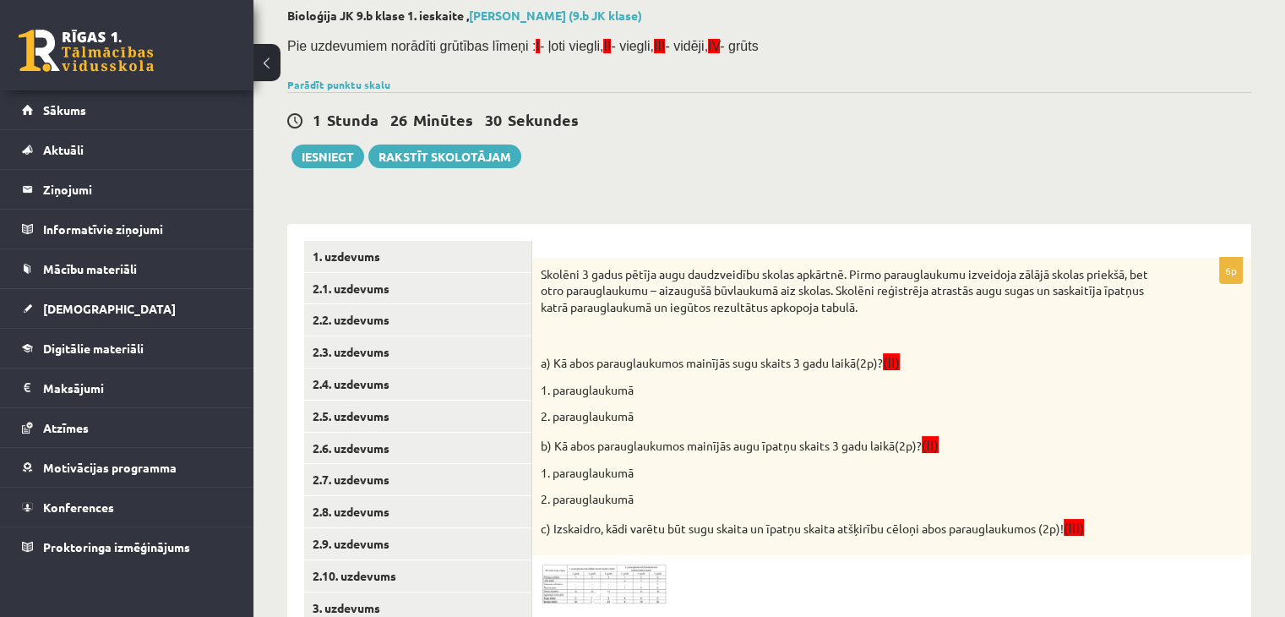
scroll to position [428, 0]
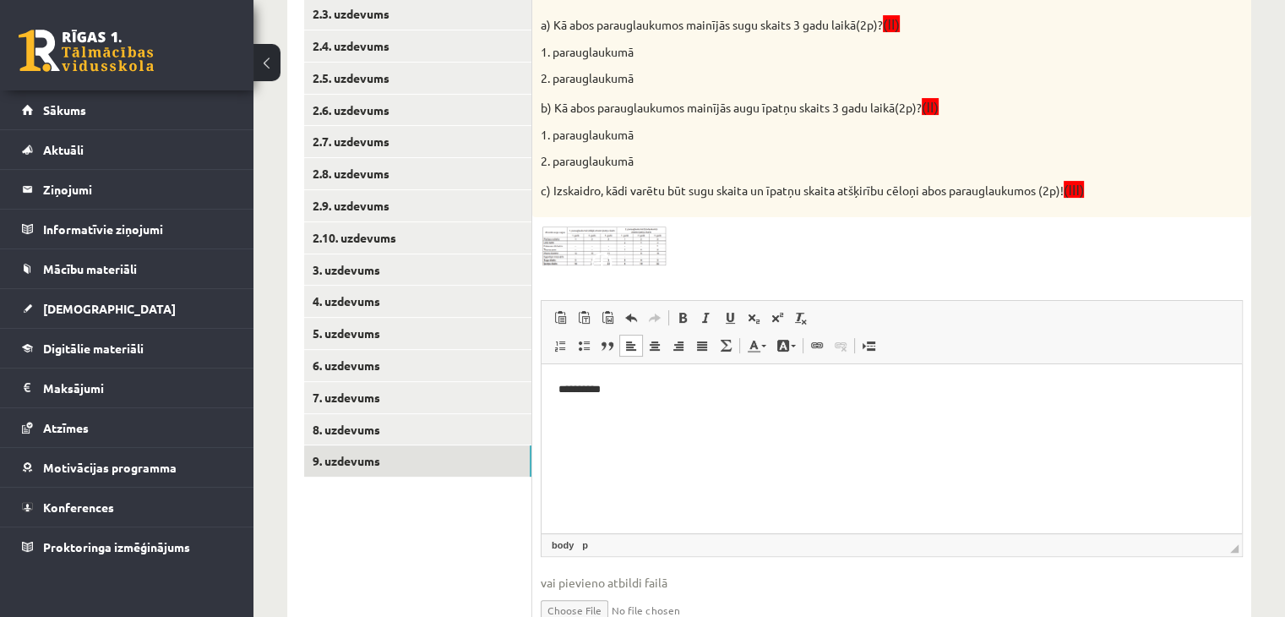
click at [617, 261] on span at bounding box center [604, 266] width 27 height 27
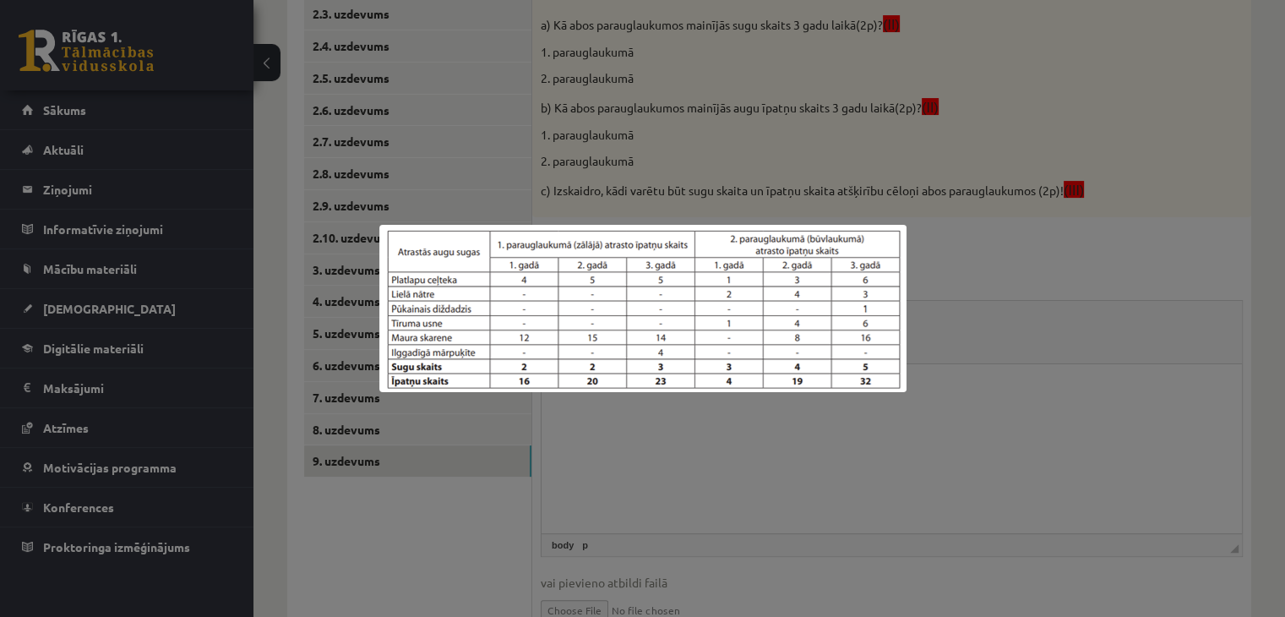
click at [1021, 225] on div at bounding box center [642, 308] width 1285 height 617
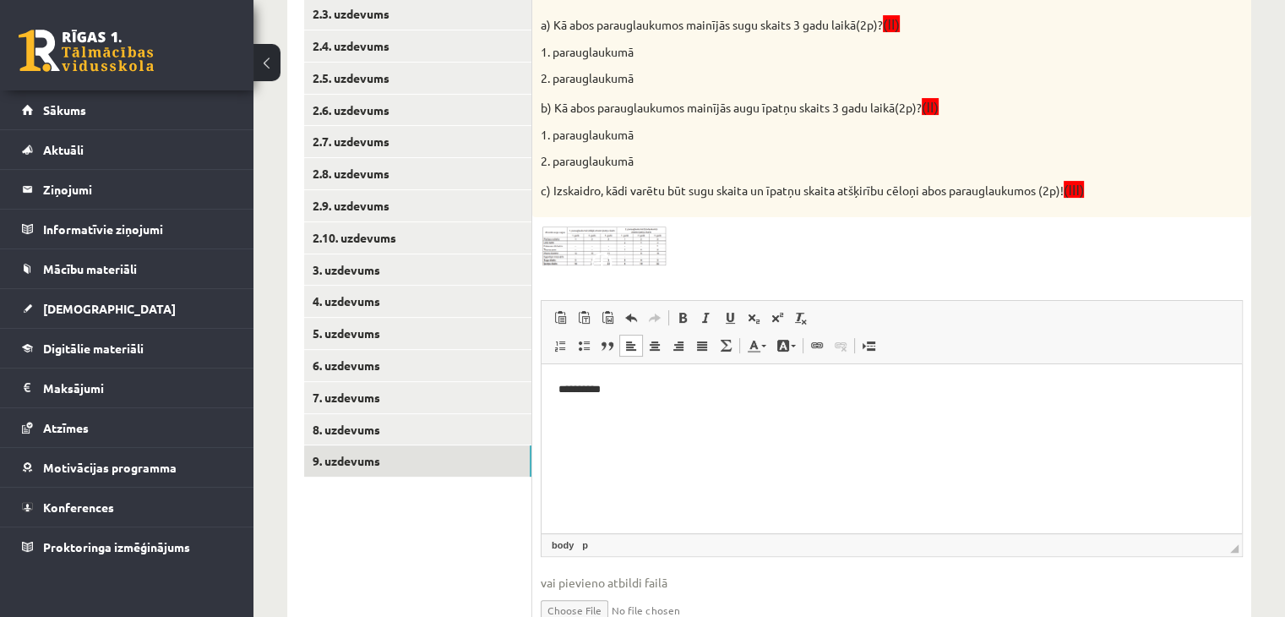
click at [642, 380] on p "**********" at bounding box center [891, 389] width 667 height 18
click at [617, 253] on span at bounding box center [604, 266] width 27 height 27
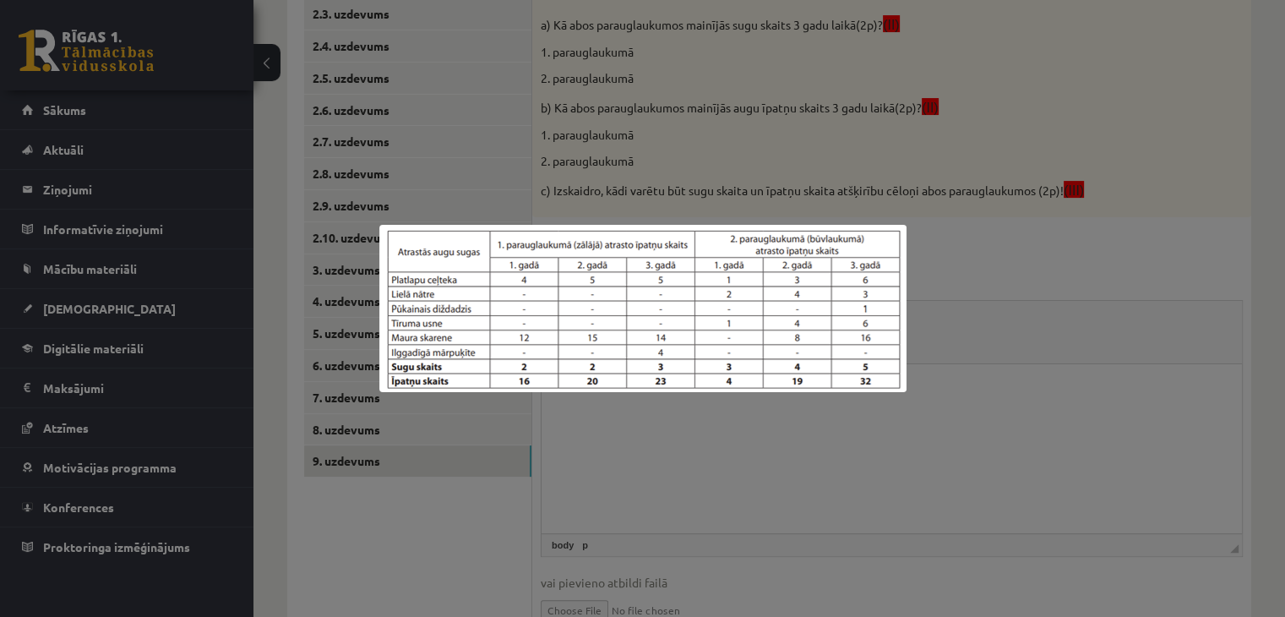
click at [660, 402] on div at bounding box center [642, 308] width 1285 height 617
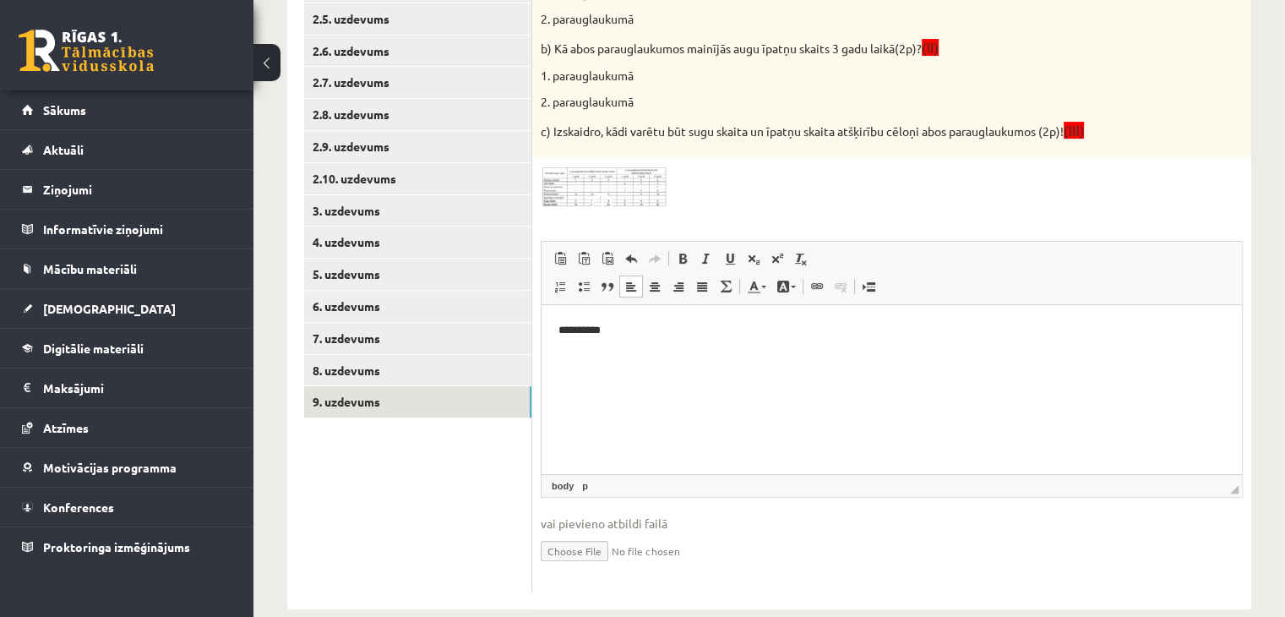
scroll to position [513, 0]
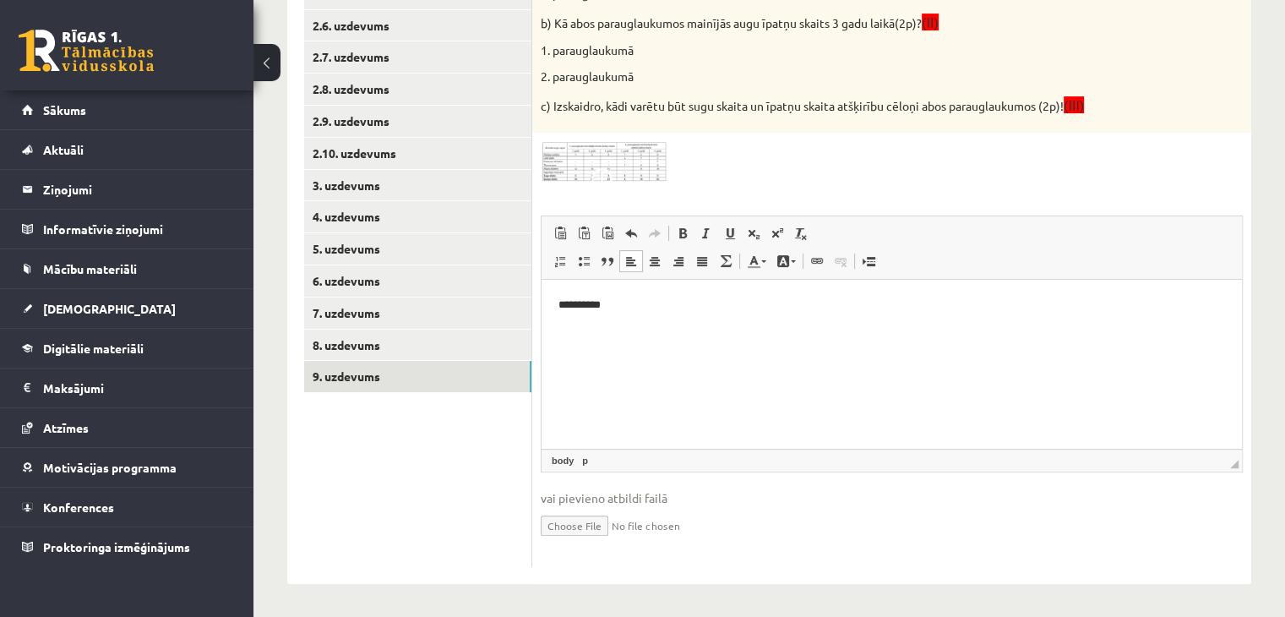
click at [632, 301] on p "**********" at bounding box center [891, 305] width 667 height 18
click at [666, 316] on span "Ielīmēt" at bounding box center [676, 314] width 47 height 24
drag, startPoint x: 736, startPoint y: 318, endPoint x: 687, endPoint y: 320, distance: 49.0
click at [687, 320] on html "**********" at bounding box center [891, 305] width 700 height 52
click at [569, 321] on html "**********" at bounding box center [891, 305] width 700 height 52
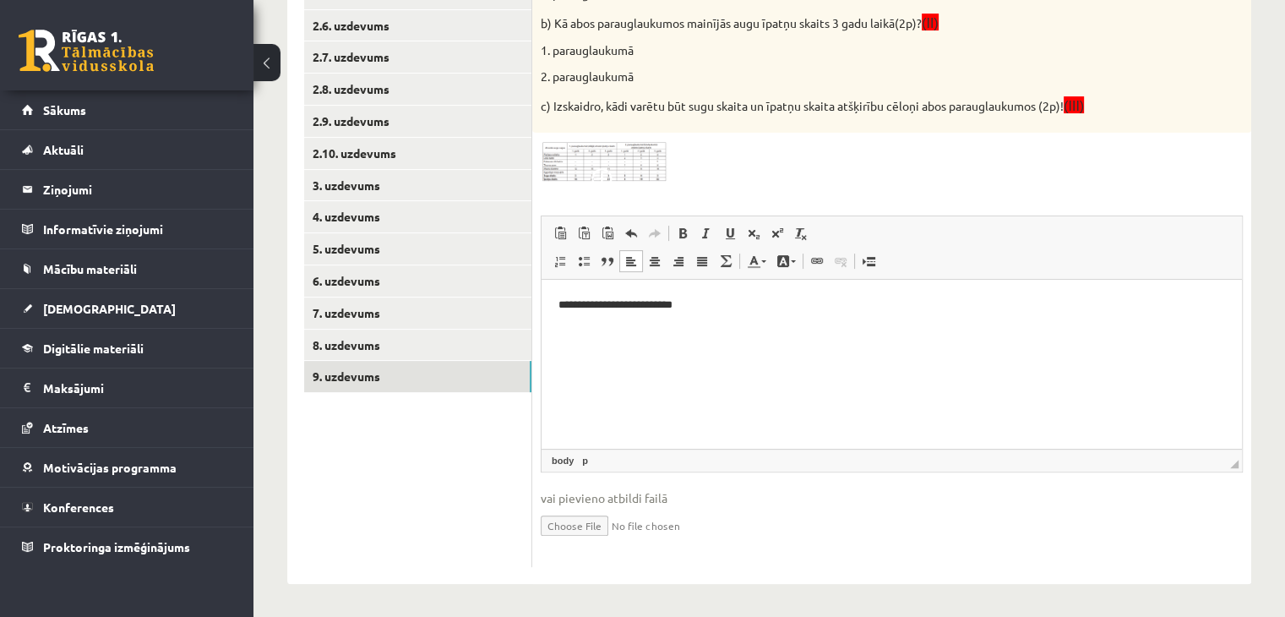
click at [696, 303] on p "**********" at bounding box center [891, 305] width 667 height 18
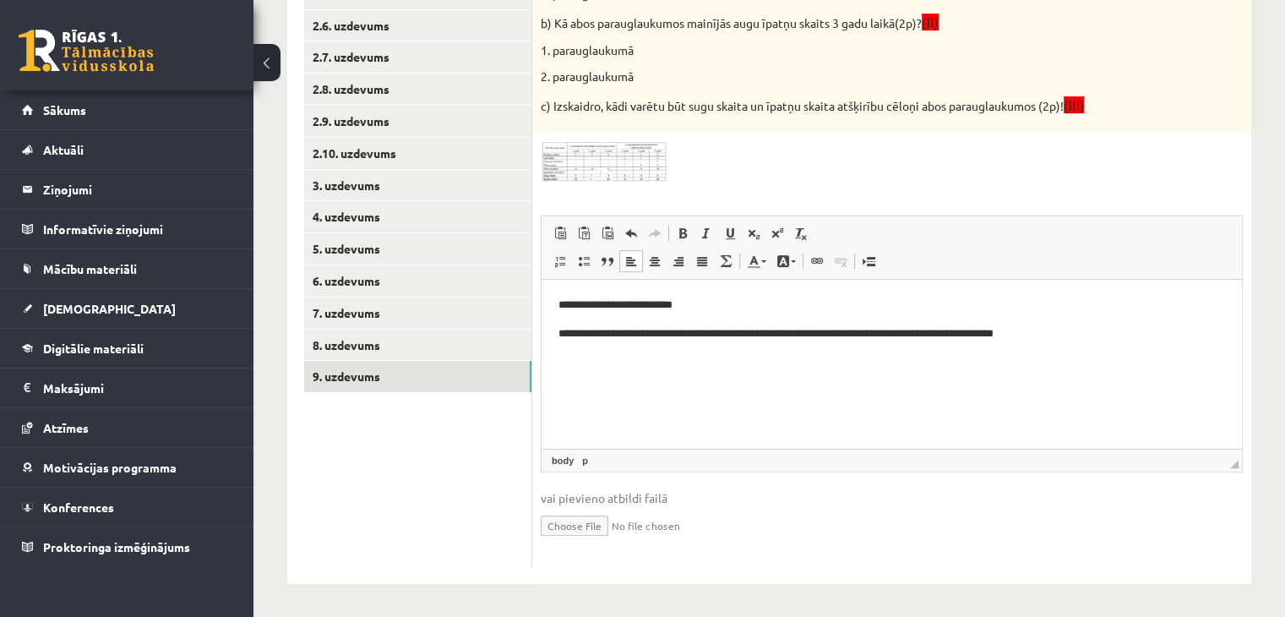
click at [570, 332] on p "**********" at bounding box center [891, 333] width 667 height 18
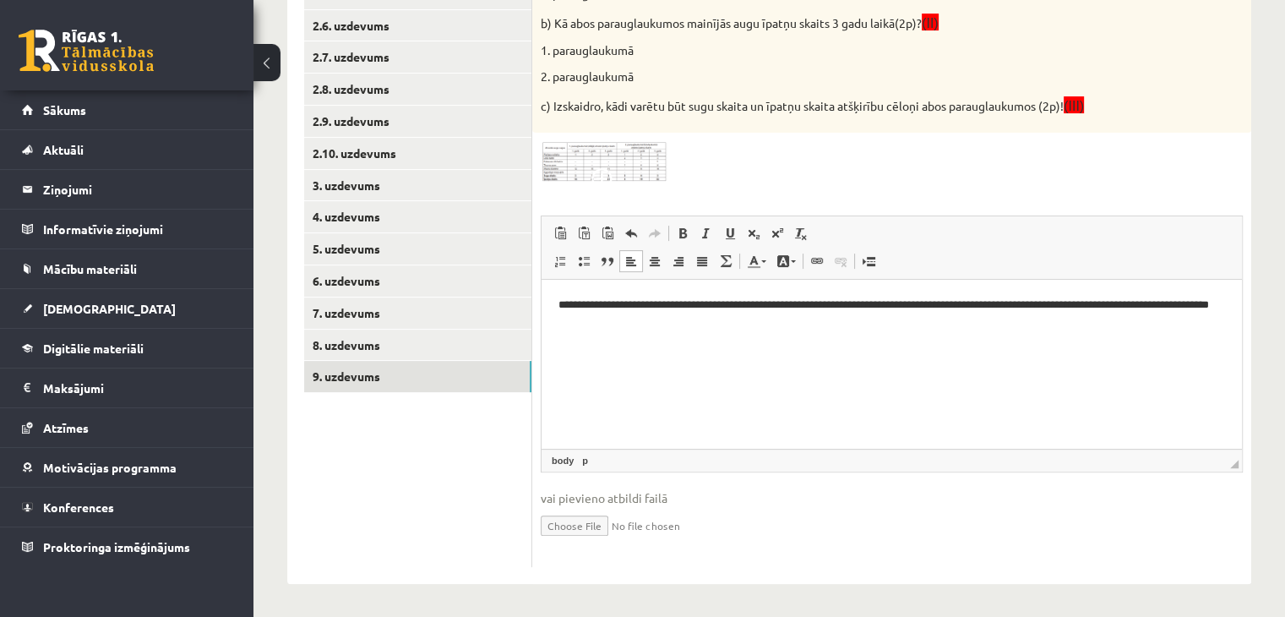
click at [933, 306] on p "**********" at bounding box center [891, 313] width 667 height 35
click at [937, 306] on p "**********" at bounding box center [891, 313] width 667 height 35
drag, startPoint x: 934, startPoint y: 307, endPoint x: 807, endPoint y: 305, distance: 127.6
click at [807, 305] on p "**********" at bounding box center [891, 313] width 667 height 35
click at [1171, 304] on p "**********" at bounding box center [891, 305] width 667 height 18
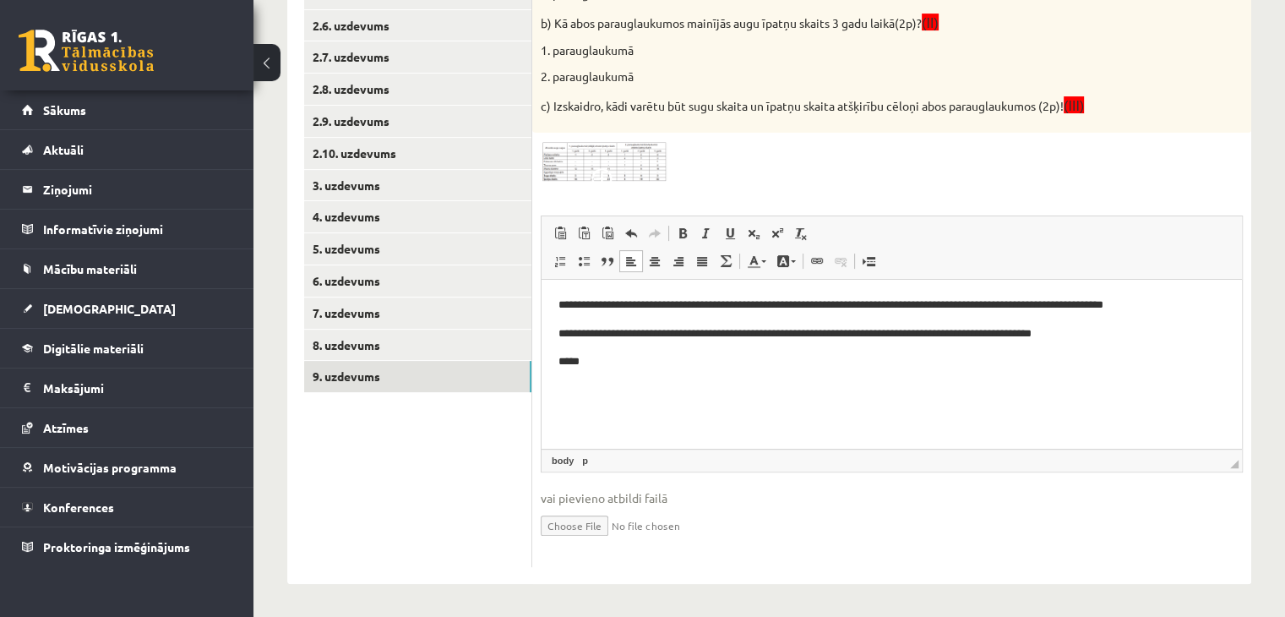
click at [906, 454] on span "◢ Elementa ceļš body p" at bounding box center [891, 460] width 700 height 23
click at [801, 467] on span "◢ Elementa ceļš body p" at bounding box center [891, 460] width 700 height 23
click at [797, 466] on span "◢ Elementa ceļš body p" at bounding box center [891, 460] width 700 height 23
click at [615, 351] on body "**********" at bounding box center [891, 333] width 667 height 74
click at [591, 150] on img at bounding box center [604, 161] width 127 height 41
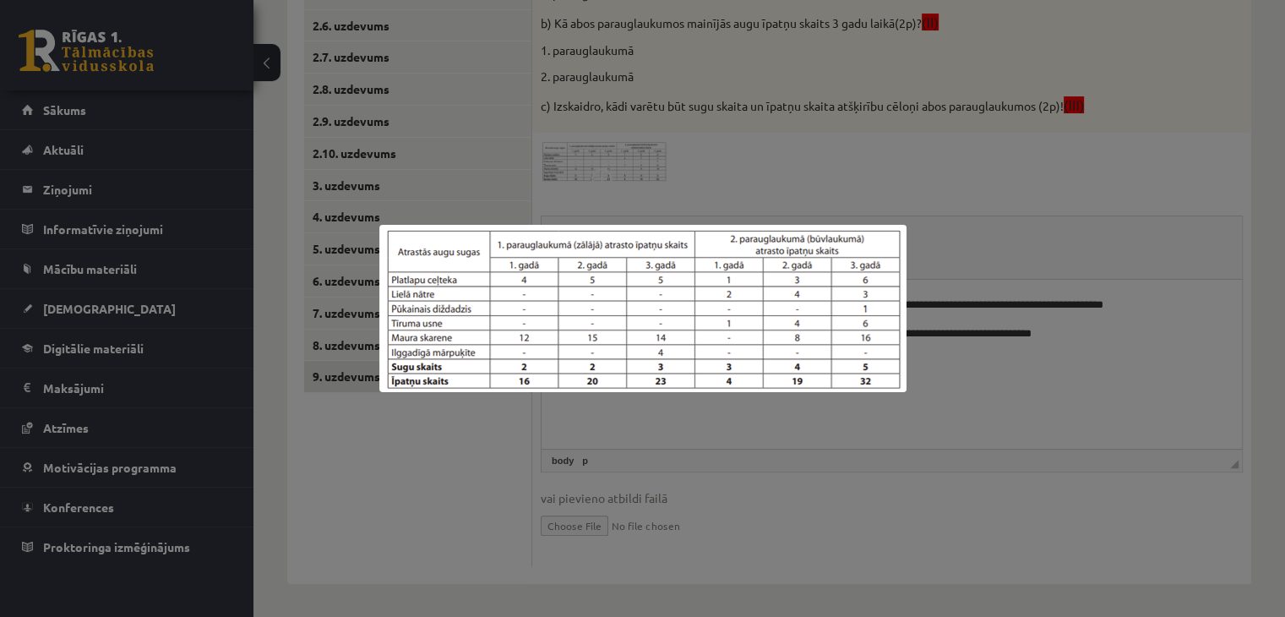
click at [969, 384] on div at bounding box center [642, 308] width 1285 height 617
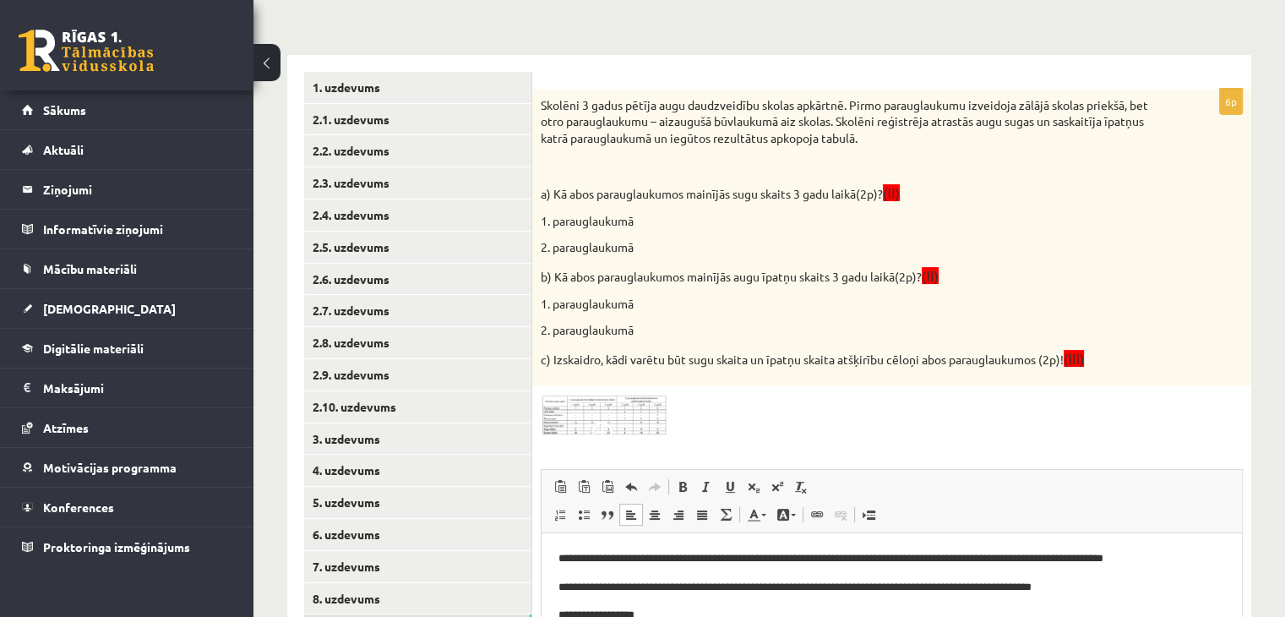
scroll to position [344, 0]
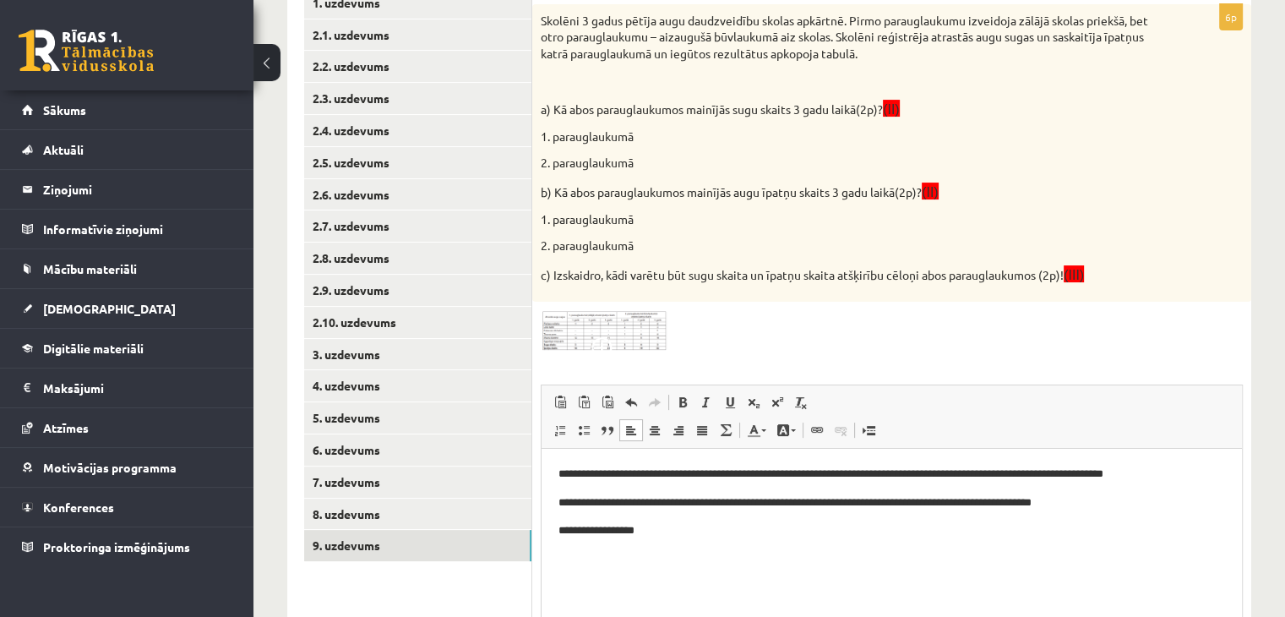
click at [656, 531] on p "**********" at bounding box center [891, 530] width 667 height 18
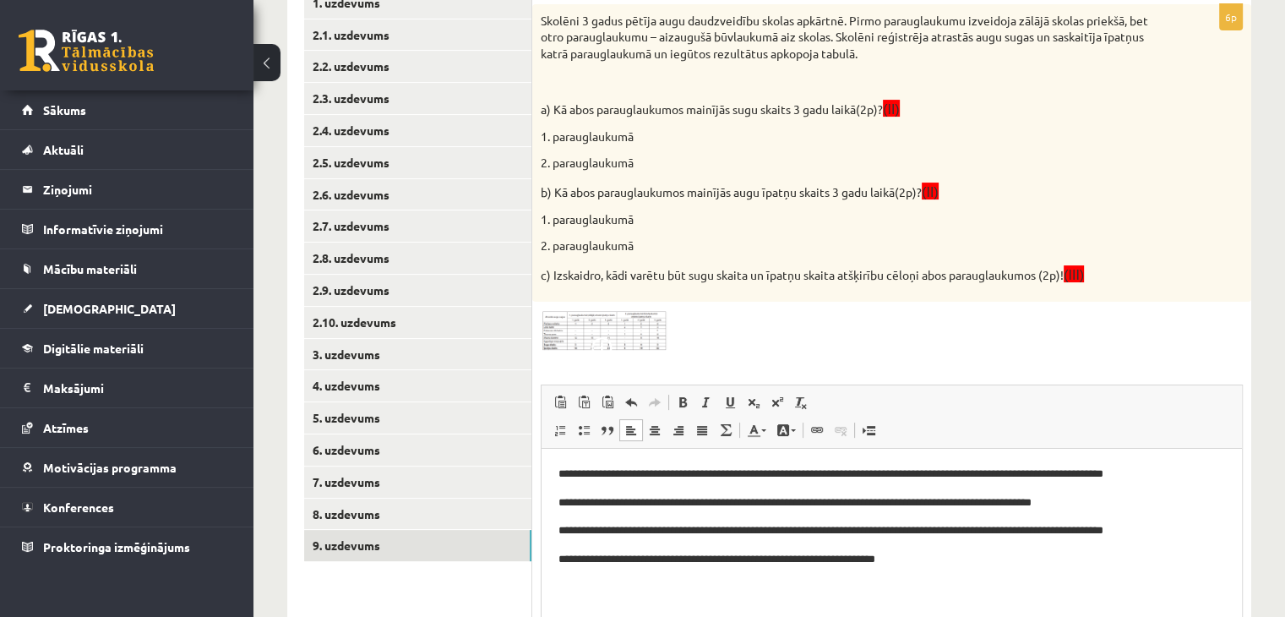
click at [744, 561] on p "**********" at bounding box center [891, 559] width 667 height 18
click at [723, 569] on html "**********" at bounding box center [891, 516] width 700 height 137
click at [733, 560] on p "**********" at bounding box center [891, 559] width 667 height 18
click at [881, 556] on p "**********" at bounding box center [891, 559] width 667 height 18
click at [645, 332] on img at bounding box center [604, 330] width 127 height 41
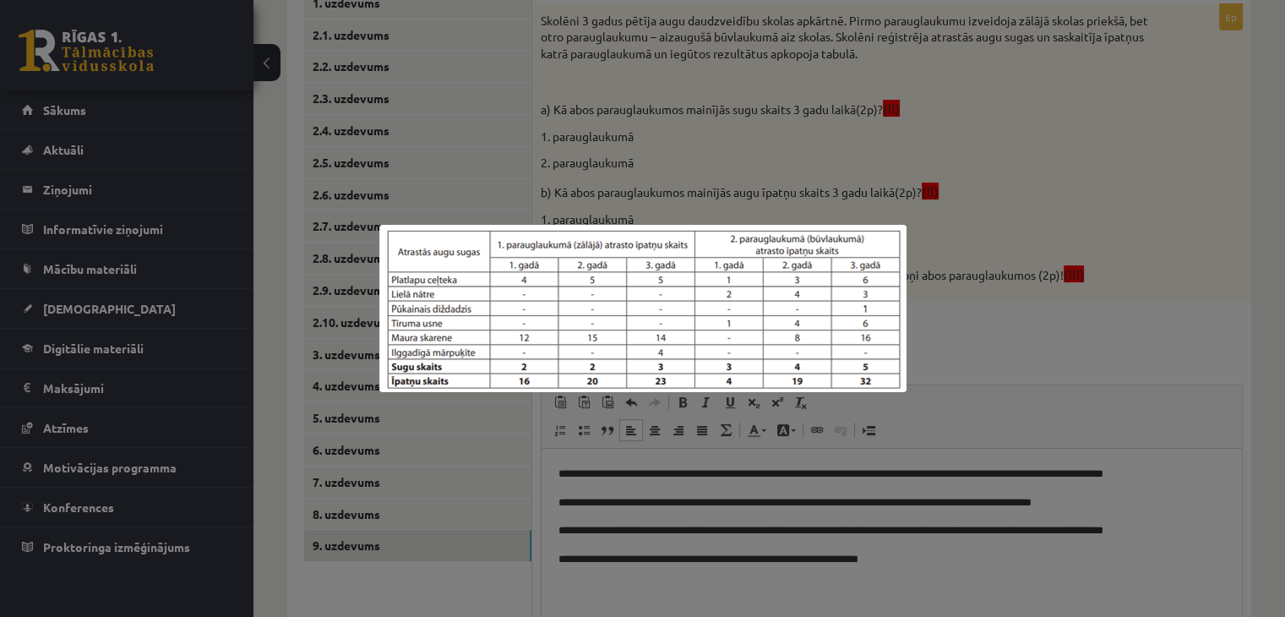
click at [981, 364] on div at bounding box center [642, 308] width 1285 height 617
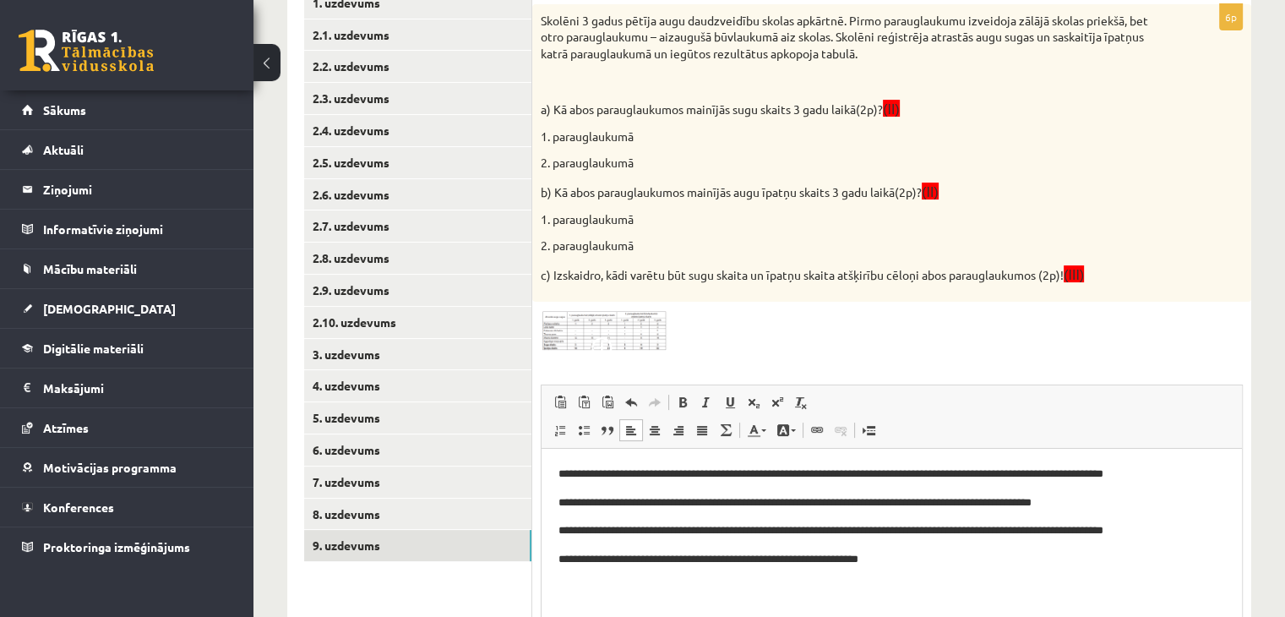
click at [910, 553] on p "**********" at bounding box center [891, 559] width 667 height 18
click at [908, 558] on p "**********" at bounding box center [891, 559] width 667 height 18
drag, startPoint x: 1161, startPoint y: 570, endPoint x: 1159, endPoint y: 557, distance: 13.6
click at [1162, 563] on html "**********" at bounding box center [891, 516] width 700 height 137
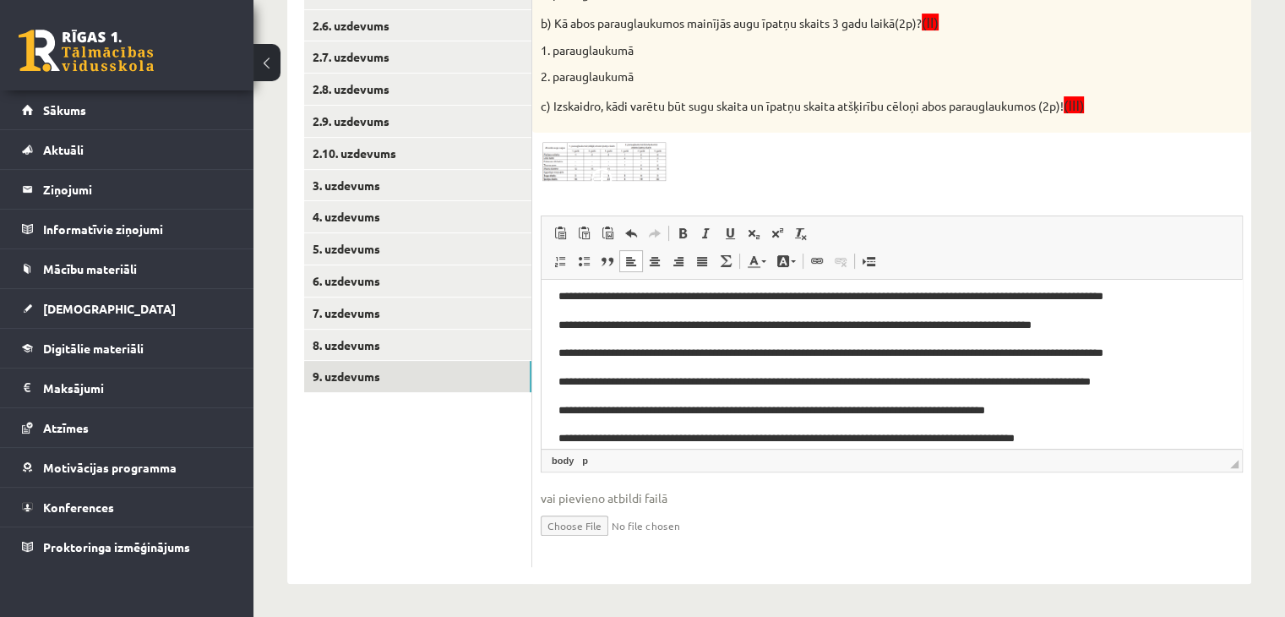
scroll to position [0, 0]
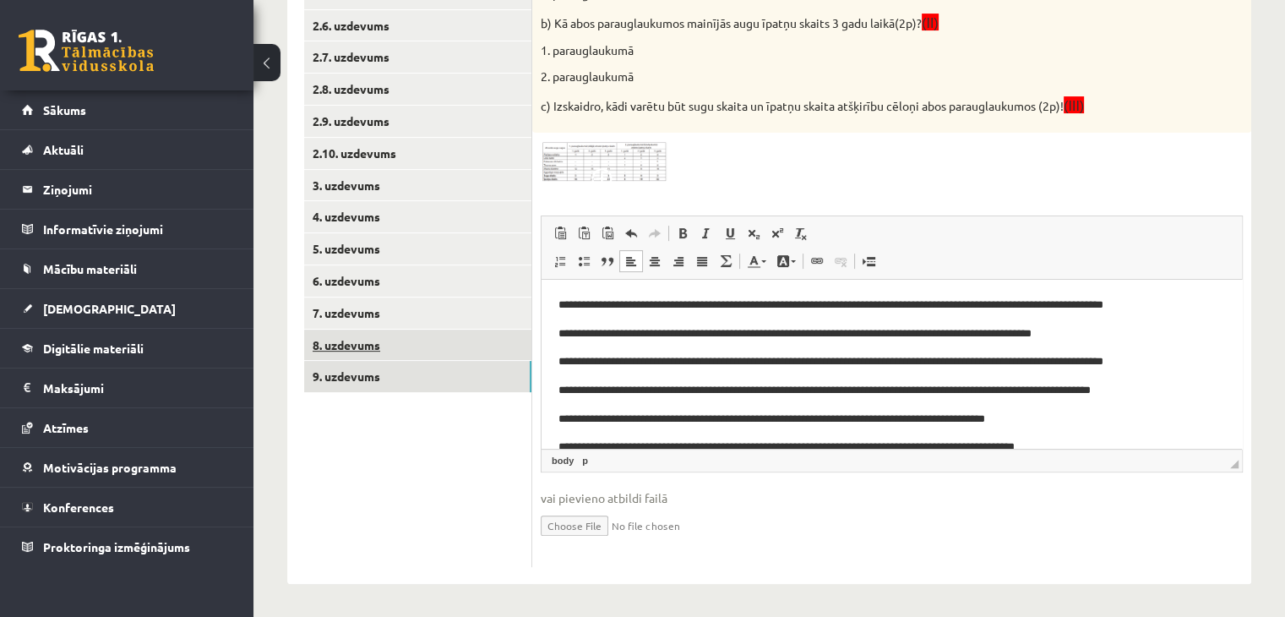
click at [378, 351] on link "8. uzdevums" at bounding box center [417, 344] width 227 height 31
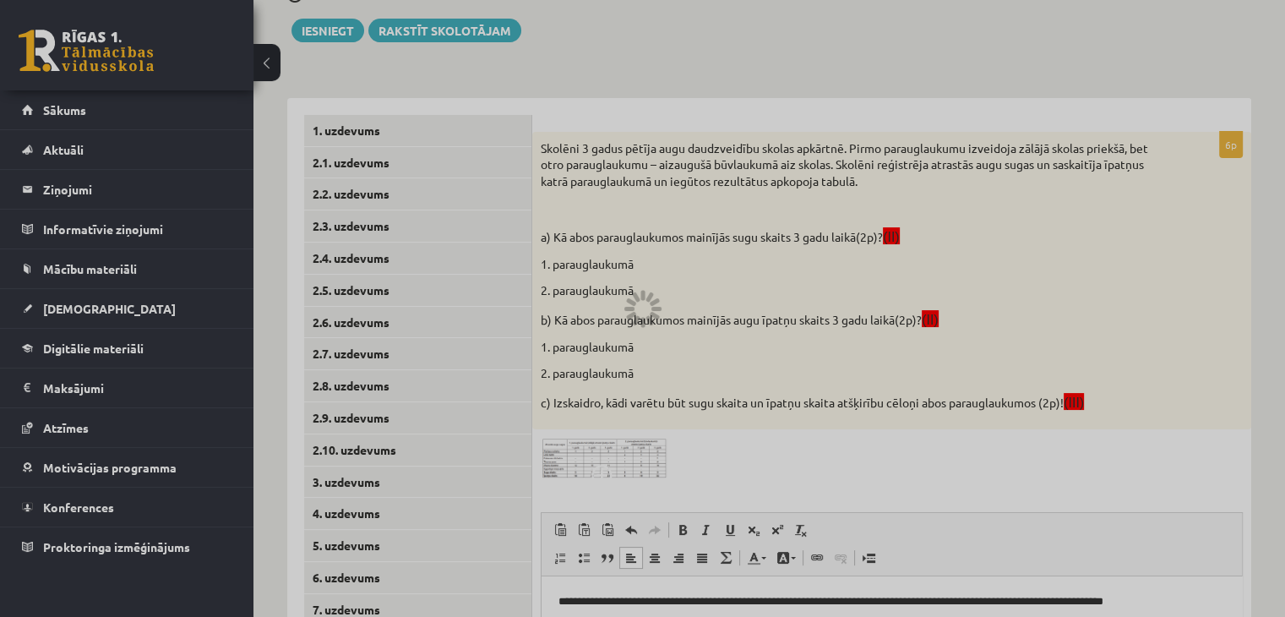
scroll to position [175, 0]
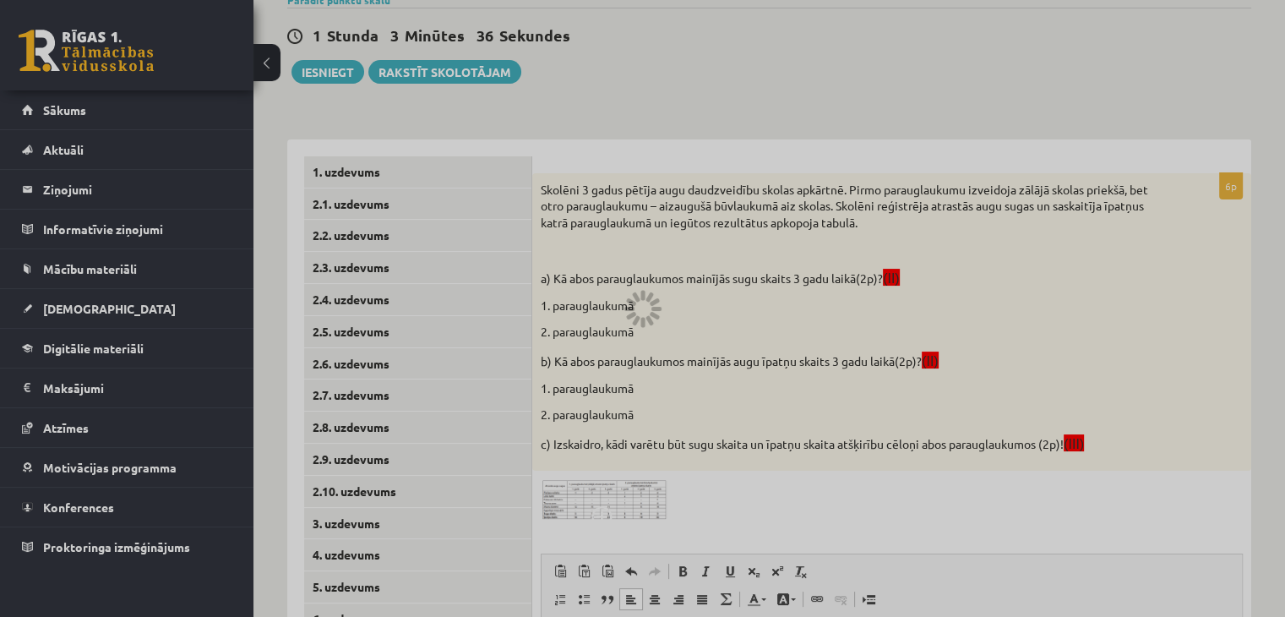
click at [514, 336] on div at bounding box center [642, 308] width 1285 height 617
click at [403, 371] on div at bounding box center [642, 308] width 1285 height 617
drag, startPoint x: 393, startPoint y: 359, endPoint x: 400, endPoint y: 349, distance: 12.2
click at [400, 349] on div at bounding box center [642, 308] width 1285 height 617
drag, startPoint x: 604, startPoint y: 285, endPoint x: 685, endPoint y: 288, distance: 81.2
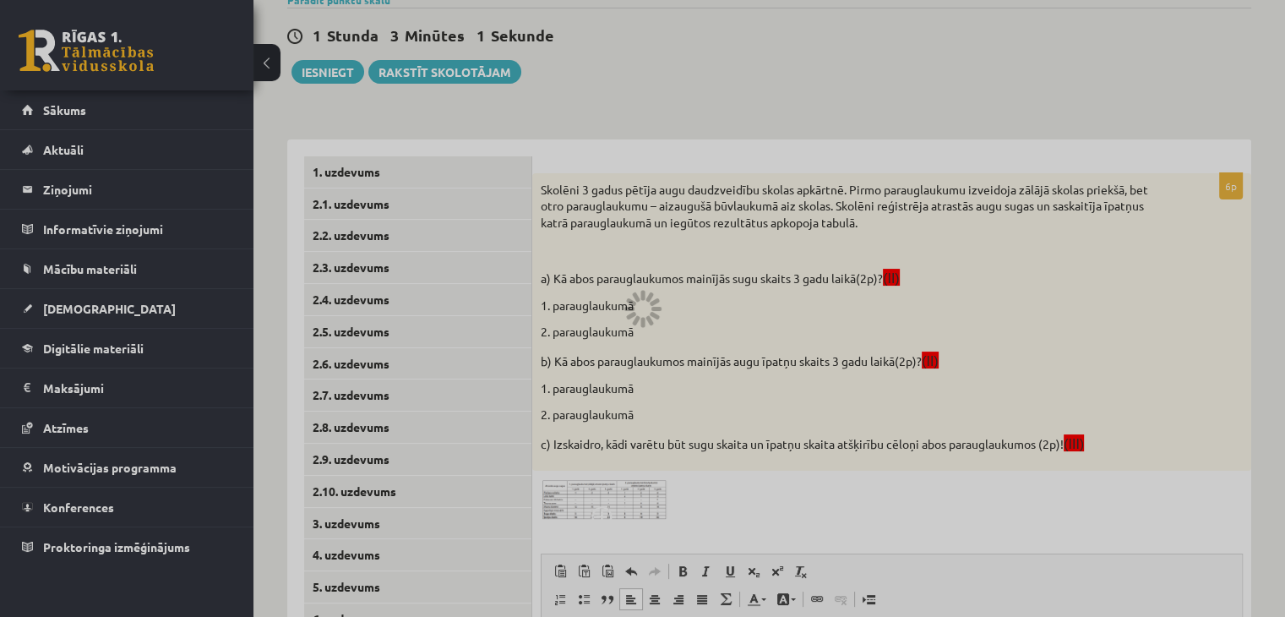
click at [615, 286] on div at bounding box center [642, 308] width 1285 height 617
drag, startPoint x: 685, startPoint y: 288, endPoint x: 899, endPoint y: 264, distance: 215.0
click at [732, 291] on div at bounding box center [642, 308] width 1285 height 617
click at [1017, 246] on div at bounding box center [642, 308] width 1285 height 617
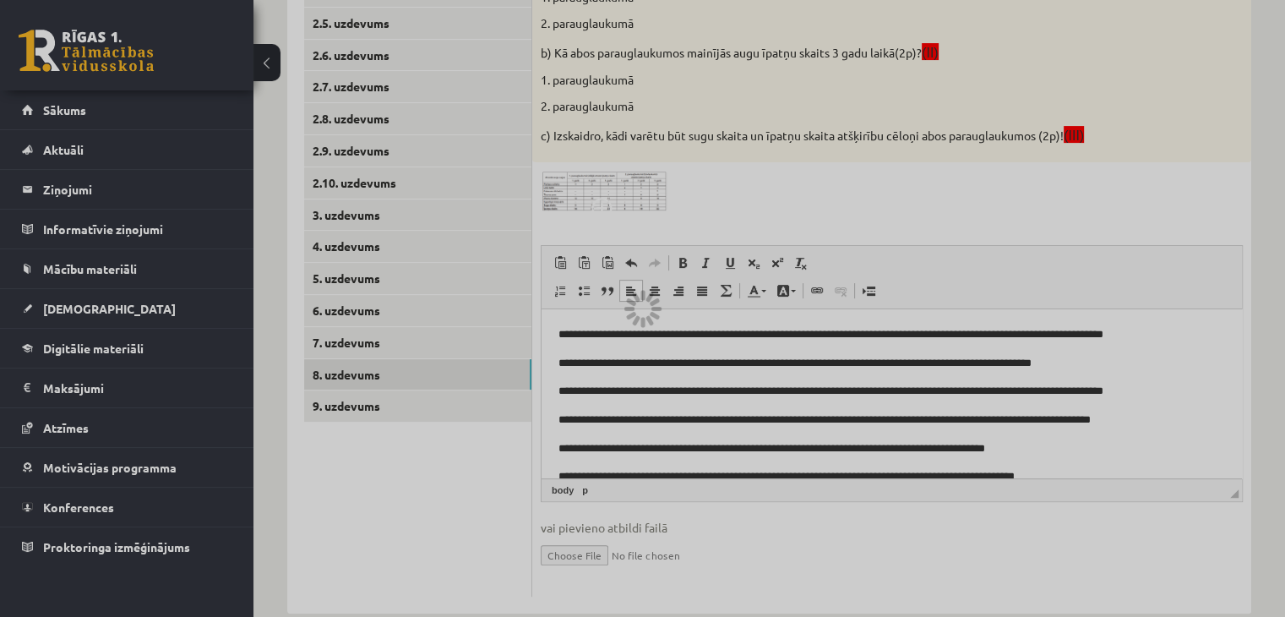
scroll to position [513, 0]
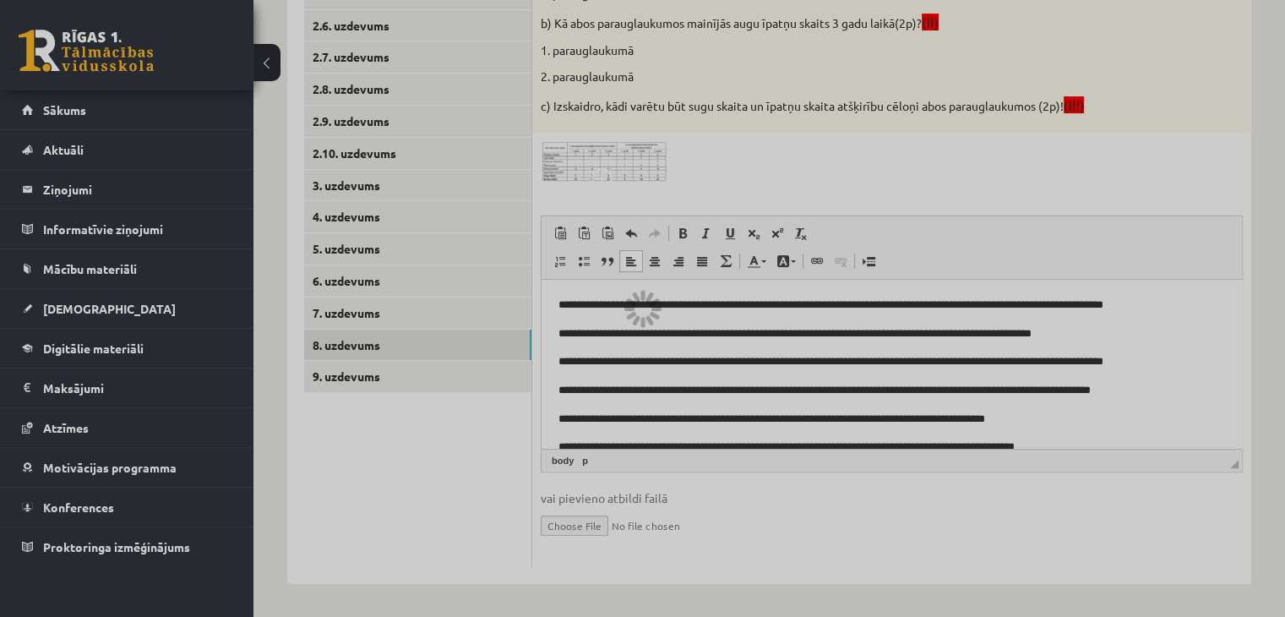
click at [548, 302] on div at bounding box center [642, 308] width 1285 height 617
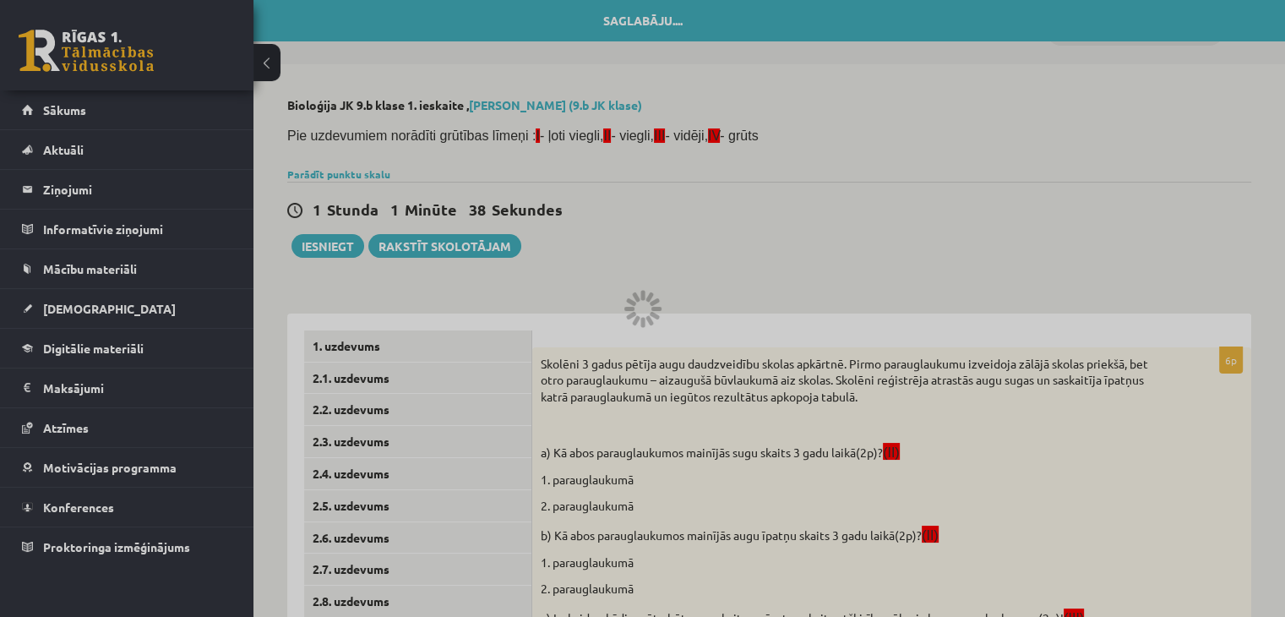
scroll to position [0, 0]
